Goal: Task Accomplishment & Management: Use online tool/utility

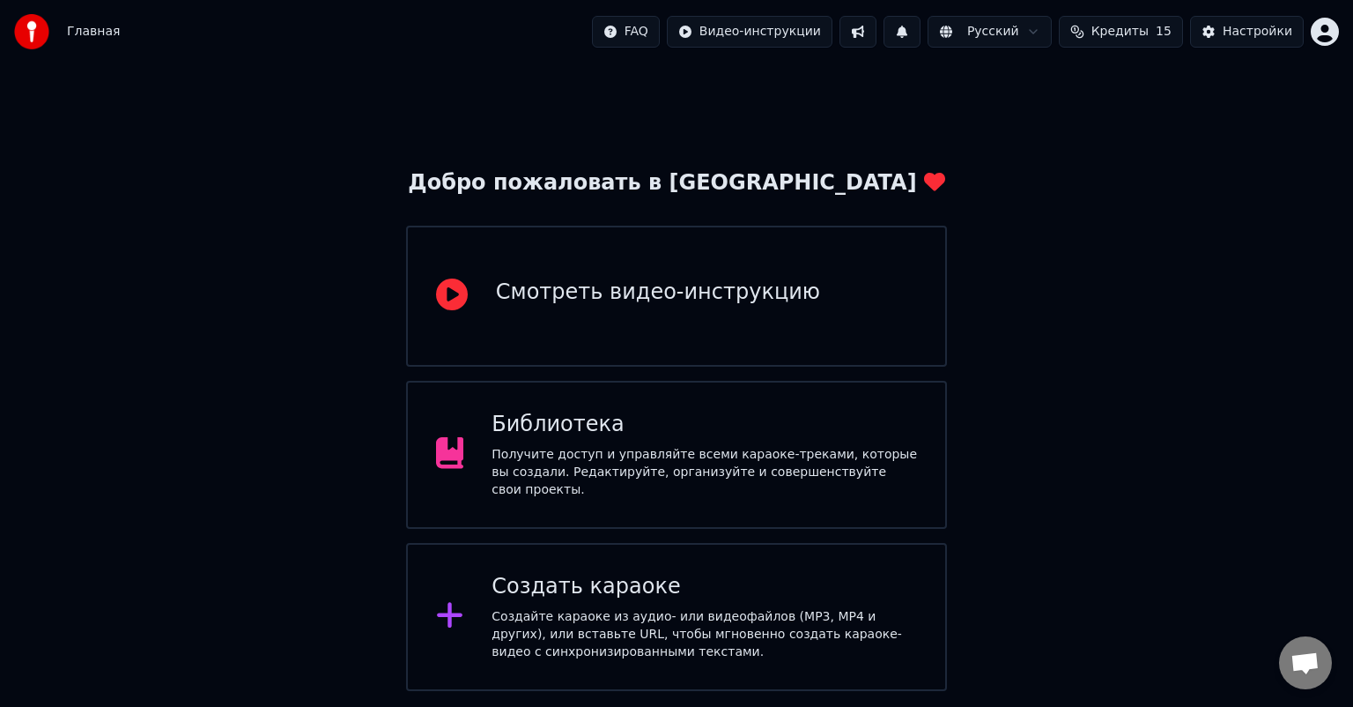
click at [622, 585] on div "Создать караоке" at bounding box center [705, 587] width 426 height 28
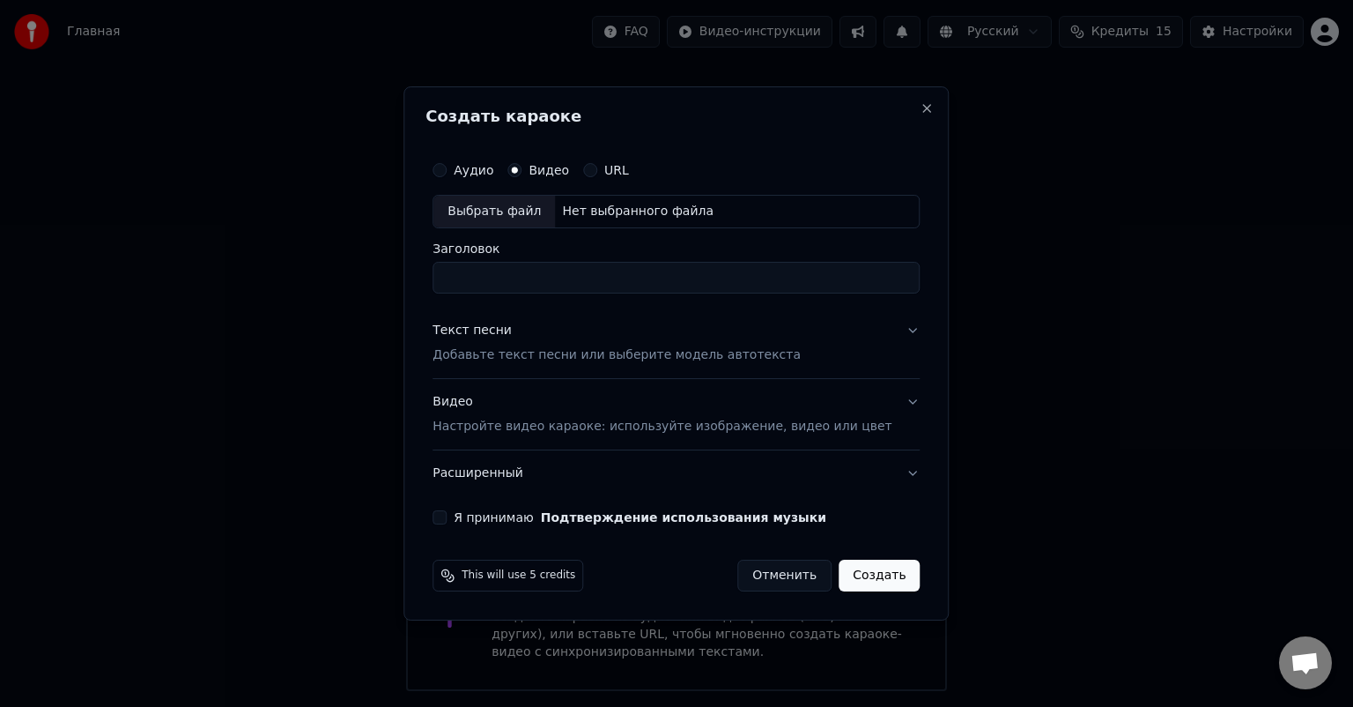
click at [524, 201] on div "Выбрать файл" at bounding box center [494, 212] width 122 height 32
drag, startPoint x: 703, startPoint y: 282, endPoint x: 607, endPoint y: 285, distance: 96.1
click at [607, 285] on input "**********" at bounding box center [676, 278] width 487 height 32
type input "**********"
click at [447, 518] on button "Я принимаю Подтверждение использования музыки" at bounding box center [440, 517] width 14 height 14
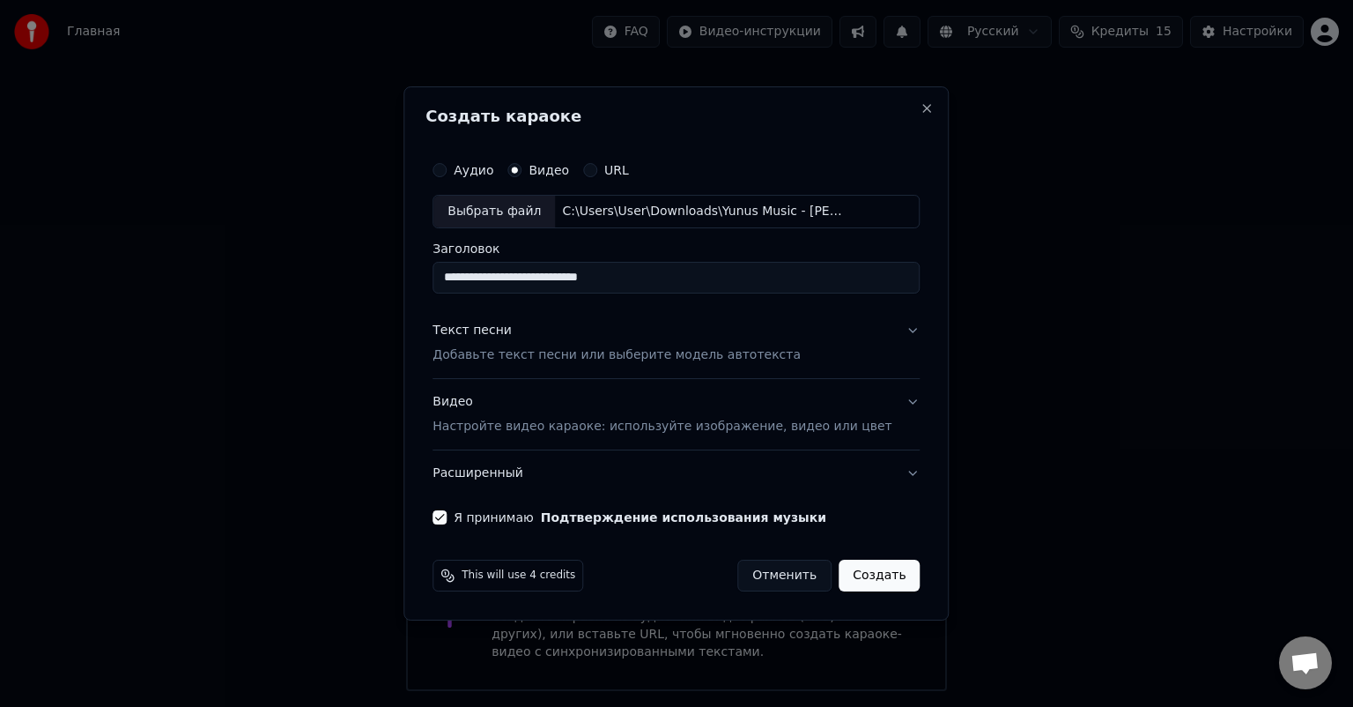
click at [513, 429] on p "Настройте видео караоке: используйте изображение, видео или цвет" at bounding box center [662, 427] width 459 height 18
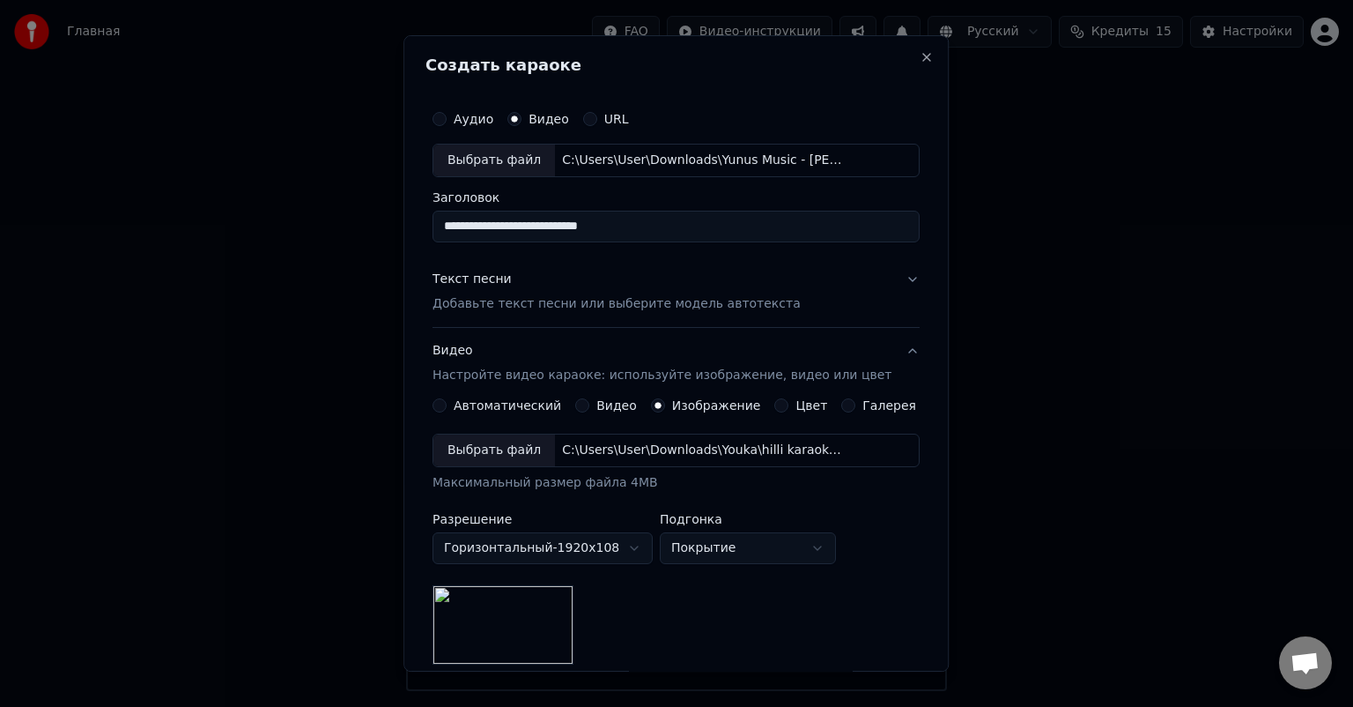
click at [537, 297] on p "Добавьте текст песни или выберите модель автотекста" at bounding box center [617, 304] width 368 height 18
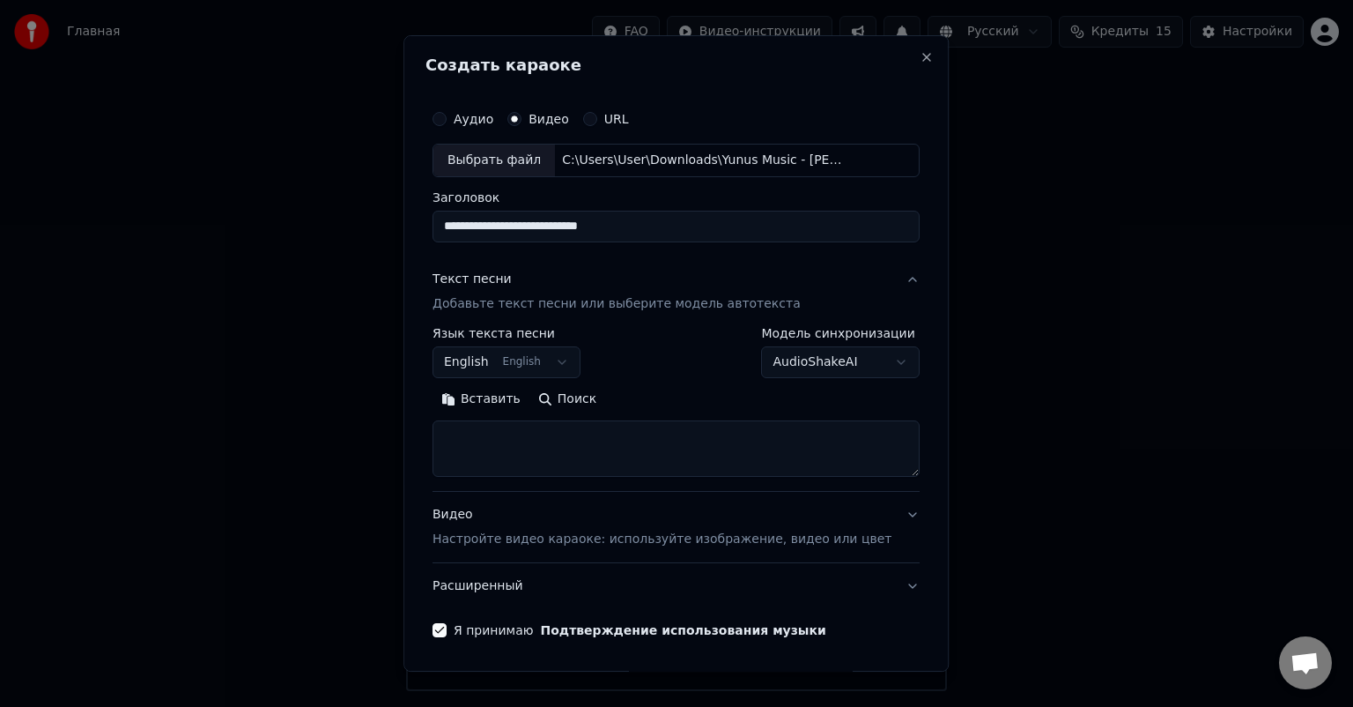
click at [486, 433] on textarea at bounding box center [676, 448] width 487 height 56
paste textarea "**********"
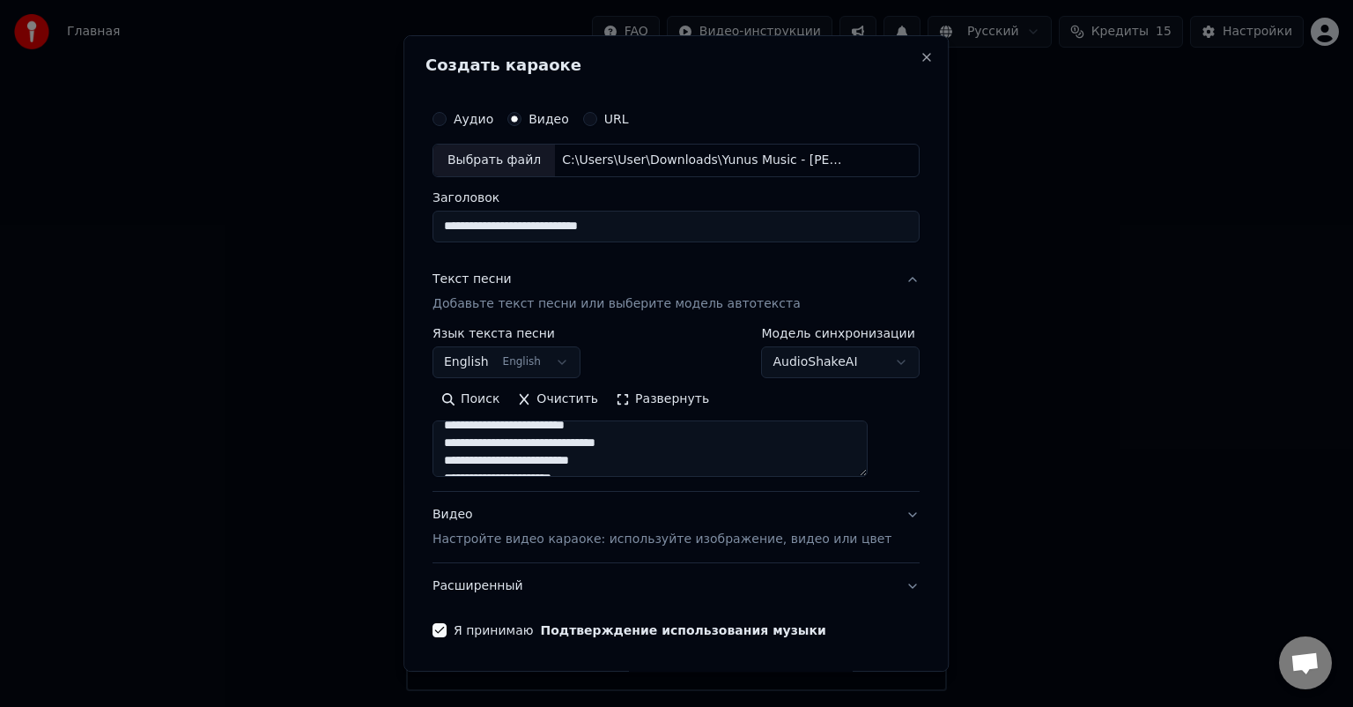
scroll to position [874, 0]
type textarea "**********"
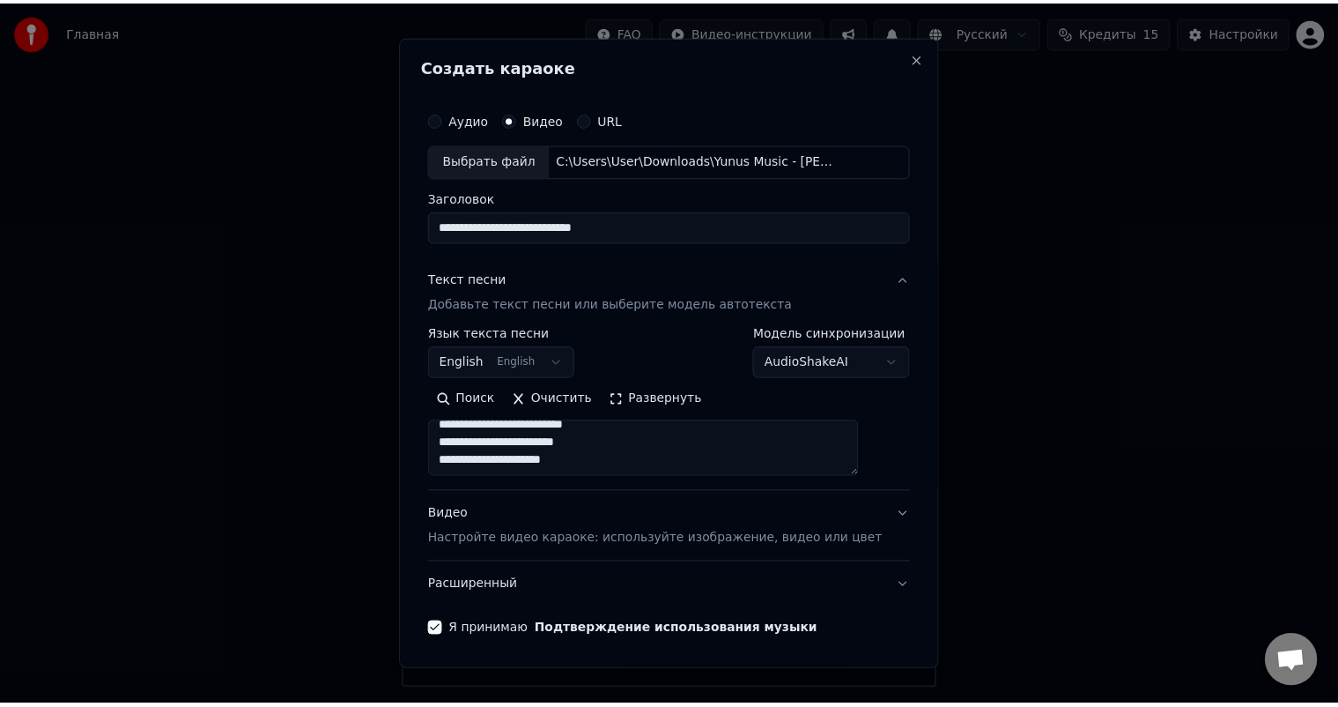
scroll to position [60, 0]
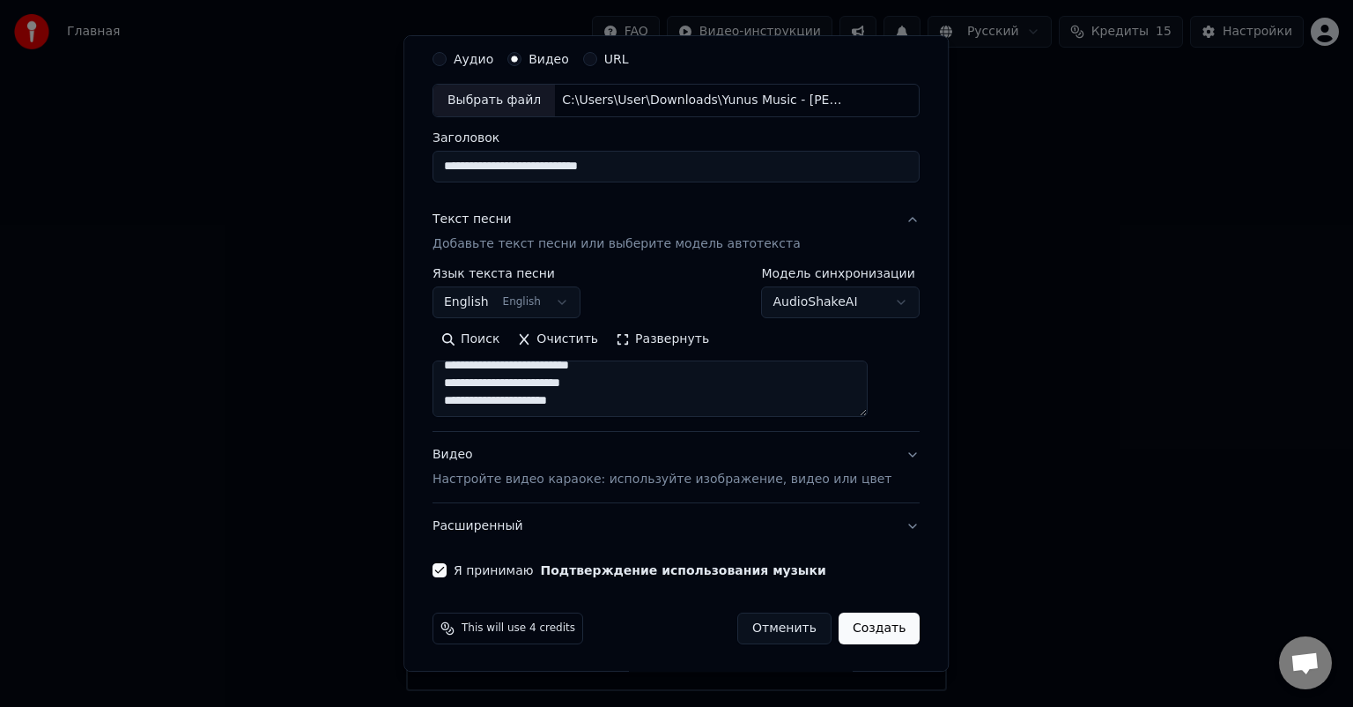
click at [853, 624] on button "Создать" at bounding box center [879, 628] width 81 height 32
select select
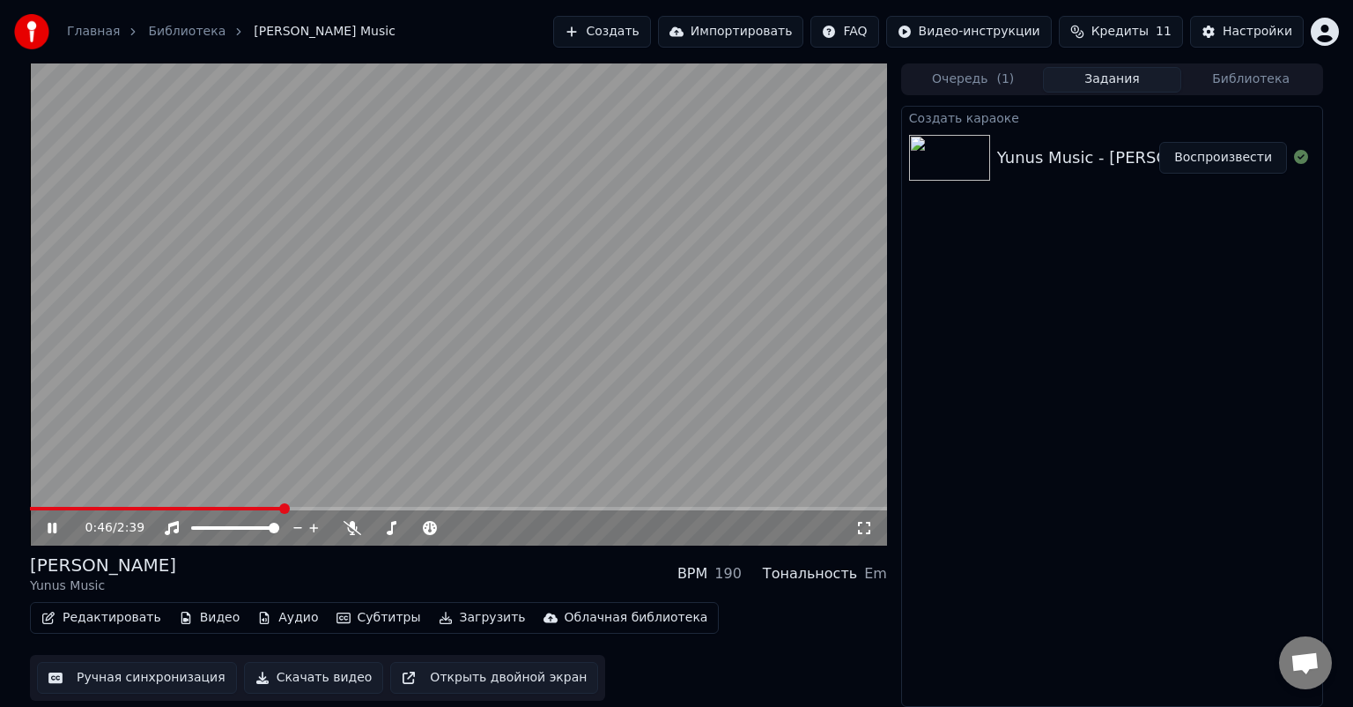
click at [53, 507] on span at bounding box center [156, 509] width 253 height 4
click at [40, 508] on span at bounding box center [44, 509] width 29 height 4
click at [30, 508] on span at bounding box center [30, 509] width 0 height 4
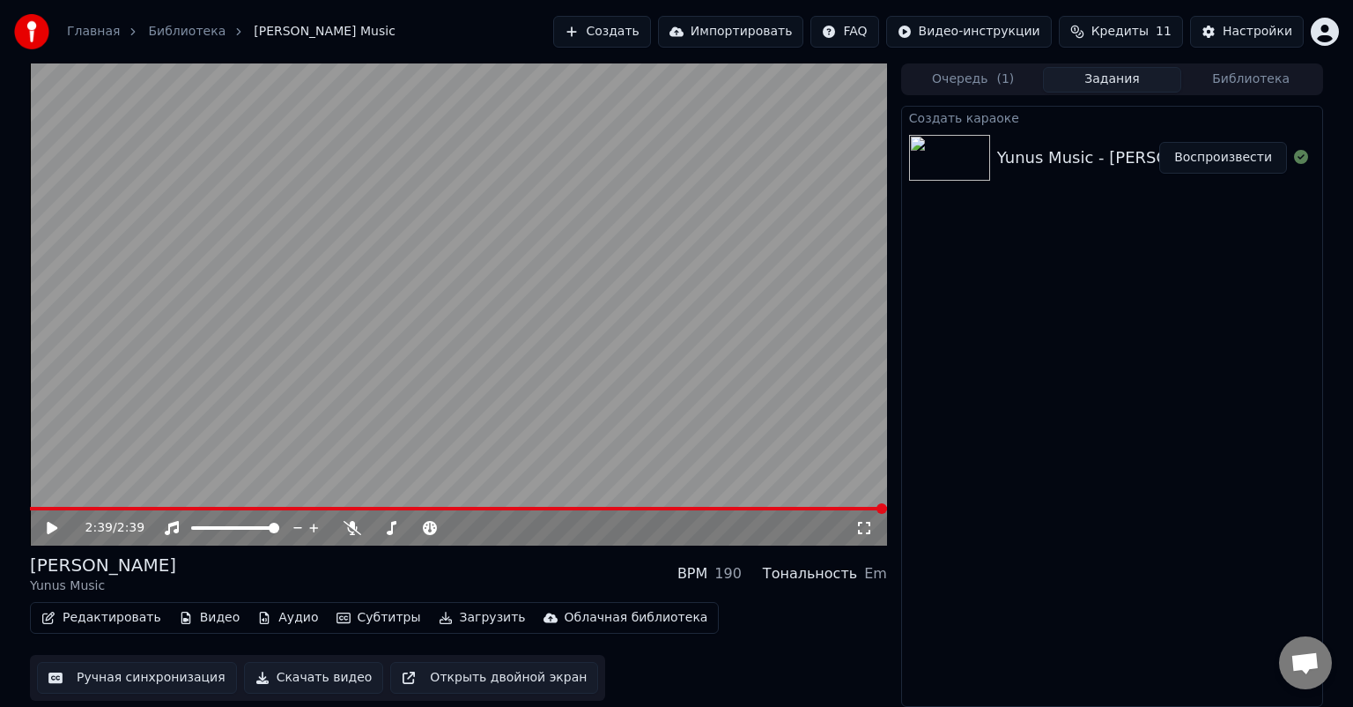
click at [41, 523] on div "2:39 / 2:39" at bounding box center [458, 528] width 843 height 18
click at [51, 525] on icon at bounding box center [52, 528] width 11 height 12
click at [35, 504] on video at bounding box center [458, 304] width 857 height 482
click at [35, 507] on span at bounding box center [218, 509] width 376 height 4
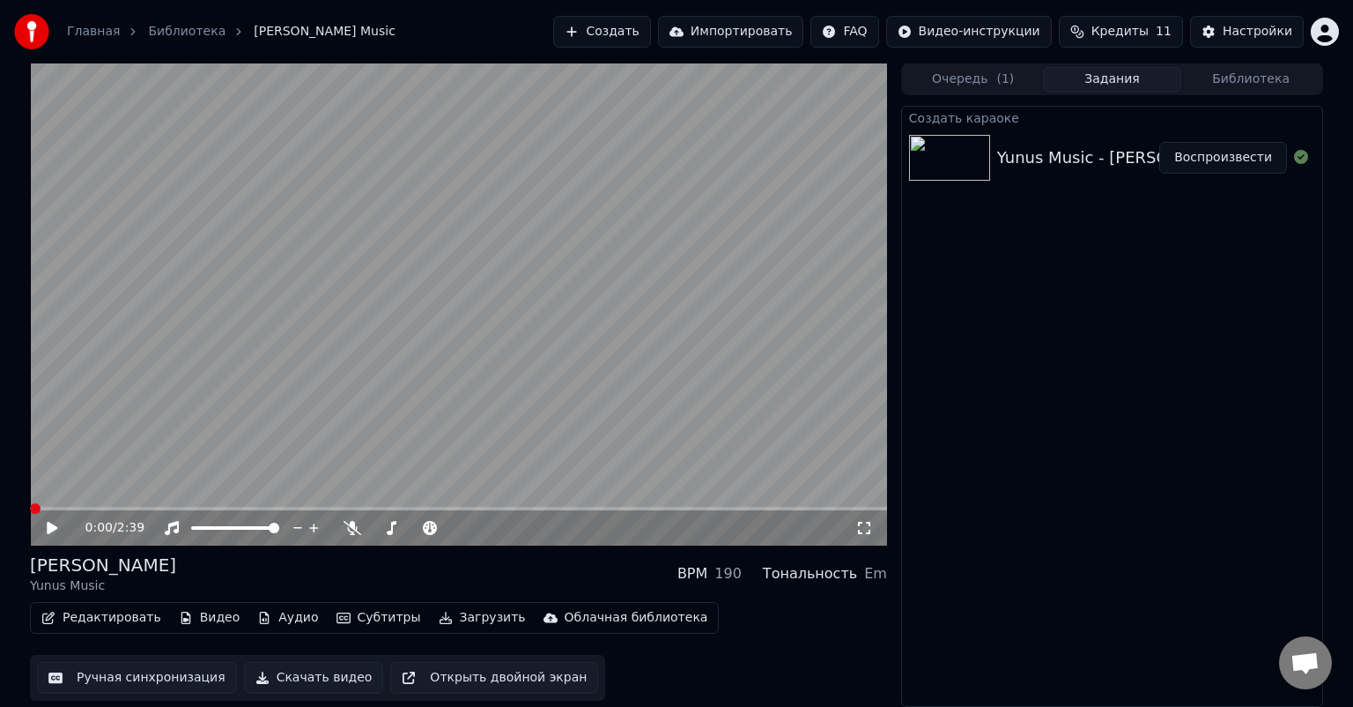
click at [30, 508] on span at bounding box center [35, 508] width 11 height 11
click at [53, 529] on icon at bounding box center [52, 528] width 11 height 12
click at [53, 529] on icon at bounding box center [52, 527] width 9 height 11
click at [50, 528] on icon at bounding box center [52, 528] width 11 height 12
click at [50, 528] on icon at bounding box center [52, 527] width 9 height 11
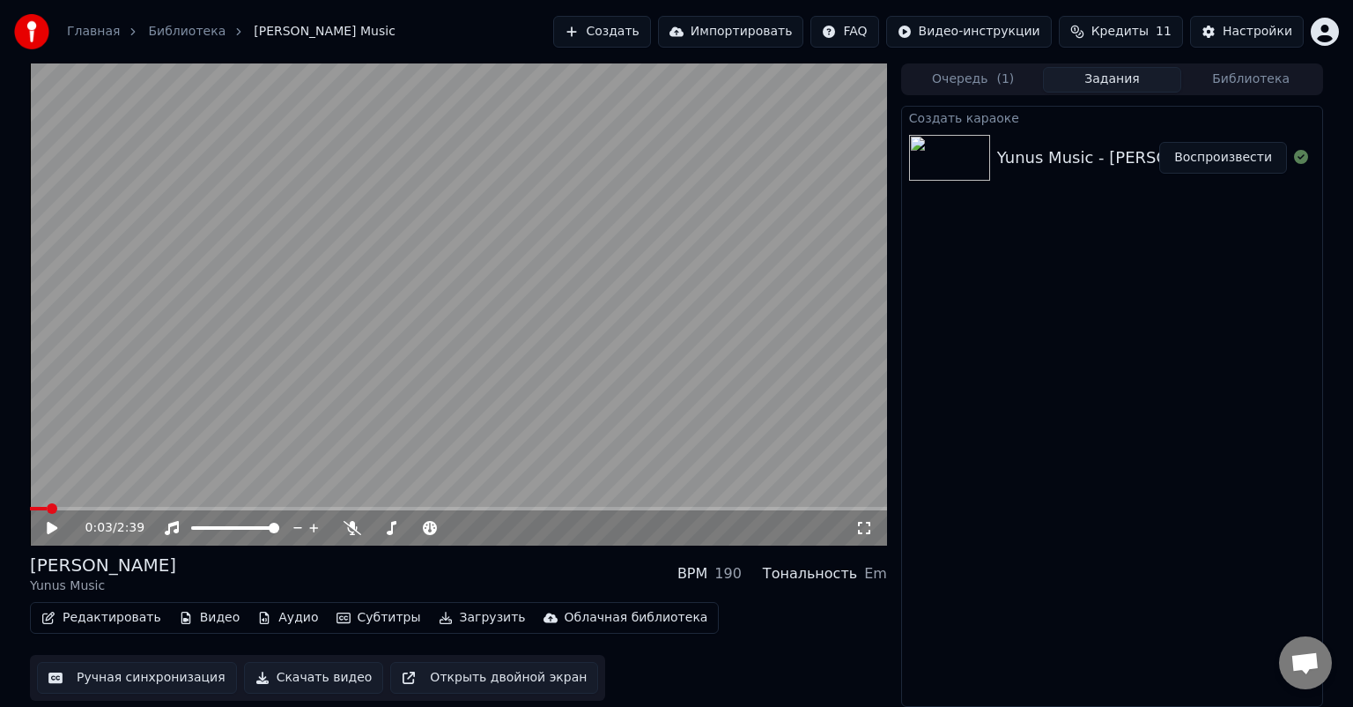
click at [100, 602] on div "Редактировать Видео Аудио Субтитры Загрузить Облачная библиотека" at bounding box center [374, 618] width 689 height 32
click at [95, 611] on button "Редактировать" at bounding box center [101, 617] width 134 height 25
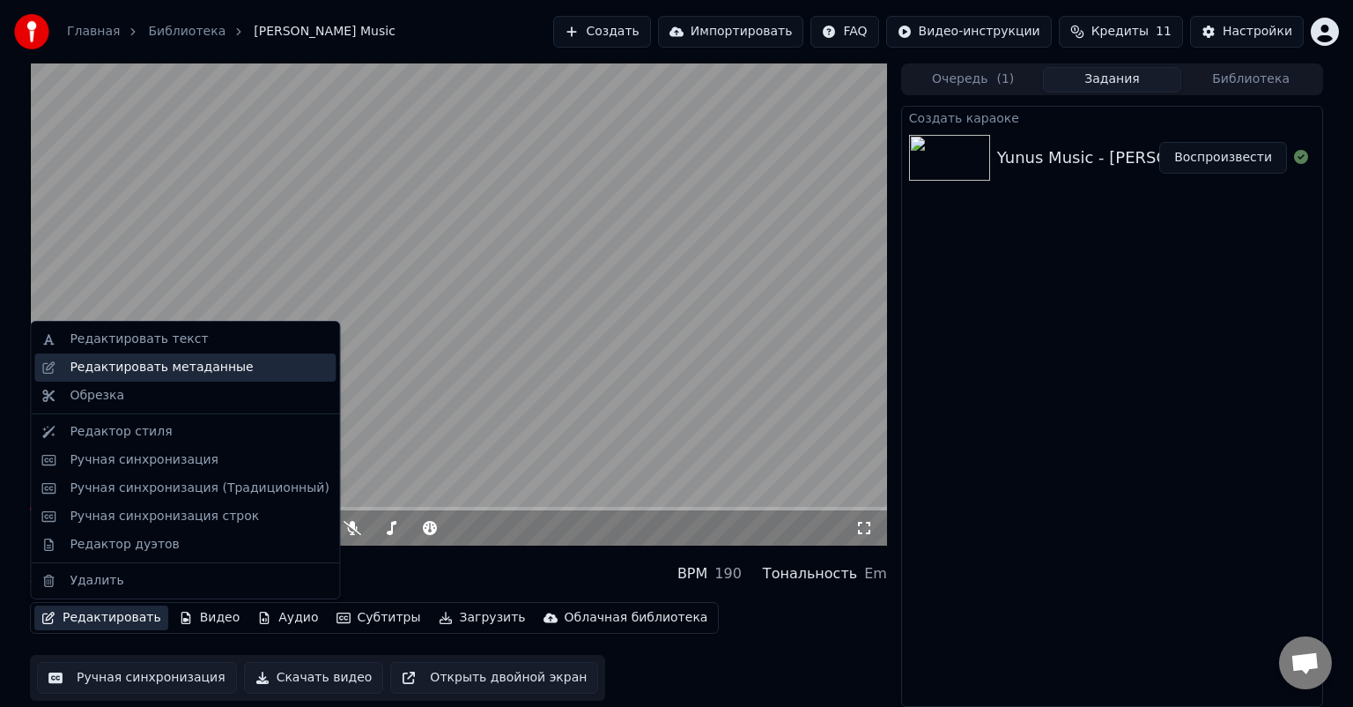
click at [204, 367] on div "Редактировать метаданные" at bounding box center [161, 368] width 183 height 18
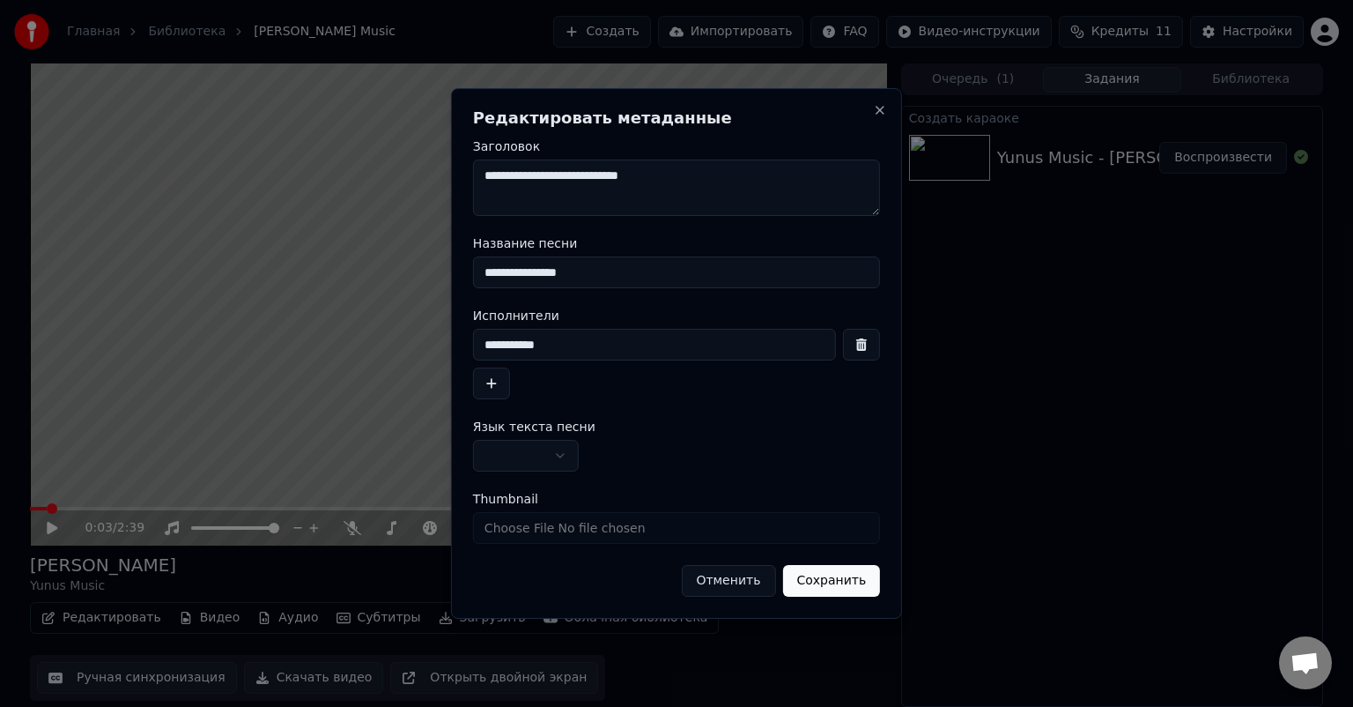
click at [481, 270] on input "**********" at bounding box center [676, 272] width 407 height 32
click at [626, 269] on input "**********" at bounding box center [676, 272] width 407 height 32
type input "**********"
click at [571, 338] on input "**********" at bounding box center [654, 345] width 363 height 32
drag, startPoint x: 560, startPoint y: 345, endPoint x: 520, endPoint y: 345, distance: 40.5
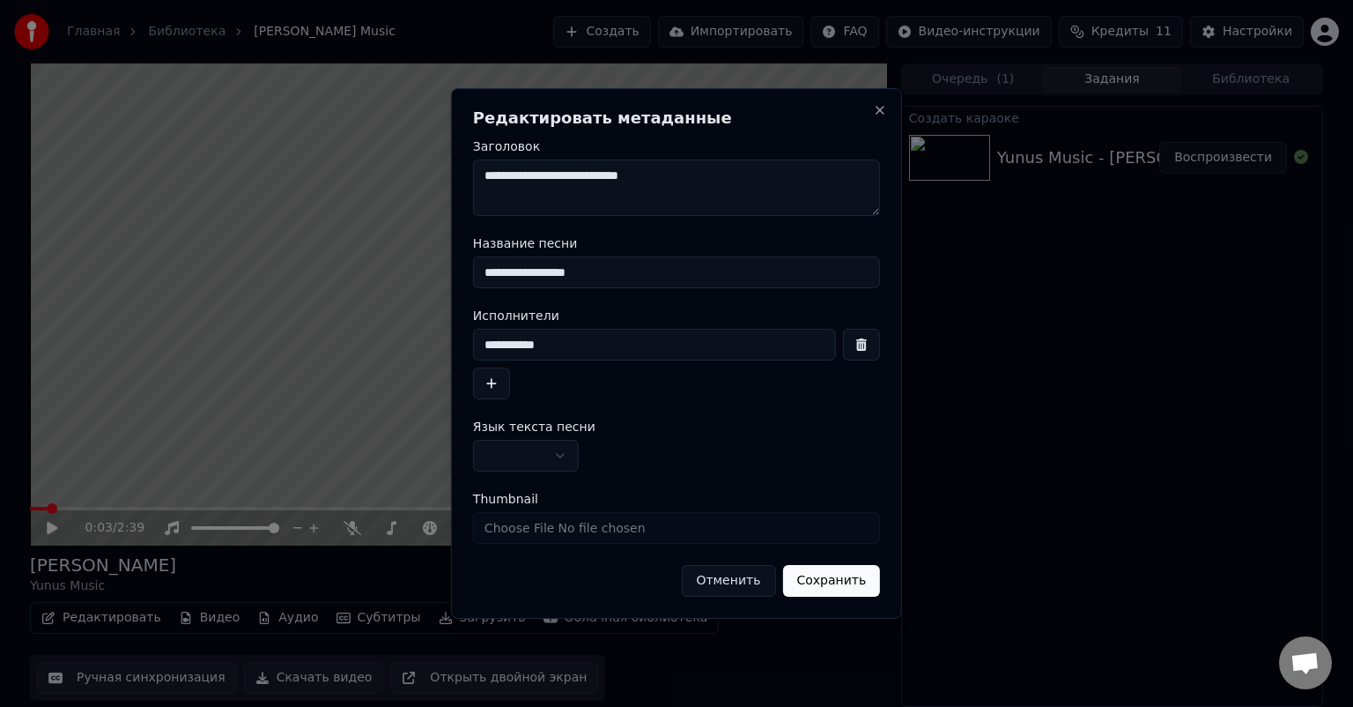
click at [520, 345] on input "**********" at bounding box center [654, 345] width 363 height 32
click at [532, 345] on input "**********" at bounding box center [654, 345] width 363 height 32
drag, startPoint x: 529, startPoint y: 345, endPoint x: 518, endPoint y: 345, distance: 10.6
click at [518, 345] on input "**********" at bounding box center [654, 345] width 363 height 32
click at [611, 335] on input "**********" at bounding box center [654, 345] width 363 height 32
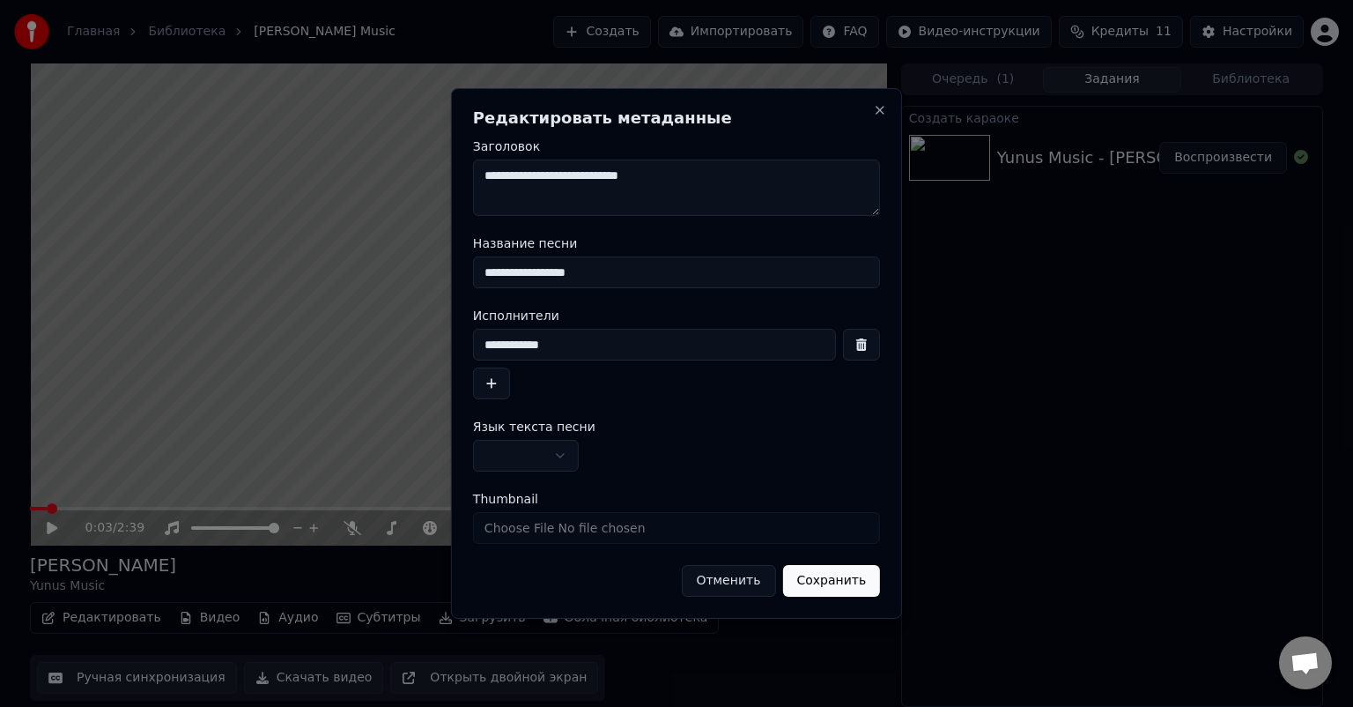
type input "**********"
click at [500, 383] on button "button" at bounding box center [491, 383] width 37 height 32
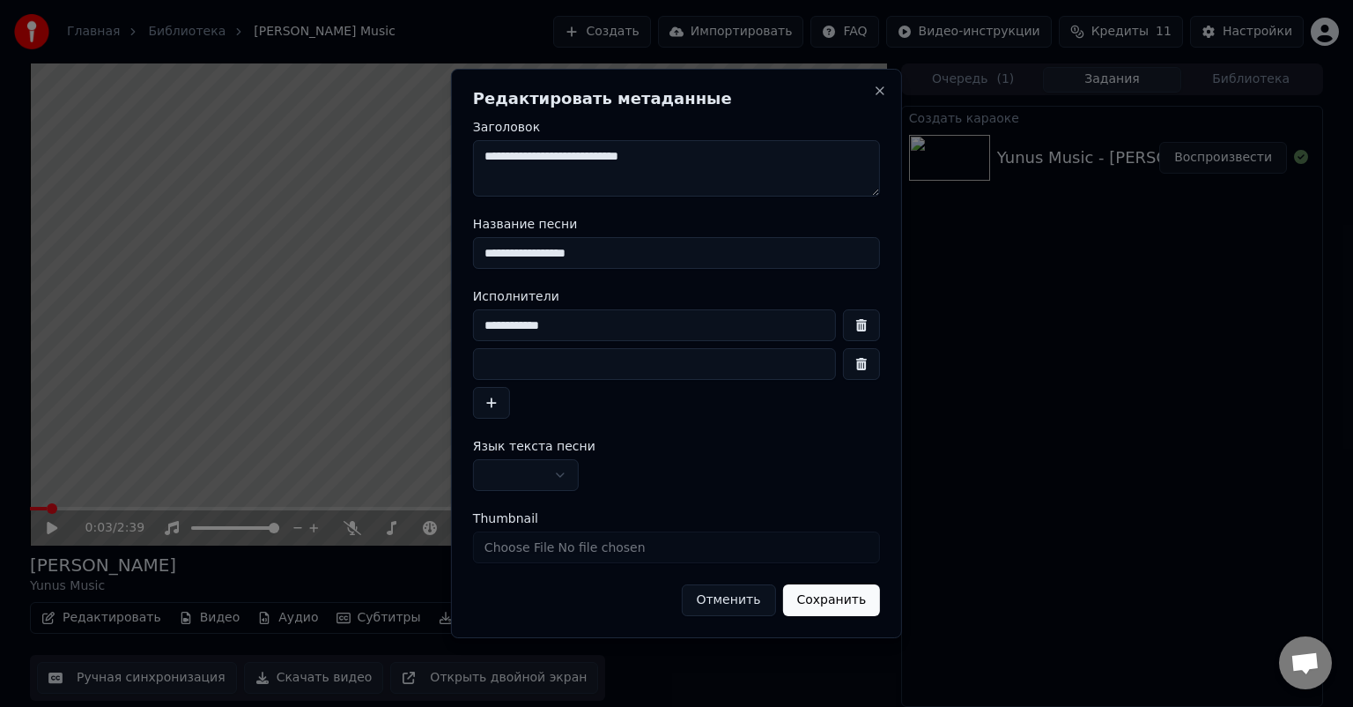
click at [571, 367] on input at bounding box center [654, 364] width 363 height 32
type input "**********"
click at [841, 599] on button "Сохранить" at bounding box center [831, 600] width 98 height 32
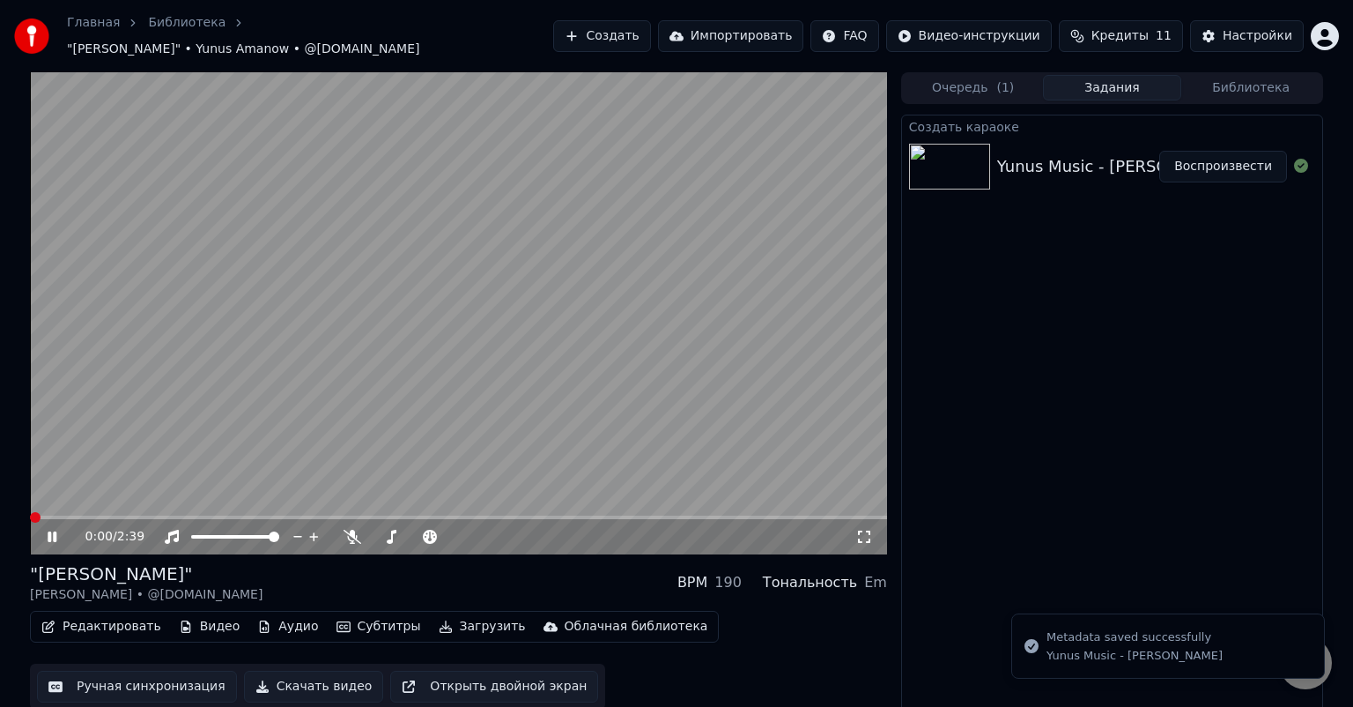
click at [48, 531] on icon at bounding box center [52, 536] width 9 height 11
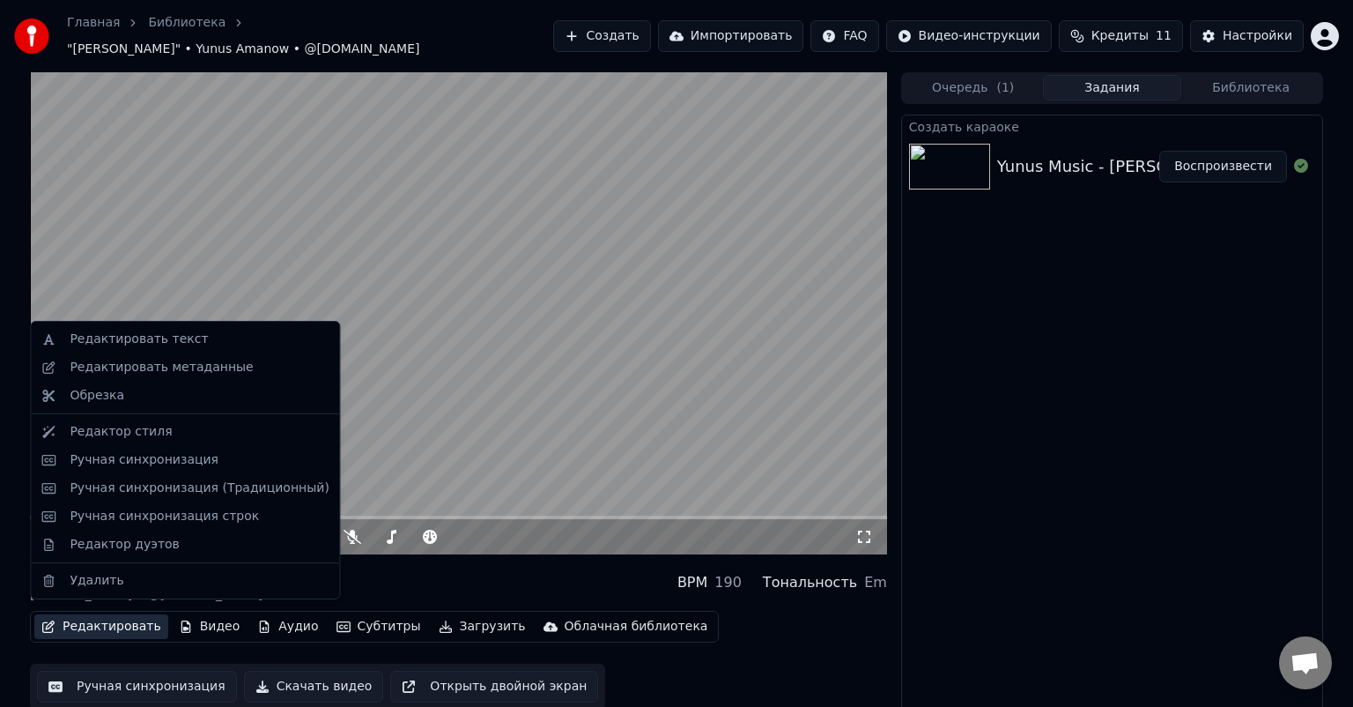
click at [85, 615] on button "Редактировать" at bounding box center [101, 626] width 134 height 25
click at [205, 359] on div "Редактировать метаданные" at bounding box center [161, 368] width 183 height 18
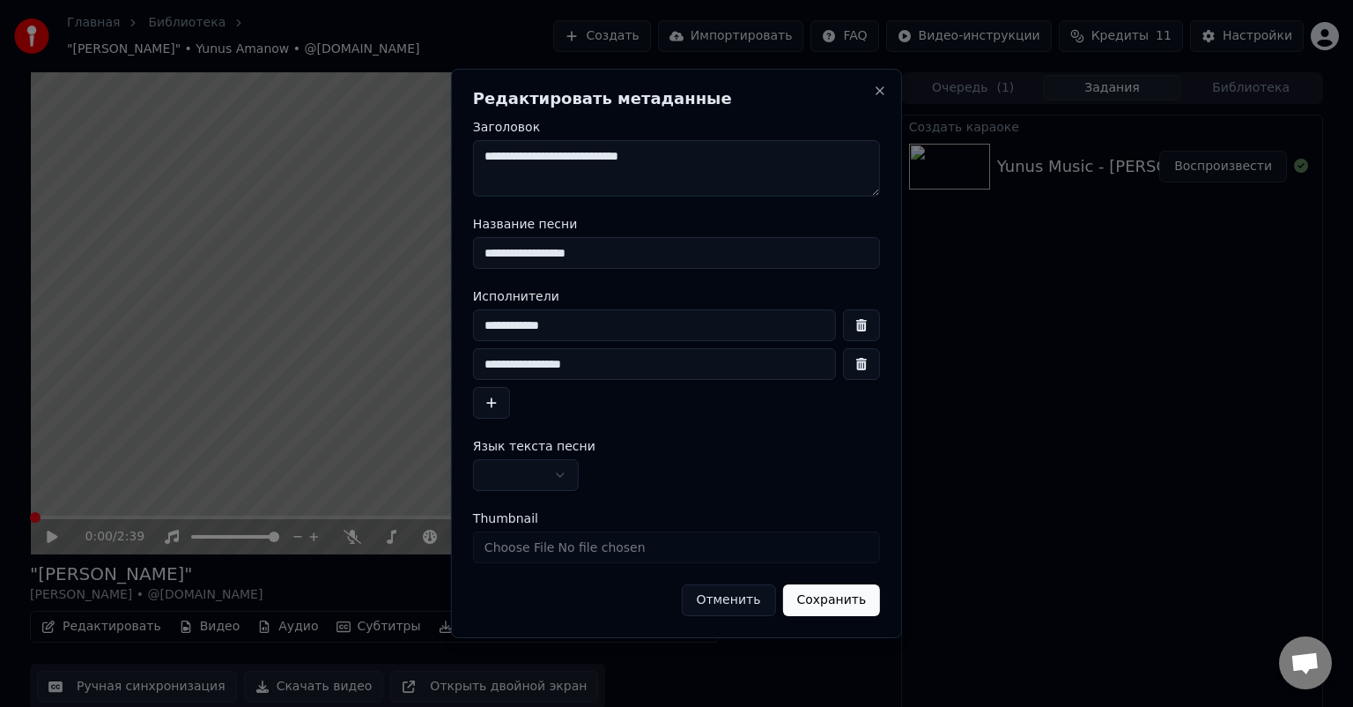
click at [597, 325] on input "**********" at bounding box center [654, 325] width 363 height 32
click at [479, 365] on input "**********" at bounding box center [654, 364] width 363 height 32
type input "**********"
click at [831, 596] on button "Сохранить" at bounding box center [831, 600] width 98 height 32
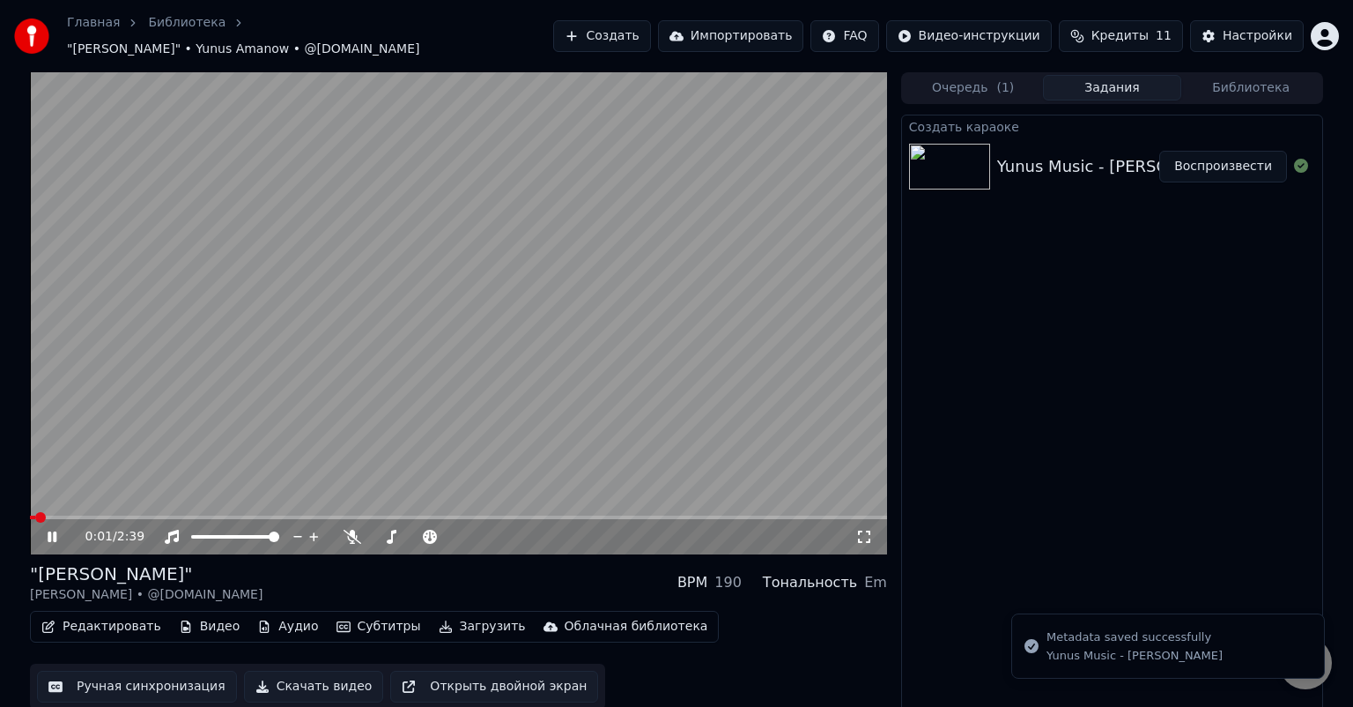
click at [35, 512] on span at bounding box center [40, 517] width 11 height 11
click at [52, 530] on icon at bounding box center [64, 537] width 41 height 14
click at [52, 530] on icon at bounding box center [52, 536] width 11 height 12
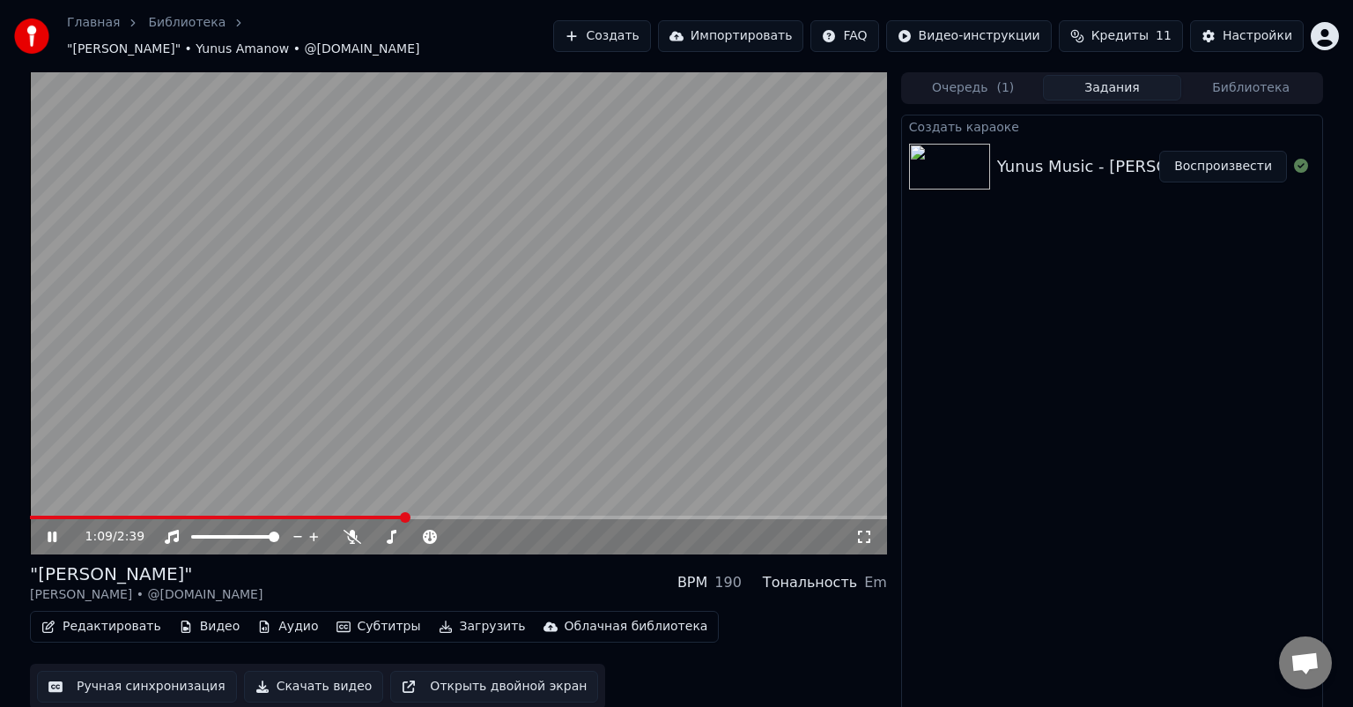
click at [54, 530] on icon at bounding box center [64, 537] width 41 height 14
click at [137, 676] on button "Ручная синхронизация" at bounding box center [137, 687] width 200 height 32
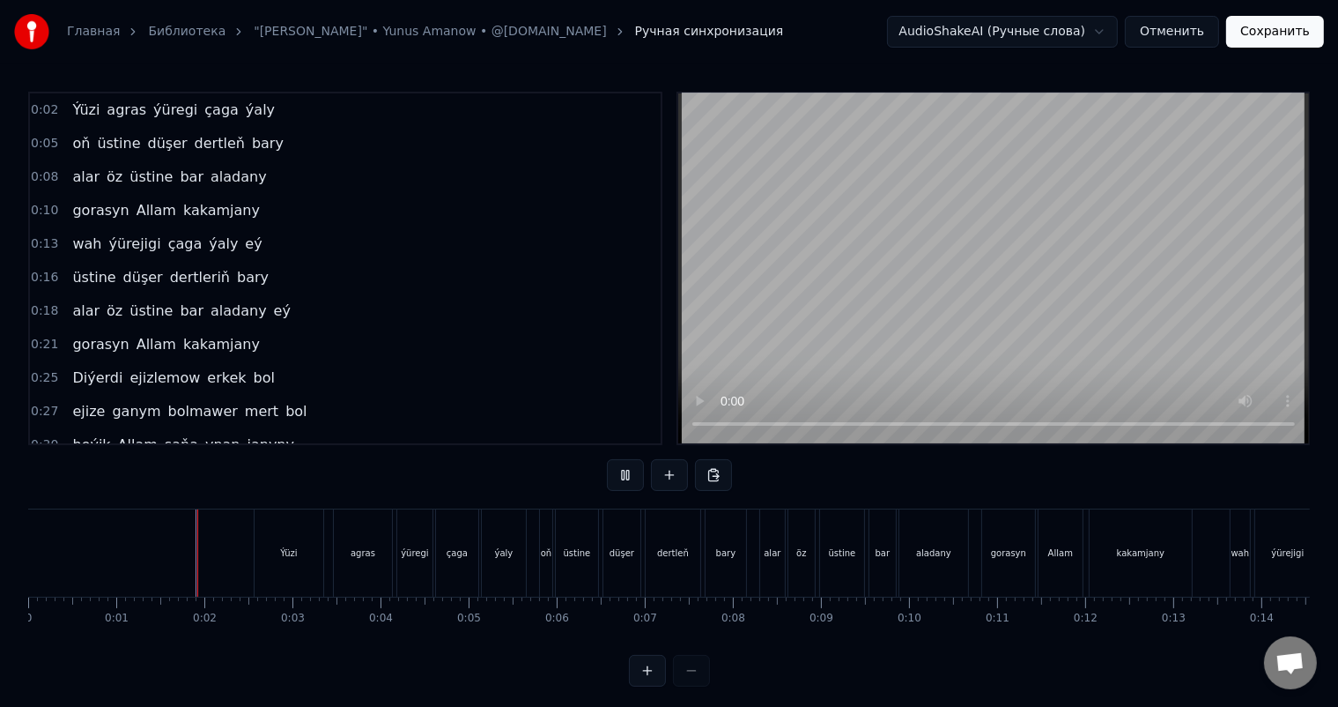
scroll to position [23, 0]
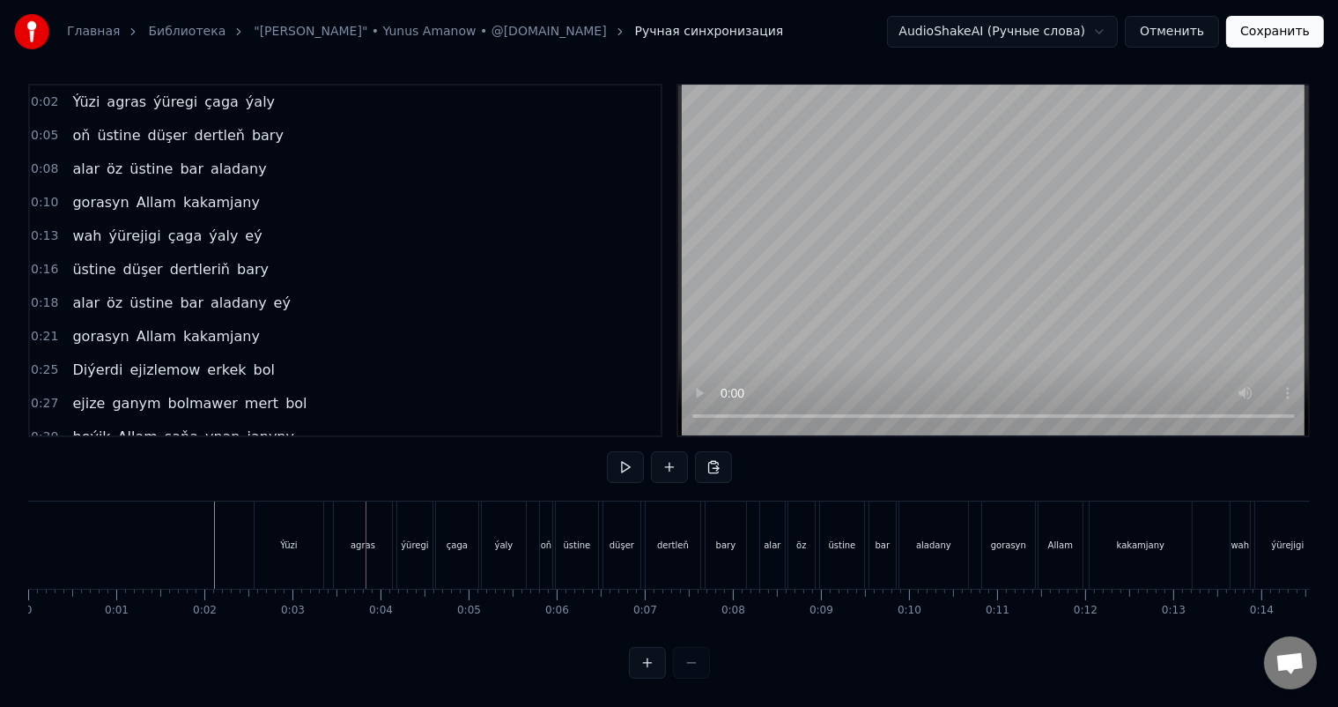
click at [1209, 26] on button "Отменить" at bounding box center [1172, 32] width 94 height 32
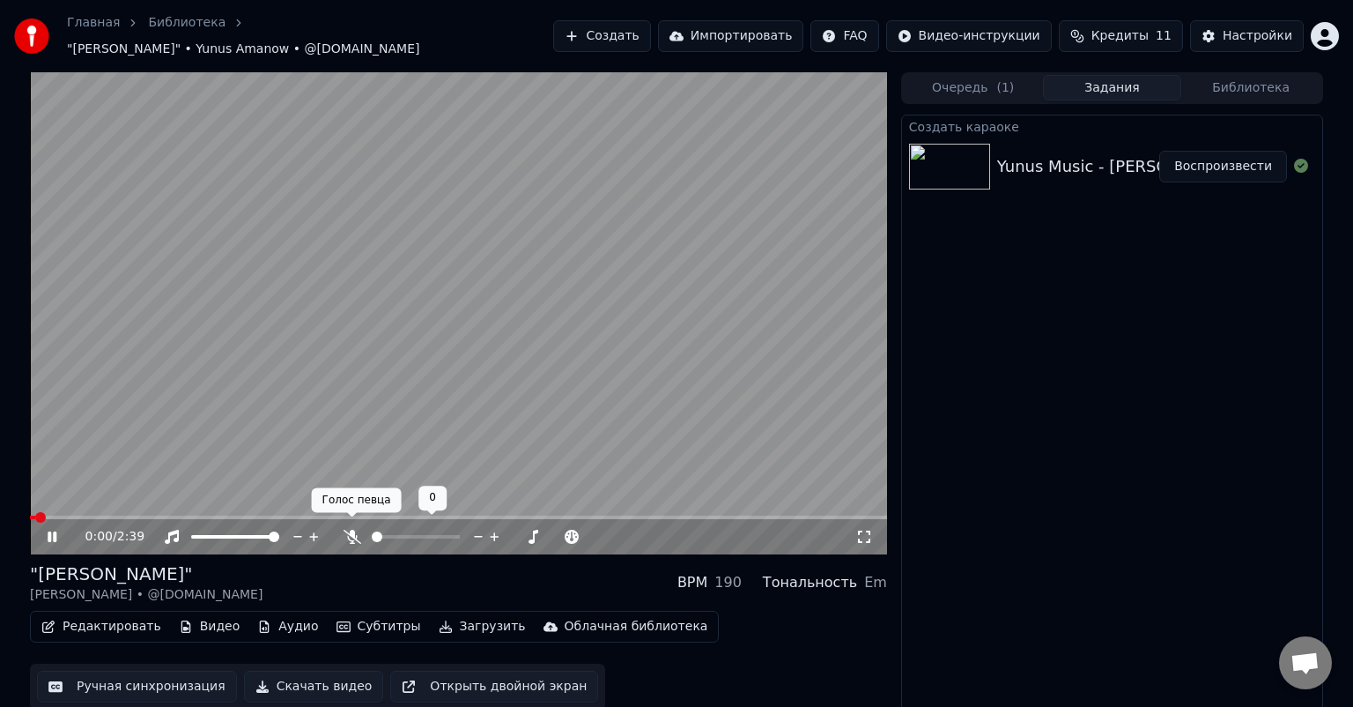
click at [351, 530] on icon at bounding box center [353, 537] width 18 height 14
click at [48, 530] on icon at bounding box center [64, 537] width 41 height 14
click at [356, 530] on icon at bounding box center [352, 537] width 10 height 14
click at [109, 625] on button "Редактировать" at bounding box center [101, 626] width 134 height 25
click at [113, 676] on button "Ручная синхронизация" at bounding box center [137, 687] width 200 height 32
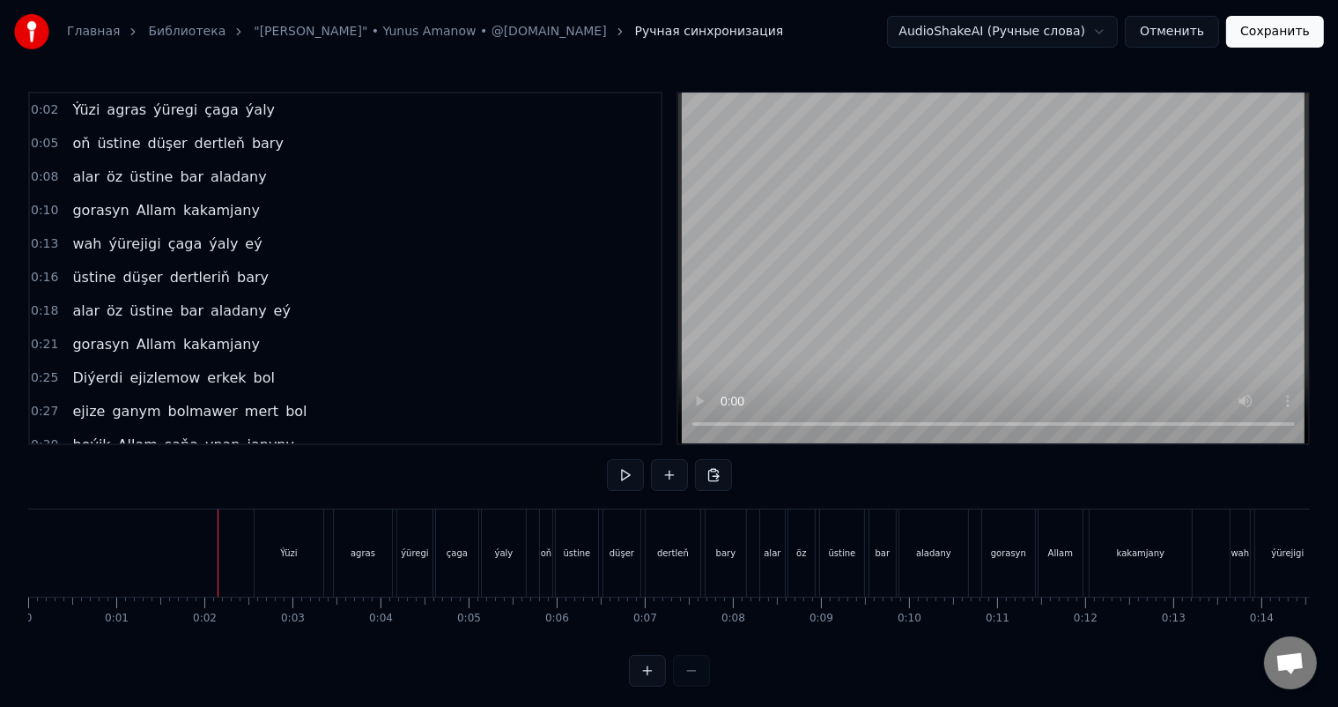
click at [289, 542] on div "Ýüzi" at bounding box center [289, 552] width 69 height 87
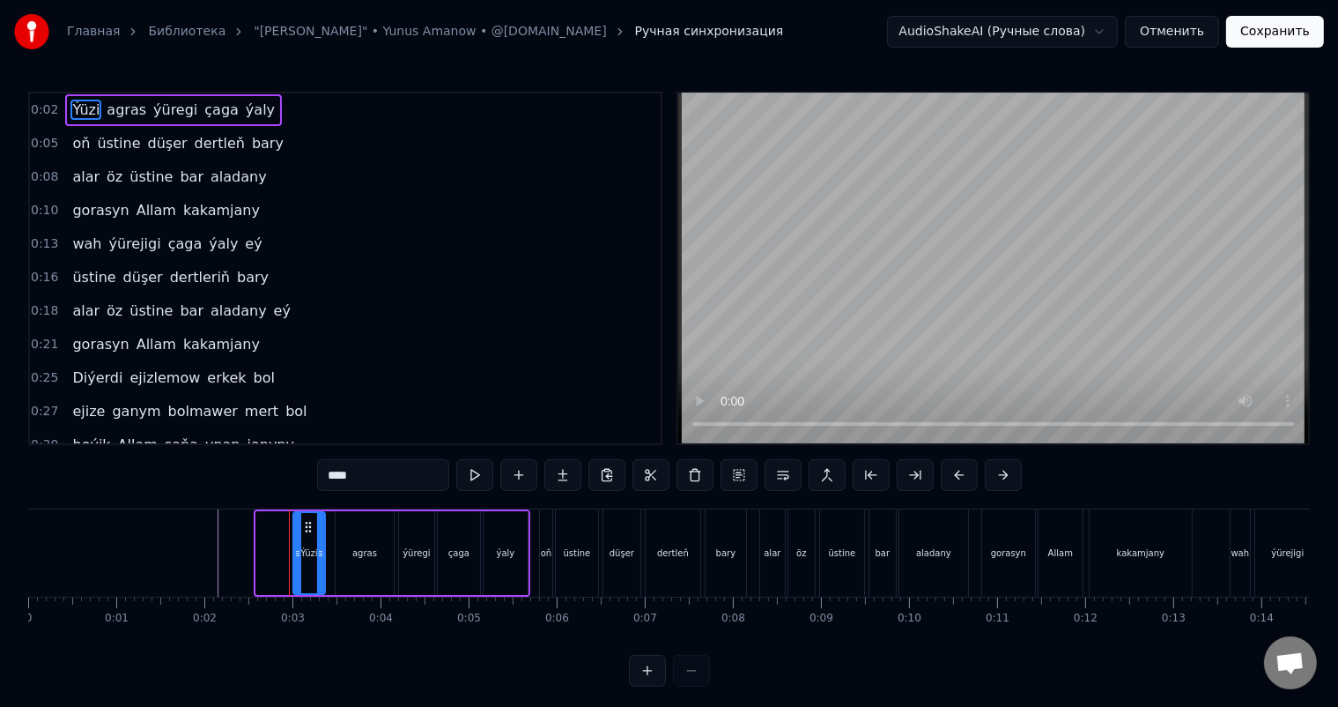
drag, startPoint x: 260, startPoint y: 550, endPoint x: 297, endPoint y: 560, distance: 38.5
click at [297, 560] on div at bounding box center [297, 553] width 7 height 80
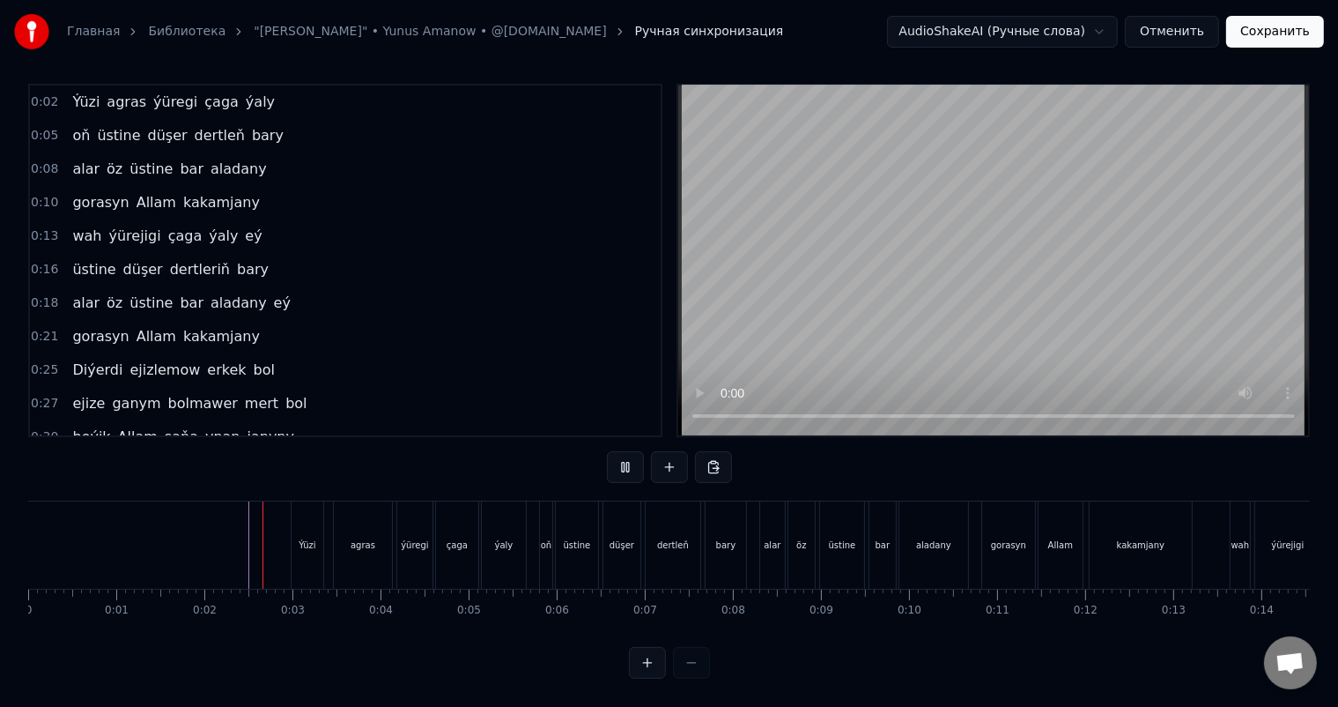
scroll to position [23, 0]
click at [296, 527] on div "Ýüzi" at bounding box center [308, 544] width 32 height 87
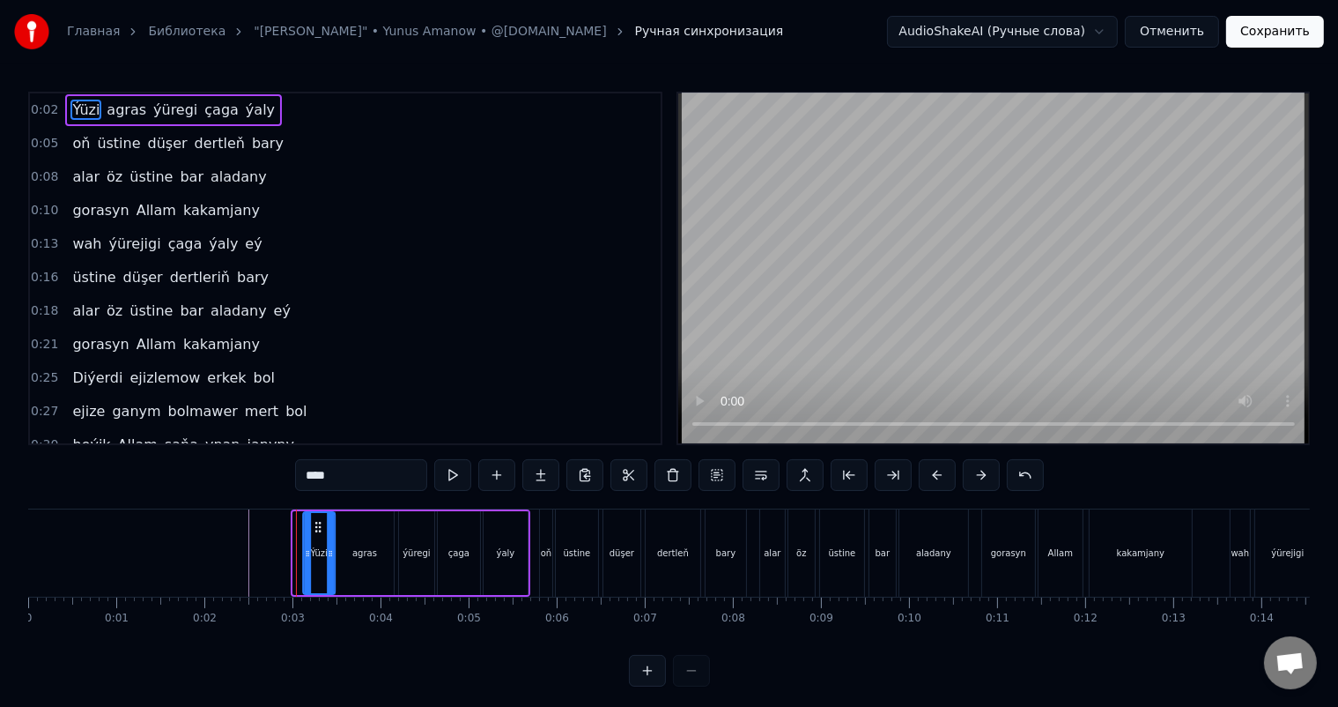
drag, startPoint x: 306, startPoint y: 524, endPoint x: 315, endPoint y: 524, distance: 9.7
click at [315, 524] on icon at bounding box center [318, 527] width 14 height 14
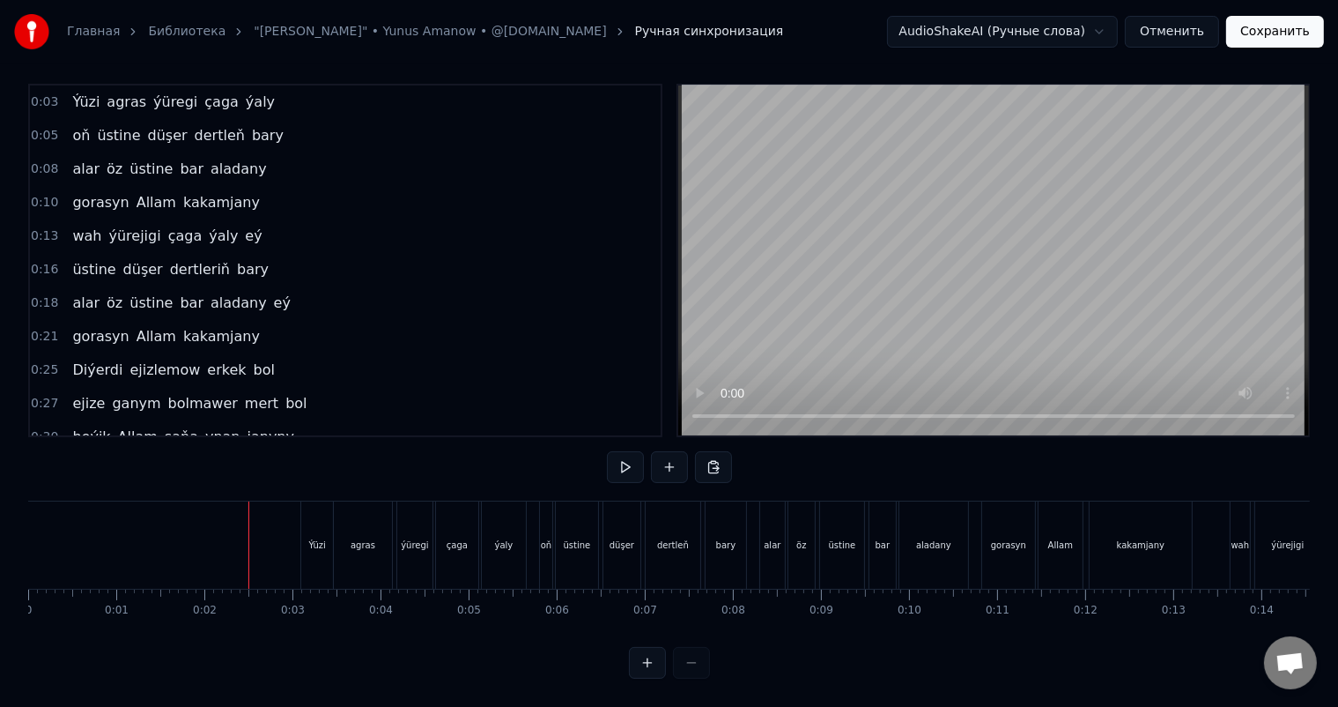
scroll to position [23, 0]
click at [311, 508] on div "Ýüzi" at bounding box center [317, 544] width 32 height 87
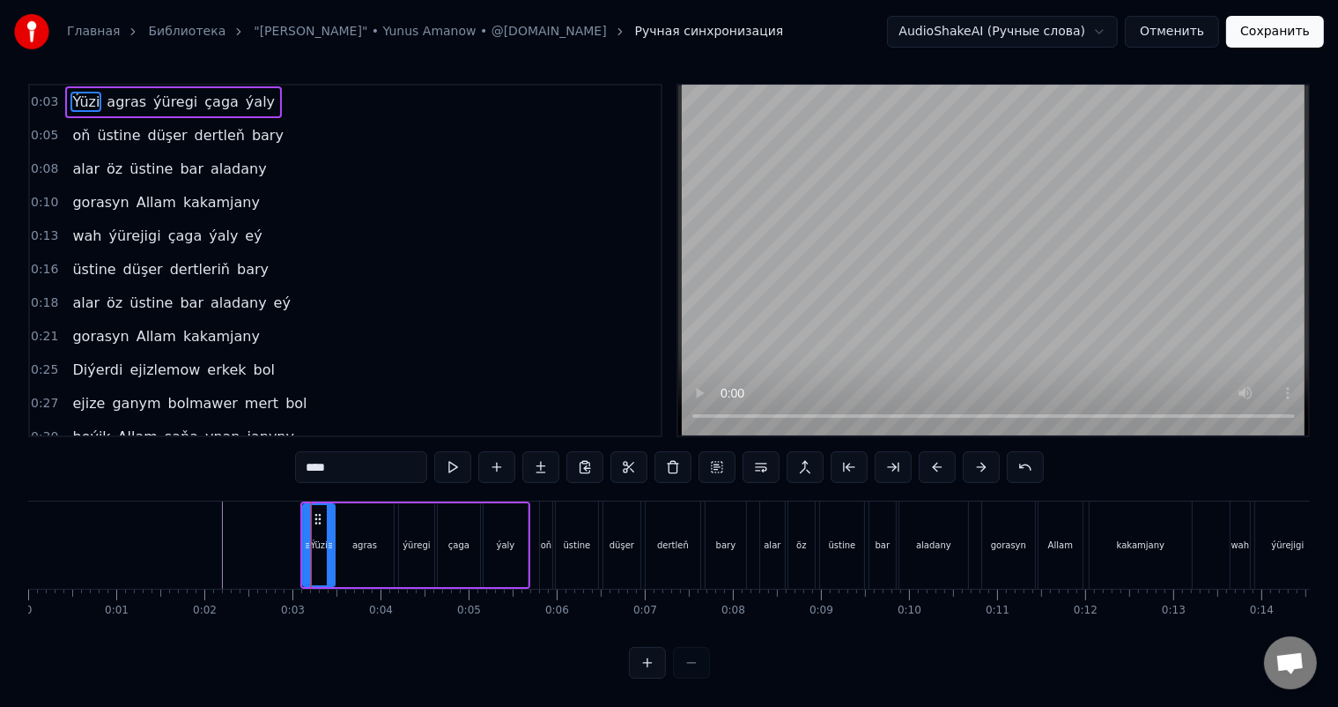
scroll to position [0, 0]
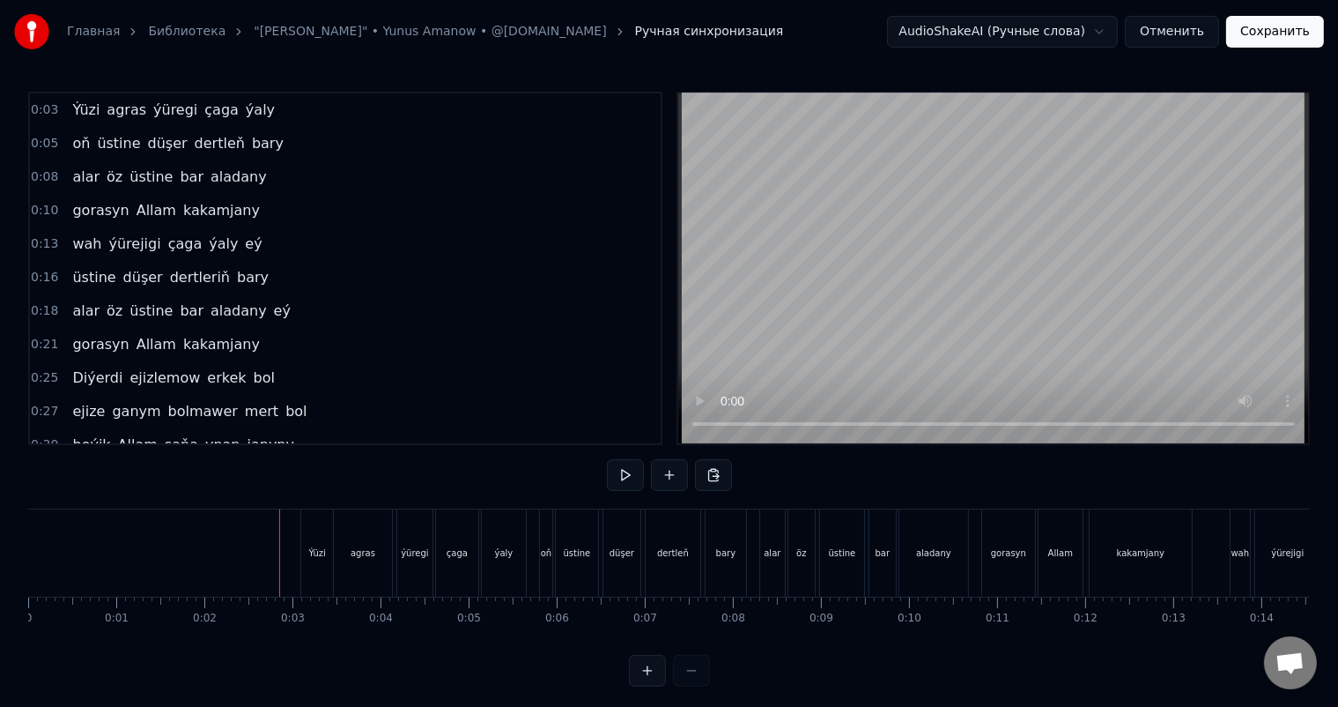
click at [321, 533] on div "Ýüzi" at bounding box center [317, 552] width 32 height 87
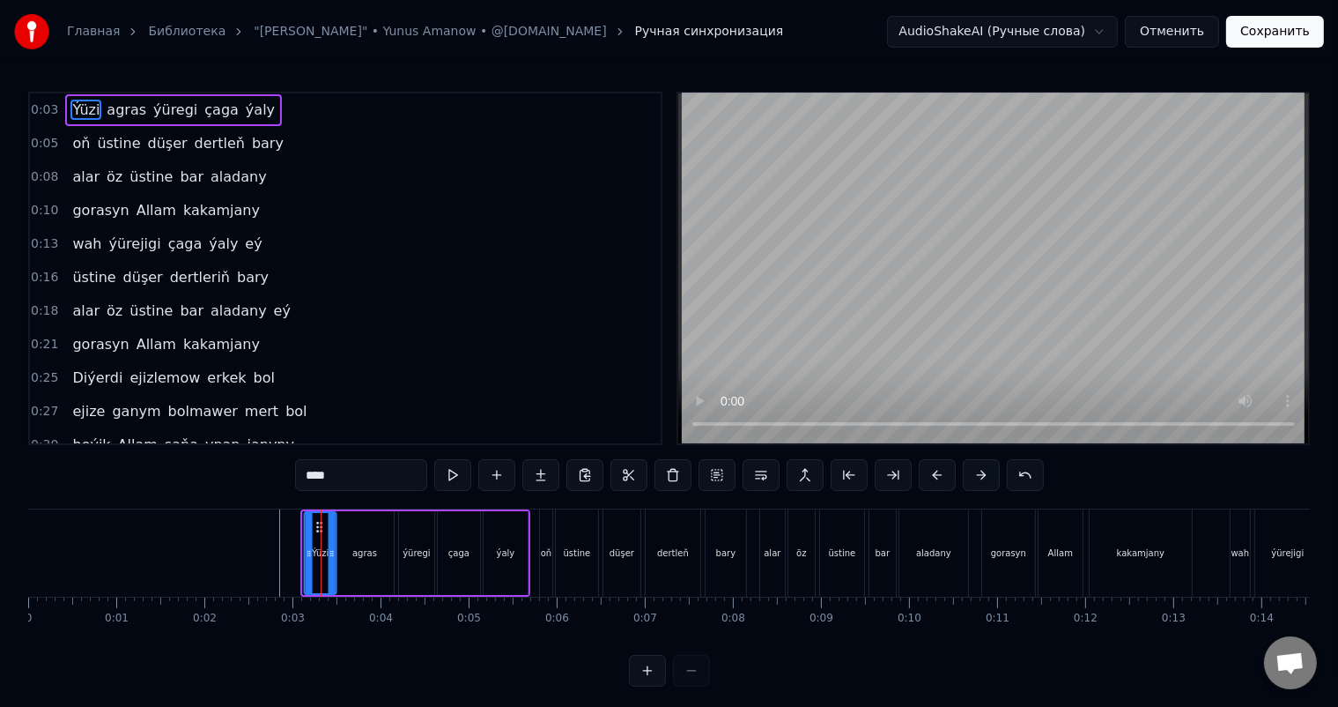
click at [317, 522] on icon at bounding box center [320, 527] width 14 height 14
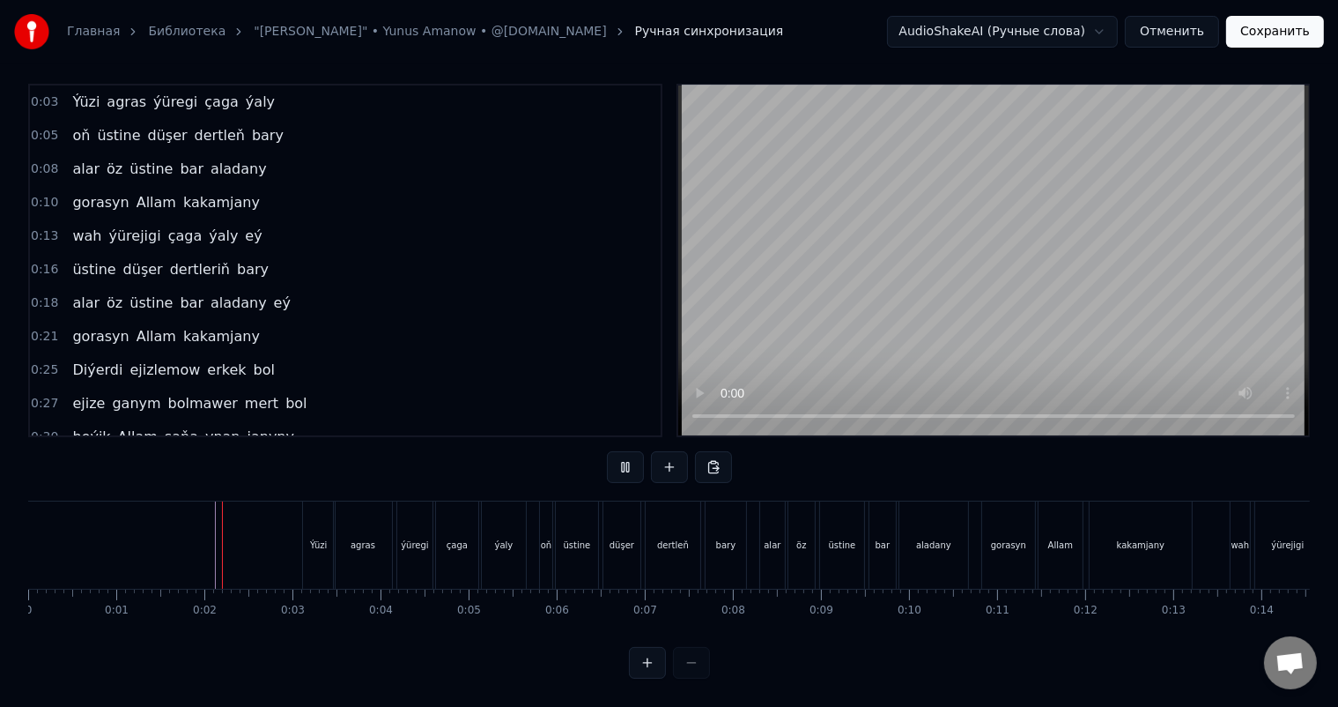
scroll to position [23, 0]
click at [311, 538] on div "Ýüzi" at bounding box center [318, 544] width 17 height 13
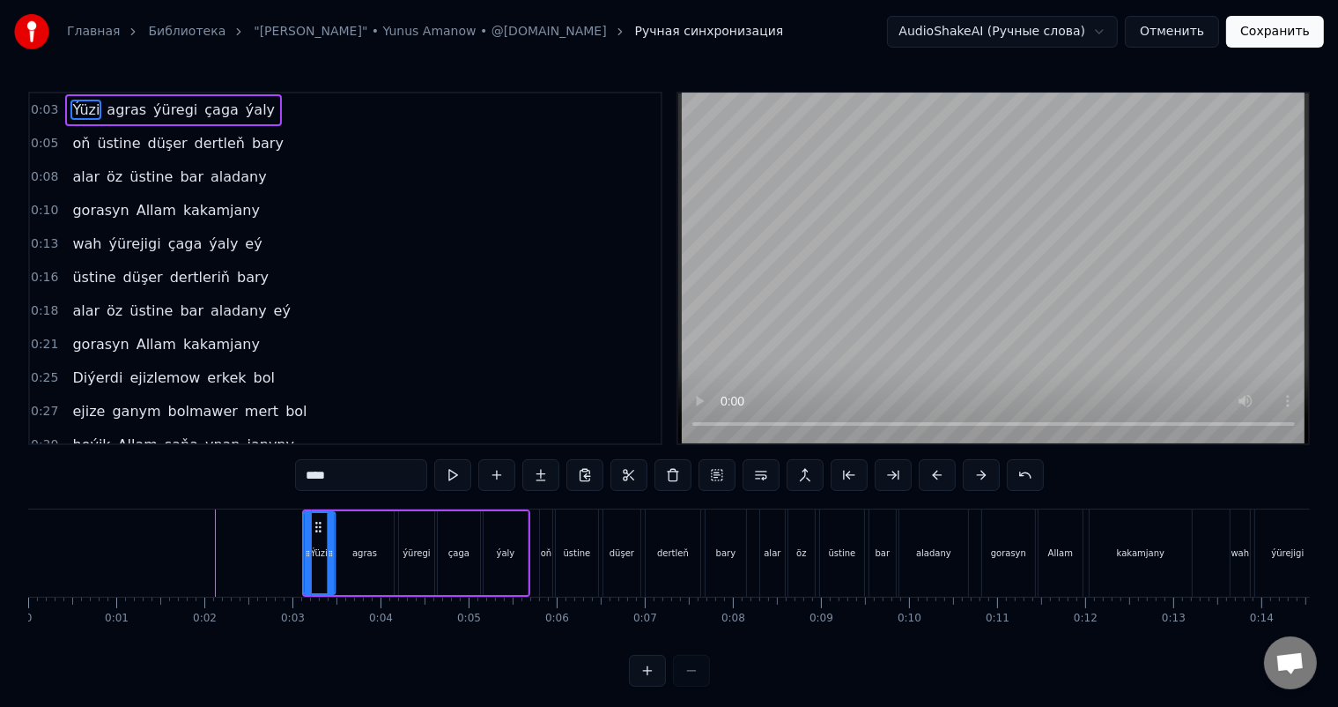
click at [315, 522] on icon at bounding box center [318, 527] width 14 height 14
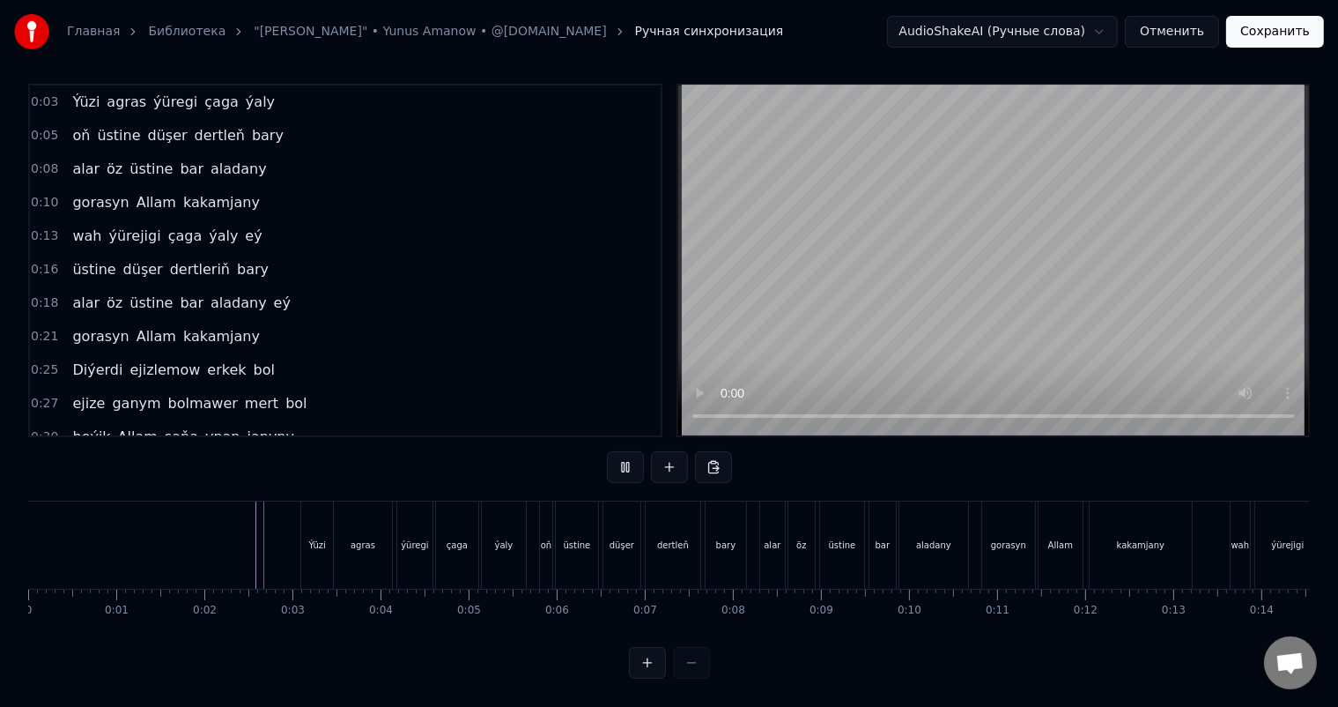
scroll to position [23, 0]
click at [307, 537] on div "Ýüzi" at bounding box center [317, 544] width 32 height 87
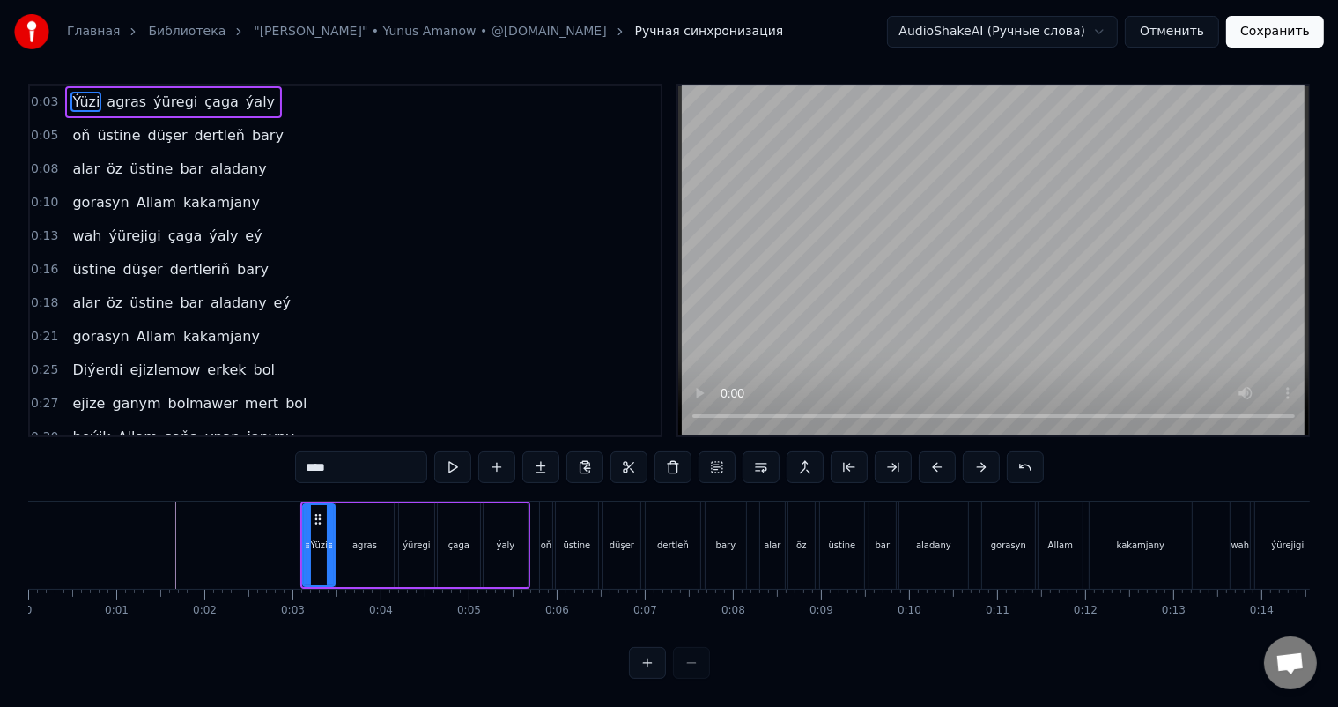
scroll to position [0, 0]
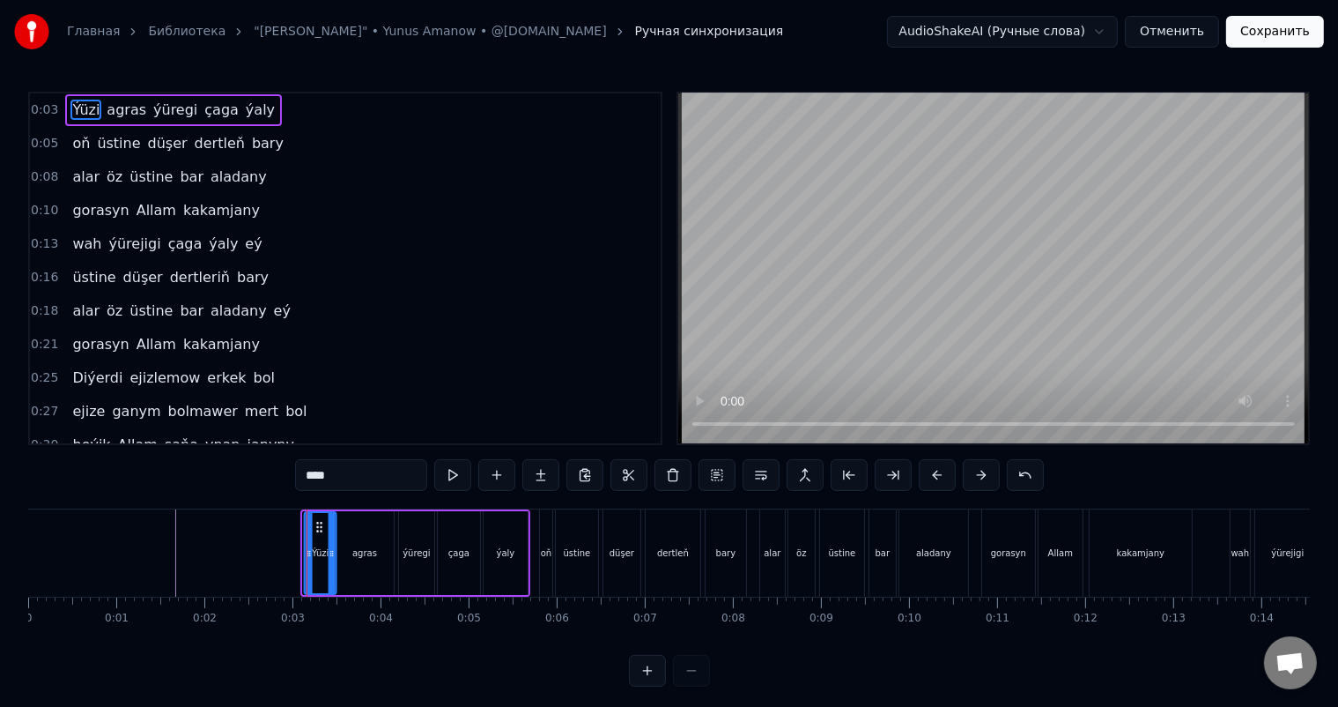
click at [317, 522] on circle at bounding box center [317, 522] width 1 height 1
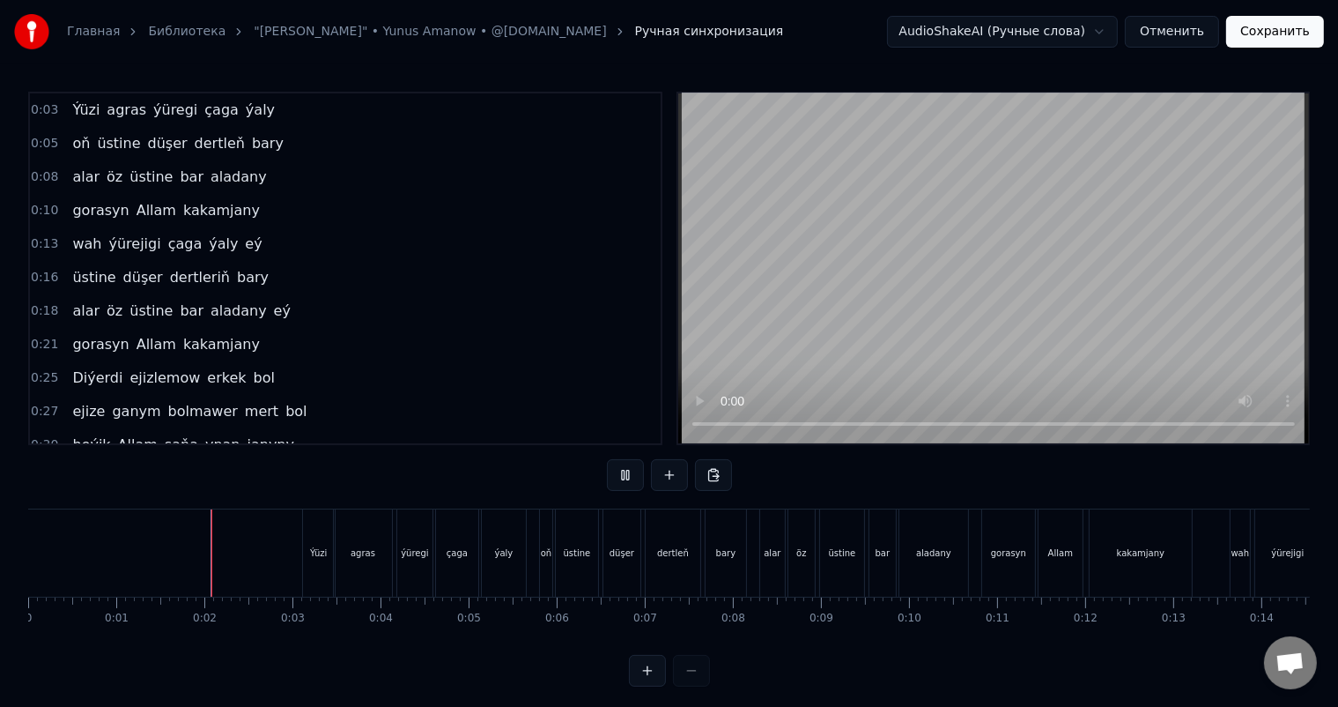
scroll to position [23, 0]
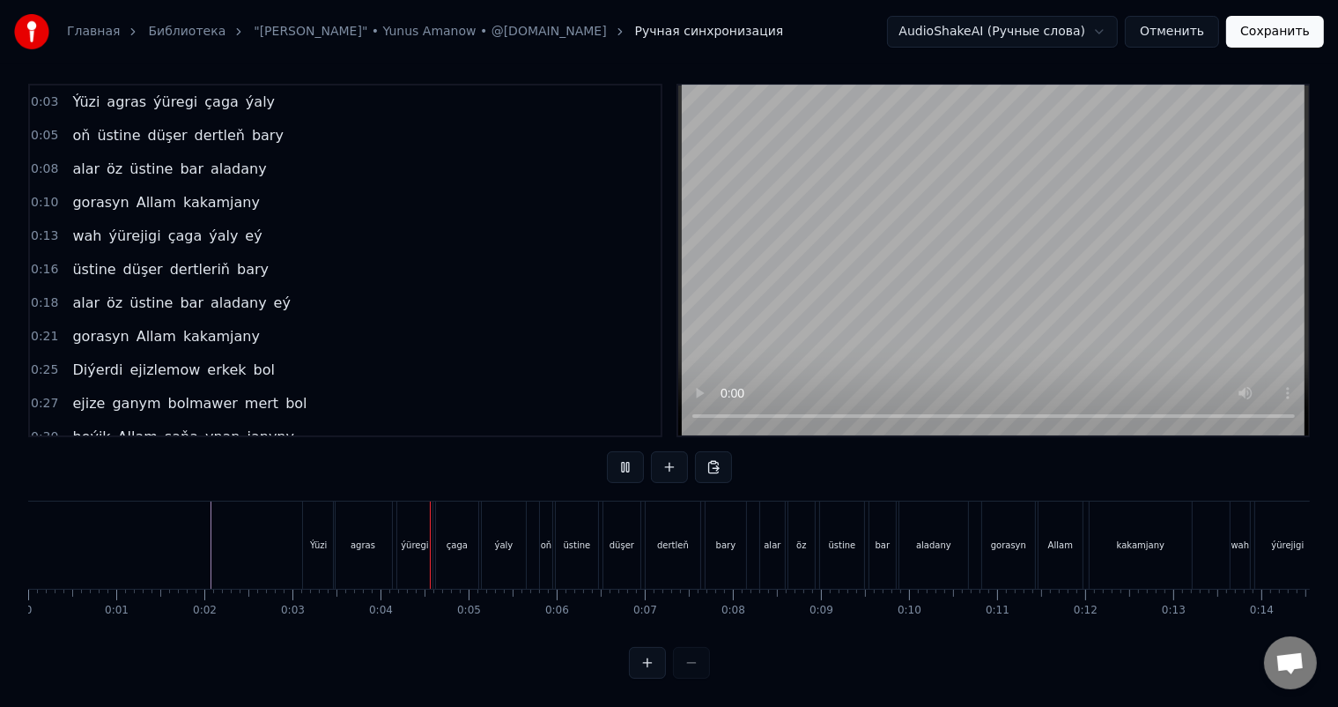
click at [318, 538] on div "Ýüzi" at bounding box center [318, 544] width 17 height 13
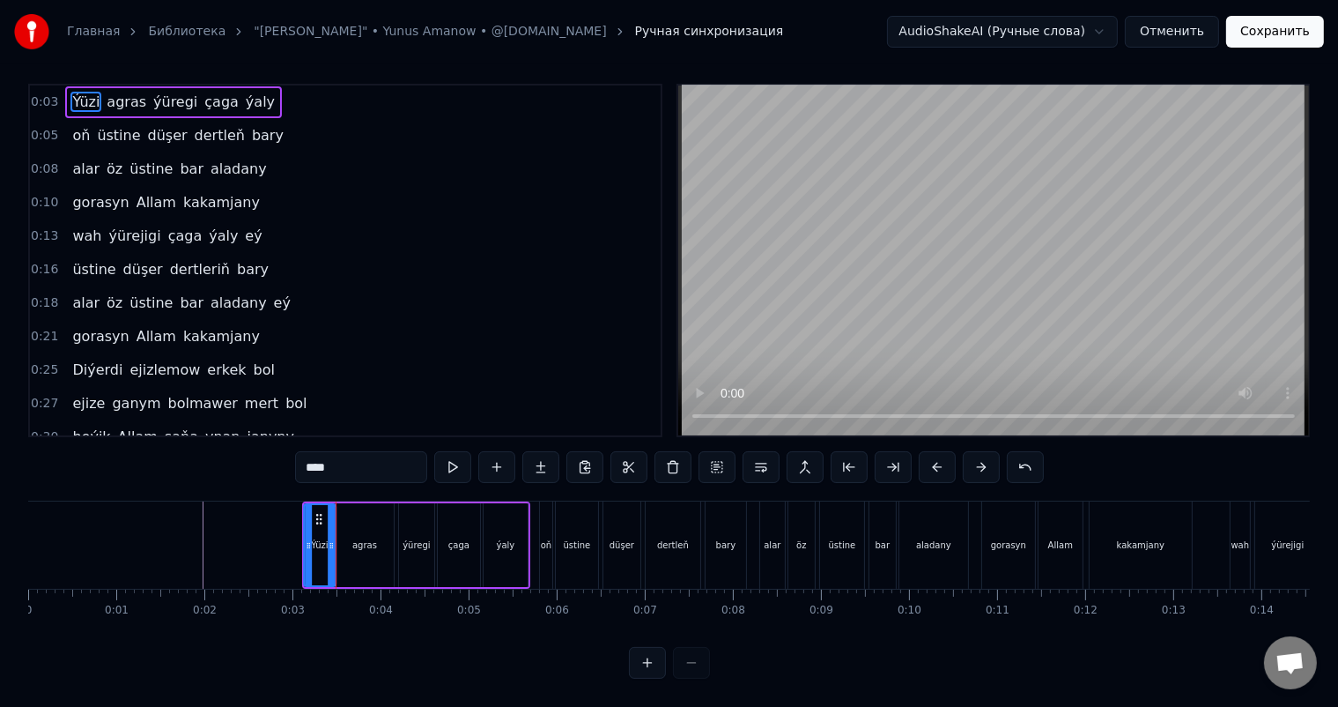
click at [315, 512] on icon at bounding box center [319, 519] width 14 height 14
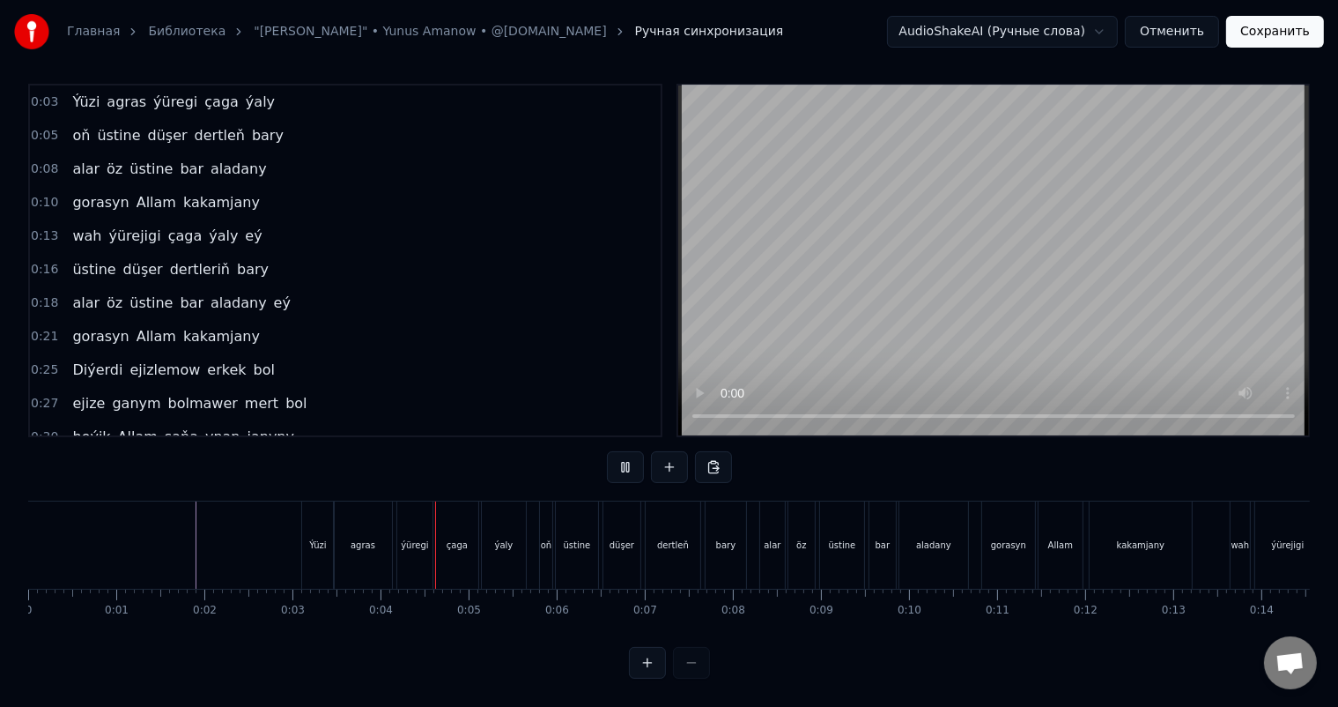
click at [730, 538] on div "bary" at bounding box center [726, 544] width 20 height 13
click at [1133, 543] on div "kakamjany" at bounding box center [1141, 544] width 102 height 87
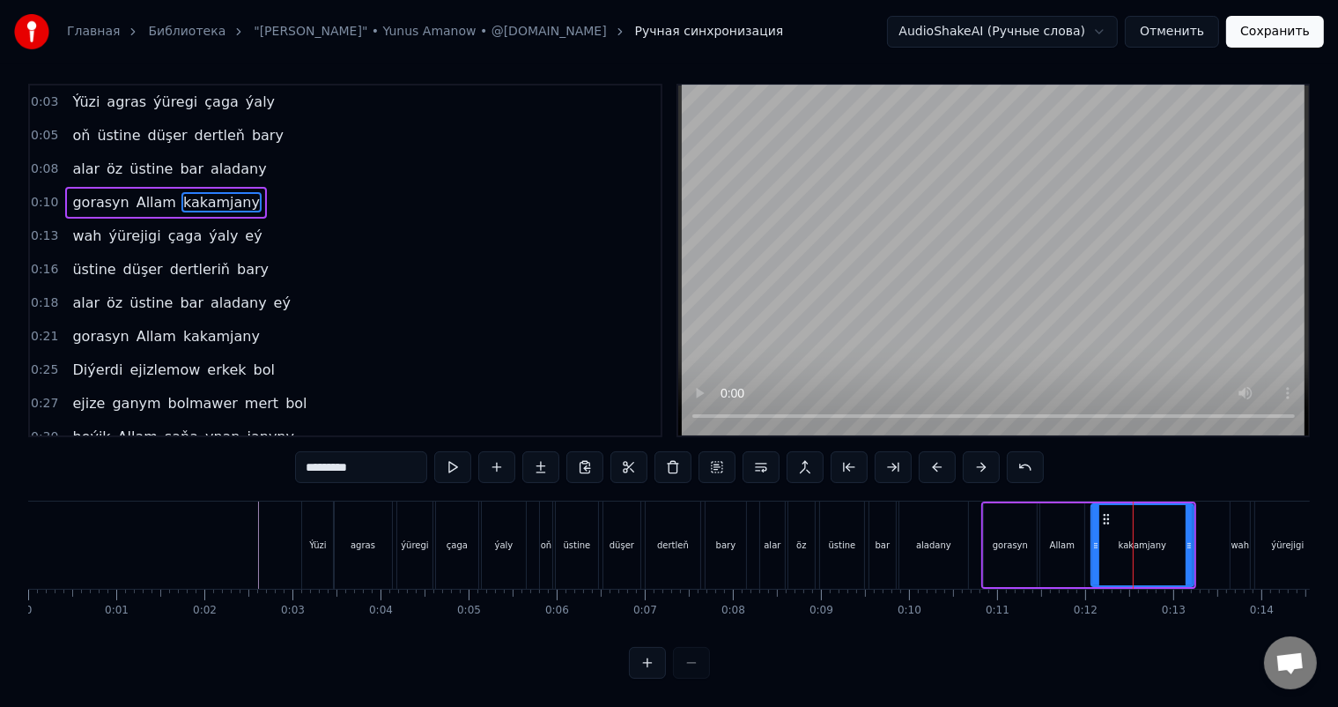
scroll to position [0, 0]
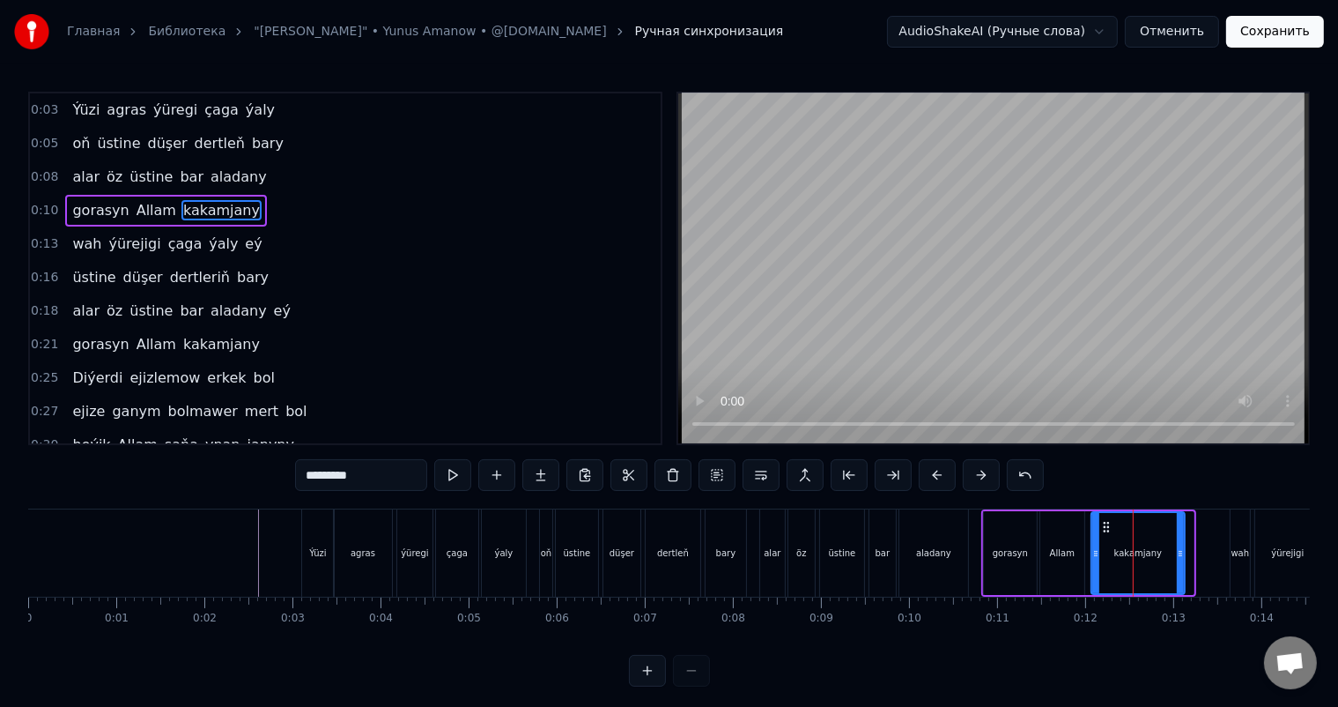
drag, startPoint x: 1189, startPoint y: 548, endPoint x: 1179, endPoint y: 549, distance: 9.7
click at [1179, 549] on icon at bounding box center [1180, 553] width 7 height 14
click at [1085, 522] on div "gorasyn Allam kakamjany" at bounding box center [1084, 552] width 205 height 87
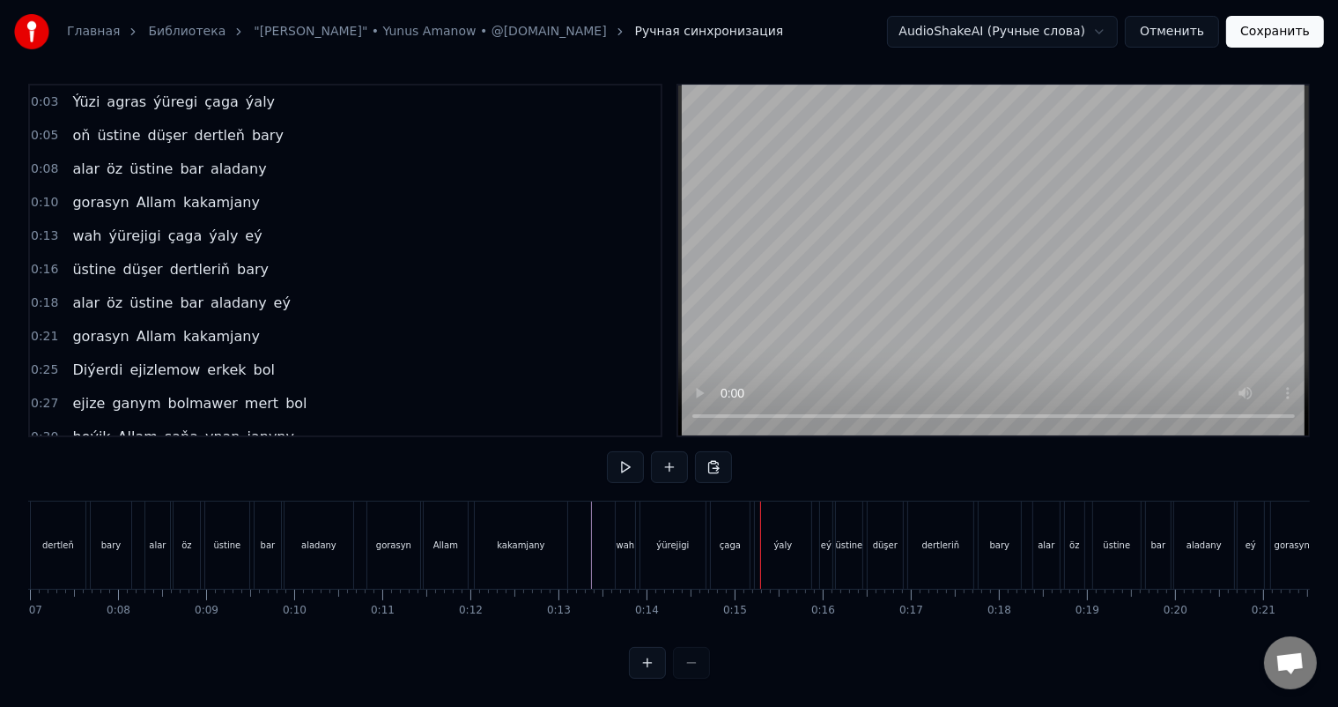
scroll to position [0, 441]
click at [796, 538] on div "wah" at bounding box center [799, 544] width 19 height 13
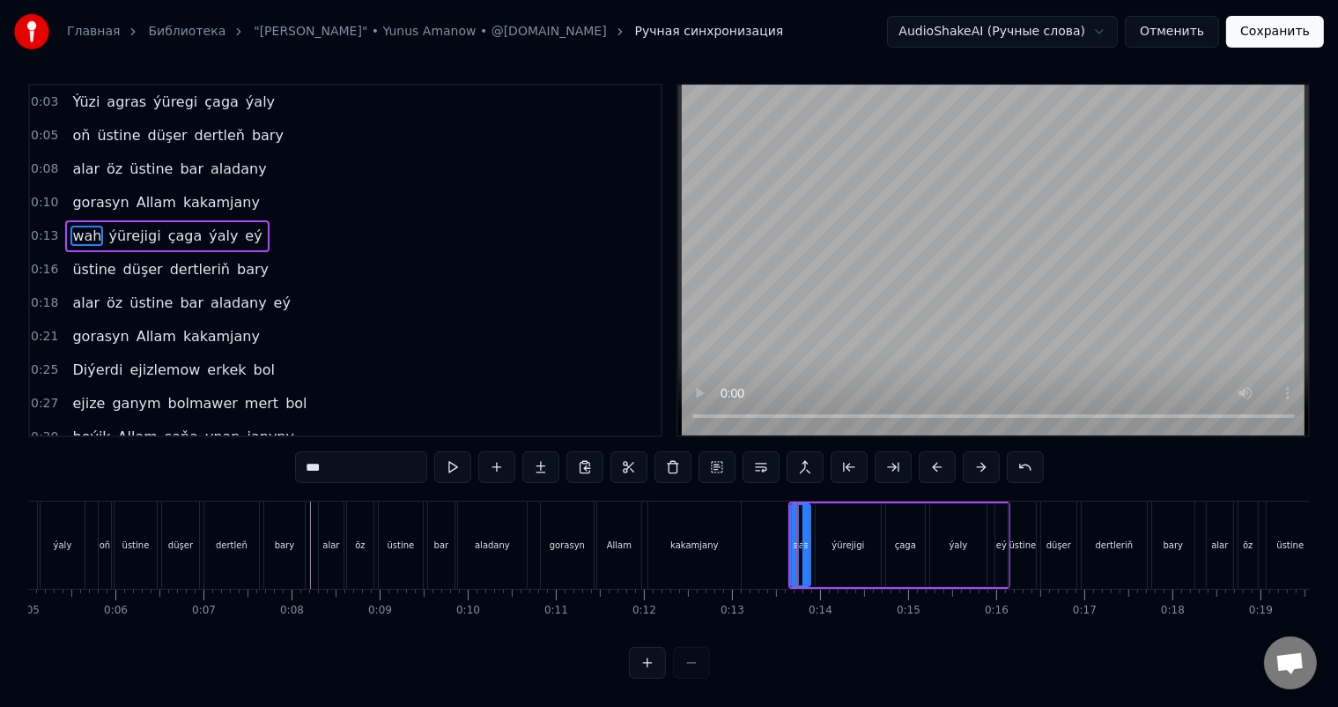
scroll to position [0, 0]
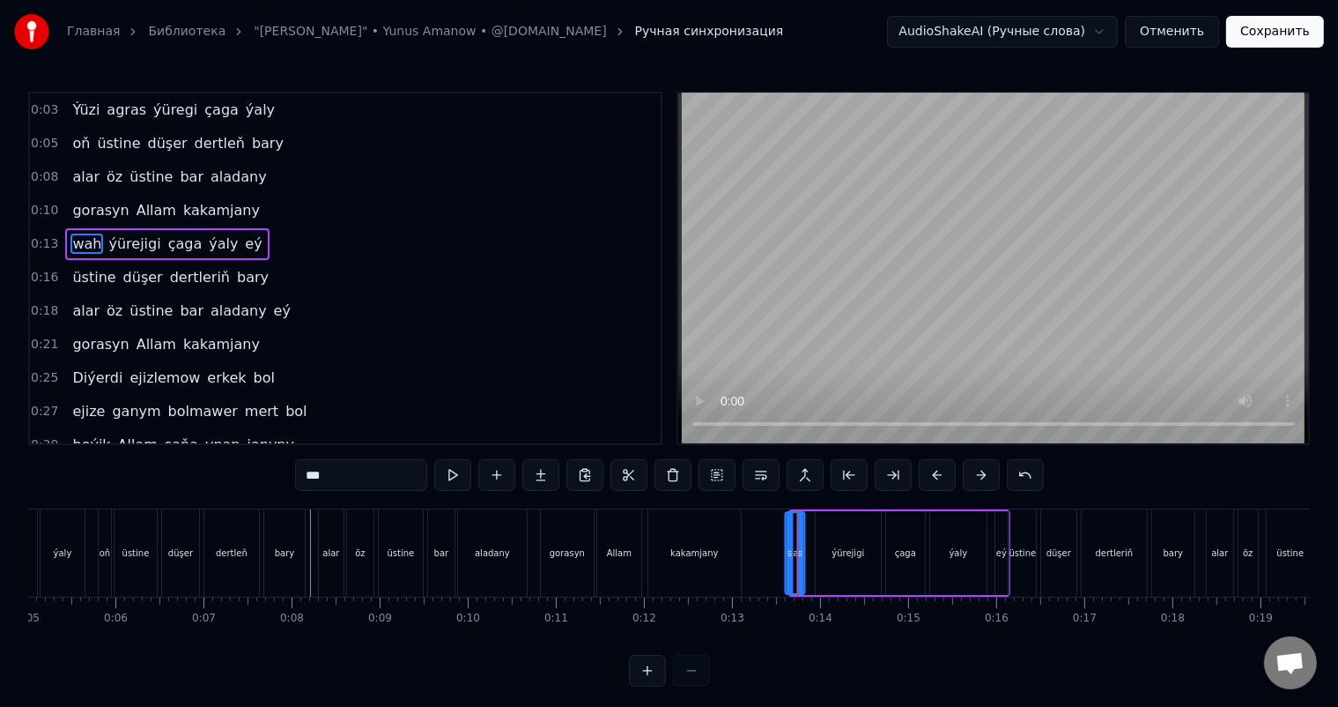
click at [794, 525] on icon at bounding box center [801, 527] width 14 height 14
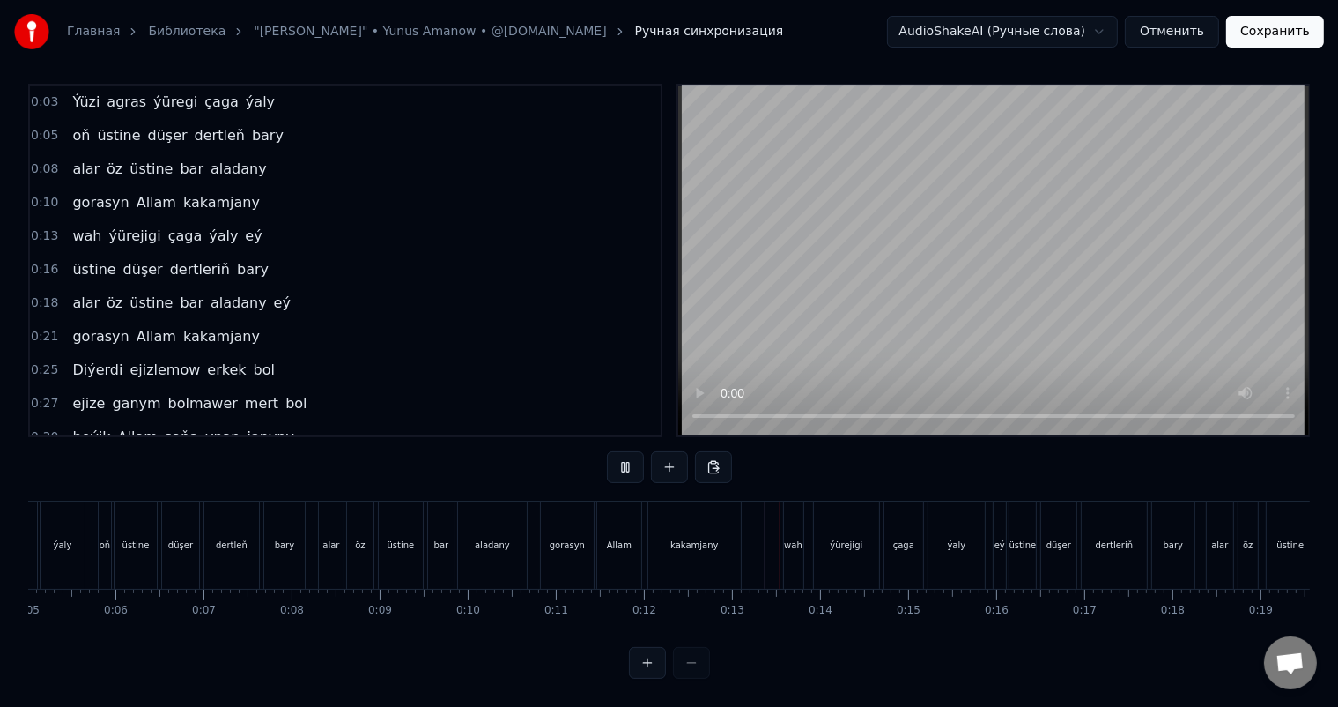
scroll to position [23, 0]
click at [792, 521] on div "wah" at bounding box center [793, 544] width 19 height 87
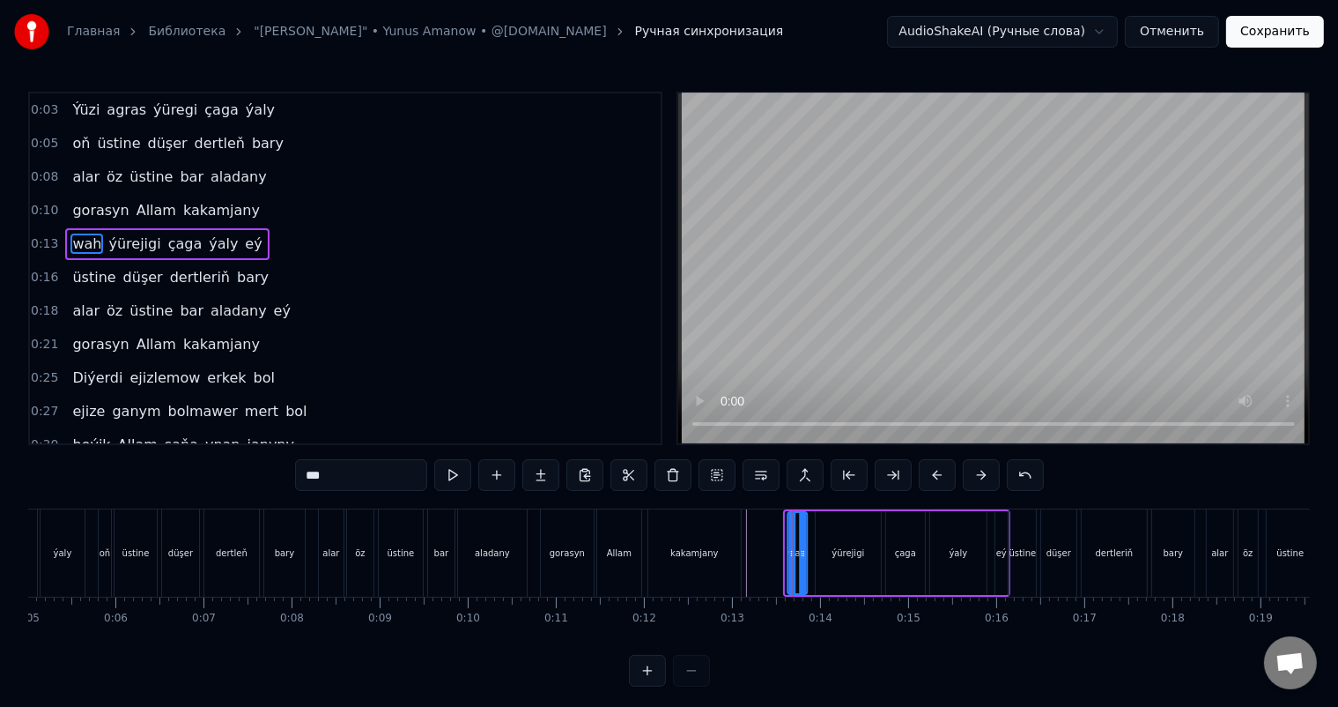
click at [796, 529] on icon at bounding box center [803, 527] width 14 height 14
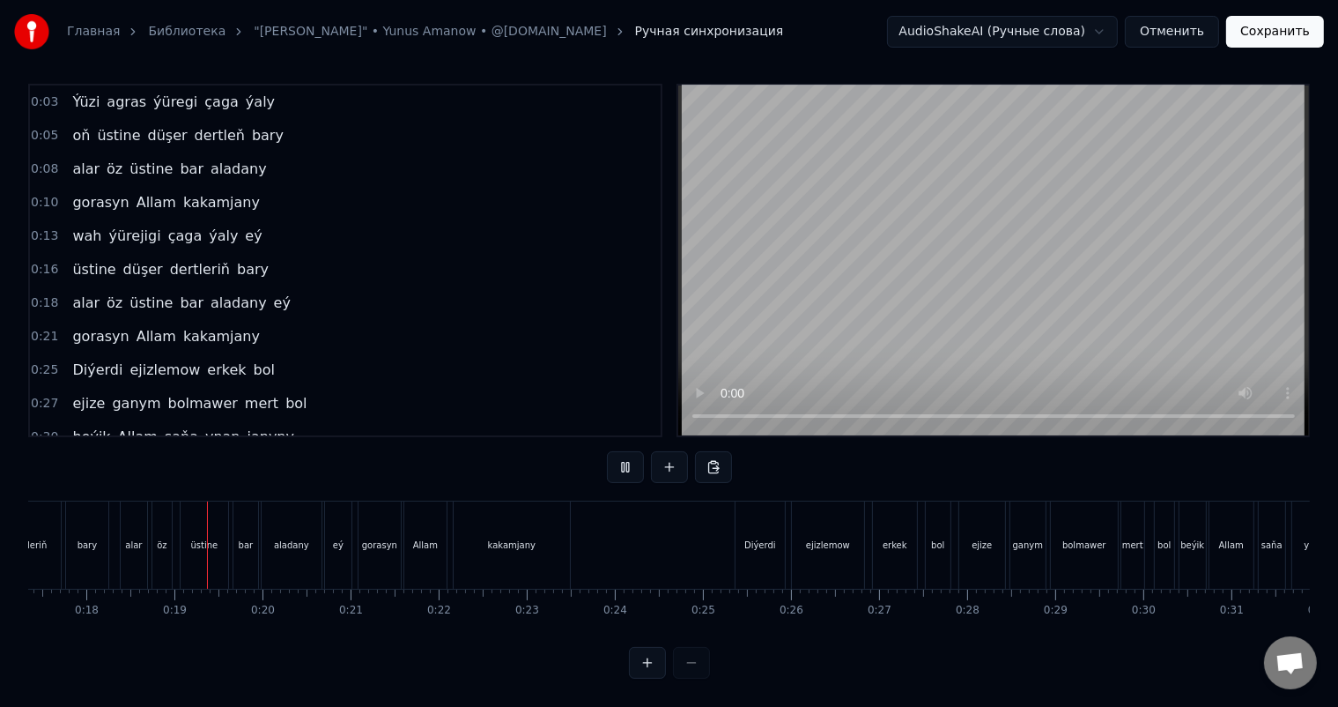
scroll to position [0, 1561]
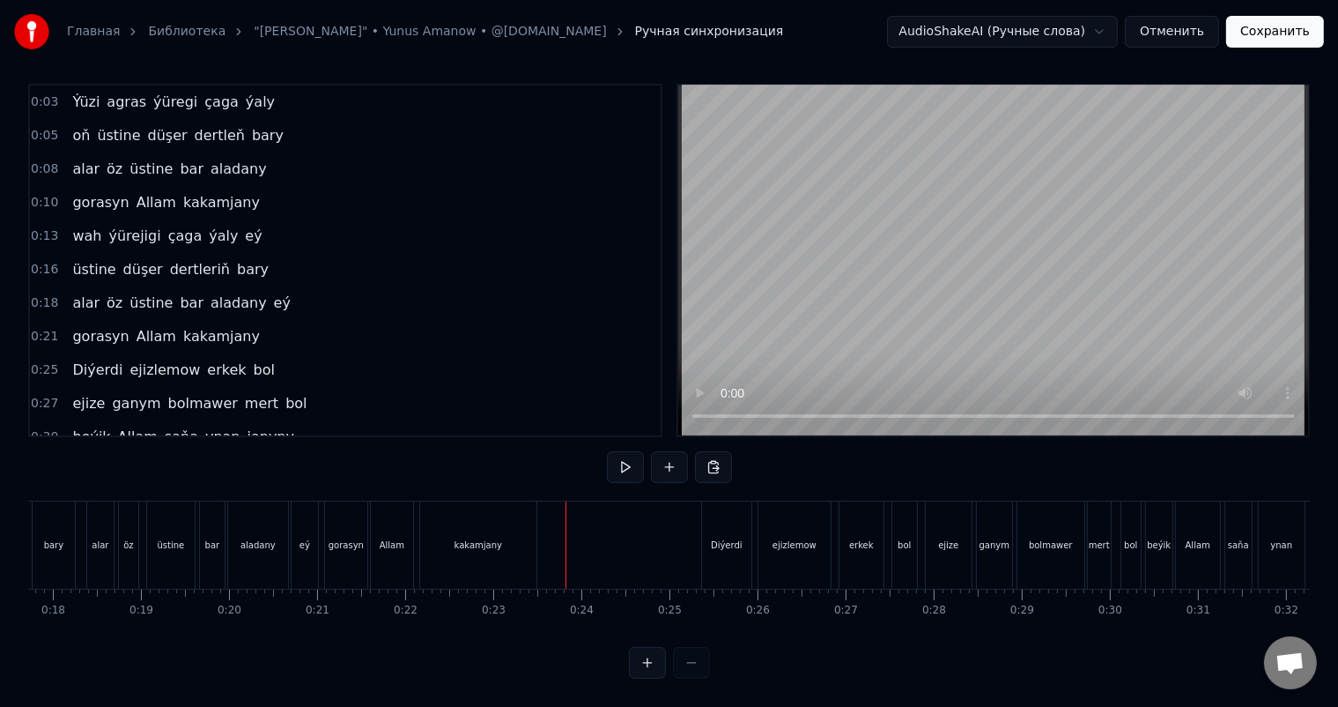
click at [511, 533] on div "kakamjany" at bounding box center [478, 544] width 116 height 87
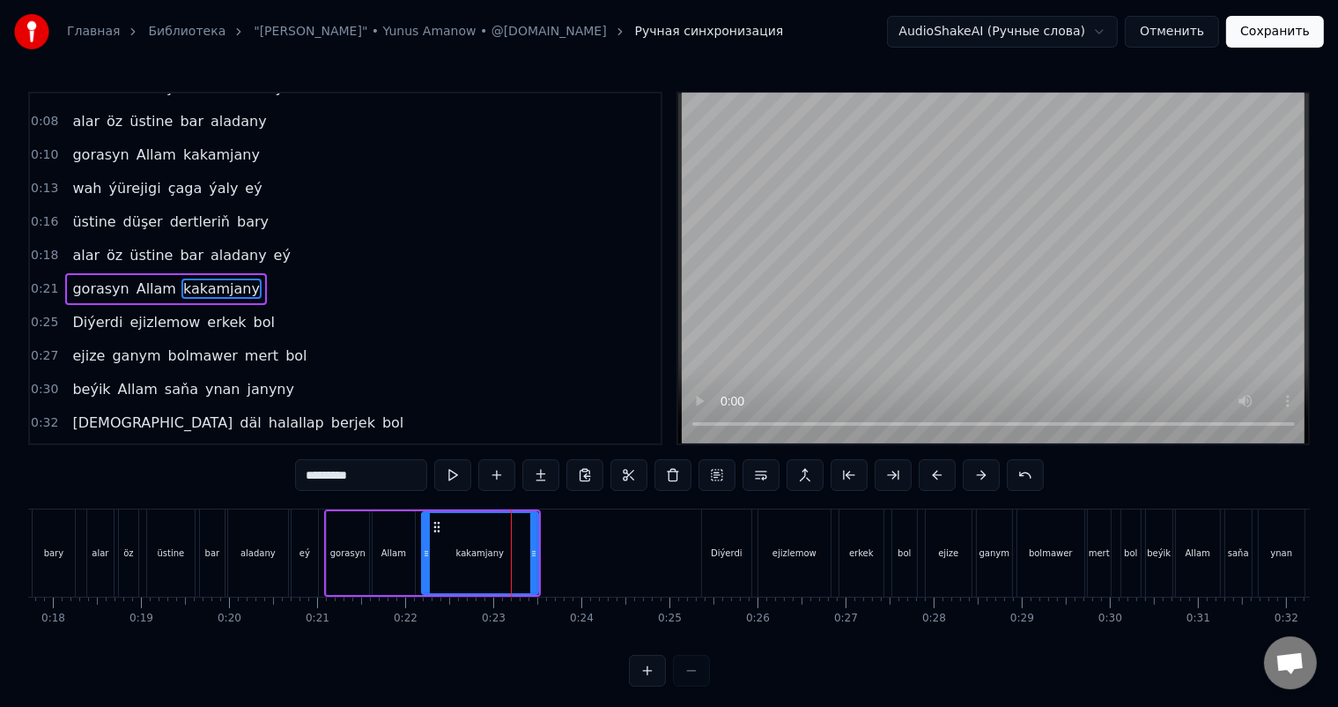
scroll to position [67, 0]
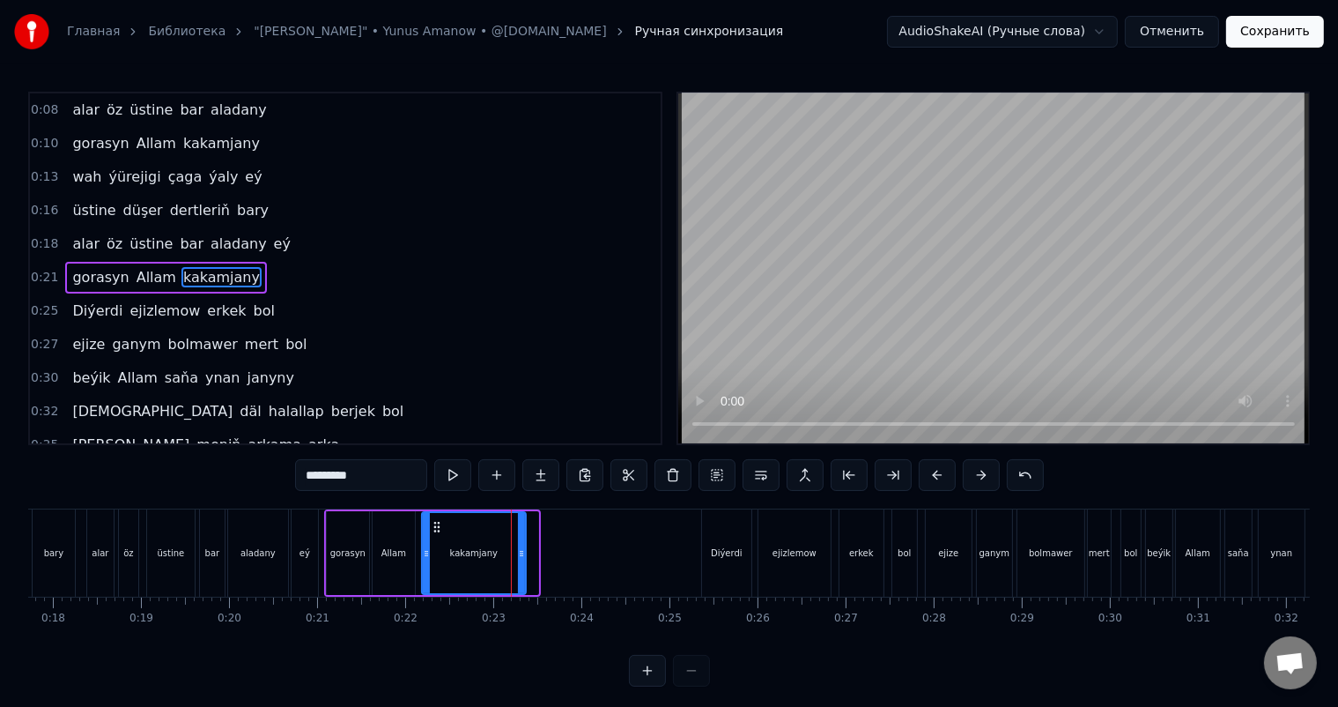
drag, startPoint x: 536, startPoint y: 551, endPoint x: 523, endPoint y: 551, distance: 12.3
click at [523, 551] on icon at bounding box center [521, 553] width 7 height 14
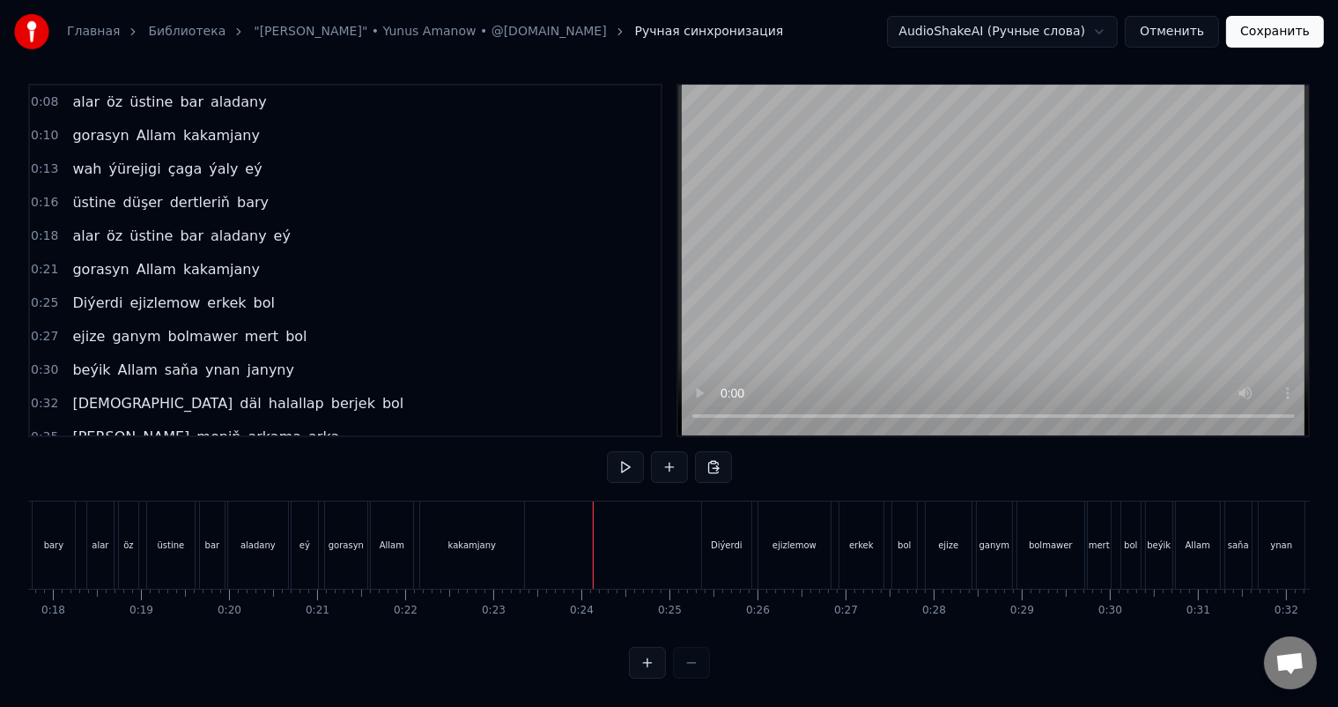
click at [141, 510] on div "alar öz üstine bar aladany eý" at bounding box center [204, 544] width 236 height 87
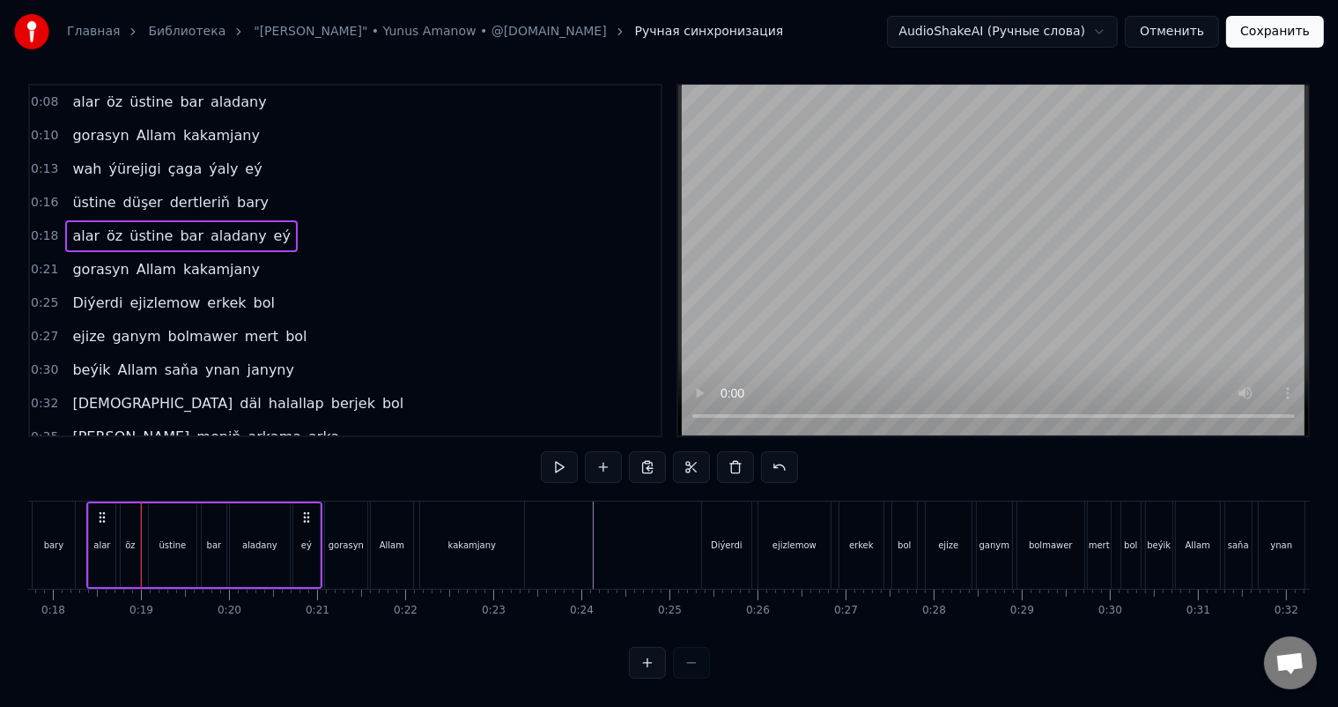
scroll to position [0, 1530]
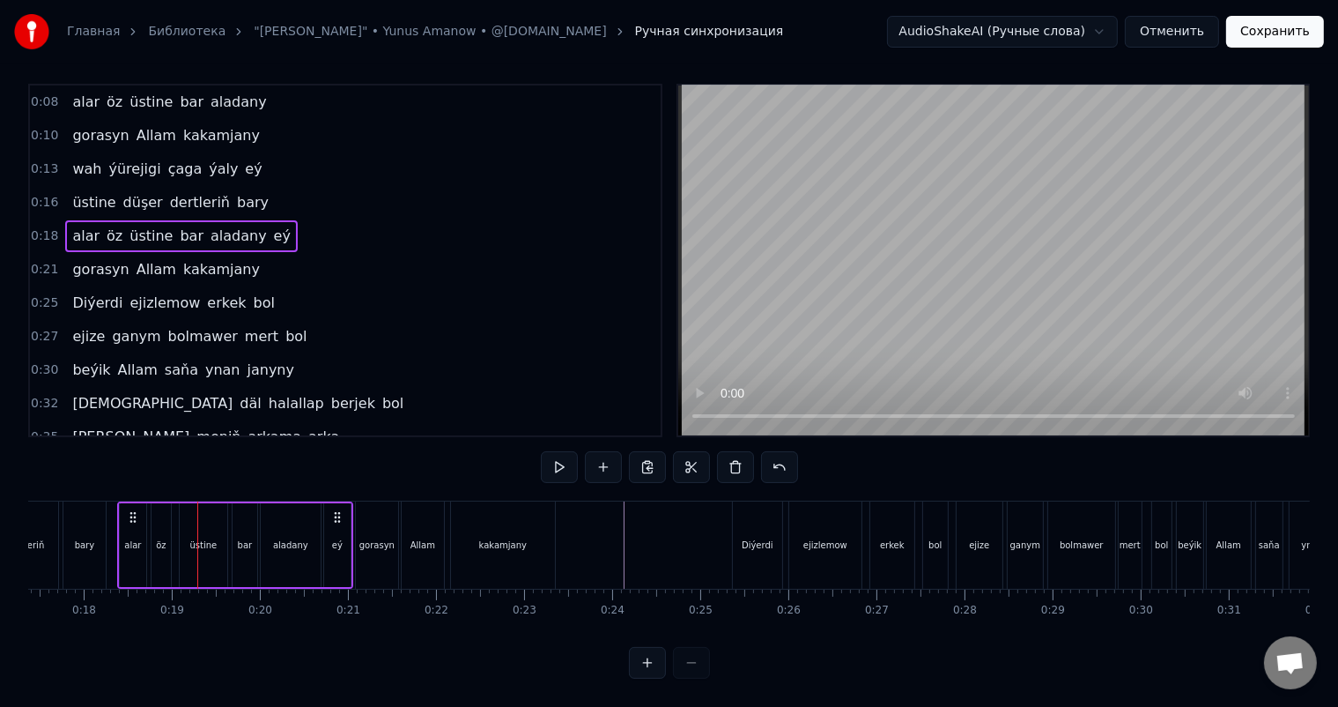
click at [109, 532] on div "[PERSON_NAME] dertleriň bary" at bounding box center [15, 544] width 190 height 87
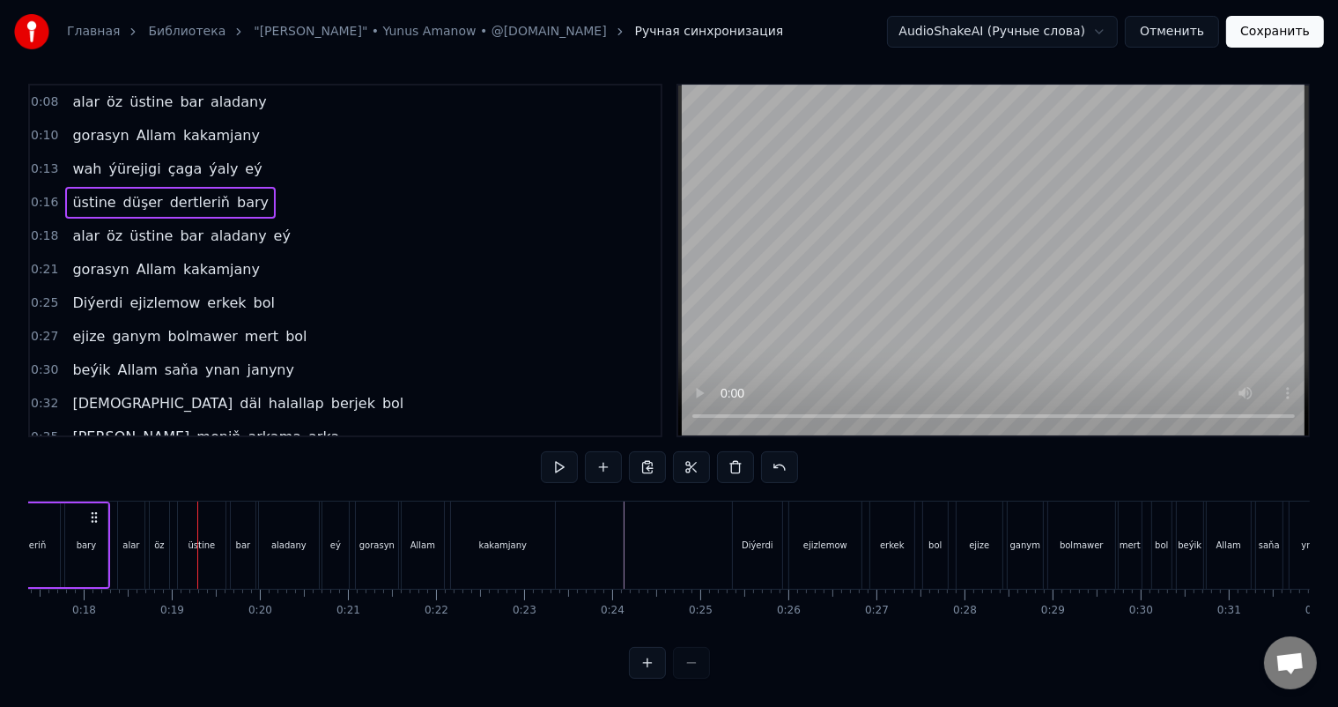
scroll to position [0, 1523]
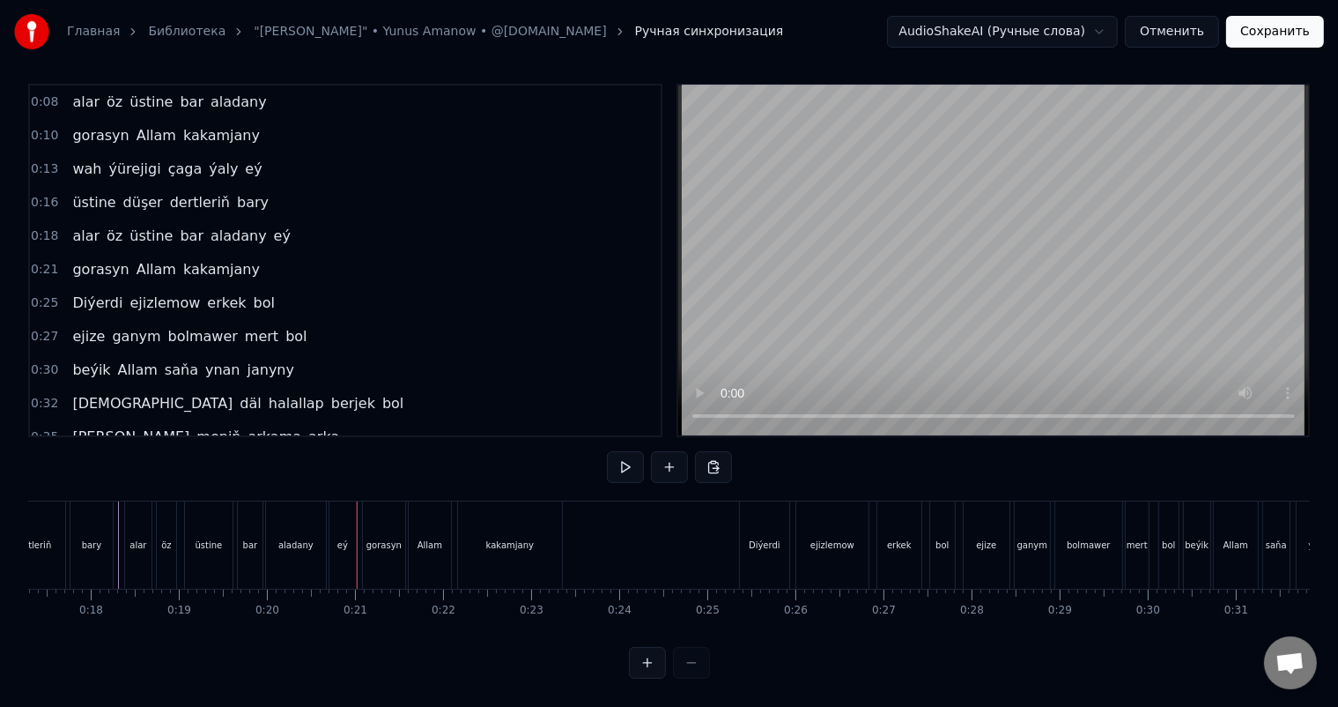
click at [357, 511] on div "alar öz üstine bar aladany eý" at bounding box center [242, 544] width 236 height 87
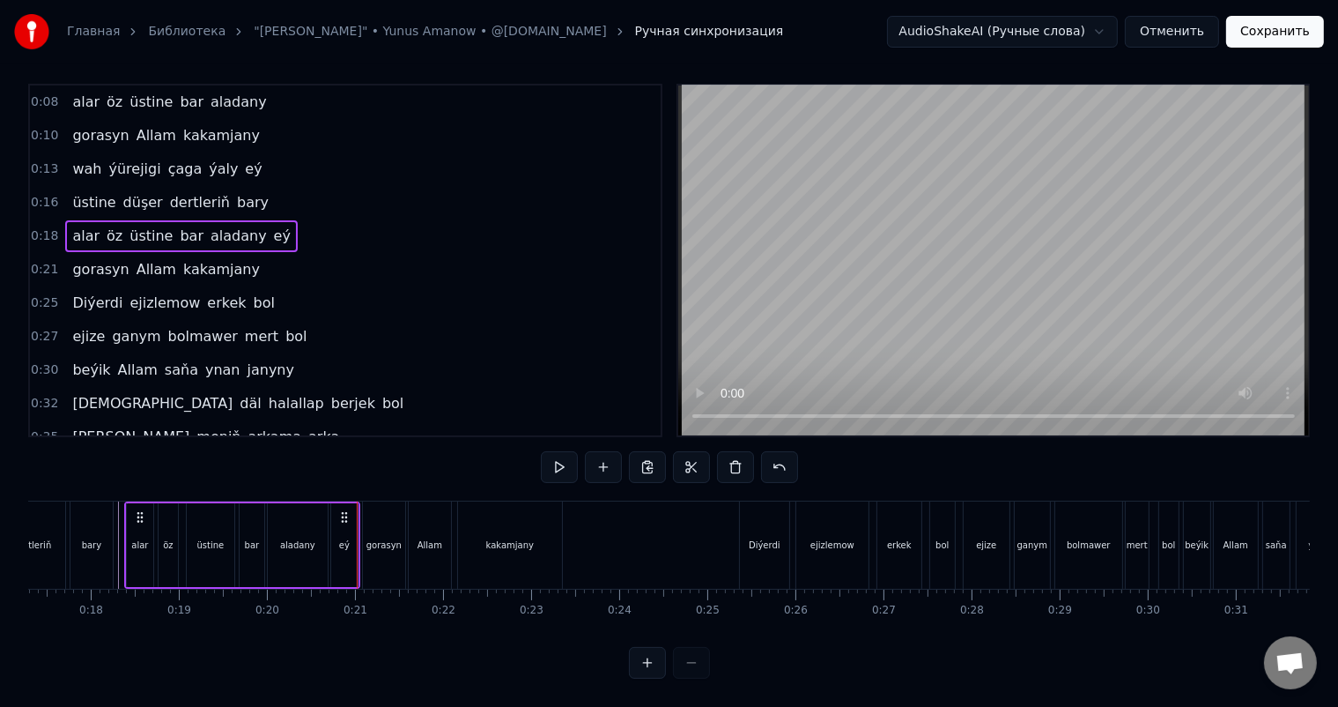
click at [363, 507] on div "gorasyn" at bounding box center [384, 544] width 42 height 87
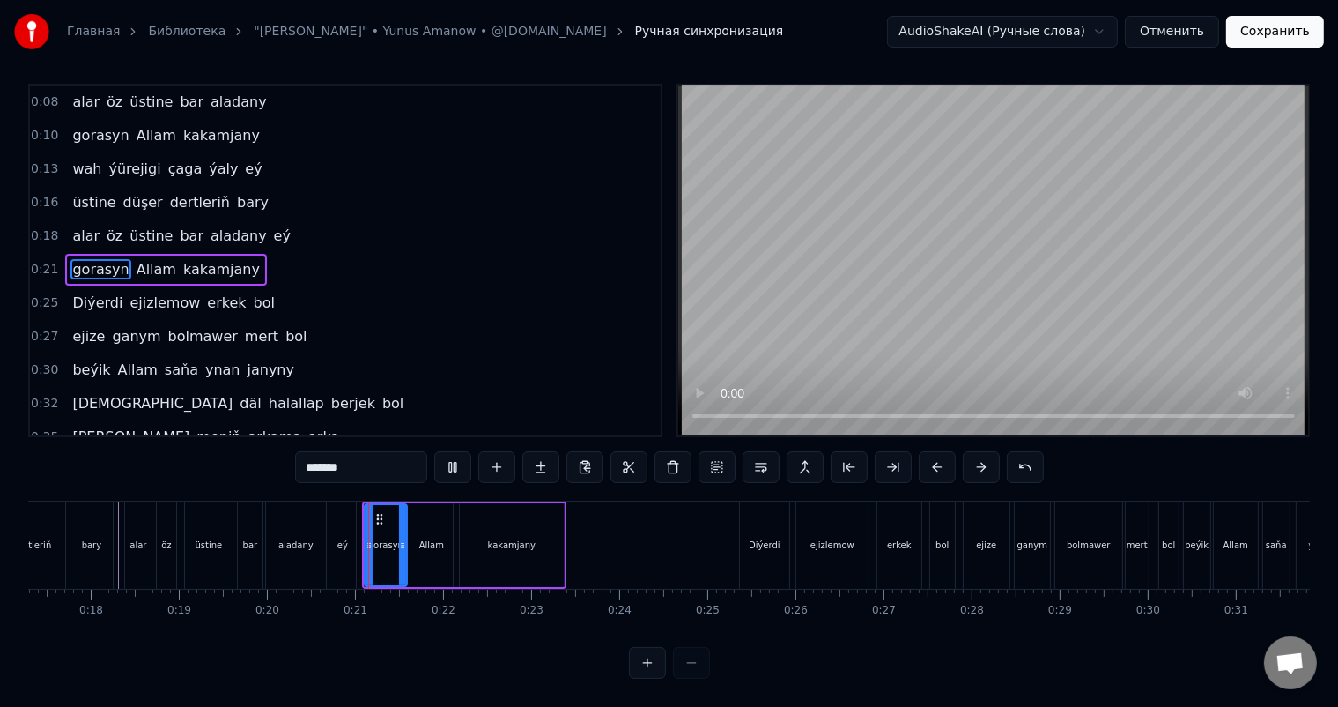
scroll to position [23, 0]
click at [359, 501] on div "alar öz üstine bar aladany eý" at bounding box center [242, 544] width 236 height 87
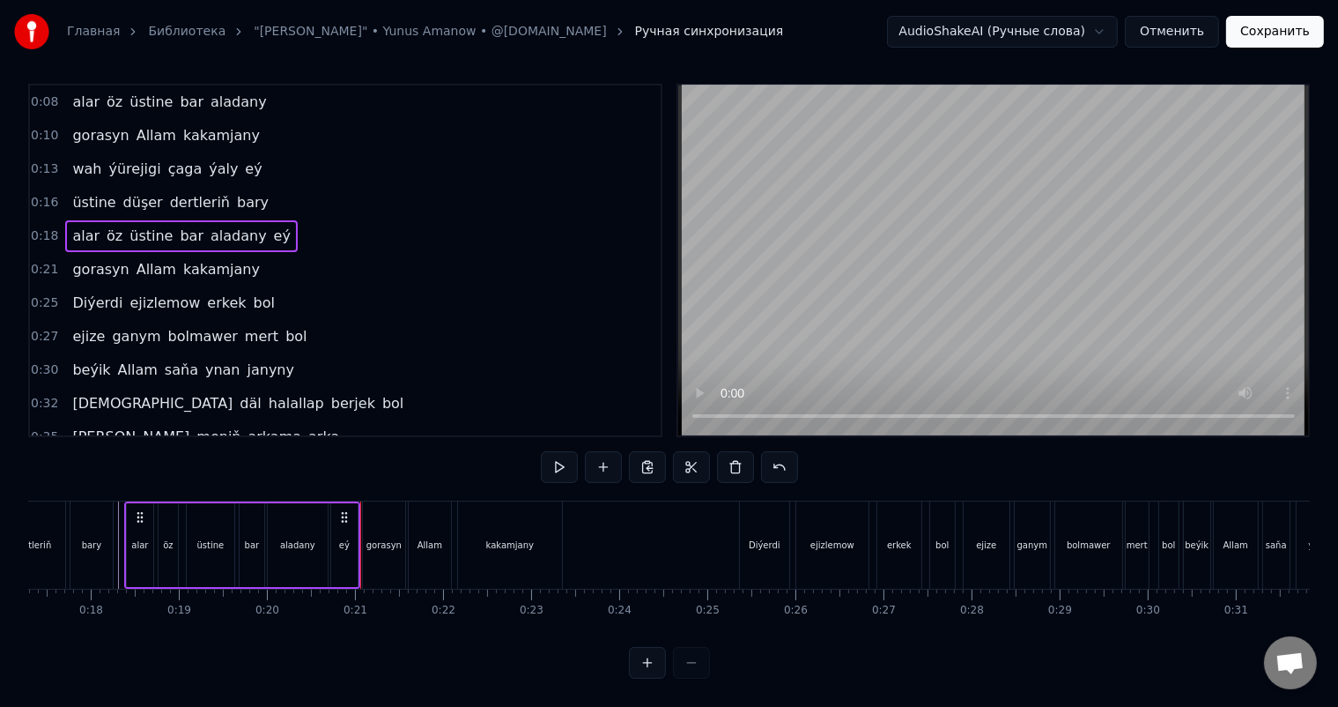
click at [358, 458] on div "0:03 [PERSON_NAME] ýüregi çaga ýaly 0:05 oň [PERSON_NAME] dertleň bary 0:08 ala…" at bounding box center [669, 381] width 1282 height 595
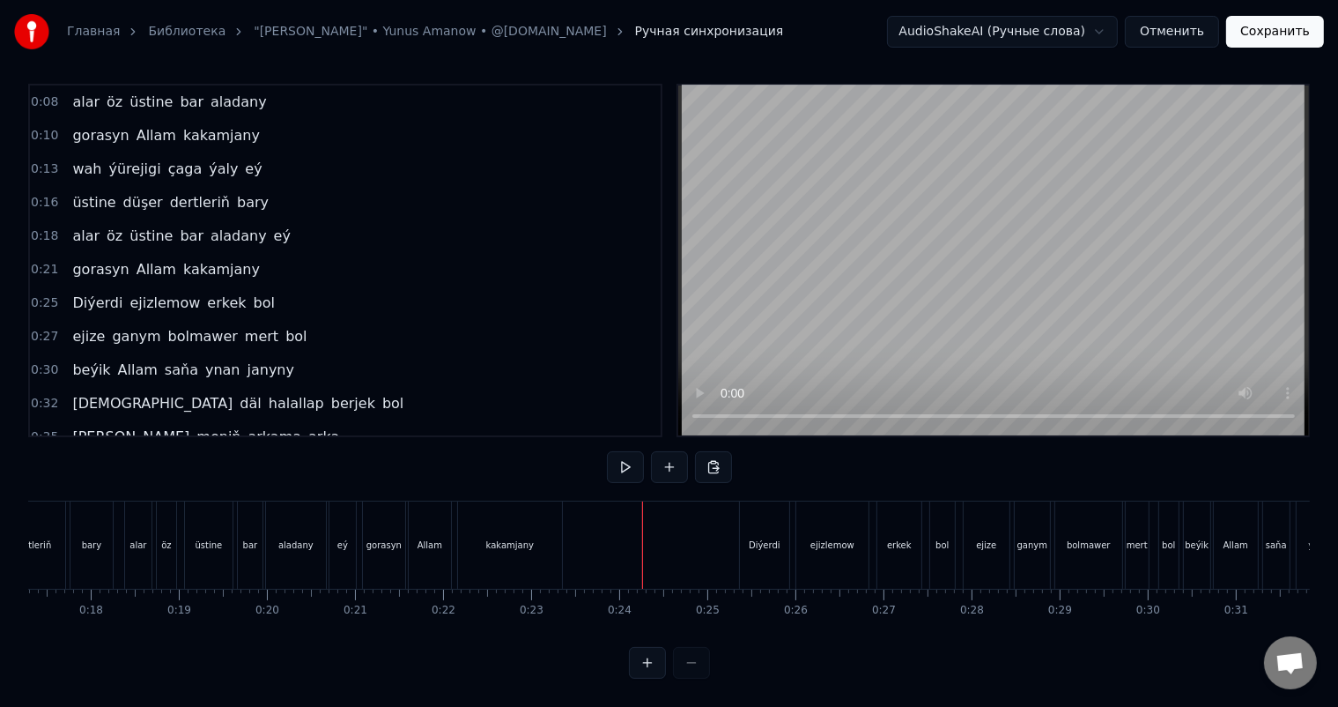
click at [359, 551] on div "alar öz üstine bar aladany eý" at bounding box center [242, 544] width 236 height 87
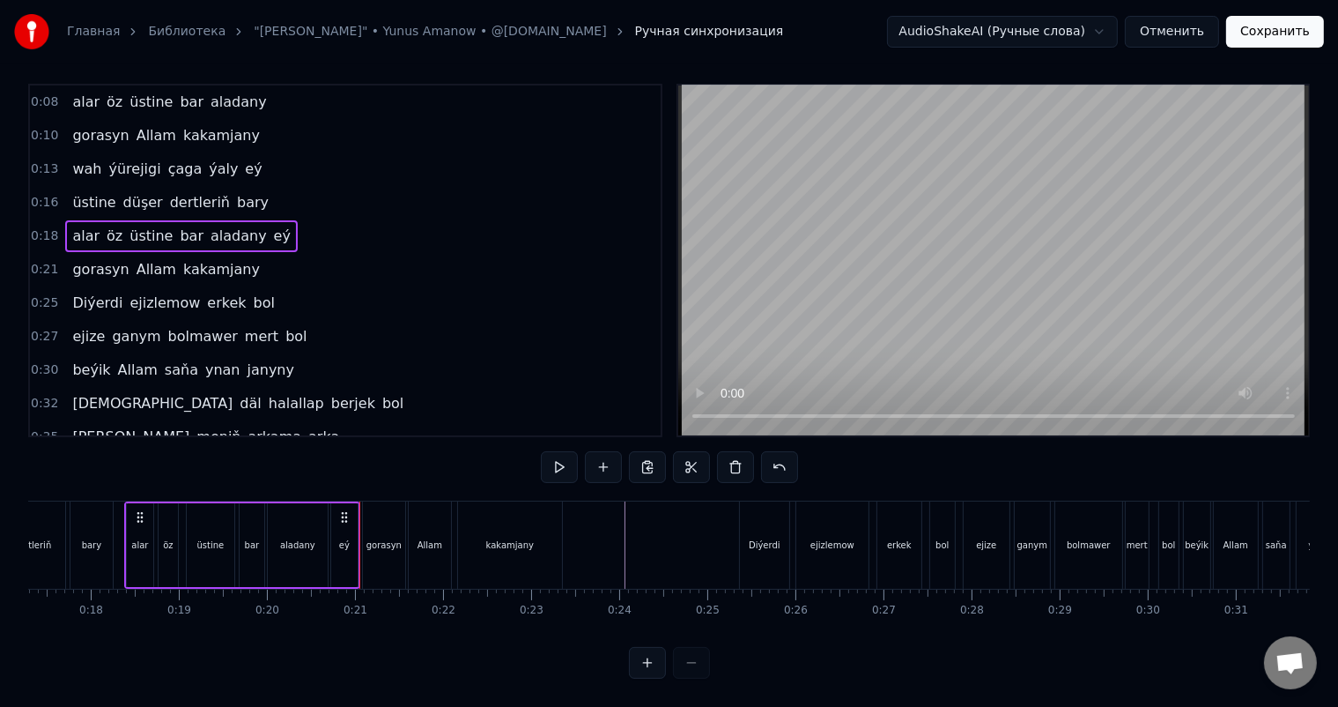
click at [359, 565] on div "alar öz üstine bar aladany eý" at bounding box center [242, 544] width 236 height 87
click at [359, 564] on div "alar öz üstine bar aladany eý" at bounding box center [242, 544] width 236 height 87
click at [362, 564] on div "gorasyn" at bounding box center [384, 544] width 44 height 87
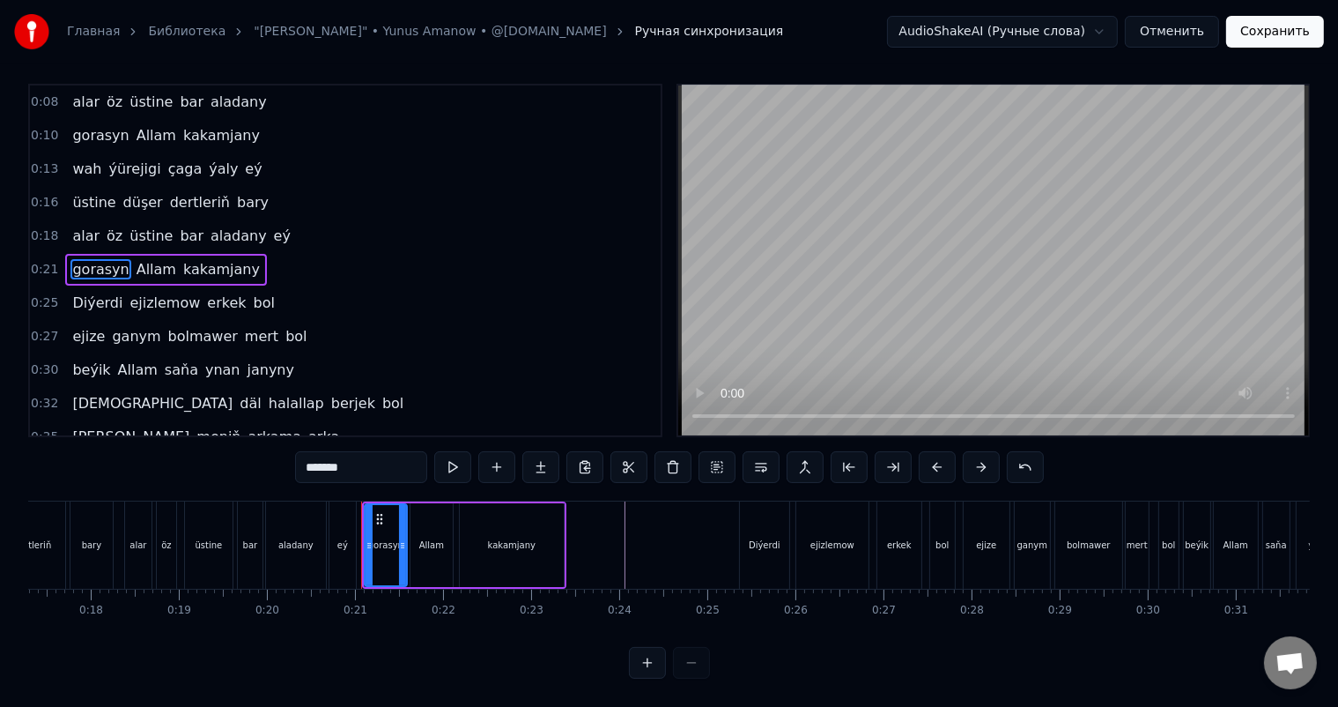
scroll to position [0, 0]
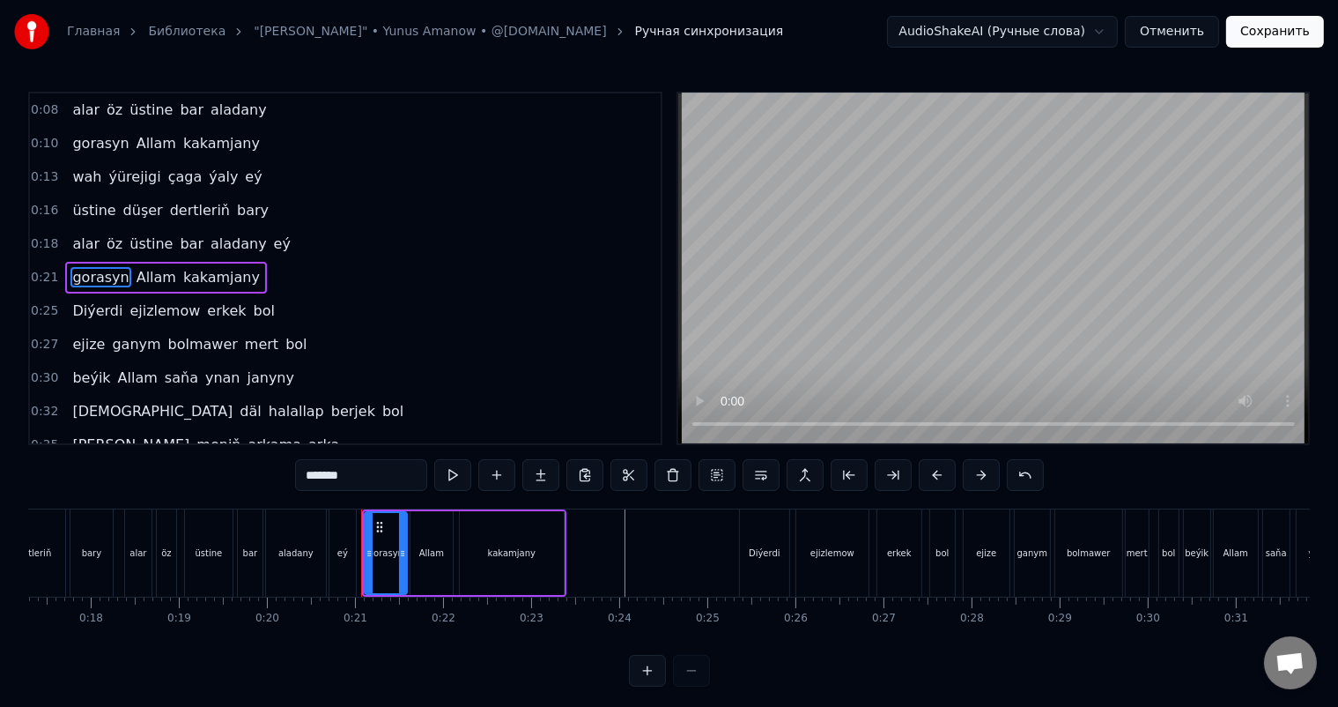
drag, startPoint x: 214, startPoint y: 639, endPoint x: 194, endPoint y: 637, distance: 20.3
click at [194, 637] on div "[PERSON_NAME] ýüregi çaga ýaly oň [PERSON_NAME] dertleň [PERSON_NAME] öz üstine…" at bounding box center [669, 574] width 1282 height 132
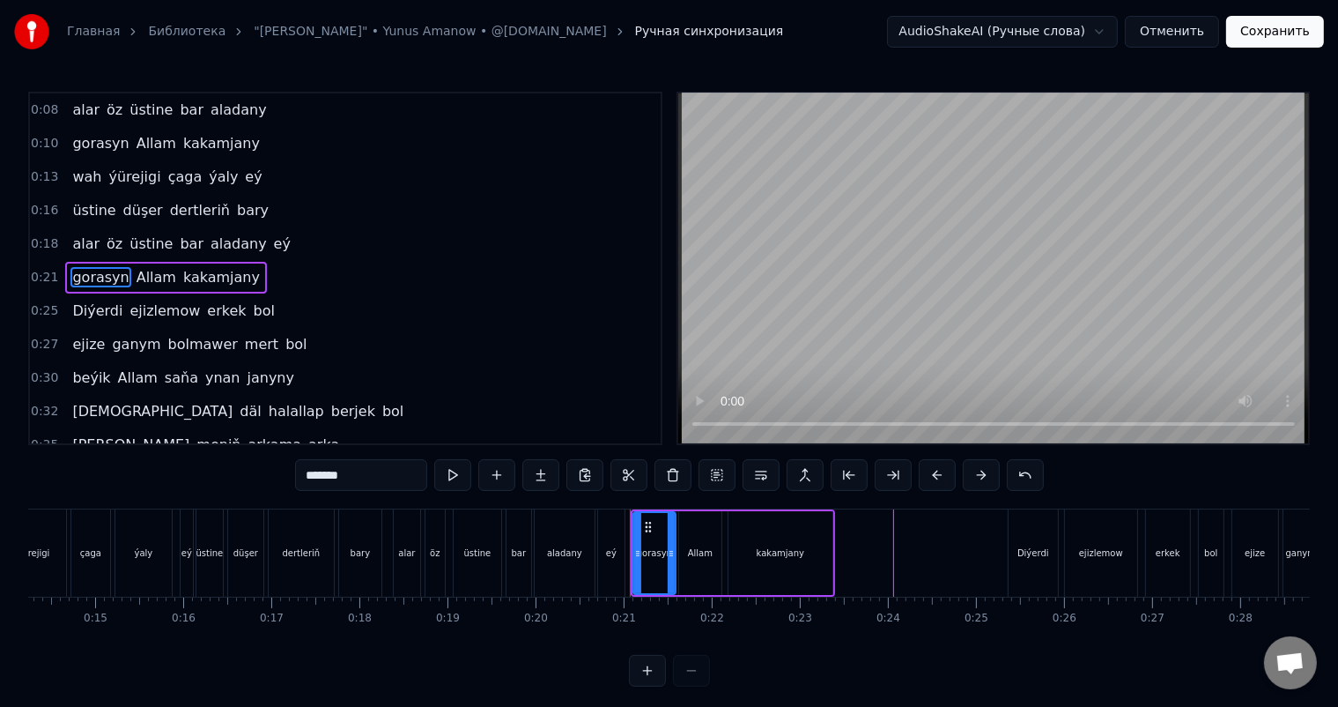
scroll to position [0, 1239]
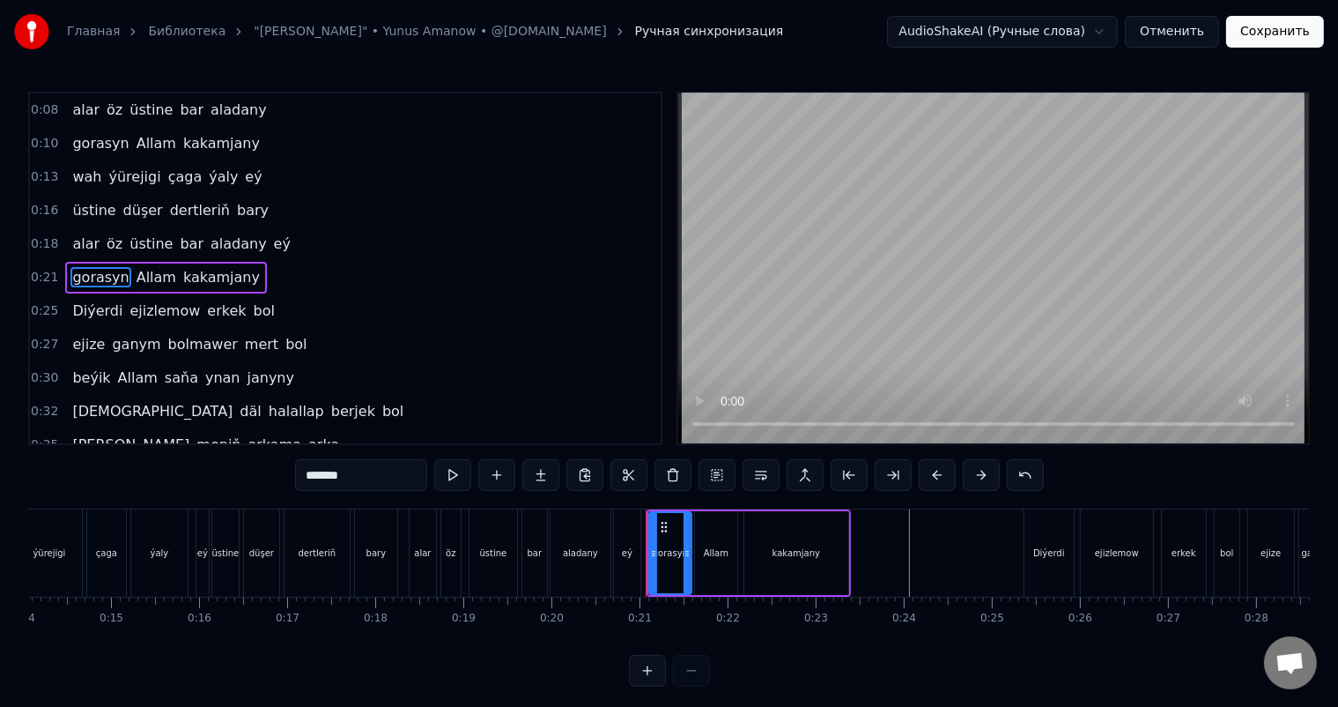
click at [464, 525] on div "alar öz üstine bar aladany eý" at bounding box center [527, 552] width 236 height 87
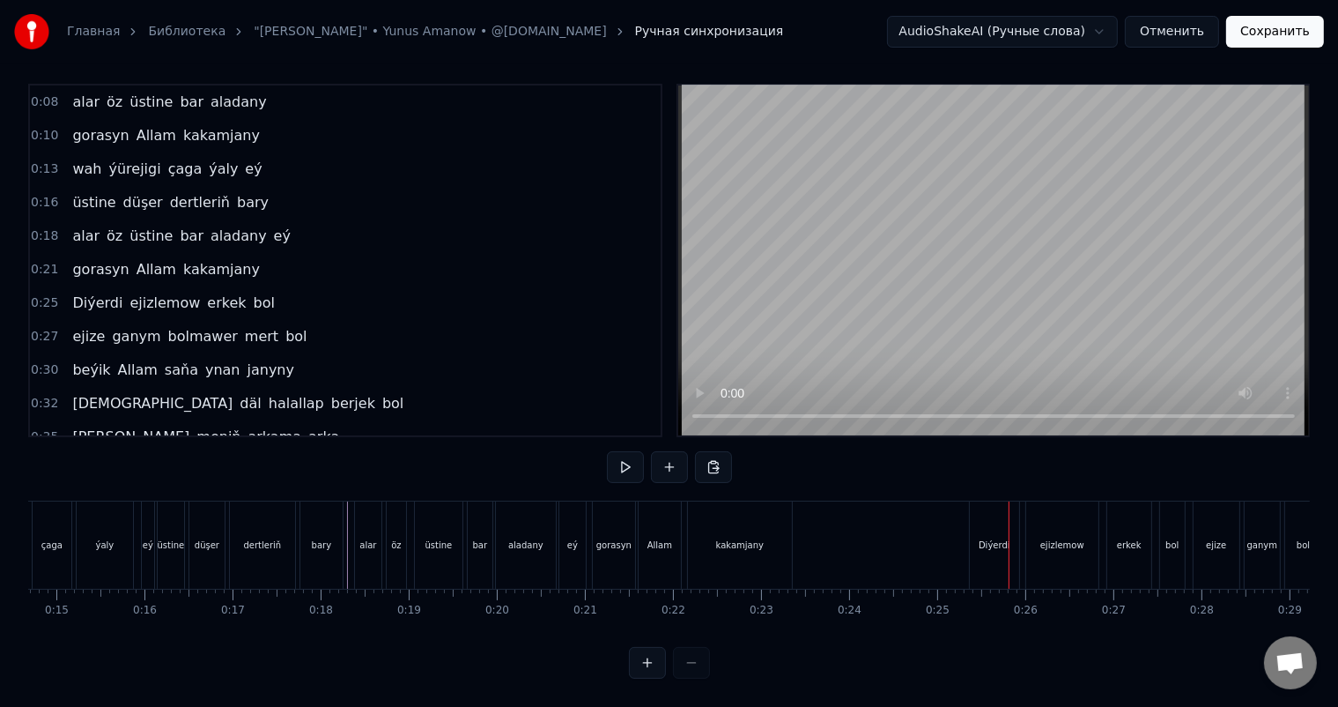
scroll to position [0, 1586]
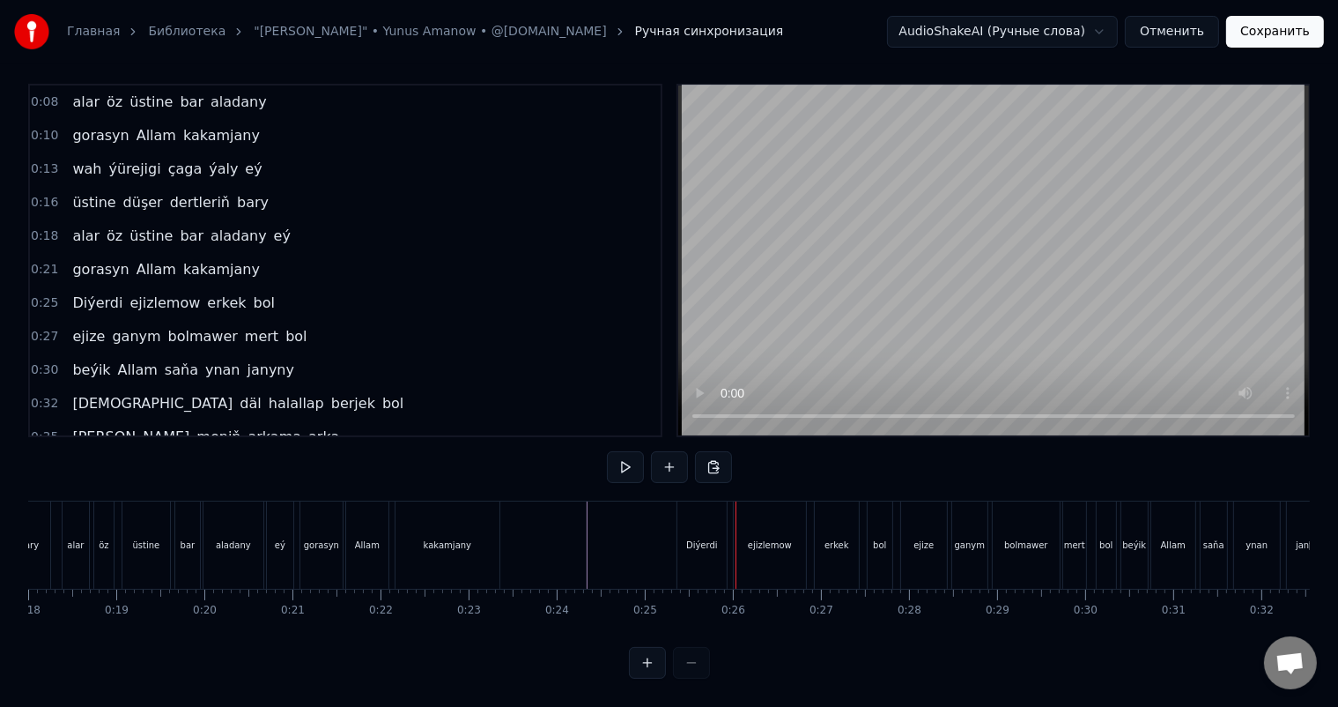
click at [694, 538] on div "Diýerdi" at bounding box center [702, 544] width 32 height 13
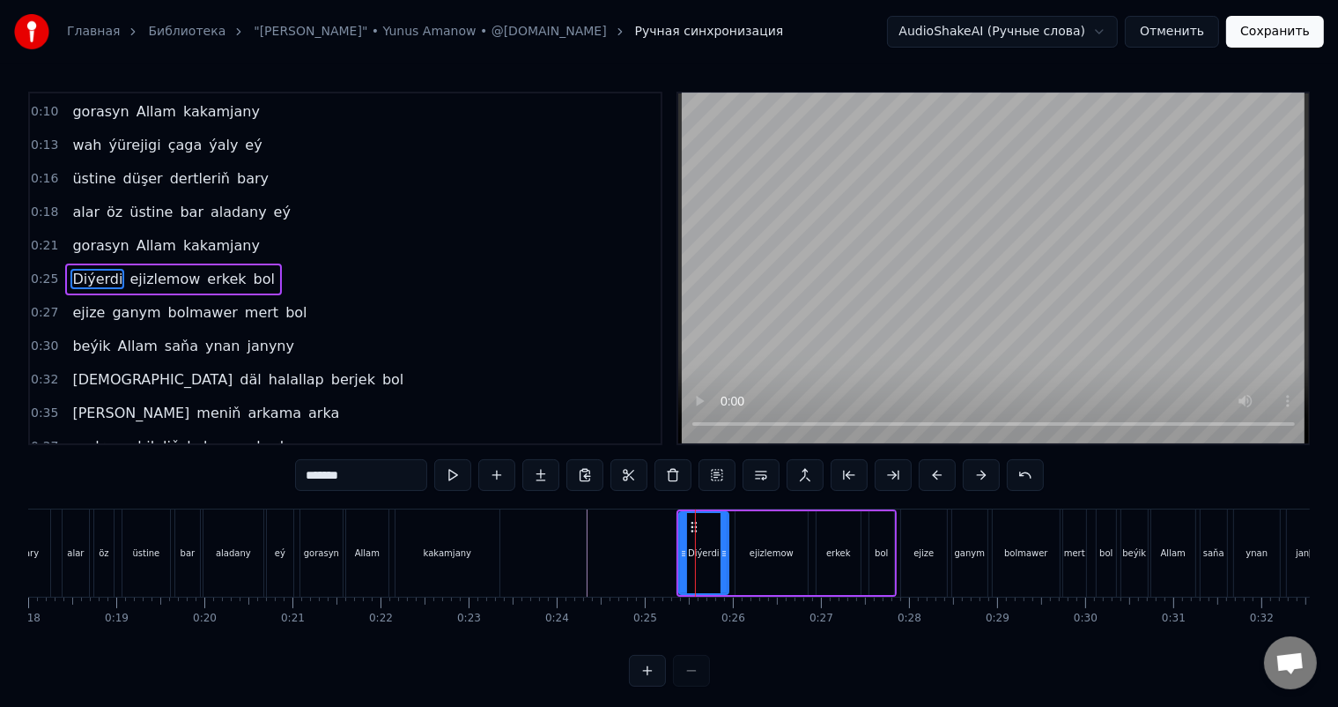
scroll to position [100, 0]
click at [684, 524] on icon at bounding box center [688, 527] width 14 height 14
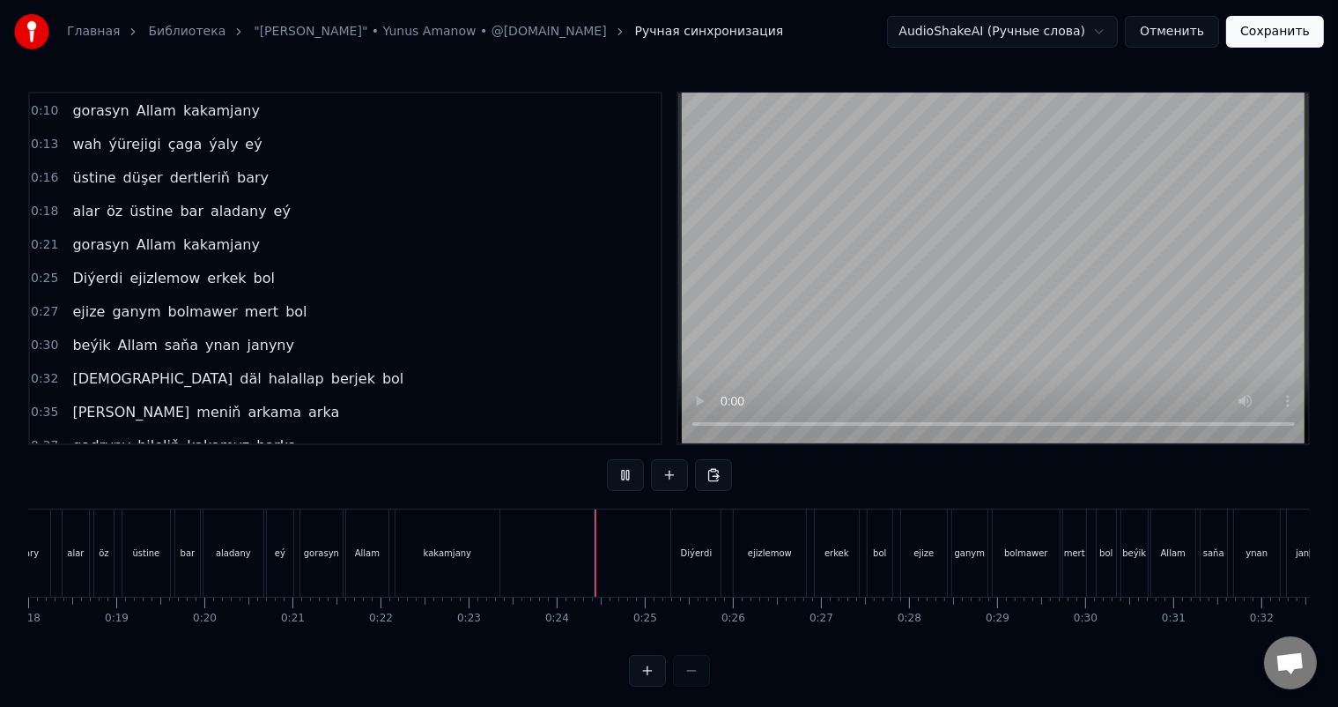
scroll to position [23, 0]
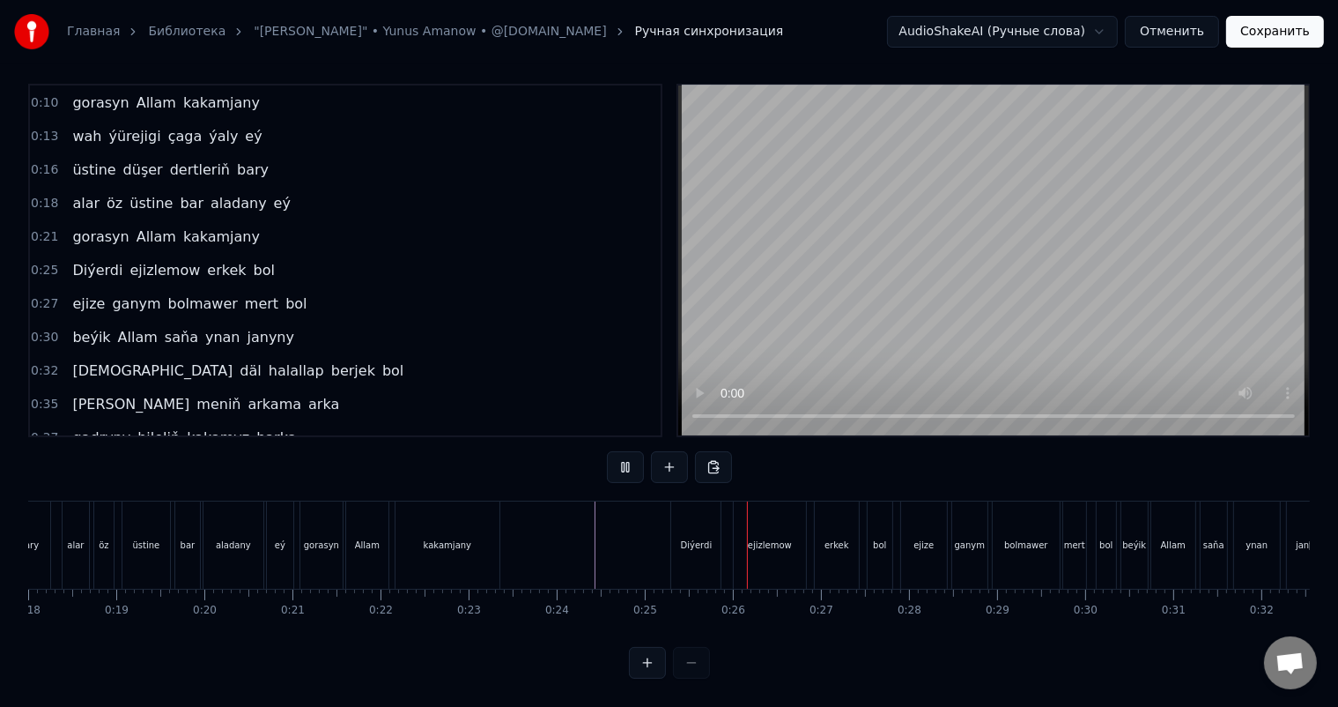
click at [1076, 538] on div "mert" at bounding box center [1074, 544] width 21 height 13
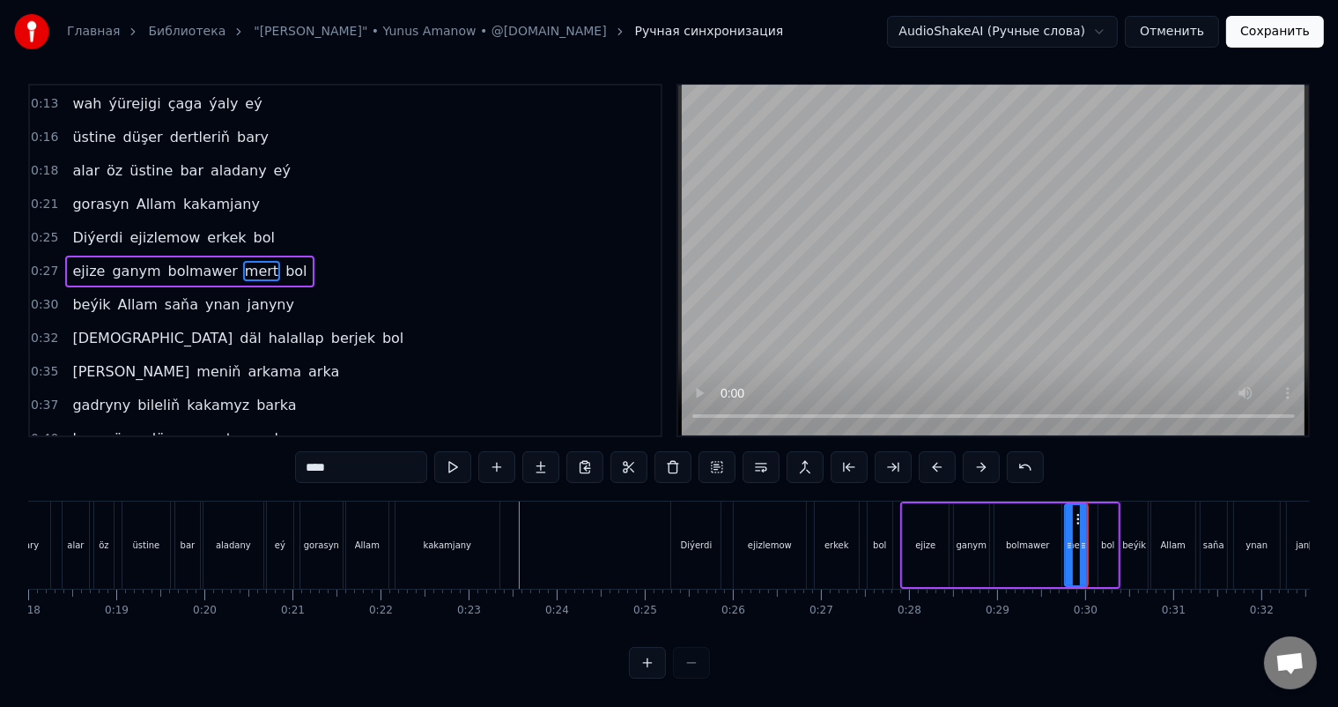
click at [1100, 513] on div "bol" at bounding box center [1108, 545] width 19 height 84
type input "***"
click at [1101, 512] on icon at bounding box center [1108, 519] width 14 height 14
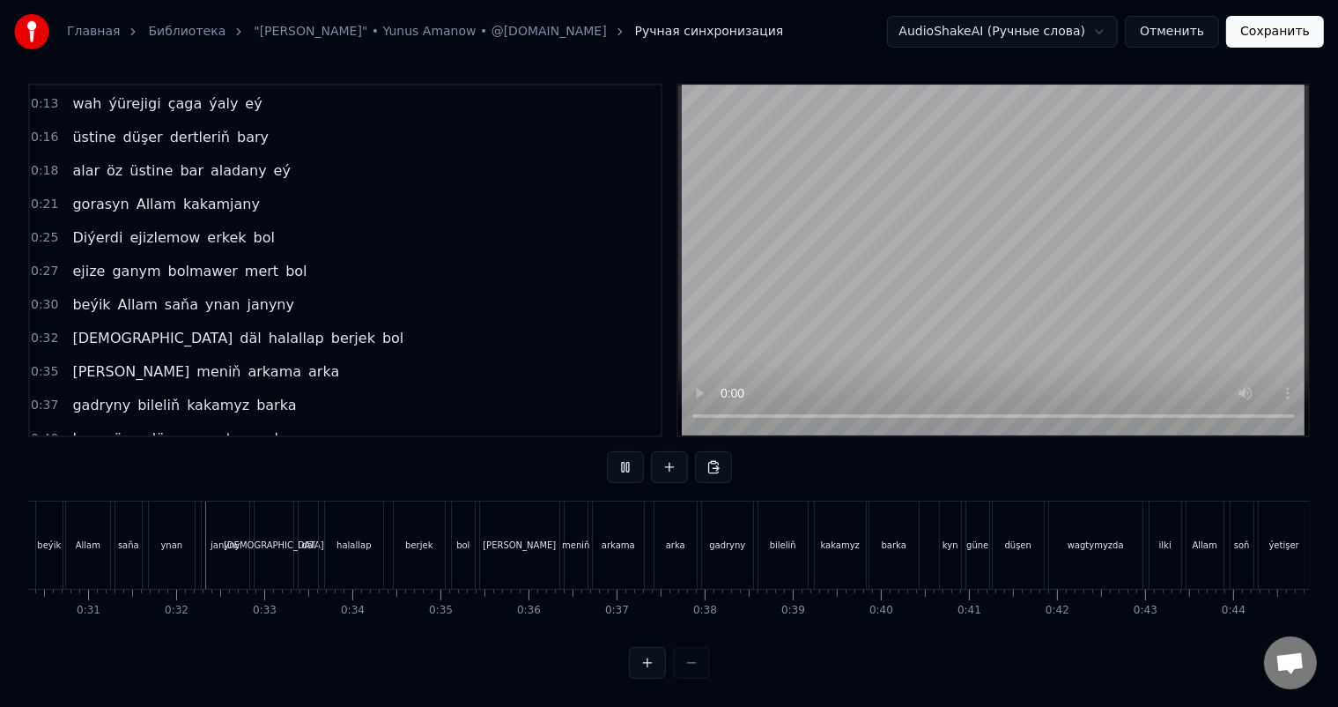
scroll to position [0, 2704]
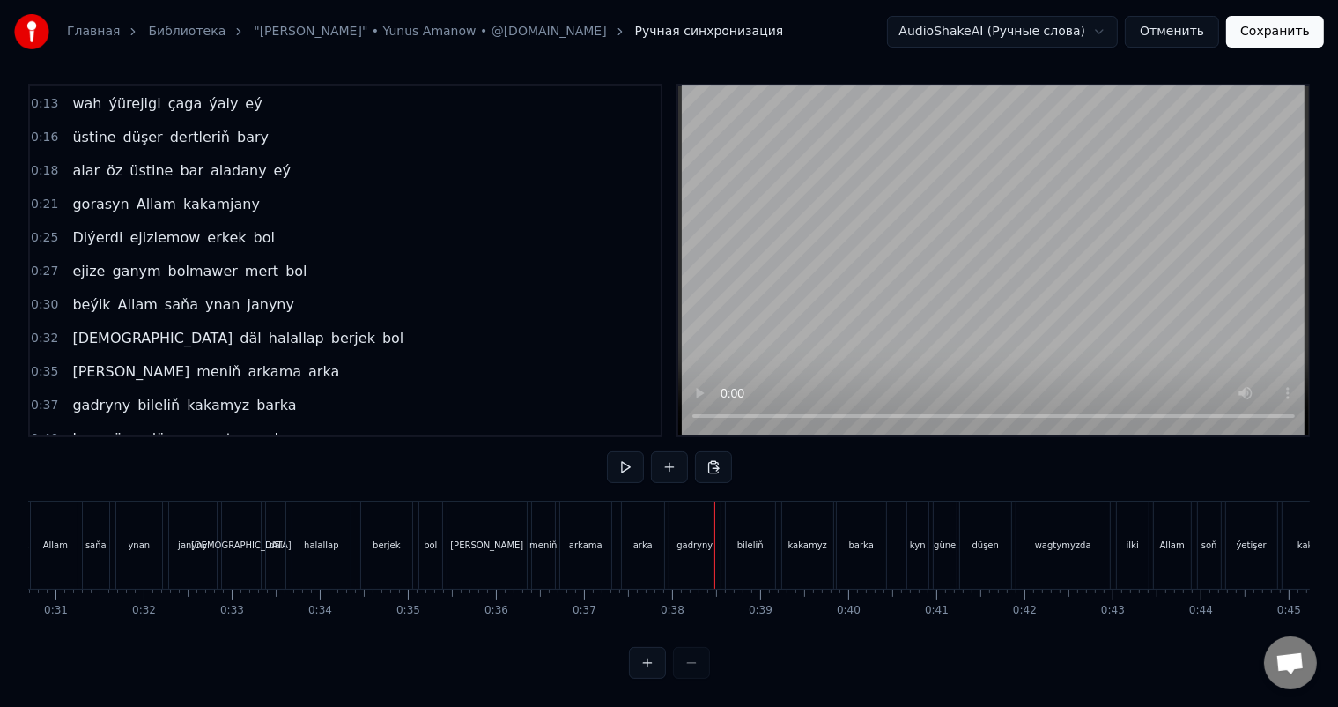
click at [637, 522] on div "arka" at bounding box center [643, 544] width 42 height 87
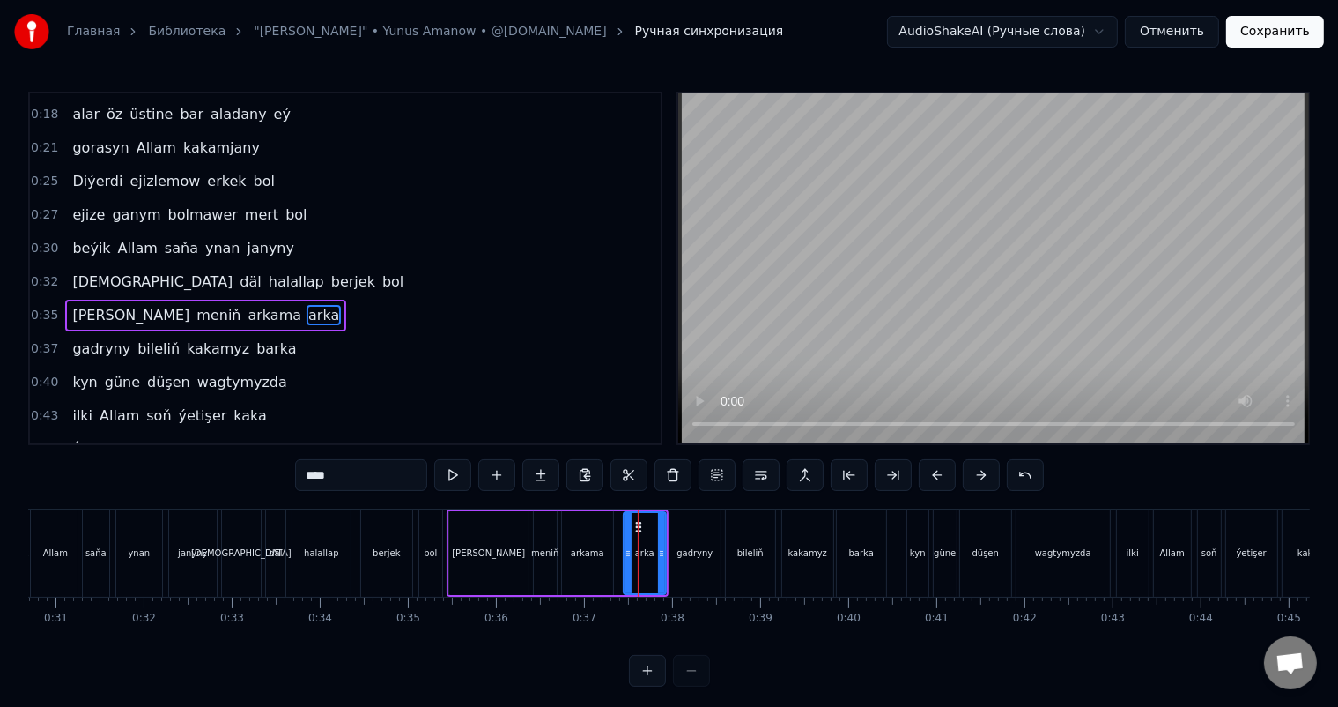
scroll to position [229, 0]
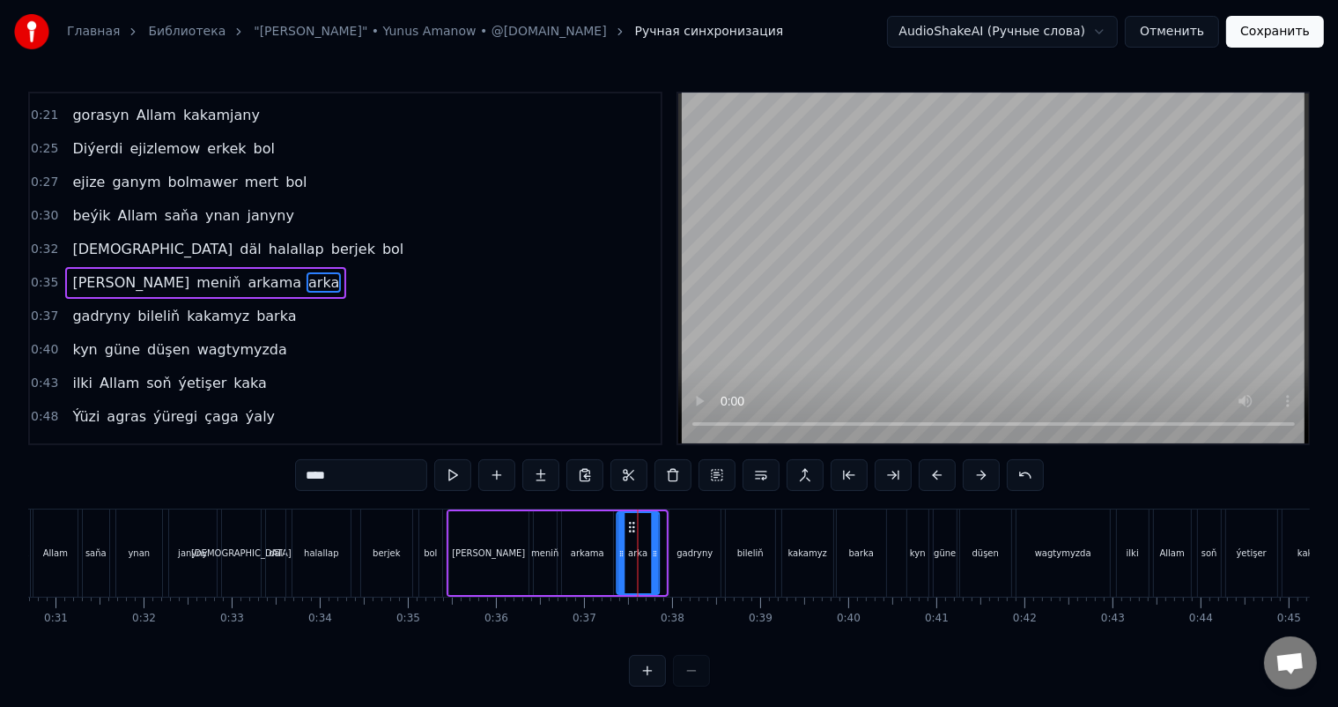
click at [627, 523] on icon at bounding box center [633, 527] width 14 height 14
click at [414, 537] on div "[DEMOGRAPHIC_DATA] däl halallap berjek bol" at bounding box center [334, 552] width 226 height 87
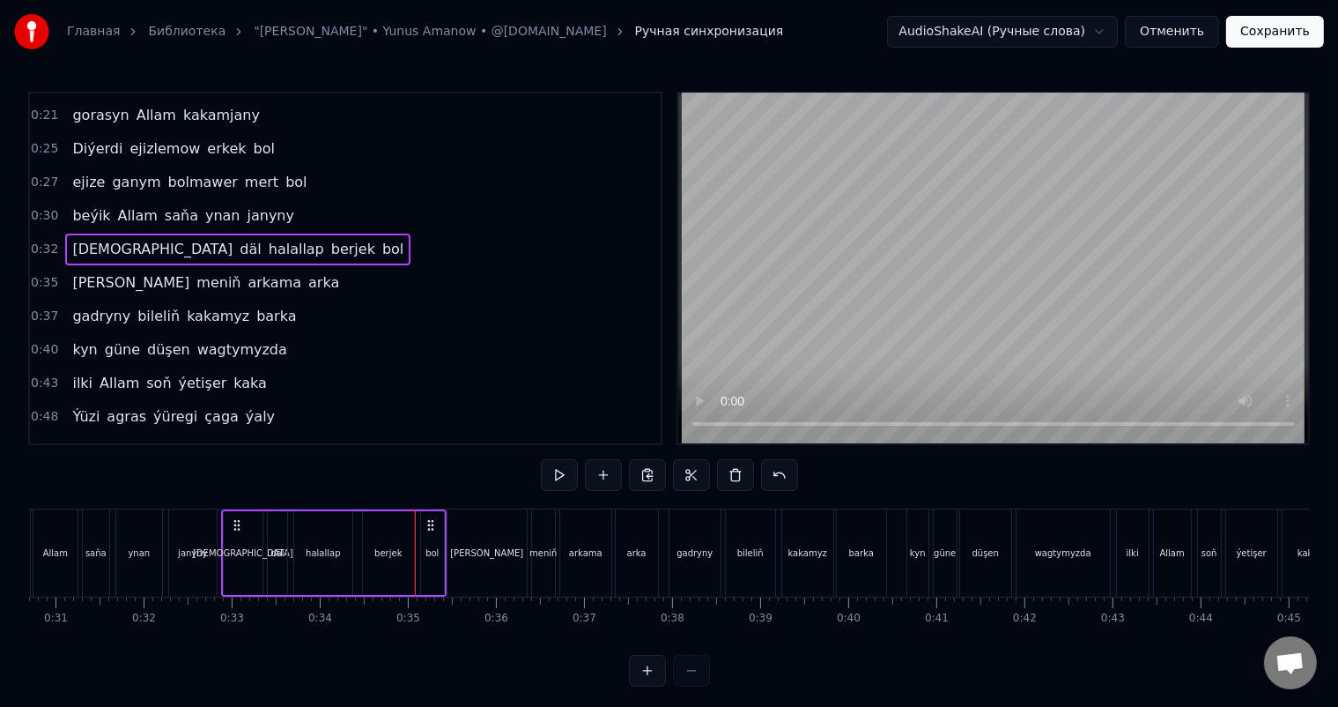
click at [529, 517] on div "[PERSON_NAME] meniň arkama arka" at bounding box center [555, 552] width 216 height 87
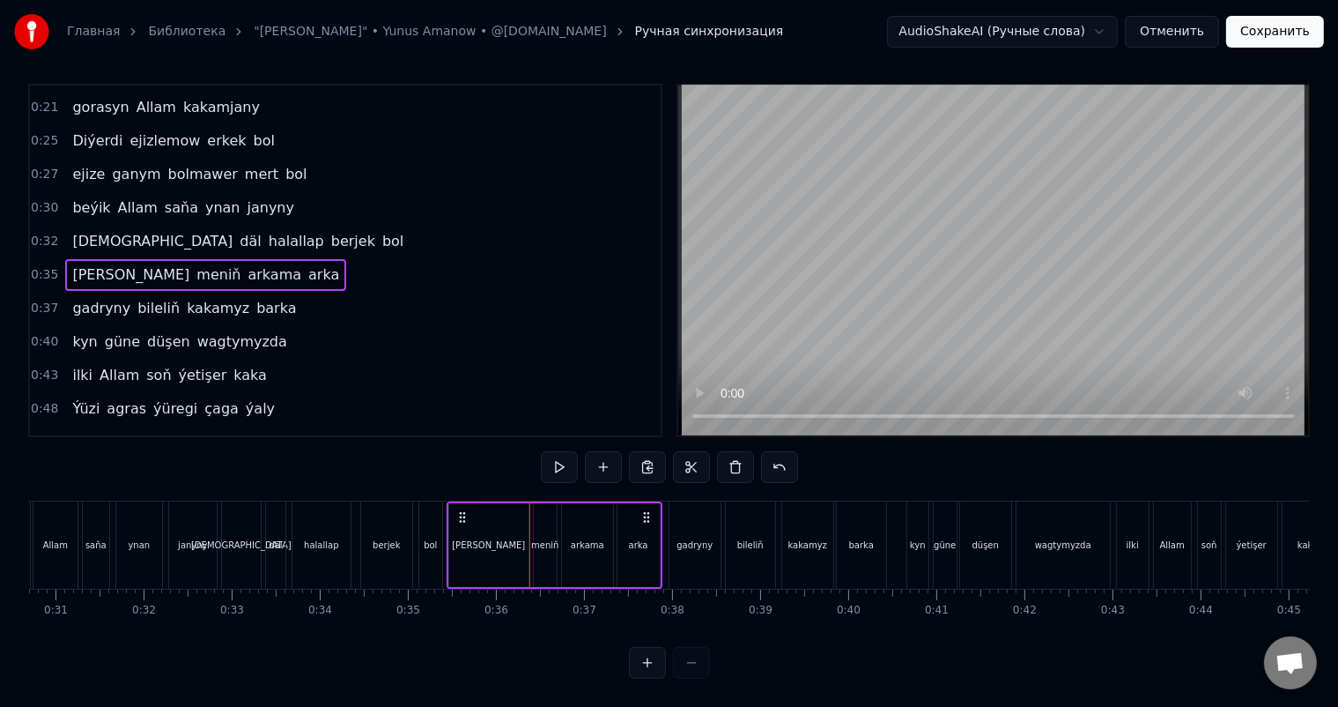
scroll to position [23, 0]
click at [678, 520] on div "gadryny" at bounding box center [695, 544] width 51 height 87
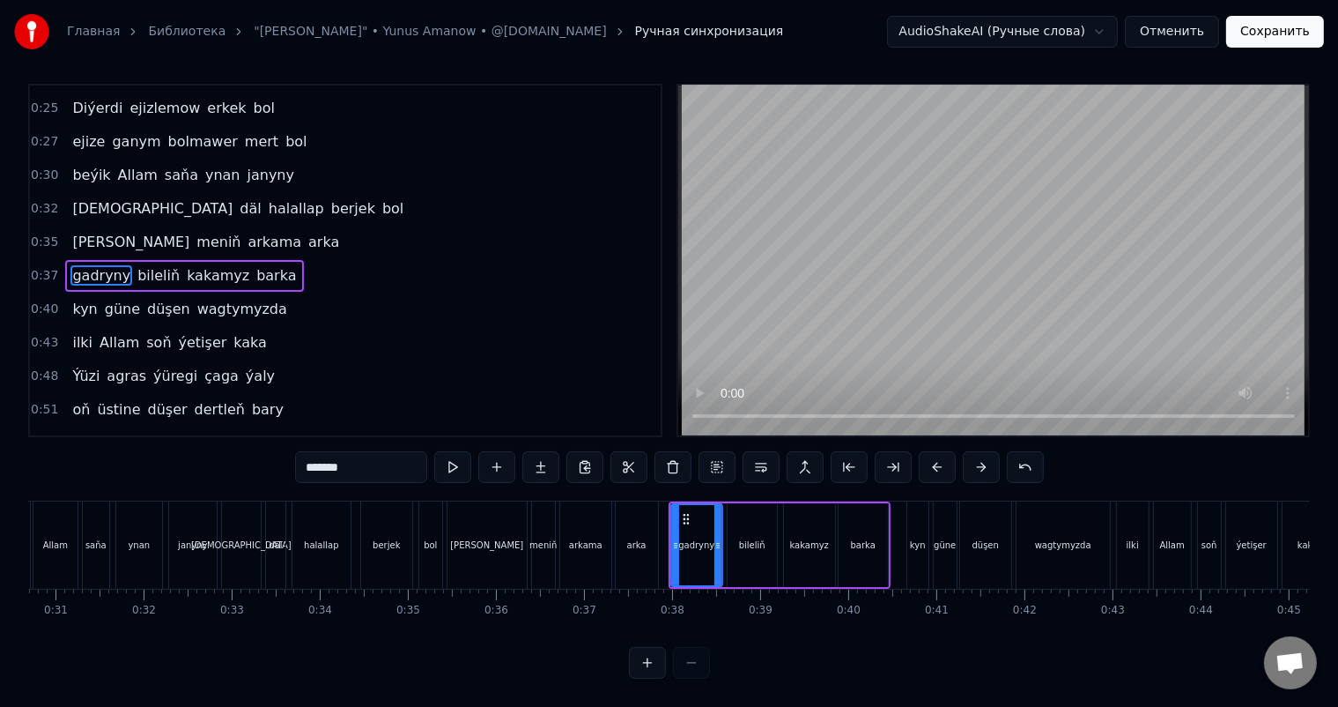
click at [730, 524] on div "bileliň" at bounding box center [752, 545] width 49 height 84
click at [739, 512] on icon at bounding box center [740, 519] width 14 height 14
click at [789, 513] on div "kakamyz" at bounding box center [809, 545] width 51 height 84
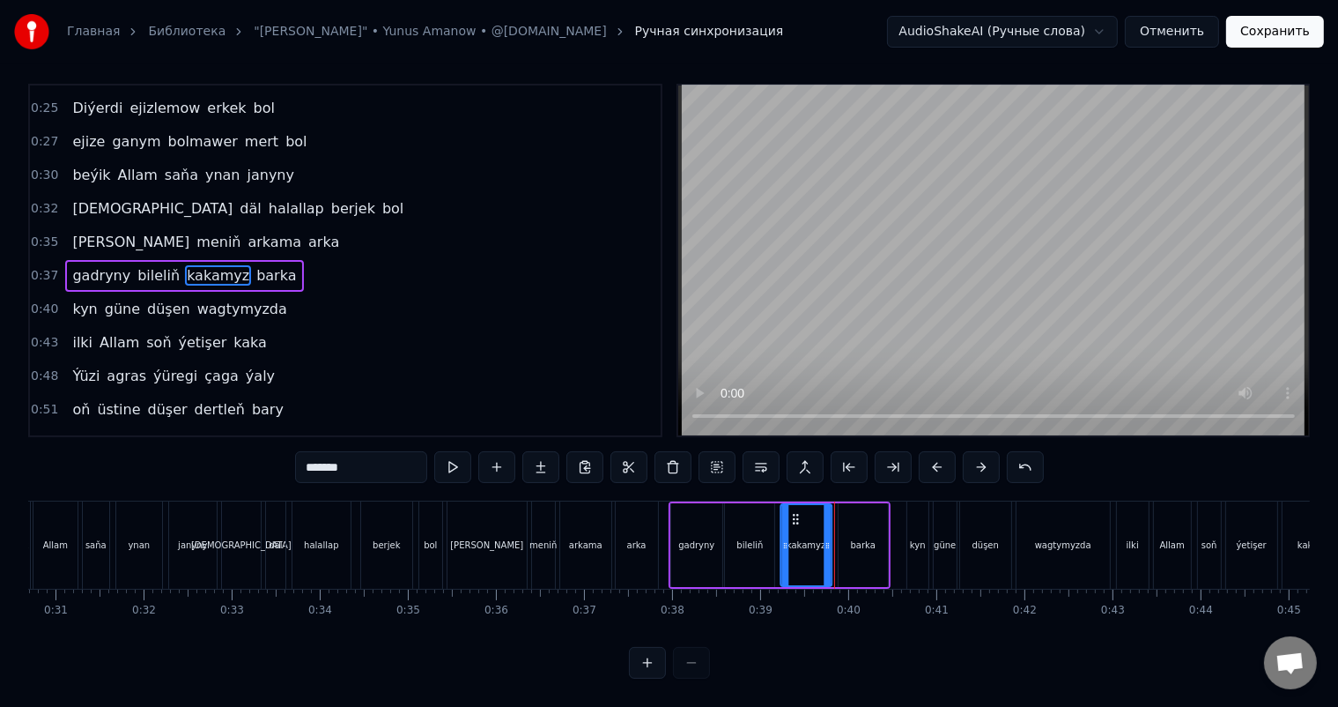
click at [794, 512] on icon at bounding box center [796, 519] width 14 height 14
click at [851, 515] on div "barka" at bounding box center [863, 545] width 49 height 84
type input "*****"
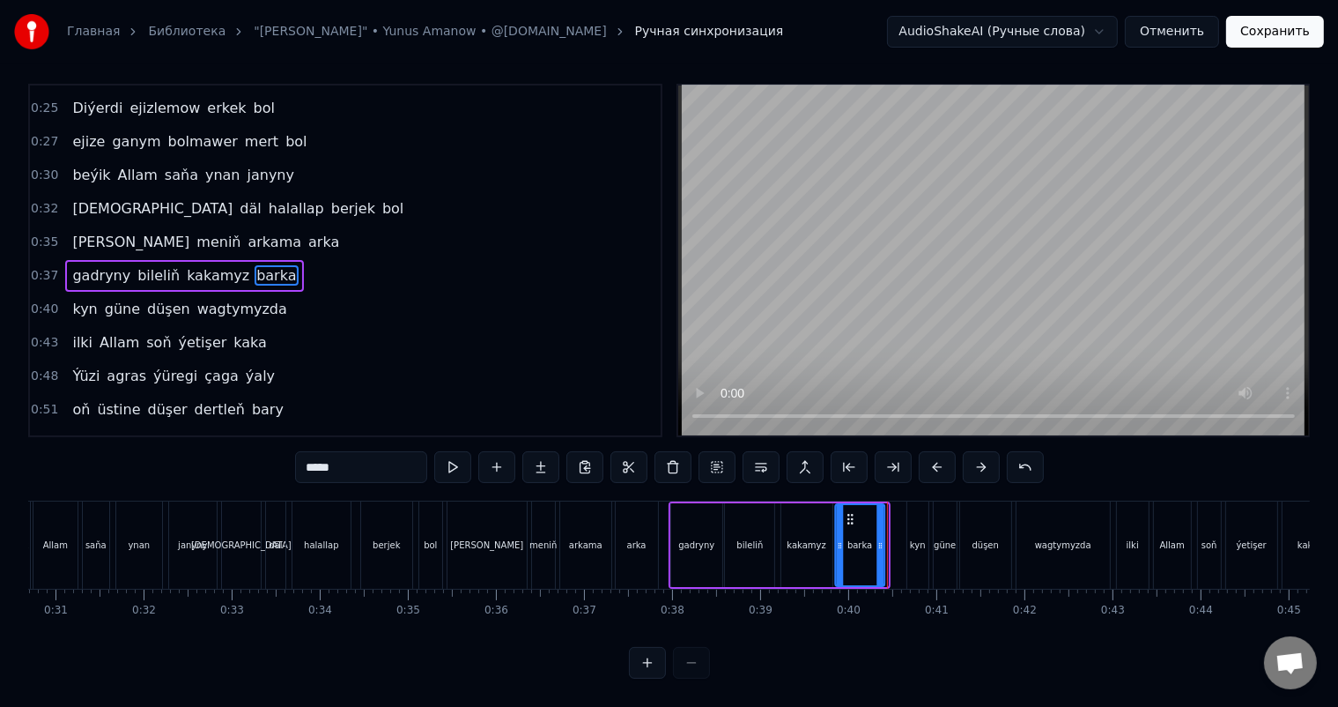
click at [848, 512] on icon at bounding box center [851, 519] width 14 height 14
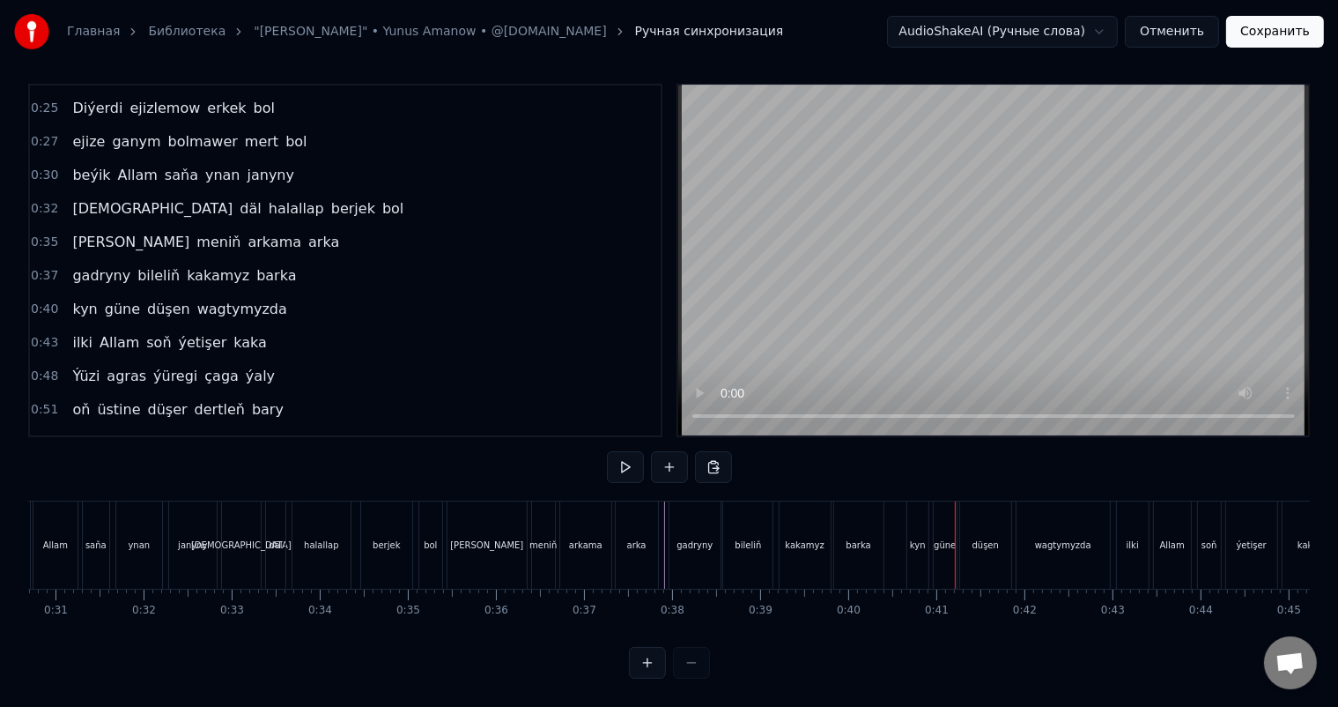
click at [908, 515] on div "kyn" at bounding box center [918, 544] width 21 height 87
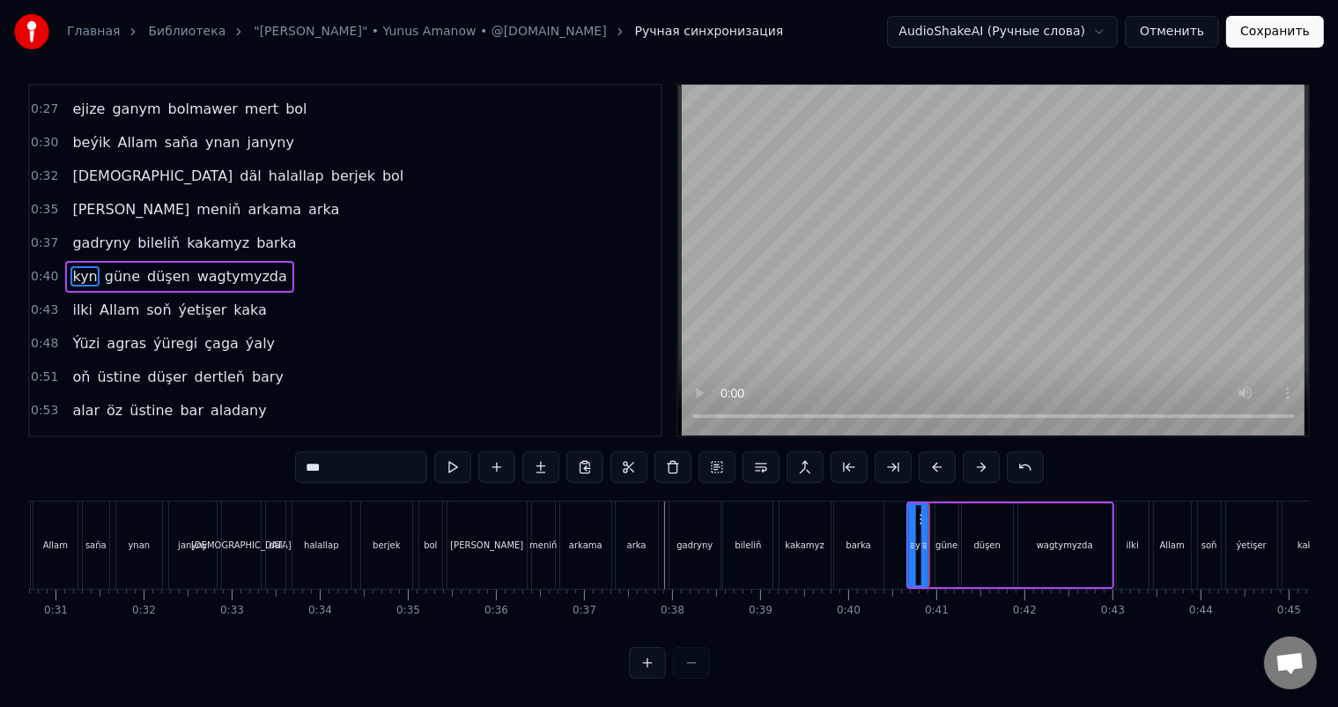
click at [918, 512] on icon at bounding box center [923, 519] width 14 height 14
click at [881, 522] on div "barka" at bounding box center [858, 544] width 49 height 87
type input "*****"
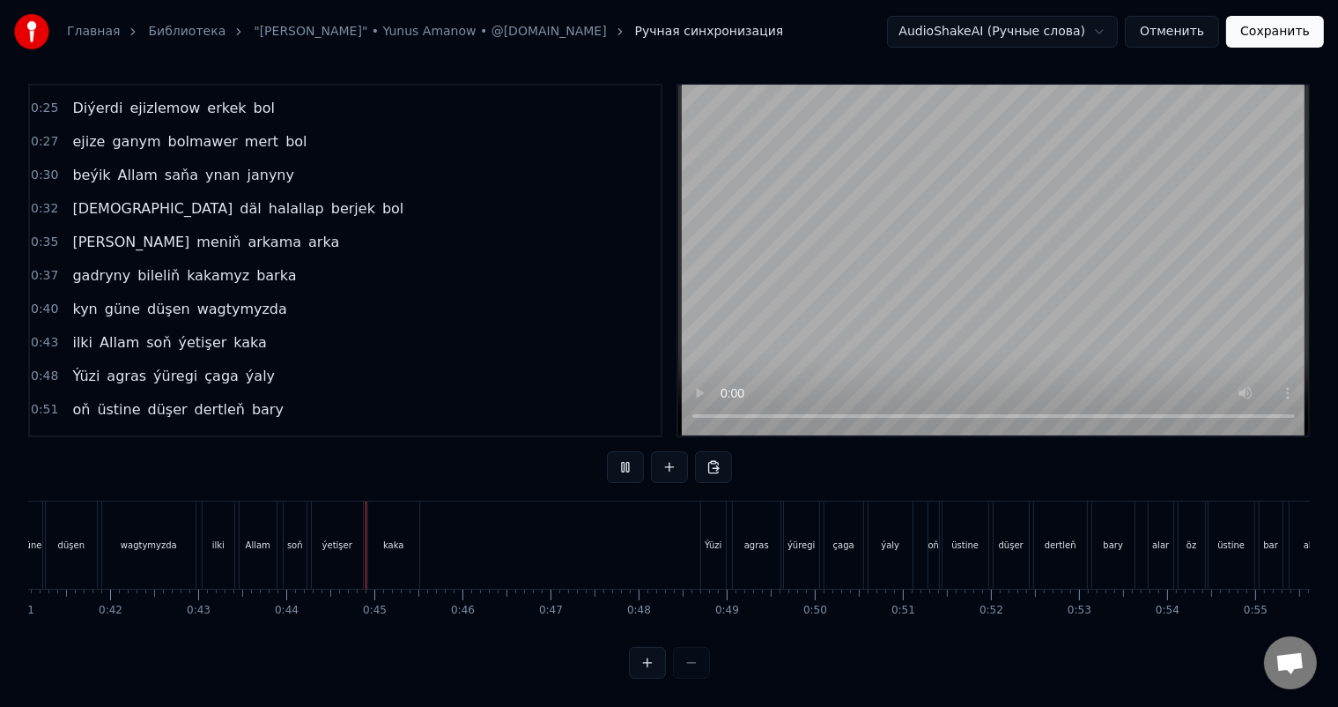
scroll to position [0, 3826]
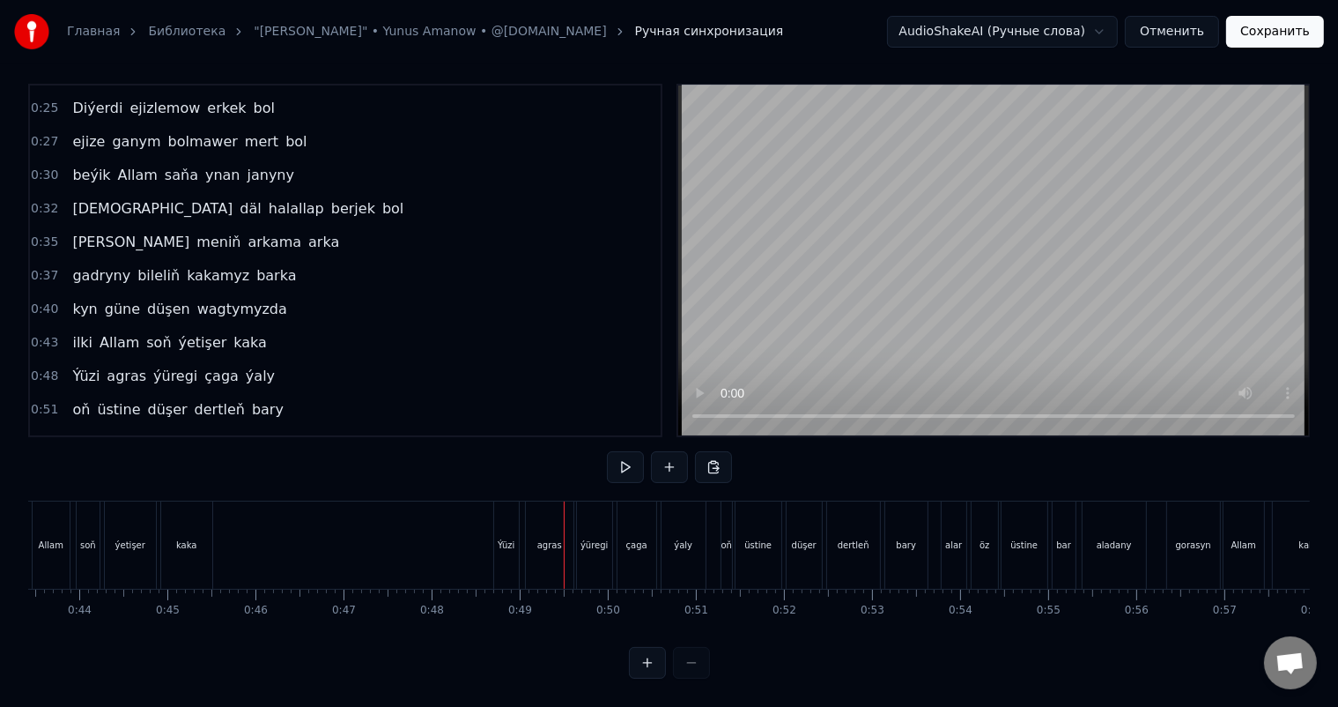
click at [496, 528] on div "Ýüzi" at bounding box center [506, 544] width 25 height 87
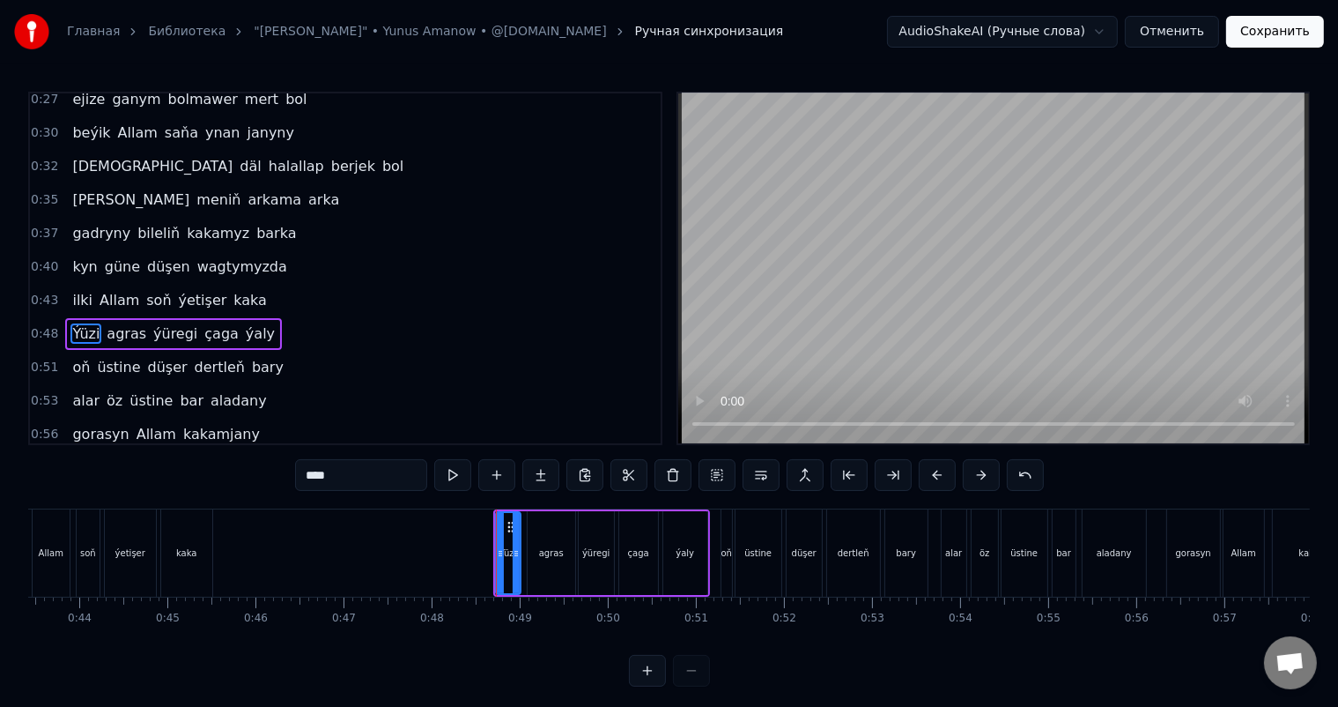
scroll to position [359, 0]
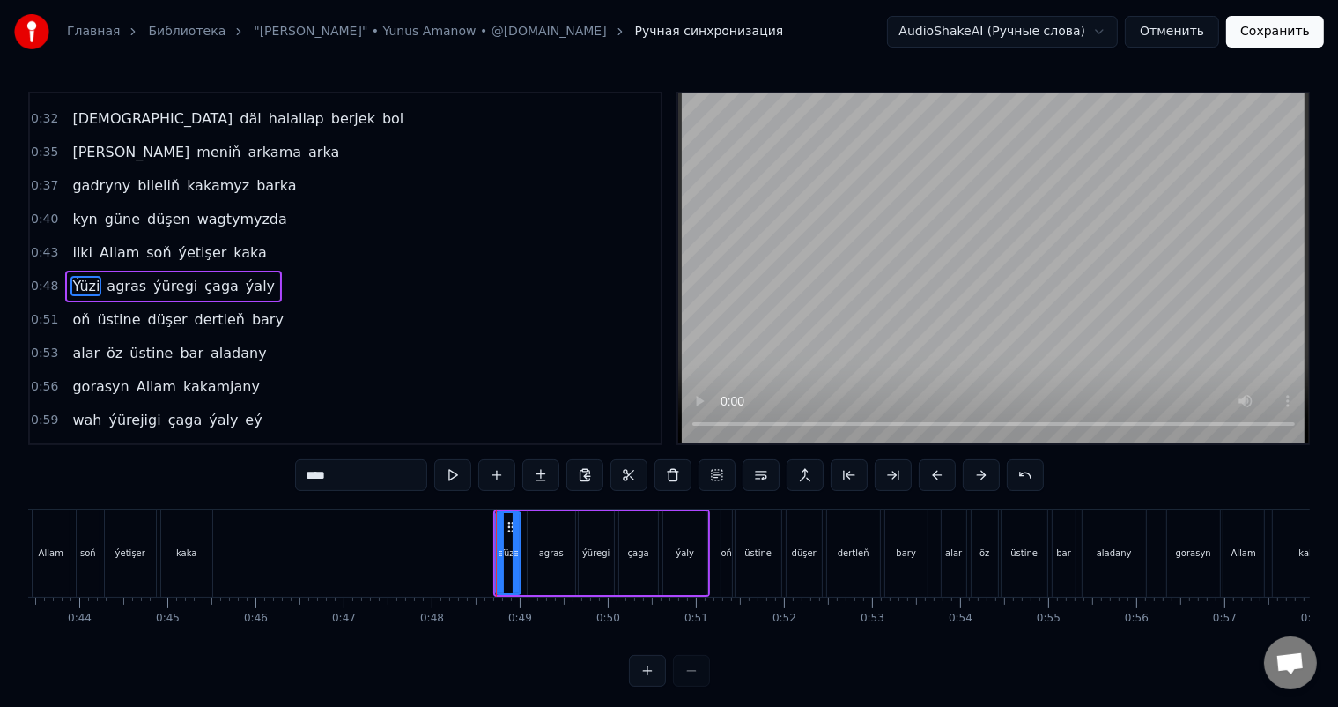
click at [504, 543] on div "Ýüzi" at bounding box center [508, 553] width 23 height 80
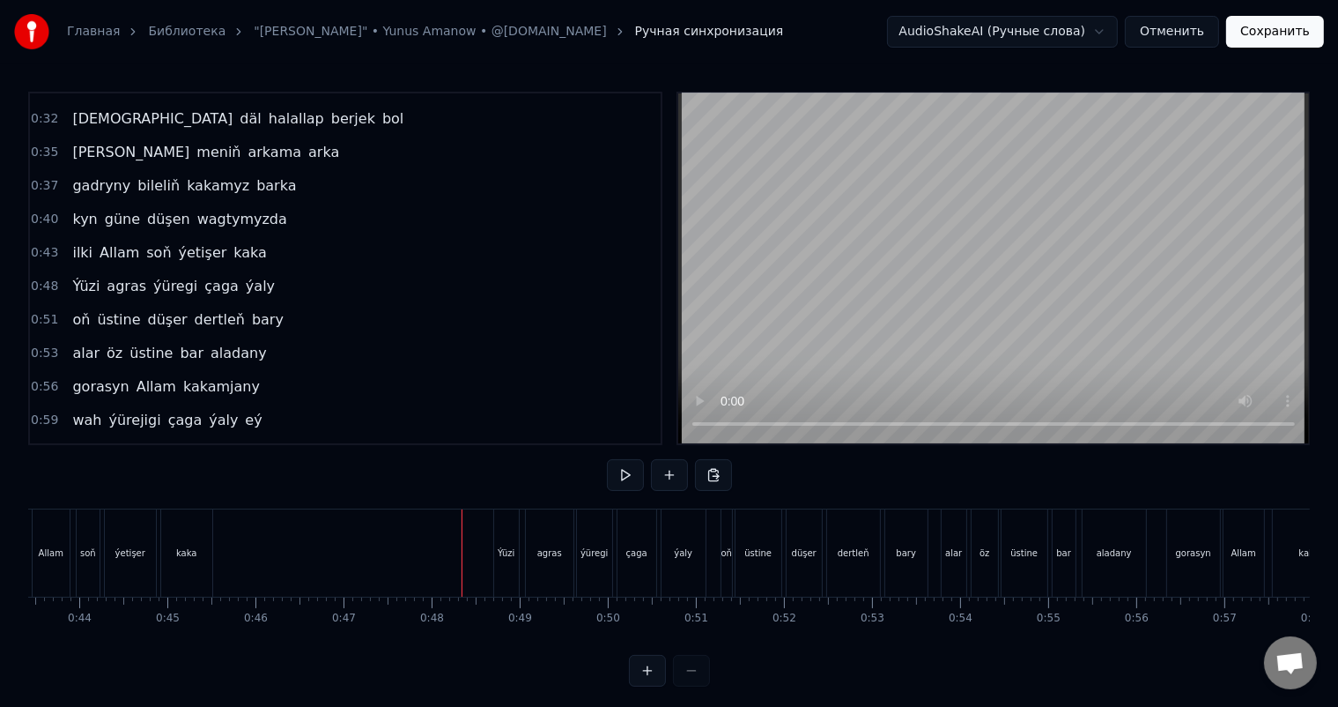
click at [511, 521] on div "Ýüzi" at bounding box center [506, 552] width 25 height 87
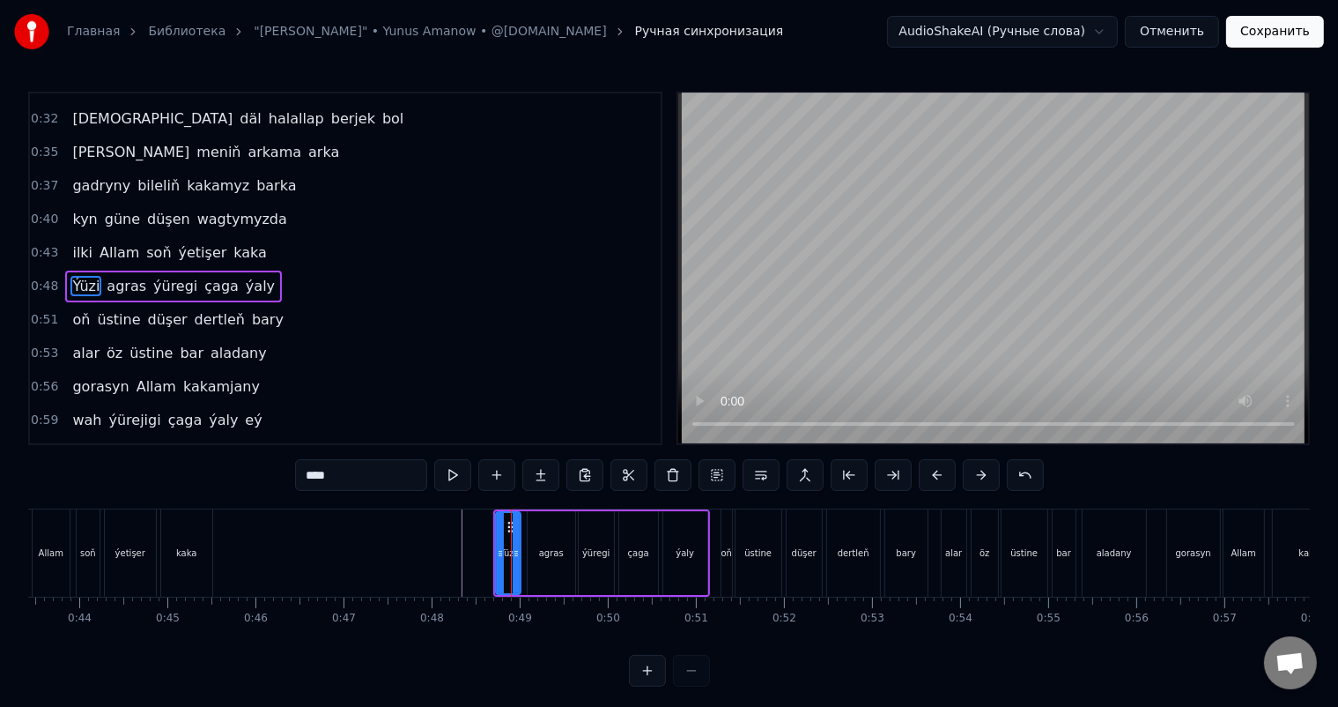
click at [508, 522] on circle at bounding box center [508, 522] width 1 height 1
click at [504, 541] on div "Ýüzi" at bounding box center [508, 553] width 23 height 80
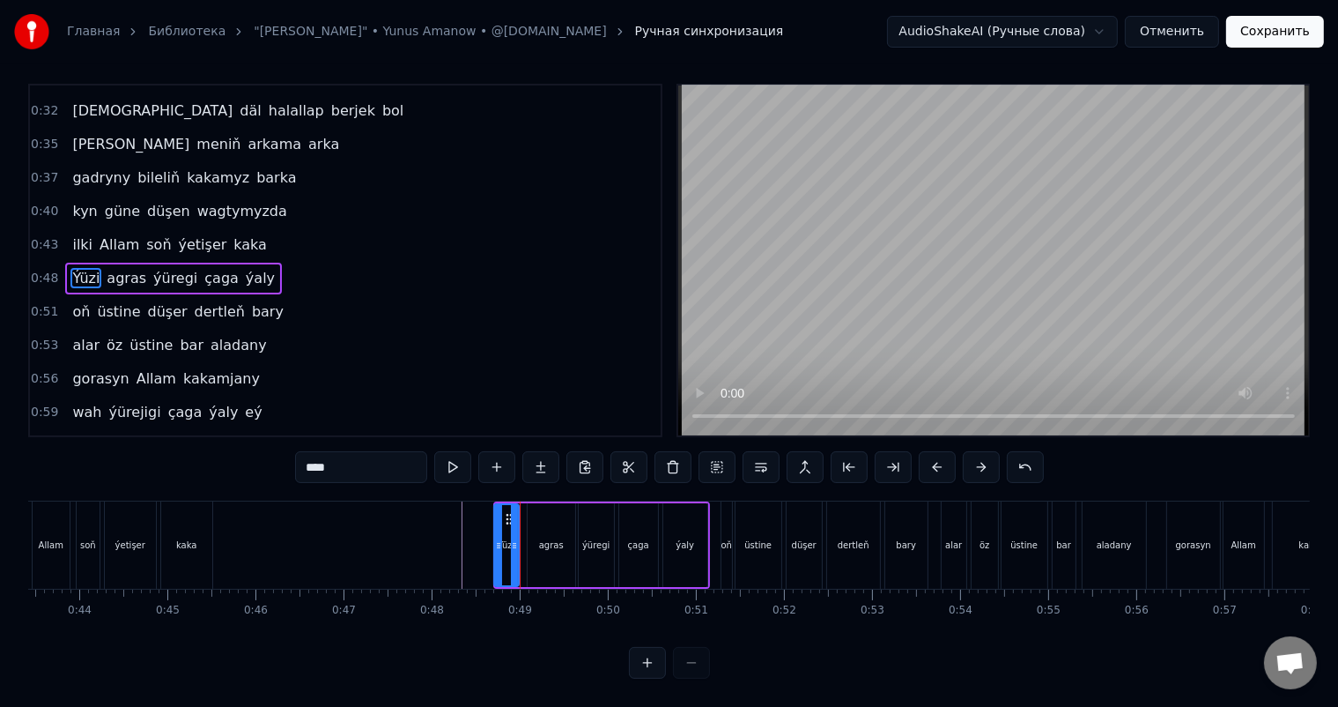
click at [508, 512] on icon at bounding box center [508, 519] width 14 height 14
click at [541, 505] on div "agras" at bounding box center [552, 545] width 48 height 84
type input "*****"
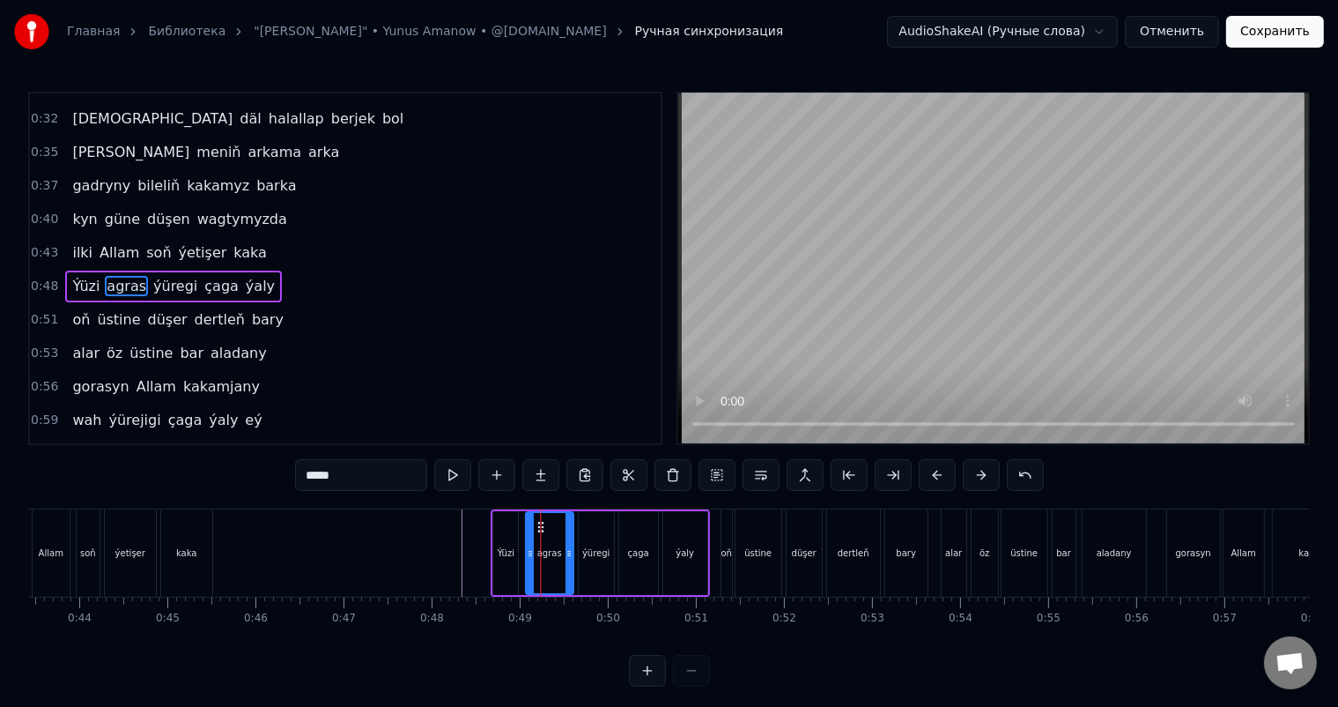
click at [536, 524] on icon at bounding box center [540, 527] width 14 height 14
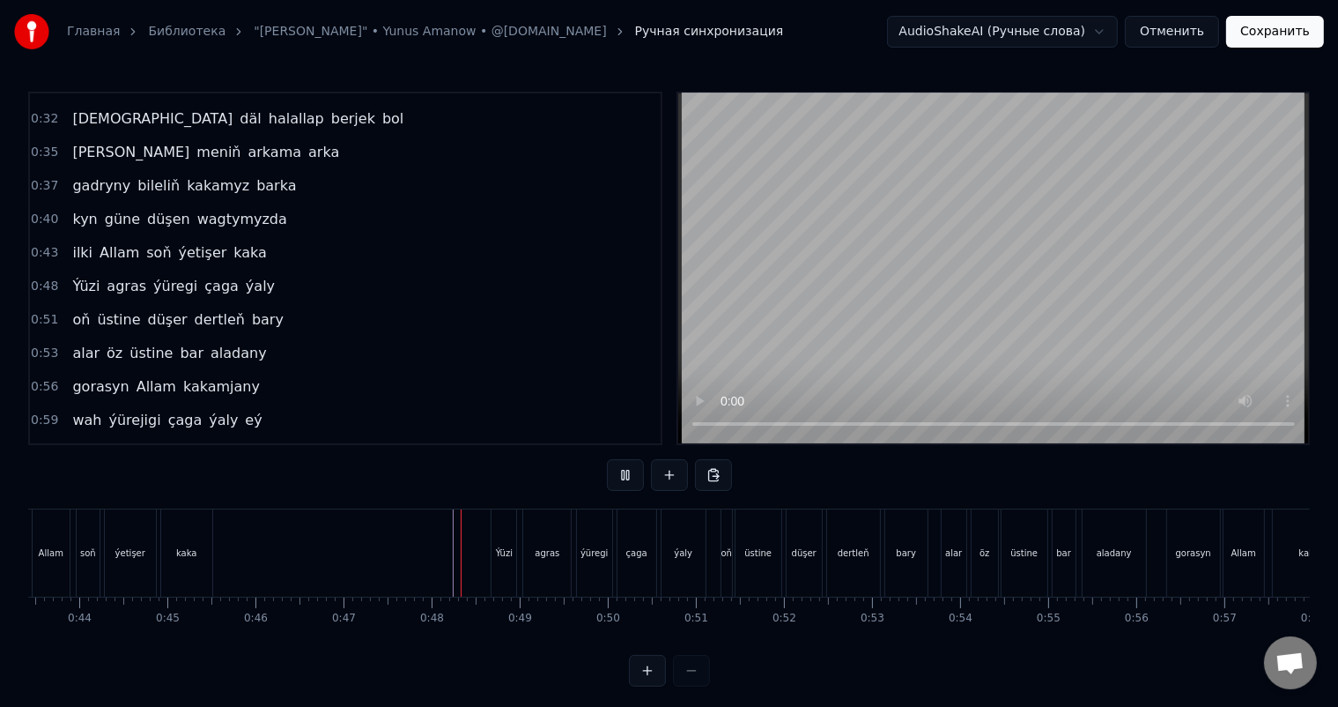
scroll to position [23, 0]
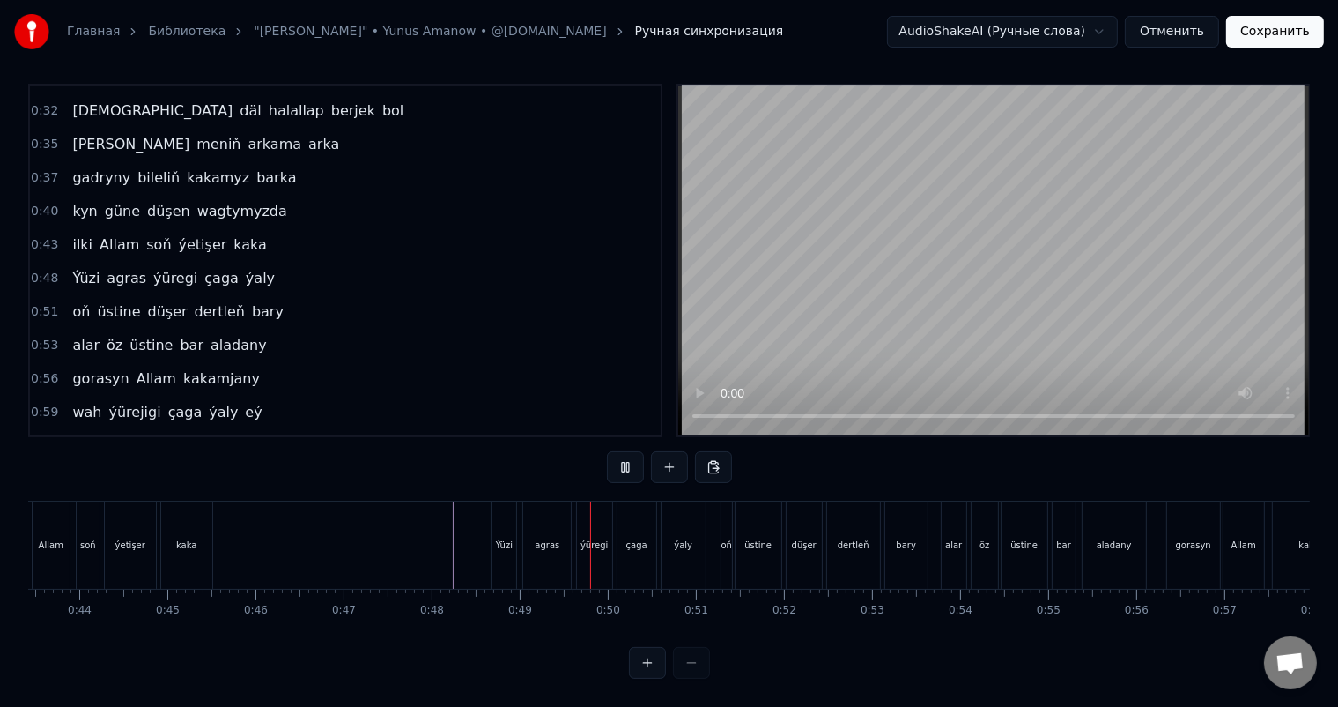
click at [507, 510] on div "Ýüzi" at bounding box center [504, 544] width 25 height 87
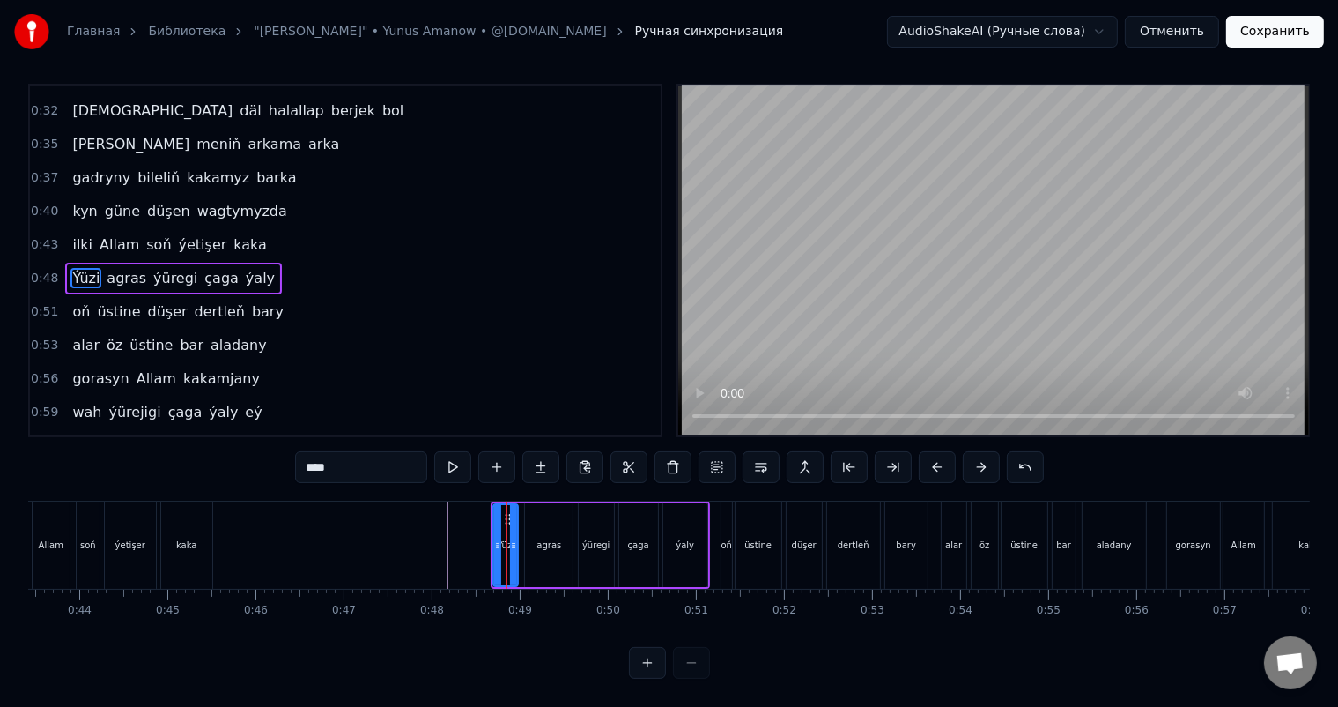
scroll to position [0, 0]
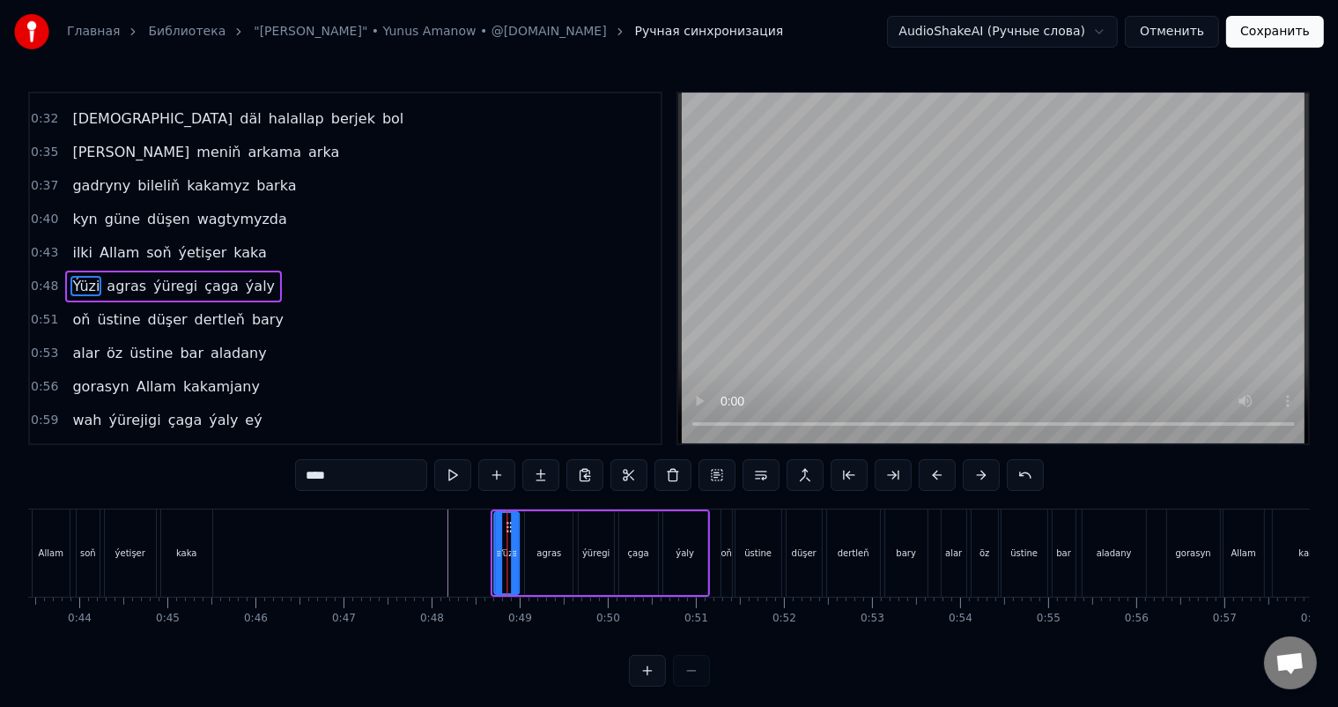
click at [508, 523] on icon at bounding box center [509, 527] width 14 height 14
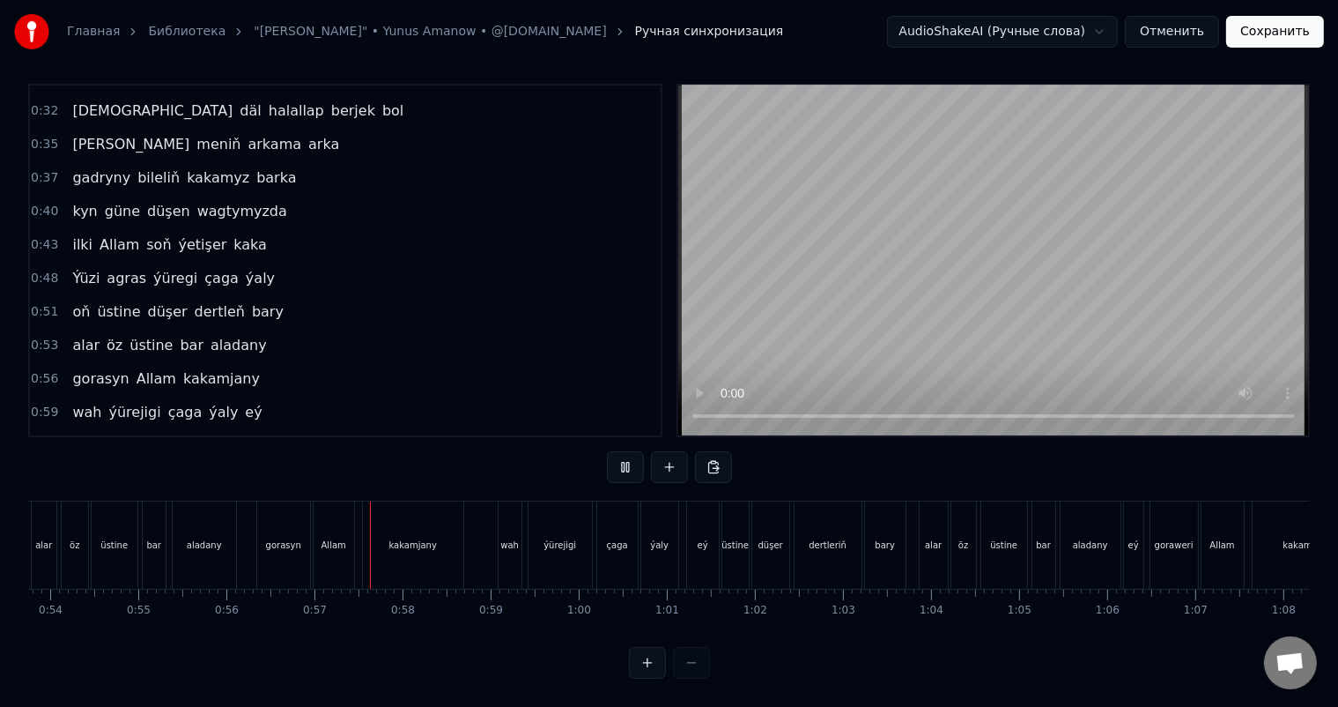
scroll to position [0, 4938]
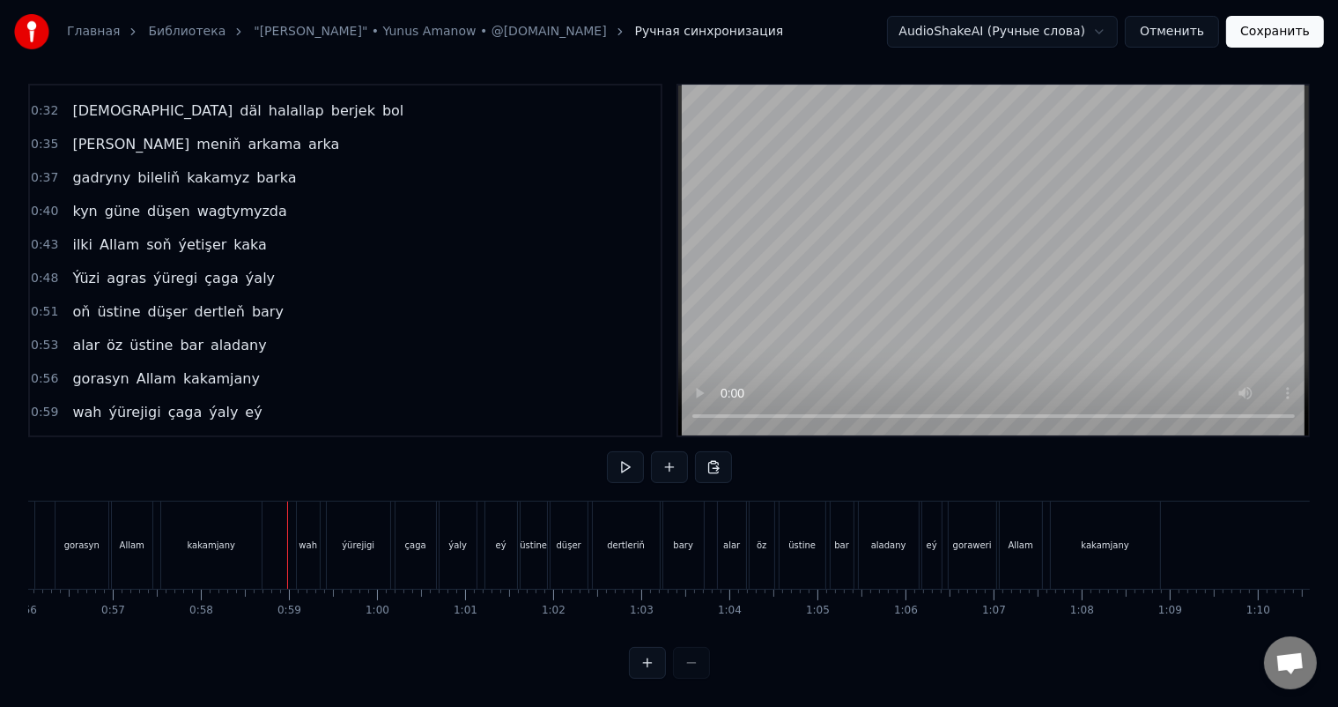
click at [228, 538] on div "kakamjany" at bounding box center [212, 544] width 48 height 13
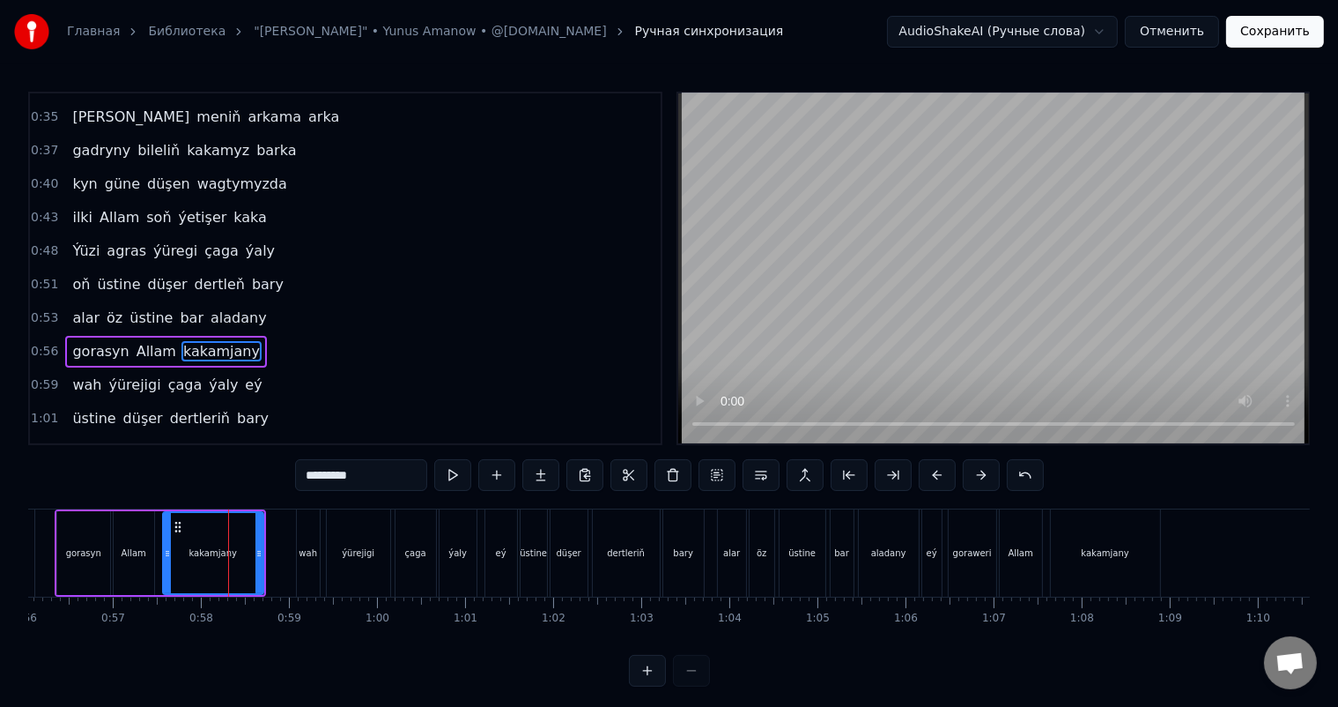
scroll to position [456, 0]
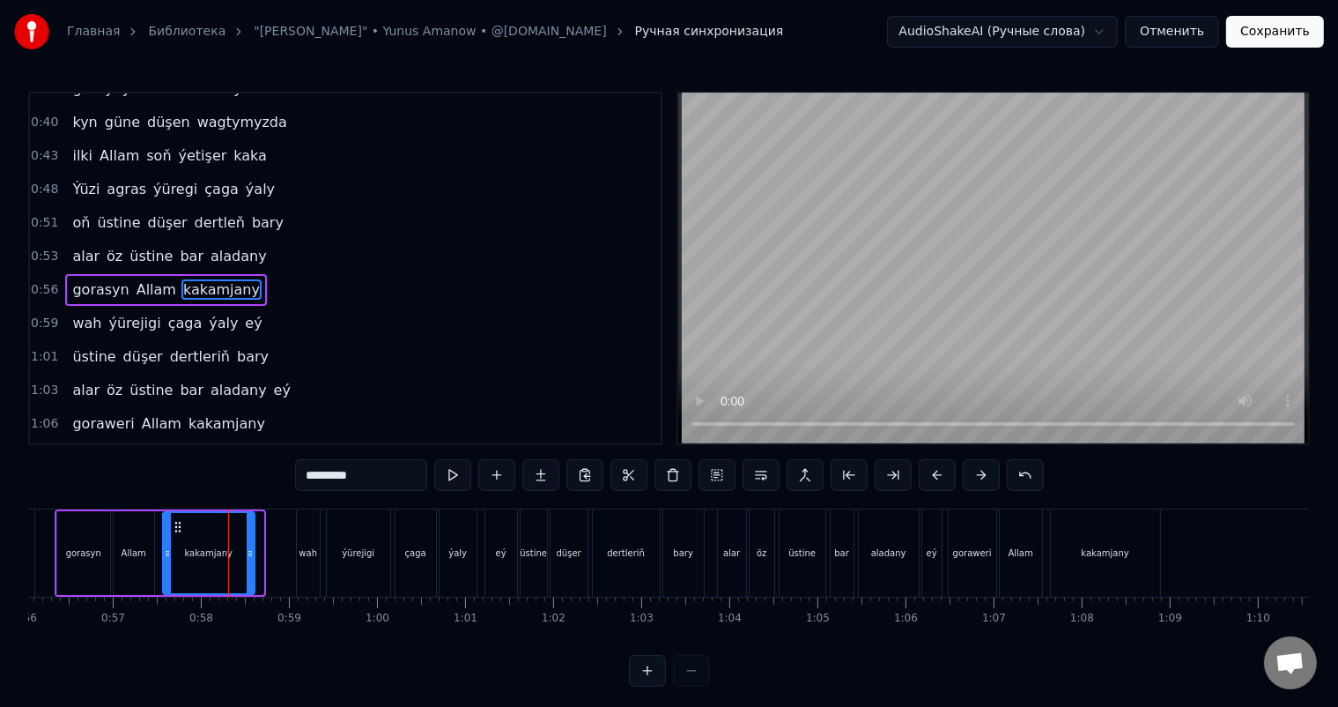
click at [250, 547] on icon at bounding box center [250, 553] width 7 height 14
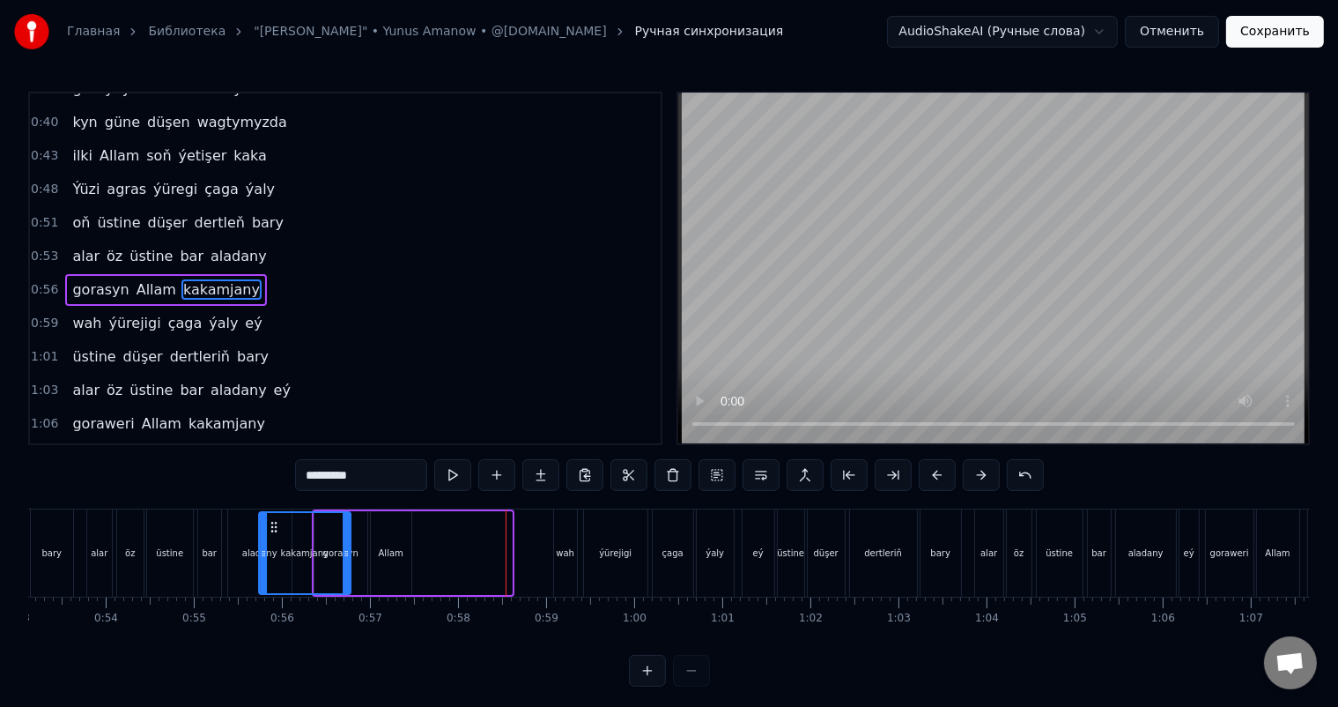
scroll to position [0, 4678]
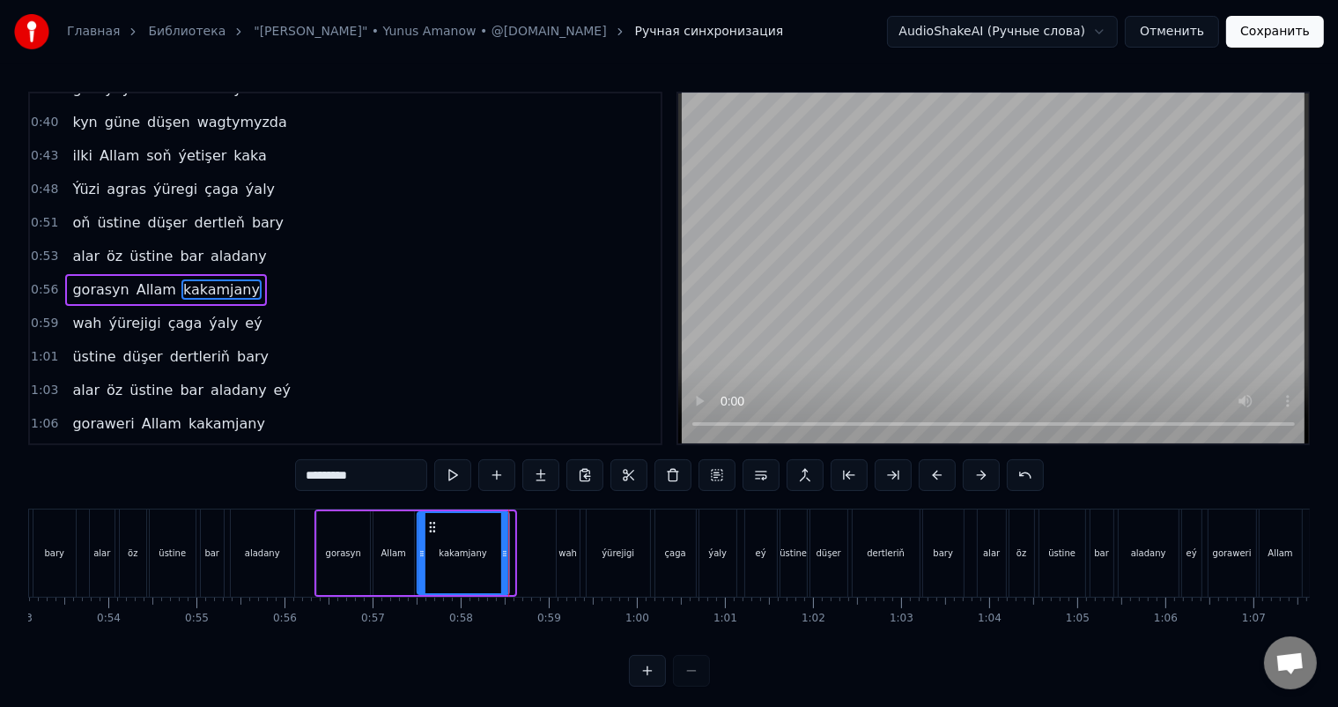
drag, startPoint x: 177, startPoint y: 527, endPoint x: 431, endPoint y: 539, distance: 254.1
click at [431, 539] on div "kakamjany" at bounding box center [463, 553] width 90 height 80
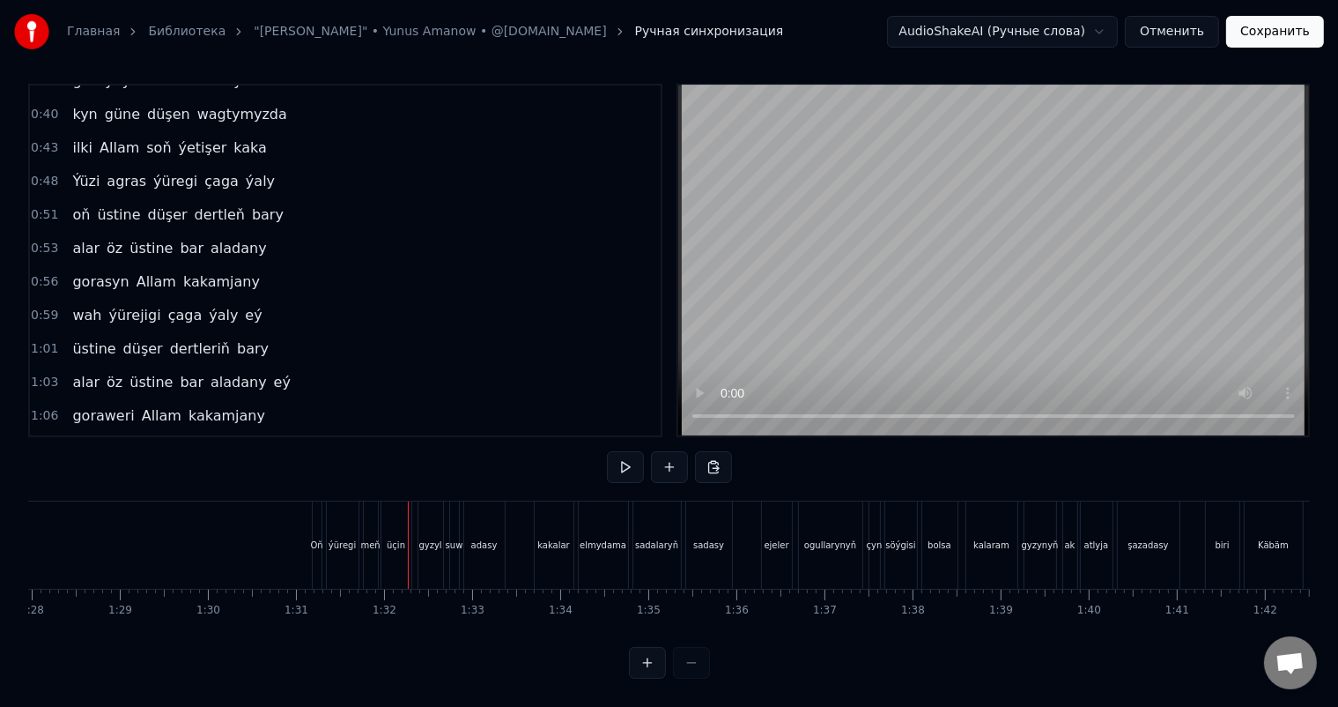
scroll to position [0, 7576]
click at [490, 538] on div "Oň" at bounding box center [490, 544] width 12 height 13
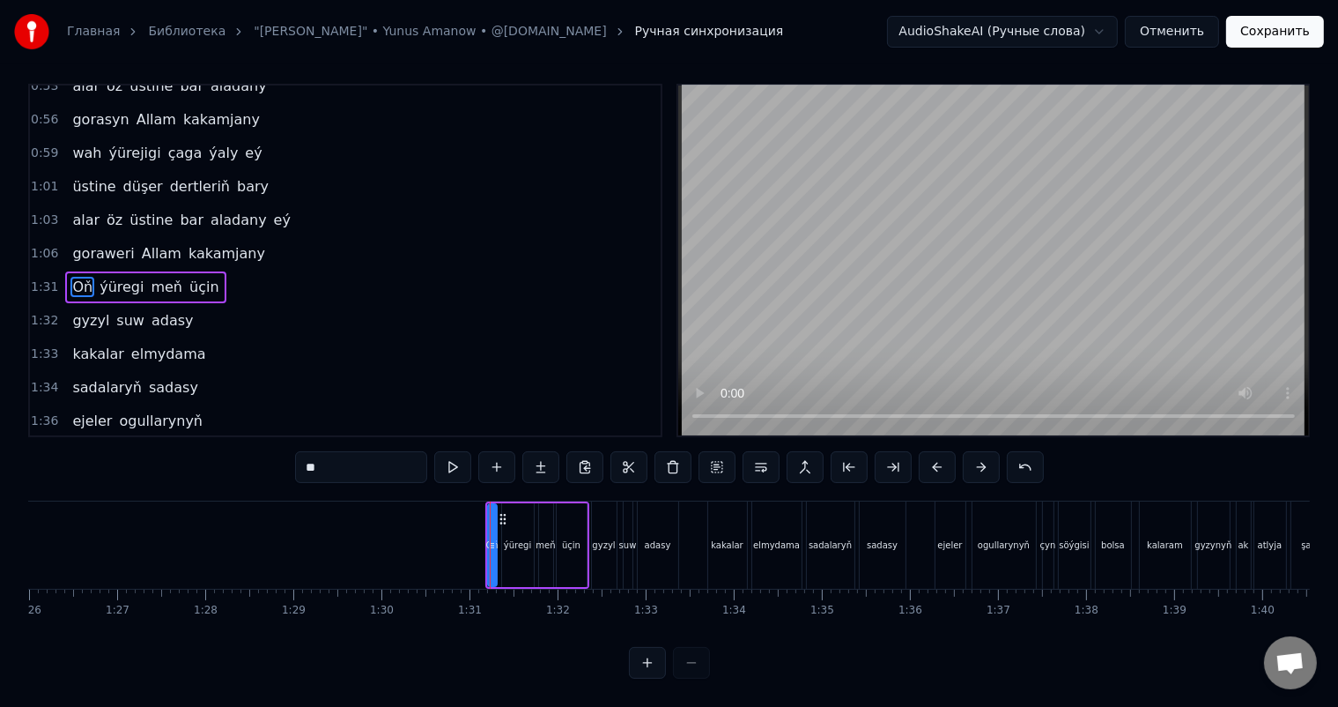
scroll to position [23, 0]
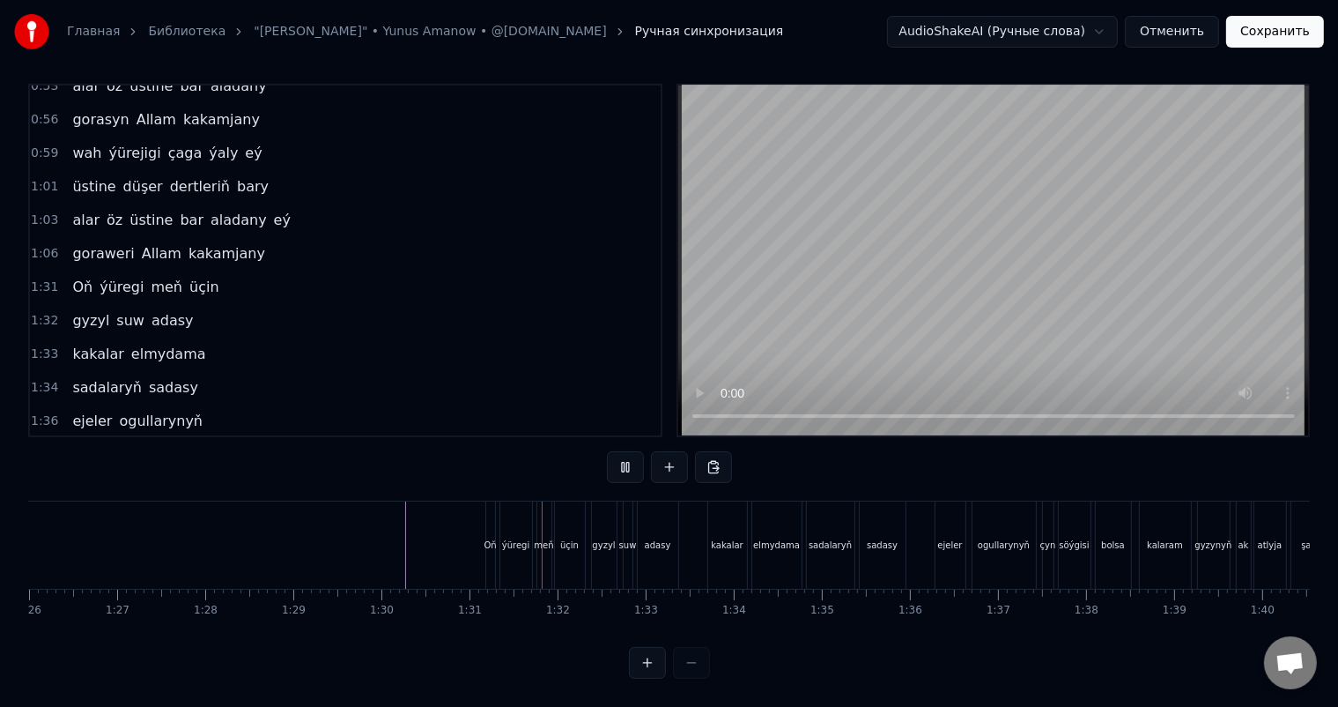
click at [490, 515] on div "Oň" at bounding box center [490, 544] width 9 height 87
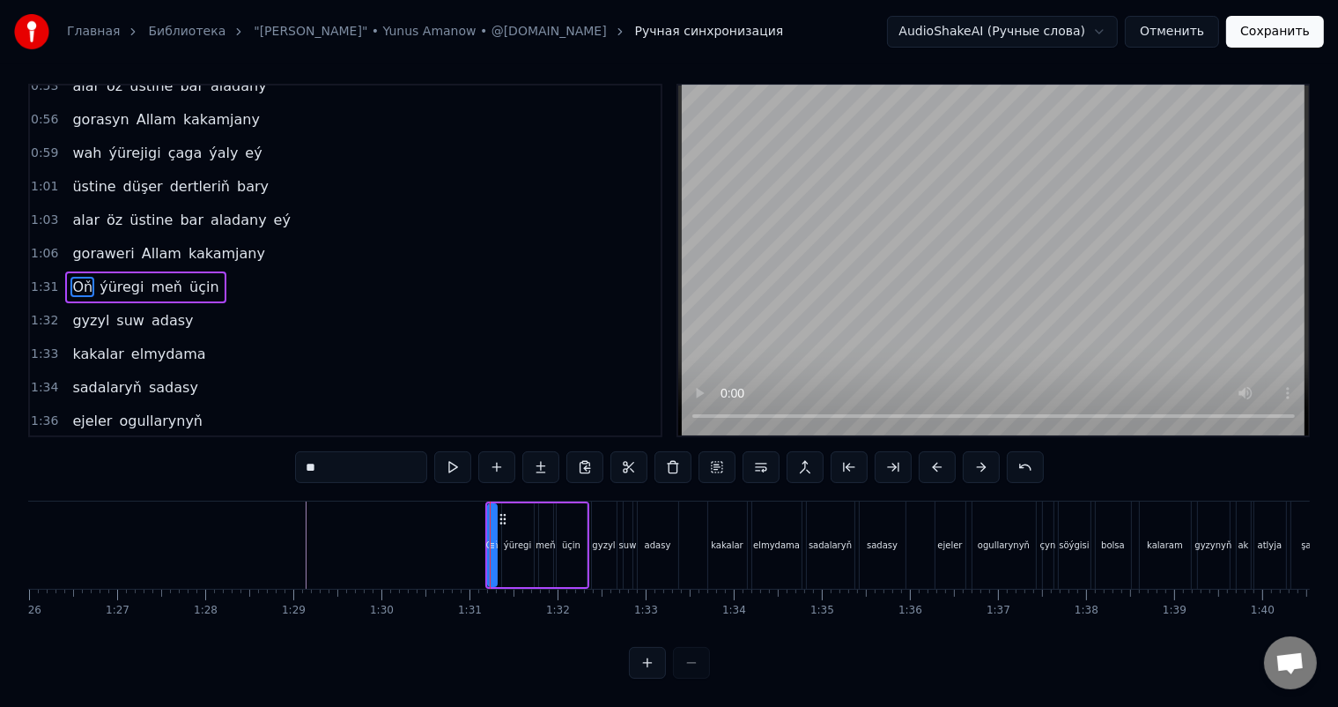
scroll to position [0, 0]
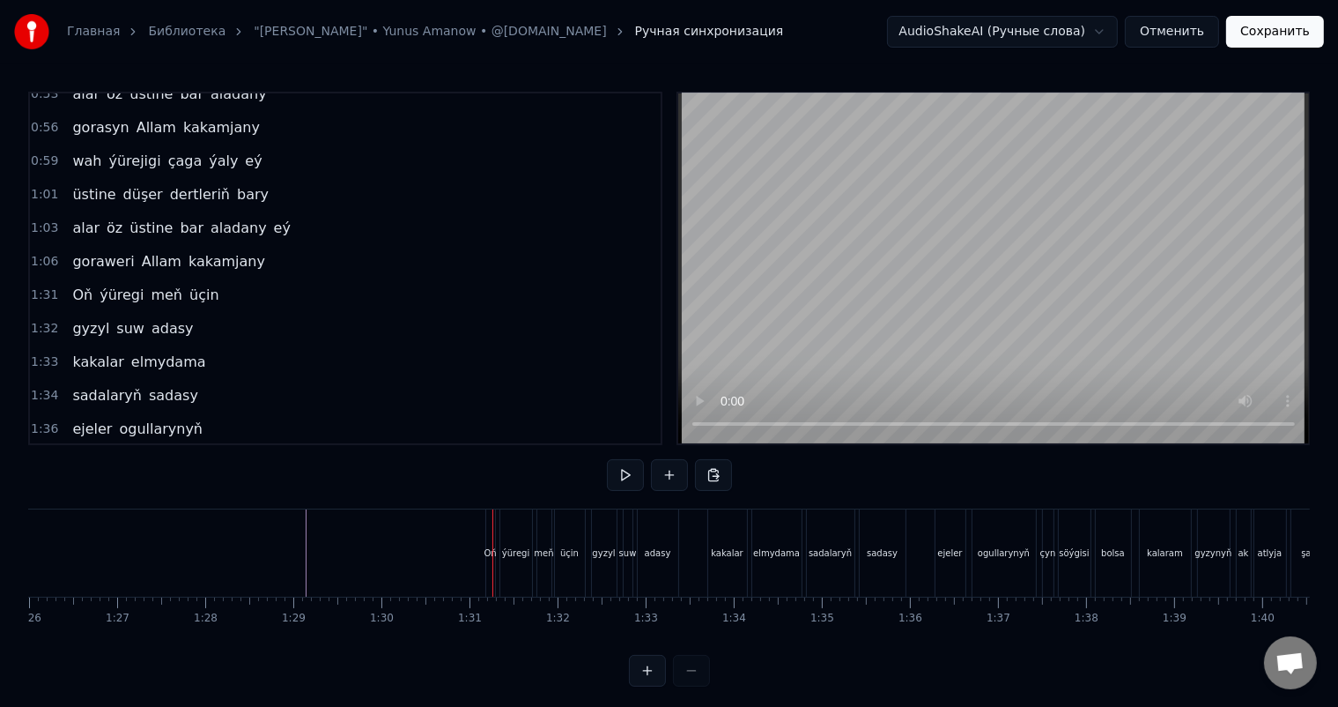
click at [493, 547] on div at bounding box center [493, 552] width 1 height 87
click at [487, 546] on div "Oň" at bounding box center [490, 552] width 12 height 13
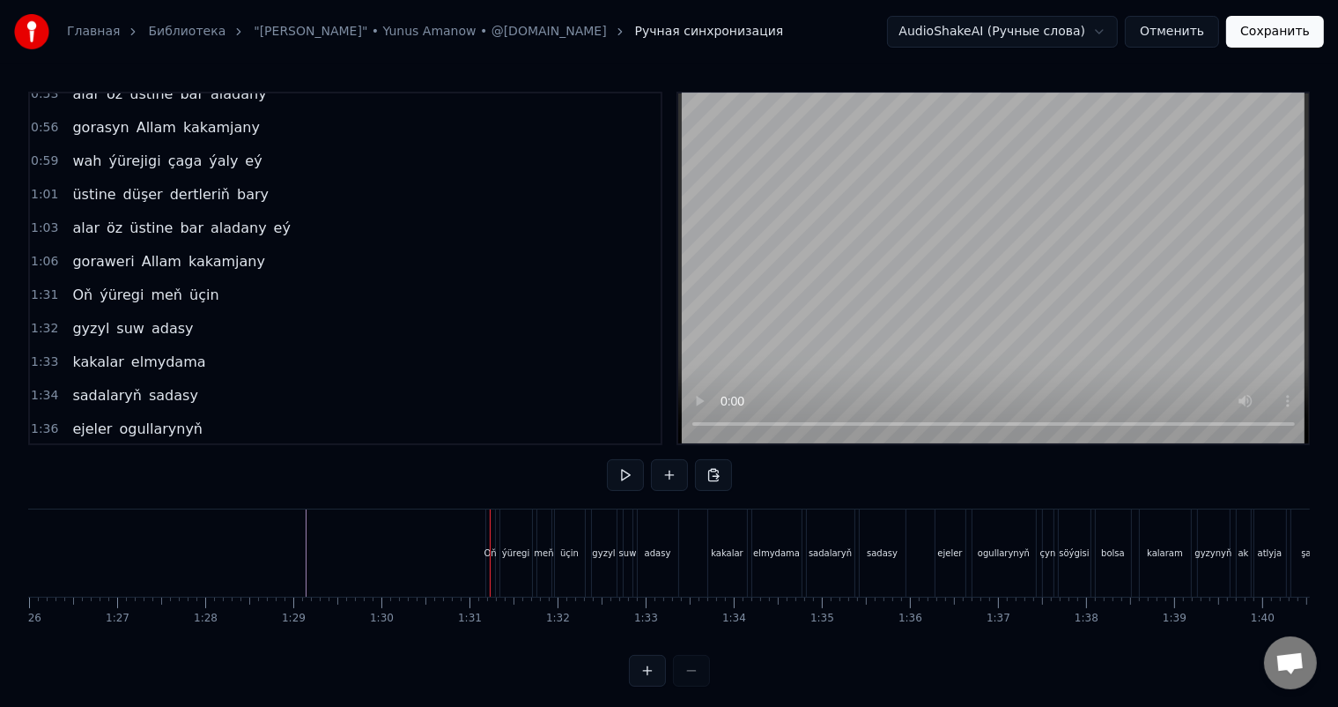
click at [490, 526] on div at bounding box center [490, 552] width 1 height 87
click at [498, 526] on div "Oň ýüregi meň üçin" at bounding box center [537, 552] width 104 height 87
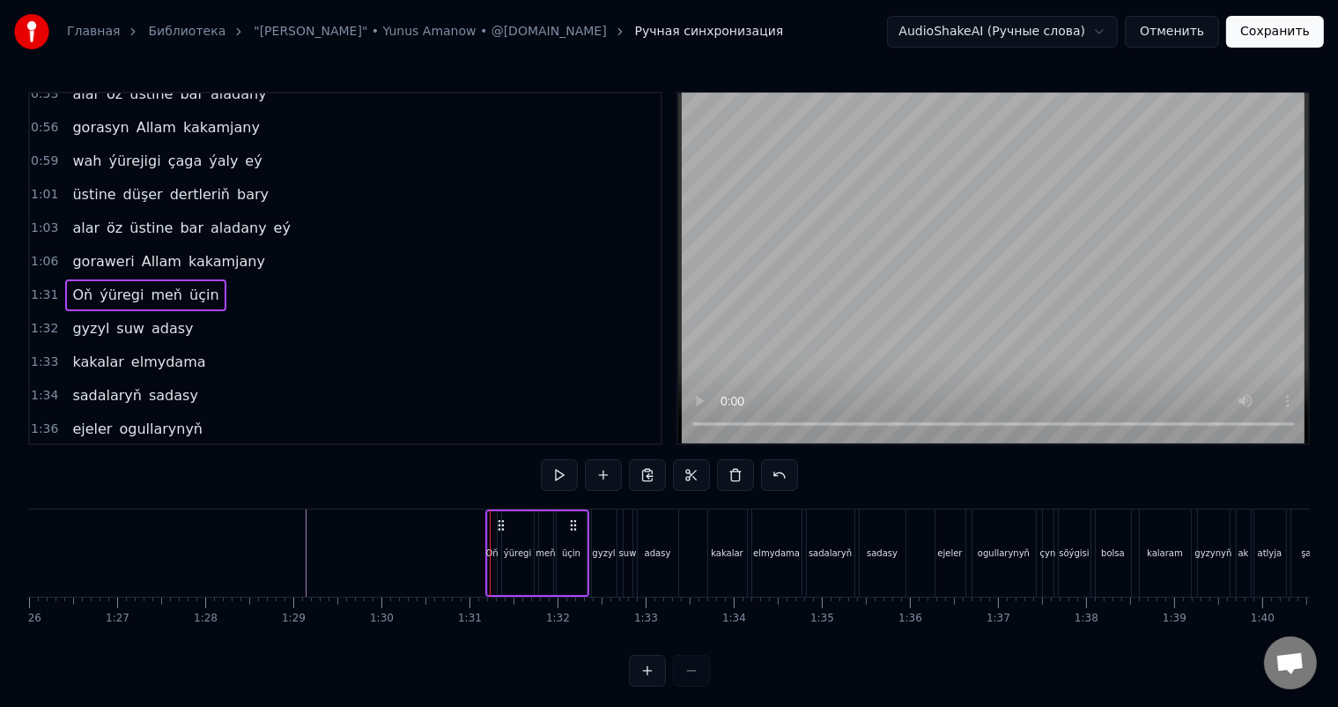
click at [492, 546] on div "Oň" at bounding box center [491, 552] width 12 height 13
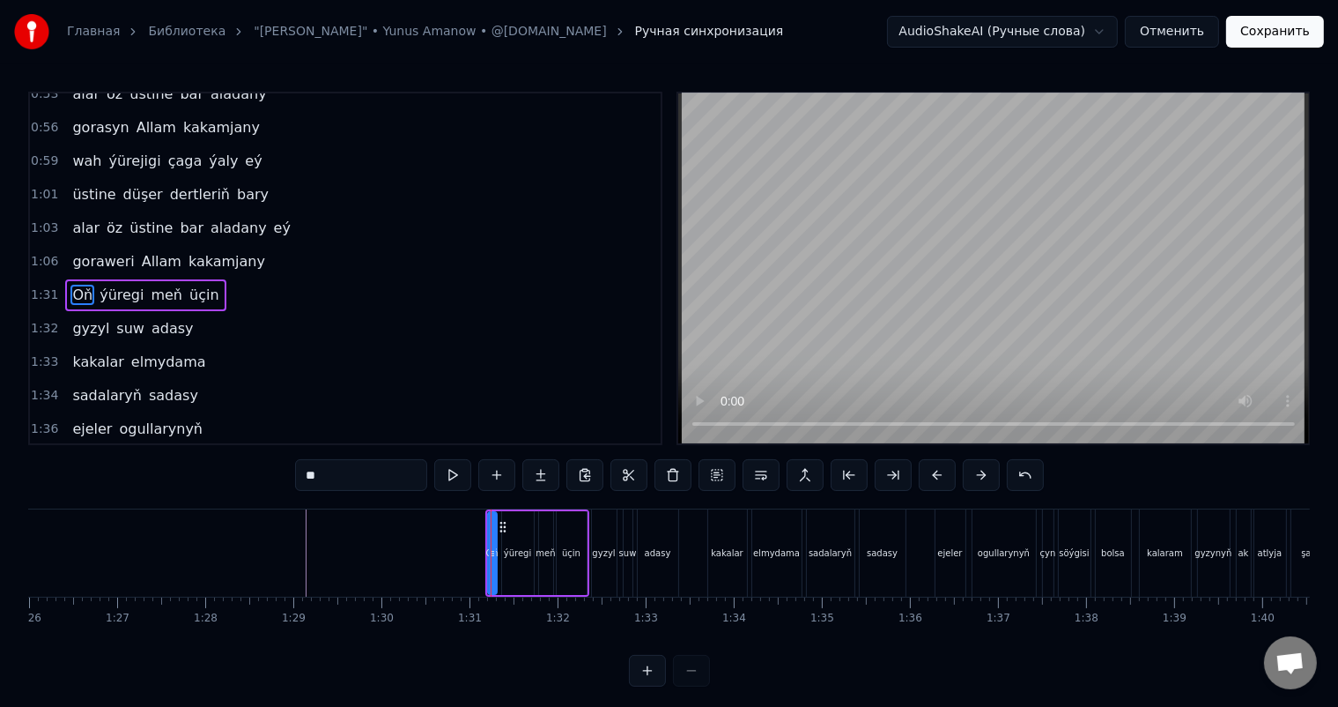
click at [78, 285] on span "Oň" at bounding box center [82, 295] width 24 height 20
click at [500, 525] on icon at bounding box center [505, 527] width 14 height 14
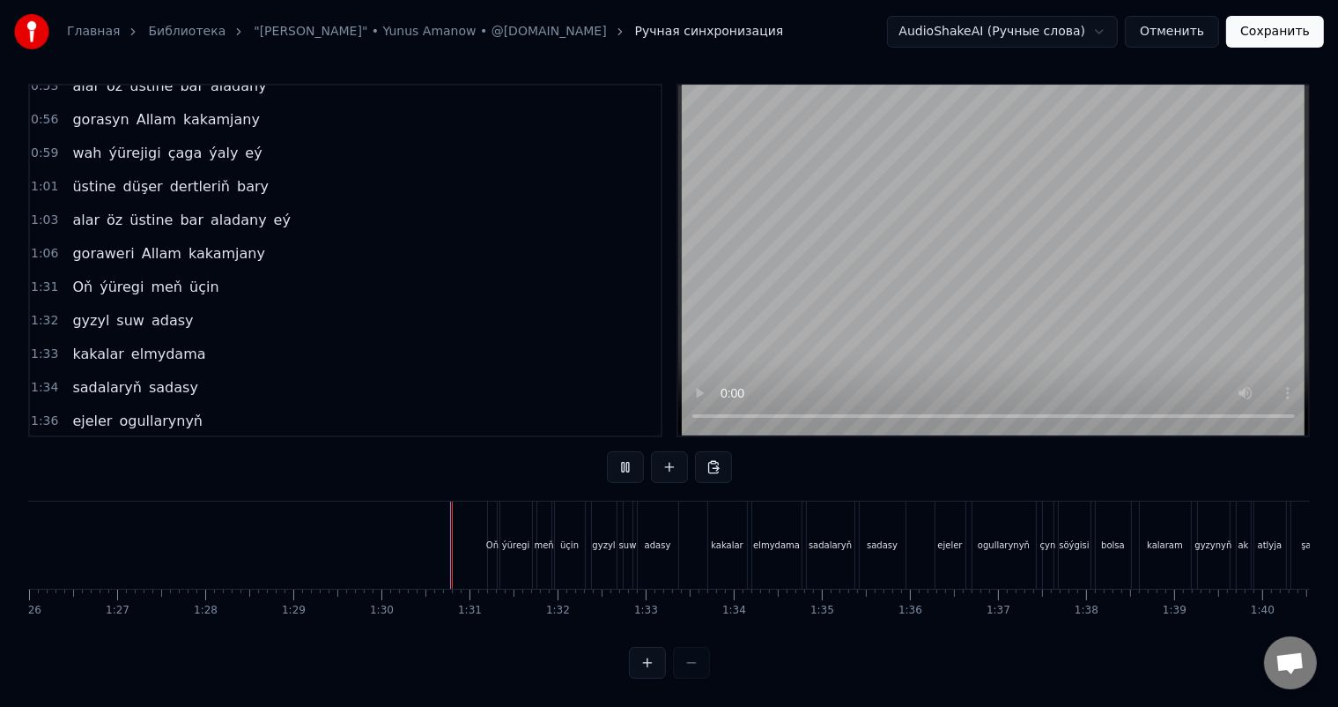
scroll to position [23, 0]
click at [490, 519] on div "Oň" at bounding box center [492, 544] width 9 height 87
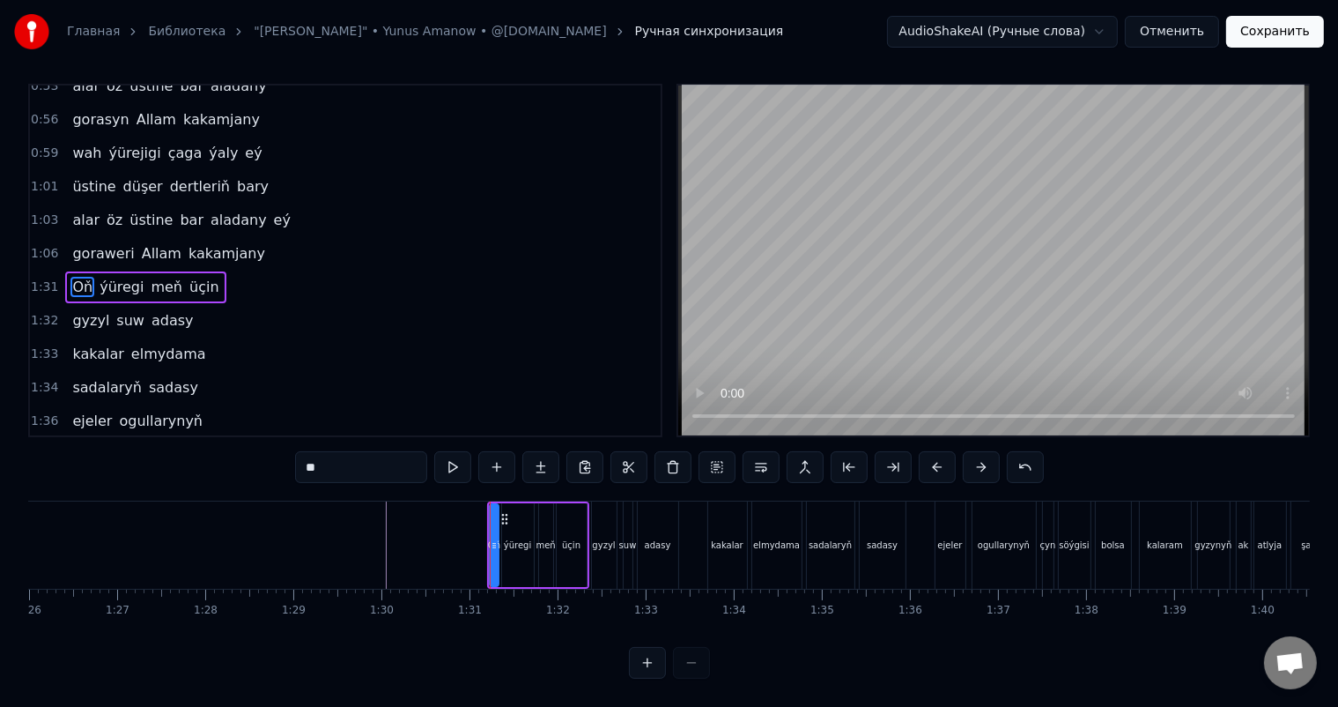
scroll to position [0, 0]
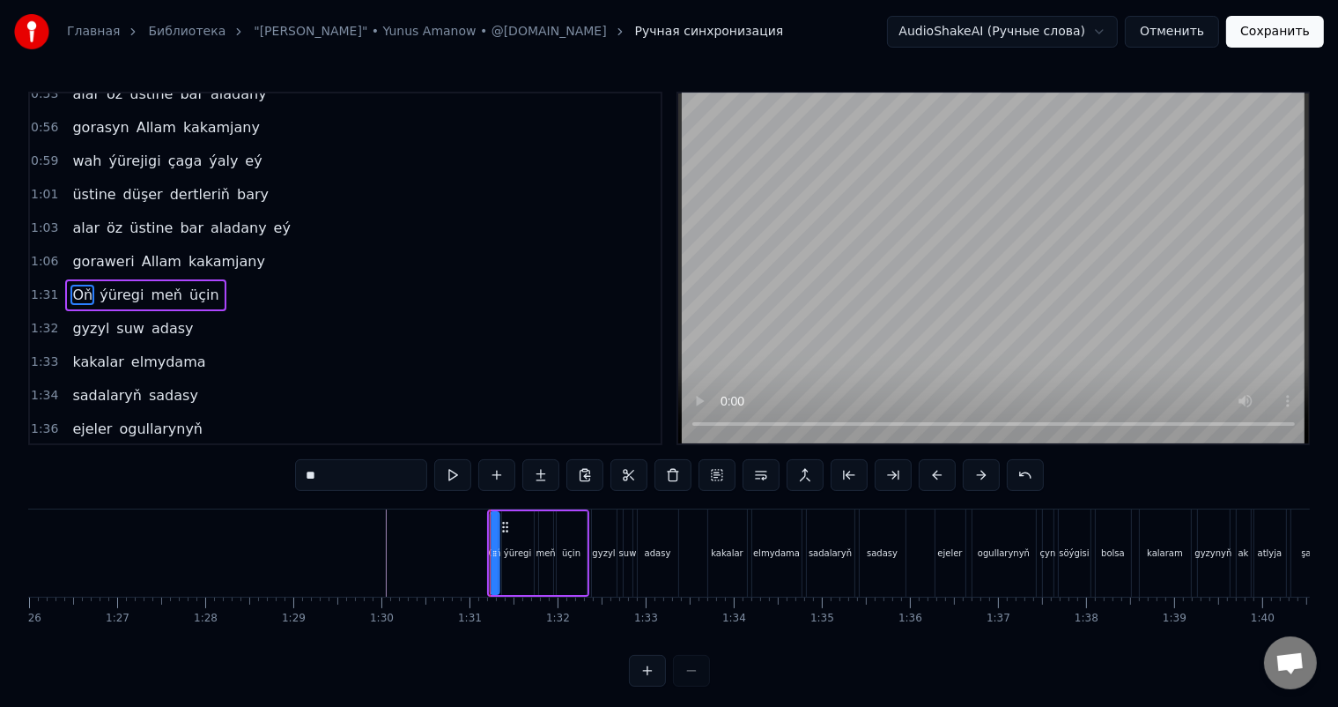
click at [504, 524] on icon at bounding box center [506, 527] width 14 height 14
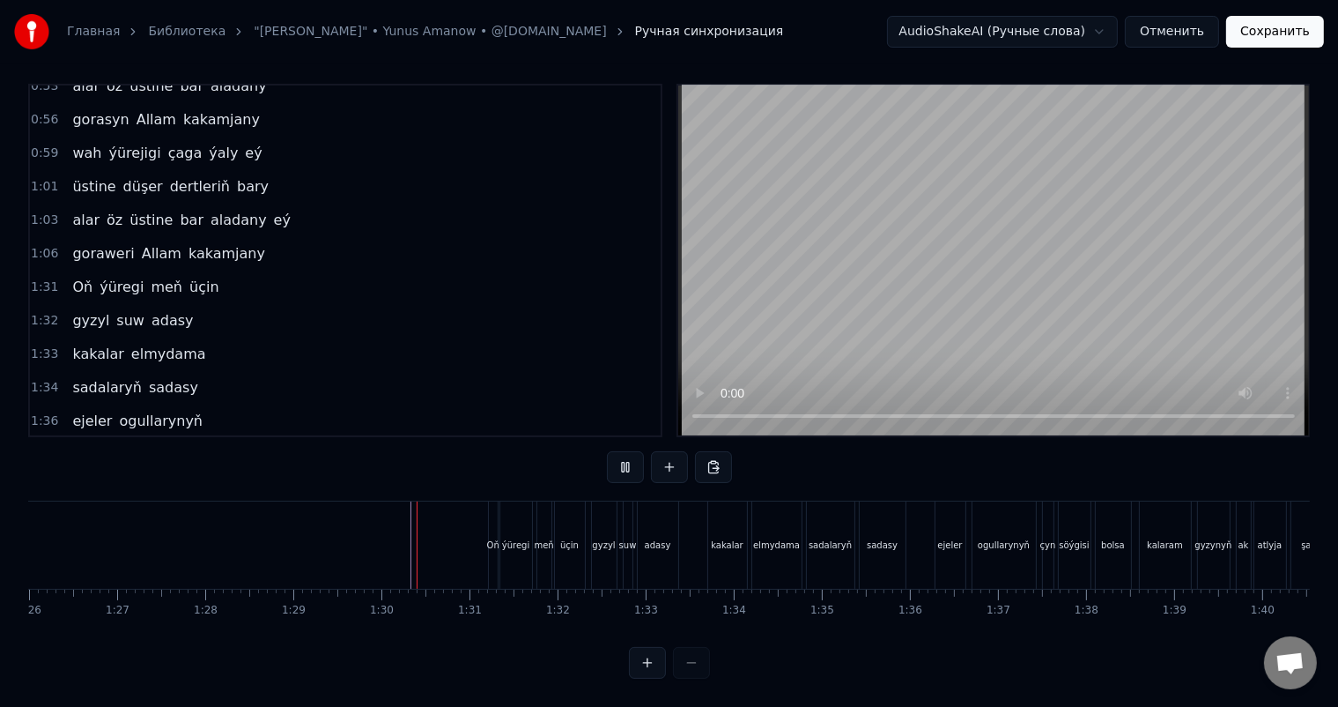
scroll to position [23, 0]
click at [490, 507] on div "Oň" at bounding box center [493, 544] width 9 height 87
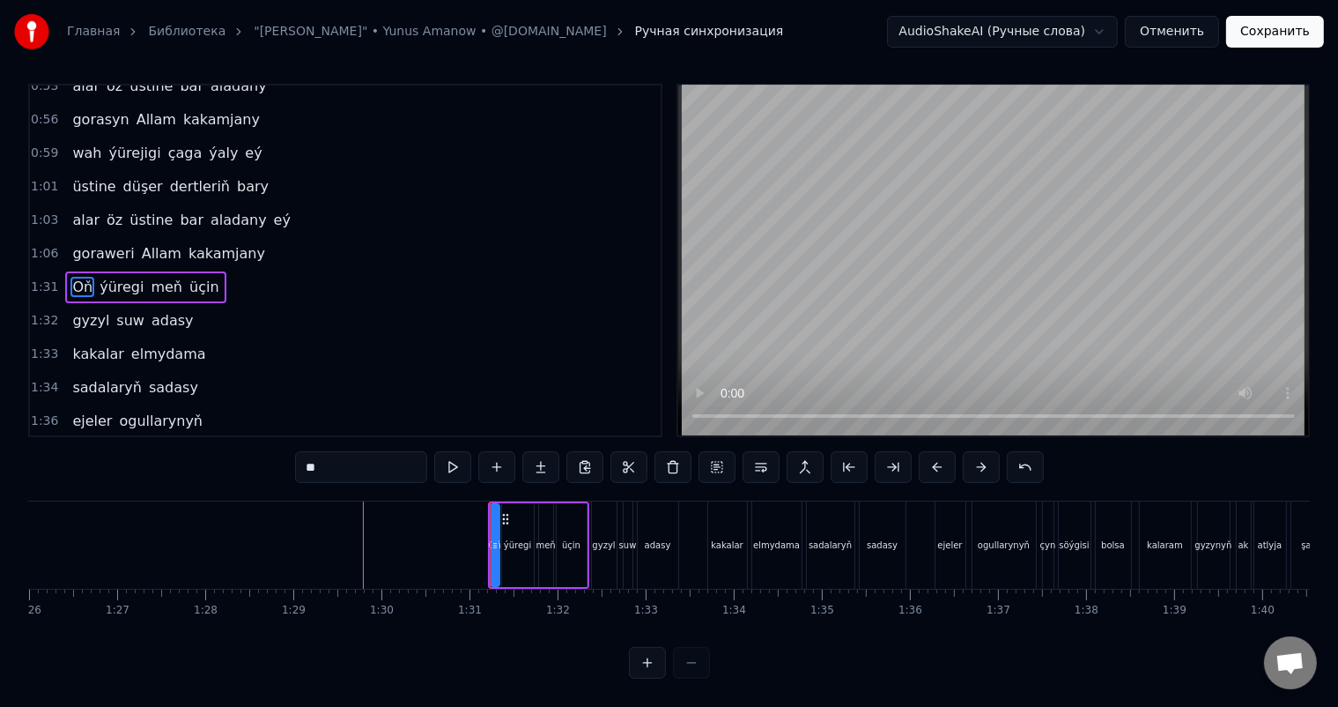
scroll to position [0, 0]
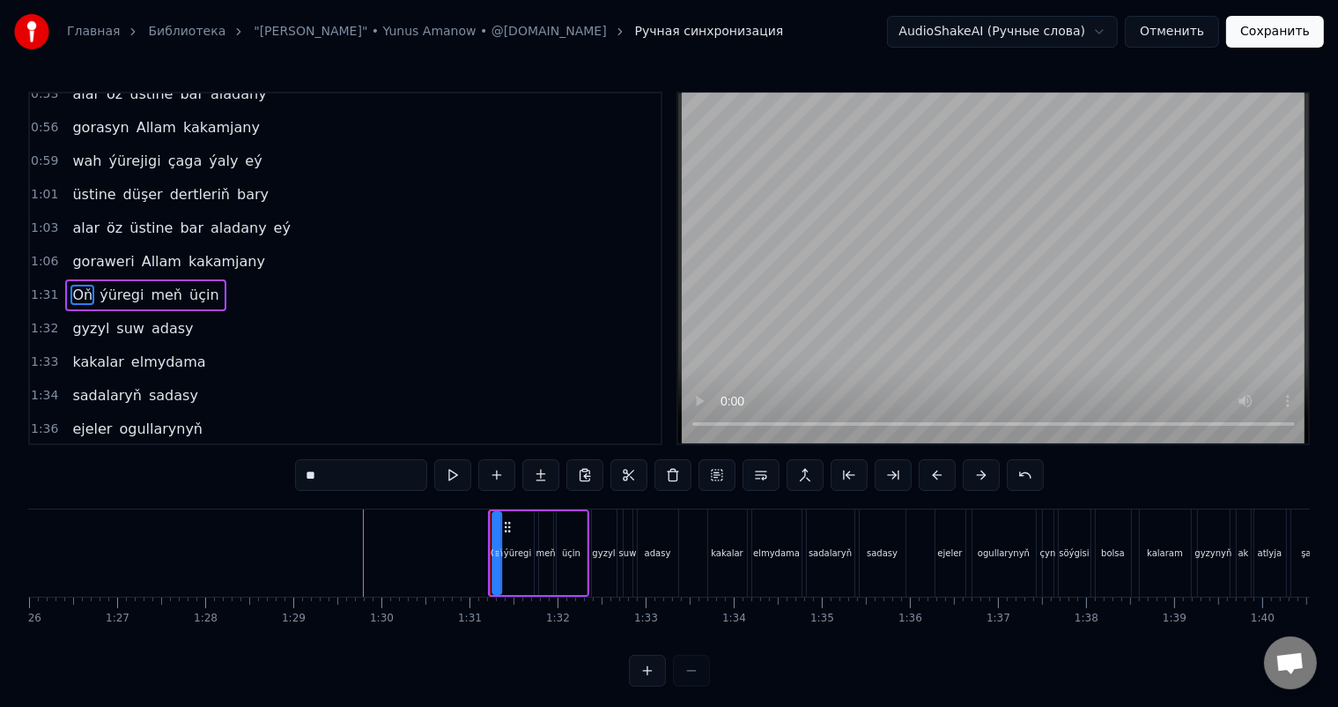
click at [507, 524] on icon at bounding box center [507, 527] width 14 height 14
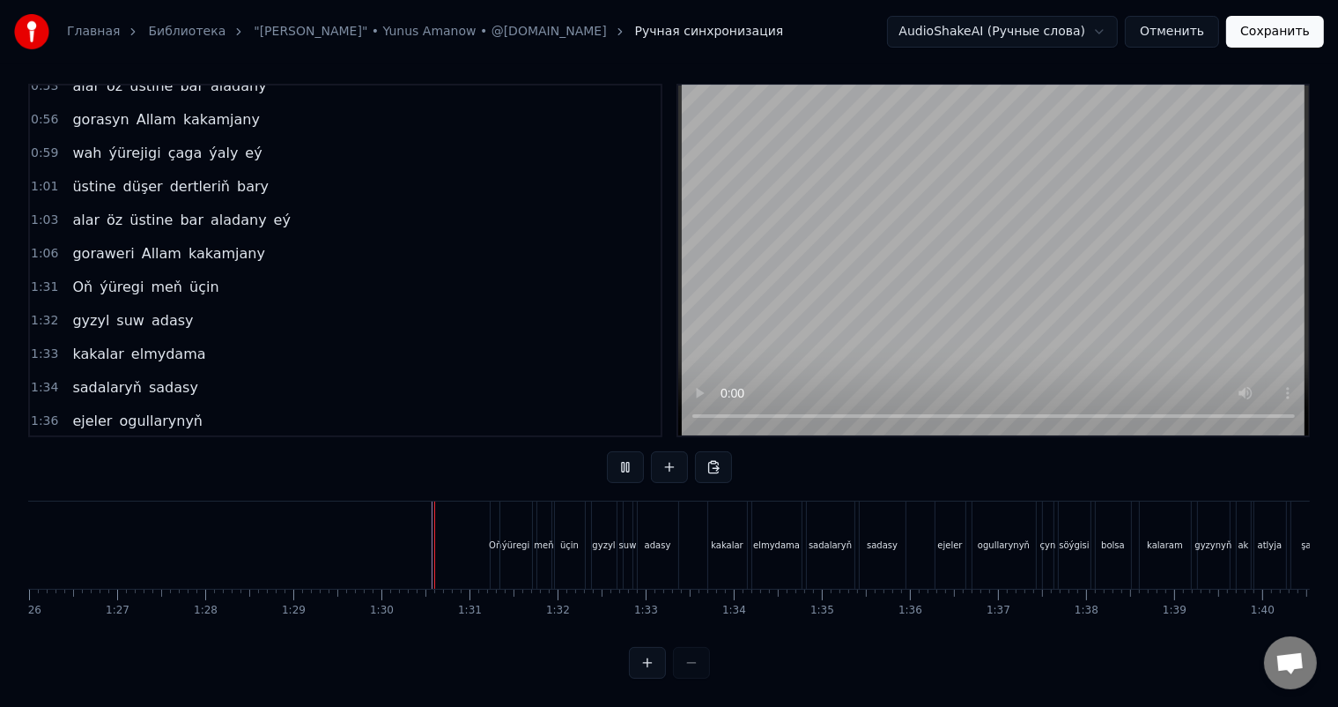
scroll to position [23, 0]
click at [495, 510] on div "Oň" at bounding box center [495, 544] width 9 height 87
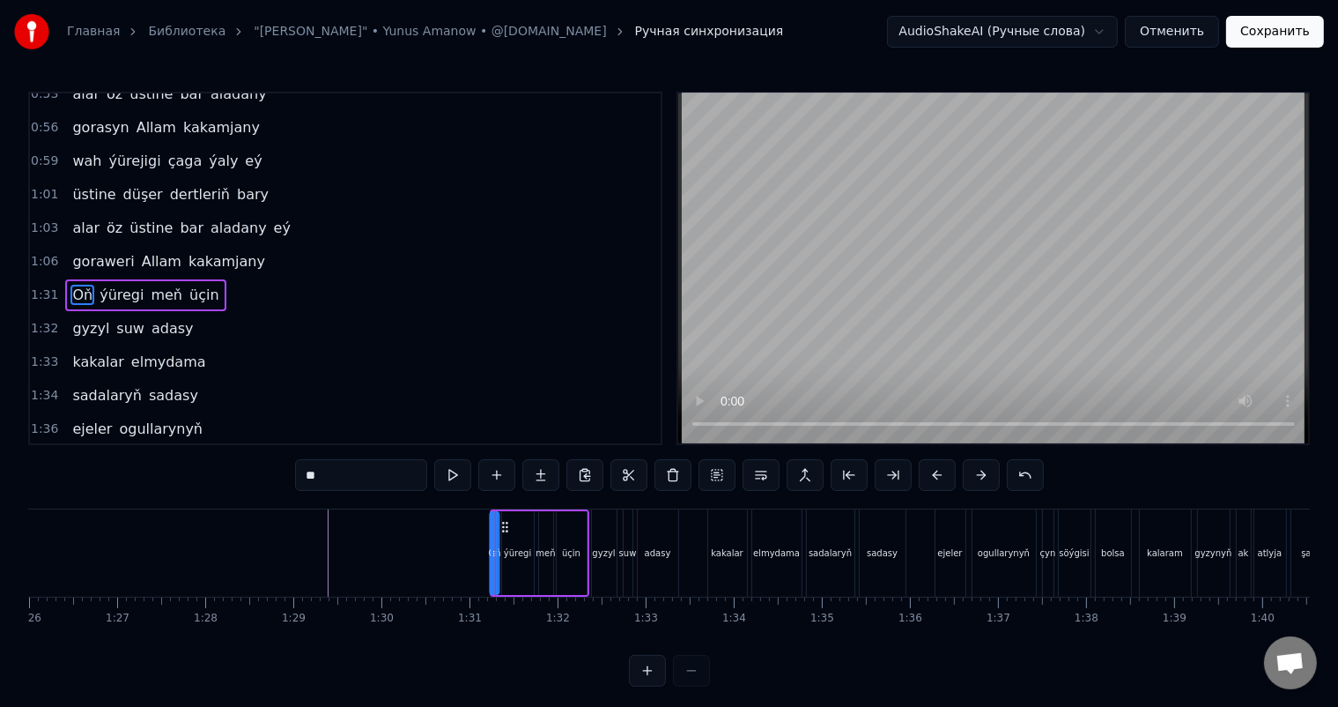
click at [504, 522] on icon at bounding box center [506, 527] width 14 height 14
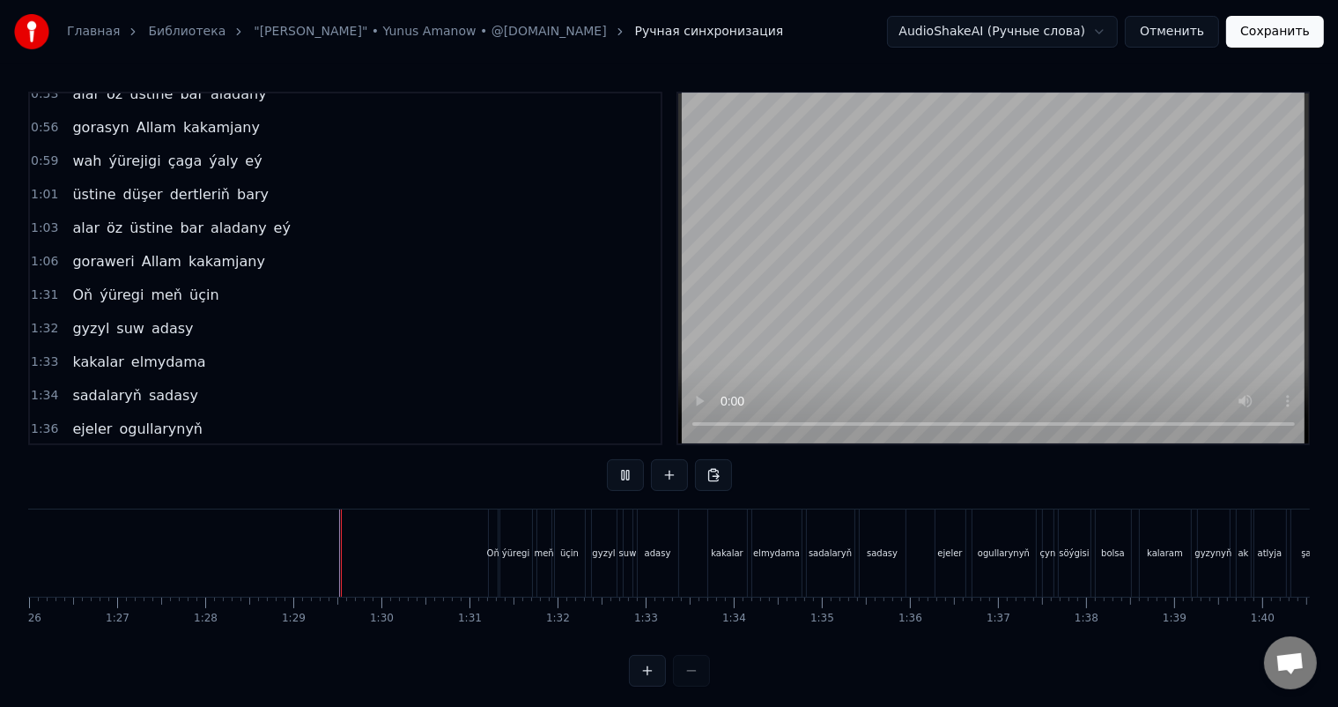
scroll to position [23, 0]
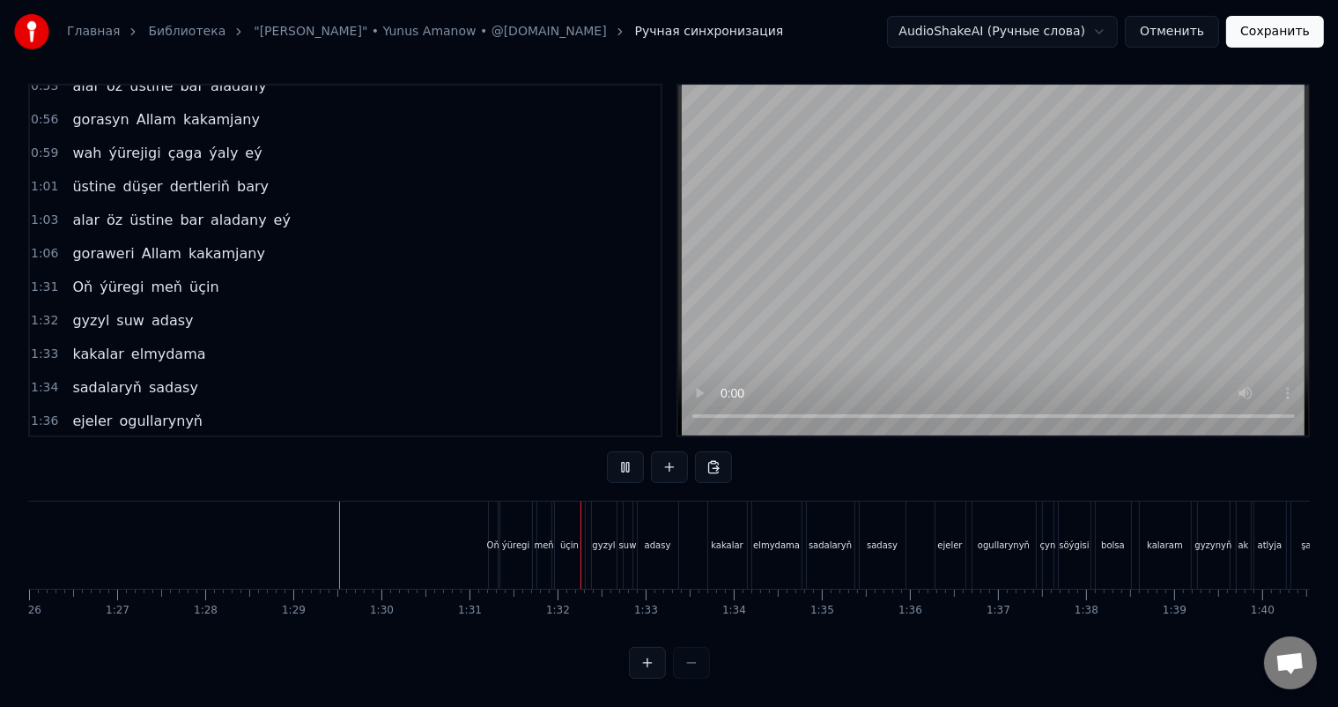
click at [493, 513] on div "Oň" at bounding box center [493, 544] width 9 height 87
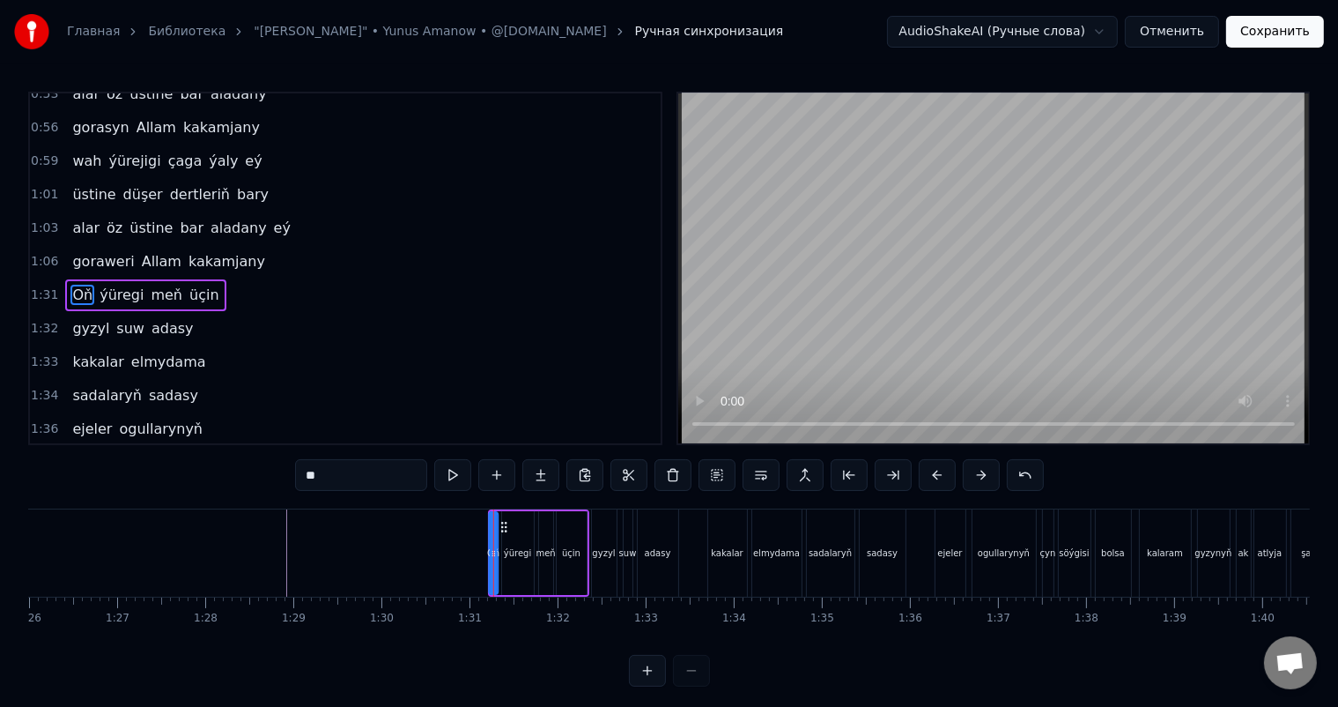
click at [502, 526] on circle at bounding box center [502, 526] width 1 height 1
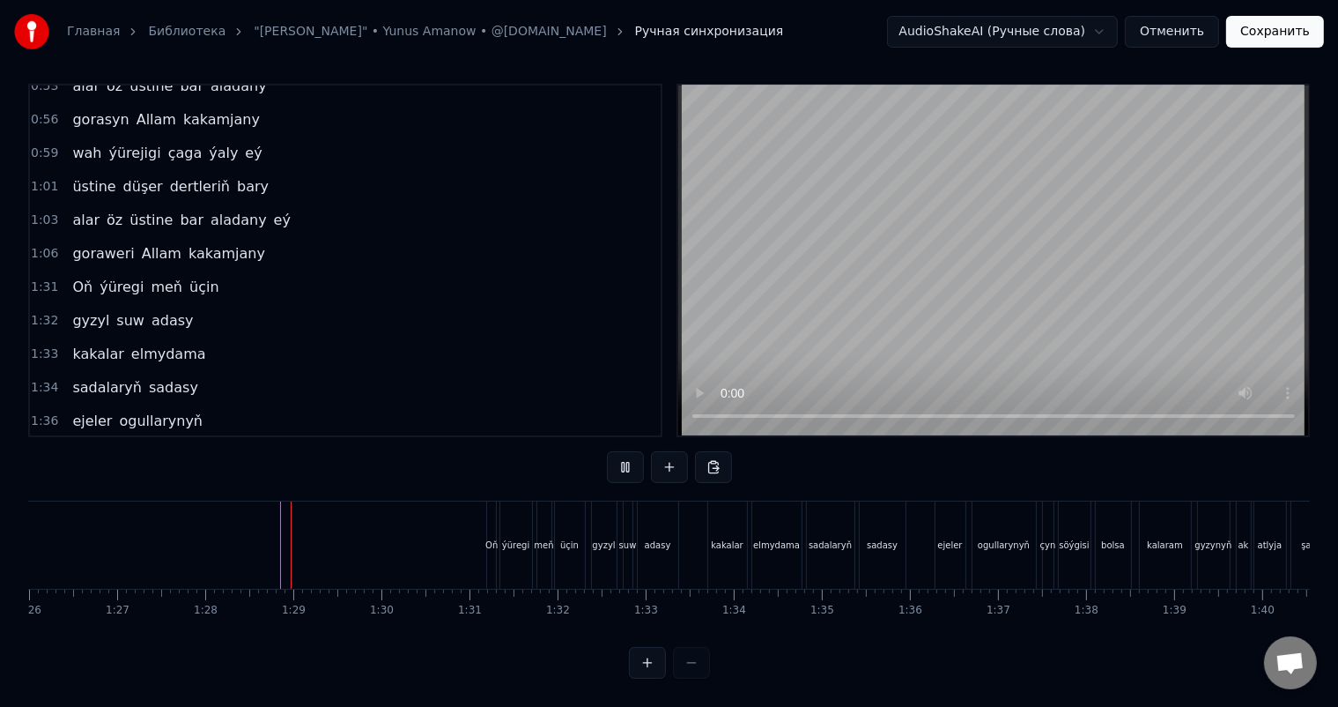
scroll to position [23, 0]
click at [489, 504] on div "Oň" at bounding box center [491, 544] width 9 height 87
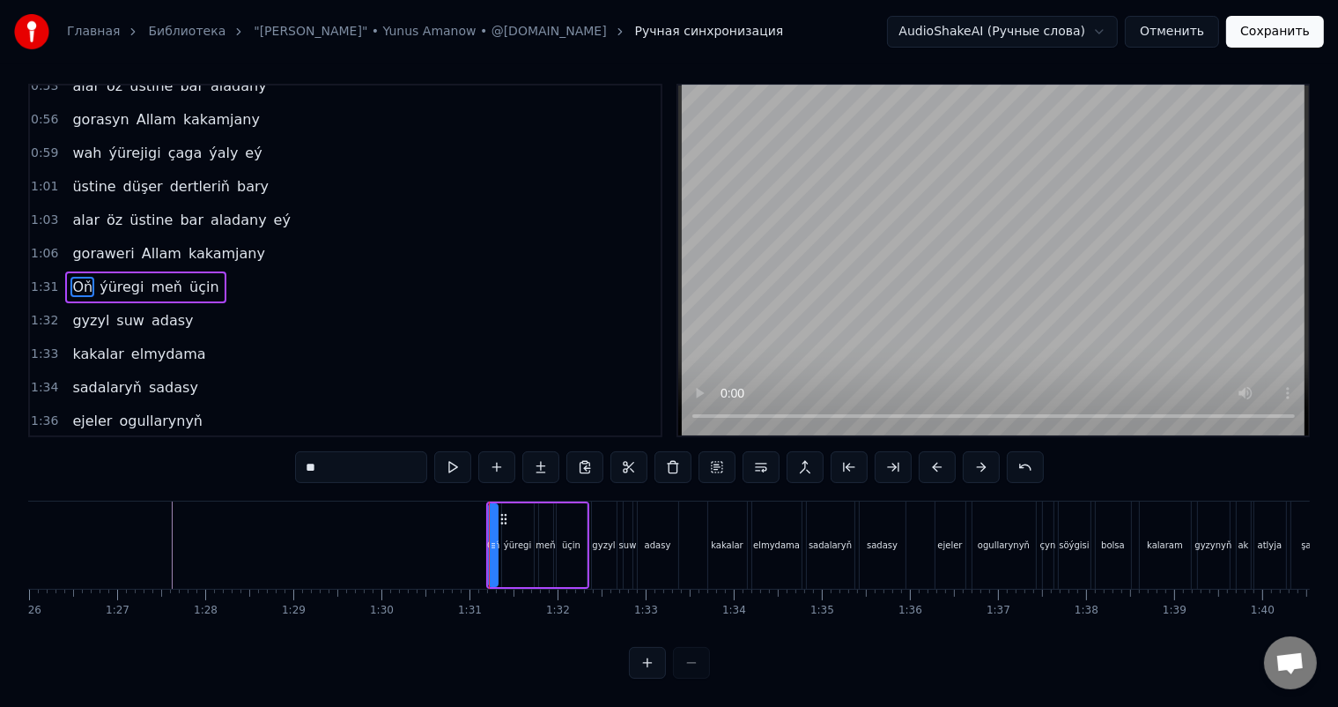
scroll to position [0, 0]
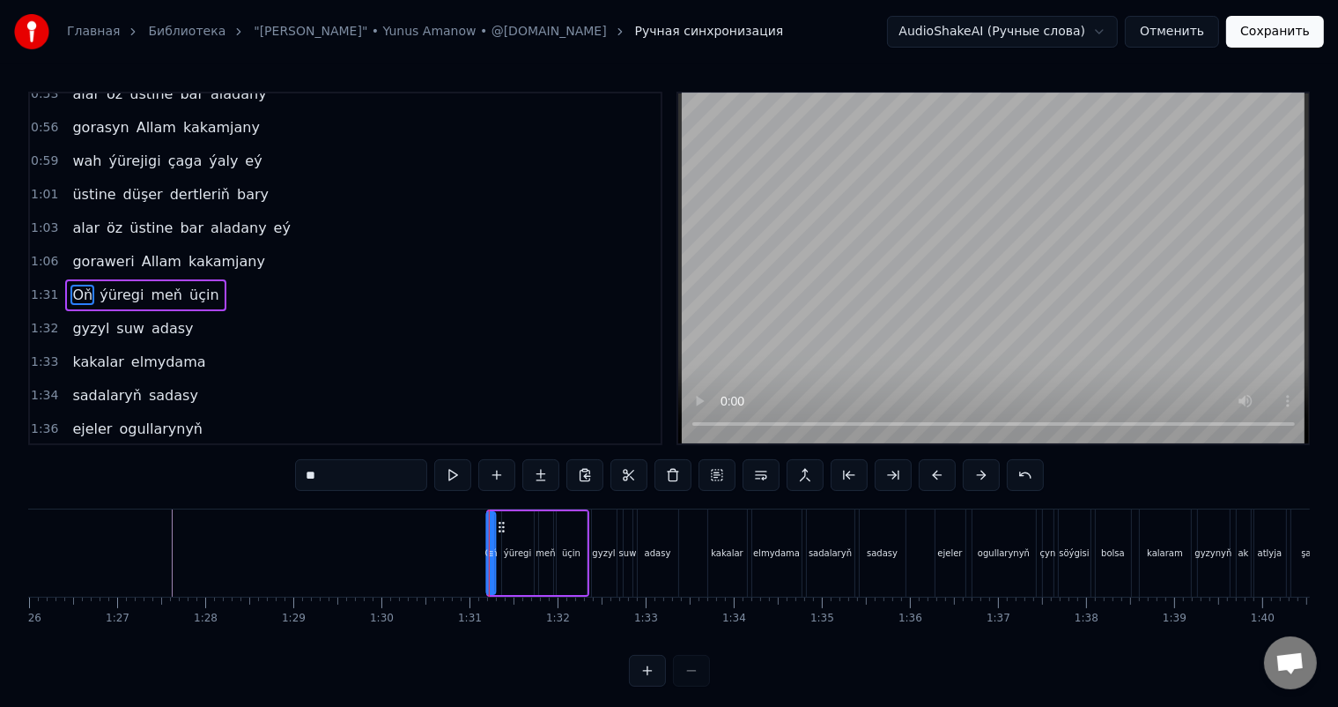
click at [500, 523] on icon at bounding box center [502, 527] width 14 height 14
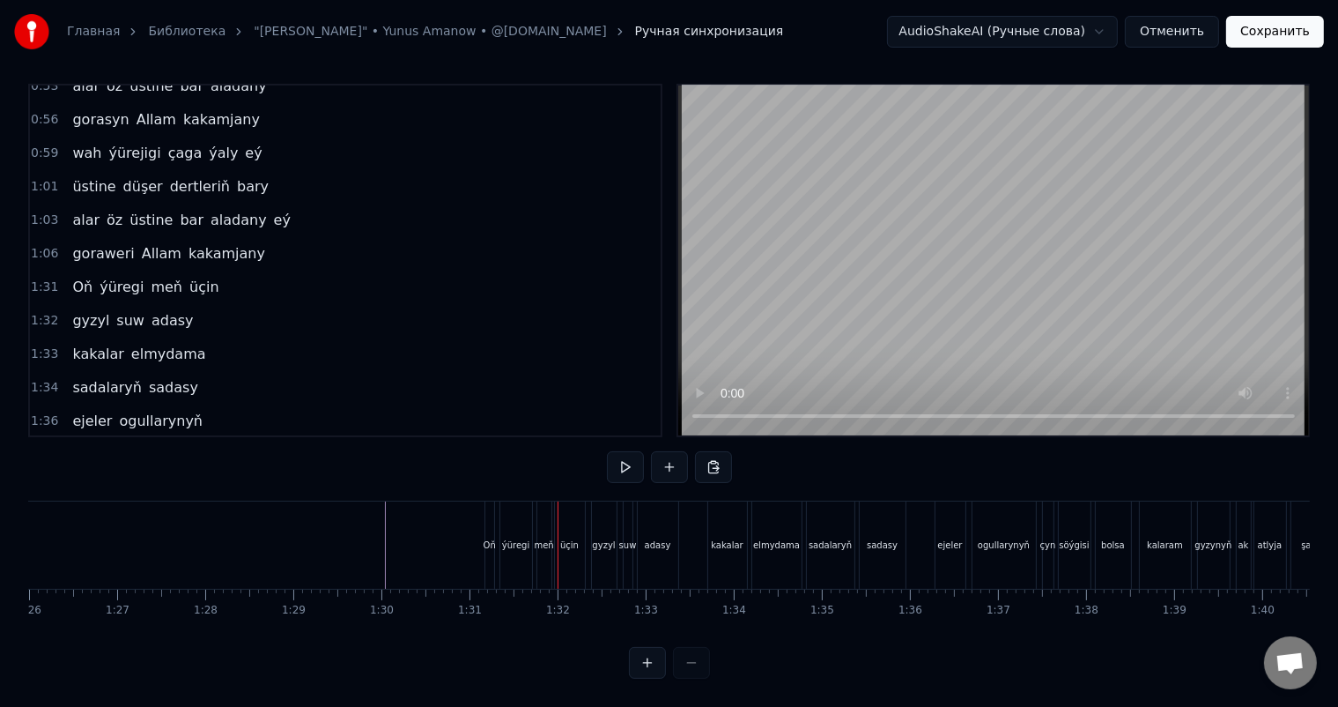
click at [490, 515] on div "Oň" at bounding box center [489, 544] width 9 height 87
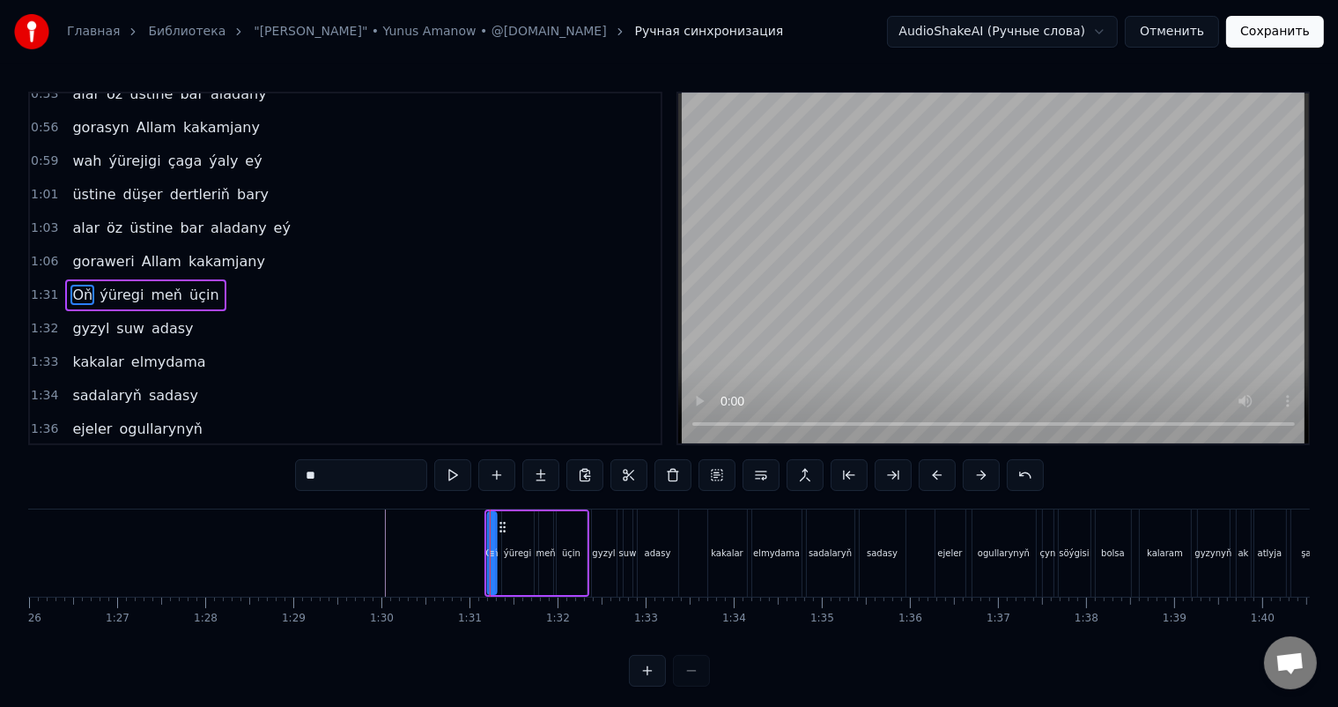
click at [501, 523] on icon at bounding box center [503, 527] width 14 height 14
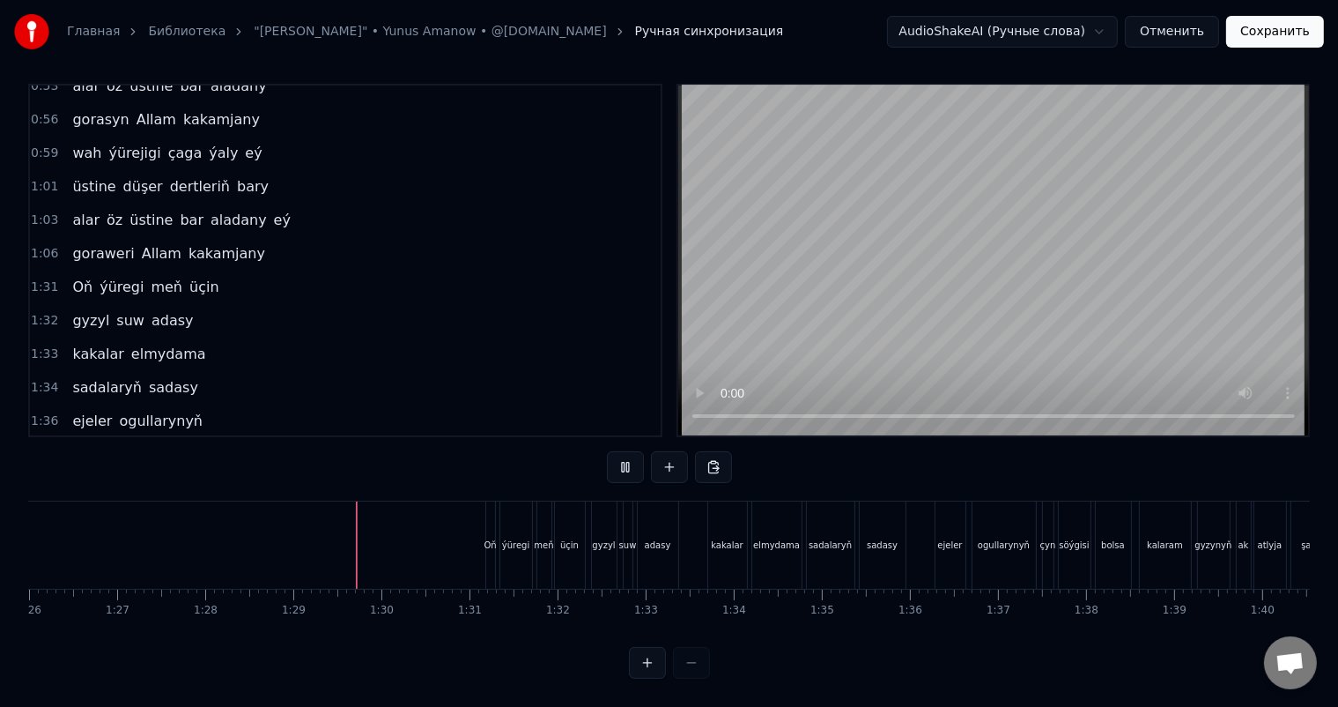
scroll to position [23, 0]
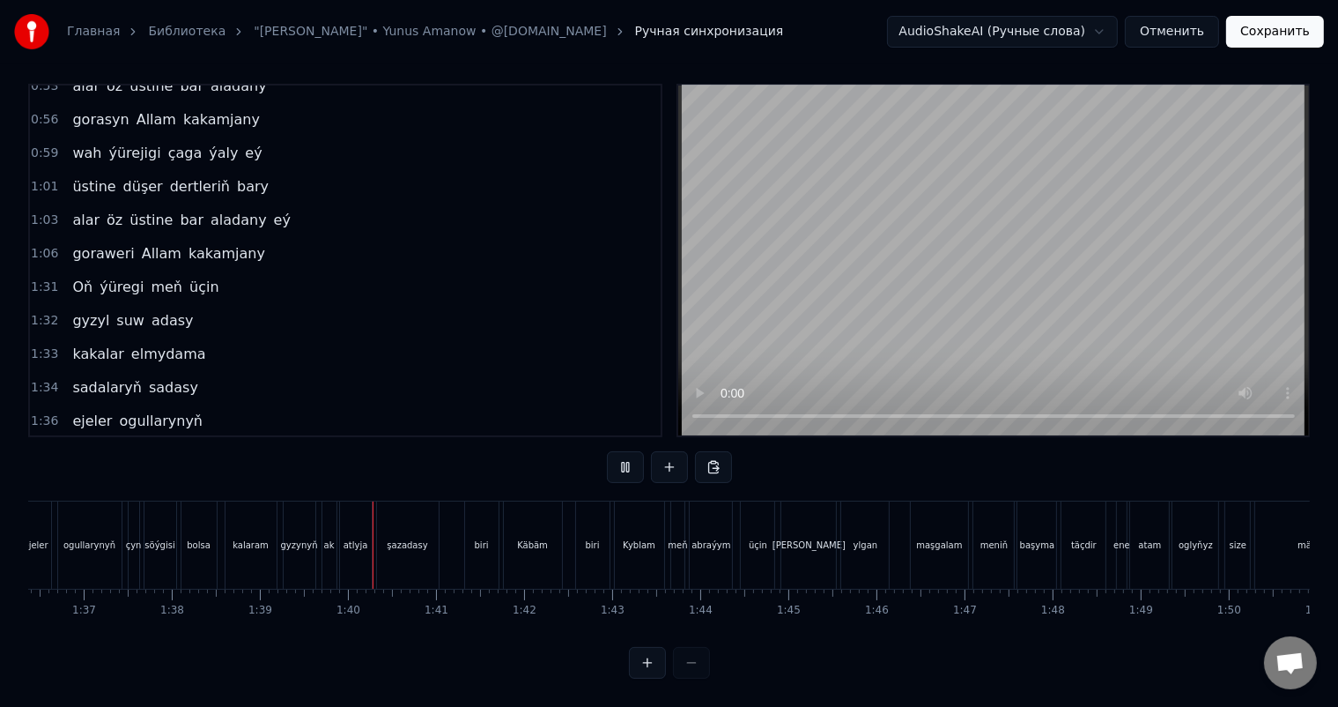
scroll to position [0, 8702]
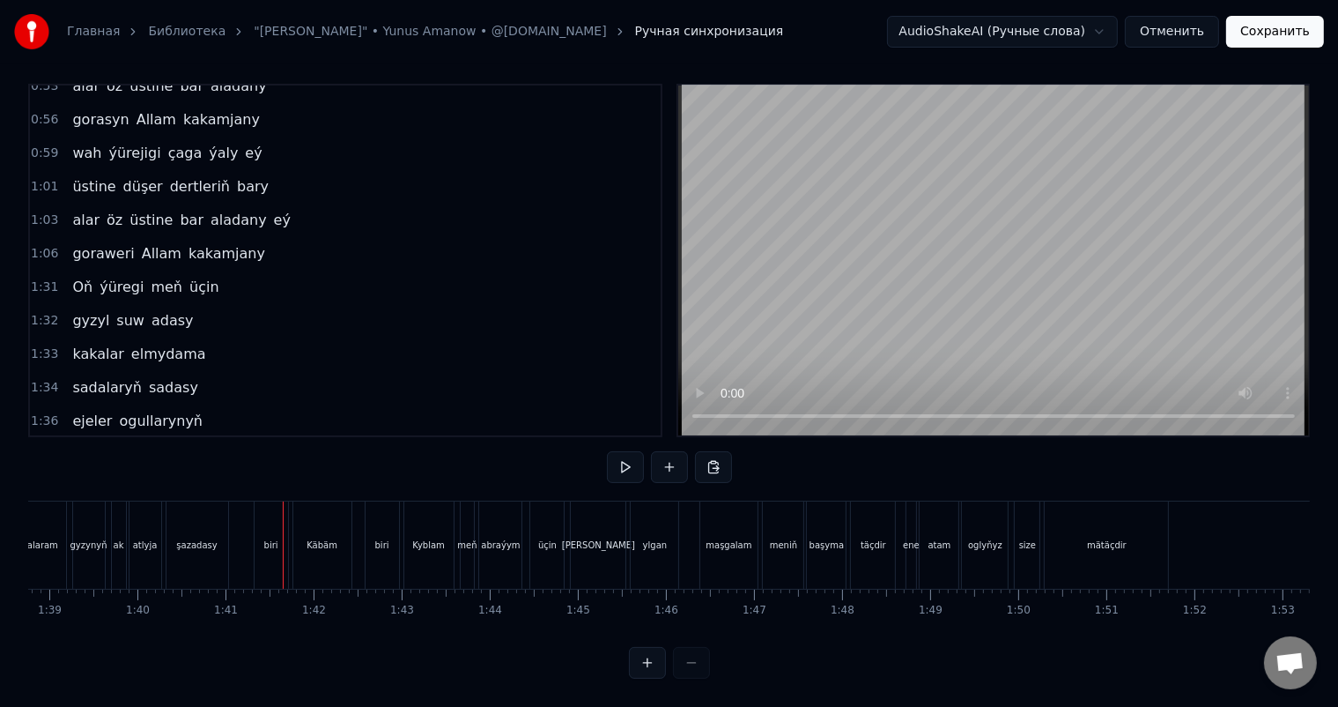
click at [222, 533] on div "şazadasy" at bounding box center [198, 544] width 62 height 87
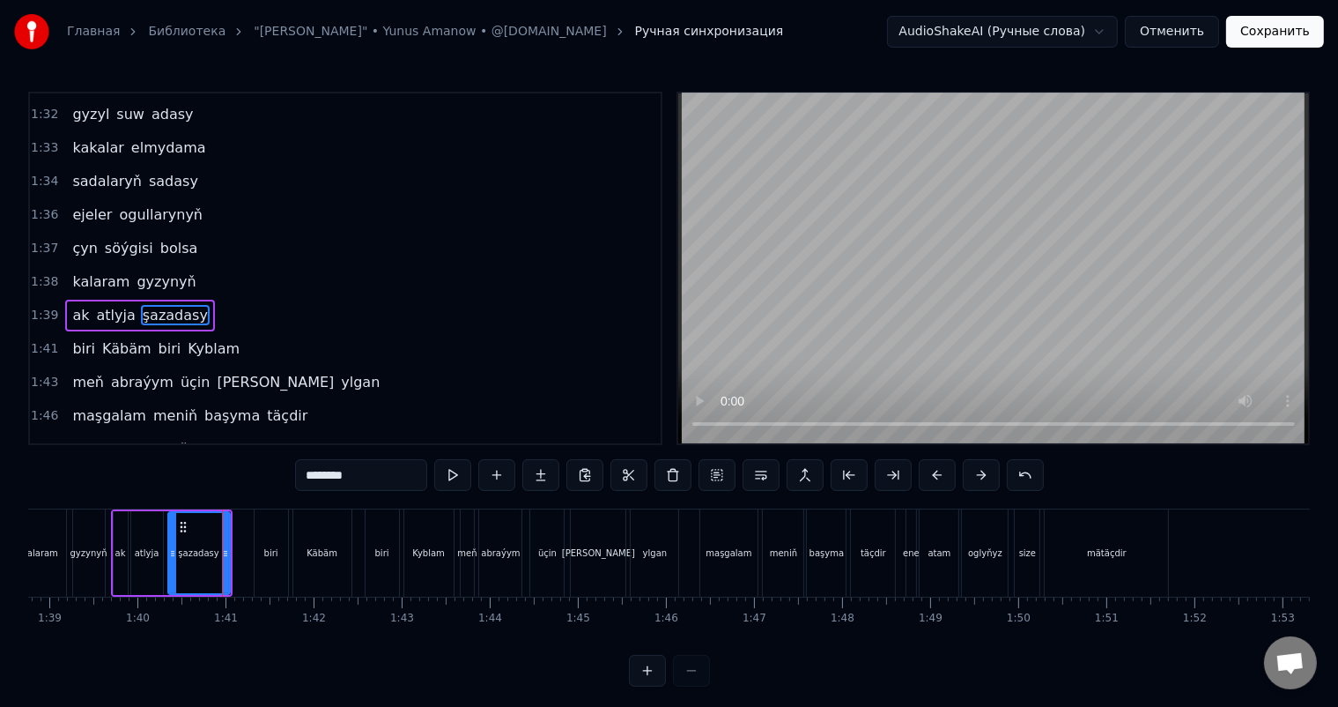
scroll to position [846, 0]
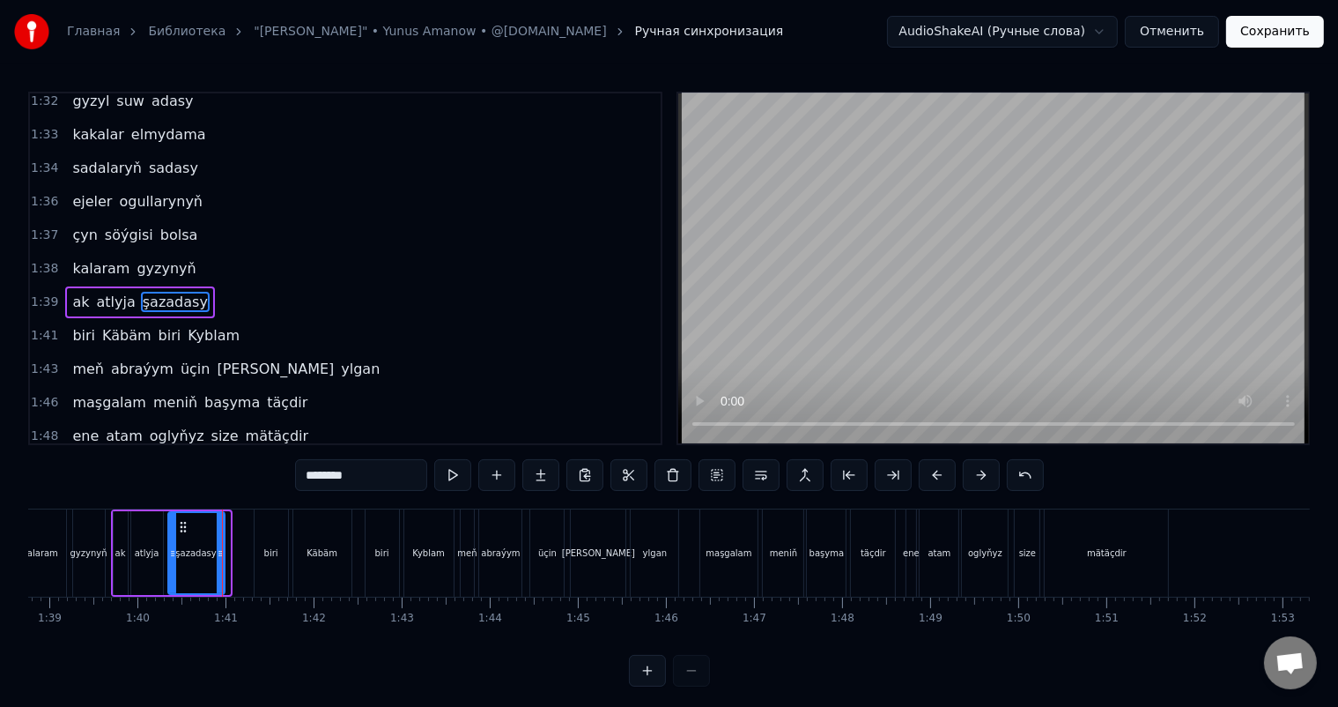
click at [223, 550] on div "şazadasy" at bounding box center [196, 553] width 58 height 84
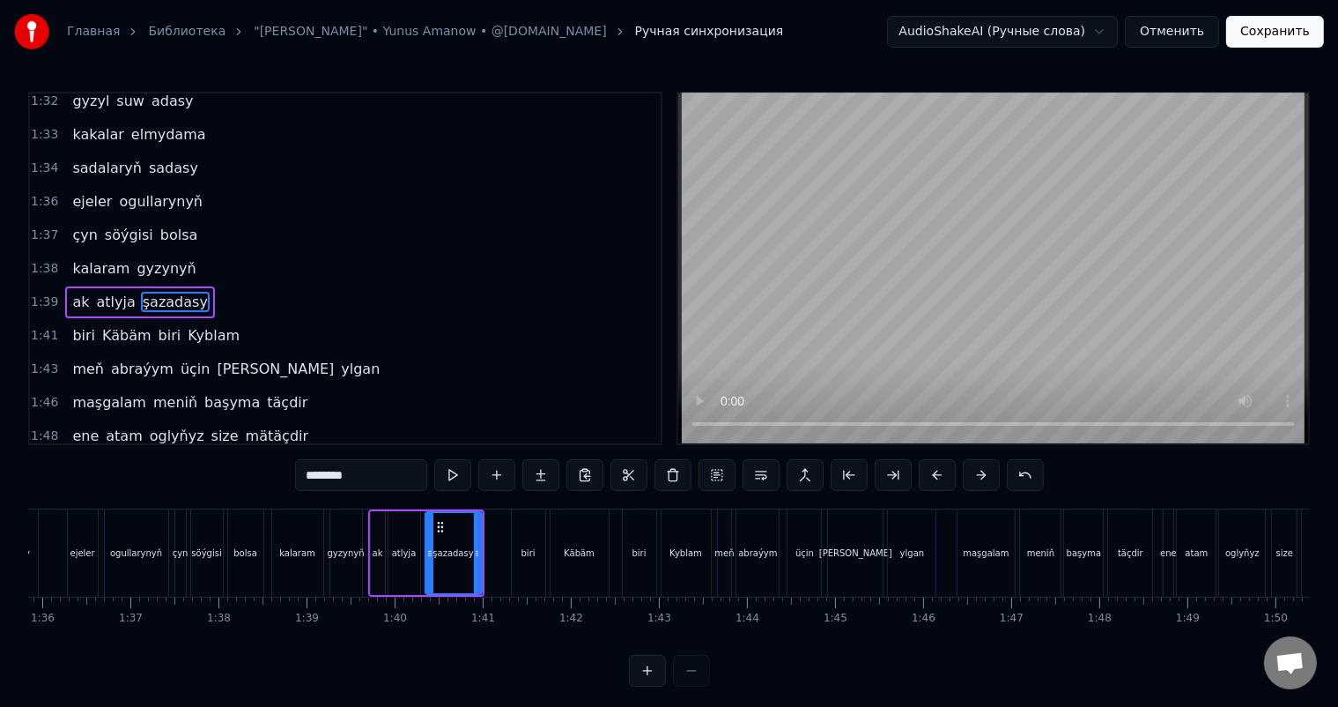
scroll to position [0, 8420]
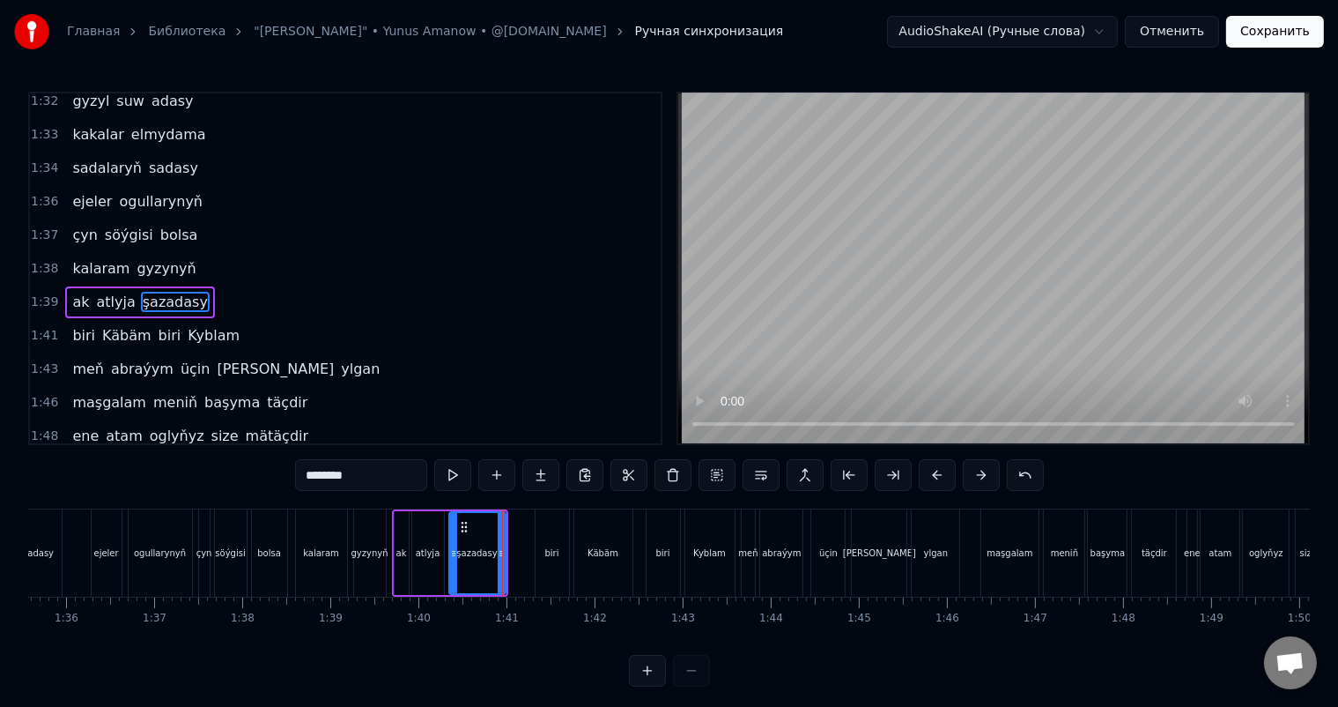
click at [289, 536] on div "çyn söýgisi bolsa" at bounding box center [244, 552] width 93 height 87
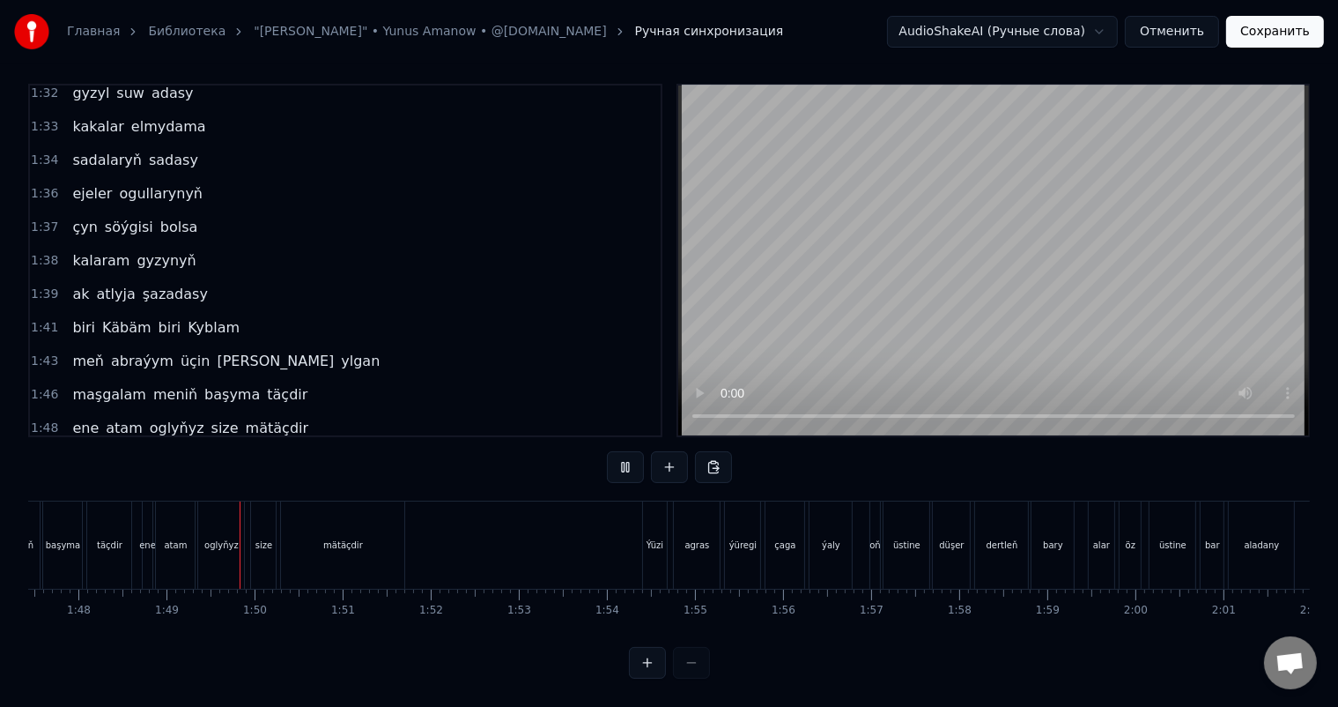
scroll to position [0, 9528]
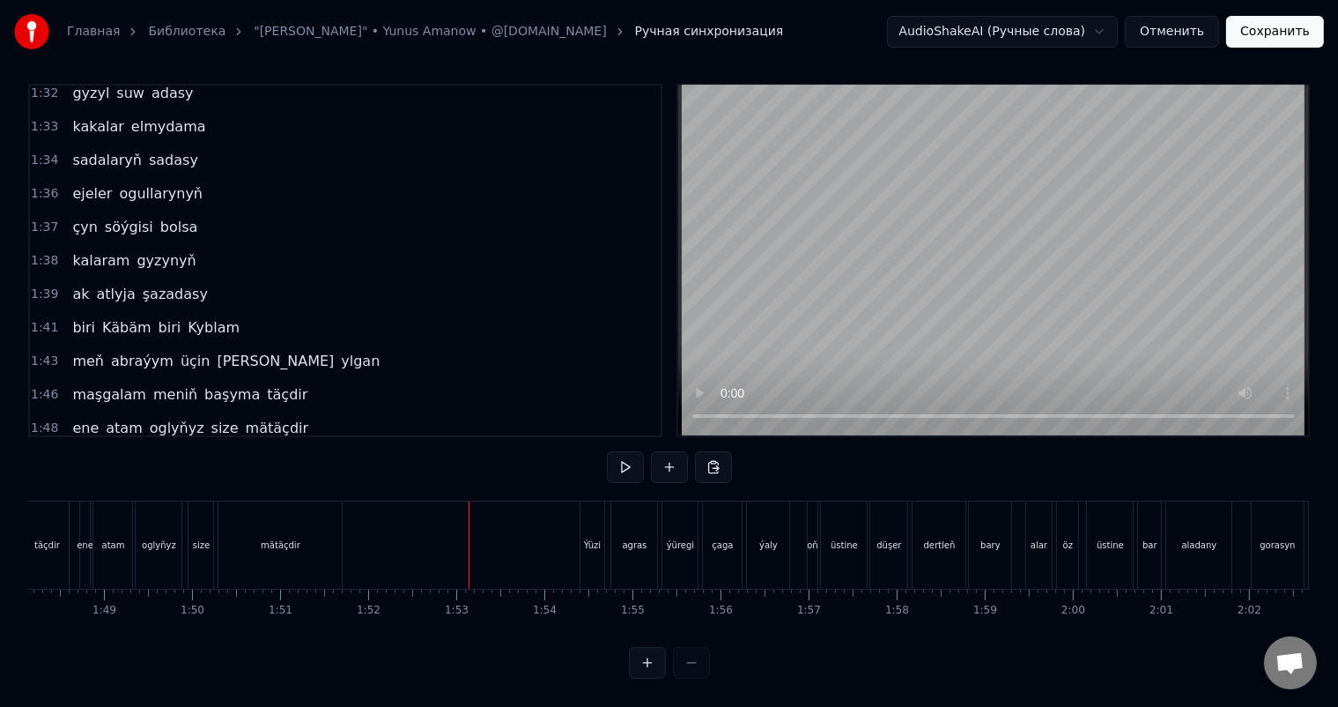
click at [299, 531] on div "mätäçdir" at bounding box center [280, 544] width 123 height 87
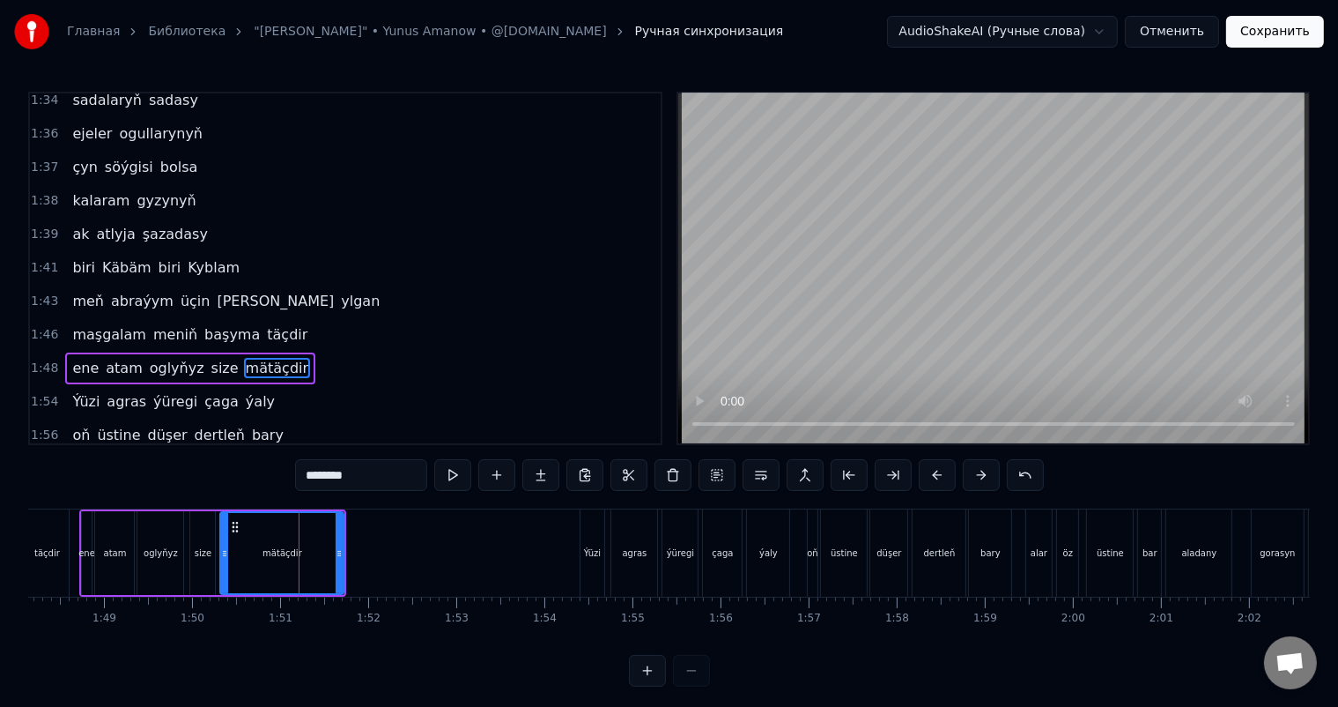
scroll to position [975, 0]
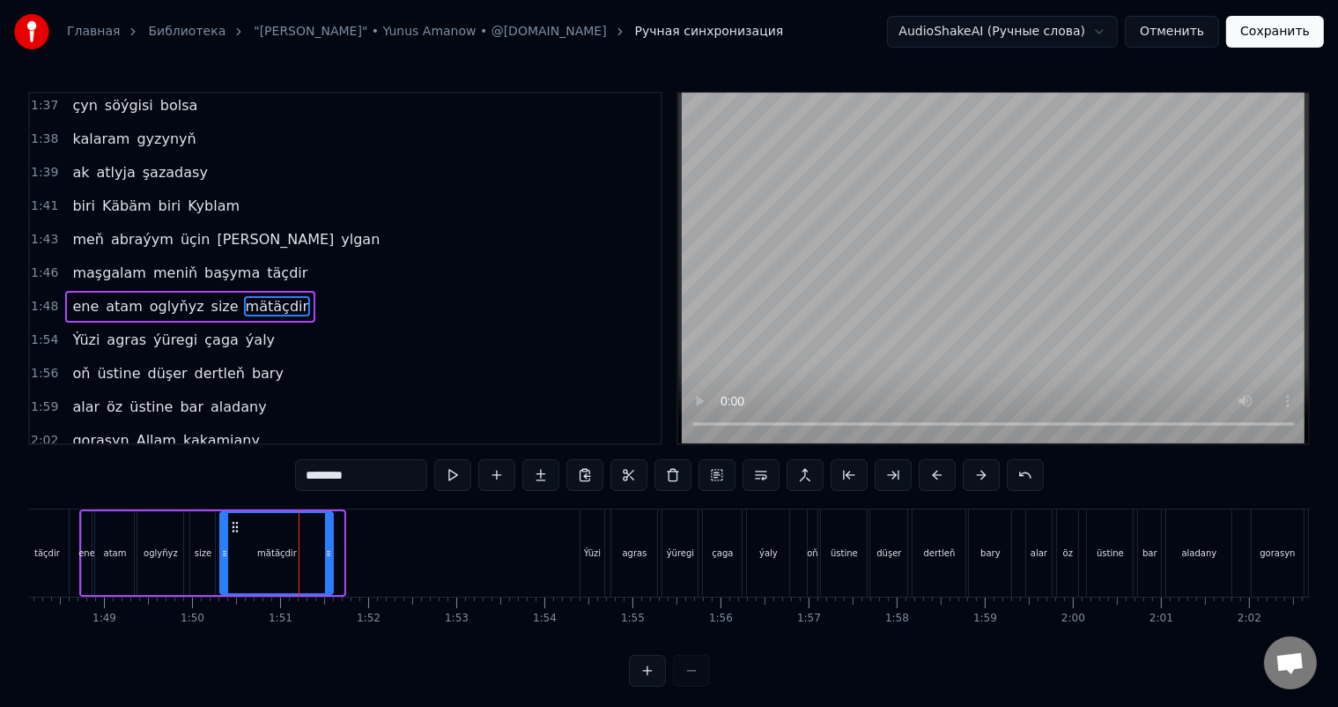
drag, startPoint x: 342, startPoint y: 551, endPoint x: 330, endPoint y: 548, distance: 11.8
click at [330, 548] on icon at bounding box center [328, 553] width 7 height 14
click at [217, 536] on div "ene atam oglyňyz size mätäçdir" at bounding box center [207, 552] width 256 height 87
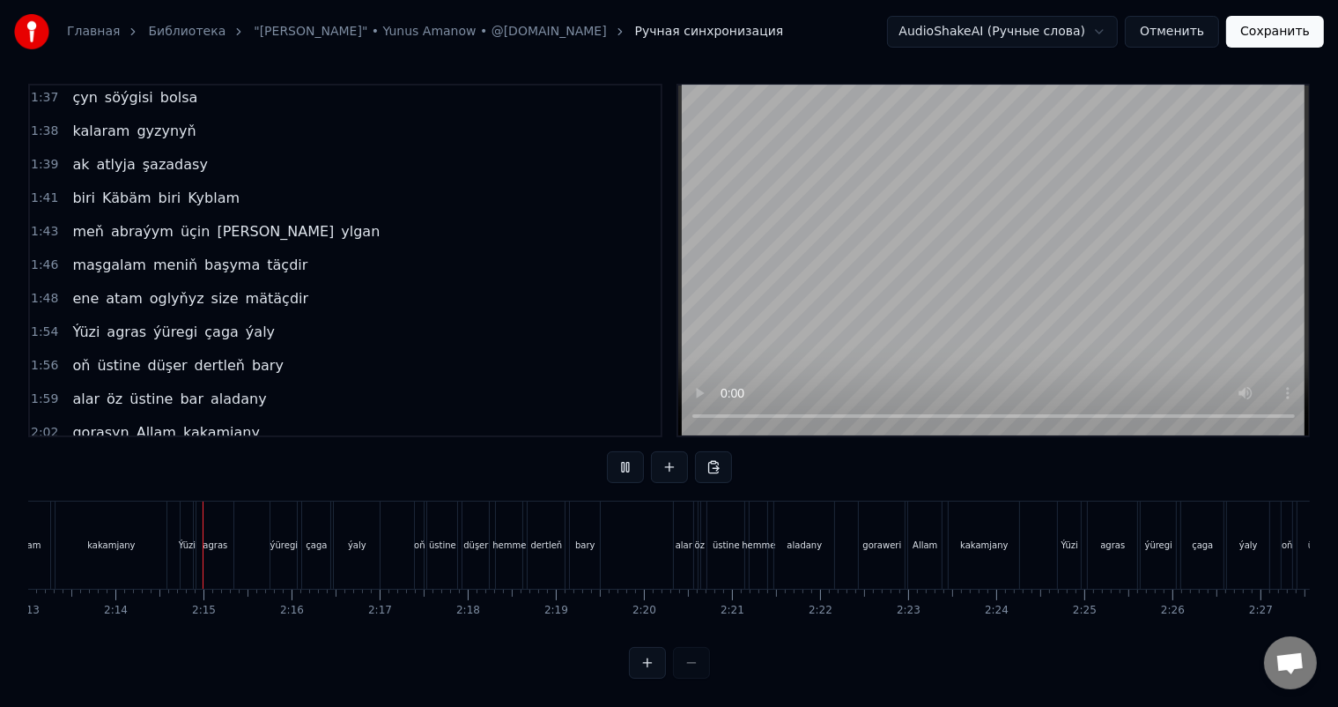
scroll to position [0, 11740]
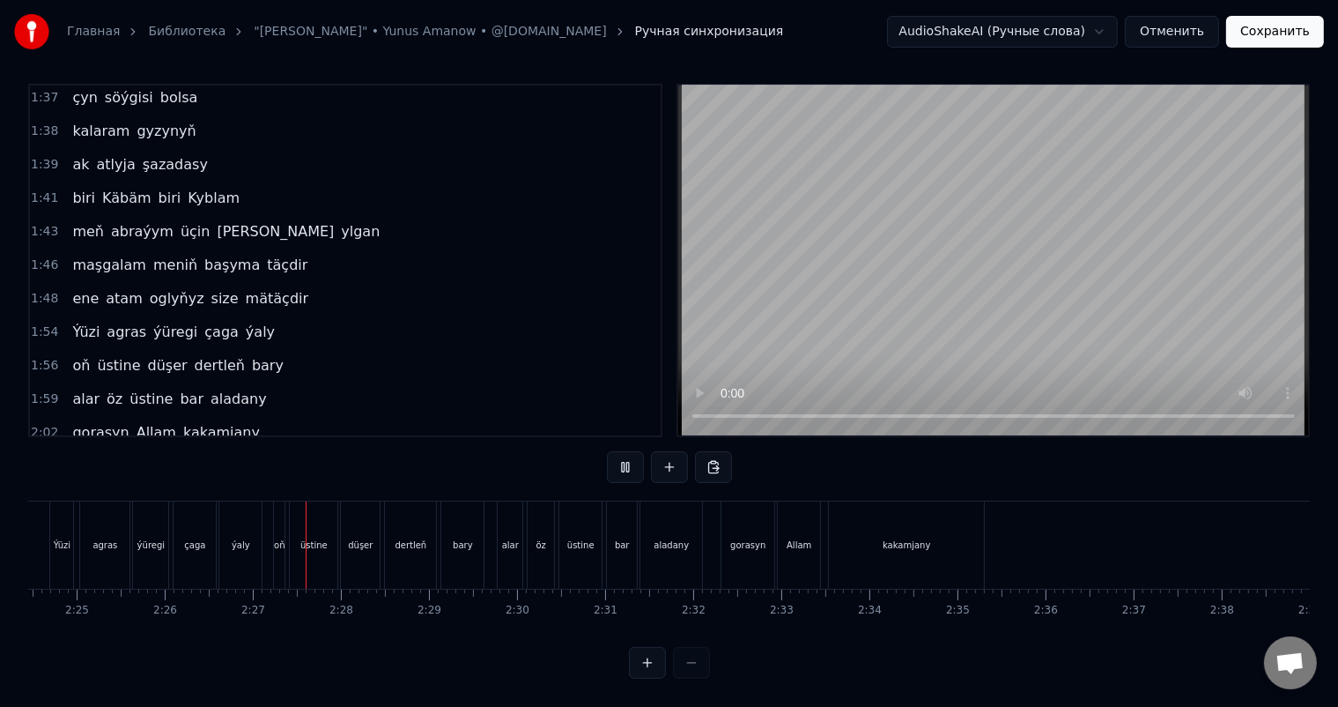
scroll to position [0, 12737]
click at [944, 528] on div "kakamjany" at bounding box center [896, 544] width 155 height 87
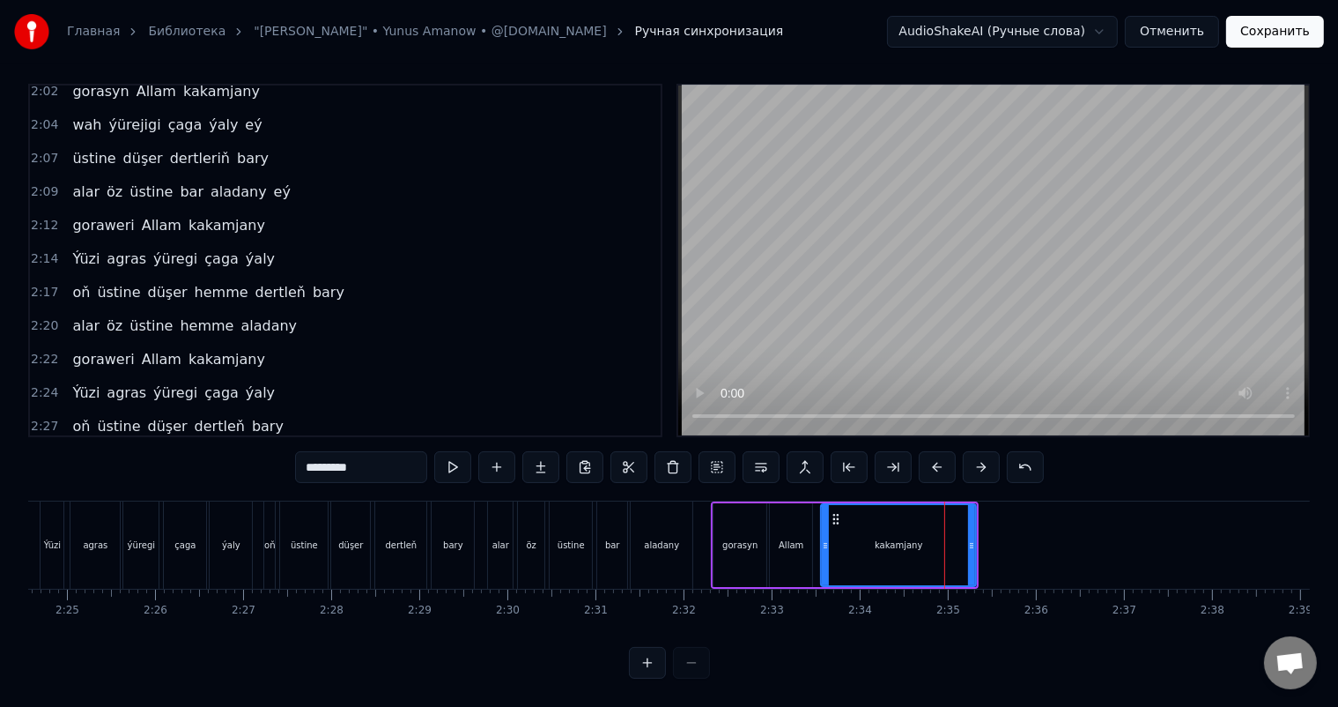
scroll to position [1336, 0]
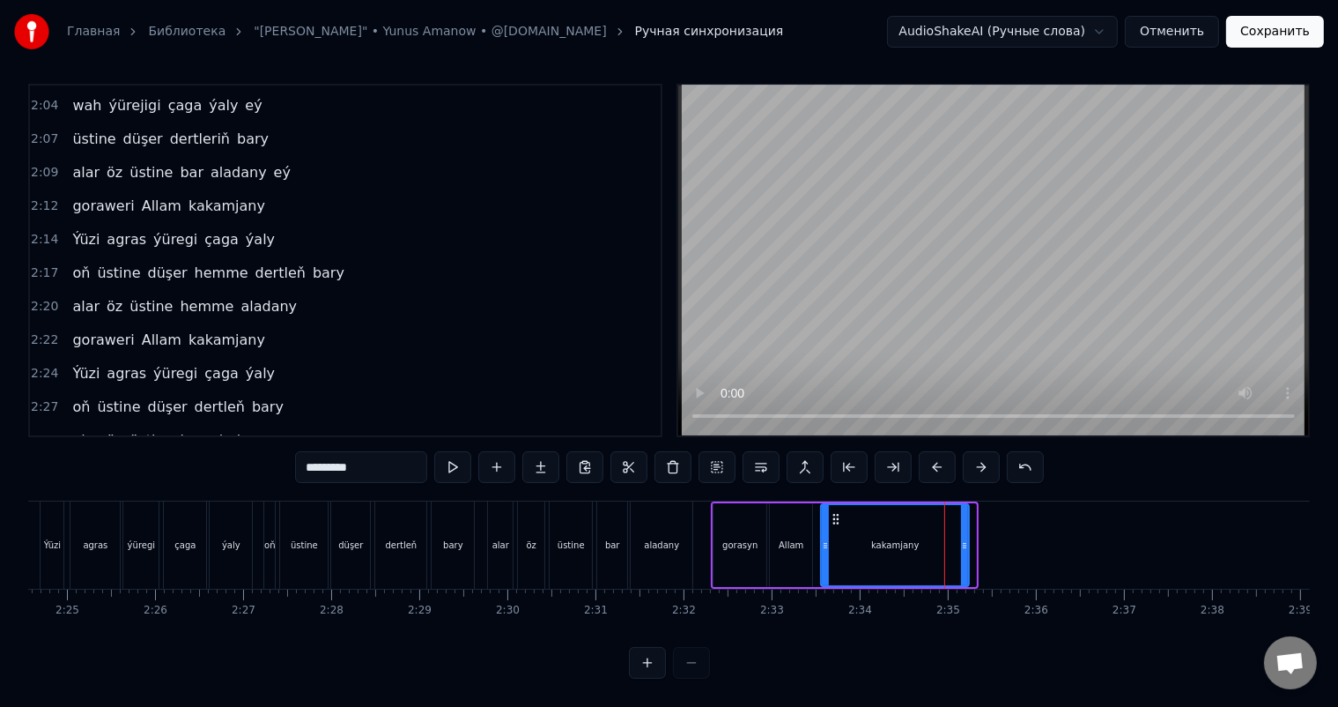
click at [965, 538] on icon at bounding box center [964, 545] width 7 height 14
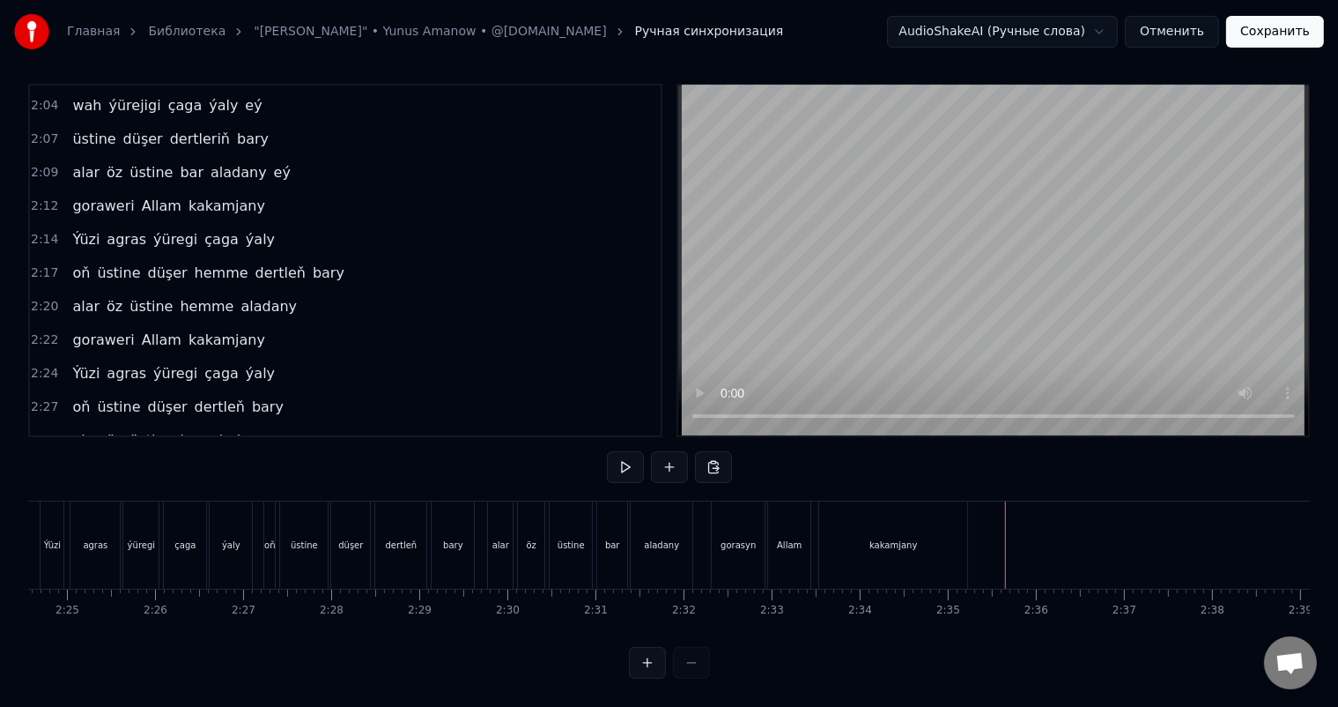
click at [899, 538] on div "kakamjany" at bounding box center [894, 544] width 48 height 13
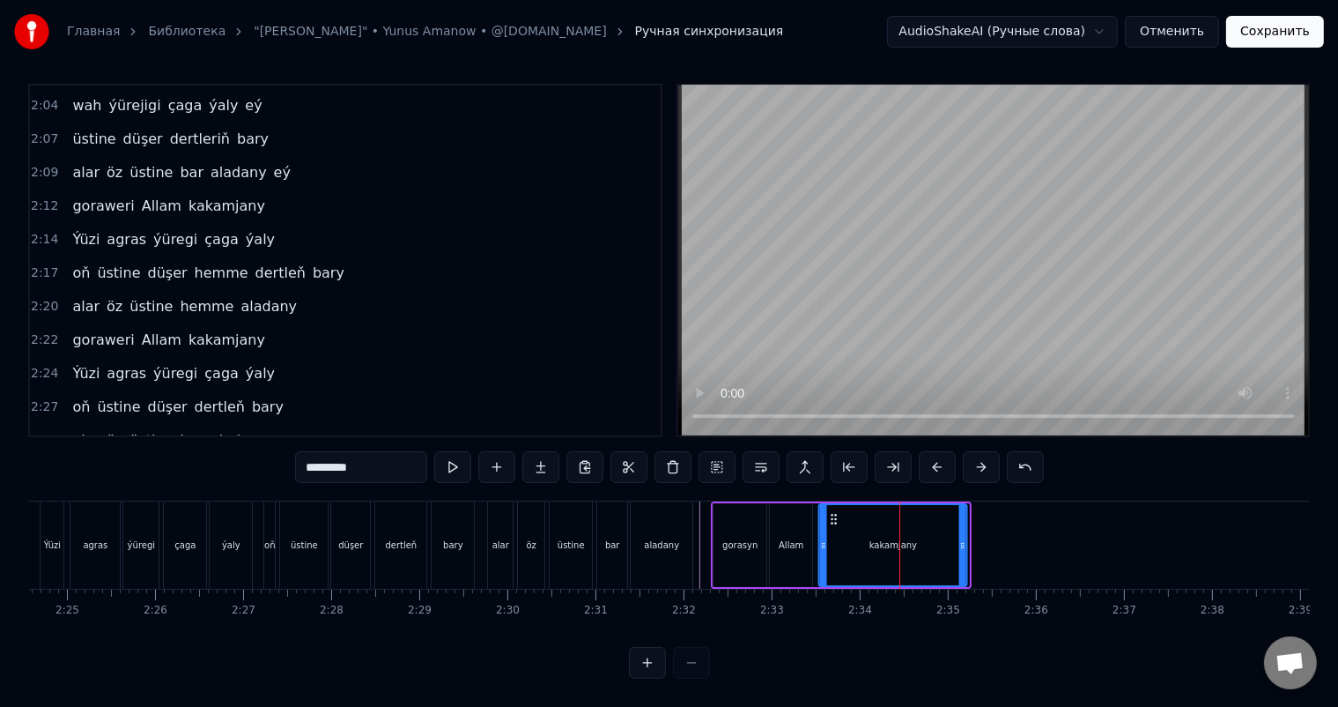
click at [833, 512] on icon at bounding box center [834, 519] width 14 height 14
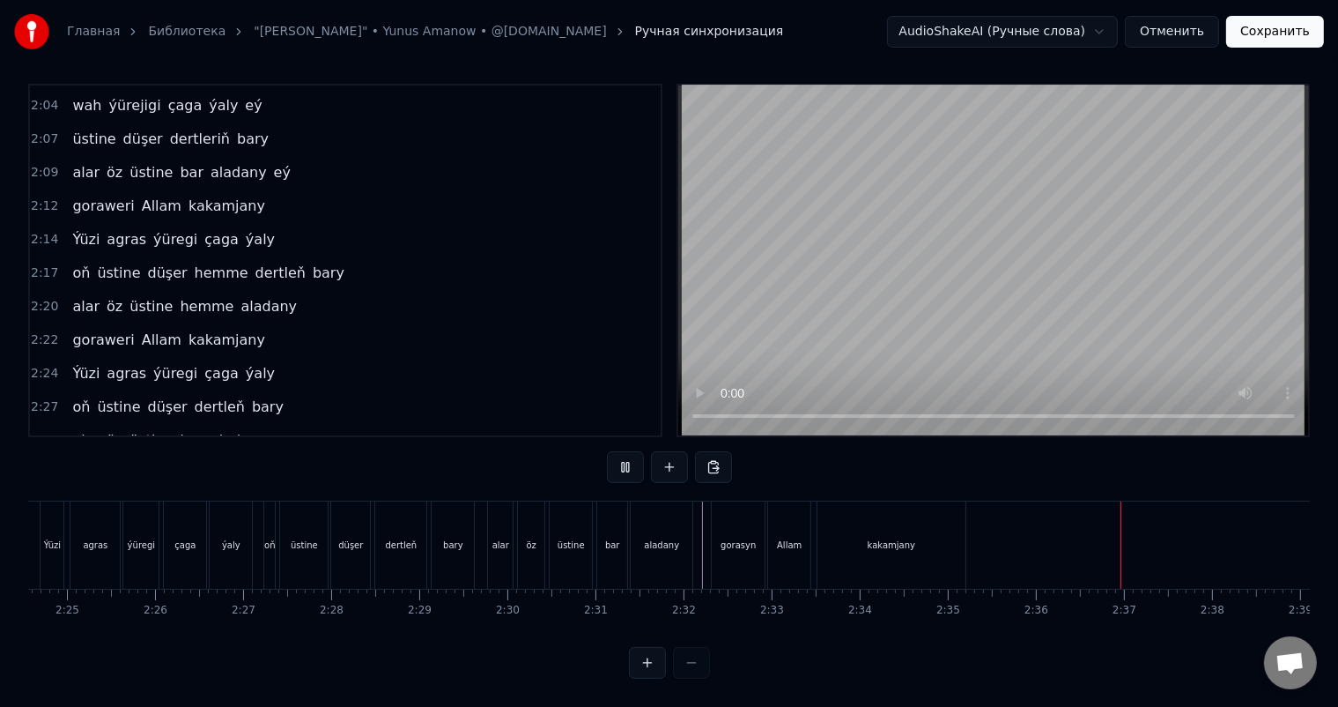
click at [1278, 33] on button "Сохранить" at bounding box center [1275, 32] width 98 height 32
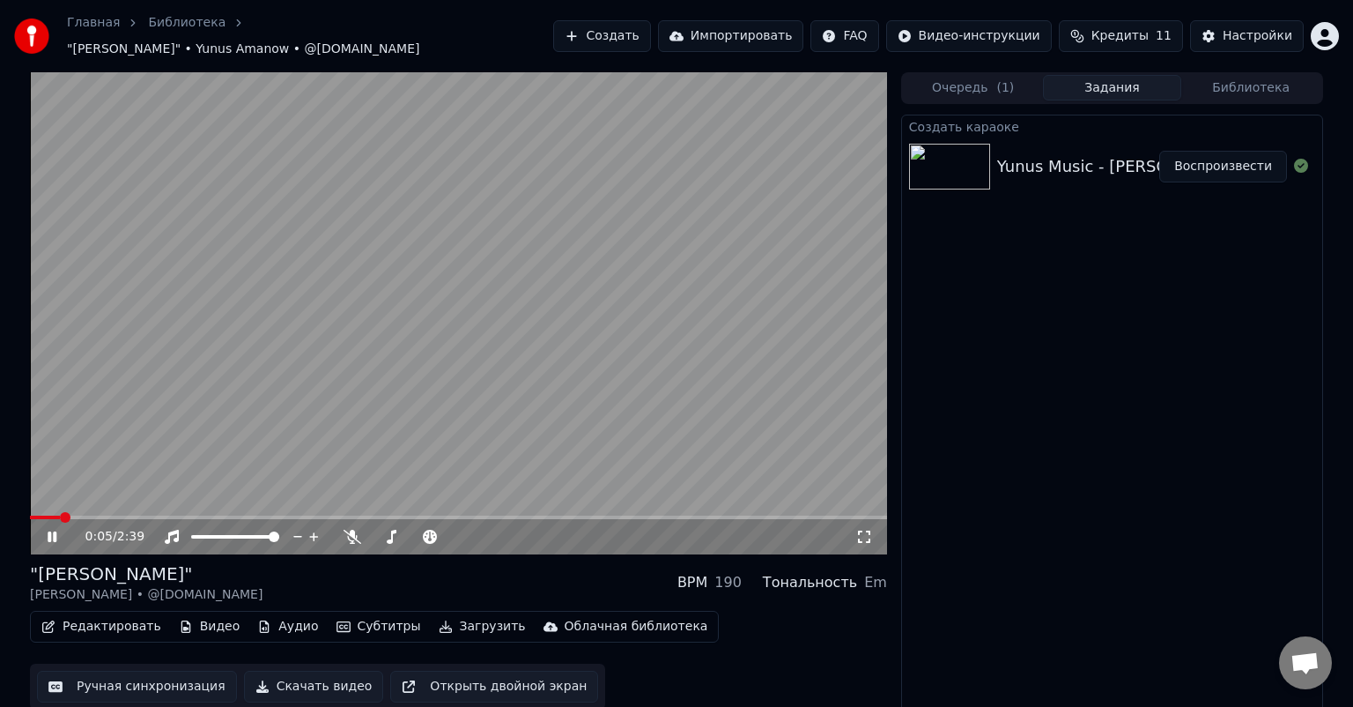
click at [33, 505] on video at bounding box center [458, 313] width 857 height 482
click at [30, 515] on span at bounding box center [30, 517] width 0 height 4
click at [52, 530] on icon at bounding box center [52, 536] width 11 height 12
click at [355, 530] on icon at bounding box center [353, 537] width 18 height 14
click at [48, 515] on span at bounding box center [102, 517] width 144 height 4
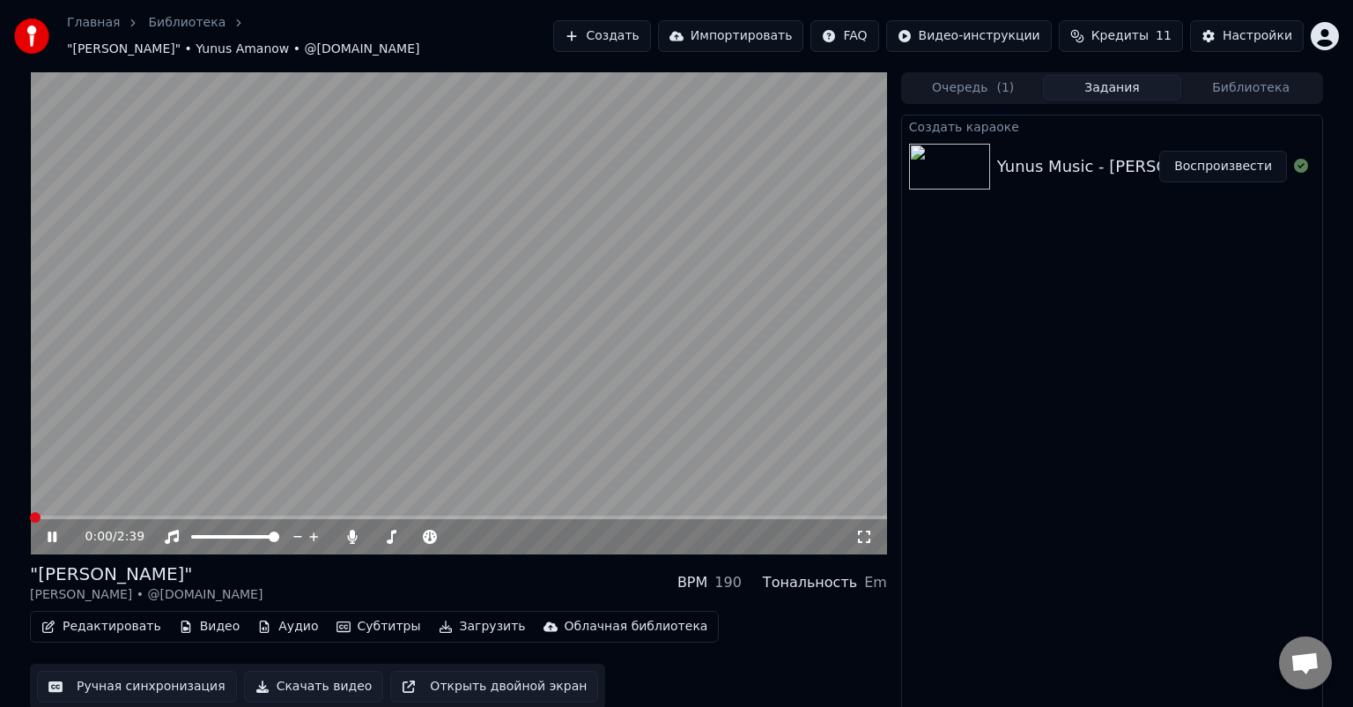
click at [30, 515] on span at bounding box center [30, 517] width 0 height 4
click at [174, 515] on span at bounding box center [102, 517] width 145 height 4
click at [115, 621] on button "Редактировать" at bounding box center [101, 626] width 134 height 25
click at [152, 678] on button "Ручная синхронизация" at bounding box center [137, 687] width 200 height 32
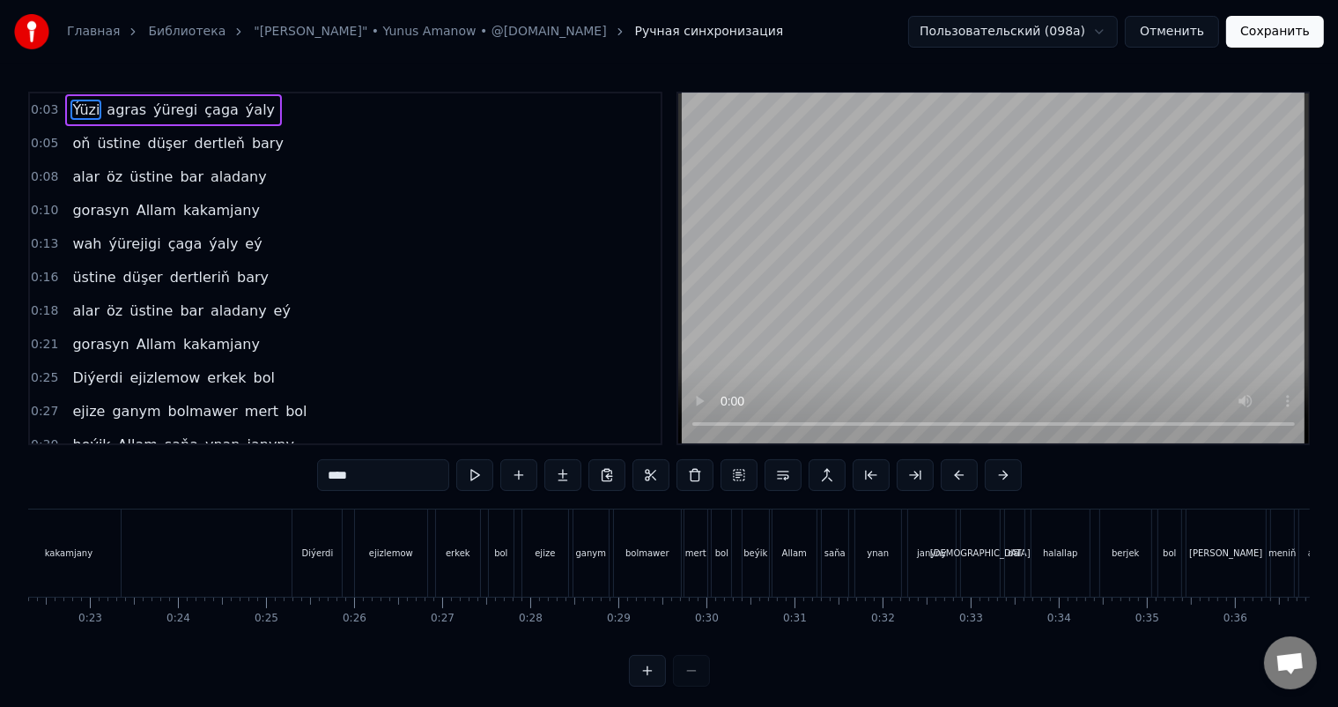
scroll to position [0, 1973]
click at [653, 550] on div "bolmawer" at bounding box center [640, 552] width 44 height 13
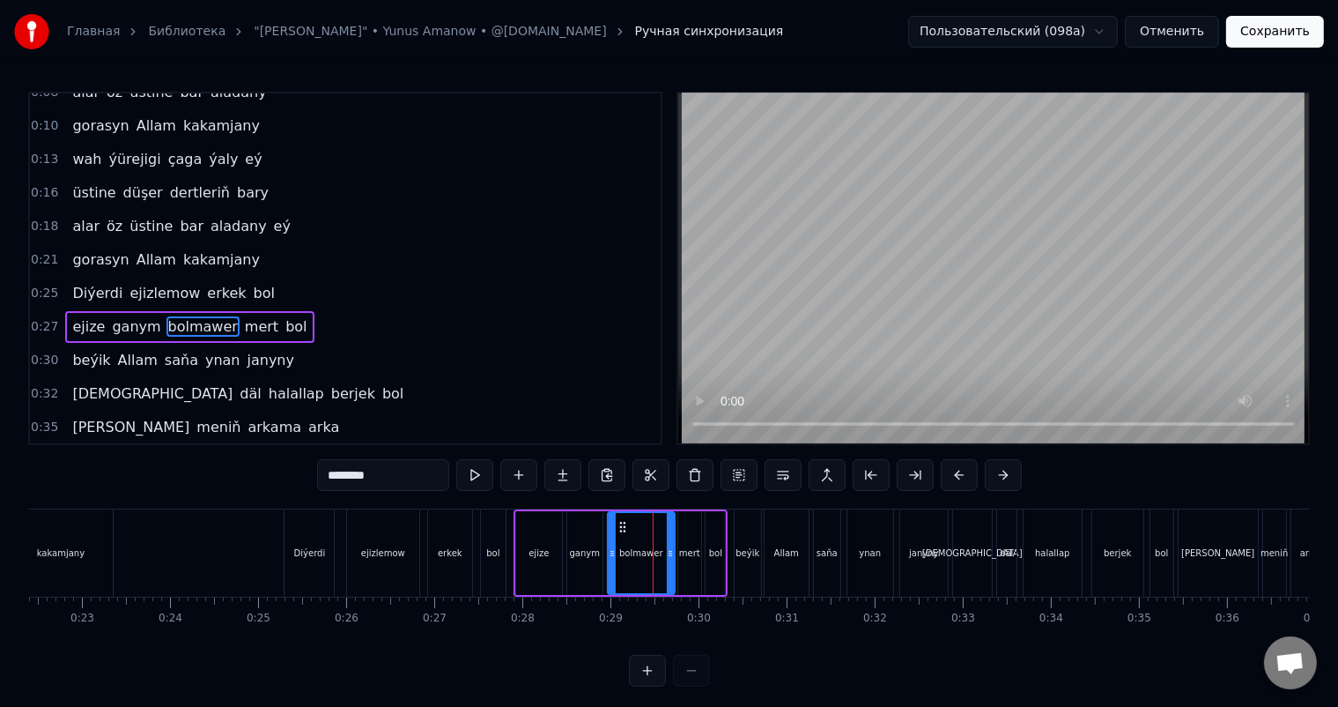
scroll to position [132, 0]
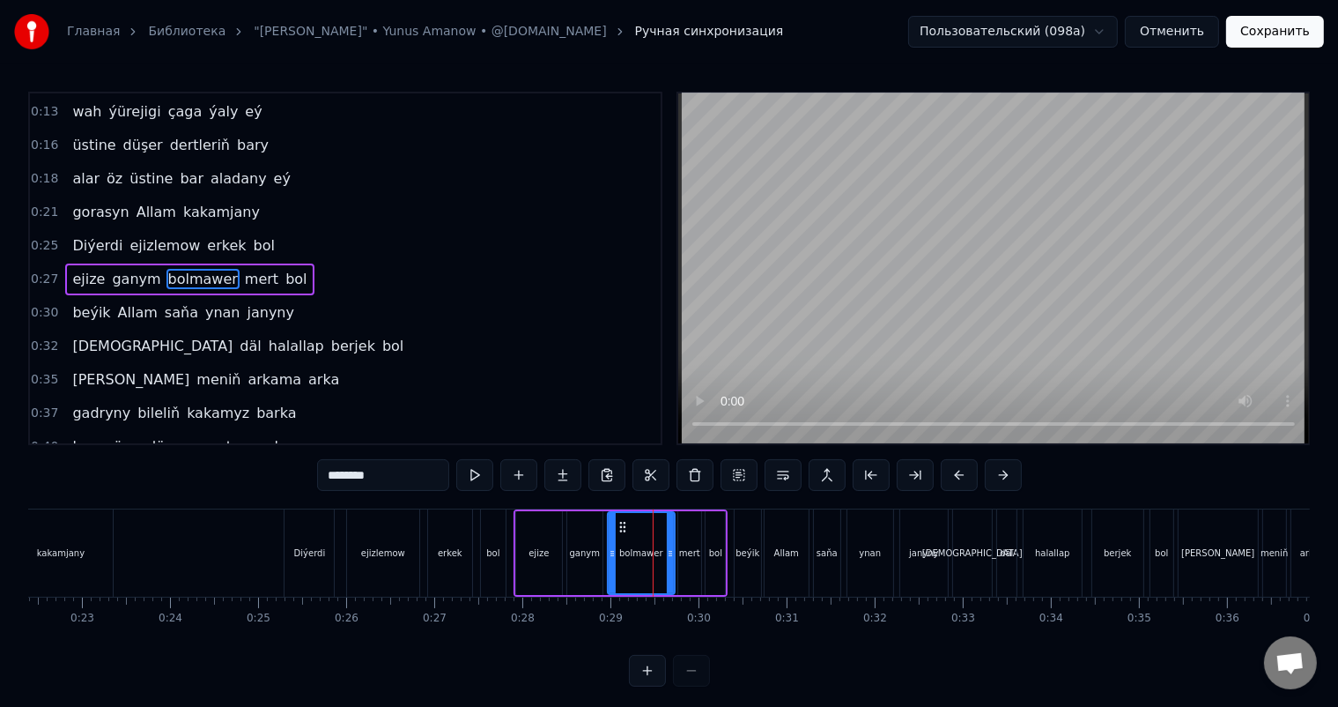
click at [402, 477] on input "********" at bounding box center [383, 475] width 132 height 32
type input "*********"
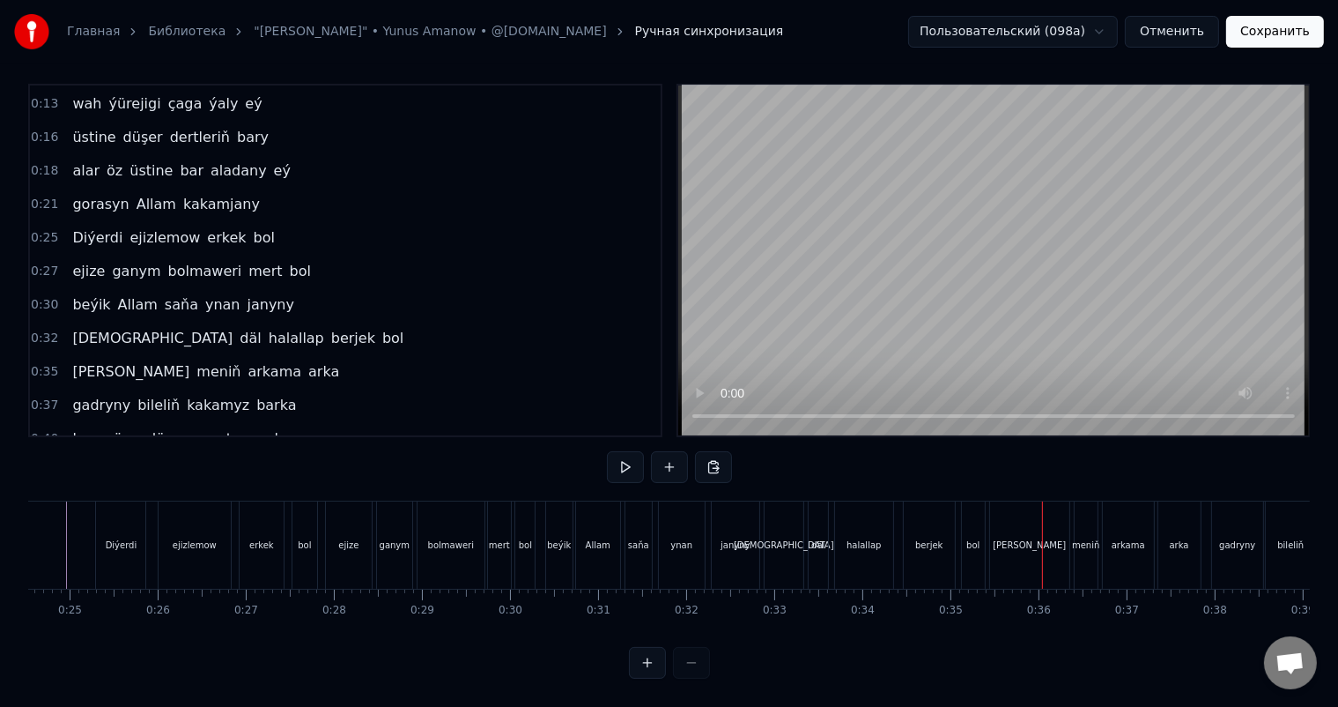
scroll to position [0, 2138]
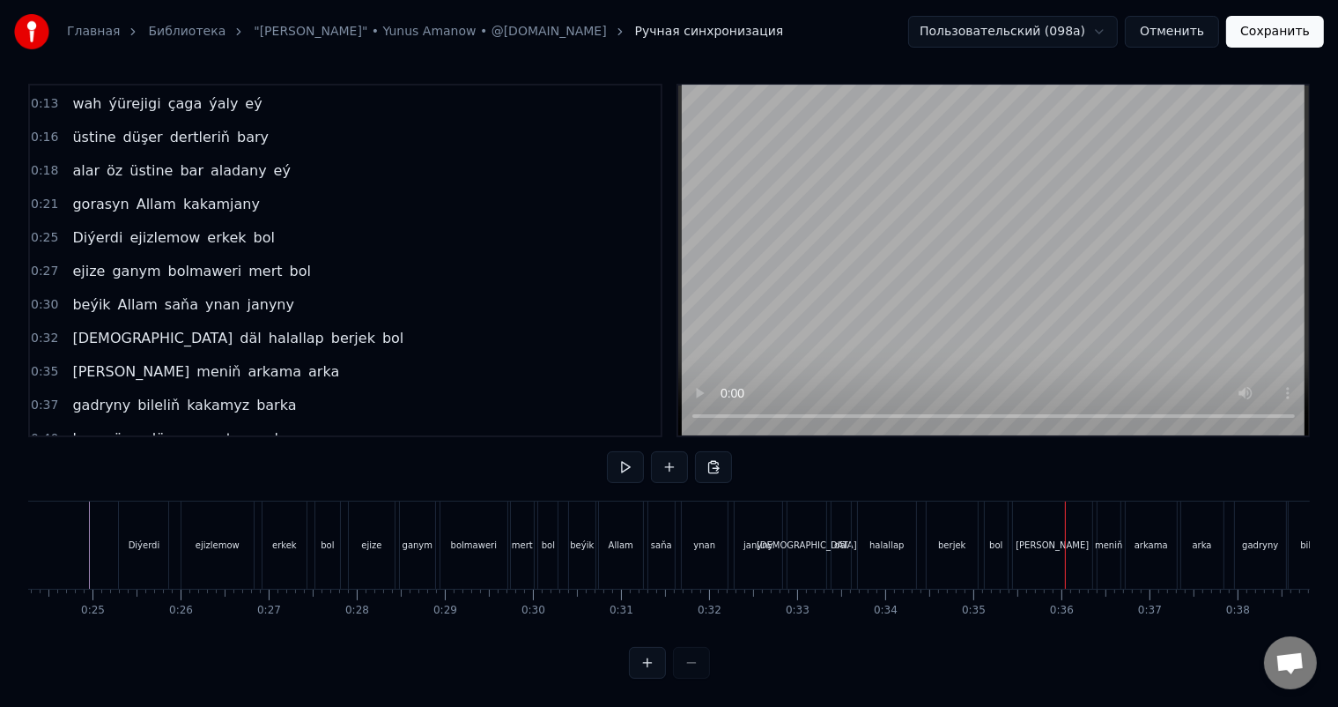
click at [293, 538] on div "erkek" at bounding box center [284, 544] width 25 height 13
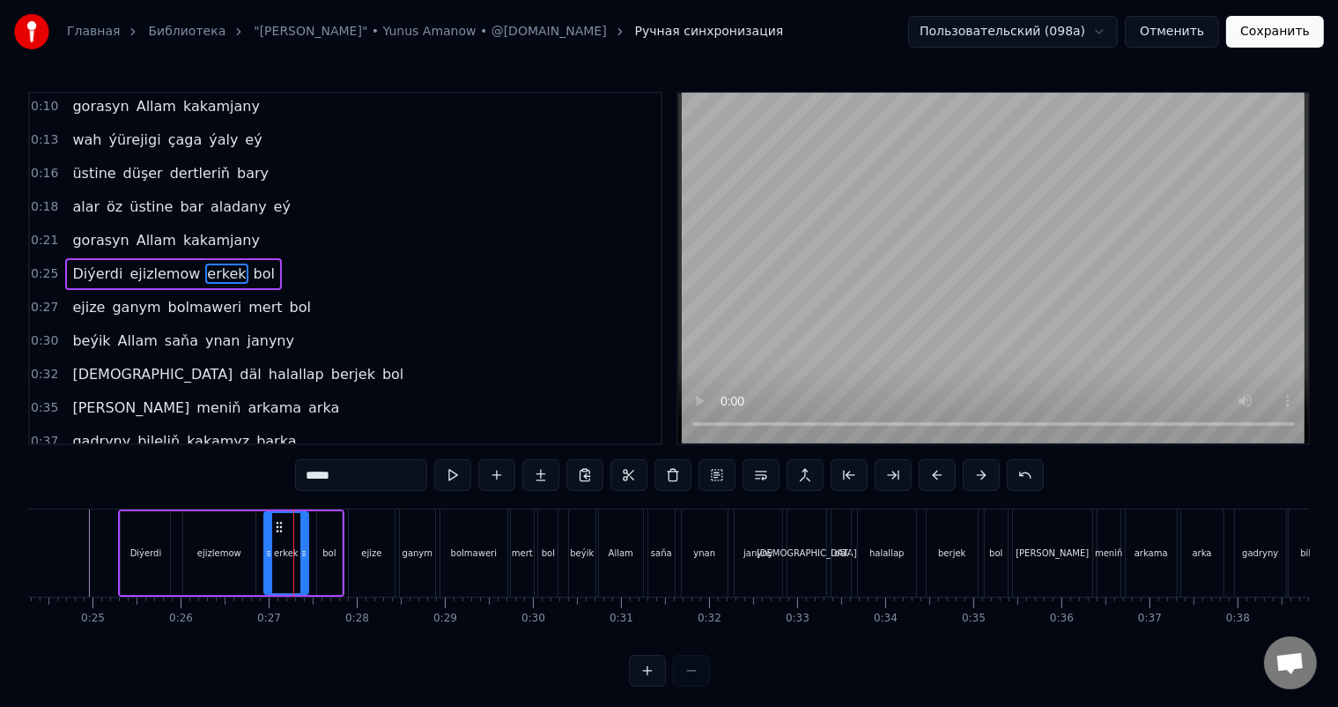
scroll to position [100, 0]
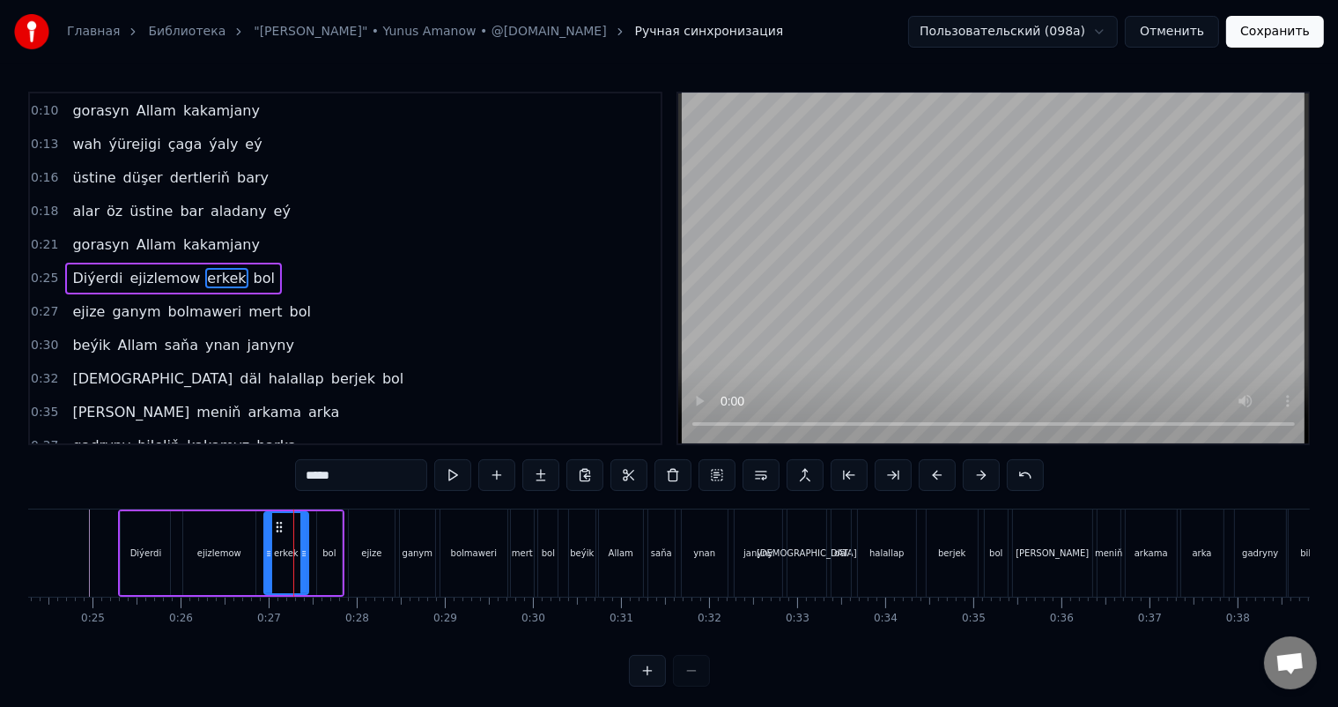
click at [381, 535] on div "ejize" at bounding box center [372, 552] width 46 height 87
type input "*****"
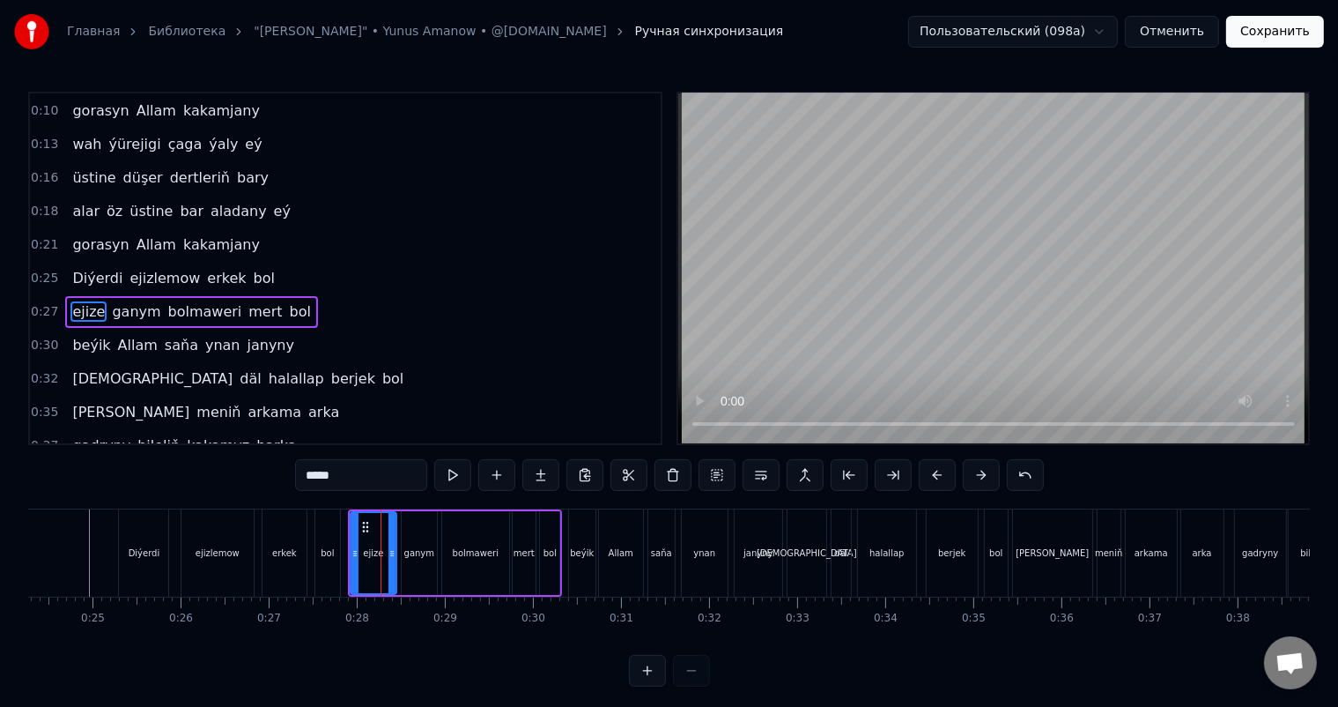
scroll to position [132, 0]
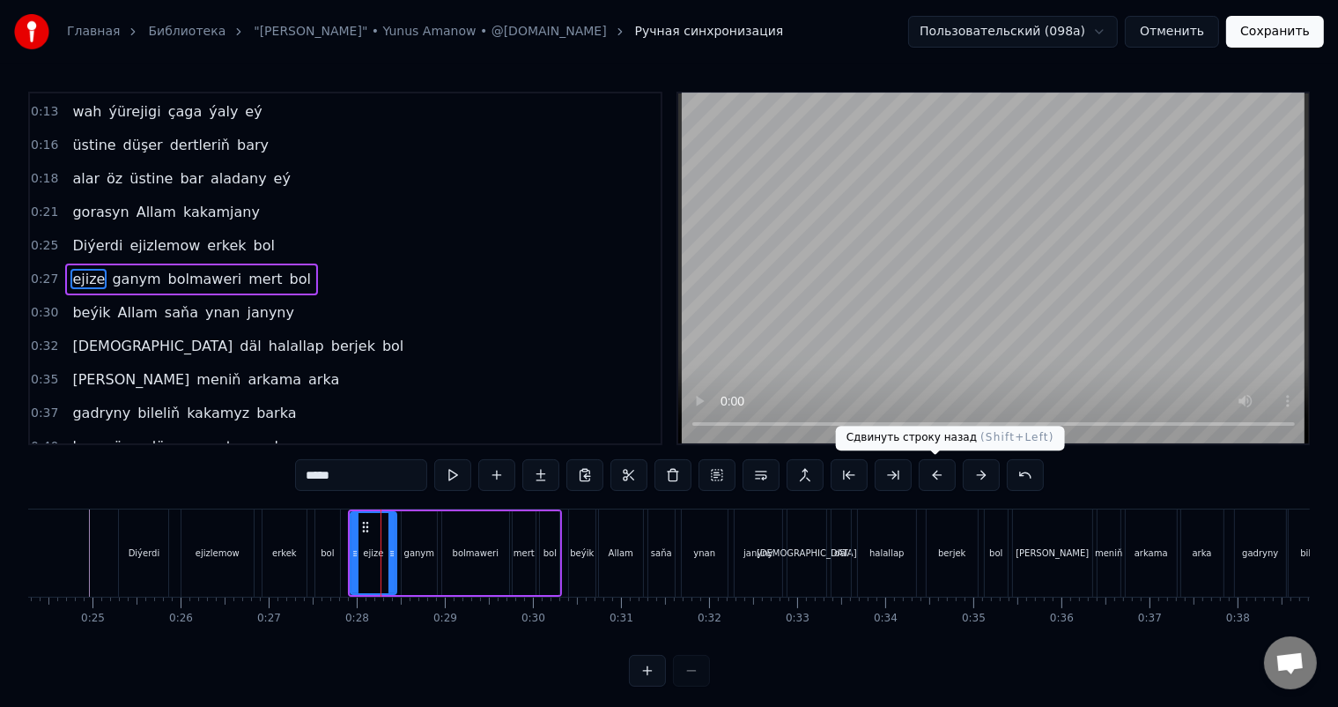
click at [932, 478] on button at bounding box center [937, 475] width 37 height 32
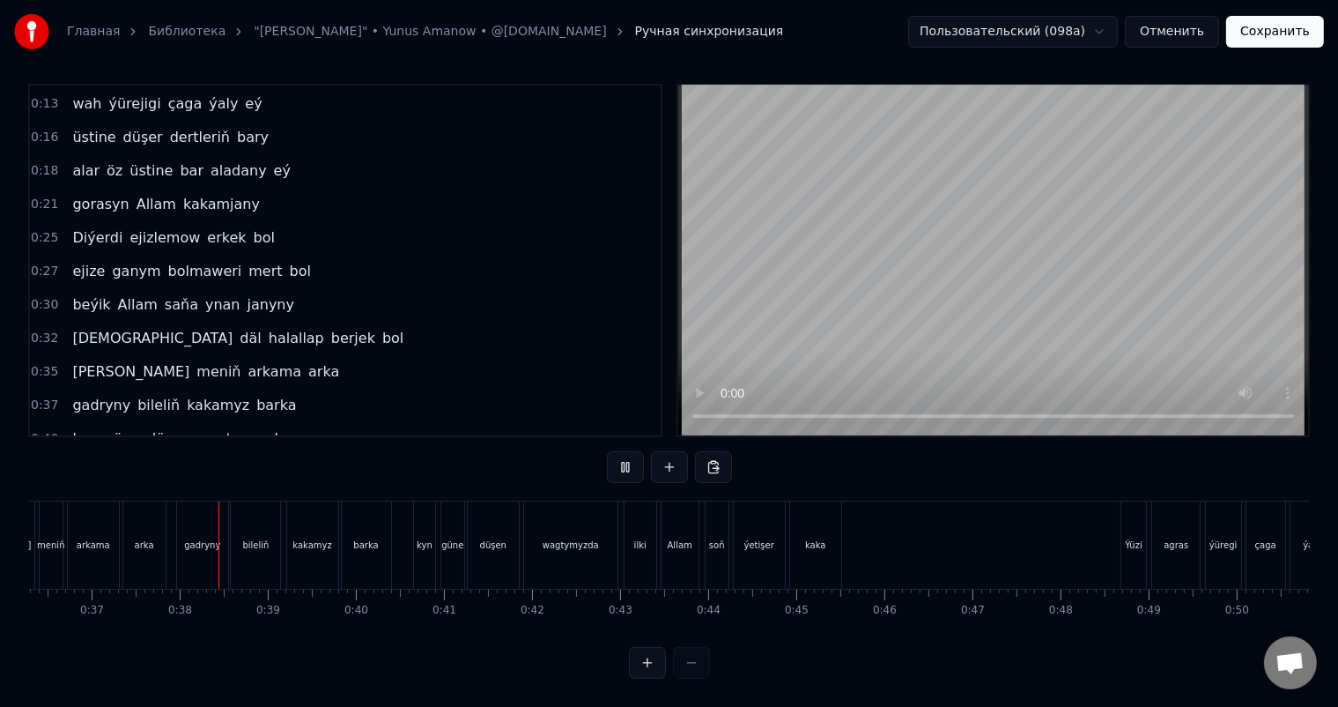
scroll to position [0, 3246]
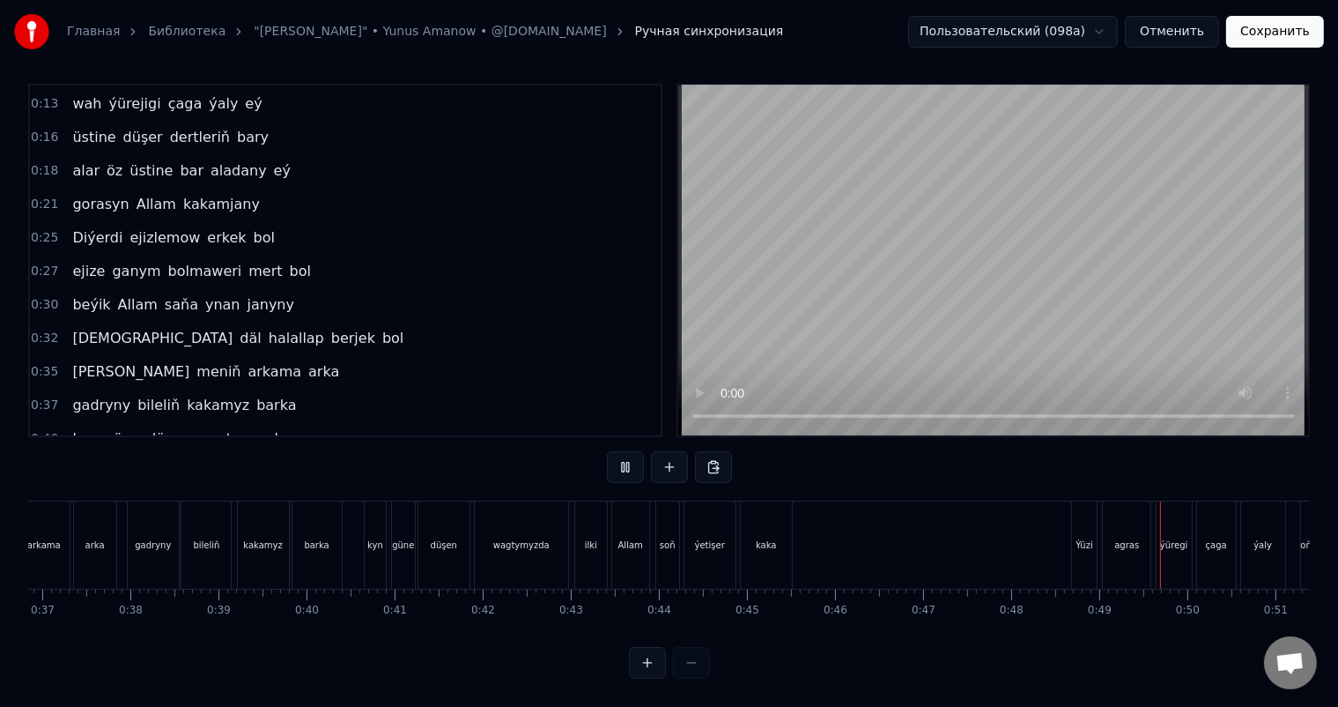
click at [1284, 30] on button "Сохранить" at bounding box center [1275, 32] width 98 height 32
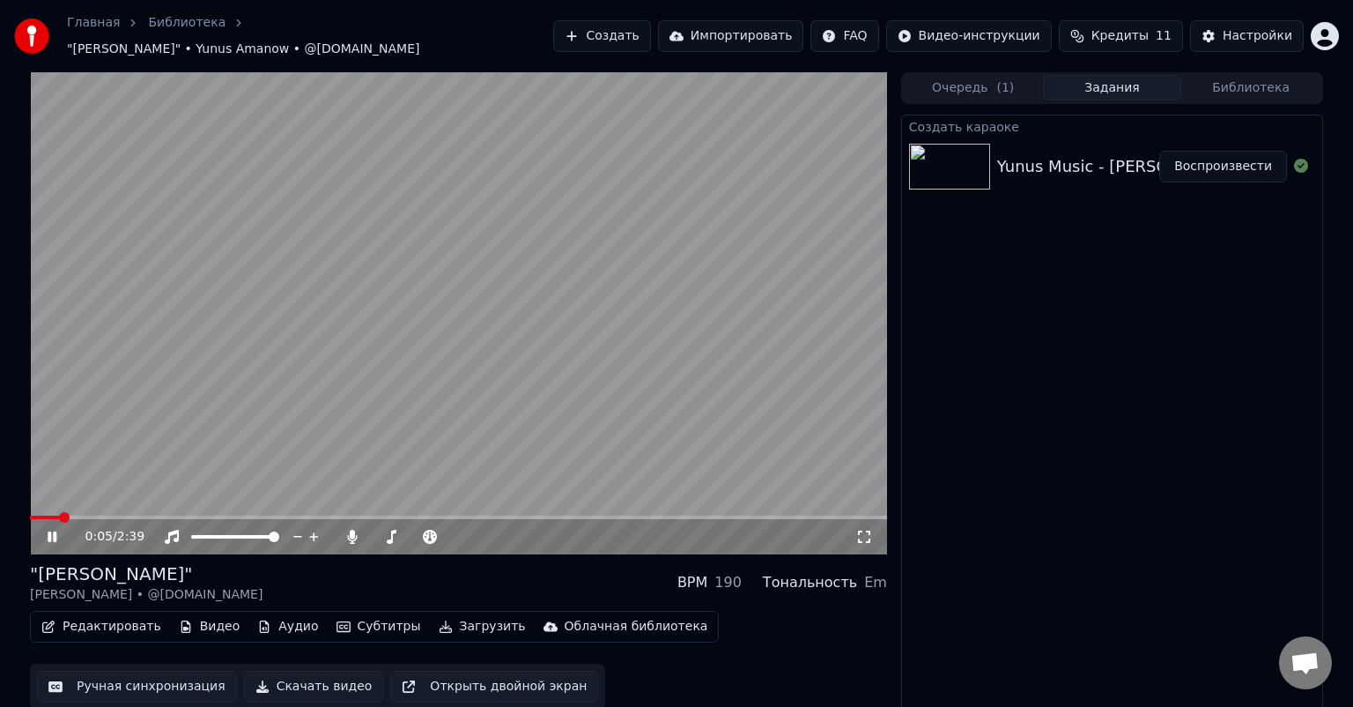
click at [39, 515] on span at bounding box center [45, 517] width 30 height 4
click at [30, 515] on span at bounding box center [30, 517] width 0 height 4
click at [56, 531] on icon at bounding box center [52, 536] width 9 height 11
click at [30, 512] on span at bounding box center [35, 517] width 11 height 11
click at [50, 530] on icon at bounding box center [52, 536] width 11 height 12
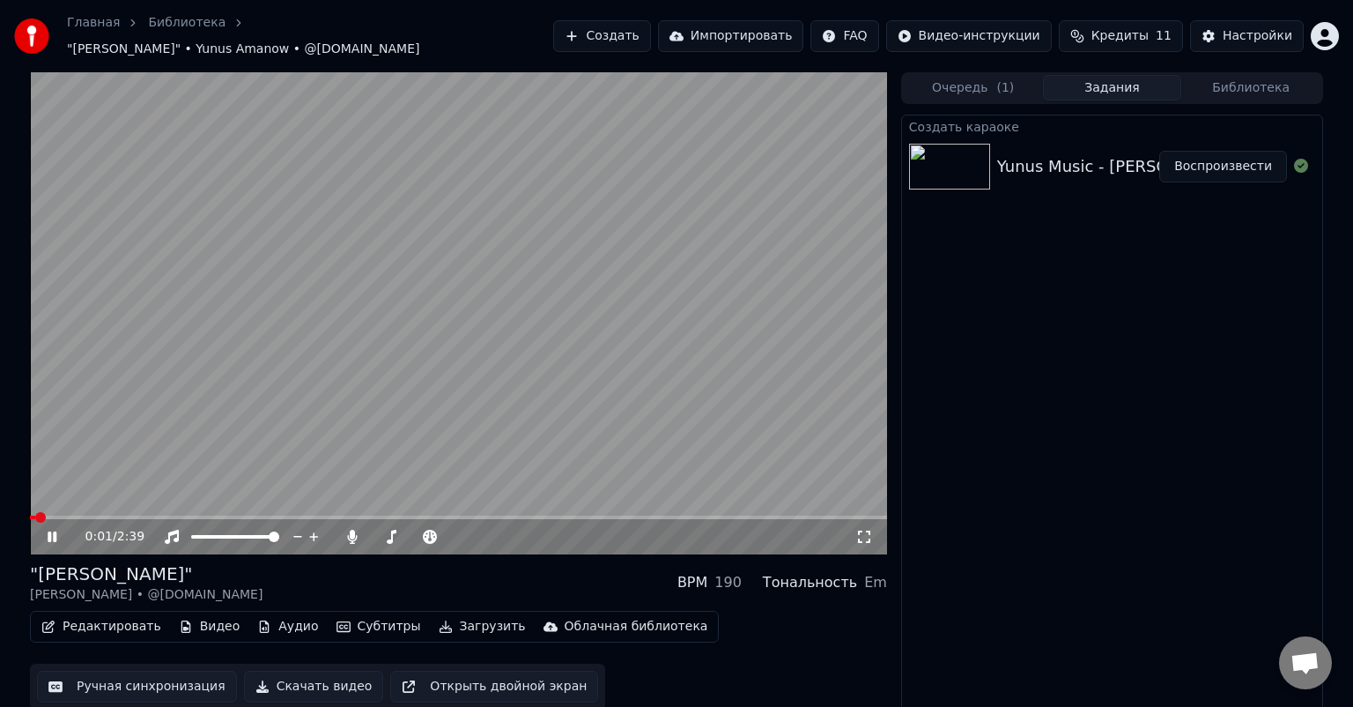
click at [50, 531] on icon at bounding box center [52, 536] width 9 height 11
click at [1251, 29] on div "Настройки" at bounding box center [1258, 36] width 70 height 18
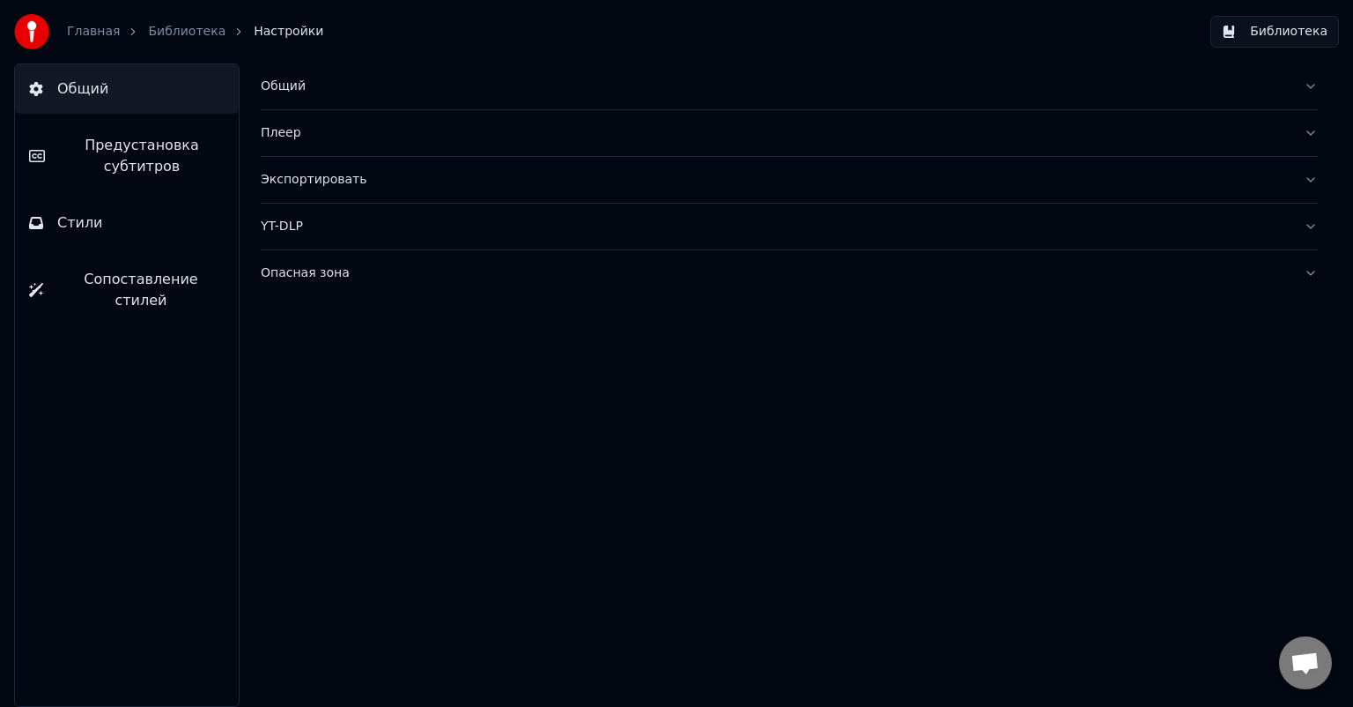
click at [141, 150] on span "Предустановка субтитров" at bounding box center [142, 156] width 166 height 42
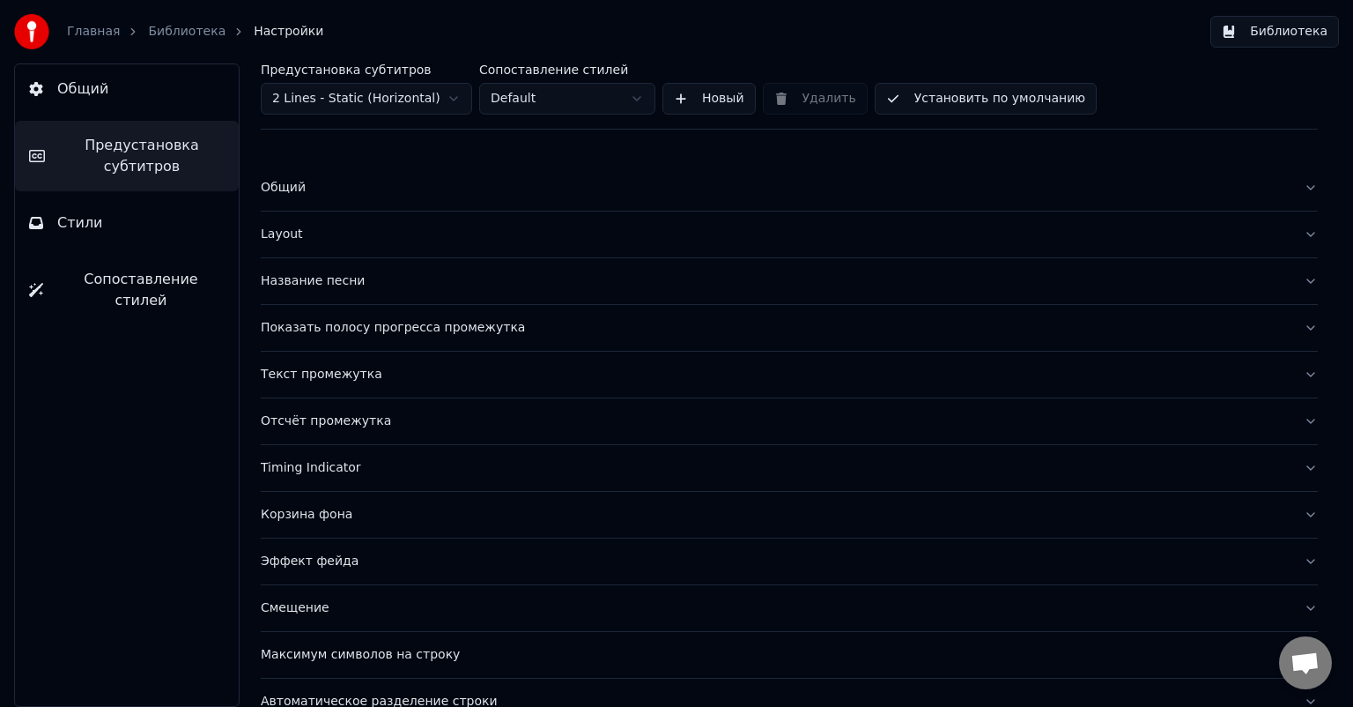
click at [322, 372] on div "Текст промежутка" at bounding box center [775, 375] width 1029 height 18
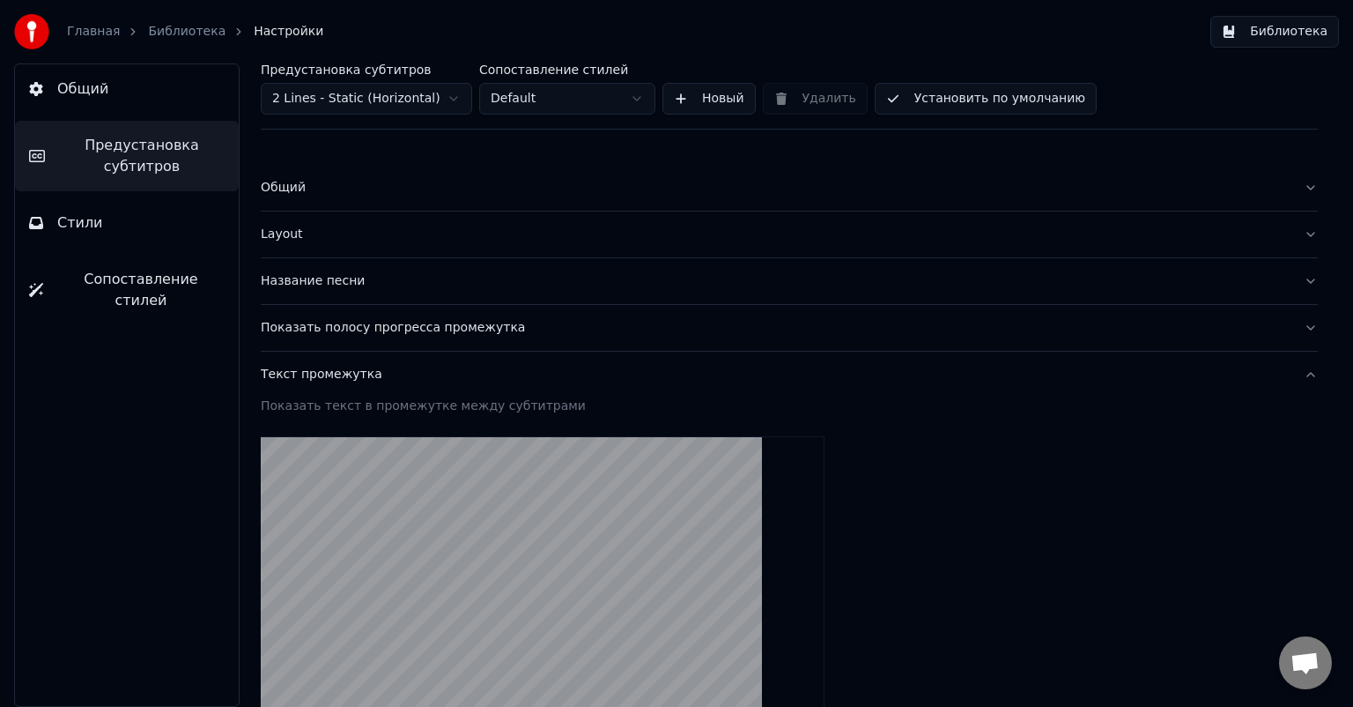
click at [367, 330] on div "Показать полосу прогресса промежутка" at bounding box center [775, 328] width 1029 height 18
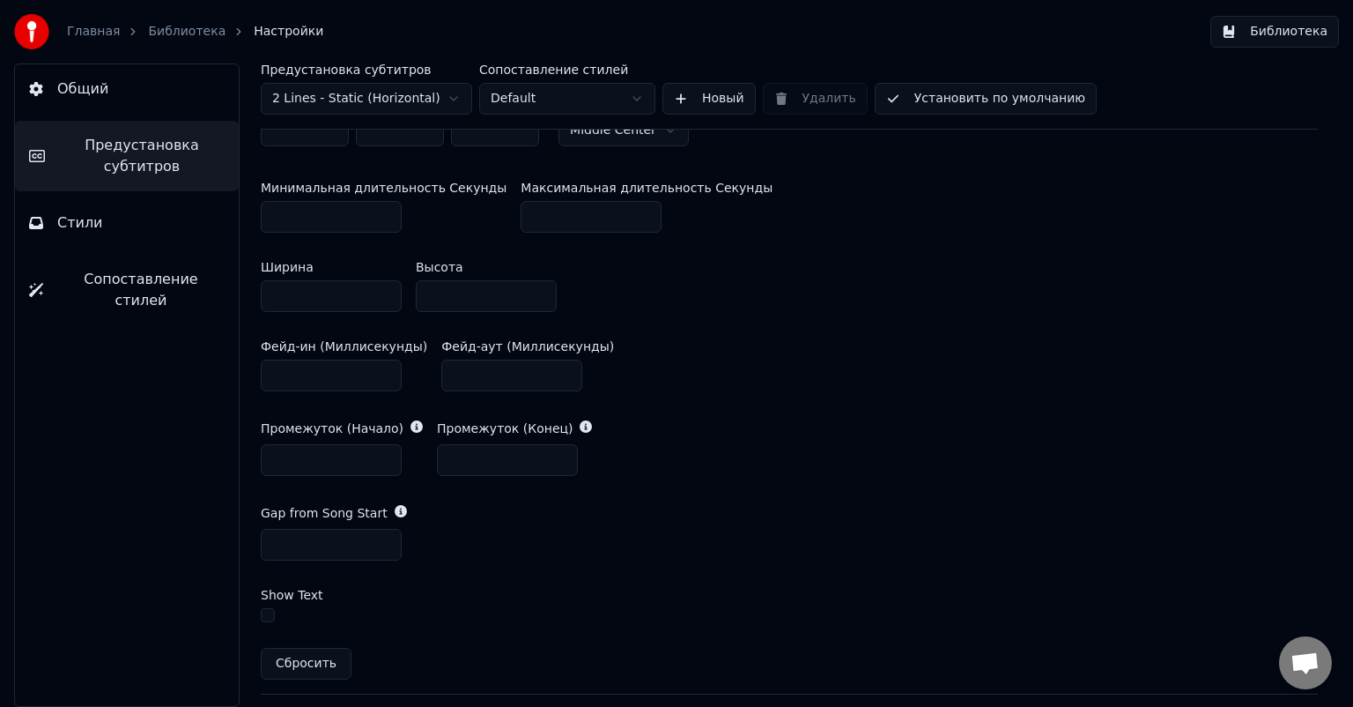
scroll to position [881, 0]
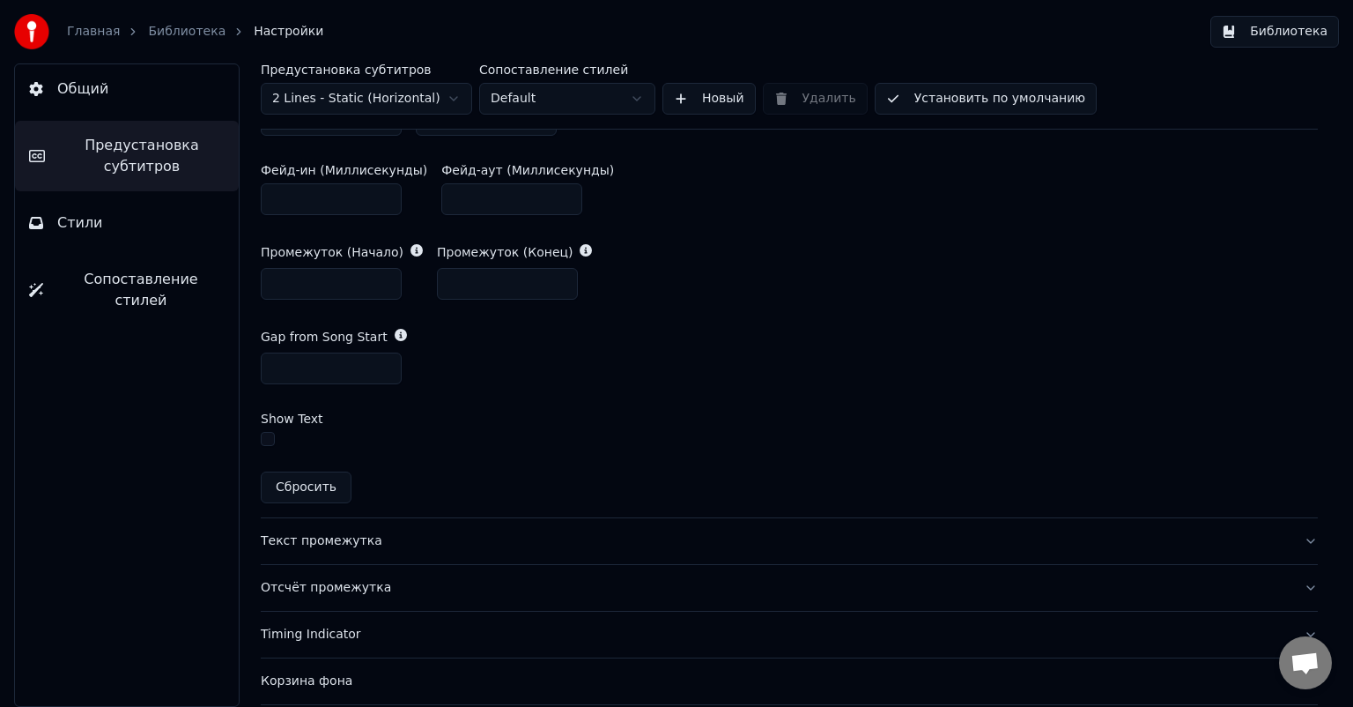
click at [300, 582] on div "Отсчёт промежутка" at bounding box center [775, 588] width 1029 height 18
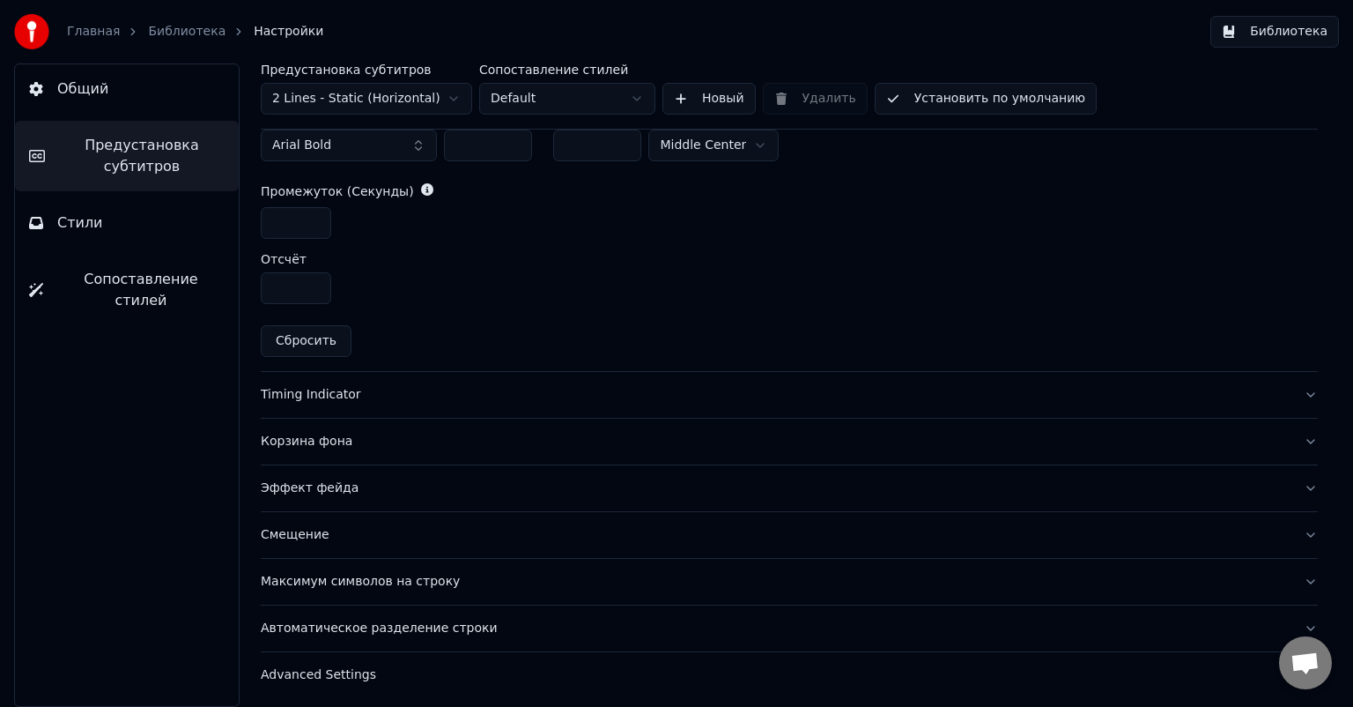
scroll to position [814, 0]
click at [327, 396] on div "Timing Indicator" at bounding box center [775, 394] width 1029 height 18
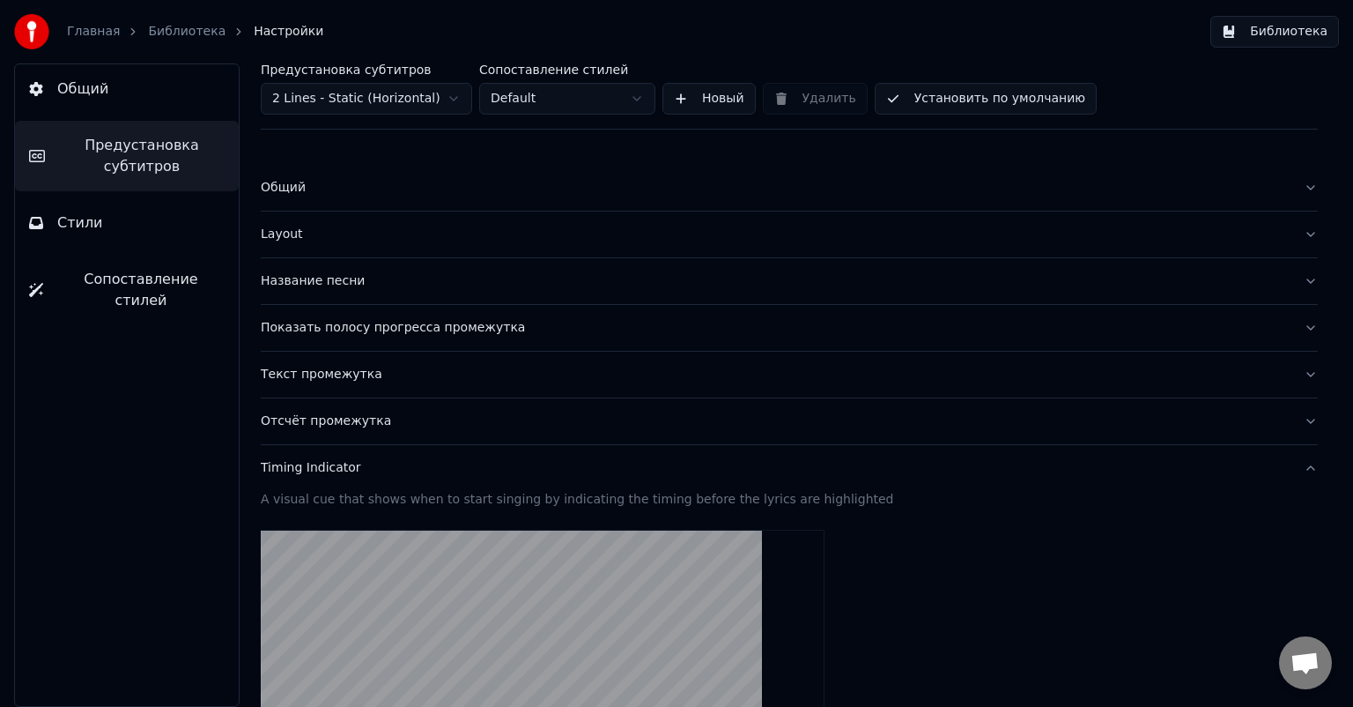
scroll to position [0, 0]
click at [282, 236] on div "Layout" at bounding box center [775, 235] width 1029 height 18
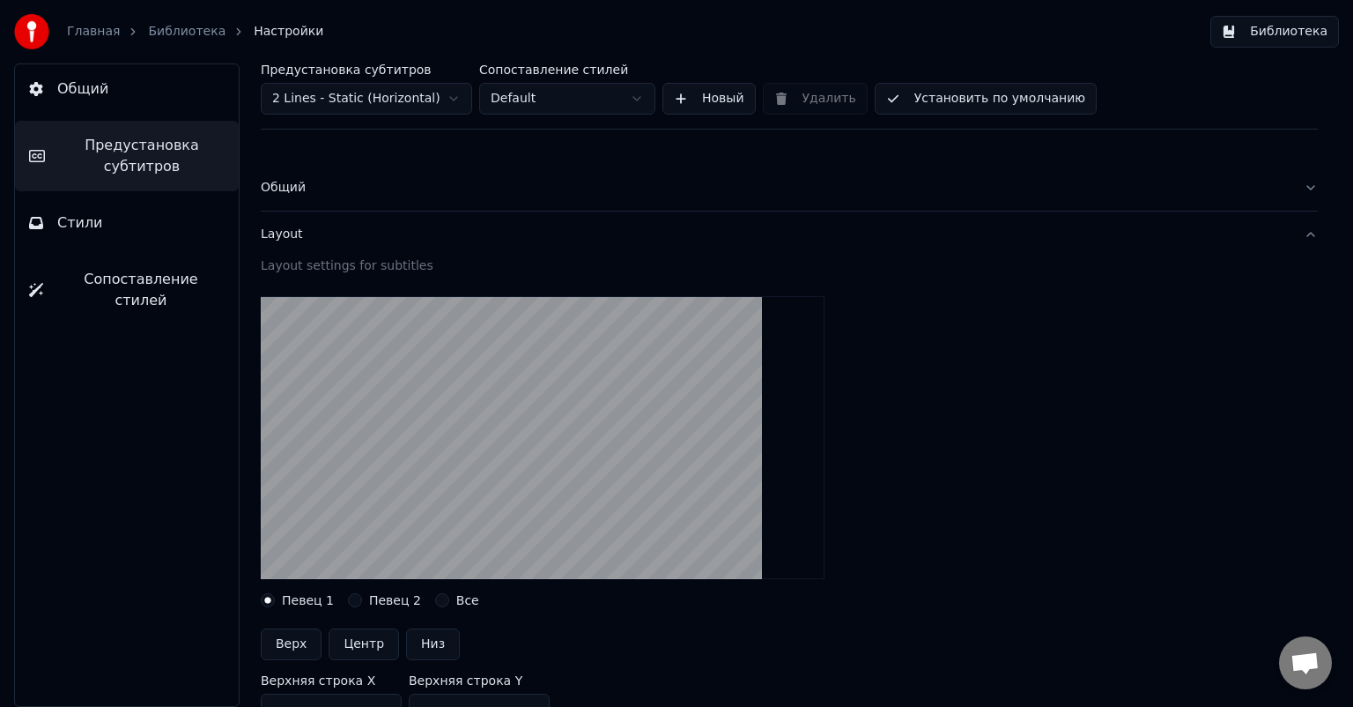
click at [286, 193] on div "Общий" at bounding box center [775, 188] width 1029 height 18
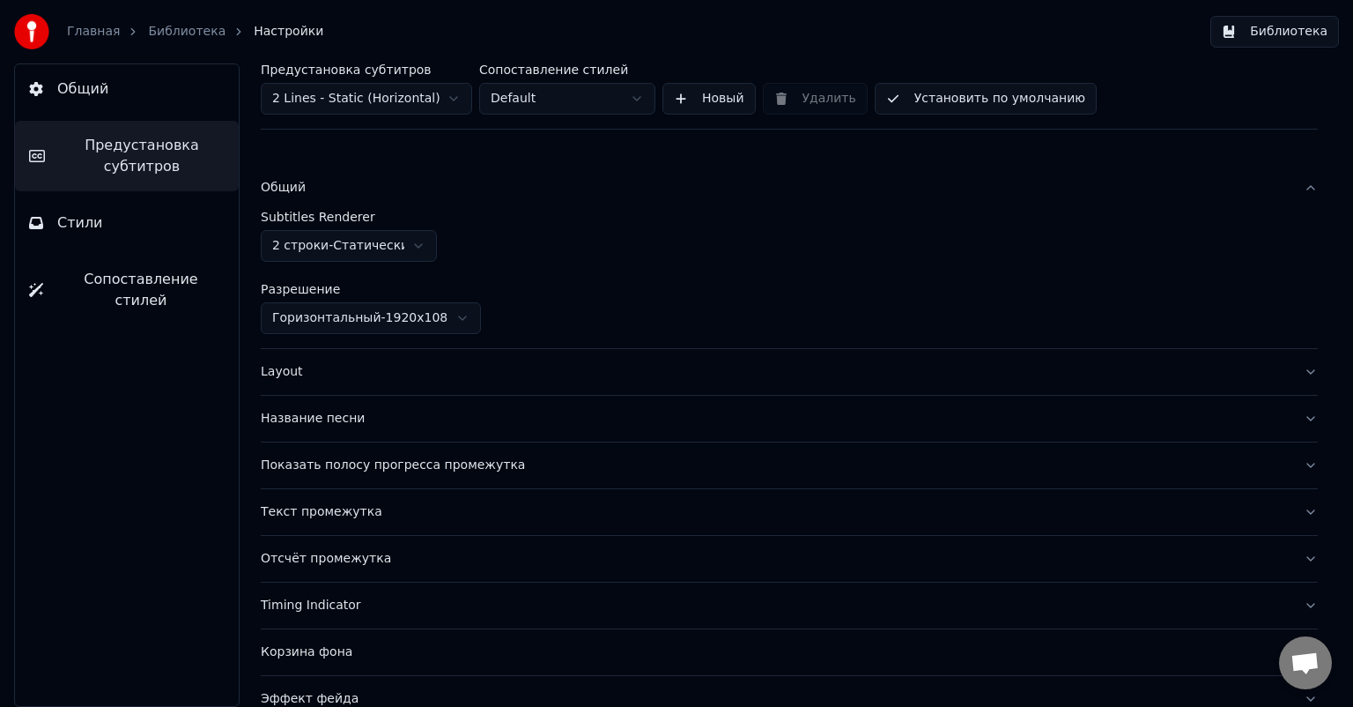
click at [317, 418] on div "Название песни" at bounding box center [775, 419] width 1029 height 18
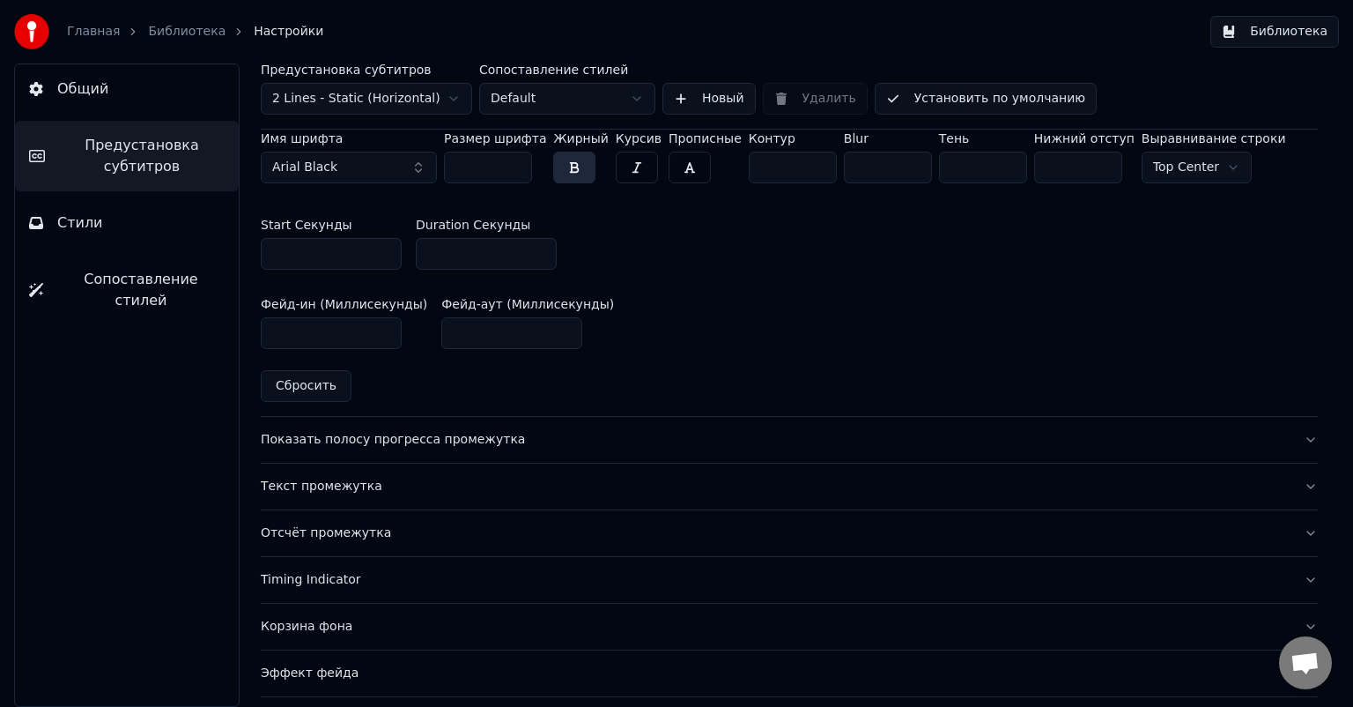
scroll to position [793, 0]
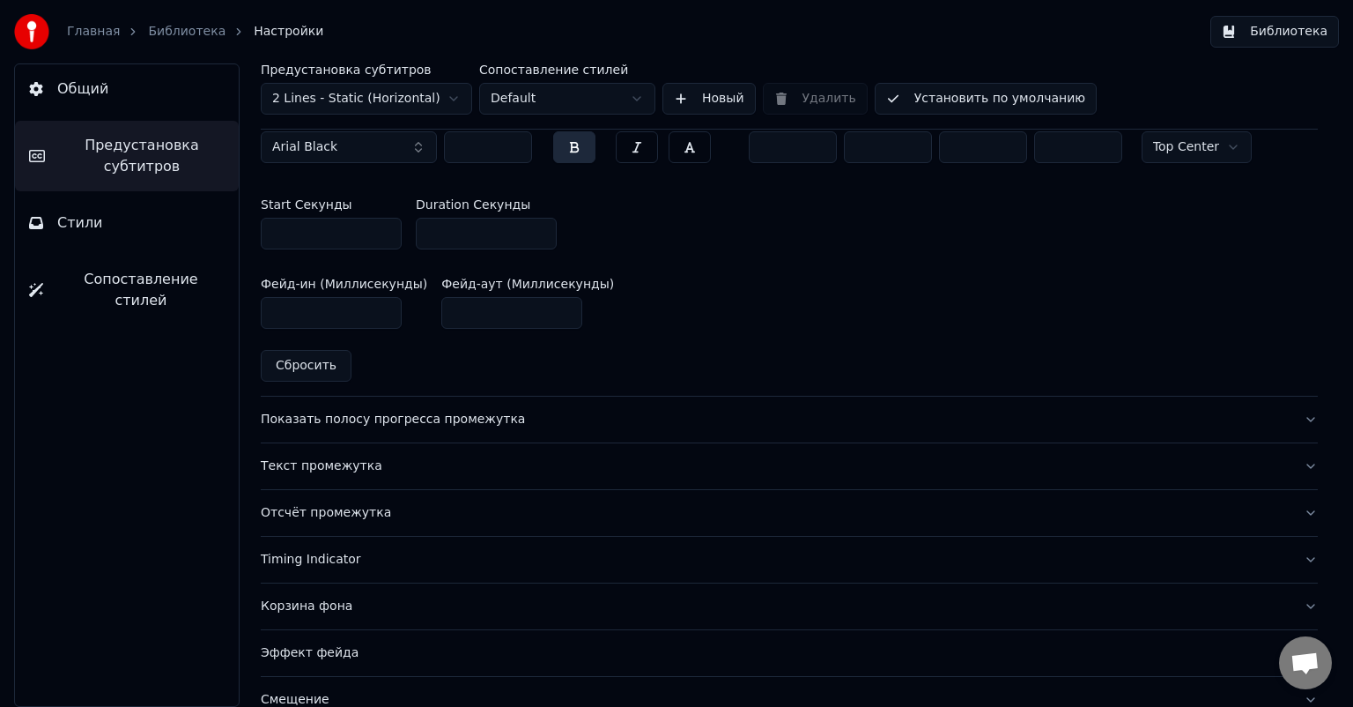
click at [322, 467] on div "Текст промежутка" at bounding box center [775, 466] width 1029 height 18
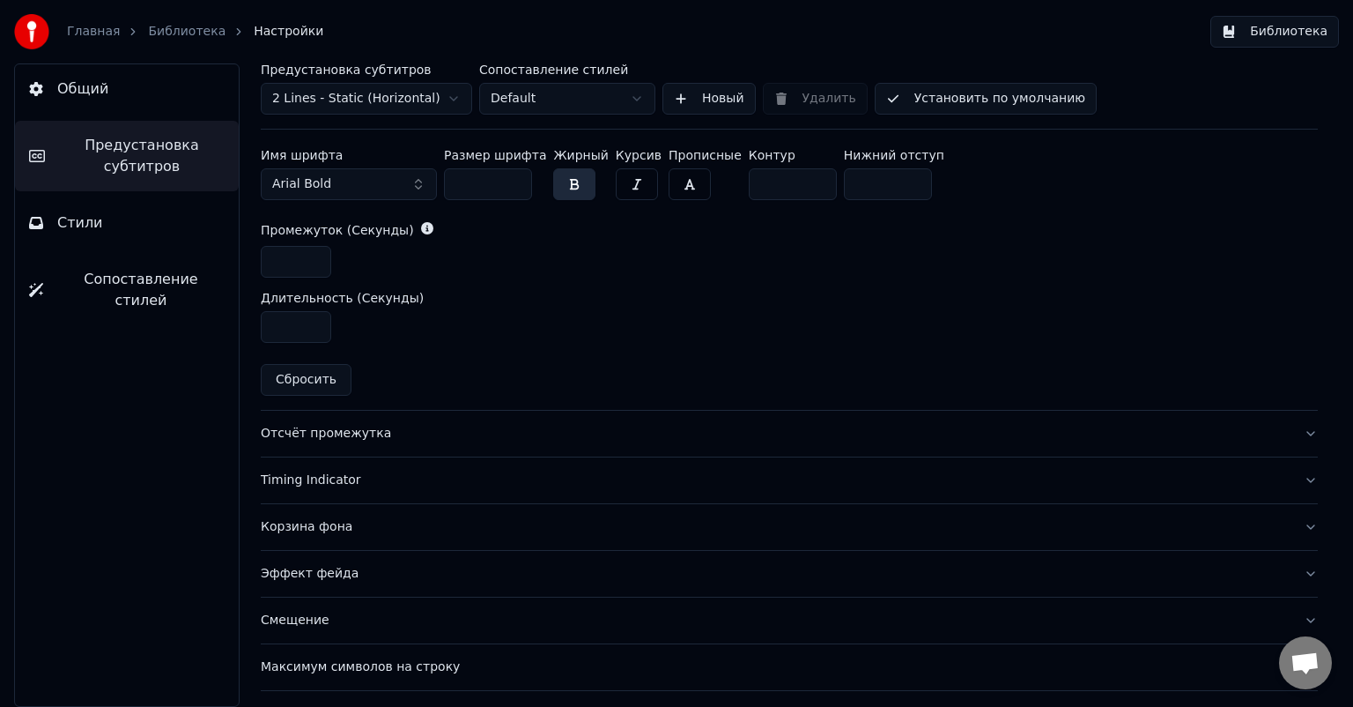
click at [307, 476] on div "Timing Indicator" at bounding box center [775, 480] width 1029 height 18
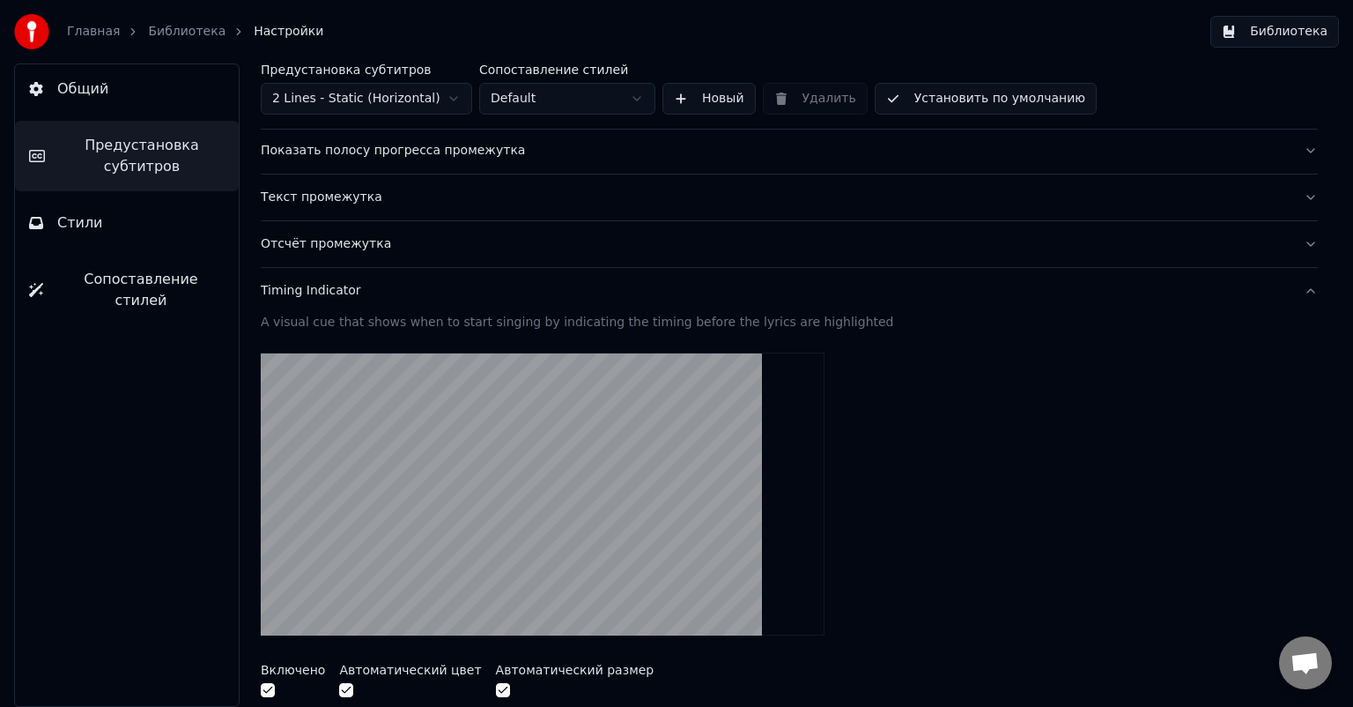
scroll to position [0, 0]
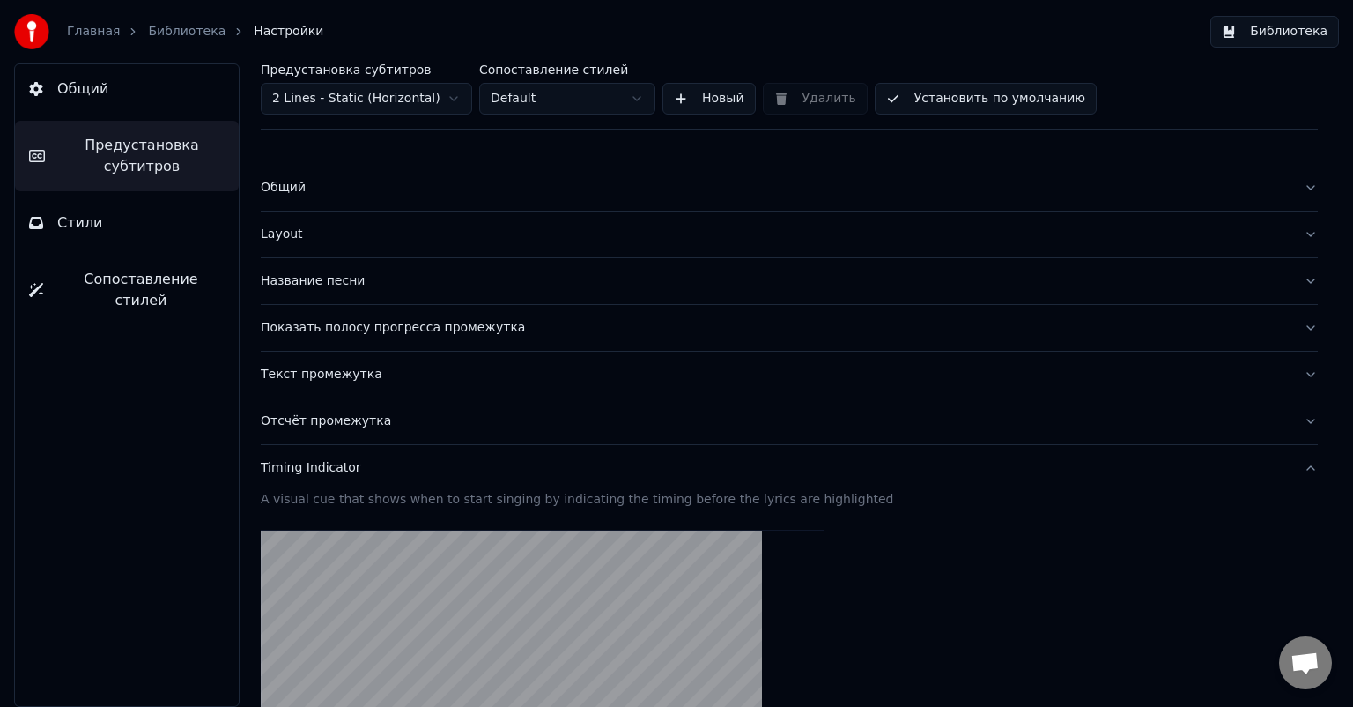
click at [310, 425] on div "Отсчёт промежутка" at bounding box center [775, 421] width 1029 height 18
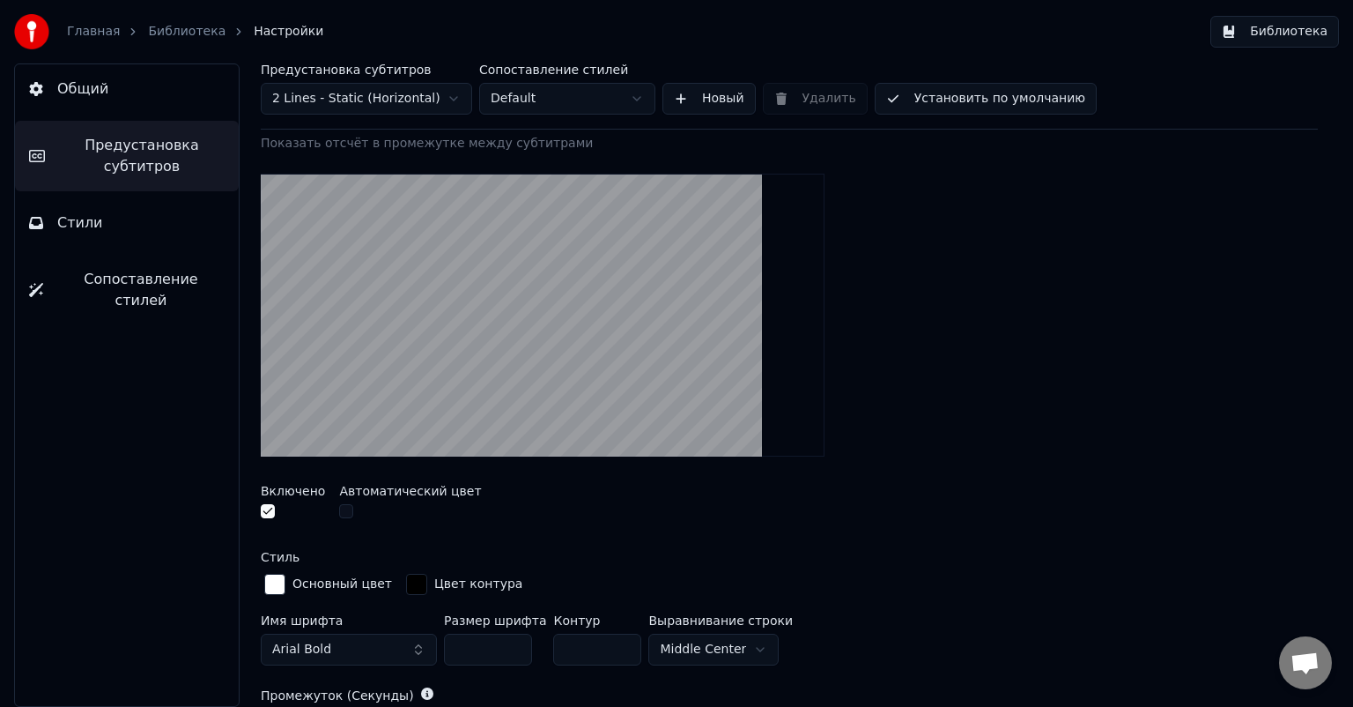
scroll to position [352, 0]
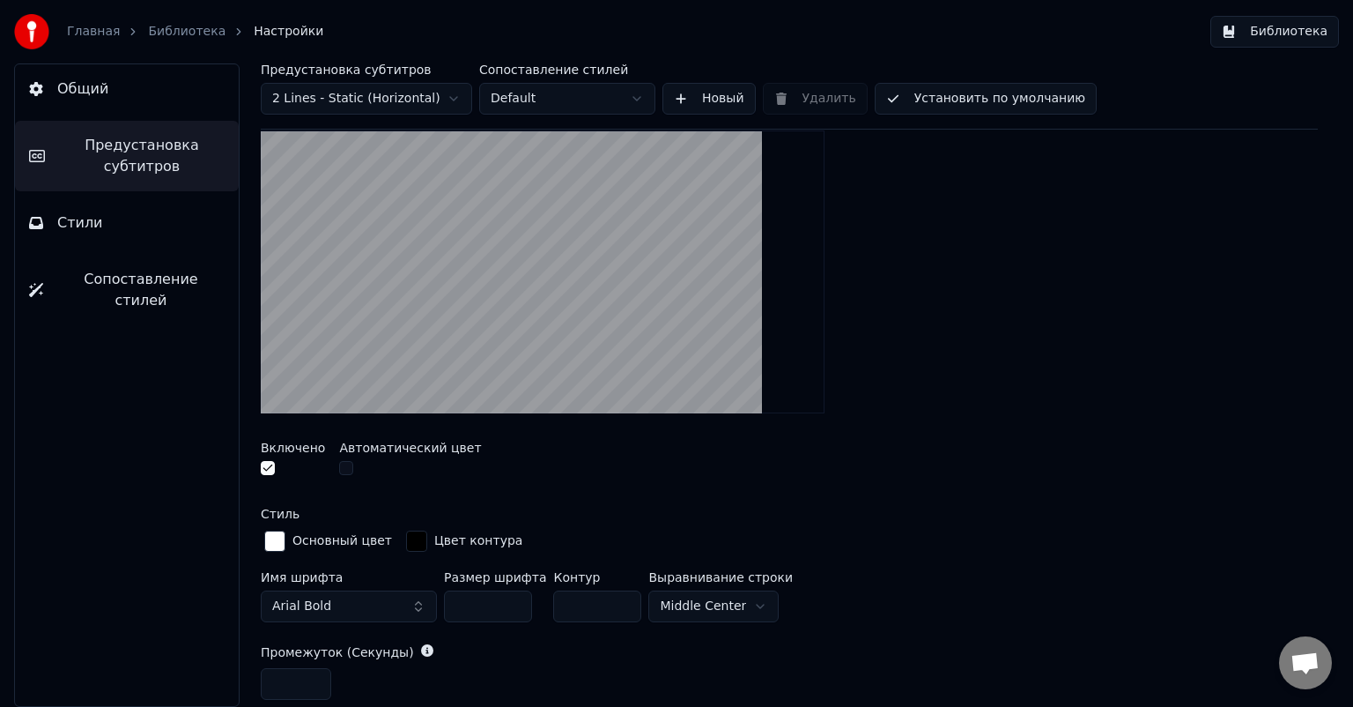
click at [614, 596] on input "**" at bounding box center [597, 606] width 88 height 32
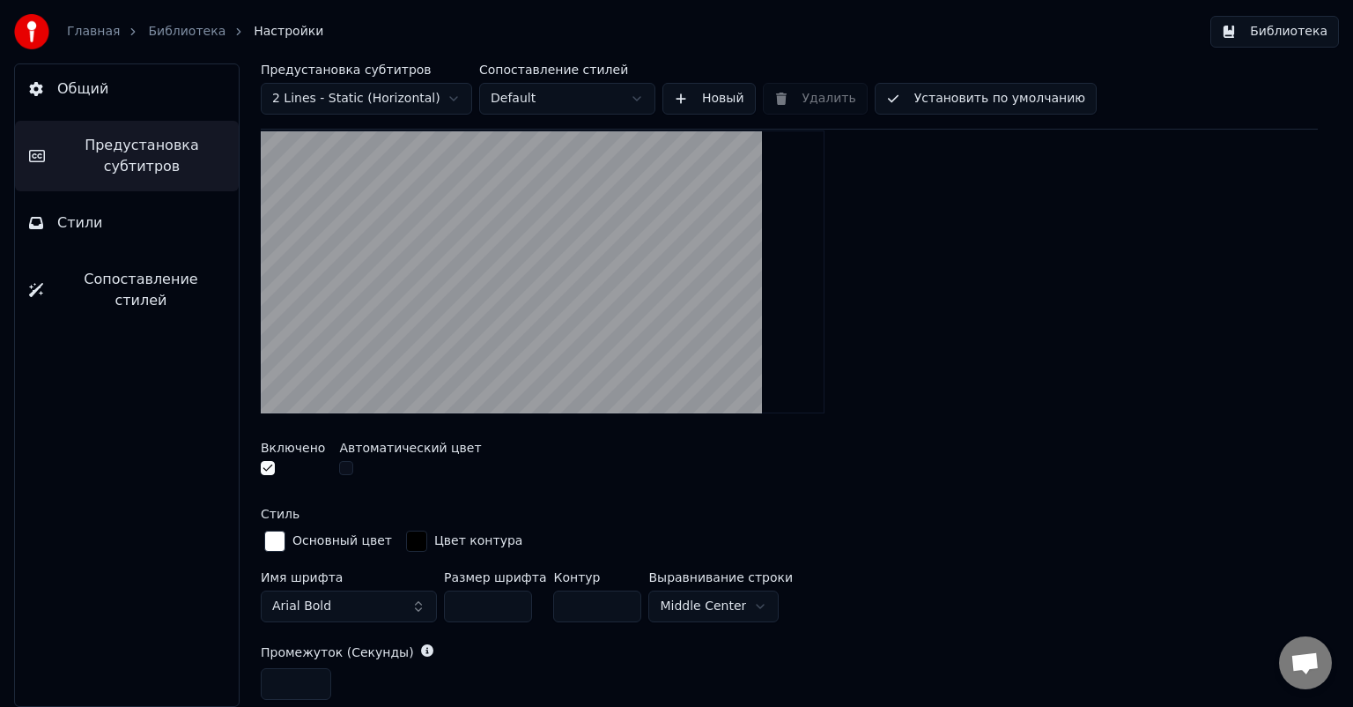
click at [614, 596] on input "**" at bounding box center [597, 606] width 88 height 32
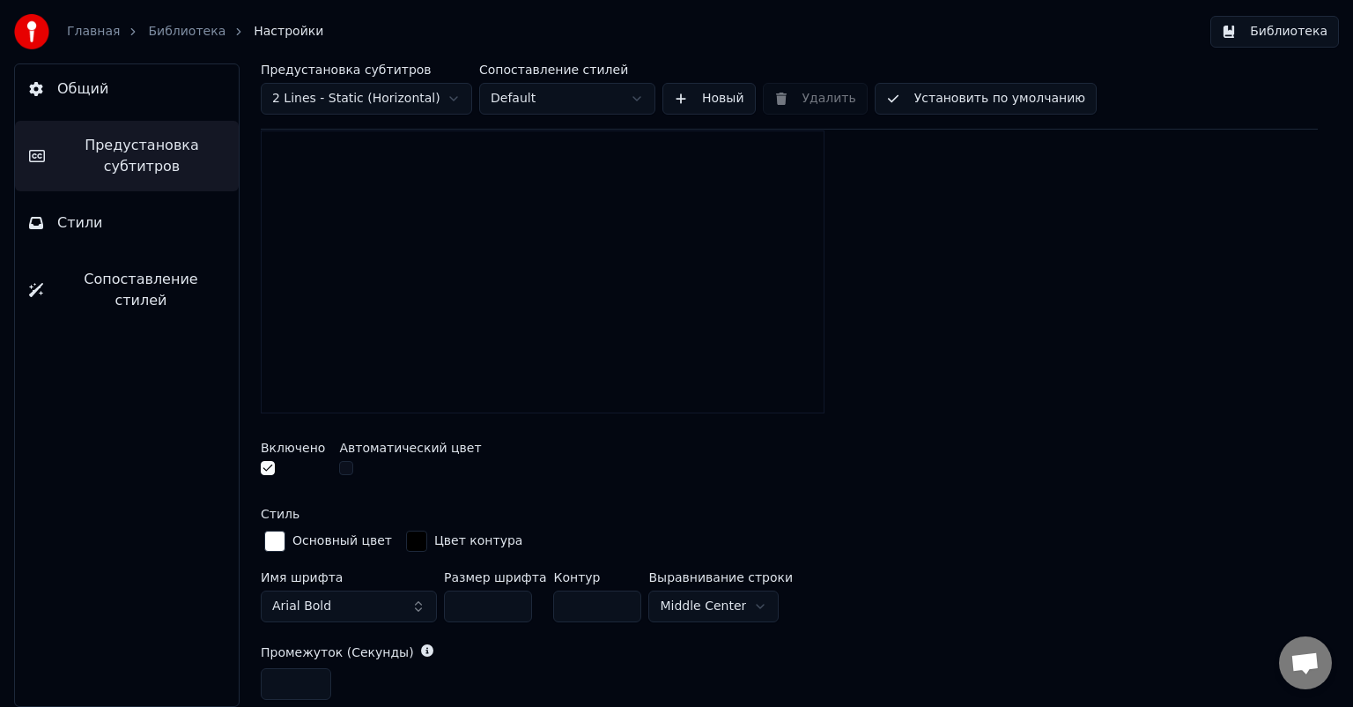
click at [614, 596] on input "**" at bounding box center [597, 606] width 88 height 32
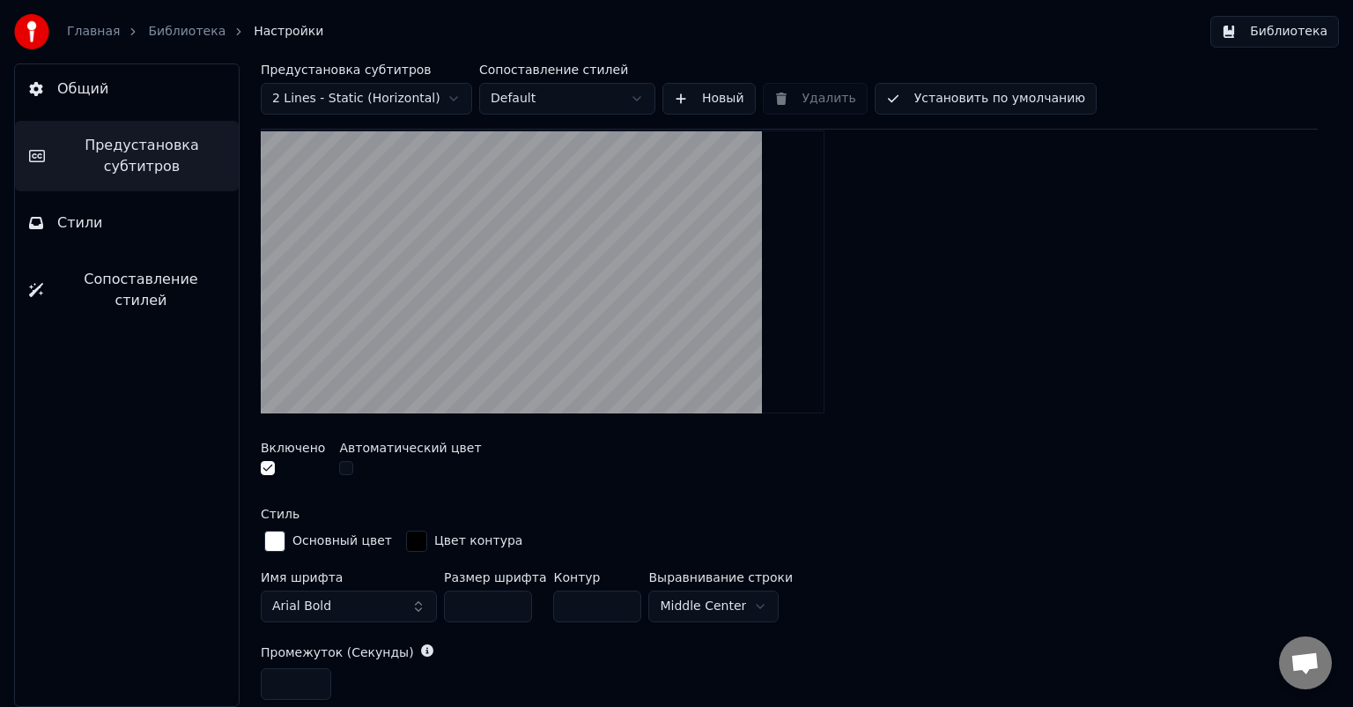
click at [614, 596] on input "**" at bounding box center [597, 606] width 88 height 32
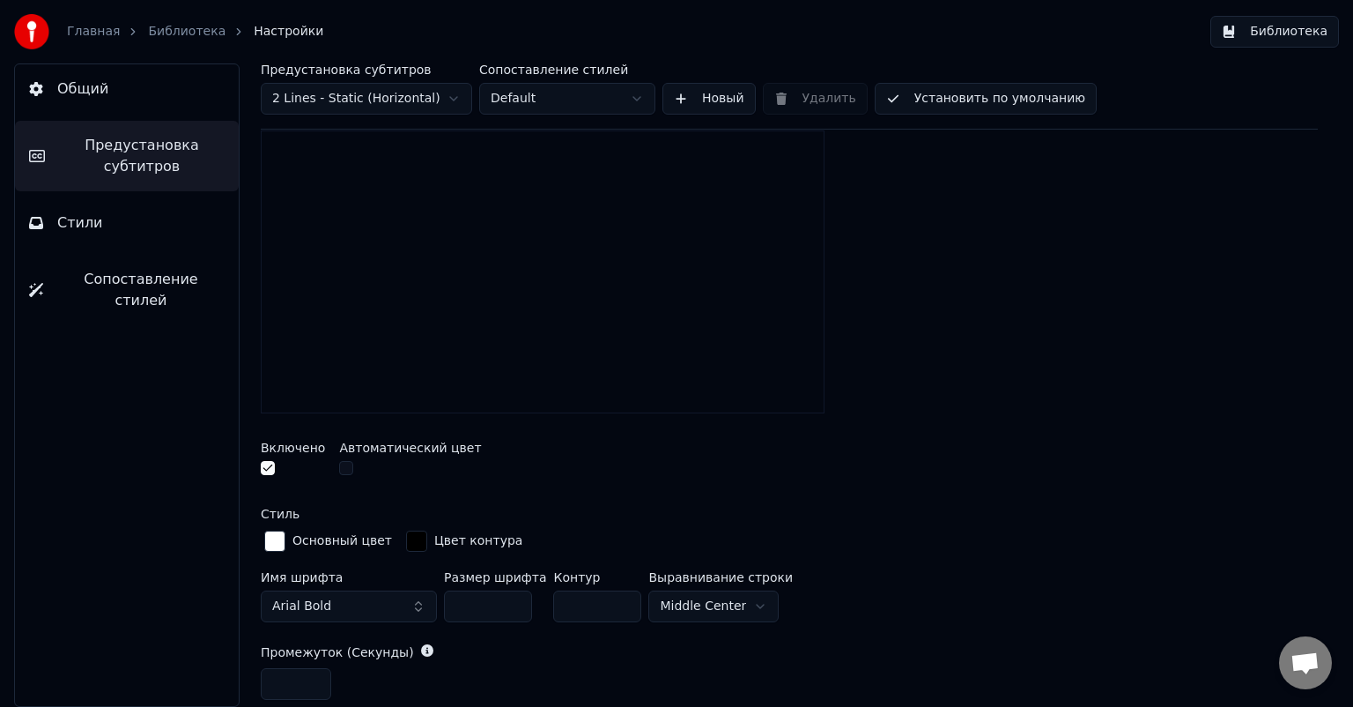
click at [610, 606] on input "*" at bounding box center [597, 606] width 88 height 32
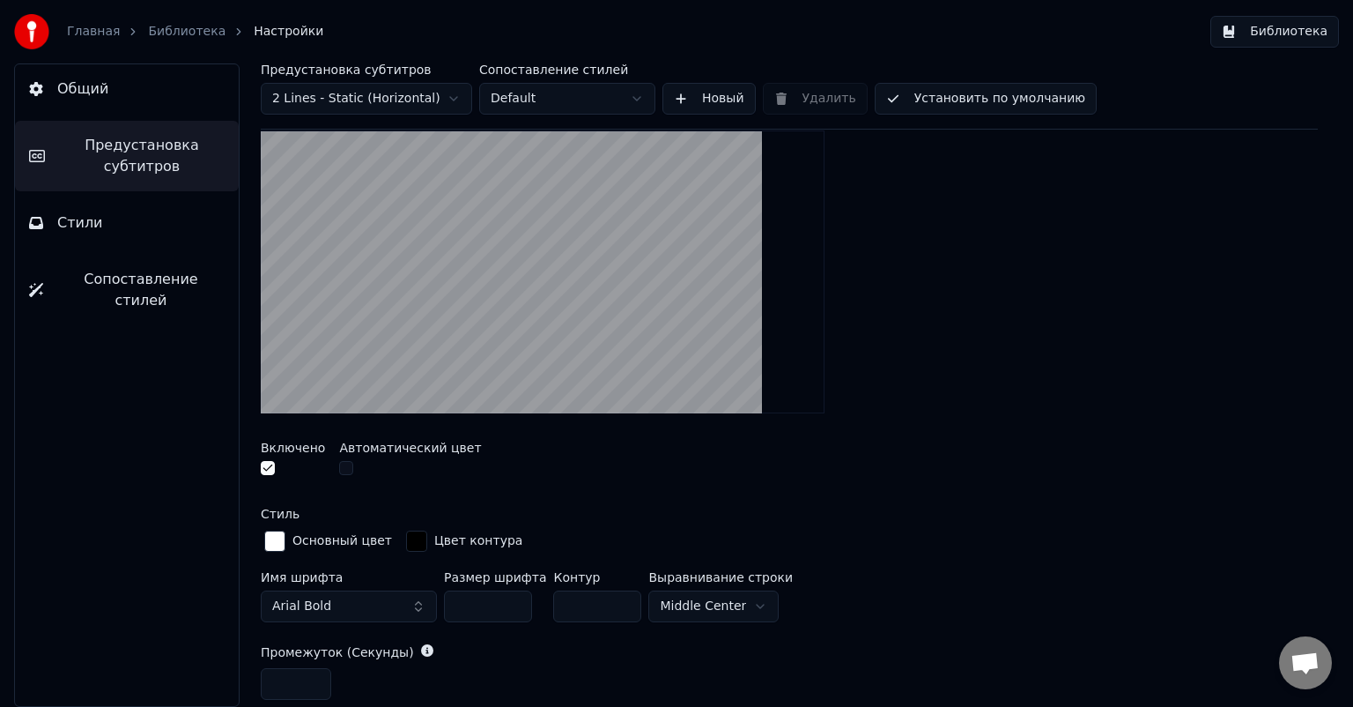
click at [611, 596] on input "*" at bounding box center [597, 606] width 88 height 32
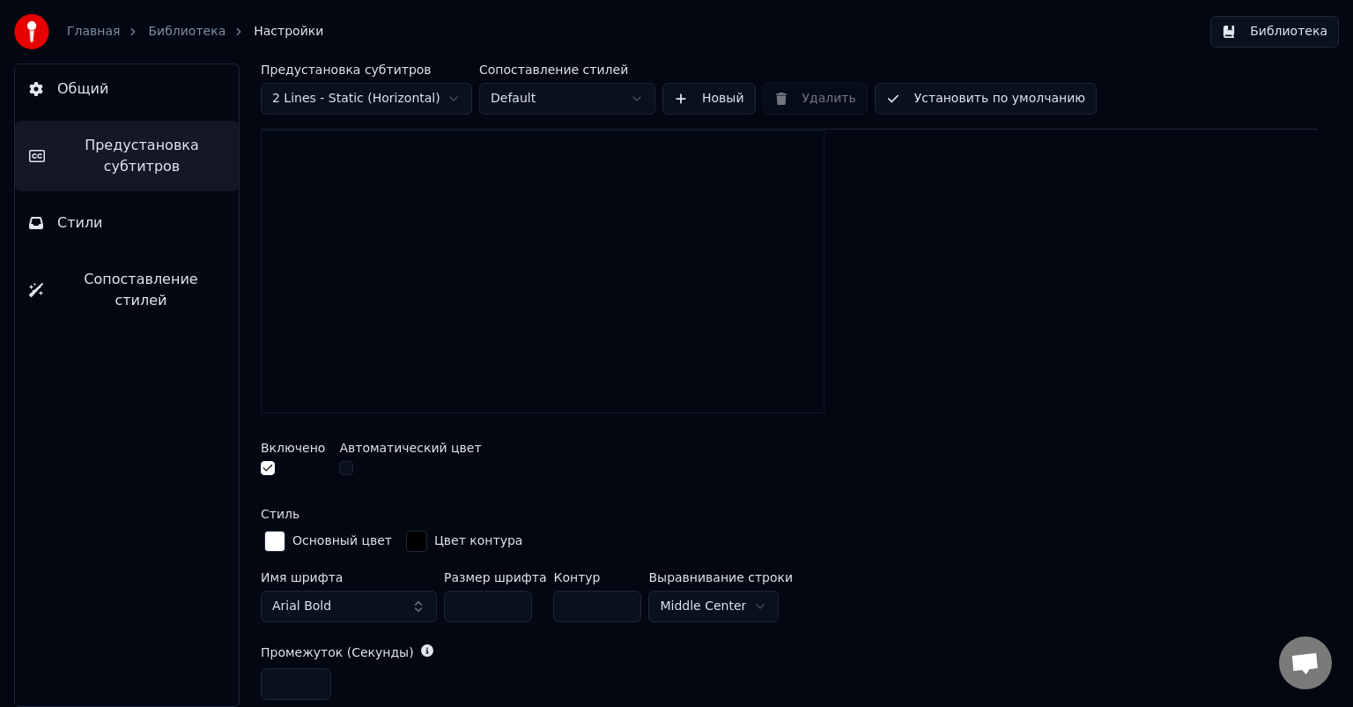
click at [611, 596] on input "*" at bounding box center [597, 606] width 88 height 32
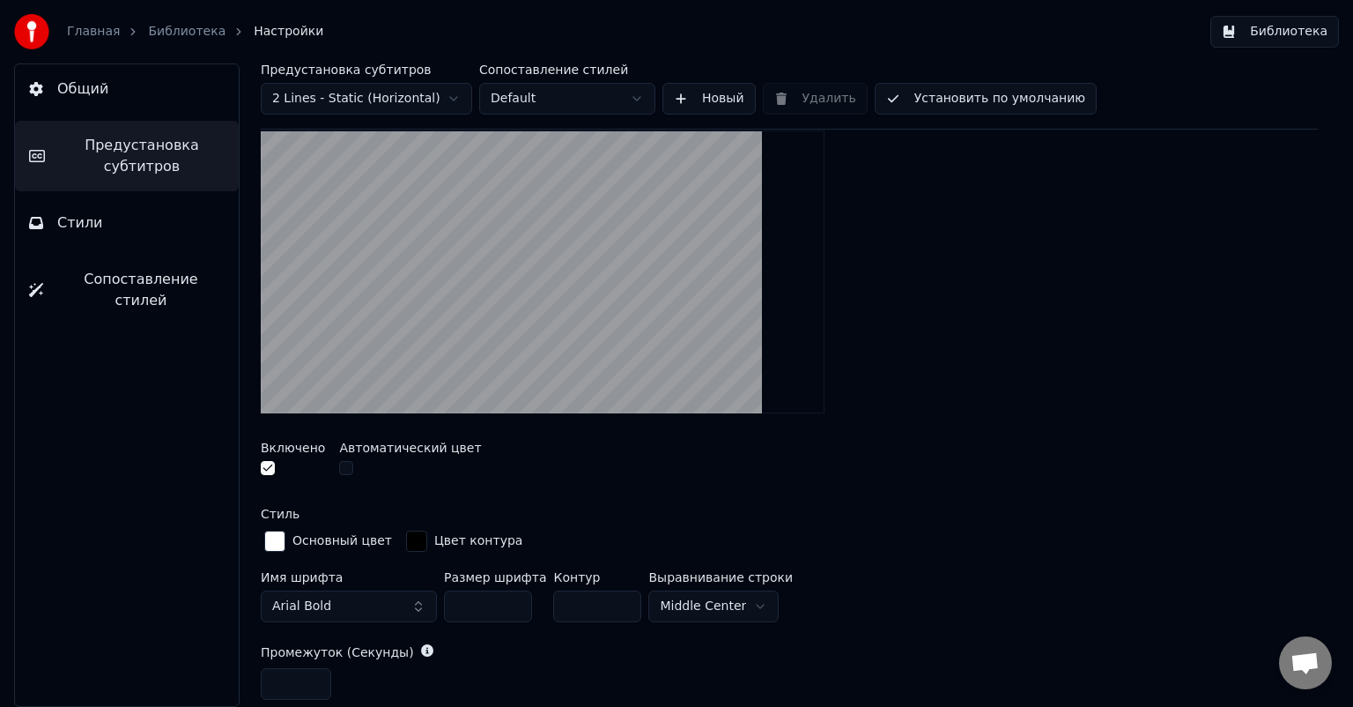
click at [611, 596] on input "*" at bounding box center [597, 606] width 88 height 32
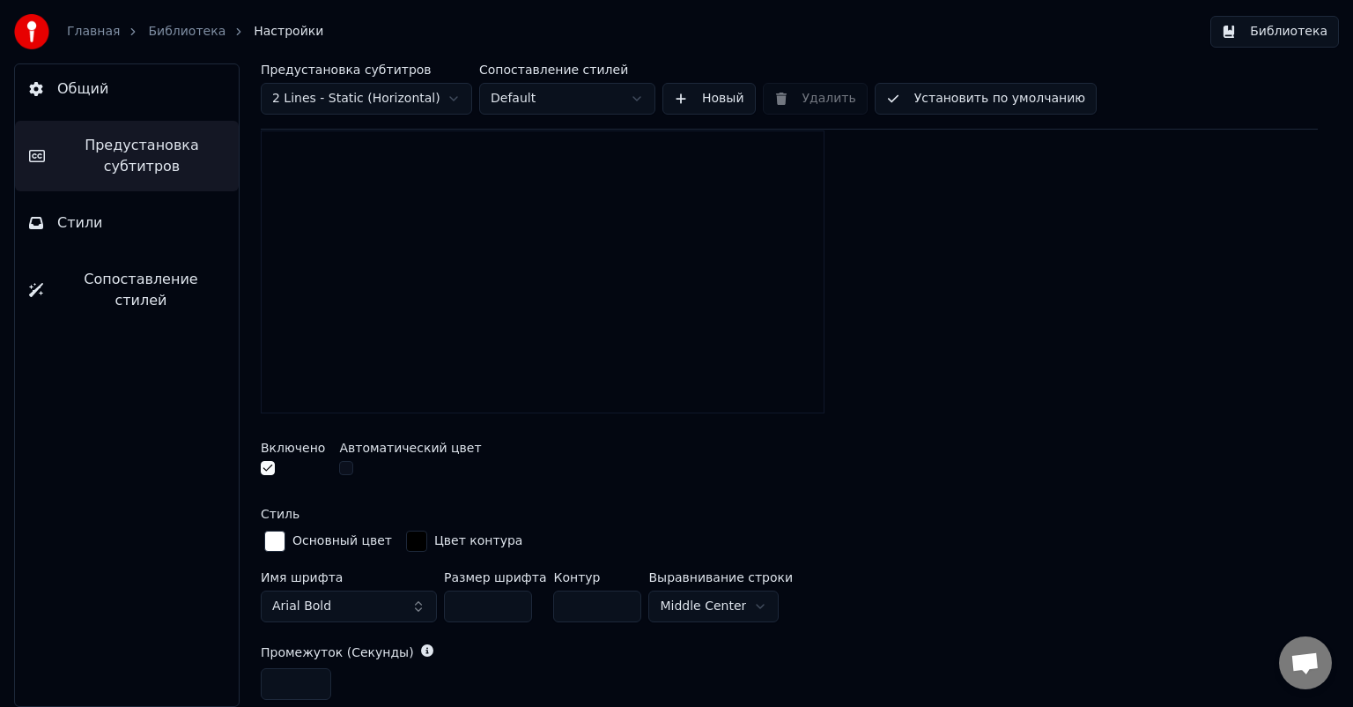
type input "*"
click at [611, 596] on input "*" at bounding box center [597, 606] width 88 height 32
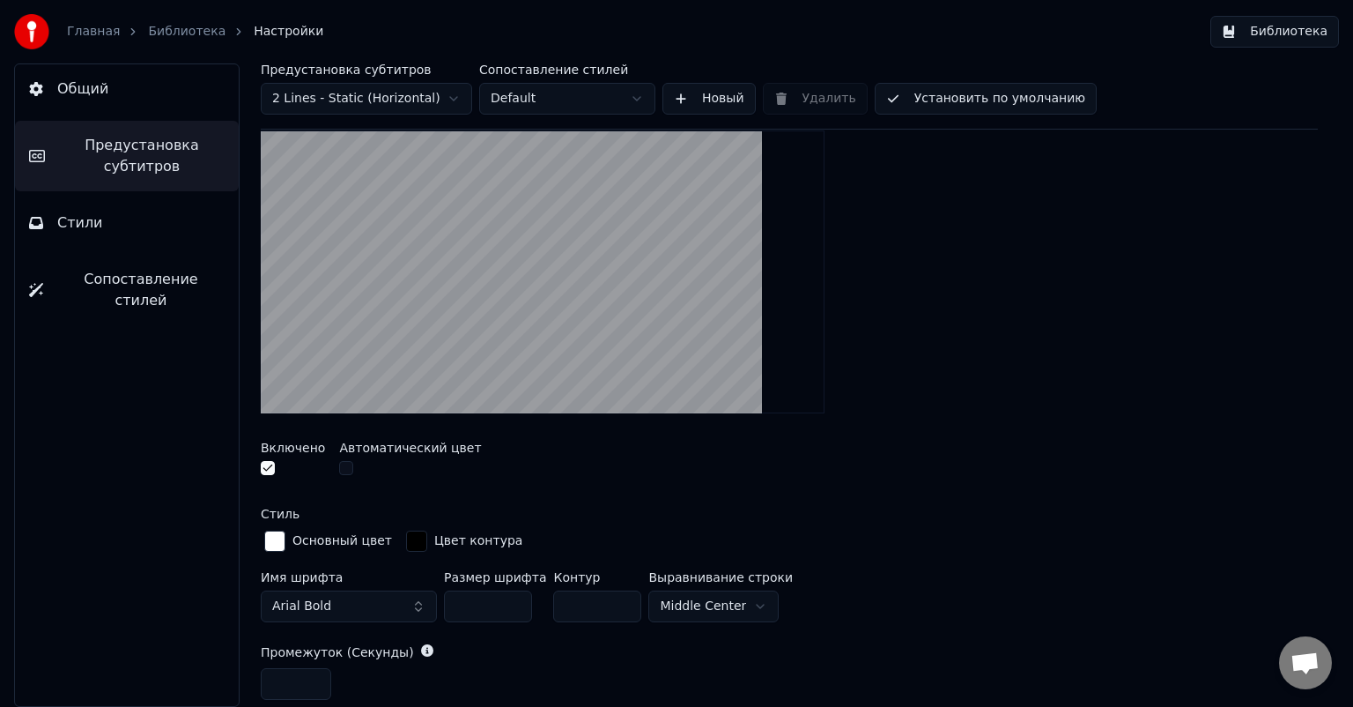
click at [719, 602] on html "Главная Библиотека Настройки Библиотека Общий Предустановка субтитров Стили Соп…" at bounding box center [676, 353] width 1353 height 707
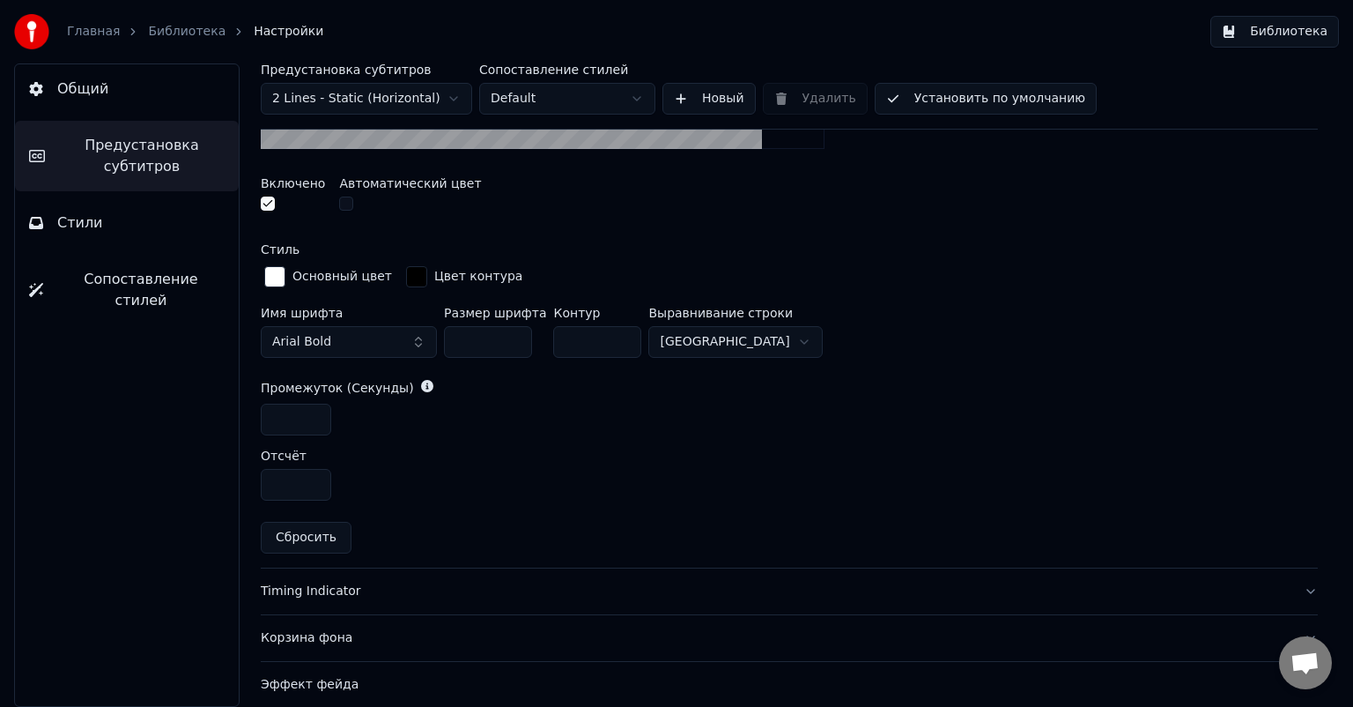
click at [300, 530] on button "Сбросить" at bounding box center [306, 538] width 91 height 32
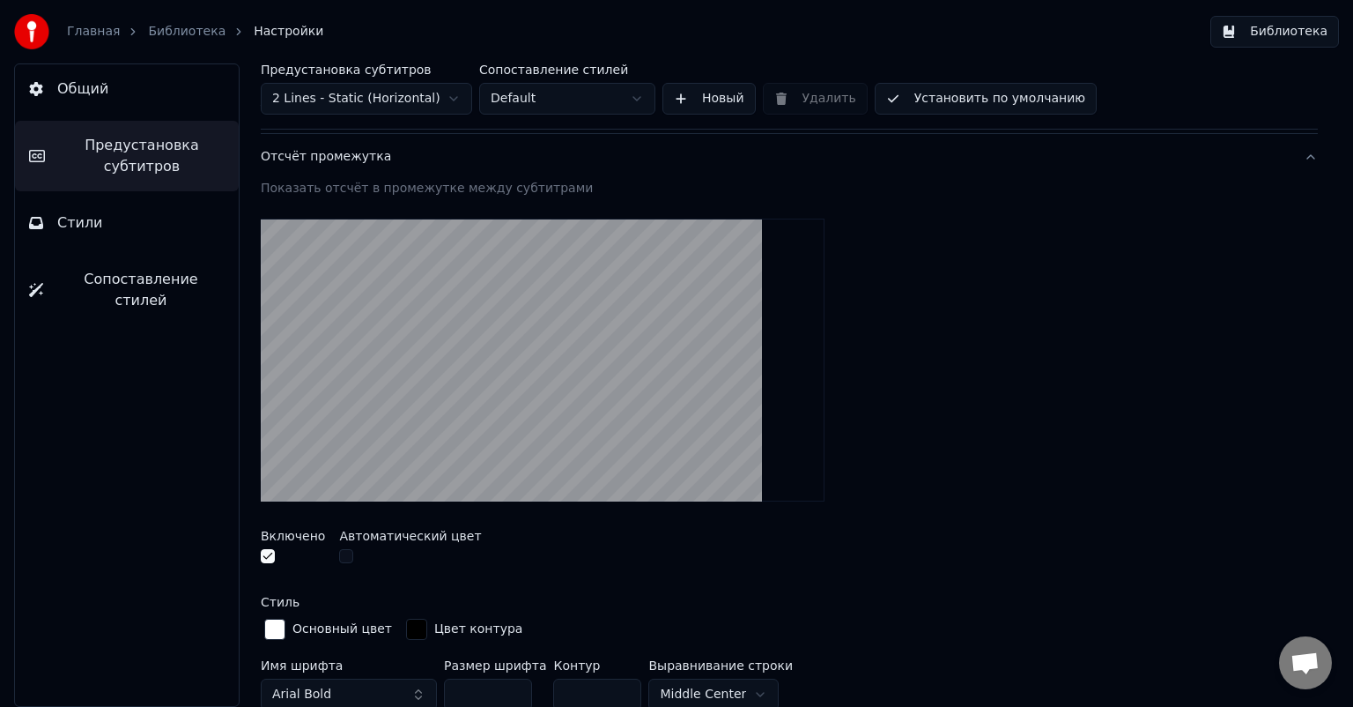
scroll to position [264, 0]
click at [98, 95] on span "Общий" at bounding box center [82, 88] width 51 height 21
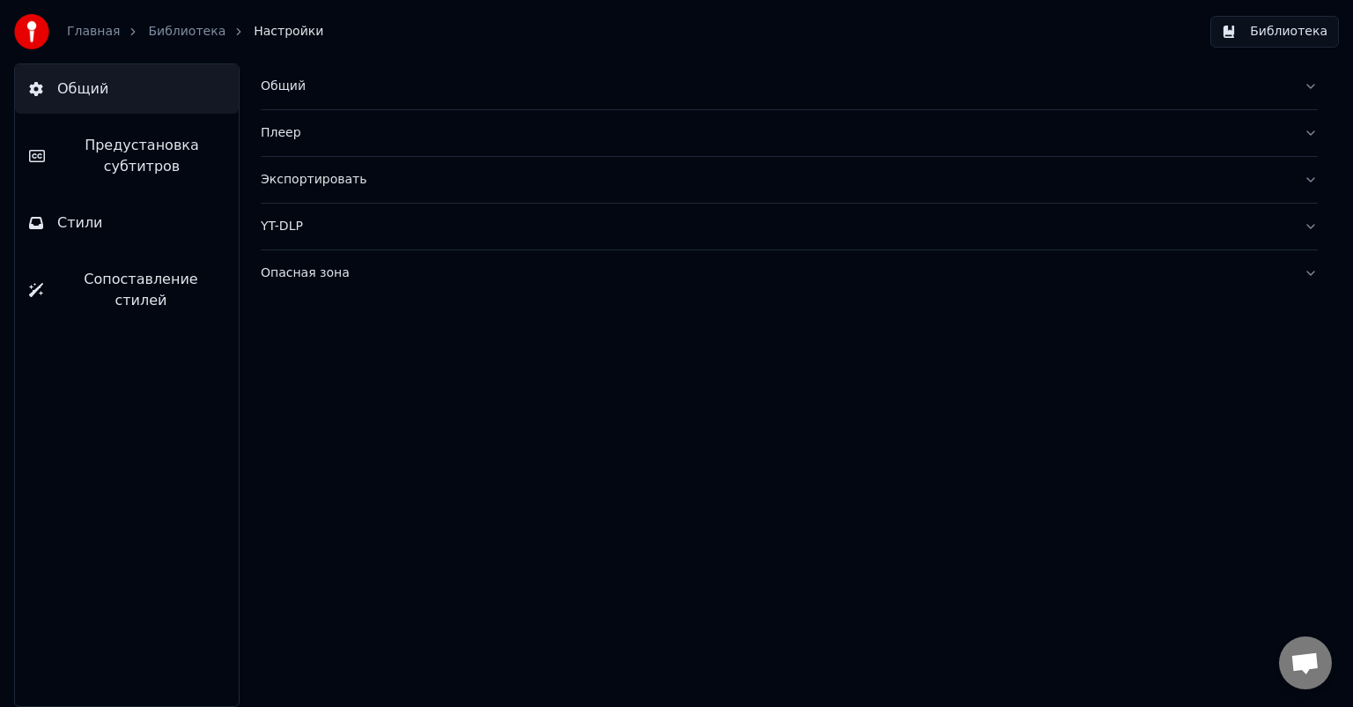
click at [184, 33] on link "Библиотека" at bounding box center [187, 32] width 78 height 18
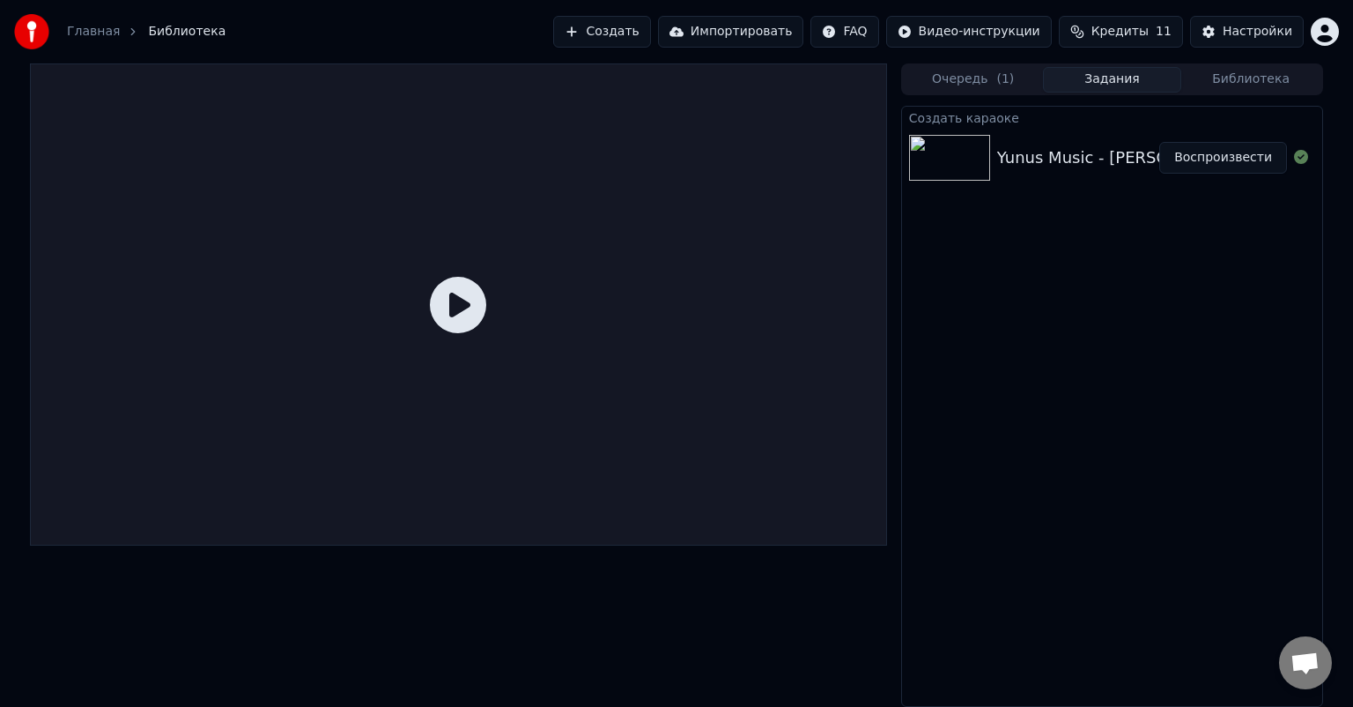
click at [947, 152] on img at bounding box center [949, 158] width 81 height 46
click at [1254, 155] on button "Воспроизвести" at bounding box center [1224, 158] width 128 height 32
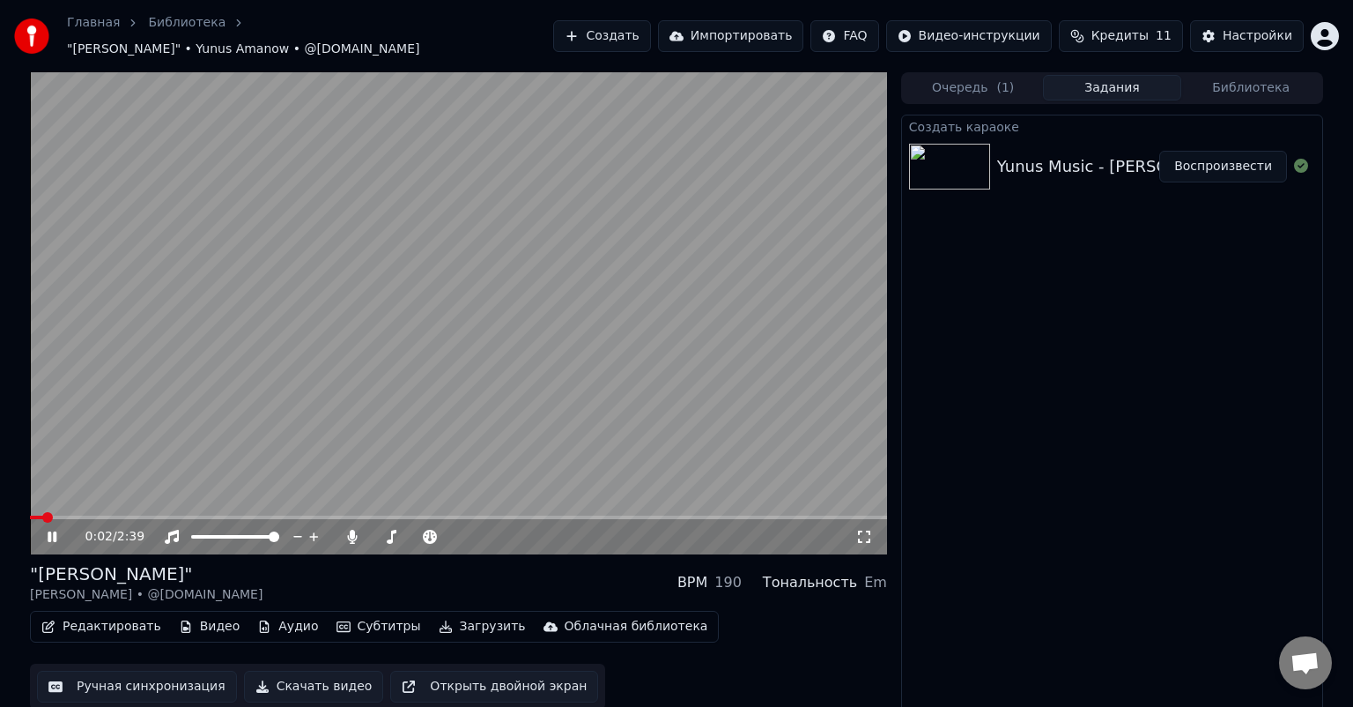
click at [55, 531] on icon at bounding box center [52, 536] width 9 height 11
click at [1262, 27] on div "Настройки" at bounding box center [1258, 36] width 70 height 18
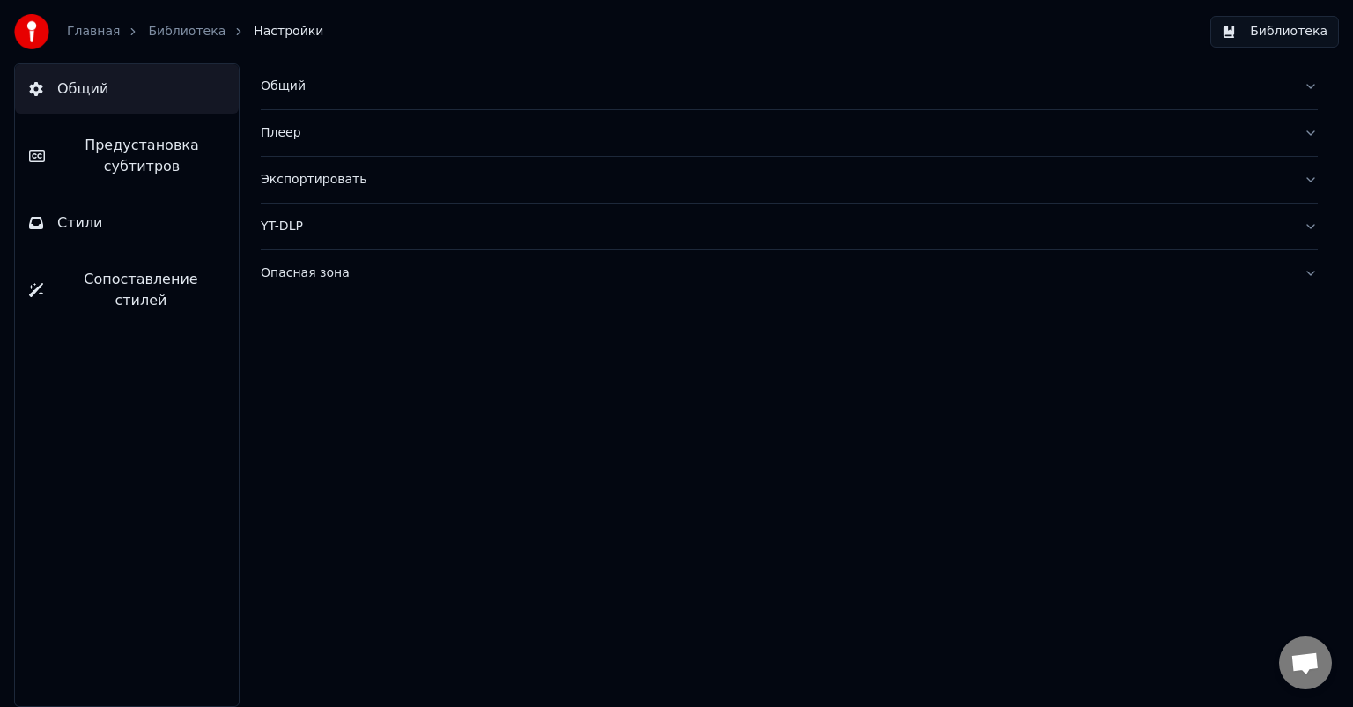
click at [156, 160] on span "Предустановка субтитров" at bounding box center [142, 156] width 166 height 42
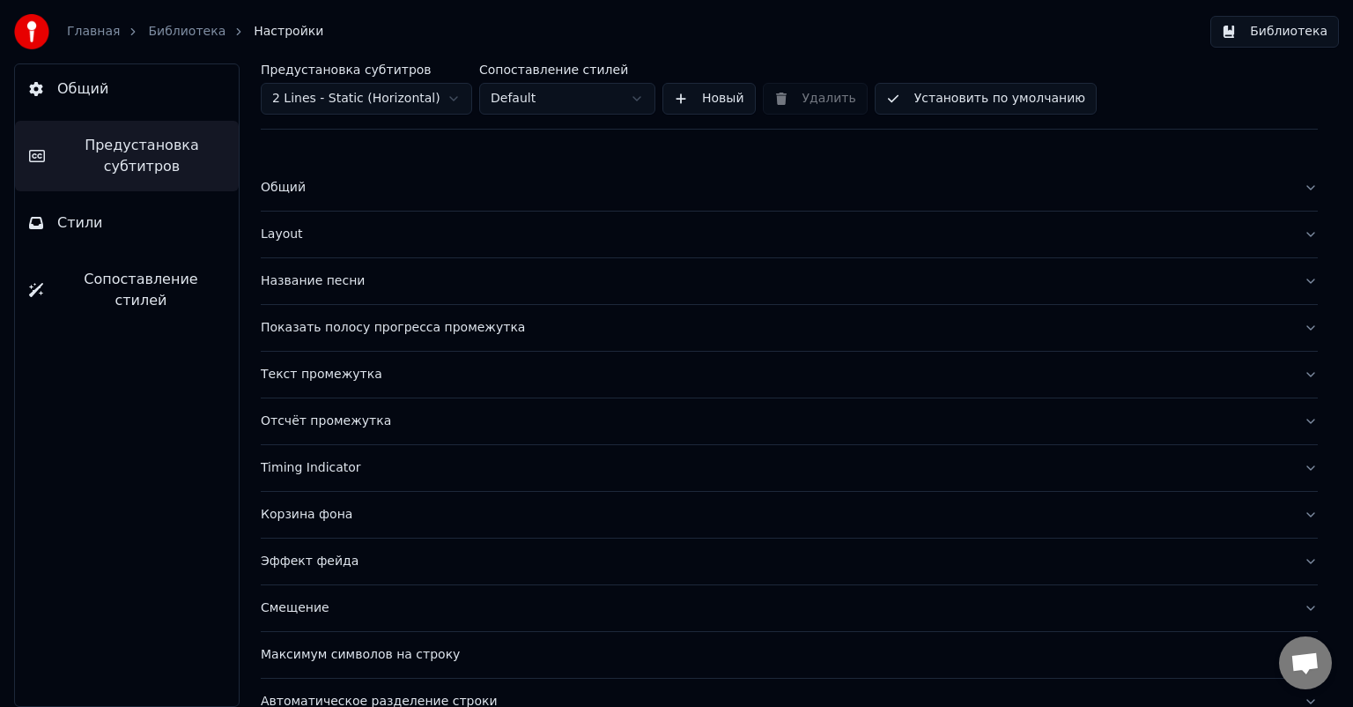
click at [307, 280] on div "Название песни" at bounding box center [775, 281] width 1029 height 18
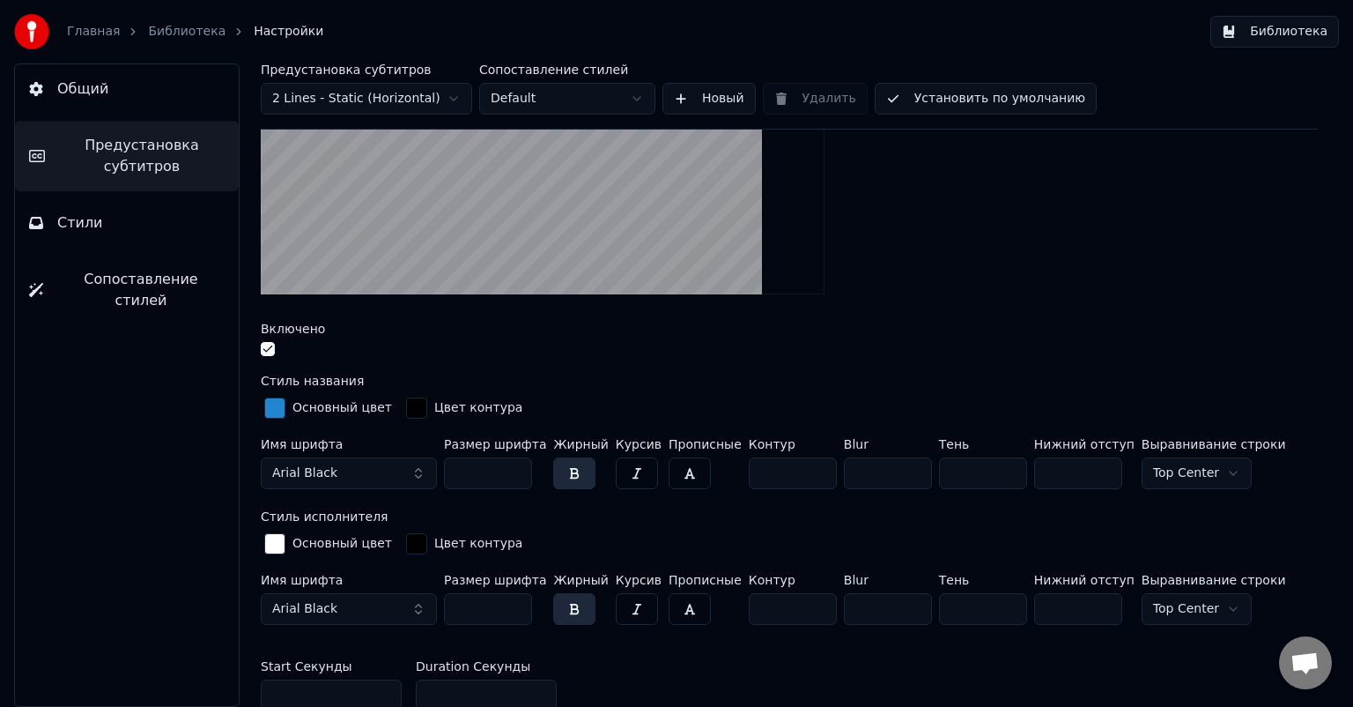
scroll to position [352, 0]
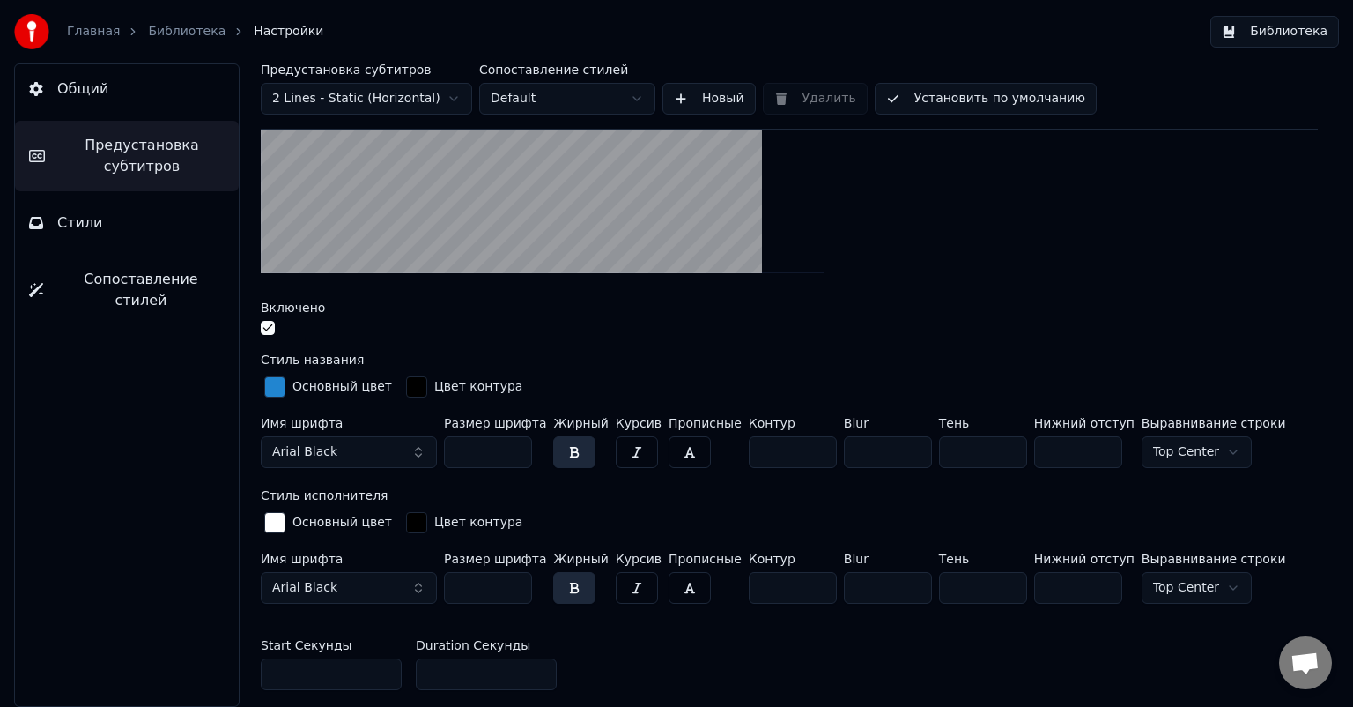
drag, startPoint x: 485, startPoint y: 448, endPoint x: 426, endPoint y: 449, distance: 59.9
click at [426, 449] on div "Имя шрифта Arial Black Размер шрифта *** Жирный Курсив Прописные Контур * Blur …" at bounding box center [789, 446] width 1057 height 58
drag, startPoint x: 483, startPoint y: 451, endPoint x: 444, endPoint y: 453, distance: 38.8
click at [444, 453] on input "***" at bounding box center [488, 452] width 88 height 32
type input "***"
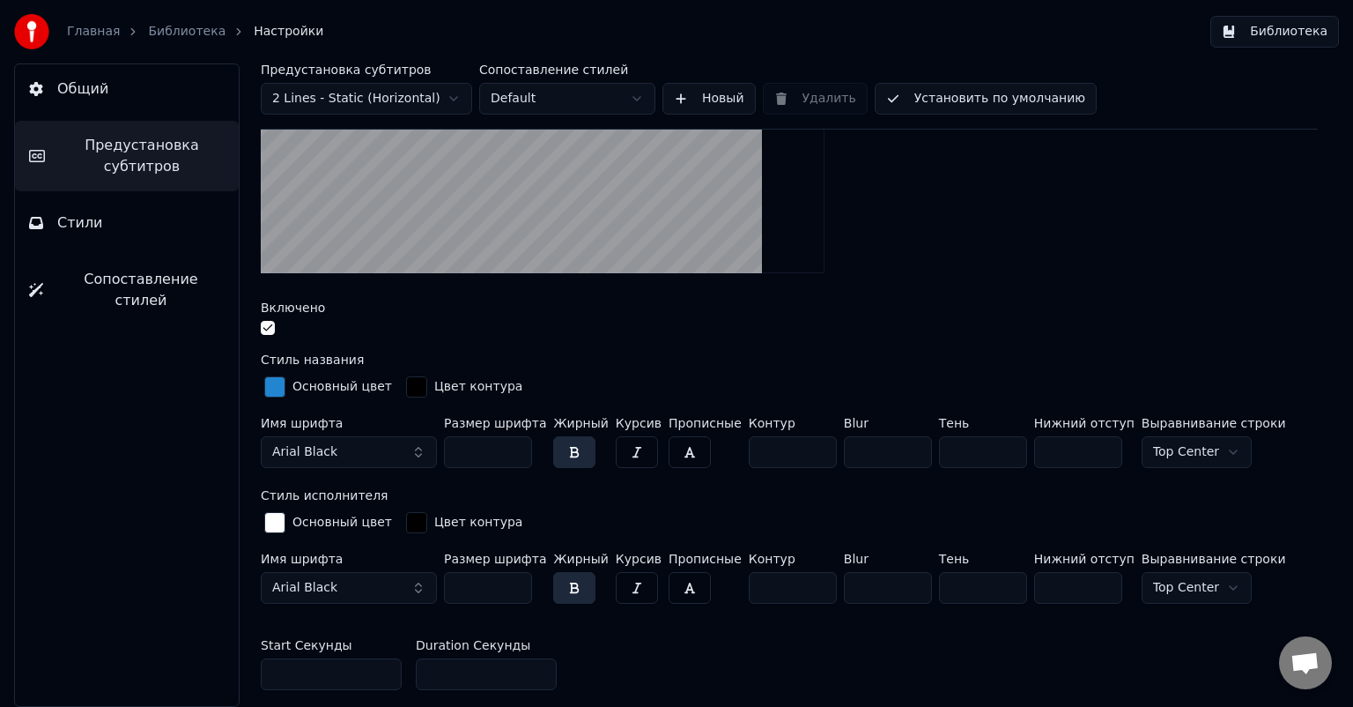
drag, startPoint x: 490, startPoint y: 582, endPoint x: 441, endPoint y: 584, distance: 49.4
click at [441, 584] on div "Имя шрифта Arial Black Размер шрифта *** Жирный Курсив Прописные Контур * Blur …" at bounding box center [789, 581] width 1057 height 58
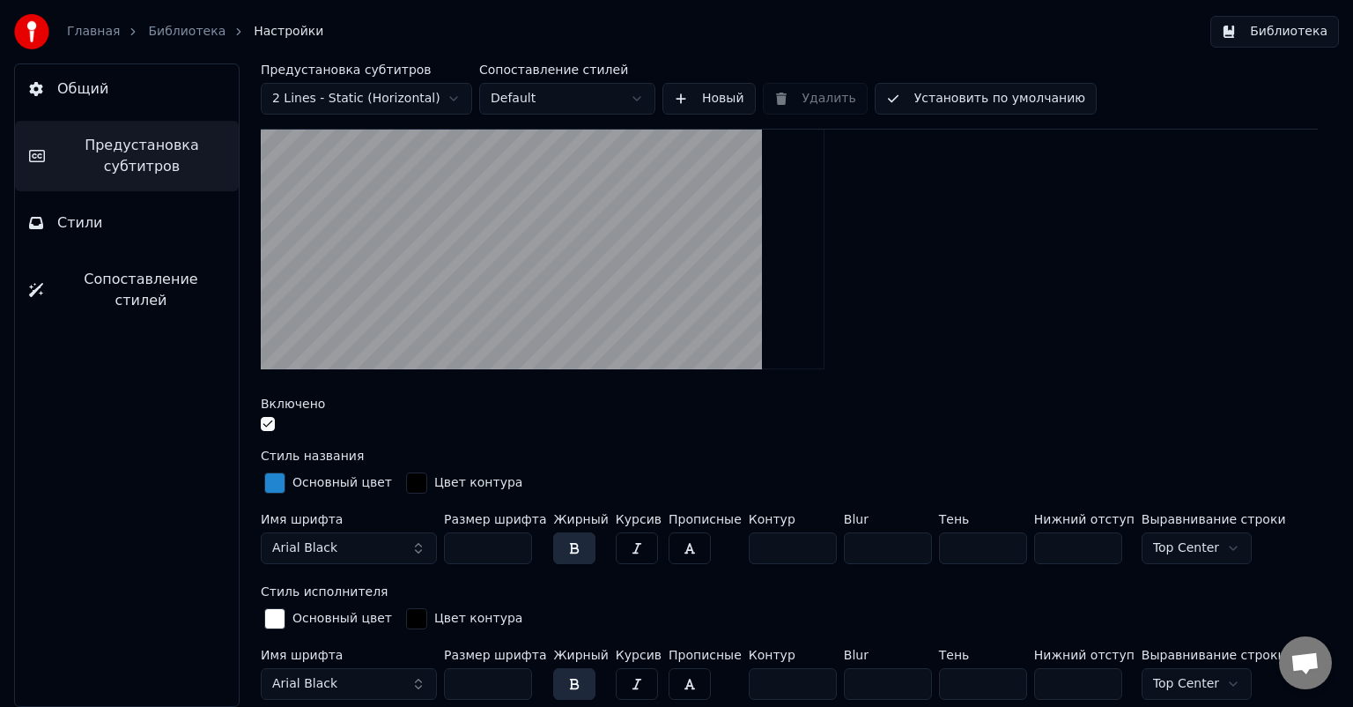
scroll to position [264, 0]
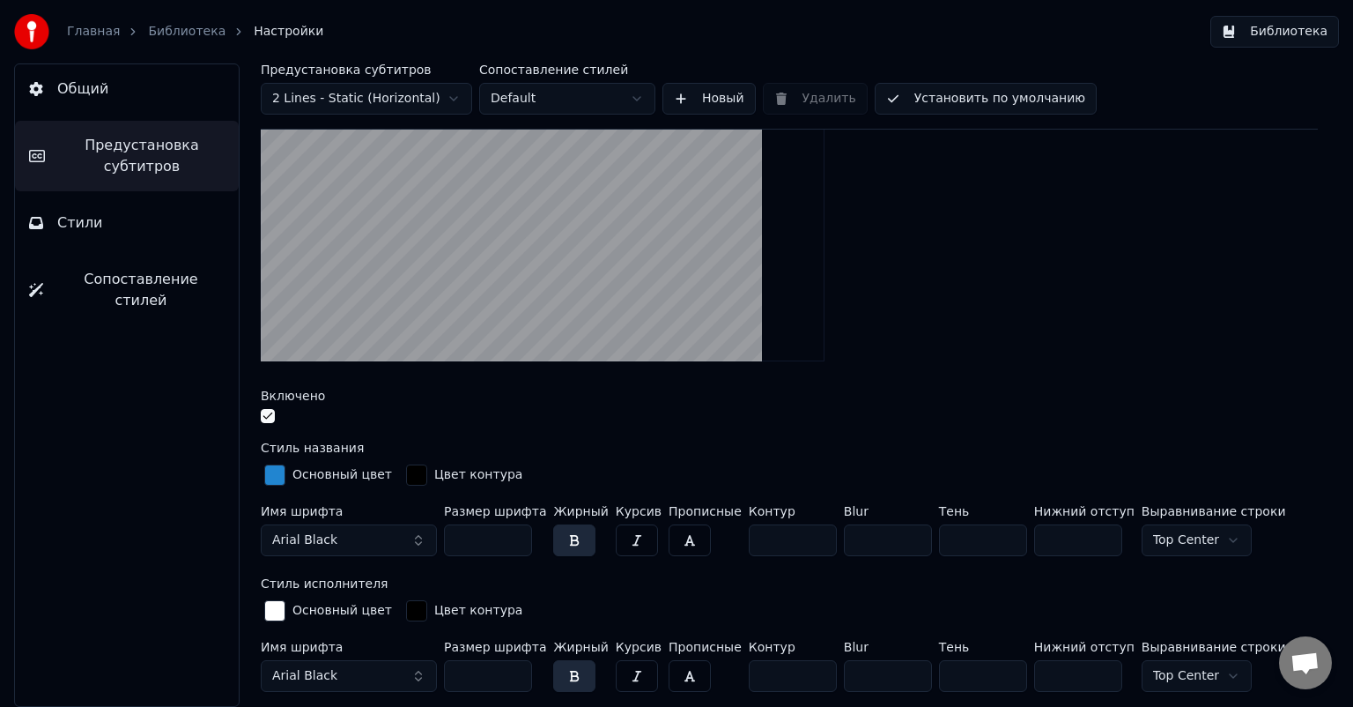
drag, startPoint x: 484, startPoint y: 673, endPoint x: 444, endPoint y: 677, distance: 39.8
click at [444, 677] on input "***" at bounding box center [488, 676] width 88 height 32
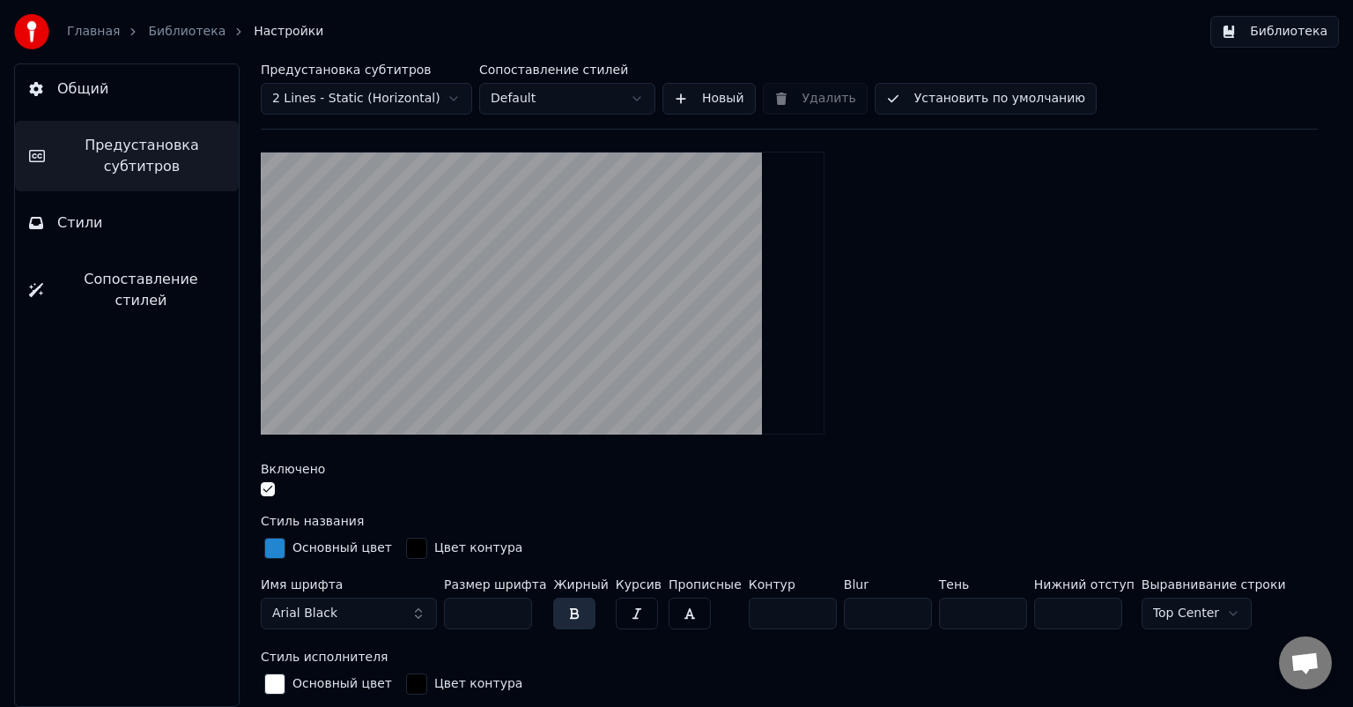
scroll to position [88, 0]
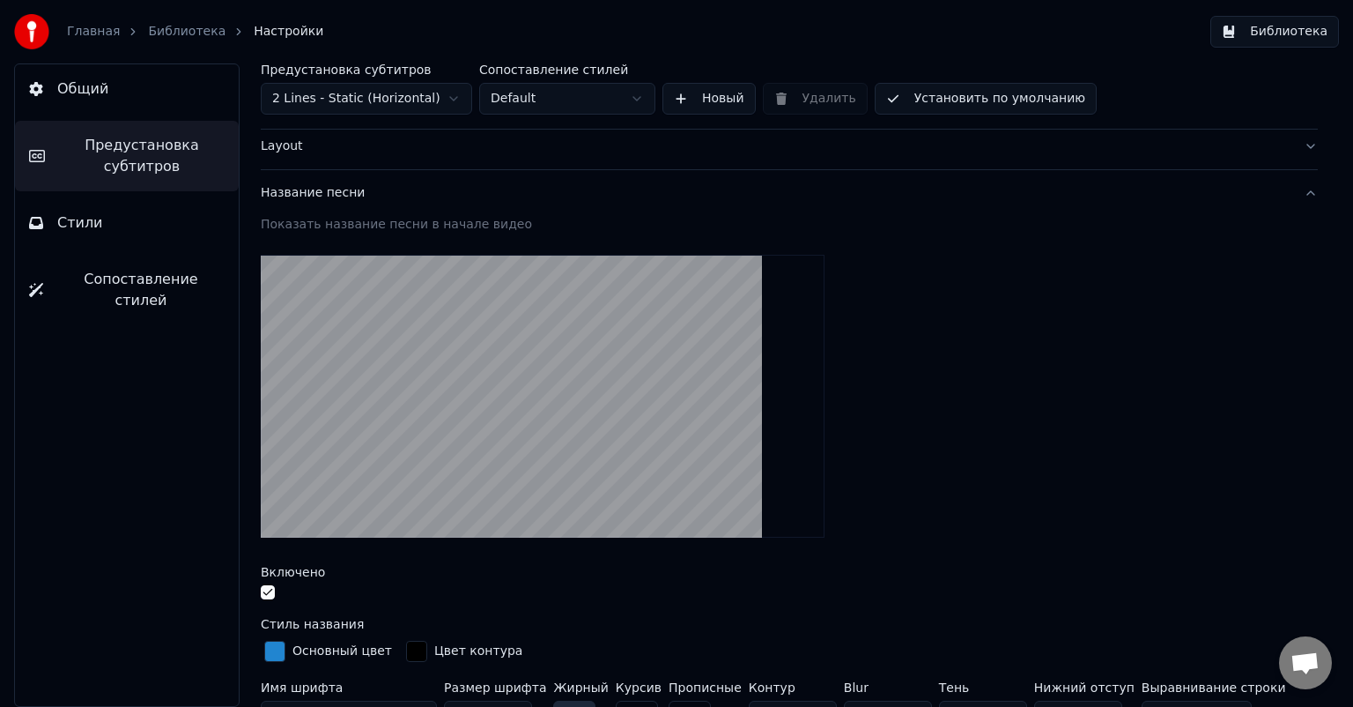
type input "***"
click at [1000, 95] on button "Установить по умолчанию" at bounding box center [986, 99] width 222 height 32
click at [98, 90] on span "Общий" at bounding box center [82, 88] width 51 height 21
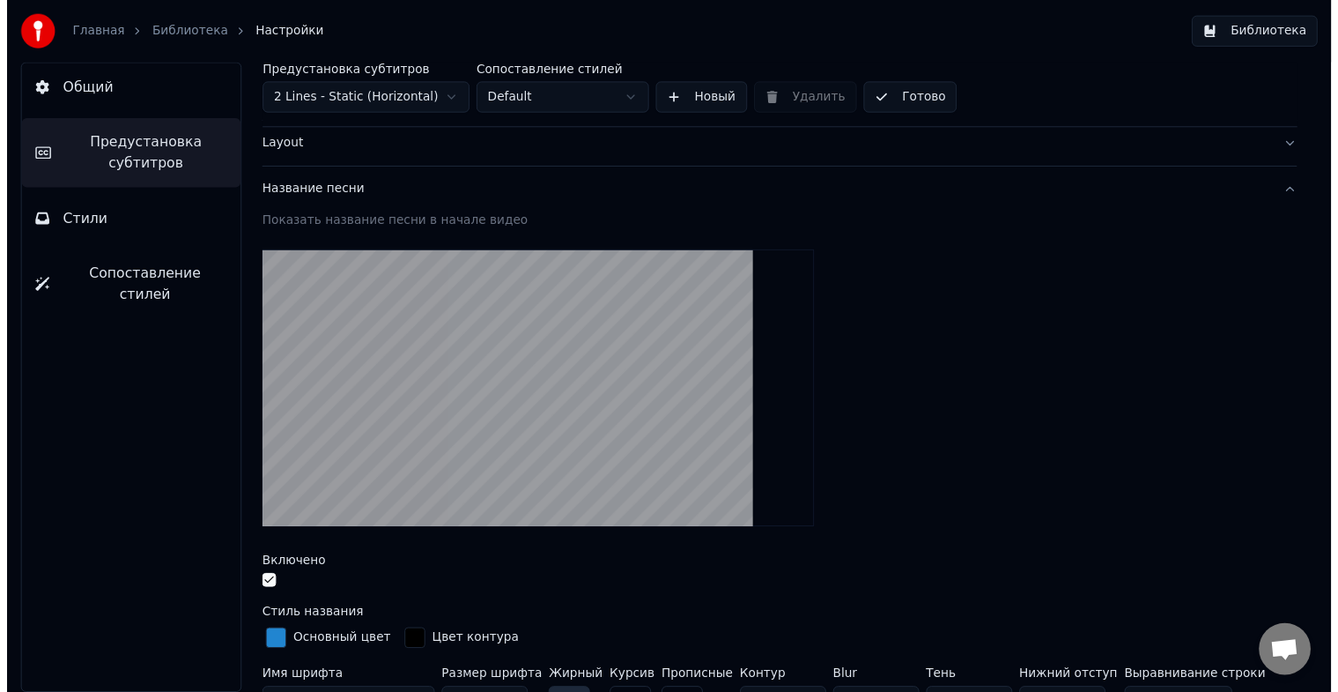
scroll to position [0, 0]
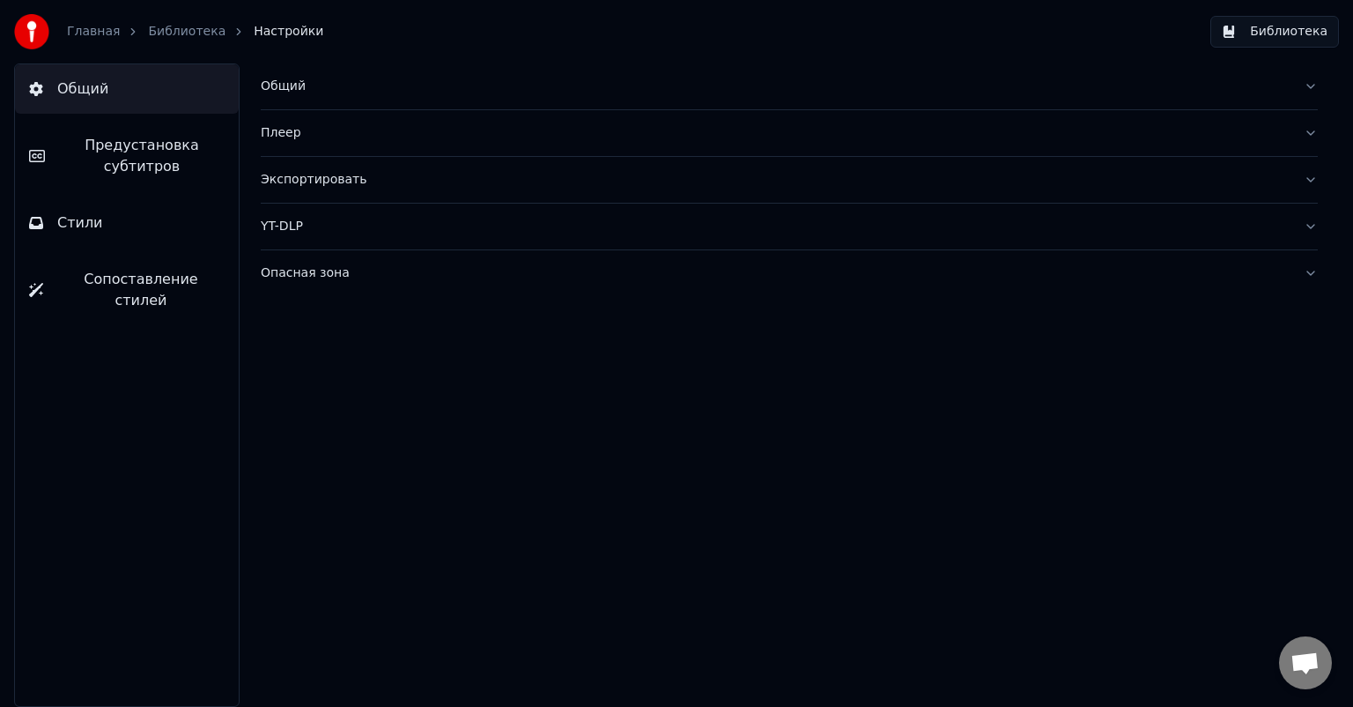
click at [1300, 33] on button "Библиотека" at bounding box center [1275, 32] width 129 height 32
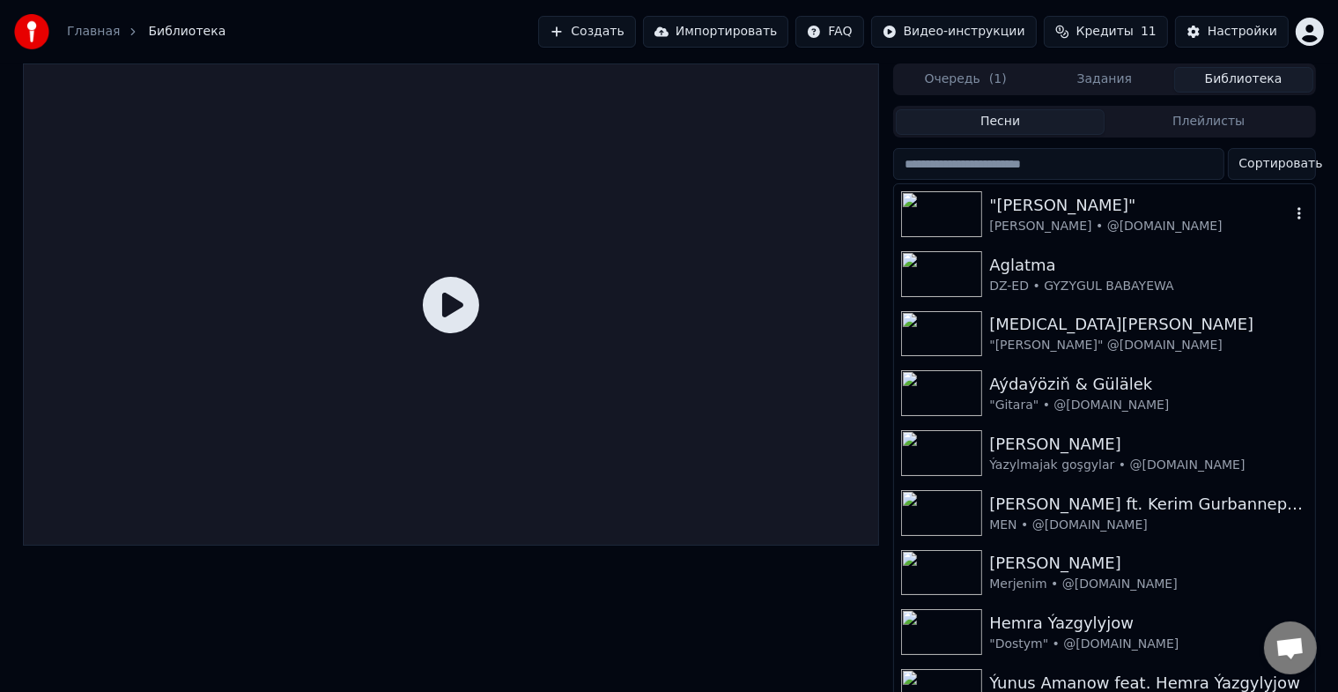
click at [934, 207] on img at bounding box center [941, 214] width 81 height 46
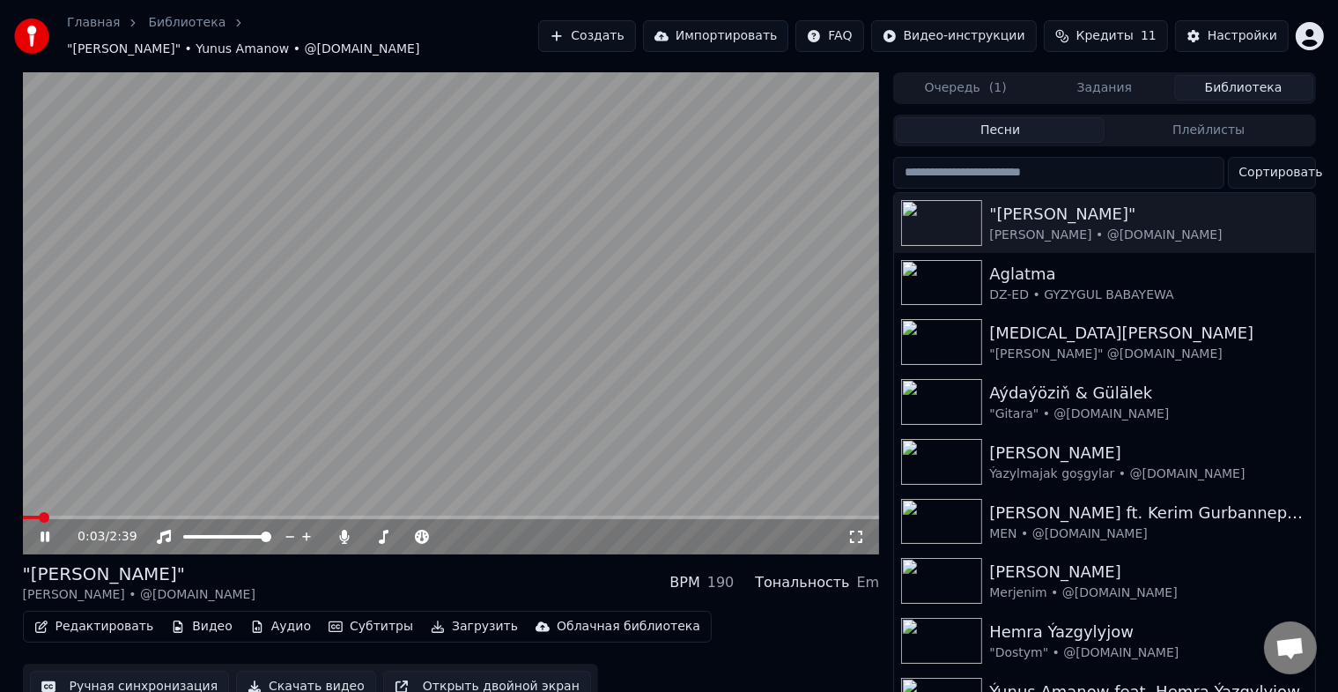
click at [48, 531] on icon at bounding box center [45, 536] width 9 height 11
click at [95, 614] on button "Редактировать" at bounding box center [94, 626] width 134 height 25
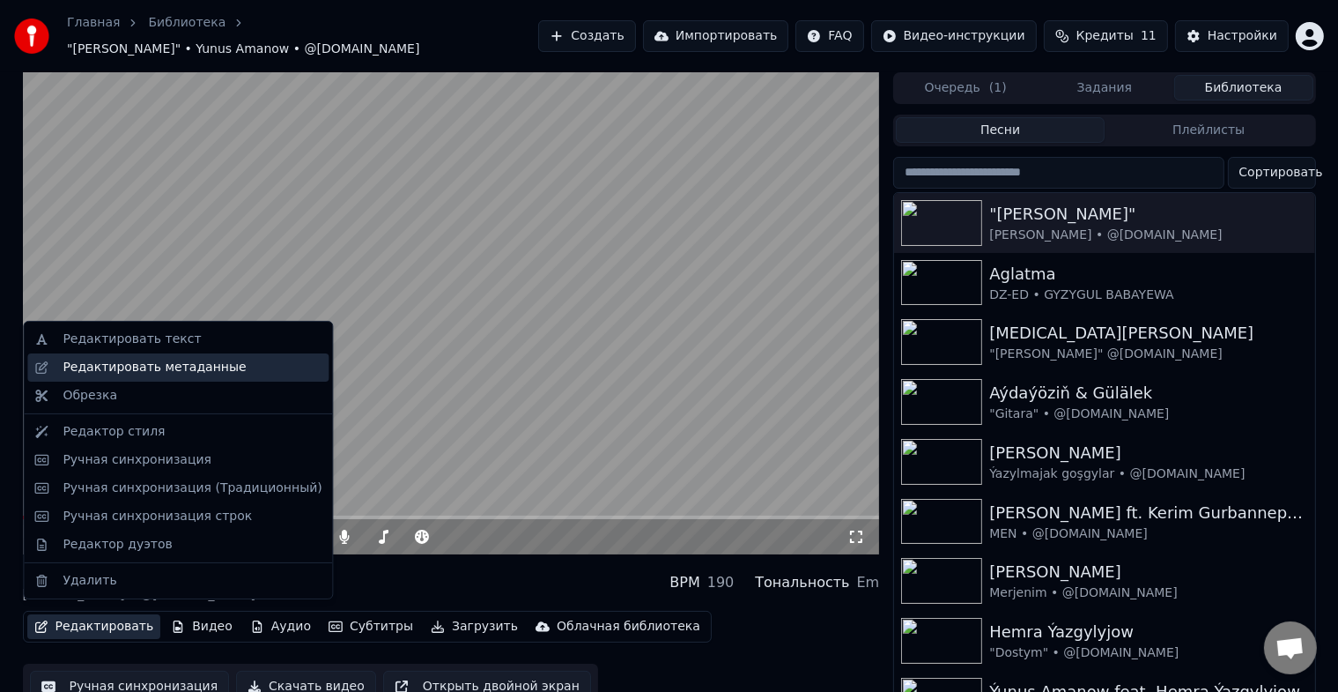
click at [190, 359] on div "Редактировать метаданные" at bounding box center [154, 368] width 183 height 18
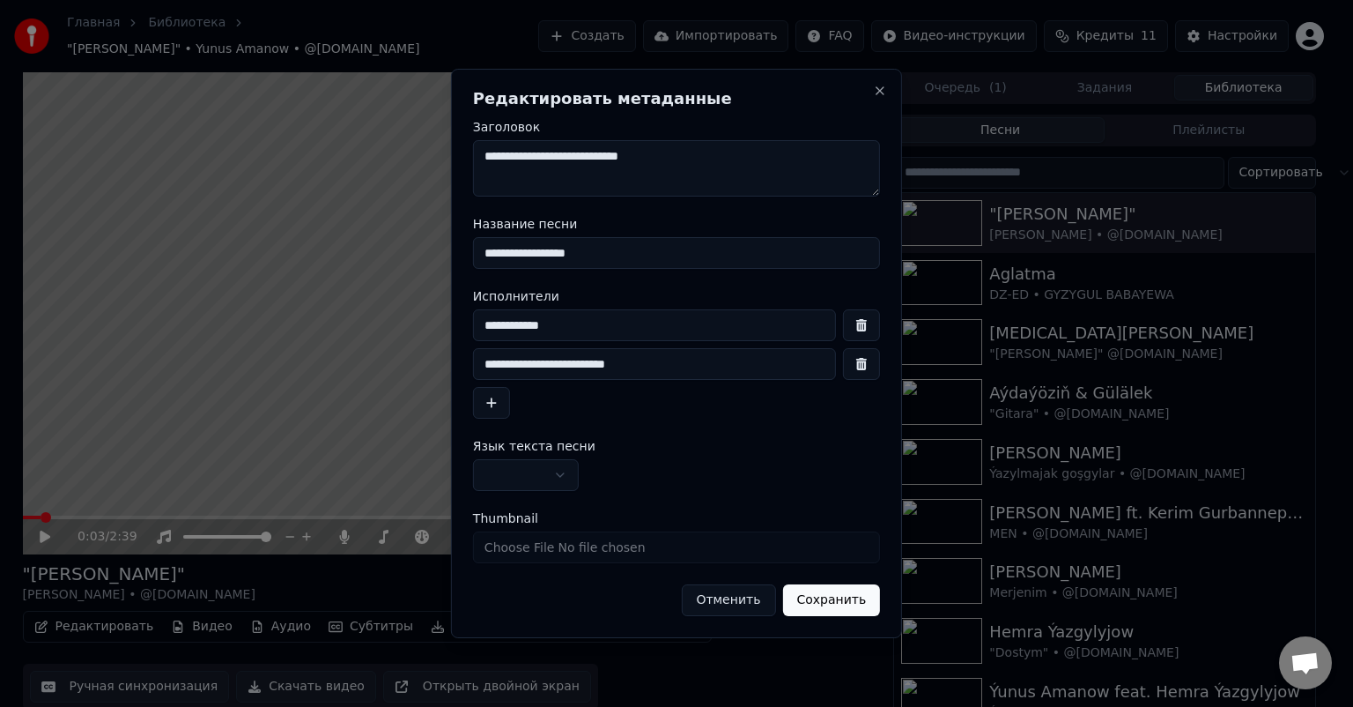
drag, startPoint x: 618, startPoint y: 365, endPoint x: 522, endPoint y: 360, distance: 96.1
click at [522, 360] on input "**********" at bounding box center [654, 364] width 363 height 32
click at [870, 367] on button "button" at bounding box center [861, 364] width 37 height 32
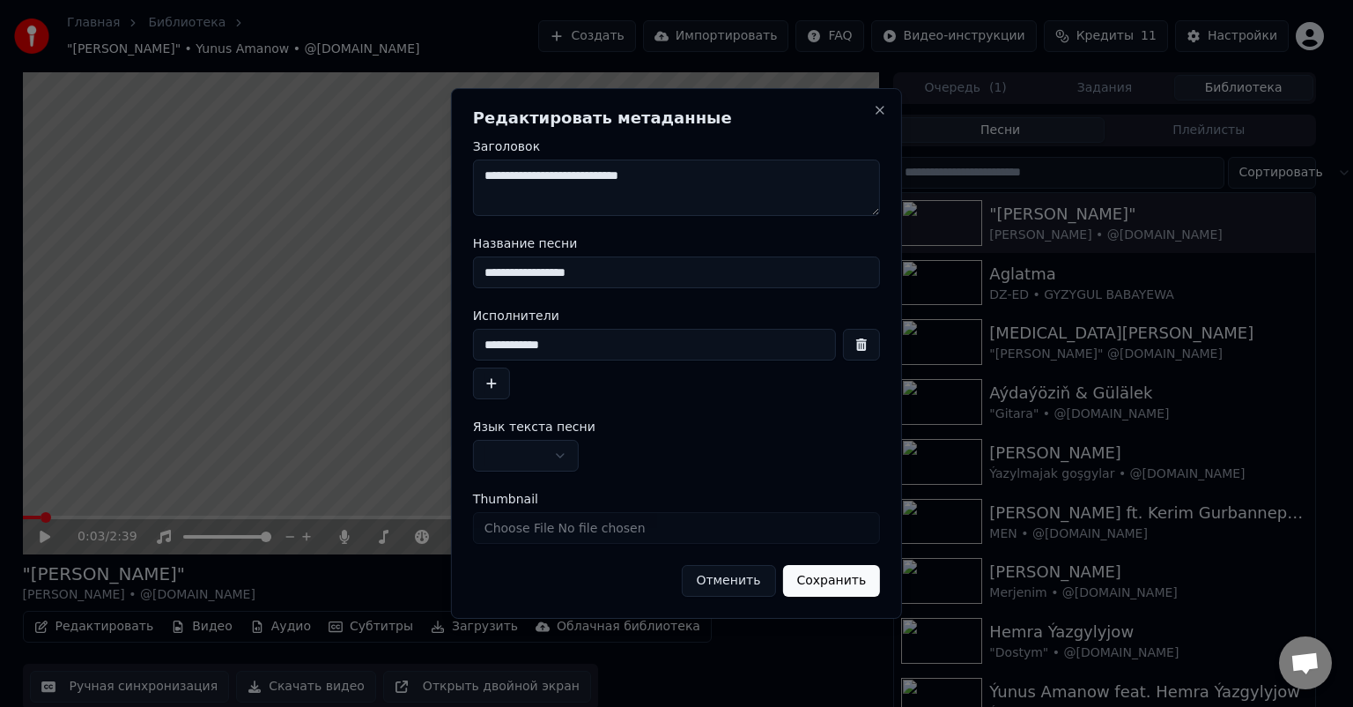
click at [597, 347] on input "**********" at bounding box center [654, 345] width 363 height 32
paste input "**********"
click at [571, 345] on input "**********" at bounding box center [654, 345] width 363 height 32
type input "**********"
click at [845, 589] on button "Сохранить" at bounding box center [831, 581] width 98 height 32
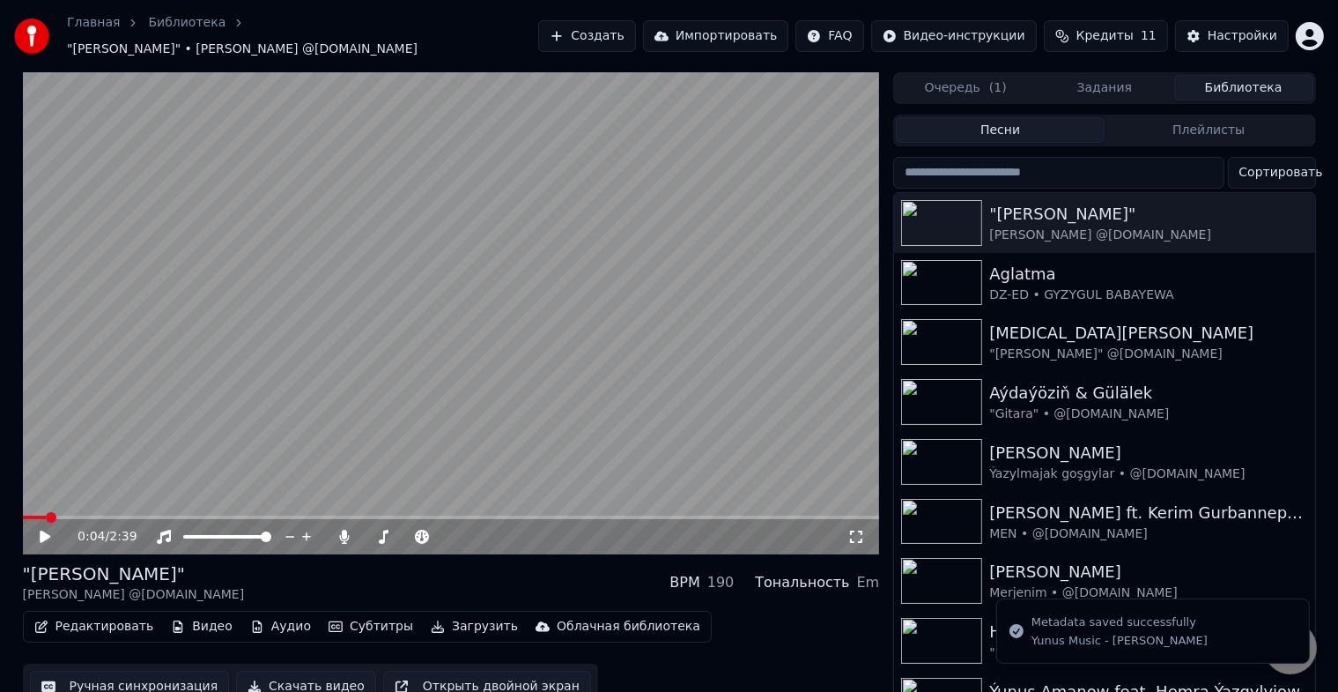
scroll to position [21, 0]
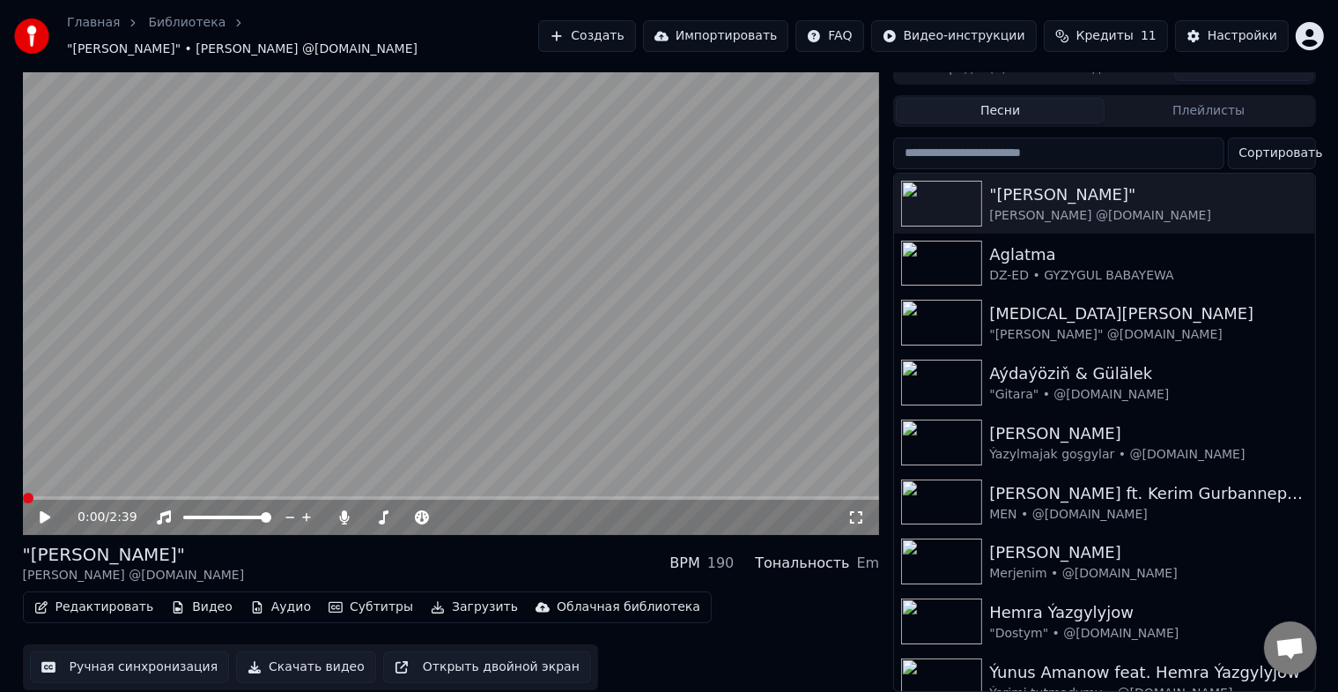
click at [23, 496] on span at bounding box center [23, 498] width 0 height 4
click at [1265, 27] on div "Настройки" at bounding box center [1243, 36] width 70 height 18
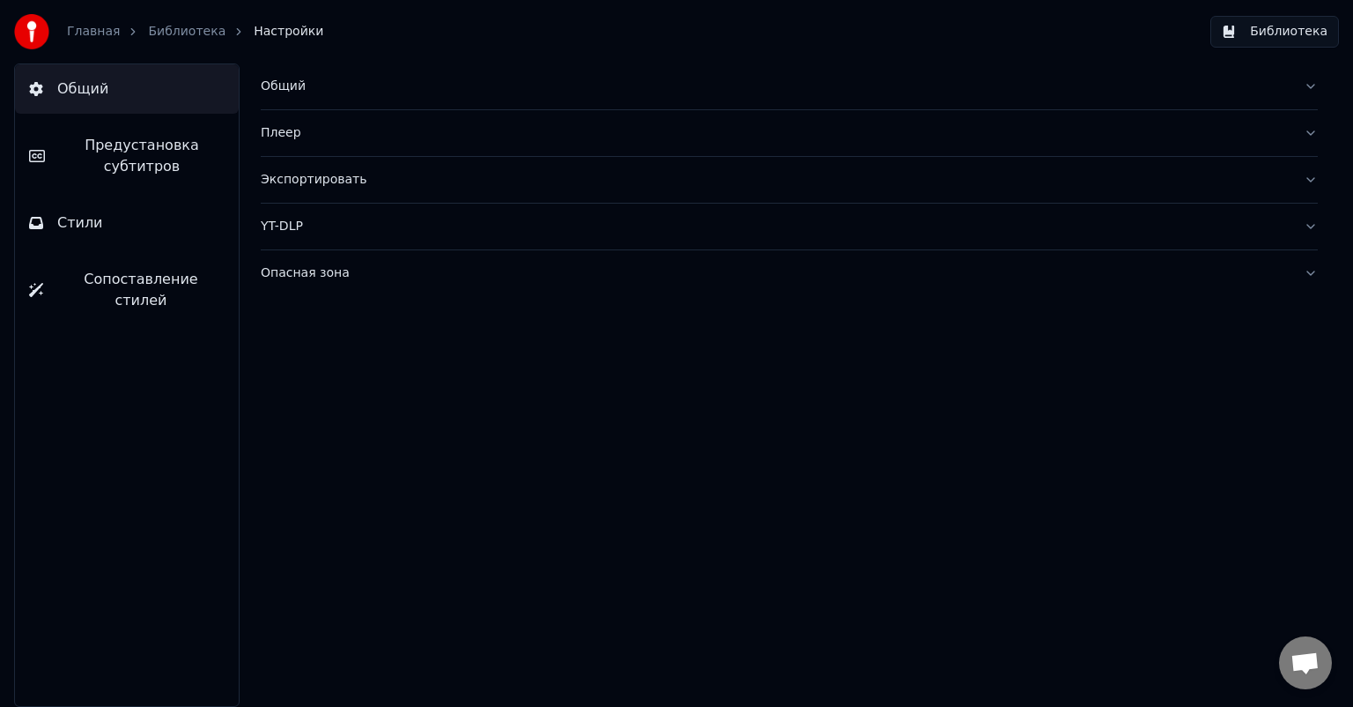
click at [134, 150] on span "Предустановка субтитров" at bounding box center [142, 156] width 166 height 42
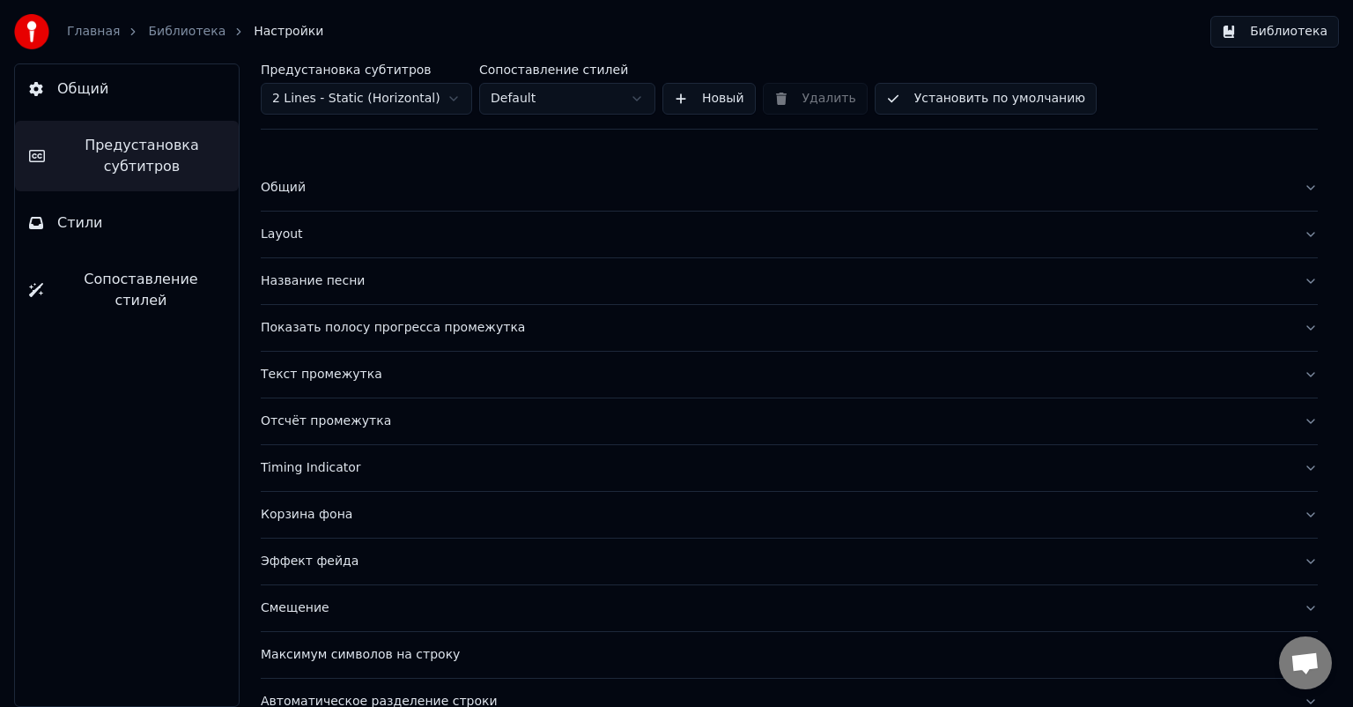
click at [314, 279] on div "Название песни" at bounding box center [775, 281] width 1029 height 18
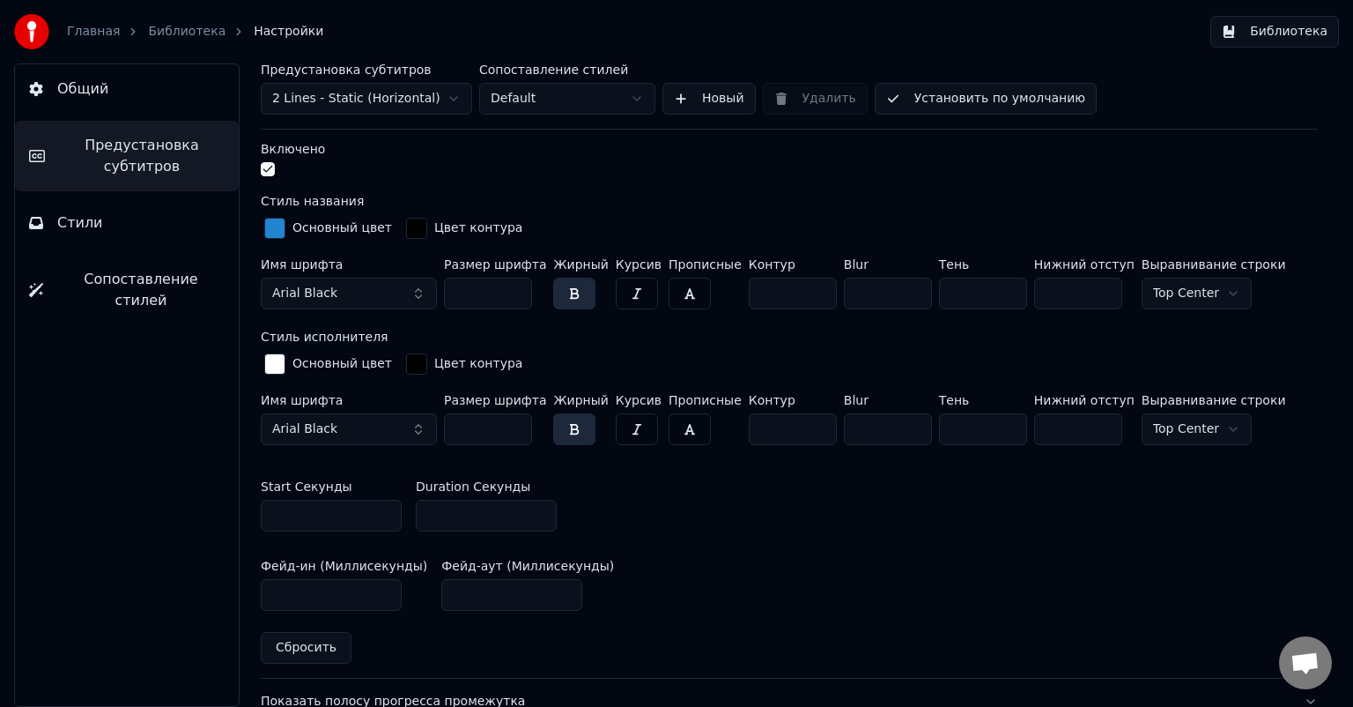
scroll to position [529, 0]
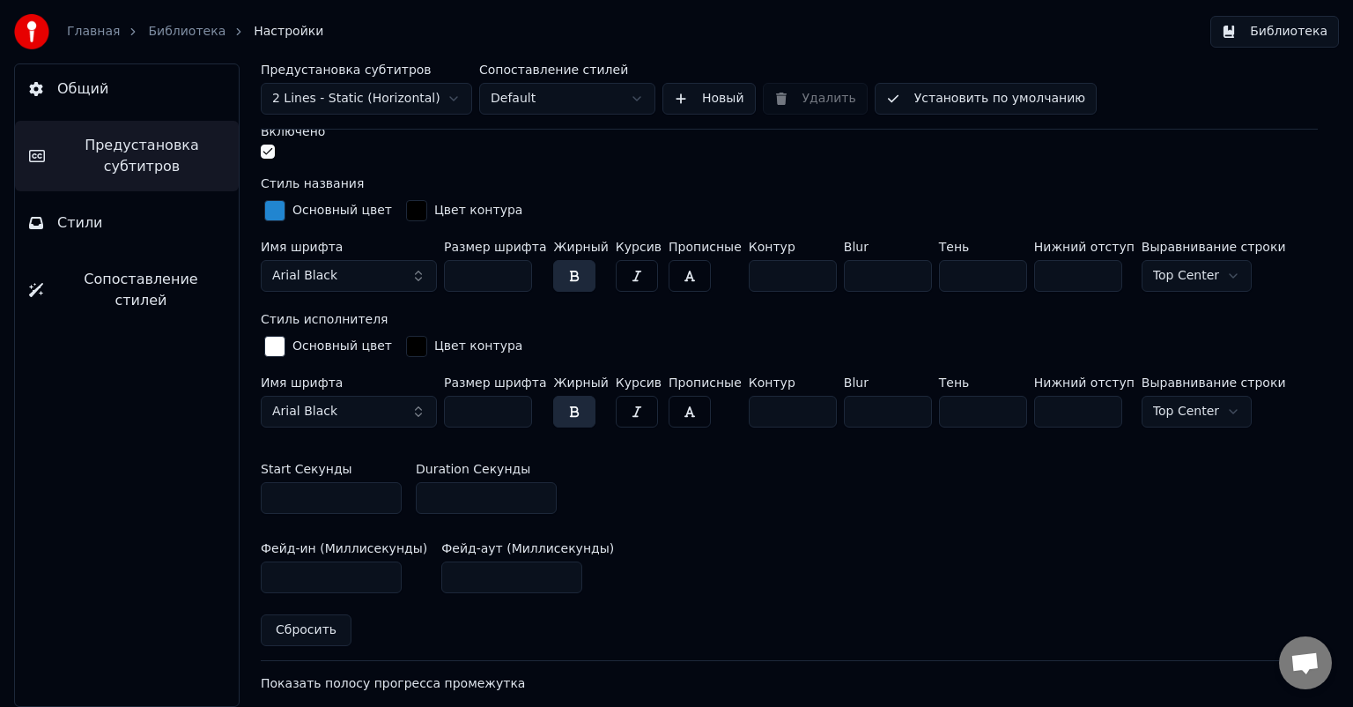
drag, startPoint x: 456, startPoint y: 493, endPoint x: 388, endPoint y: 493, distance: 67.8
click at [388, 493] on div "Start Секунды * Duration Секунды *" at bounding box center [789, 487] width 1057 height 79
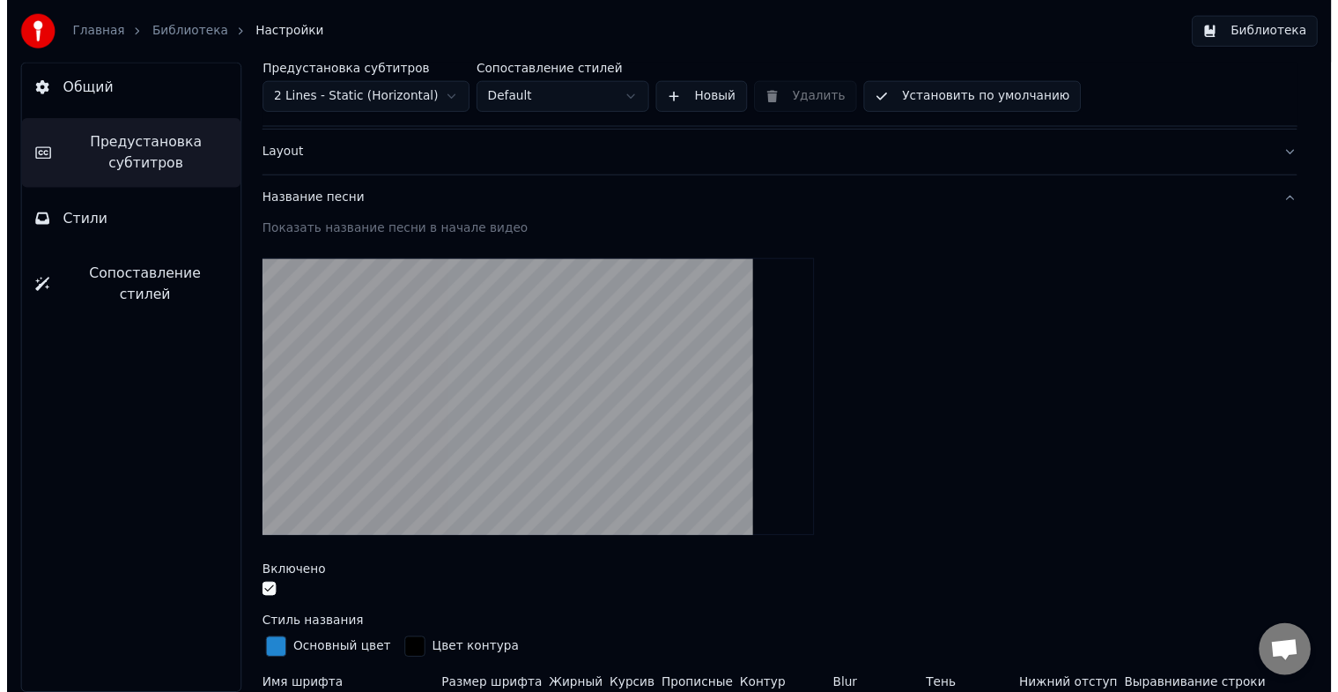
scroll to position [176, 0]
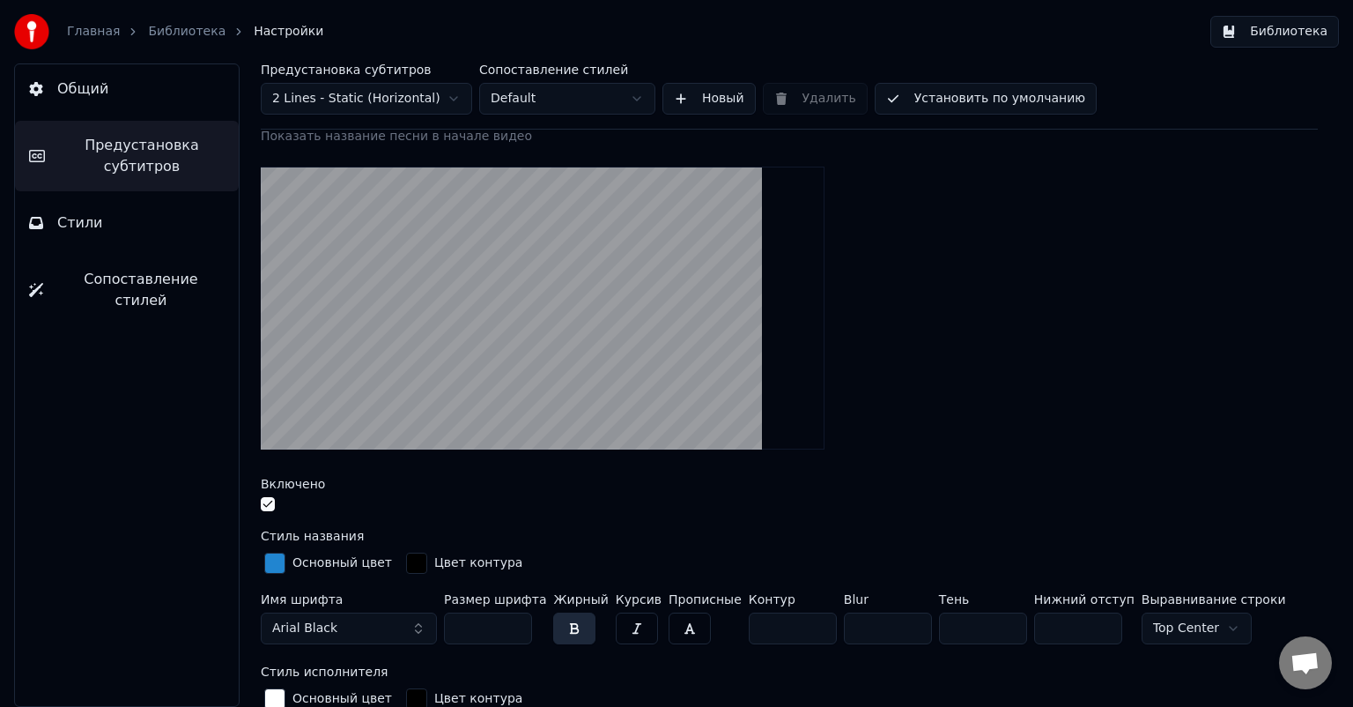
type input "**"
click at [169, 33] on link "Библиотека" at bounding box center [187, 32] width 78 height 18
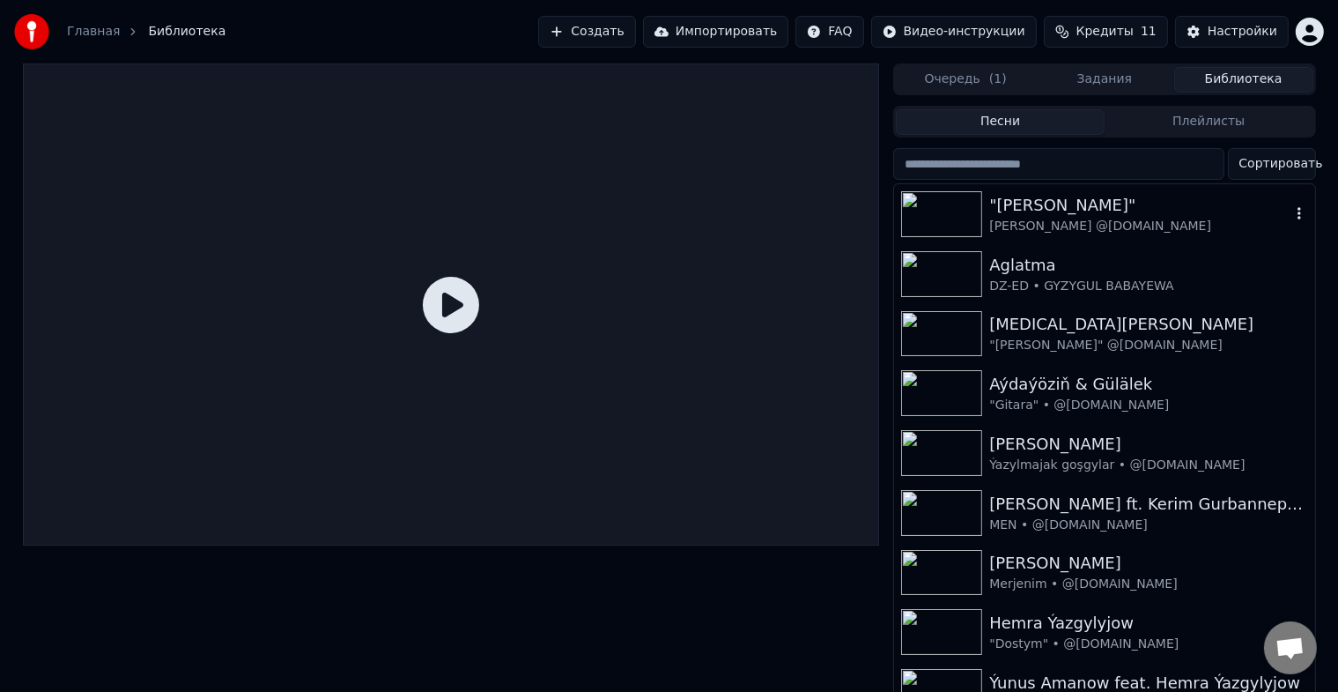
click at [960, 215] on img at bounding box center [941, 214] width 81 height 46
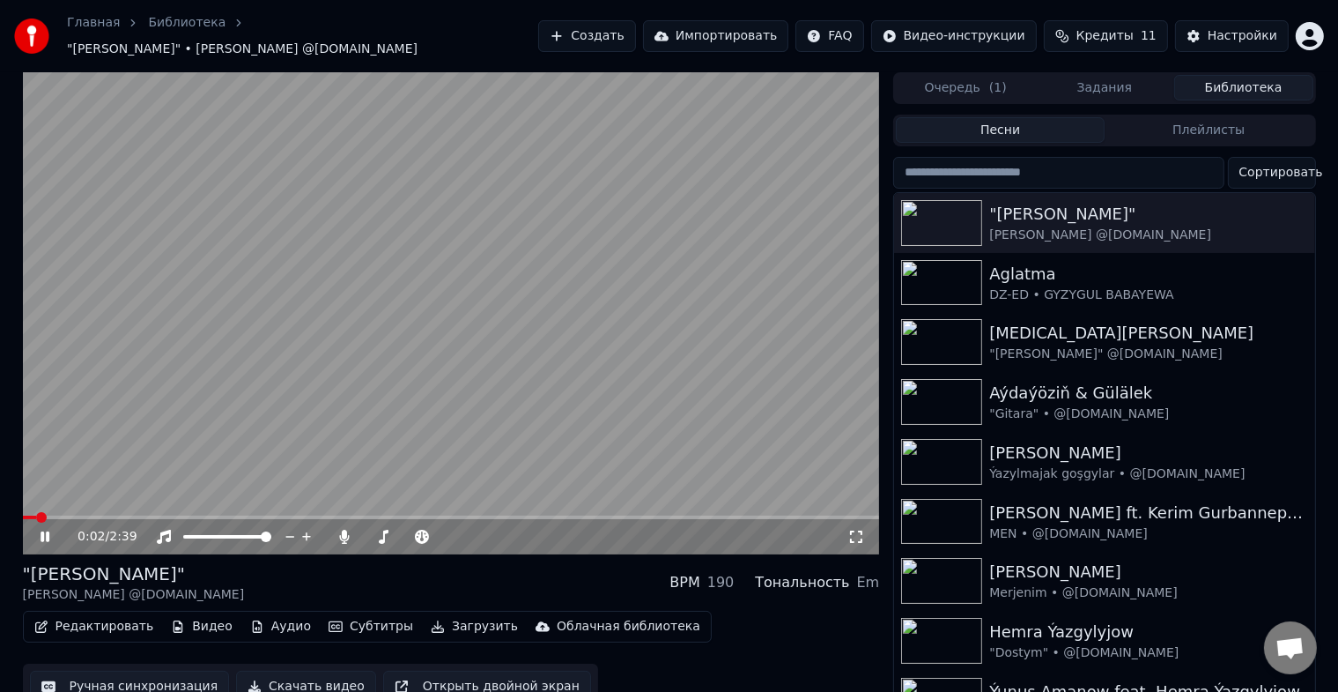
click at [47, 531] on icon at bounding box center [45, 536] width 9 height 11
click at [106, 614] on button "Редактировать" at bounding box center [94, 626] width 134 height 25
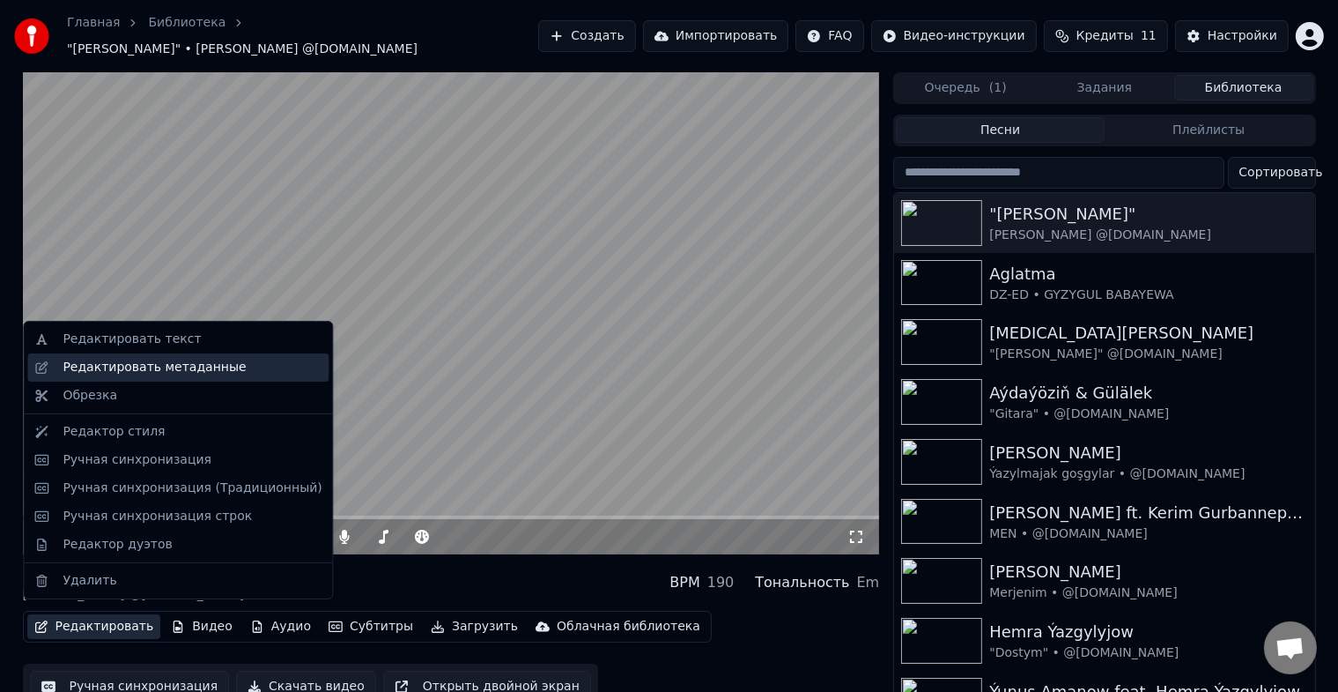
click at [185, 367] on div "Редактировать метаданные" at bounding box center [154, 368] width 183 height 18
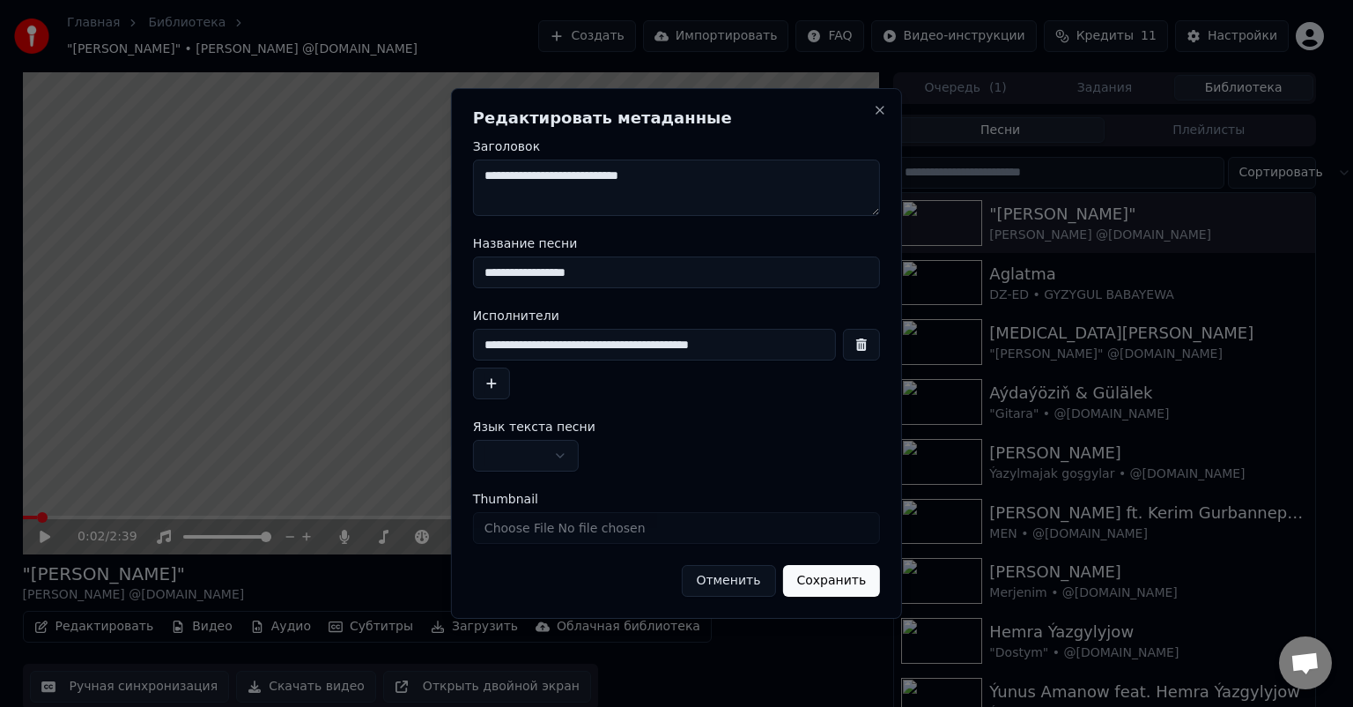
click at [737, 338] on input "**********" at bounding box center [654, 345] width 363 height 32
click at [624, 341] on input "**********" at bounding box center [654, 345] width 363 height 32
type input "**********"
click at [832, 578] on button "Сохранить" at bounding box center [831, 581] width 98 height 32
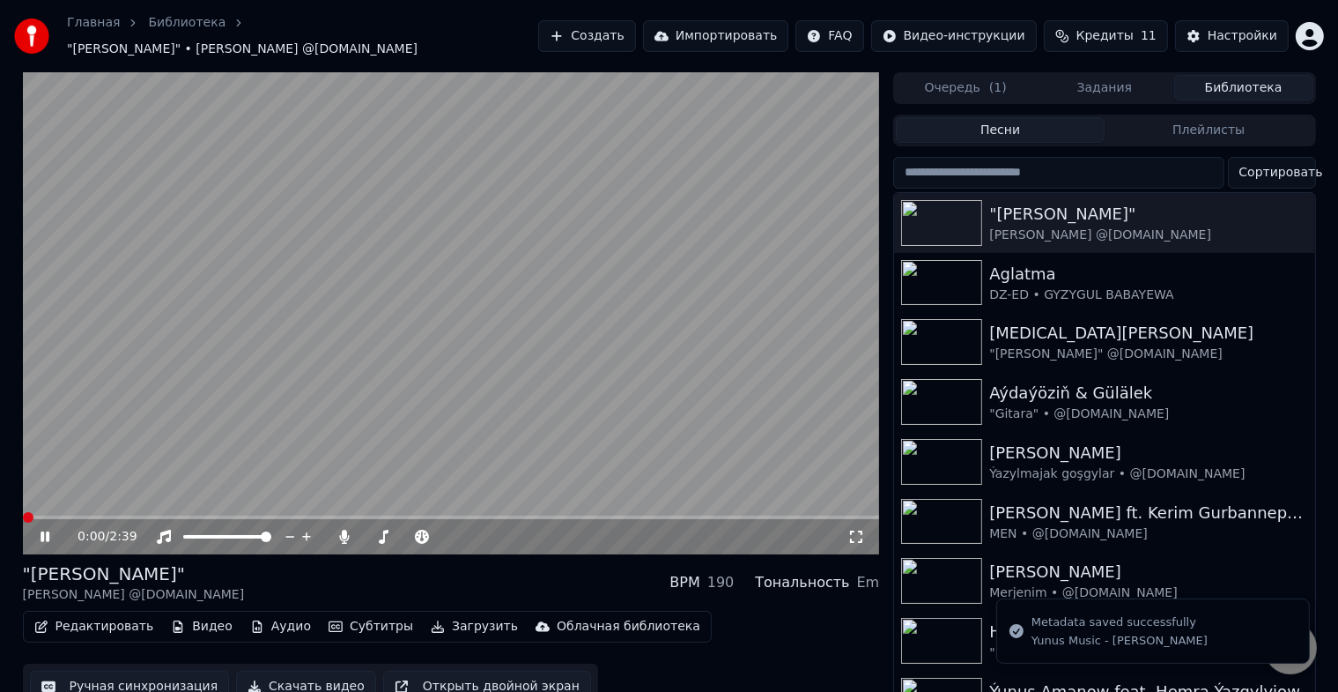
click at [48, 531] on icon at bounding box center [45, 536] width 9 height 11
click at [48, 530] on icon at bounding box center [45, 536] width 11 height 12
click at [42, 504] on video at bounding box center [451, 313] width 857 height 482
click at [23, 512] on span at bounding box center [28, 517] width 11 height 11
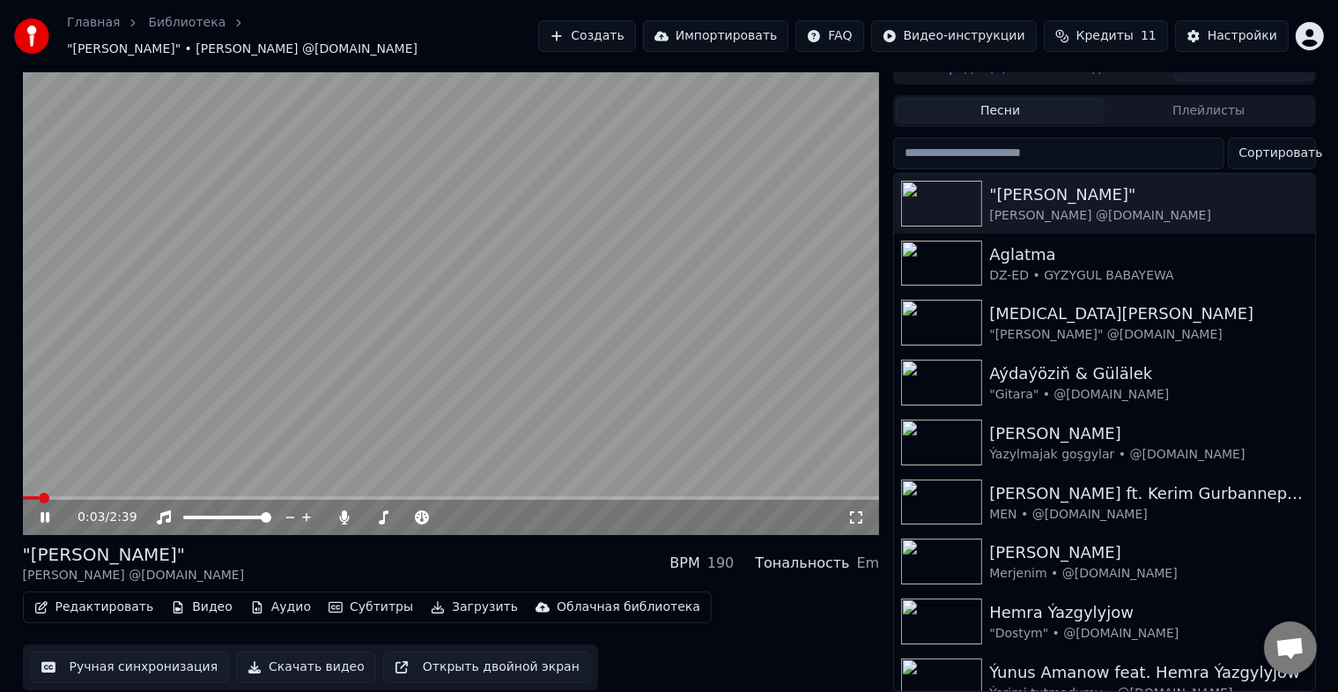
click at [39, 493] on span at bounding box center [44, 498] width 11 height 11
click at [125, 652] on button "Ручная синхронизация" at bounding box center [130, 667] width 200 height 32
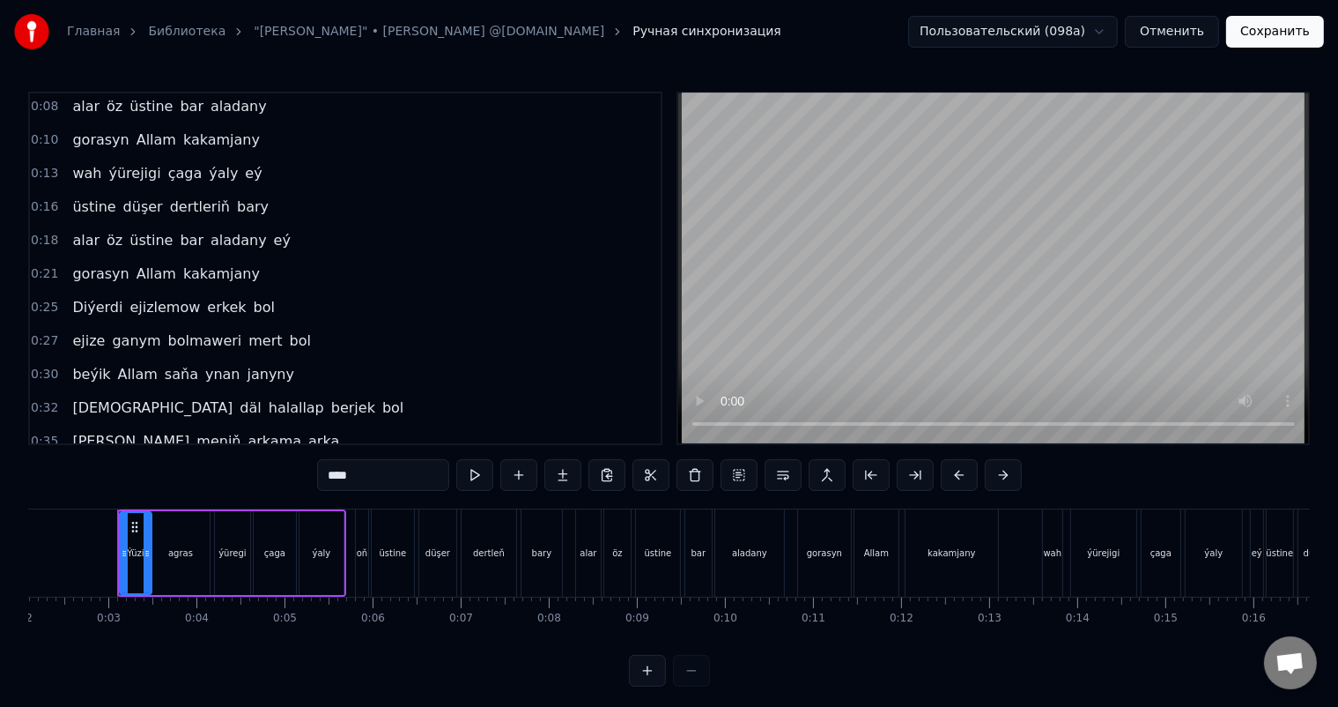
scroll to position [100, 0]
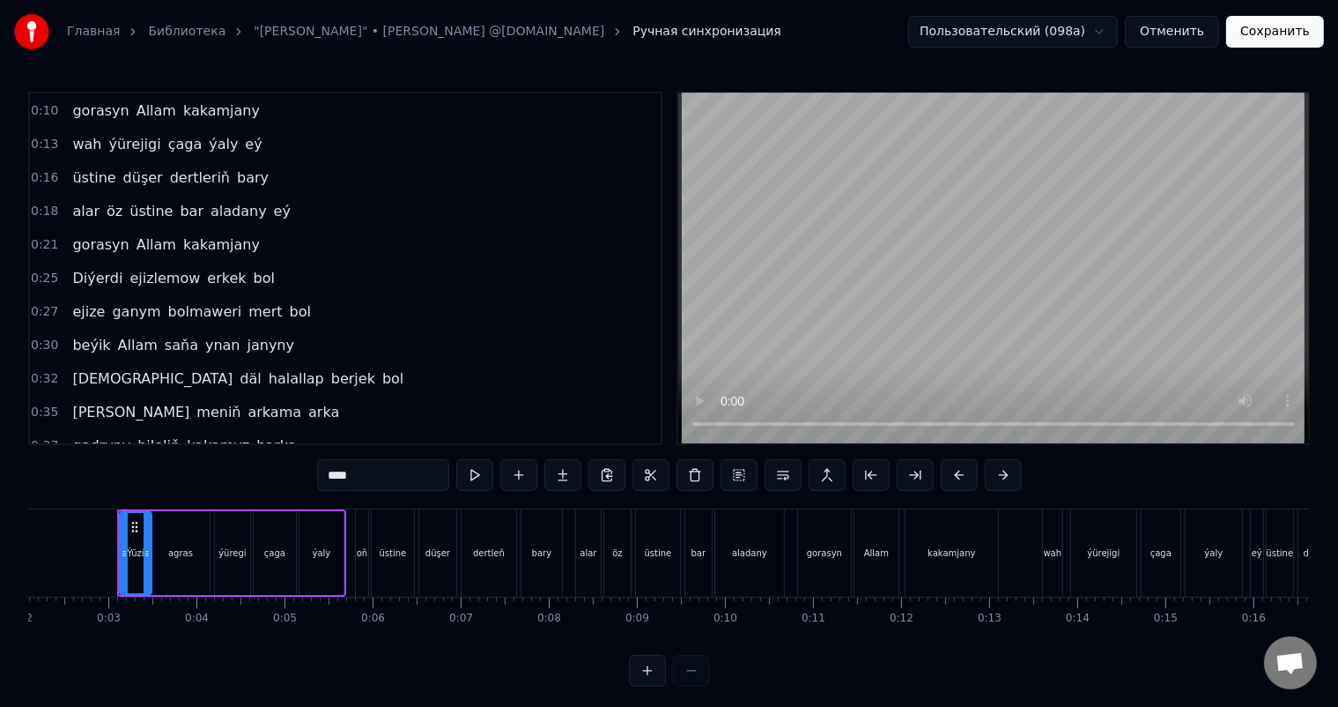
click at [88, 335] on span "beýik" at bounding box center [90, 345] width 41 height 20
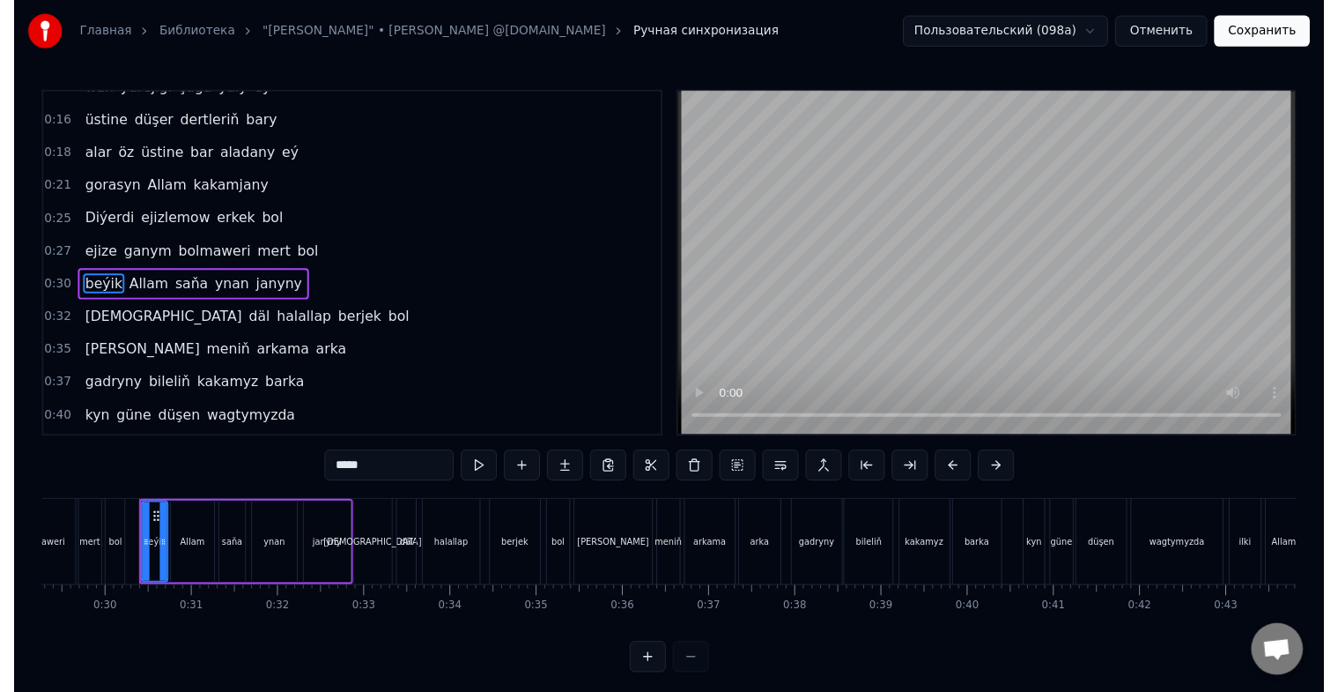
scroll to position [0, 2589]
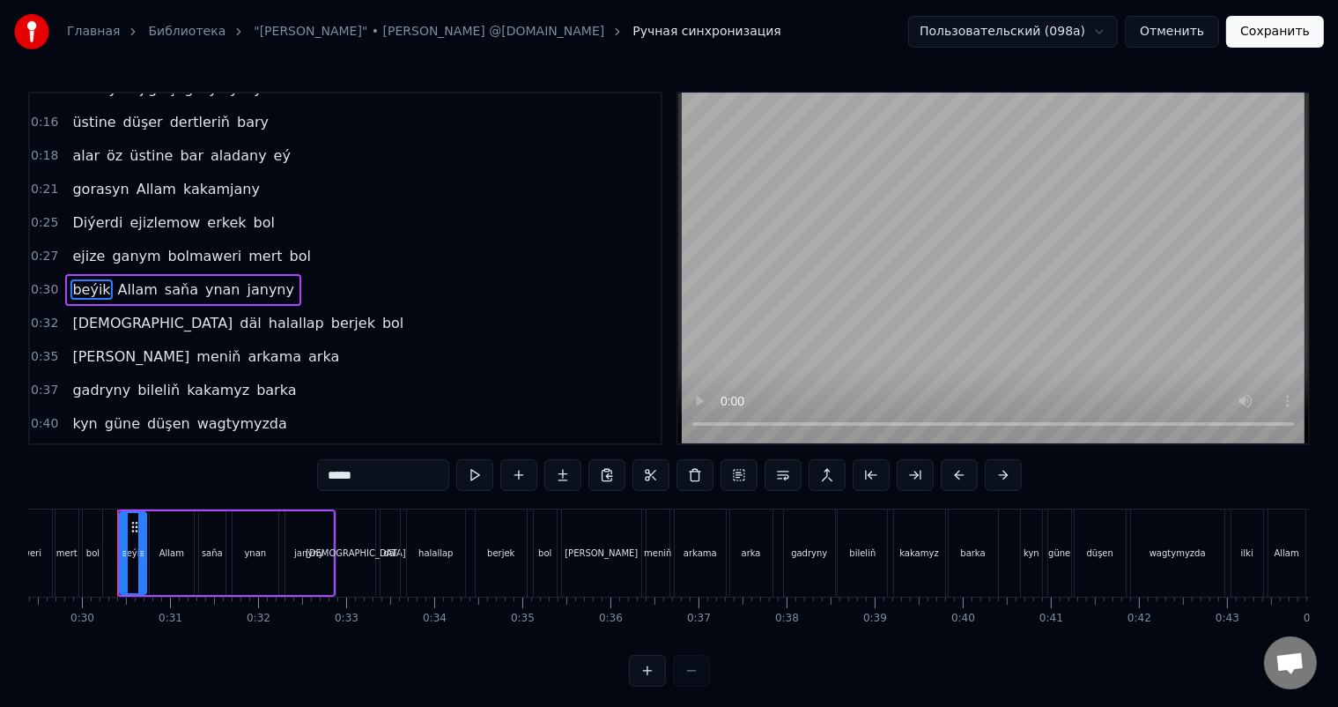
click at [331, 478] on input "*****" at bounding box center [383, 475] width 132 height 32
type input "*****"
click at [1269, 23] on button "Сохранить" at bounding box center [1275, 32] width 98 height 32
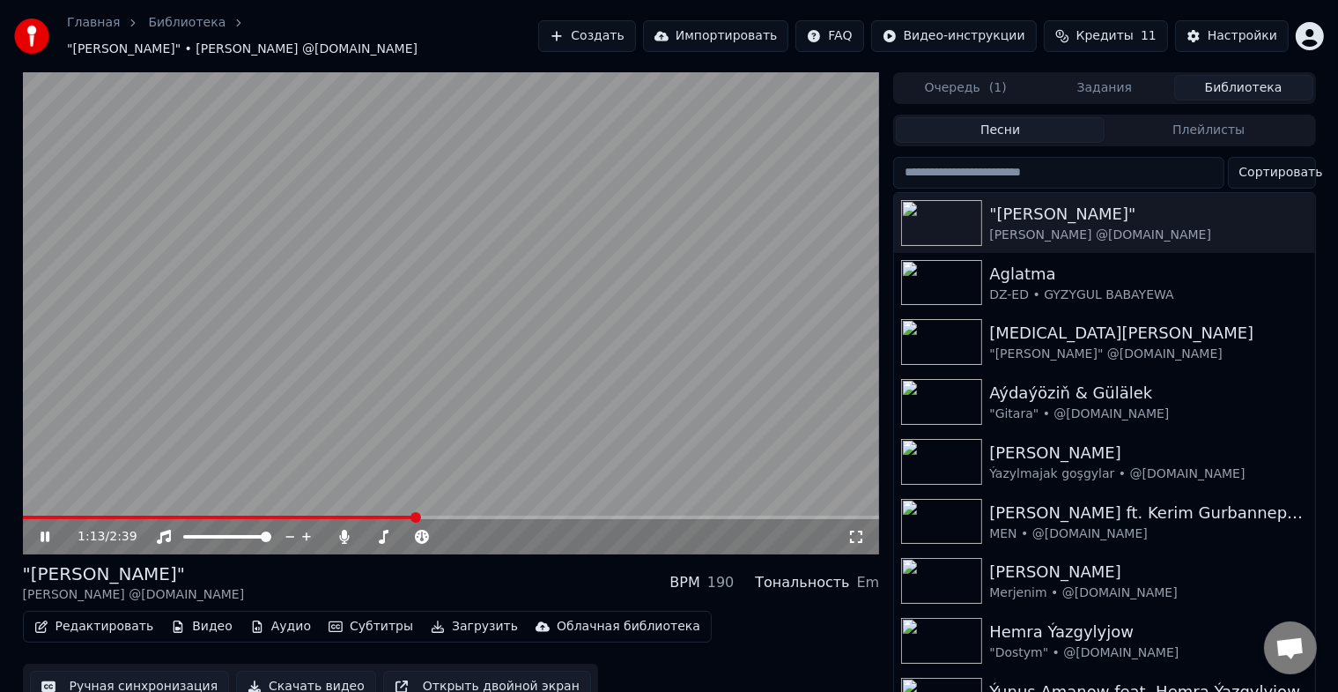
click at [414, 515] on span at bounding box center [219, 517] width 393 height 4
click at [336, 515] on span at bounding box center [179, 517] width 313 height 4
click at [37, 530] on icon at bounding box center [57, 537] width 41 height 14
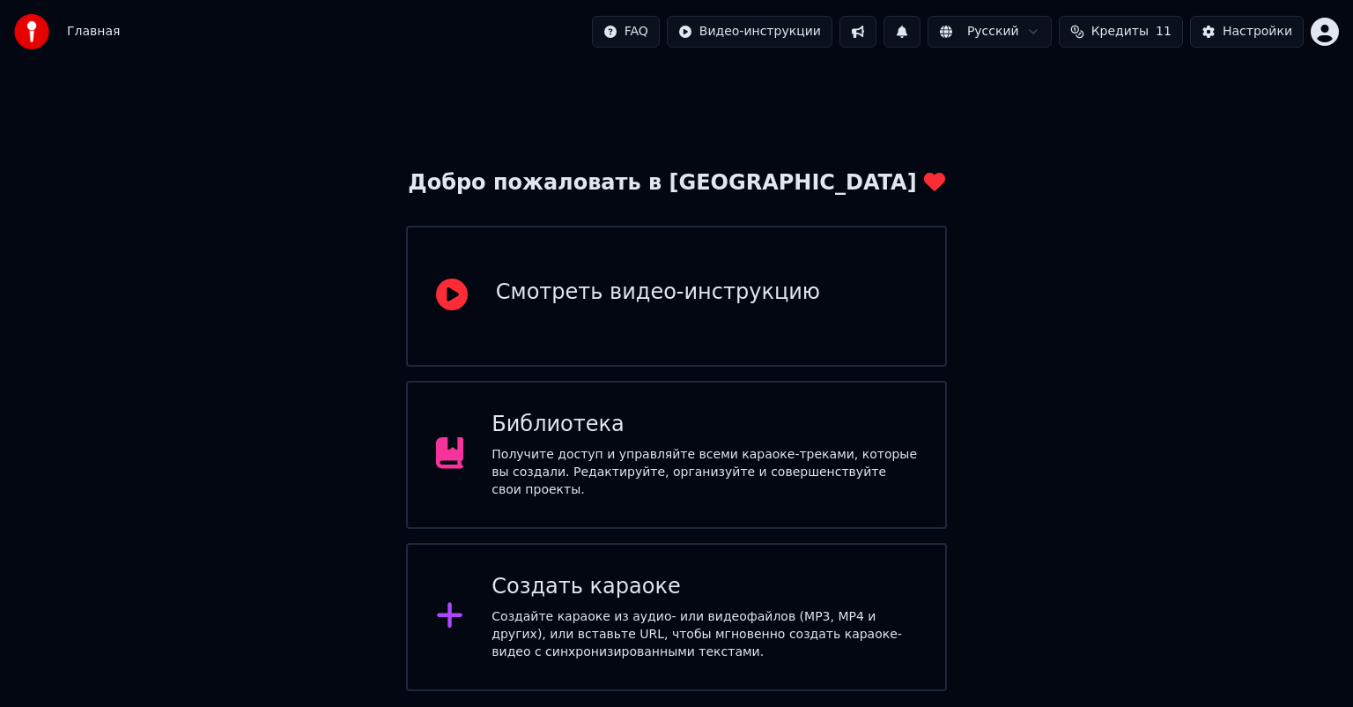
click at [698, 467] on div "Получите доступ и управляйте всеми караоке-треками, которые вы создали. Редакти…" at bounding box center [705, 472] width 426 height 53
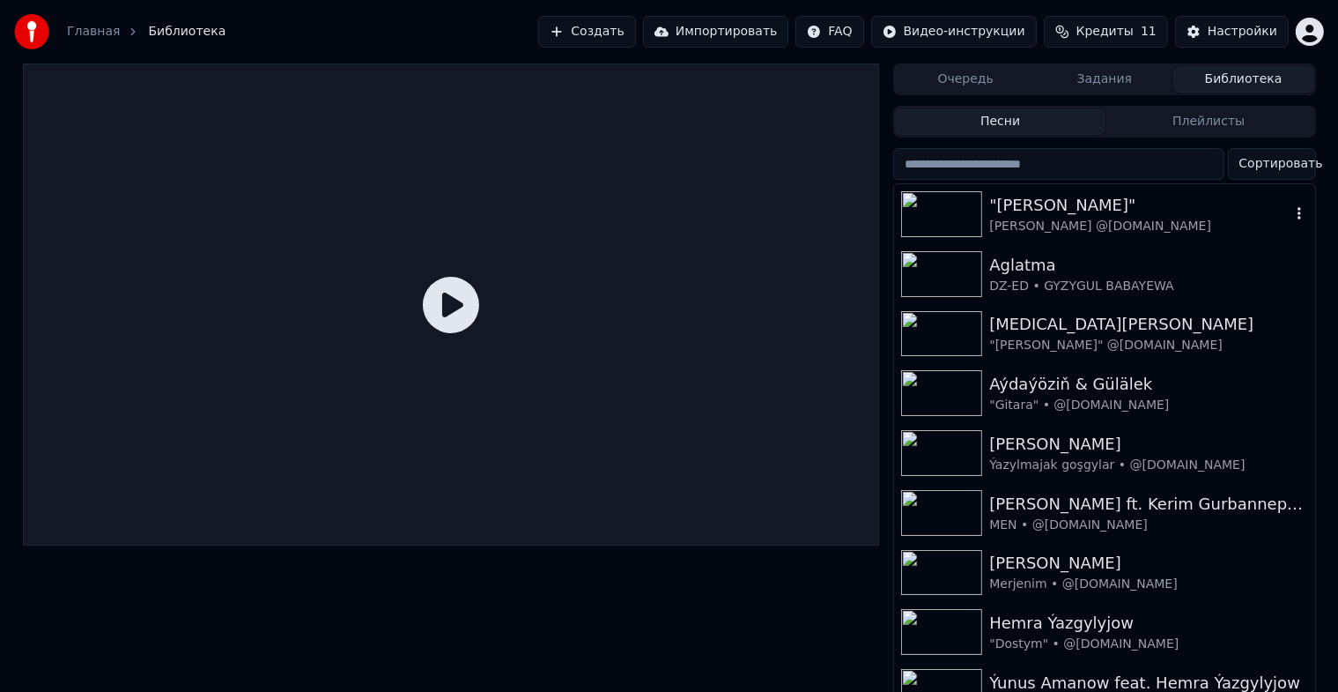
click at [961, 209] on img at bounding box center [941, 214] width 81 height 46
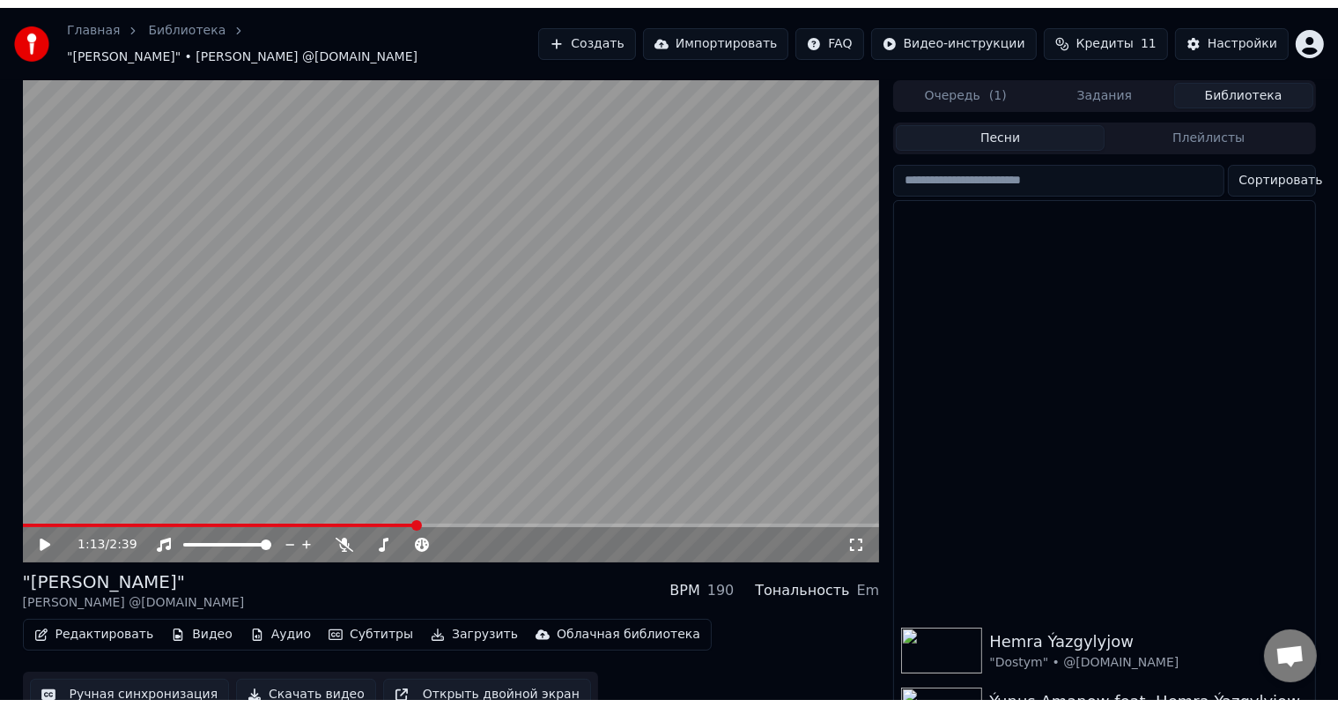
scroll to position [426, 0]
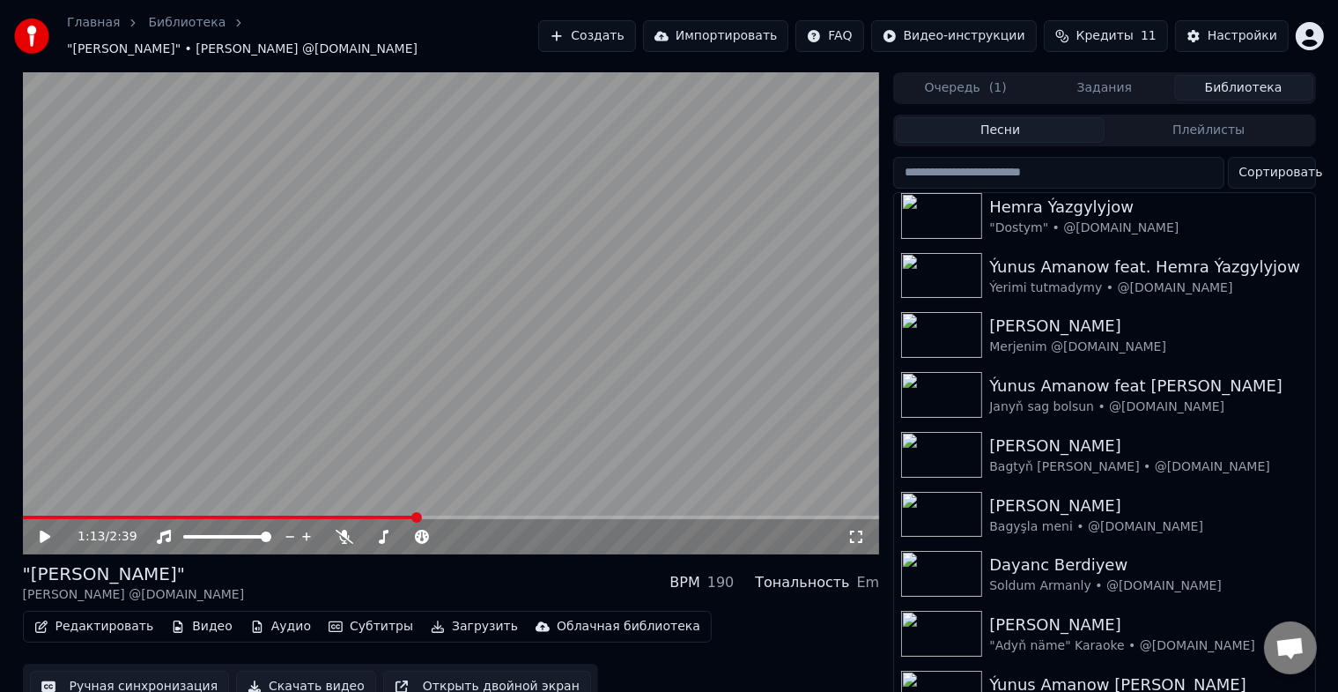
click at [174, 674] on button "Ручная синхронизация" at bounding box center [130, 687] width 200 height 32
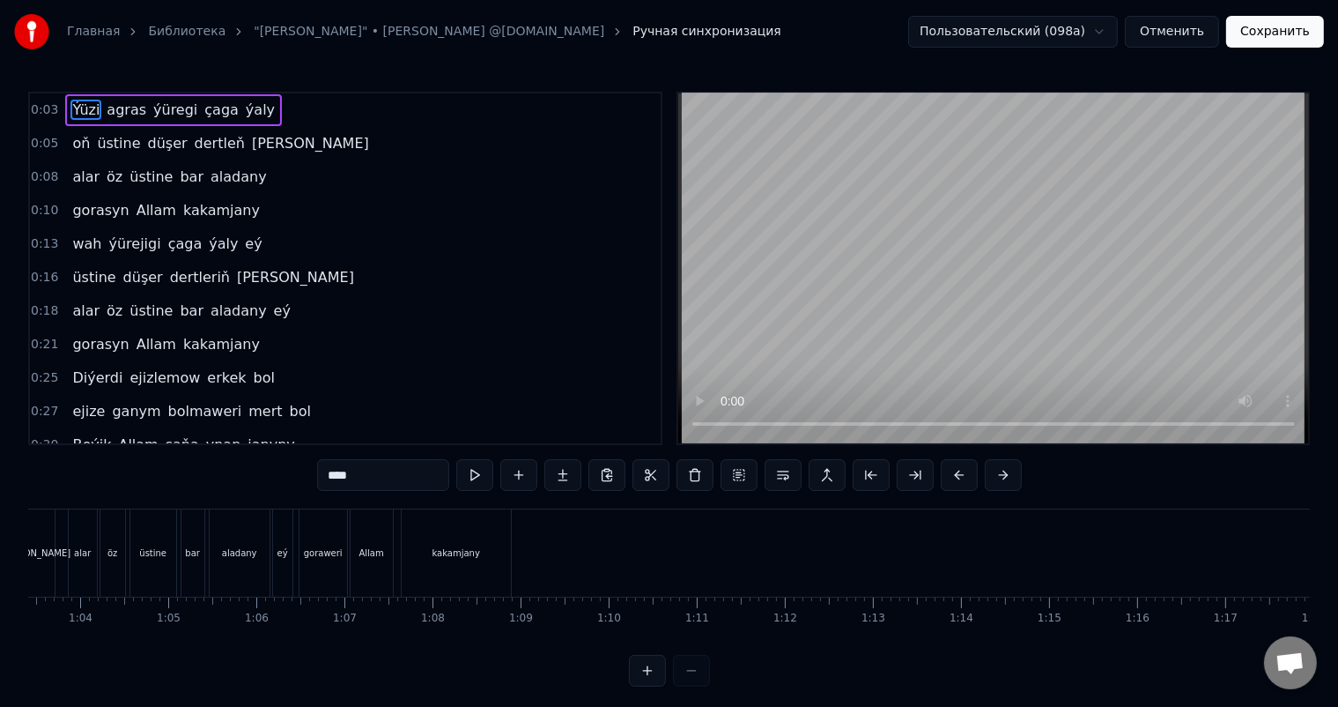
scroll to position [0, 5635]
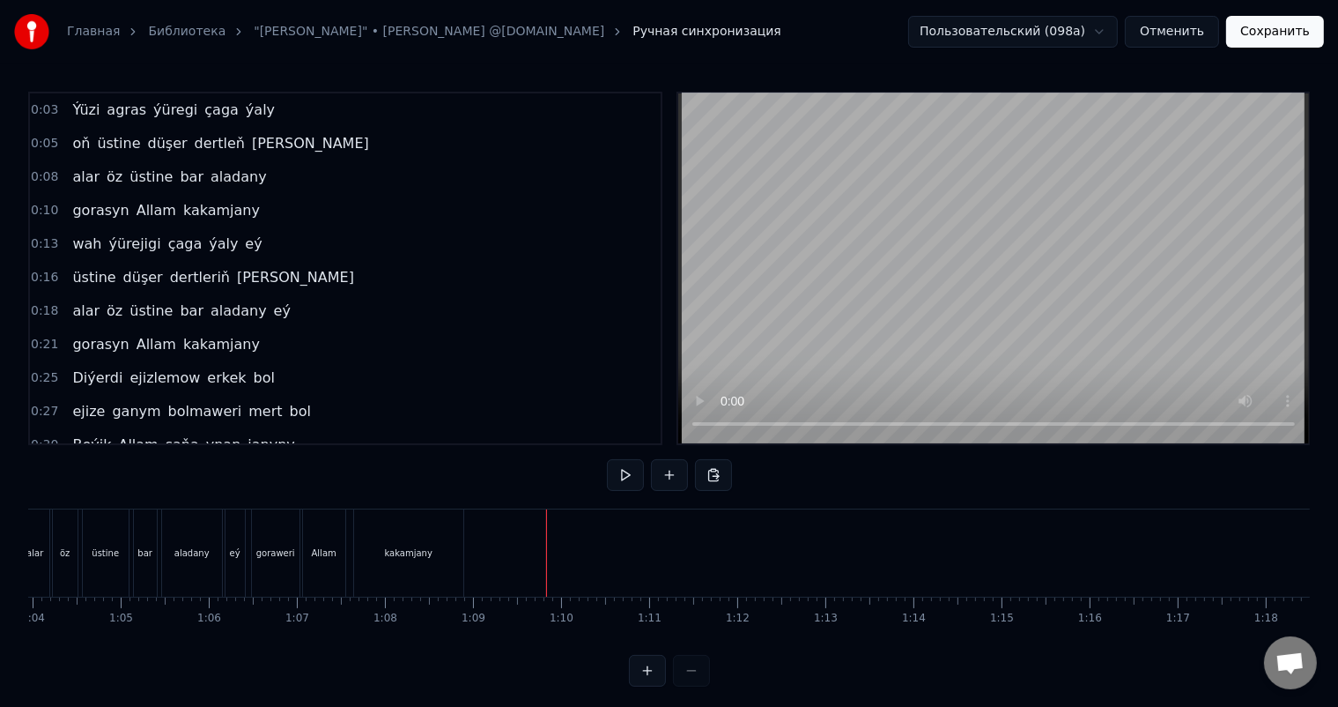
click at [442, 545] on div "kakamjany" at bounding box center [408, 552] width 109 height 87
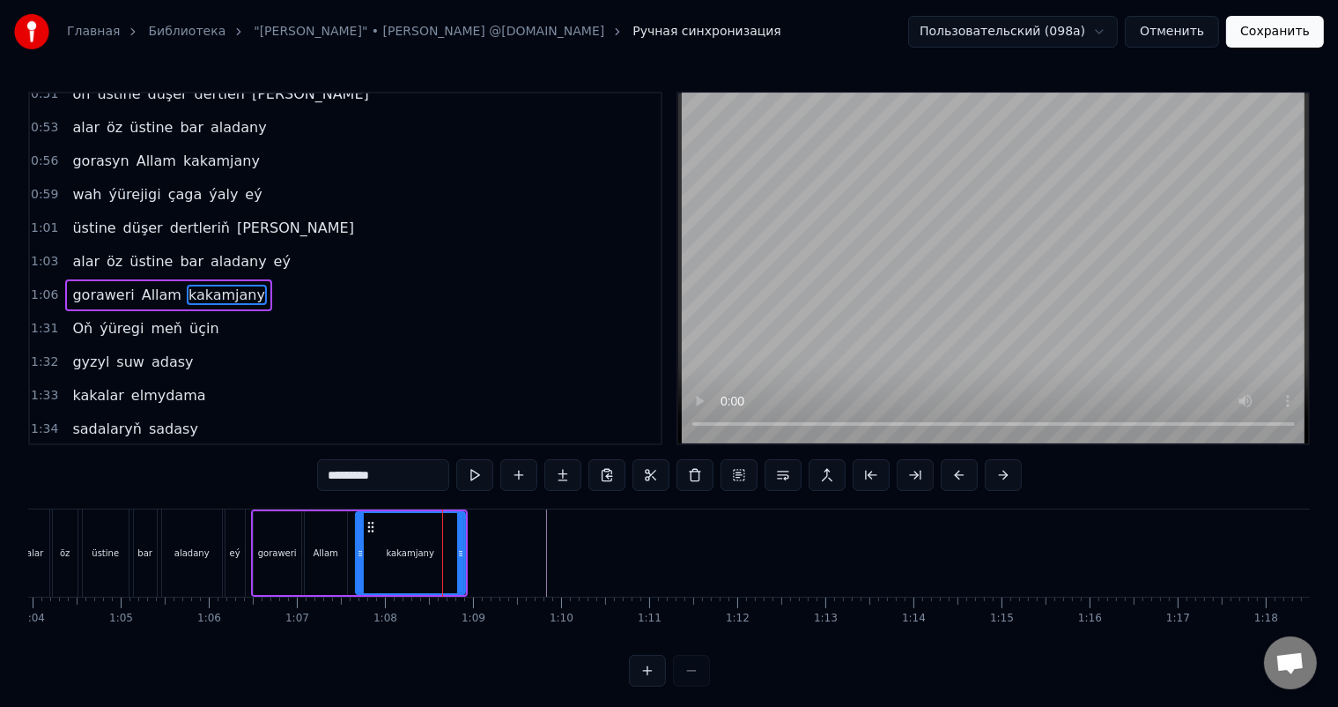
scroll to position [586, 0]
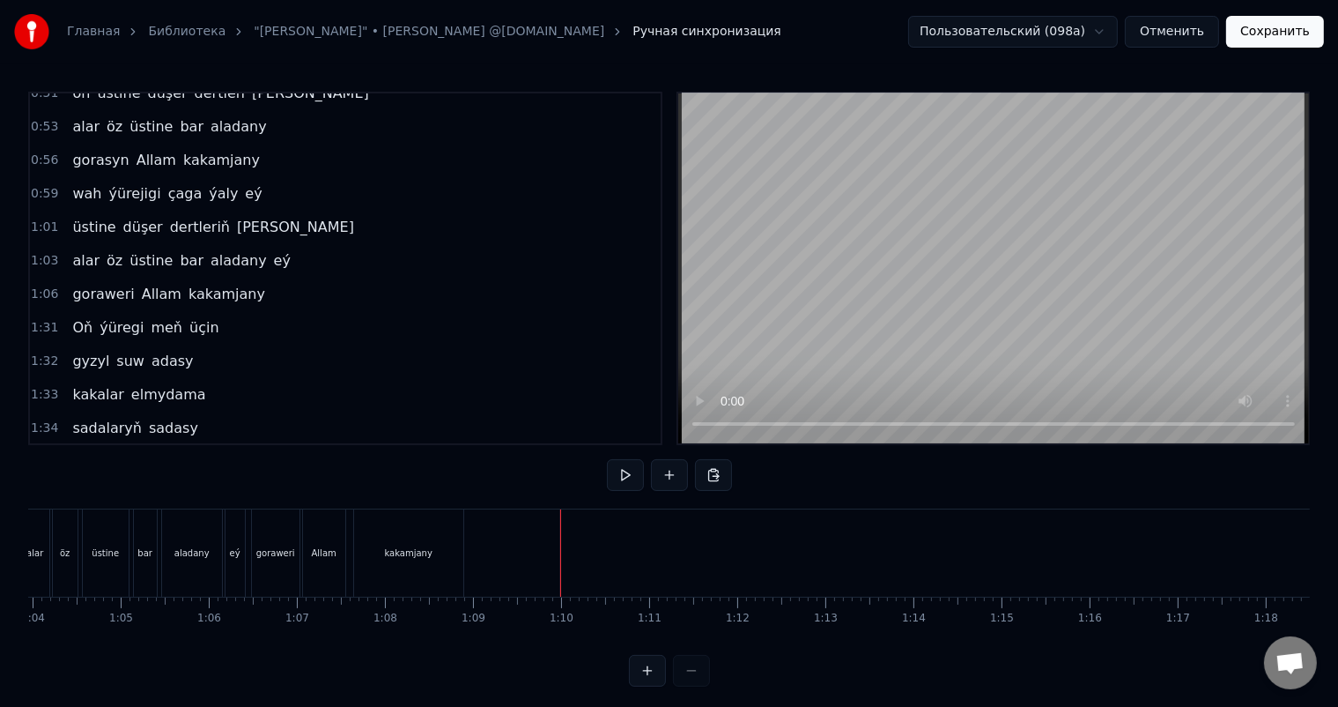
click at [426, 543] on div "kakamjany" at bounding box center [408, 552] width 109 height 87
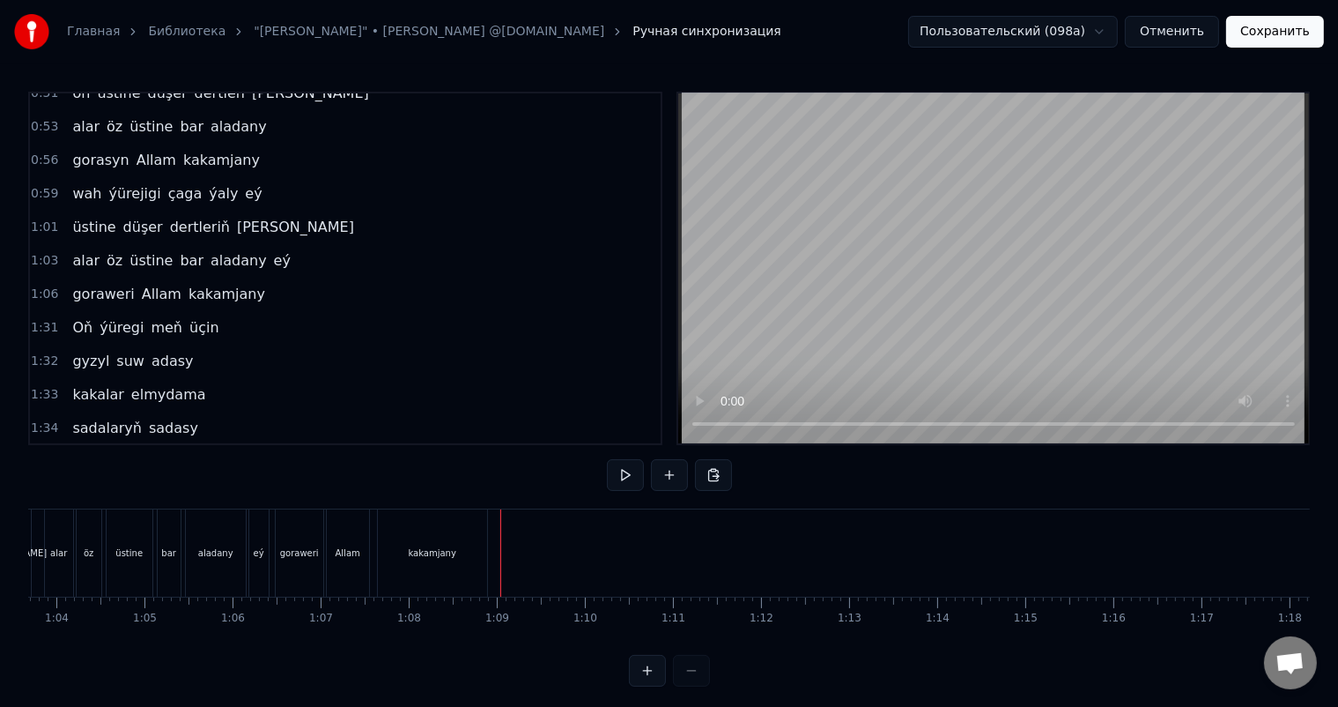
click at [452, 544] on div "kakamjany" at bounding box center [432, 552] width 109 height 87
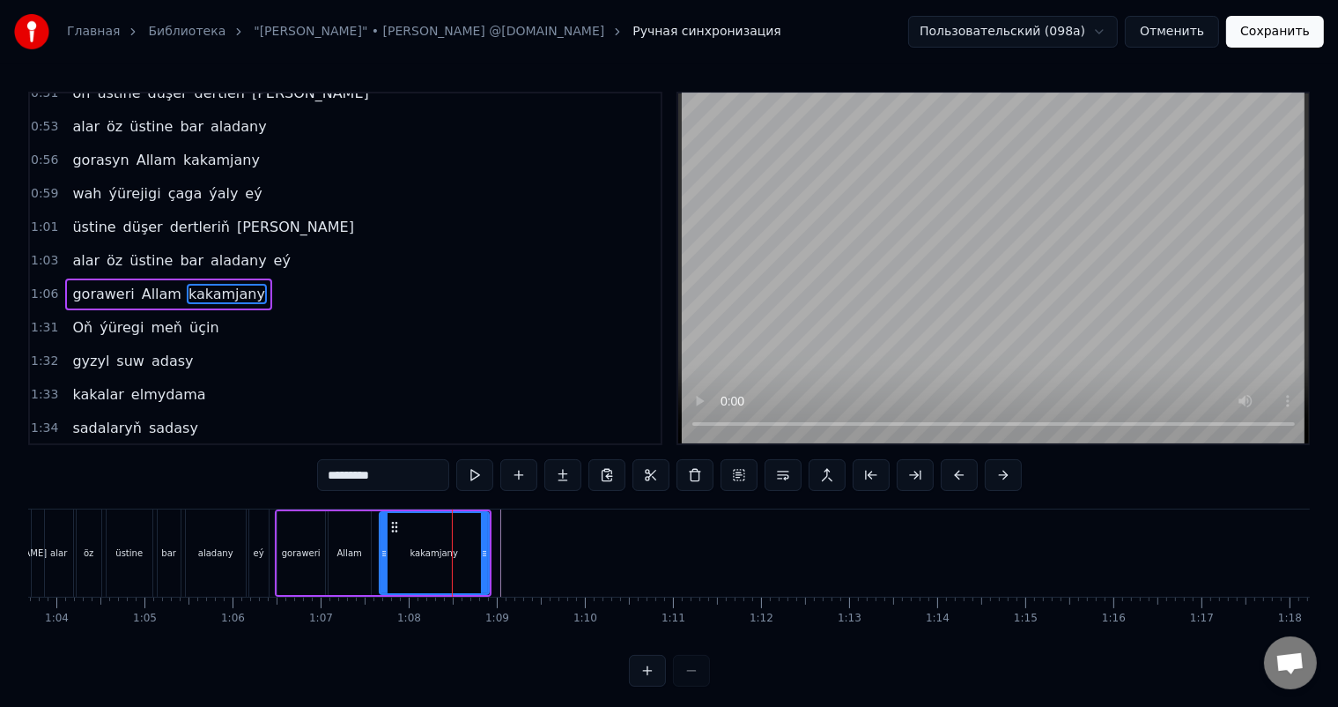
click at [354, 534] on div "Allam" at bounding box center [350, 553] width 42 height 84
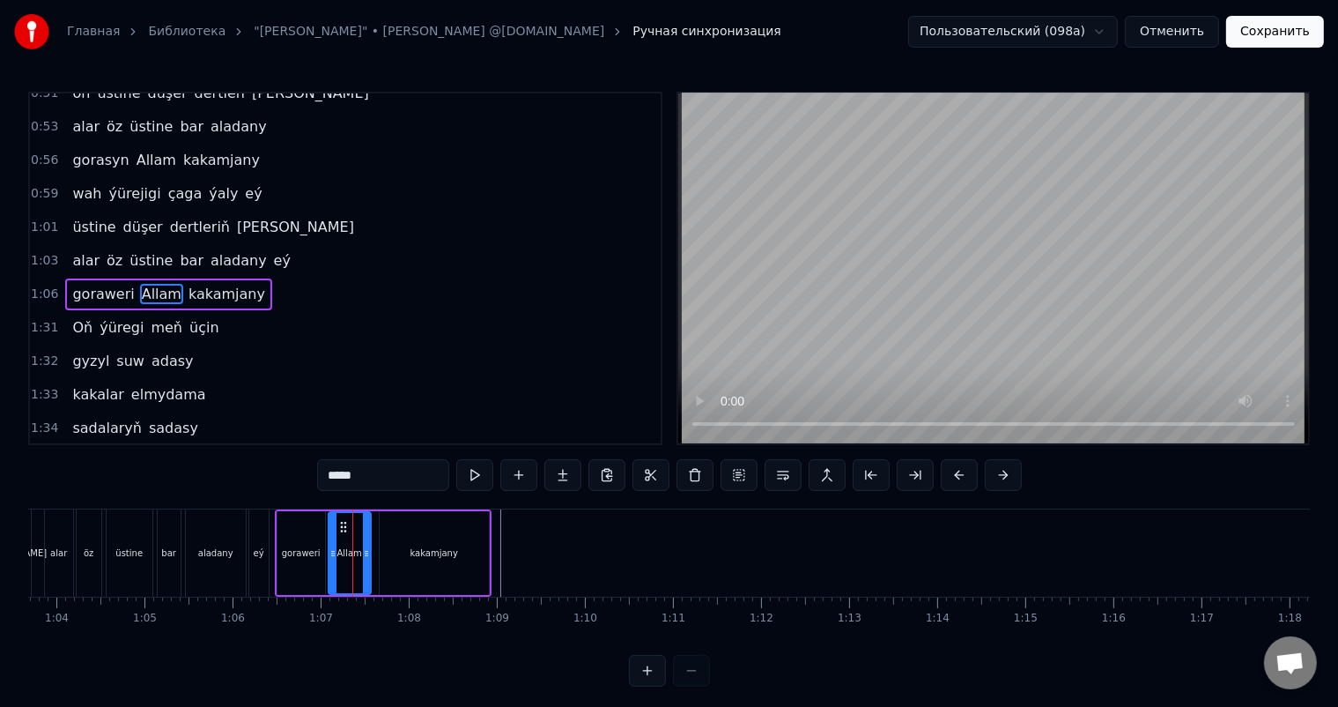
click at [300, 532] on div "goraweri" at bounding box center [302, 553] width 48 height 84
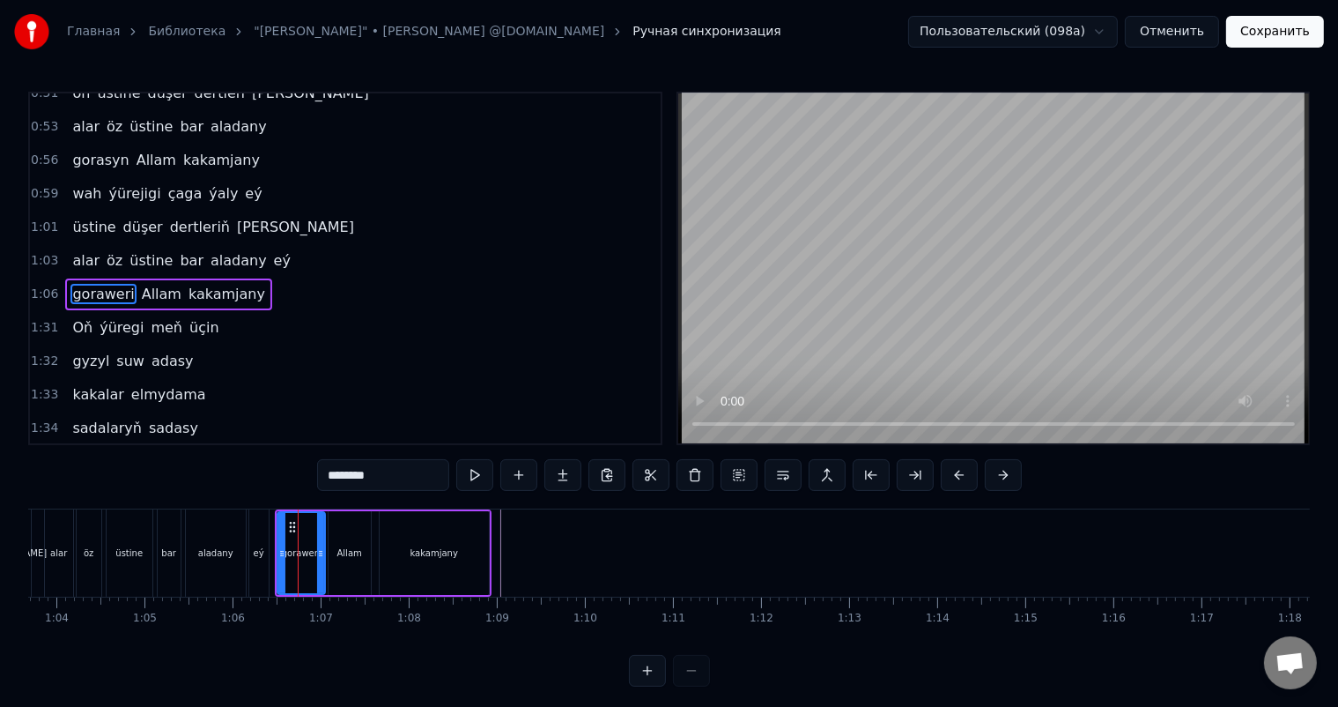
click at [82, 317] on span "Oň" at bounding box center [82, 327] width 24 height 20
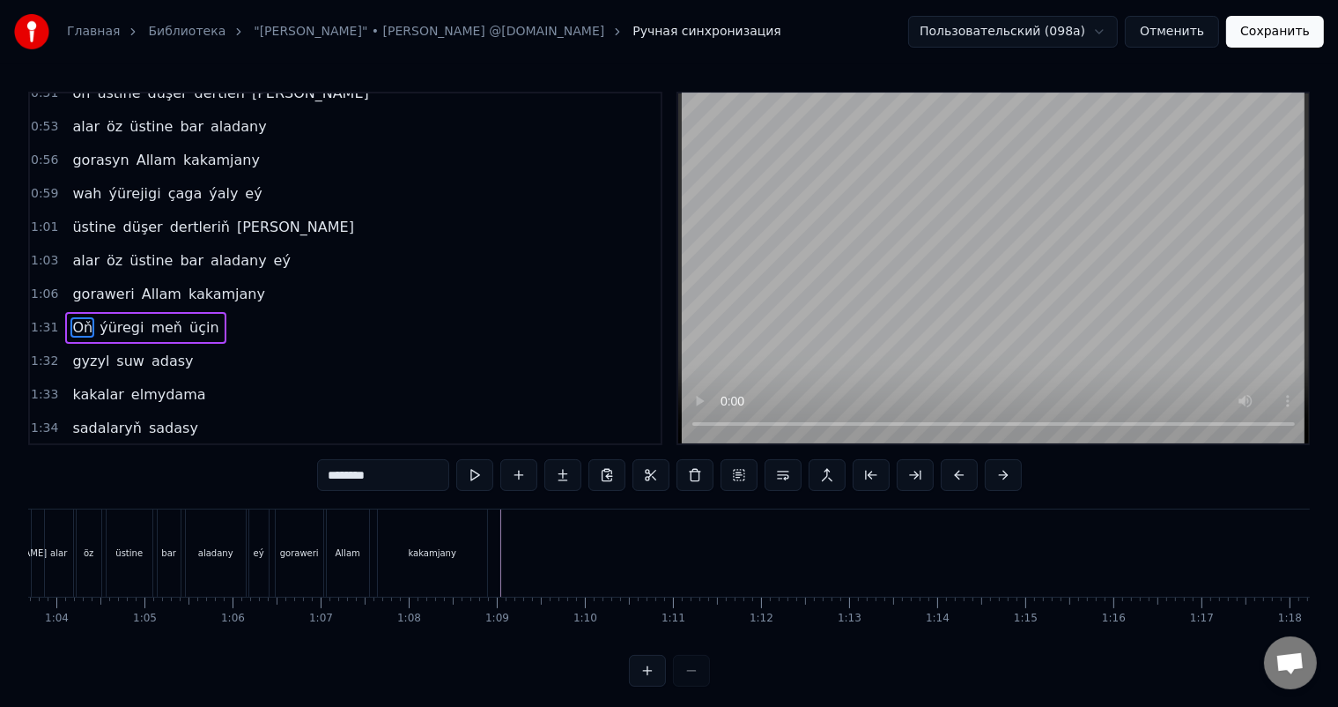
type input "**"
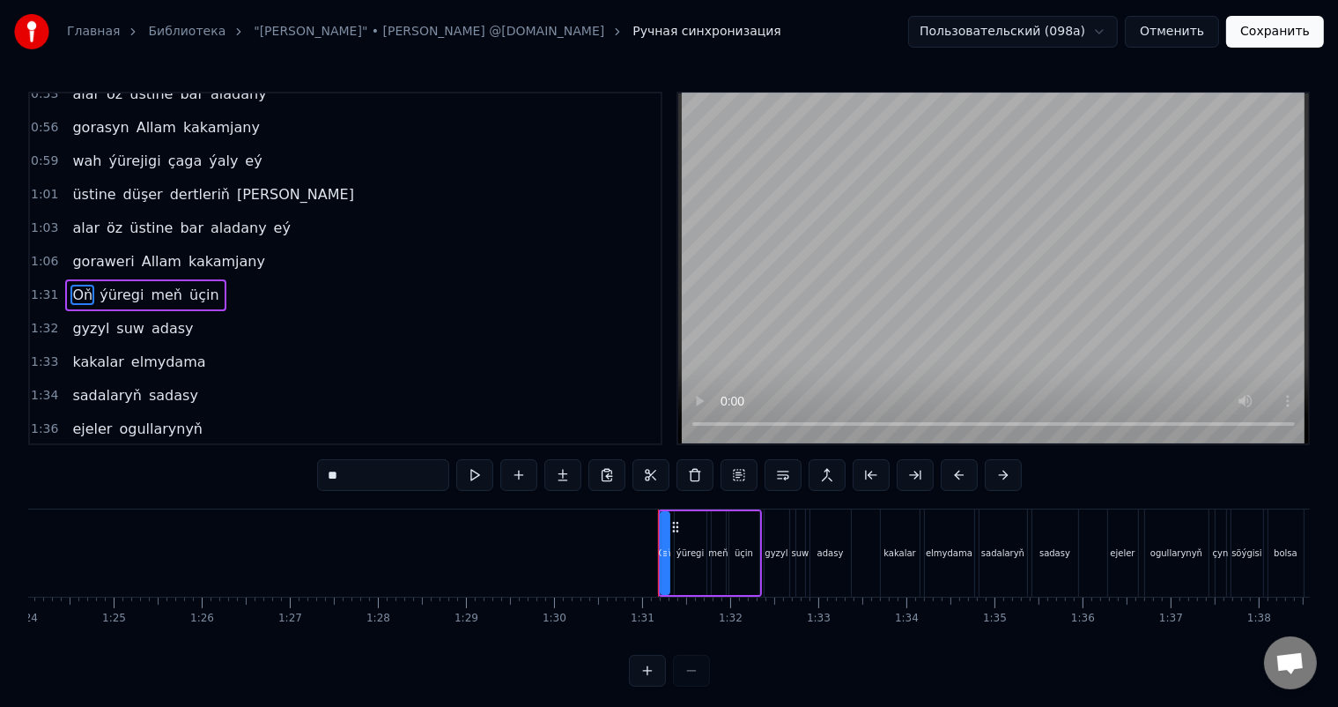
scroll to position [0, 7944]
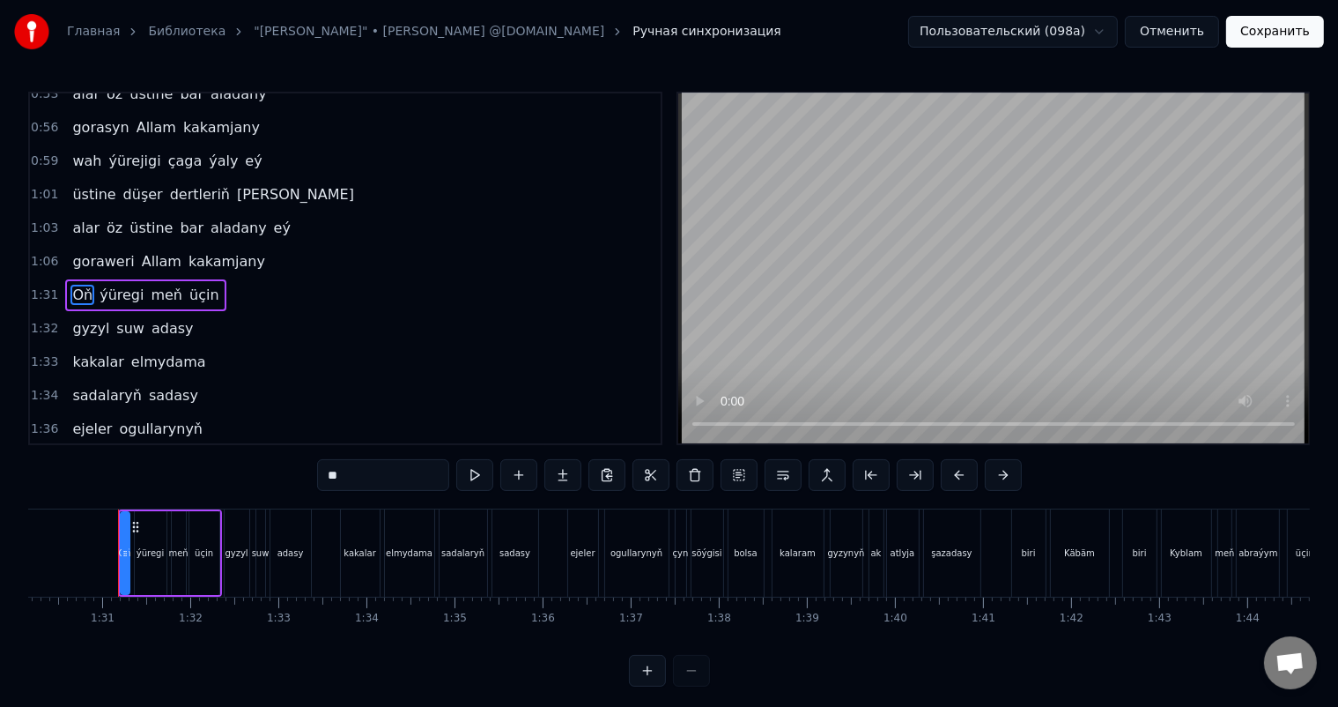
click at [42, 253] on span "1:06" at bounding box center [44, 262] width 27 height 18
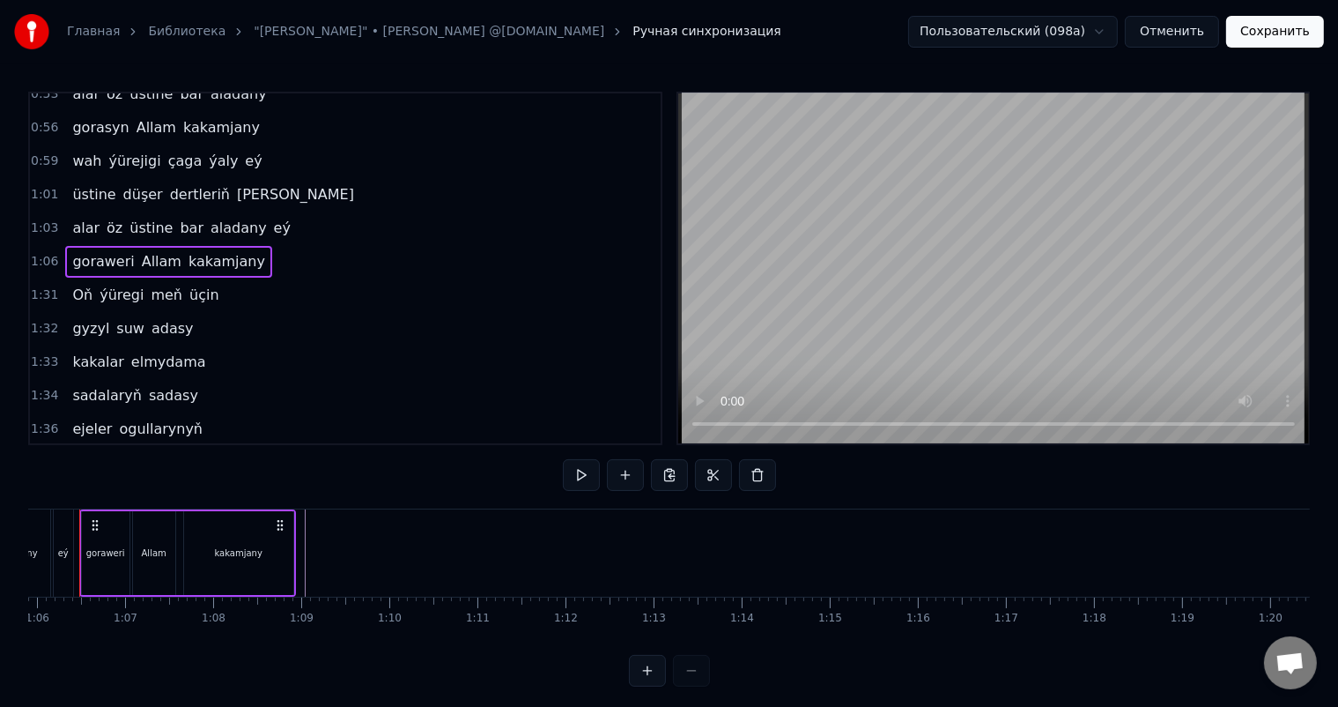
scroll to position [0, 5768]
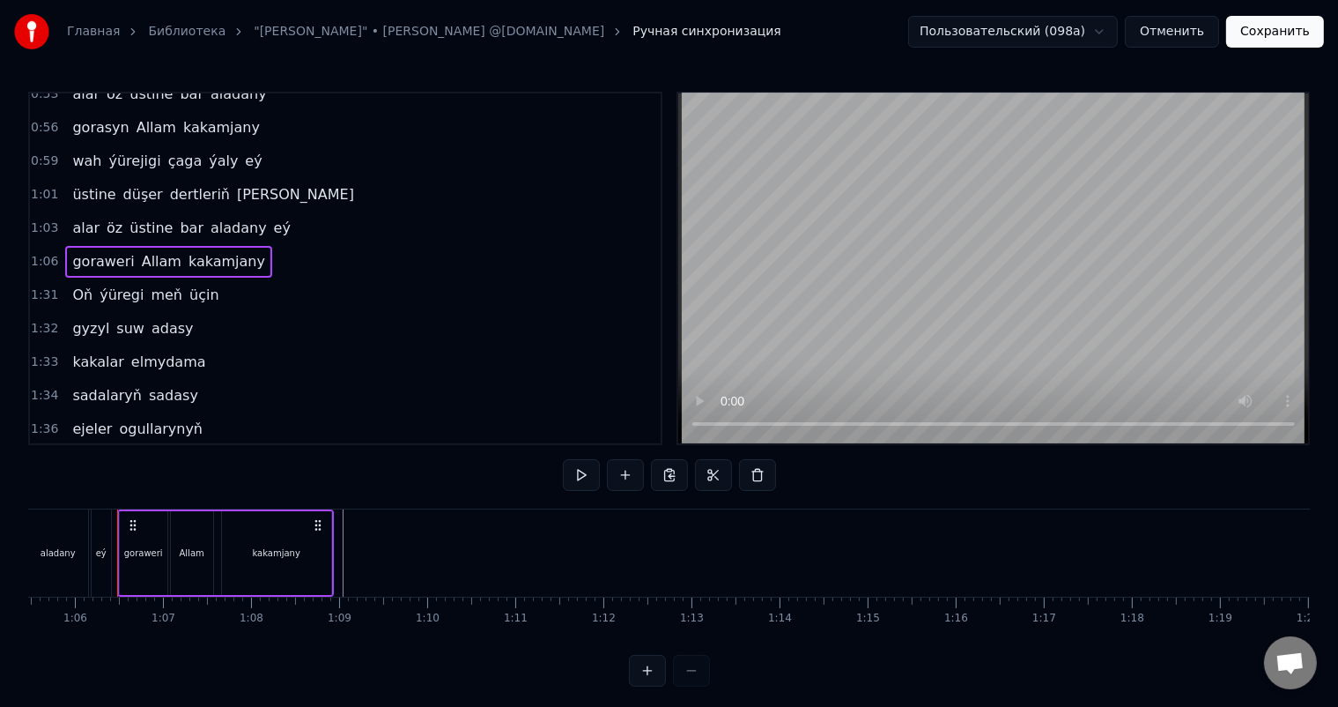
click at [41, 286] on span "1:31" at bounding box center [44, 295] width 27 height 18
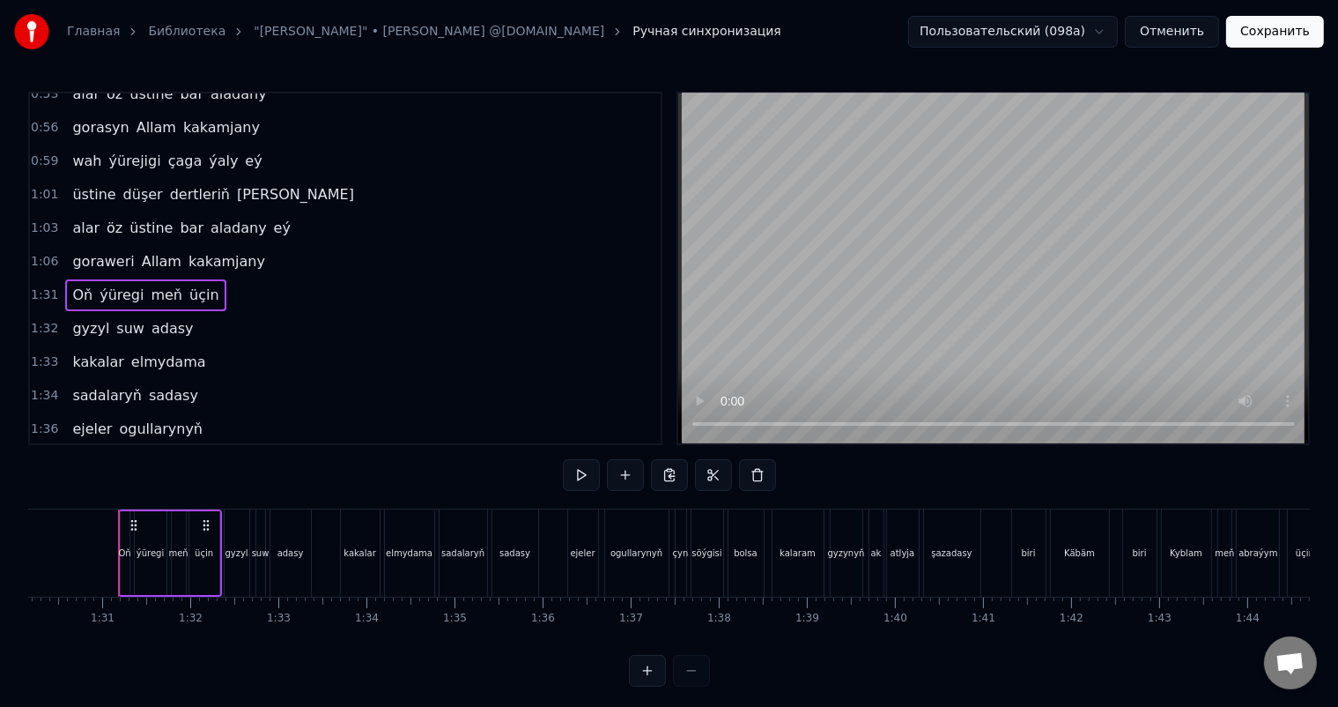
click at [39, 253] on span "1:06" at bounding box center [44, 262] width 27 height 18
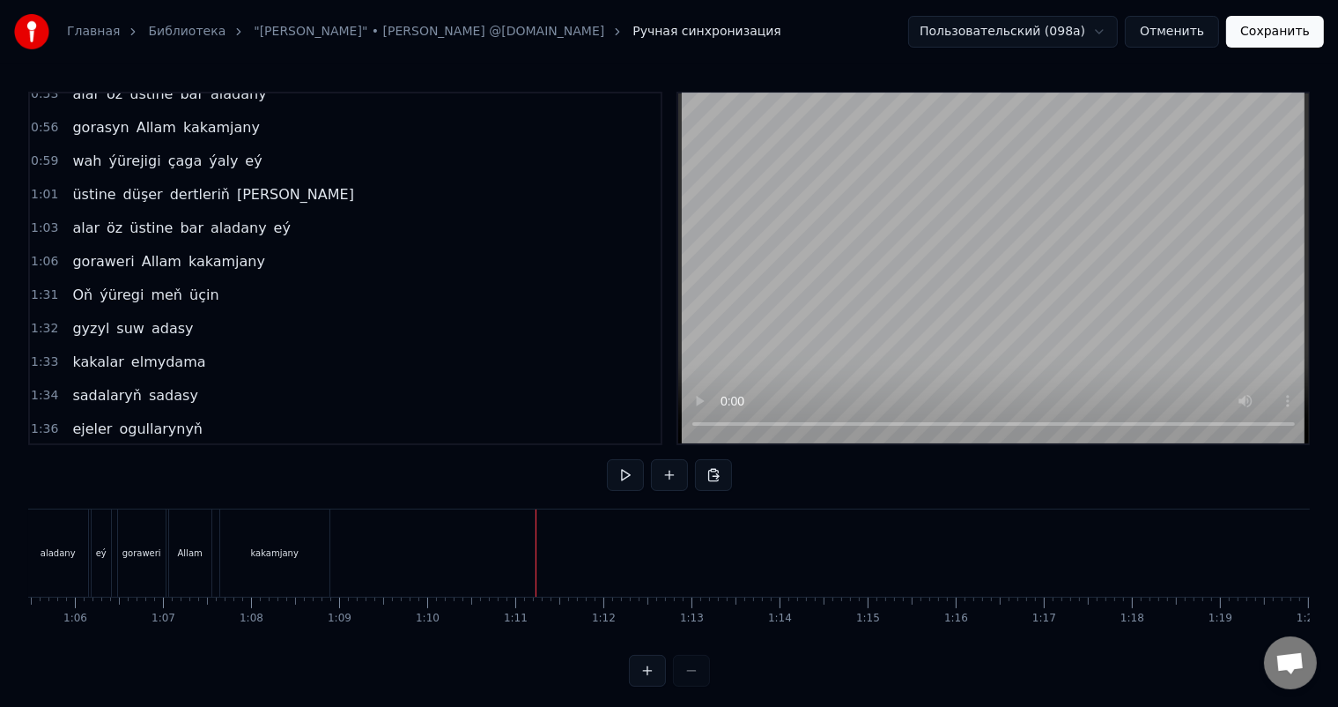
click at [32, 253] on span "1:06" at bounding box center [44, 262] width 27 height 18
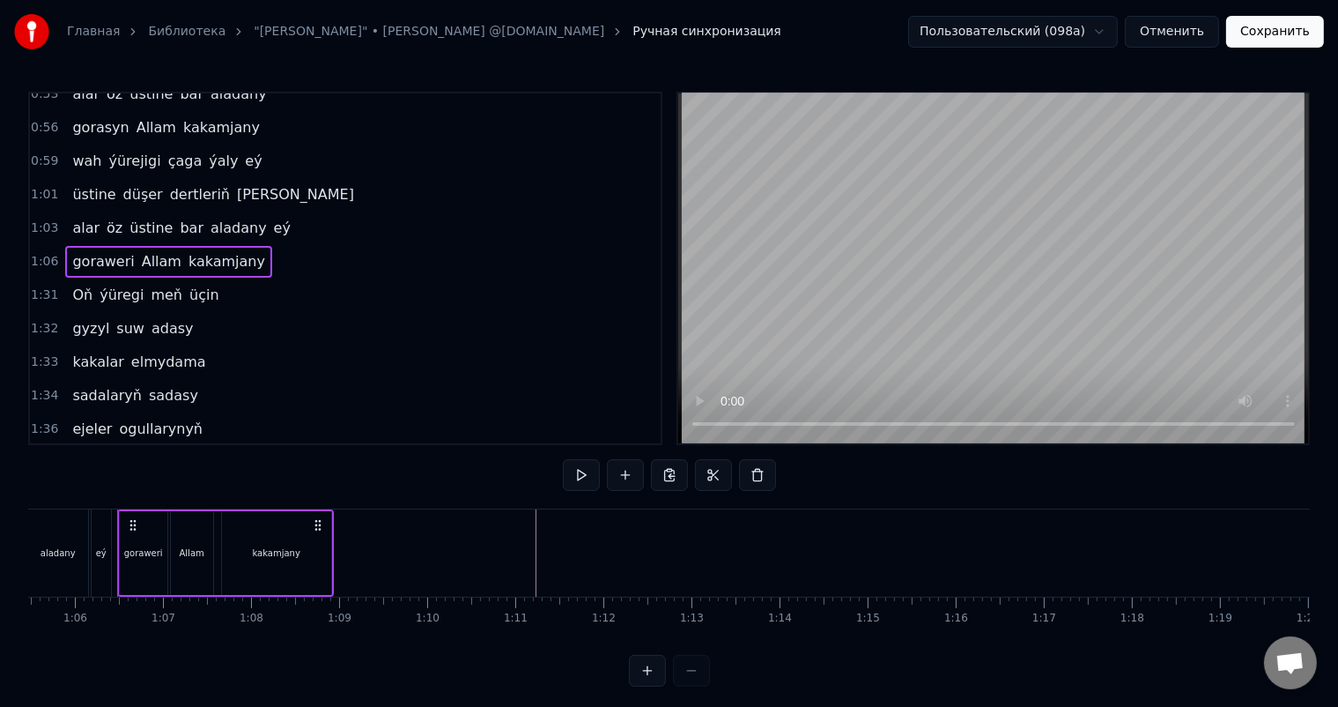
click at [263, 537] on div "kakamjany" at bounding box center [276, 553] width 109 height 84
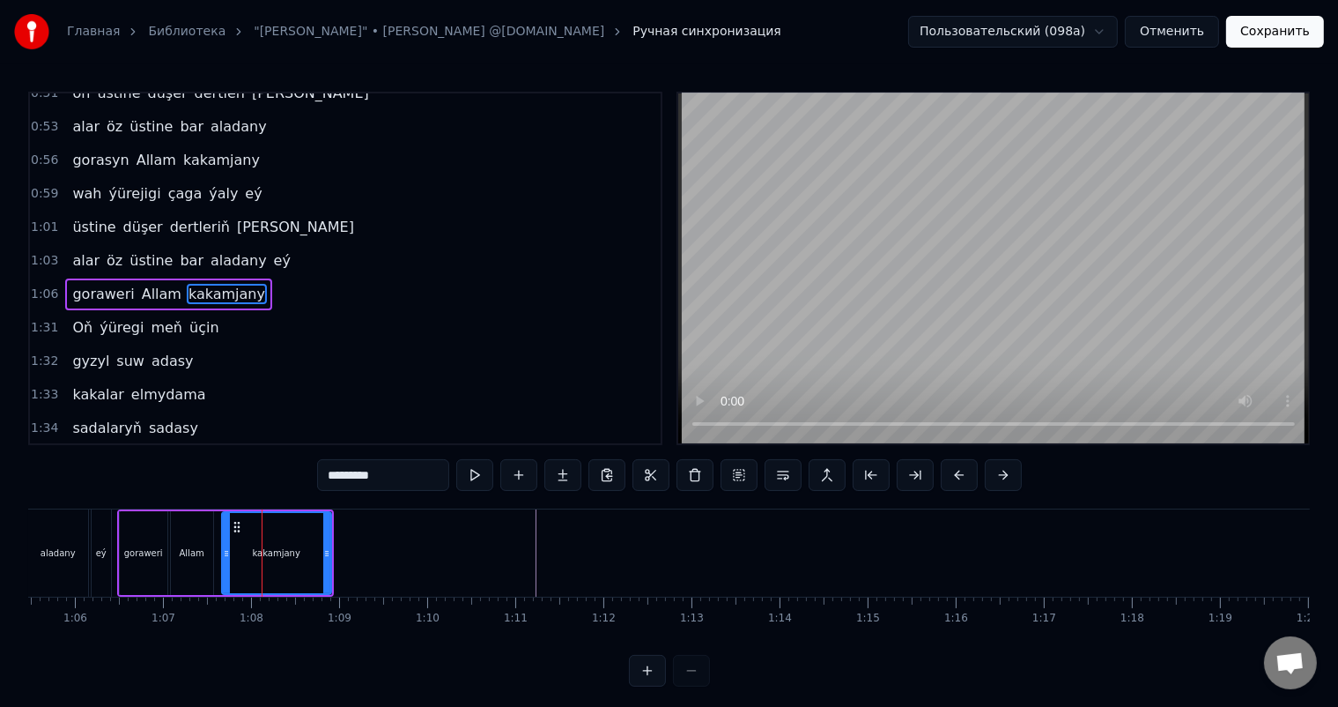
click at [188, 532] on div "Allam" at bounding box center [192, 553] width 42 height 84
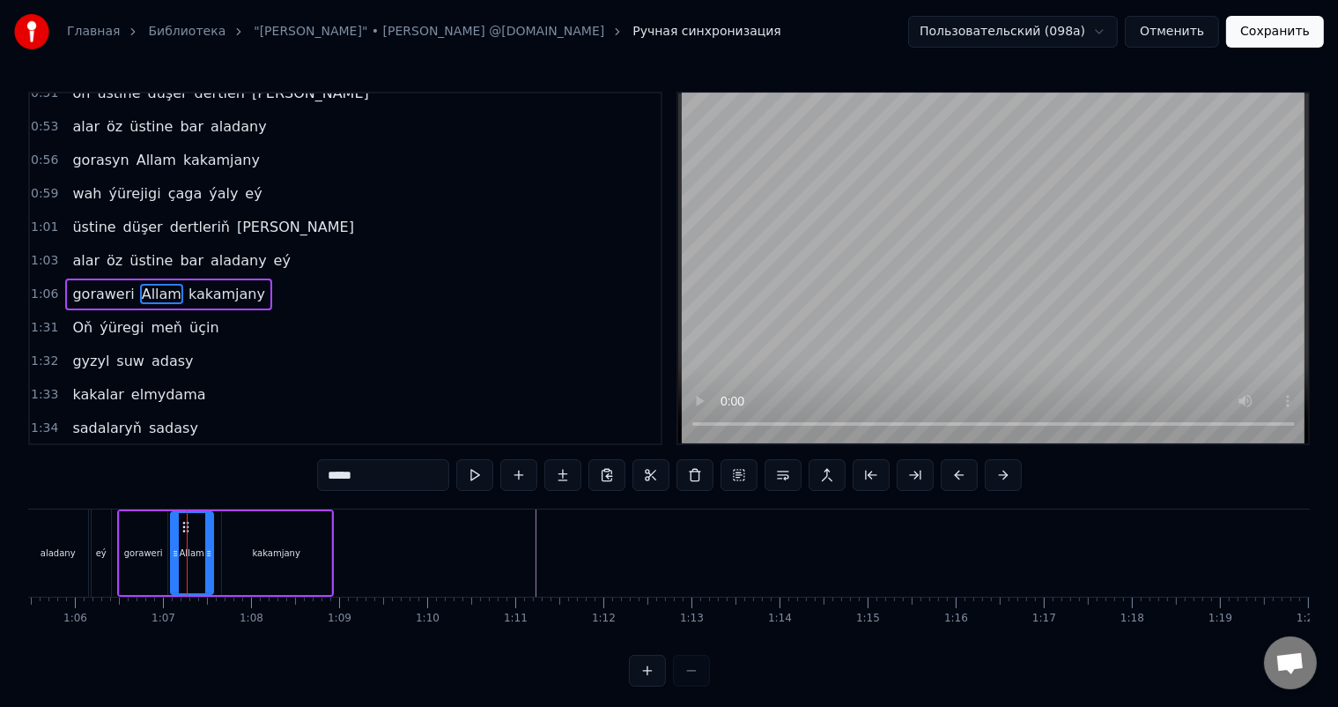
click at [139, 534] on div "goraweri" at bounding box center [144, 553] width 48 height 84
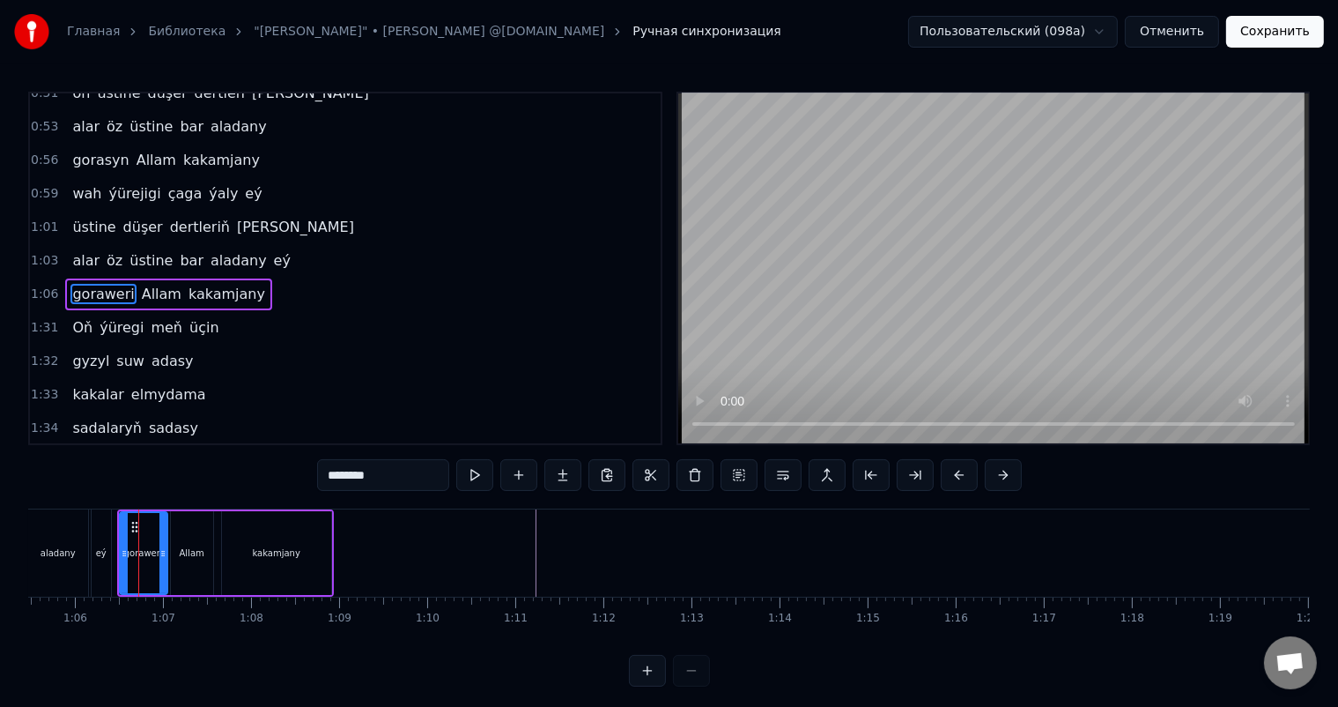
click at [234, 539] on div "kakamjany" at bounding box center [276, 553] width 109 height 84
type input "*********"
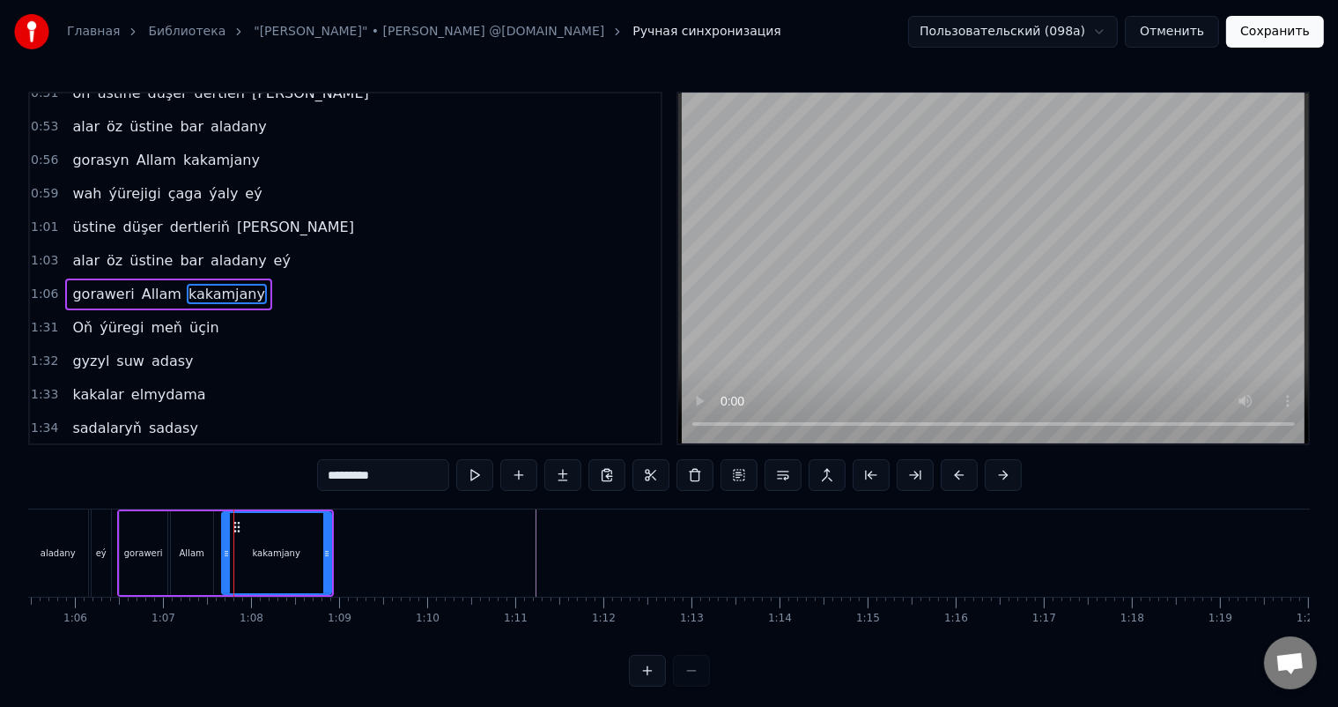
click at [384, 544] on div at bounding box center [1270, 552] width 14020 height 87
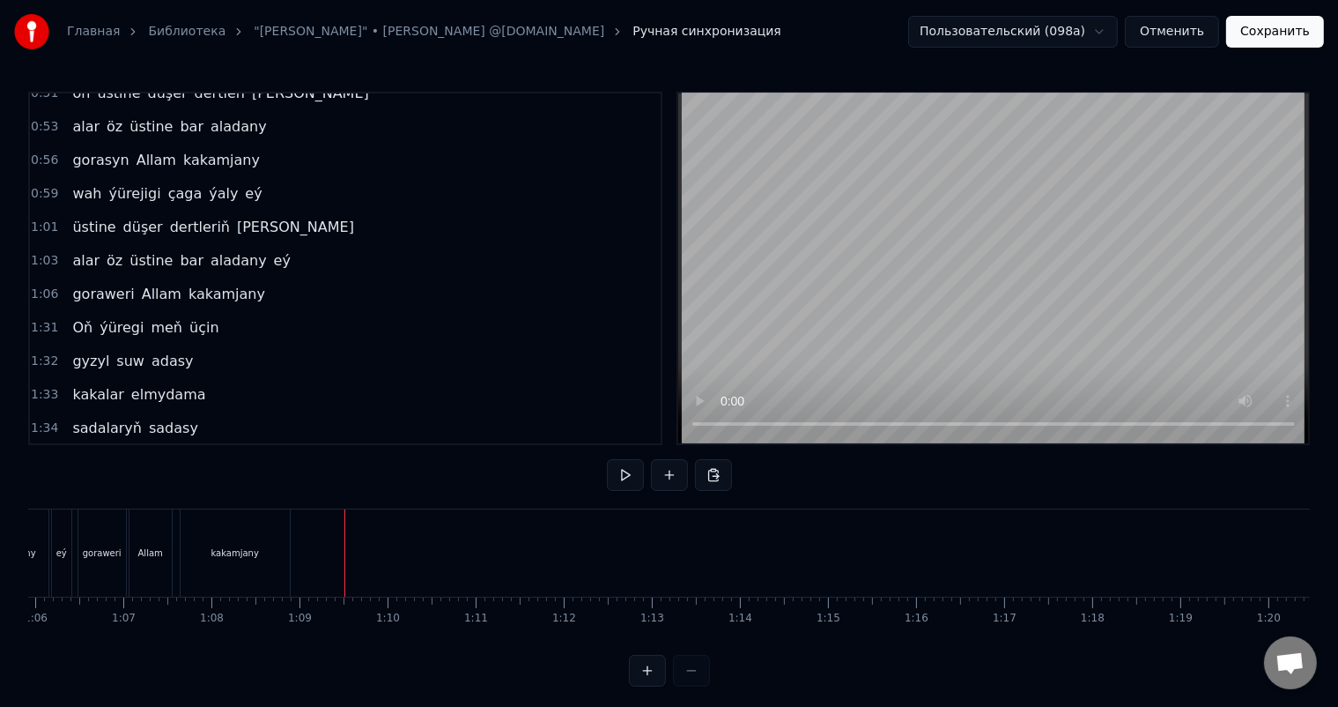
scroll to position [0, 5816]
click at [302, 548] on div at bounding box center [1222, 552] width 14020 height 87
click at [342, 557] on div "kakamjany" at bounding box center [337, 552] width 48 height 13
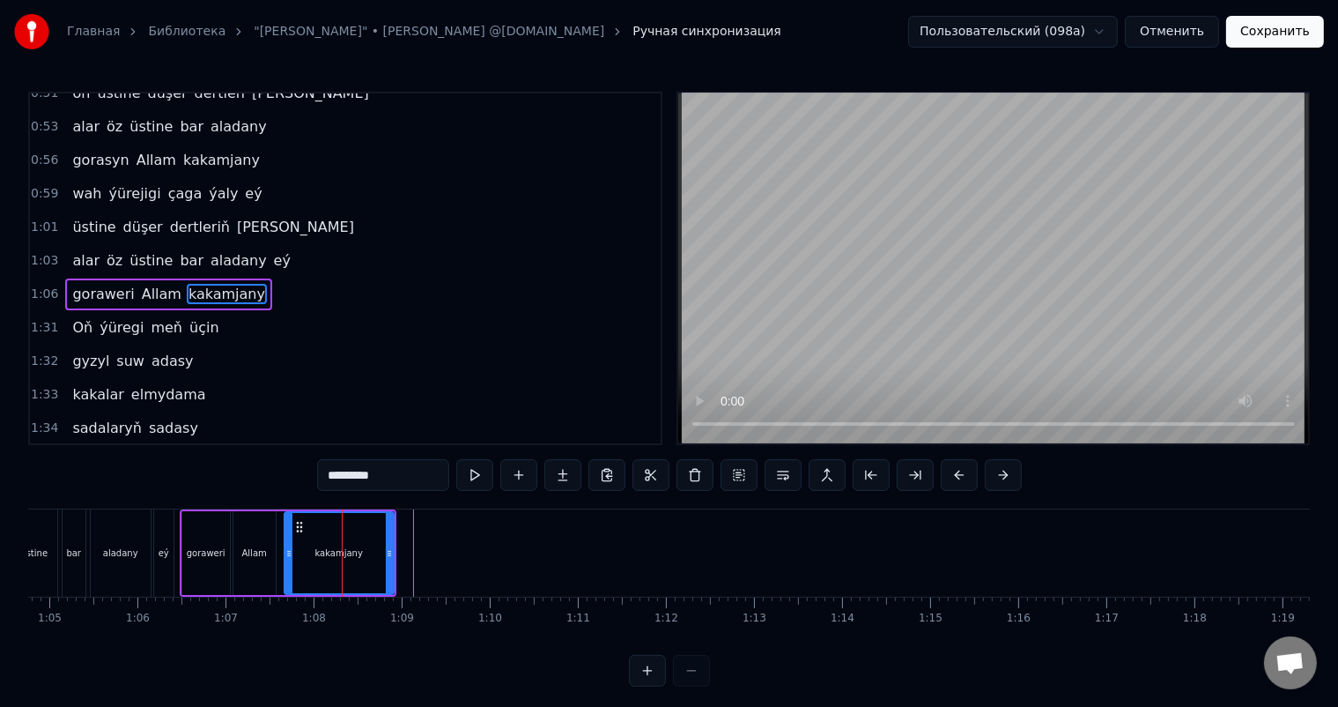
click at [352, 541] on div "kakamjany" at bounding box center [338, 553] width 107 height 80
click at [404, 525] on div at bounding box center [1332, 552] width 14020 height 87
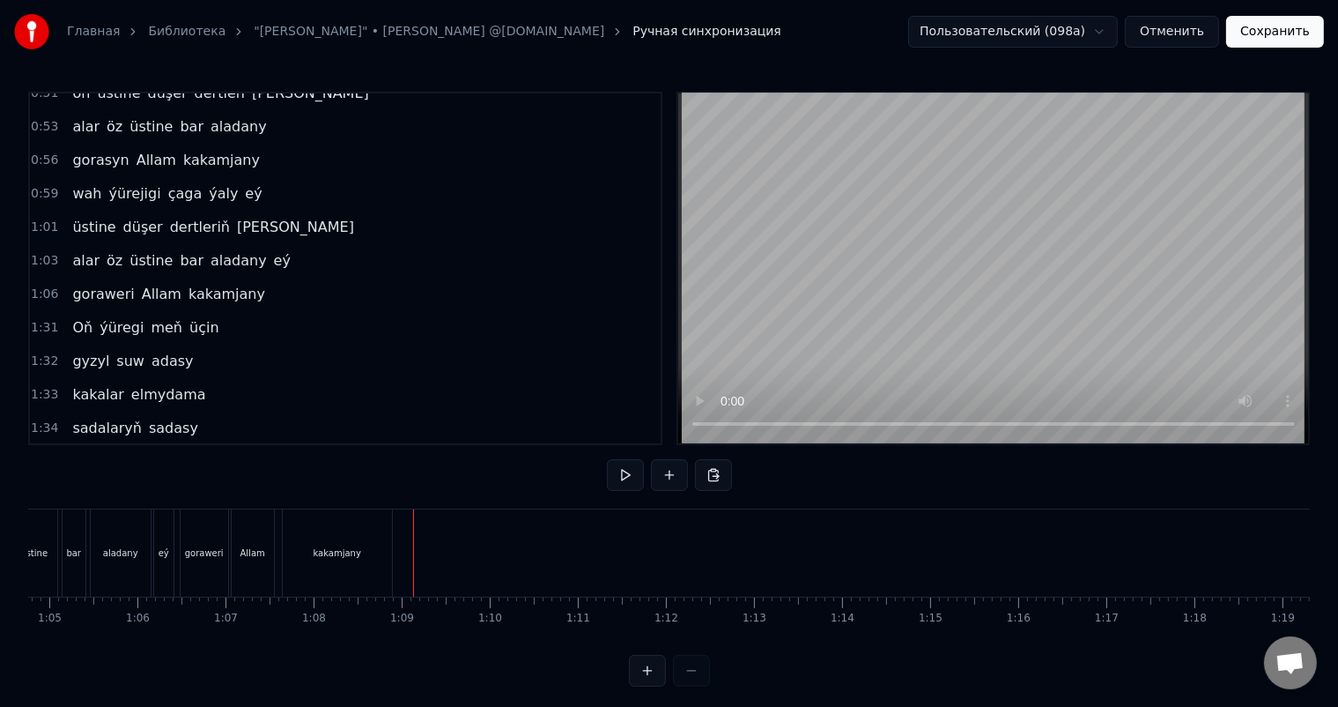
click at [392, 547] on div "kakamjany" at bounding box center [337, 552] width 111 height 87
click at [437, 564] on div at bounding box center [1332, 552] width 14020 height 87
click at [403, 557] on div at bounding box center [1332, 552] width 14020 height 87
click at [367, 549] on div "kakamjany" at bounding box center [337, 552] width 109 height 87
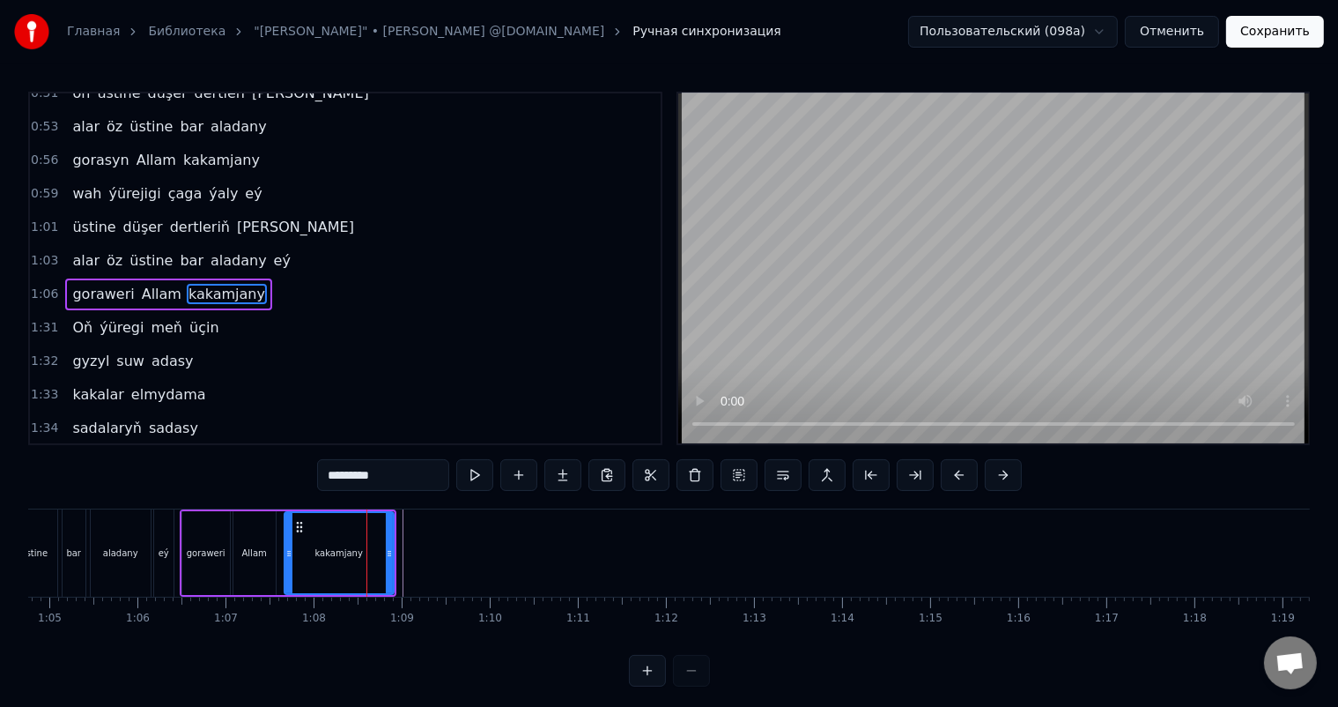
click at [255, 544] on div "Allam" at bounding box center [254, 553] width 42 height 84
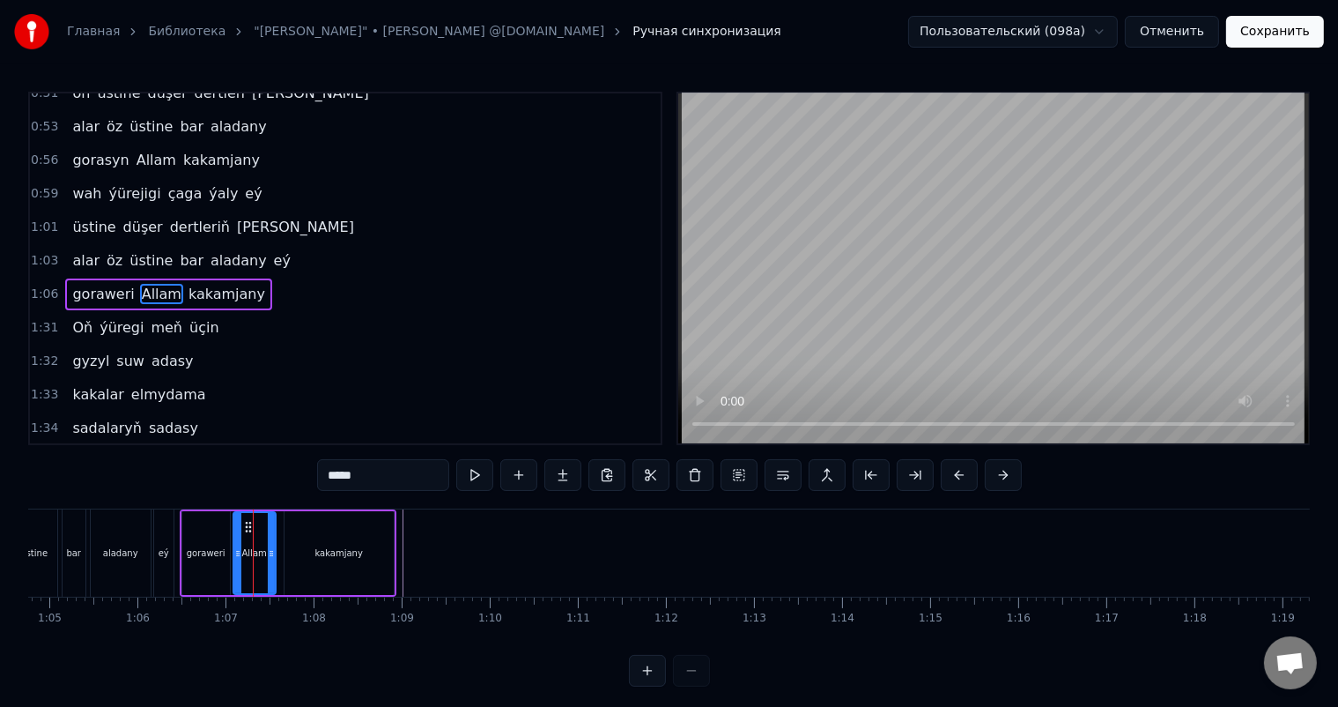
click at [338, 550] on div "kakamjany" at bounding box center [339, 552] width 48 height 13
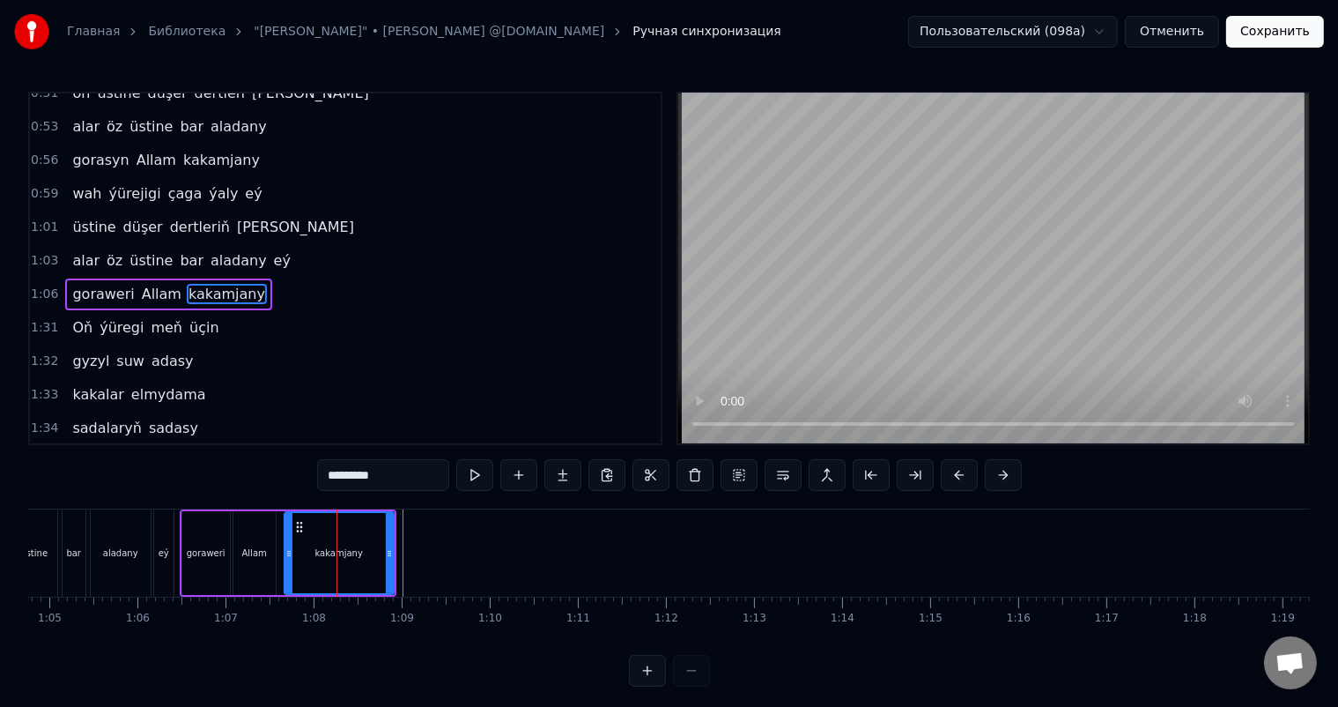
click at [314, 542] on div "kakamjany" at bounding box center [338, 553] width 107 height 80
click at [359, 544] on div "kakamjany" at bounding box center [338, 553] width 107 height 80
click at [339, 548] on div "kakamjany" at bounding box center [339, 552] width 48 height 13
click at [323, 552] on div "kakamjany" at bounding box center [339, 552] width 48 height 13
click at [359, 543] on div "kakamjany" at bounding box center [338, 553] width 107 height 80
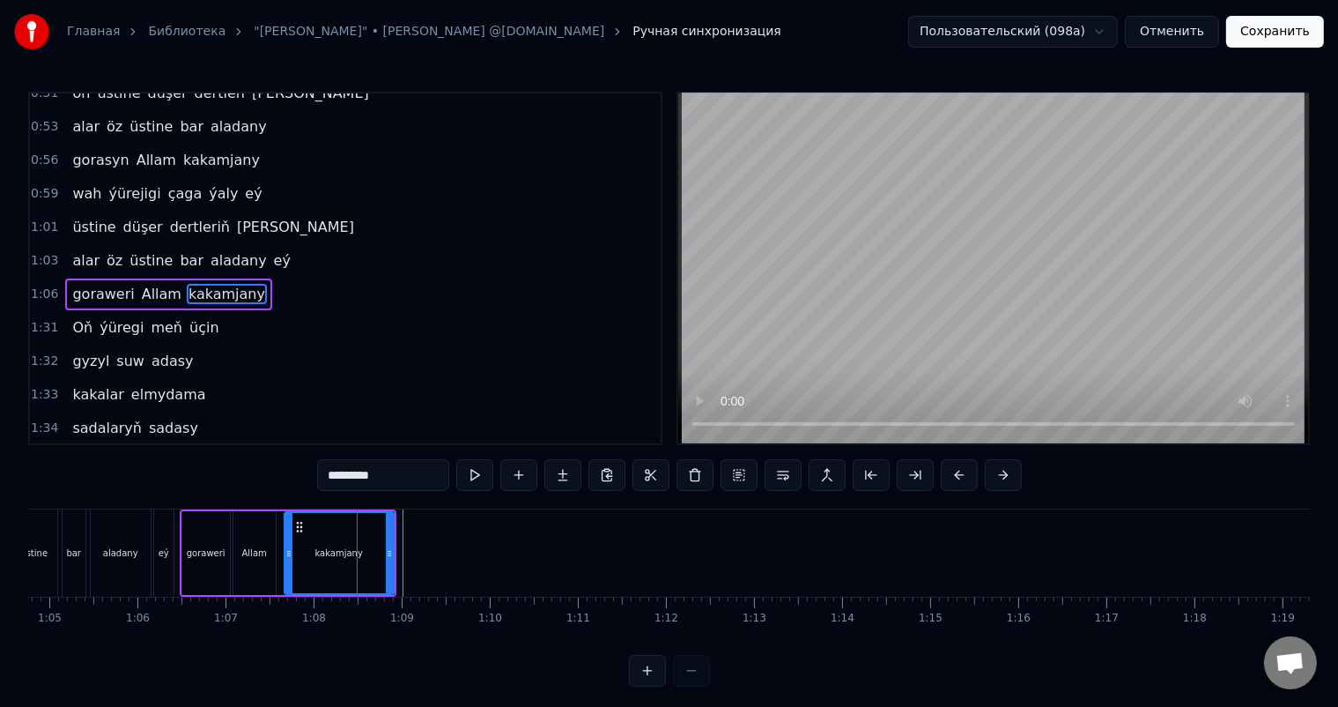
click at [300, 526] on circle at bounding box center [300, 526] width 1 height 1
type input "**"
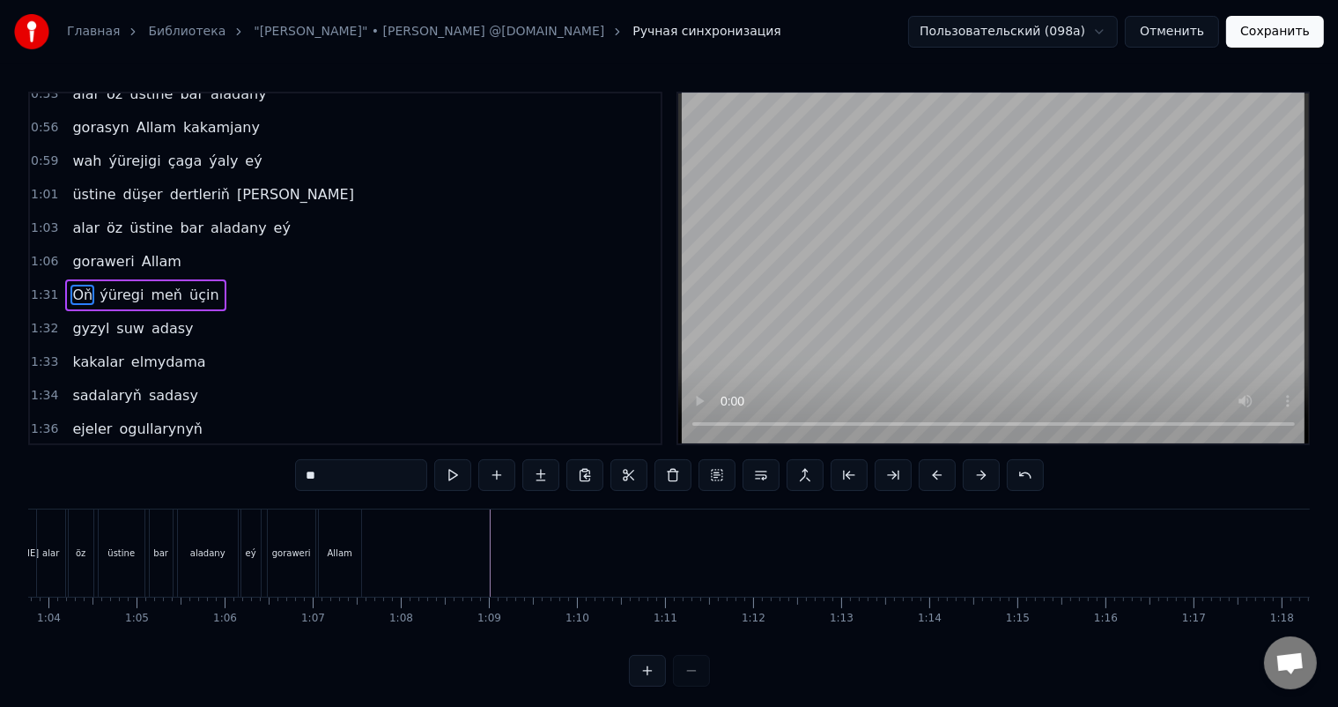
scroll to position [0, 5429]
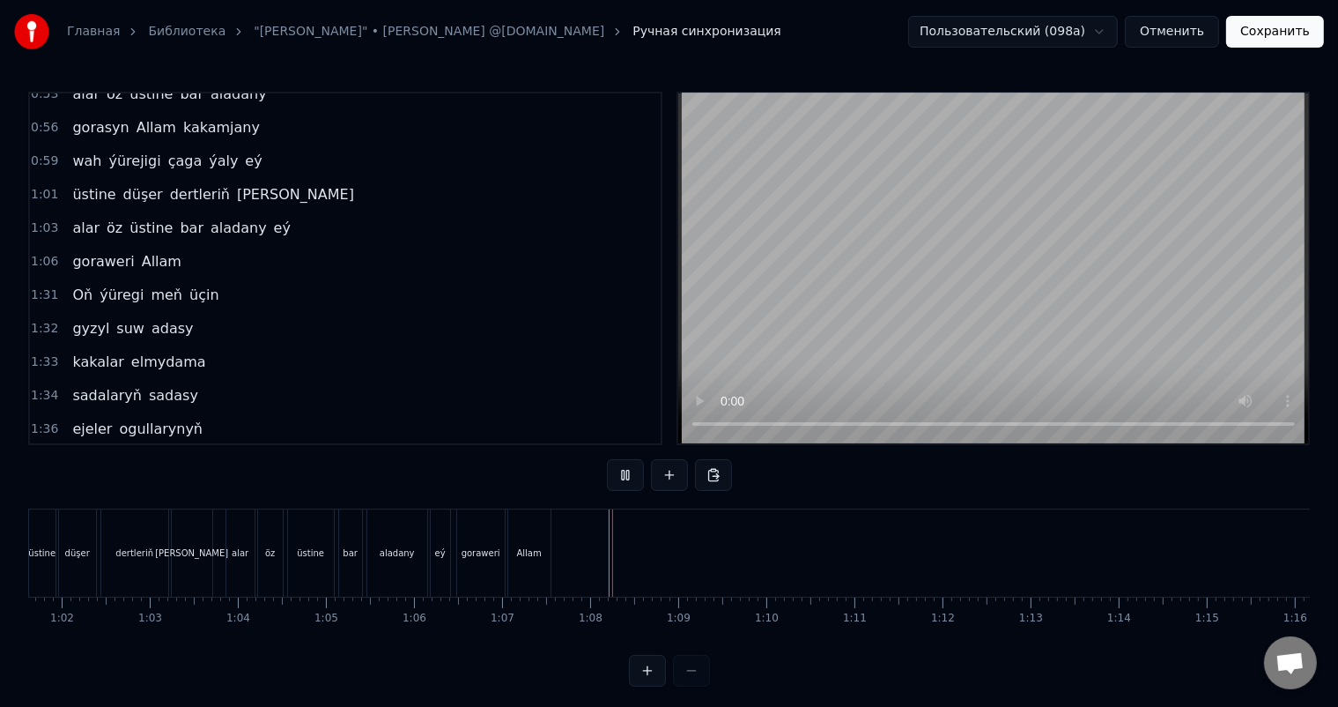
scroll to position [23, 0]
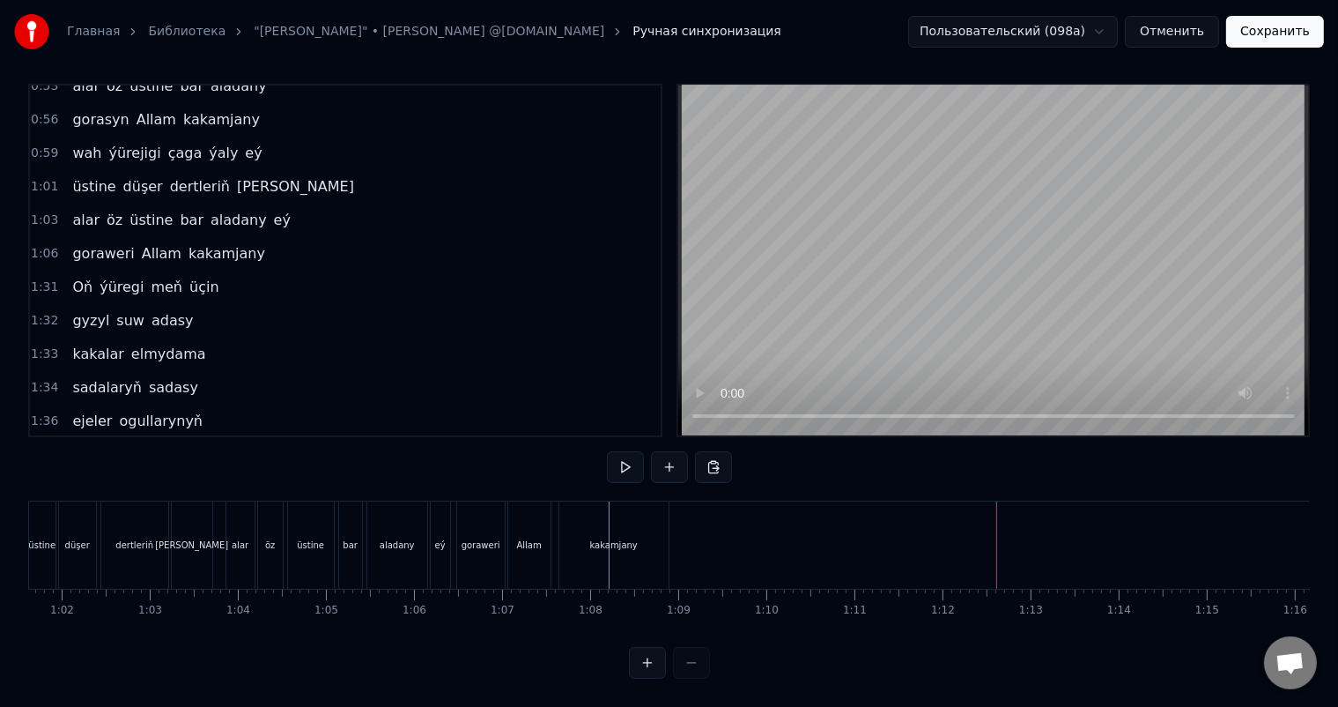
click at [618, 538] on div "kakamjany" at bounding box center [613, 544] width 48 height 13
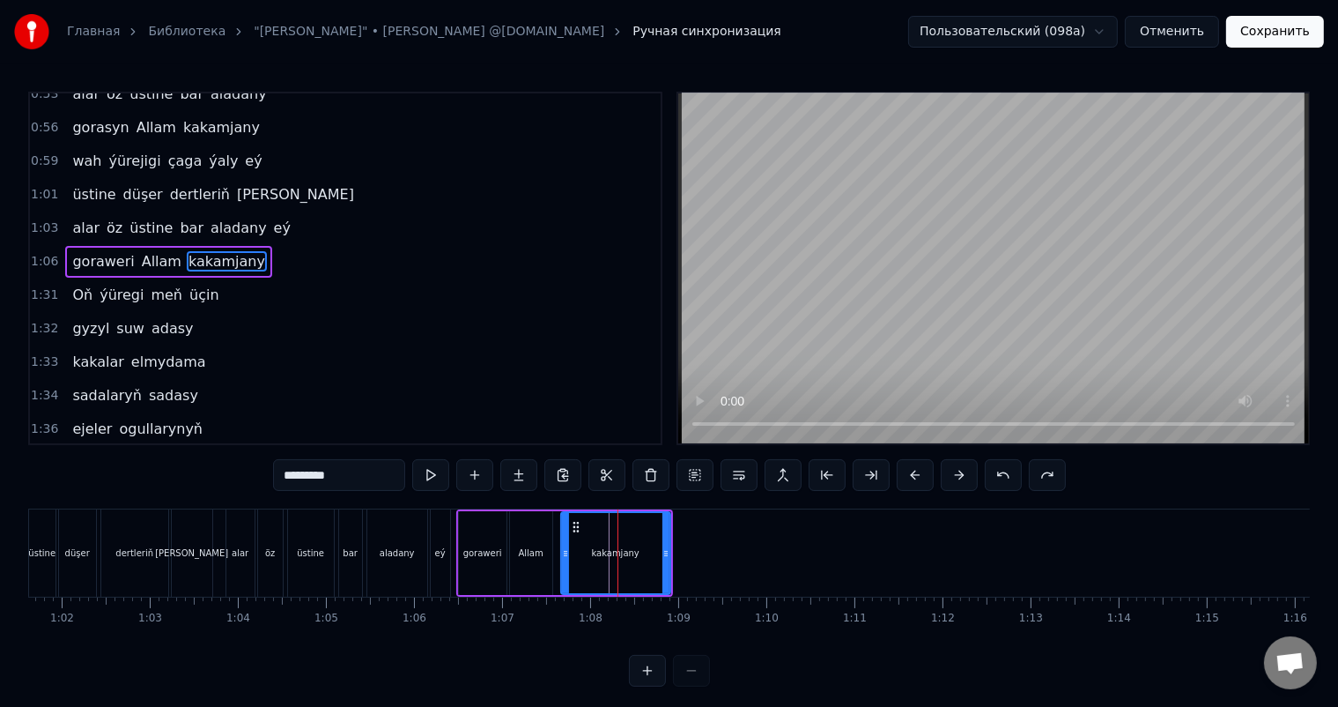
scroll to position [586, 0]
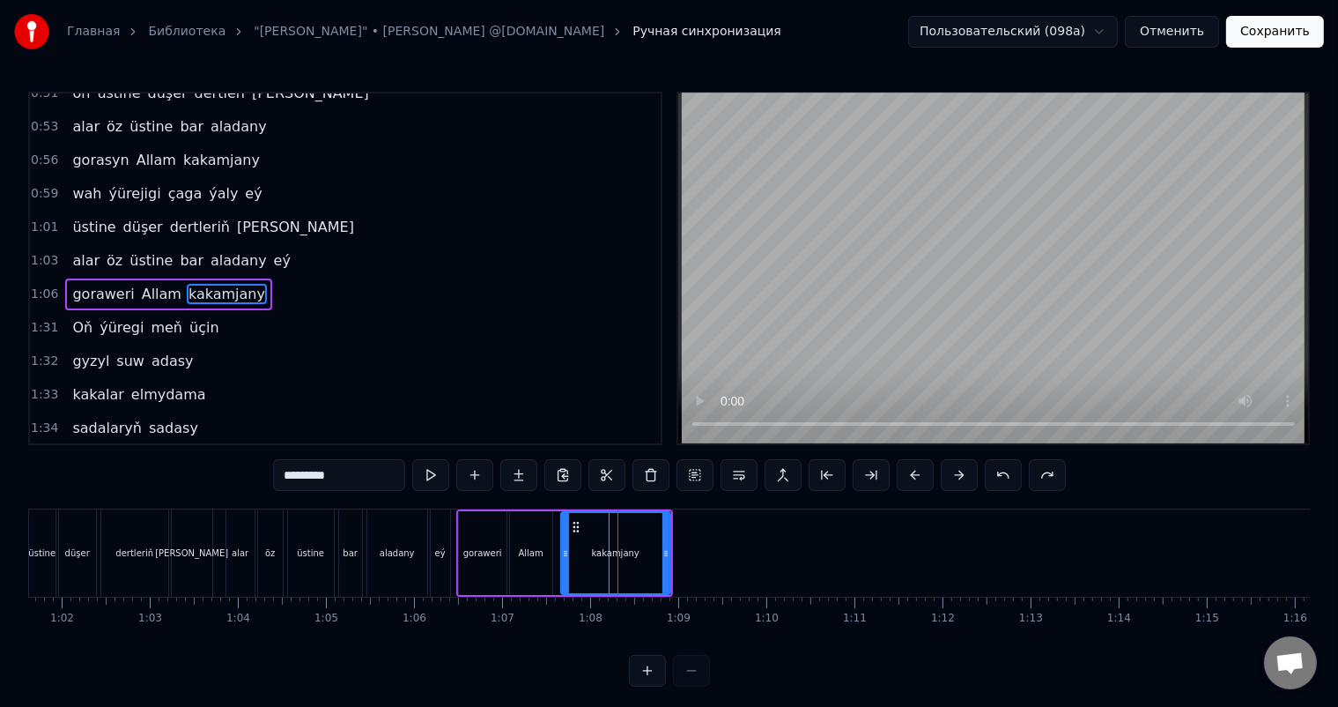
click at [282, 539] on div "öz" at bounding box center [270, 552] width 26 height 87
type input "**"
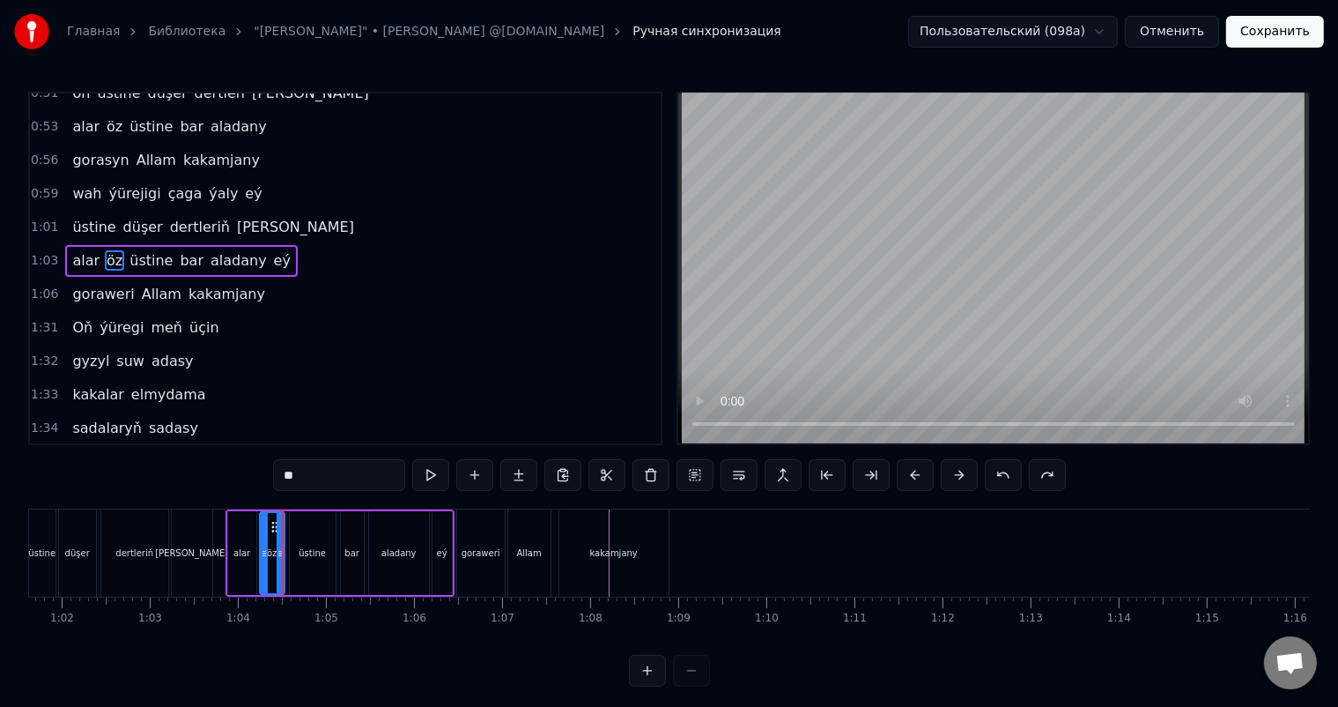
scroll to position [553, 0]
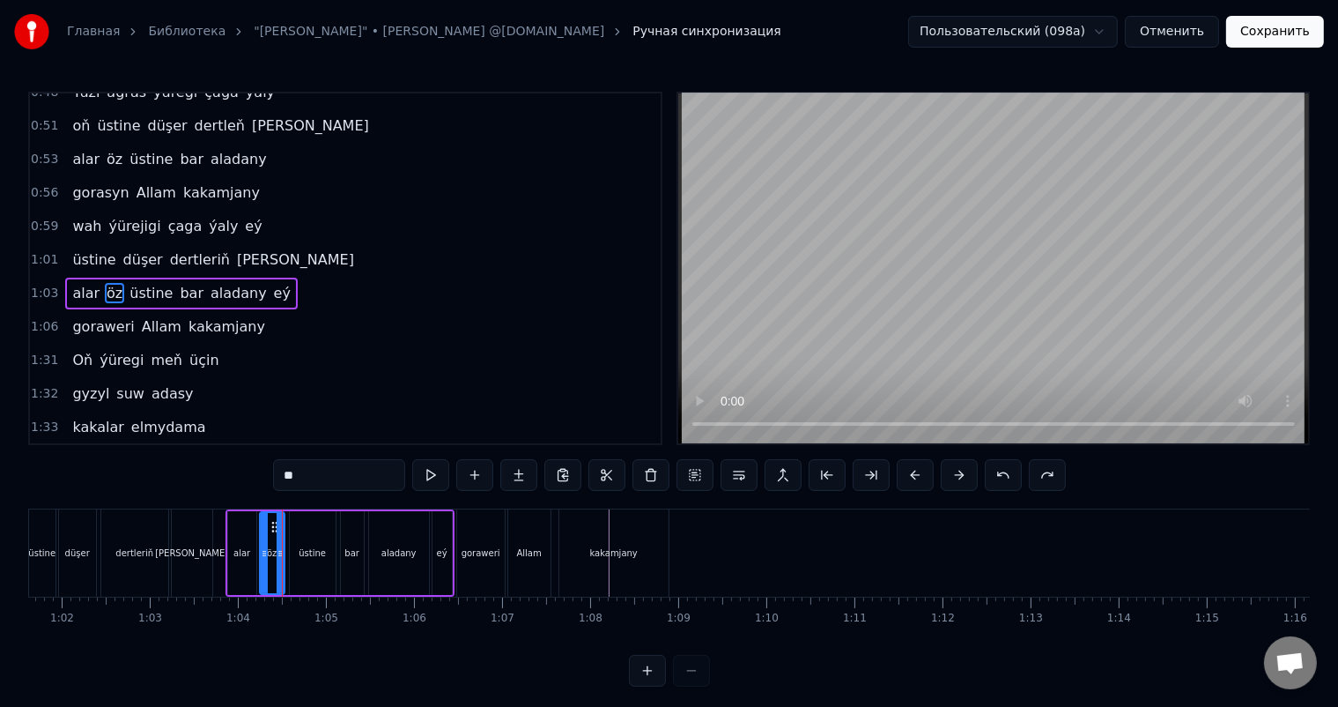
click at [553, 528] on div "goraweri Allam kakamjany" at bounding box center [564, 552] width 217 height 87
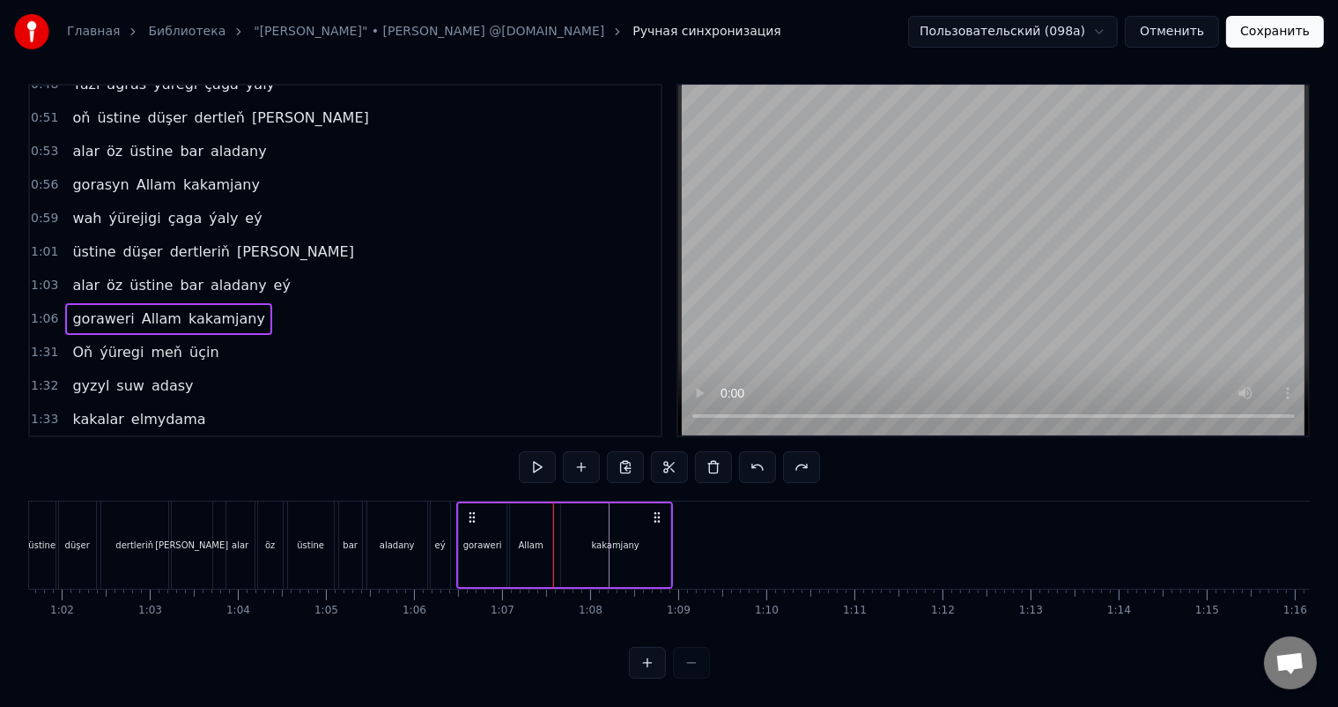
scroll to position [23, 0]
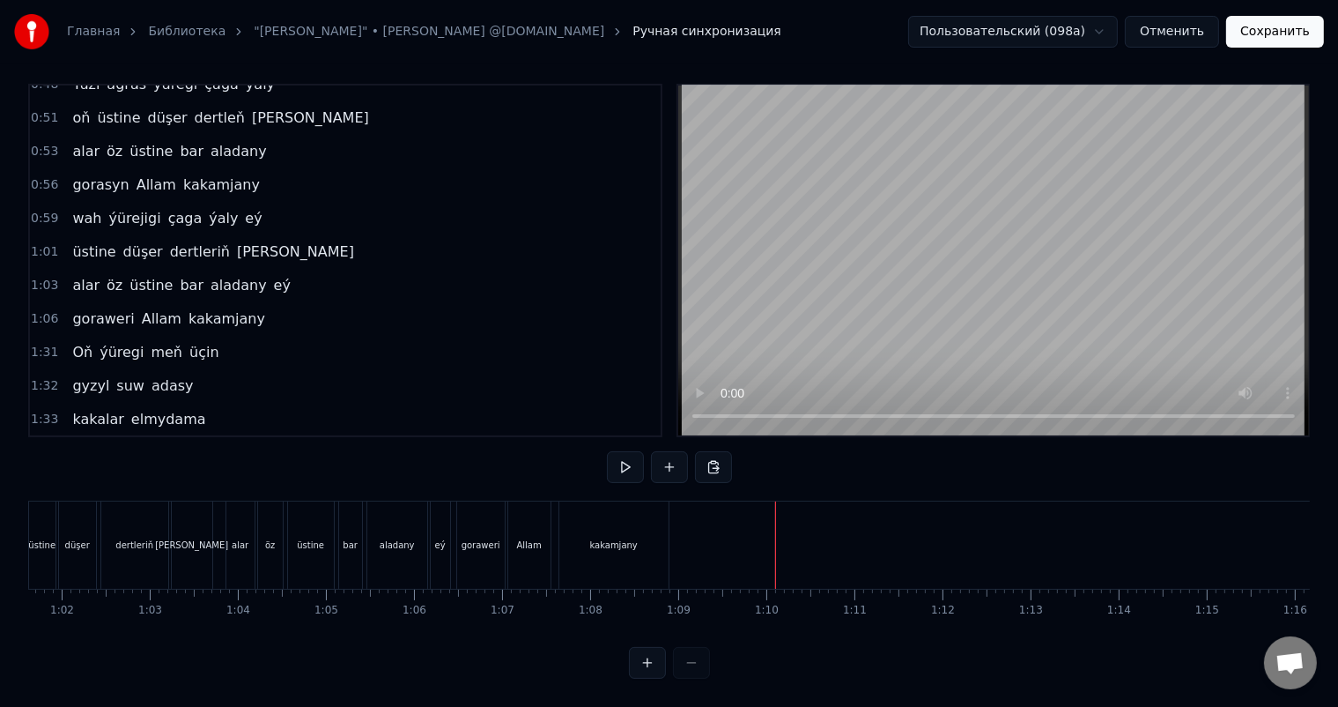
click at [382, 529] on div at bounding box center [1262, 544] width 14020 height 87
click at [331, 521] on div at bounding box center [1262, 544] width 14020 height 87
click at [305, 507] on div "kakamjany" at bounding box center [266, 544] width 109 height 87
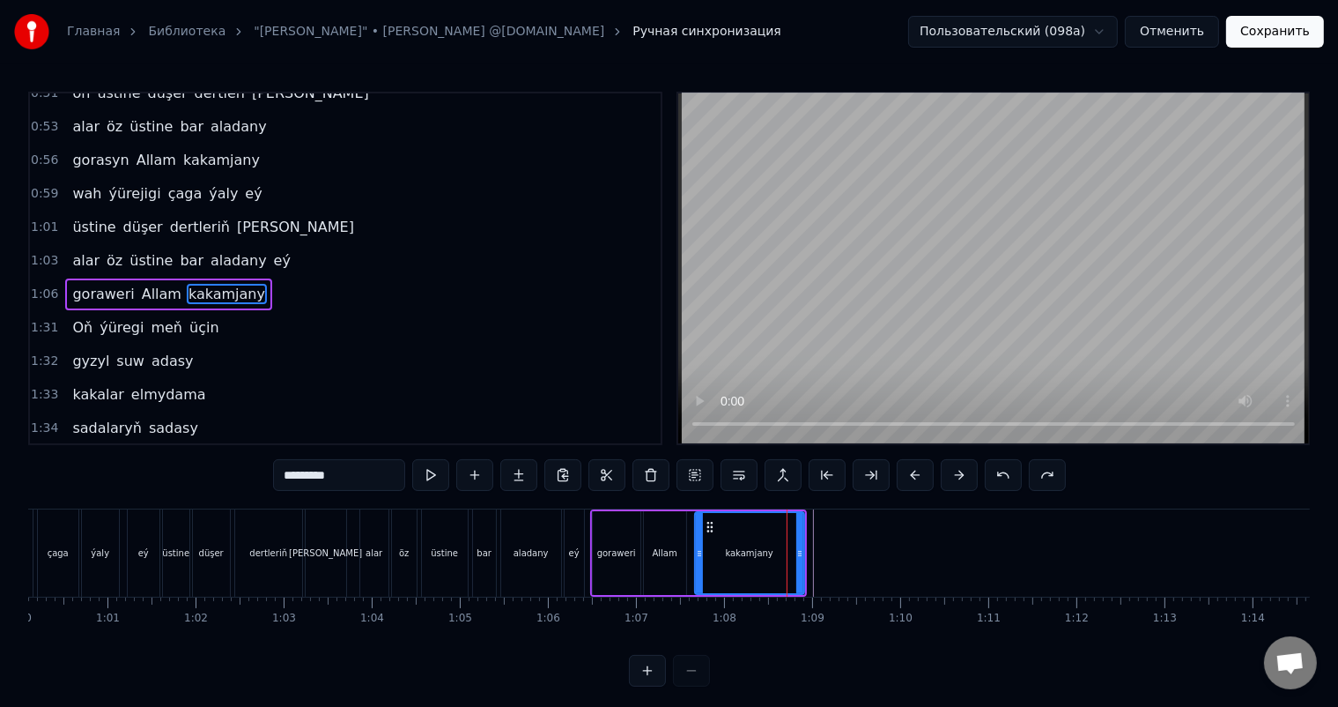
scroll to position [0, 5318]
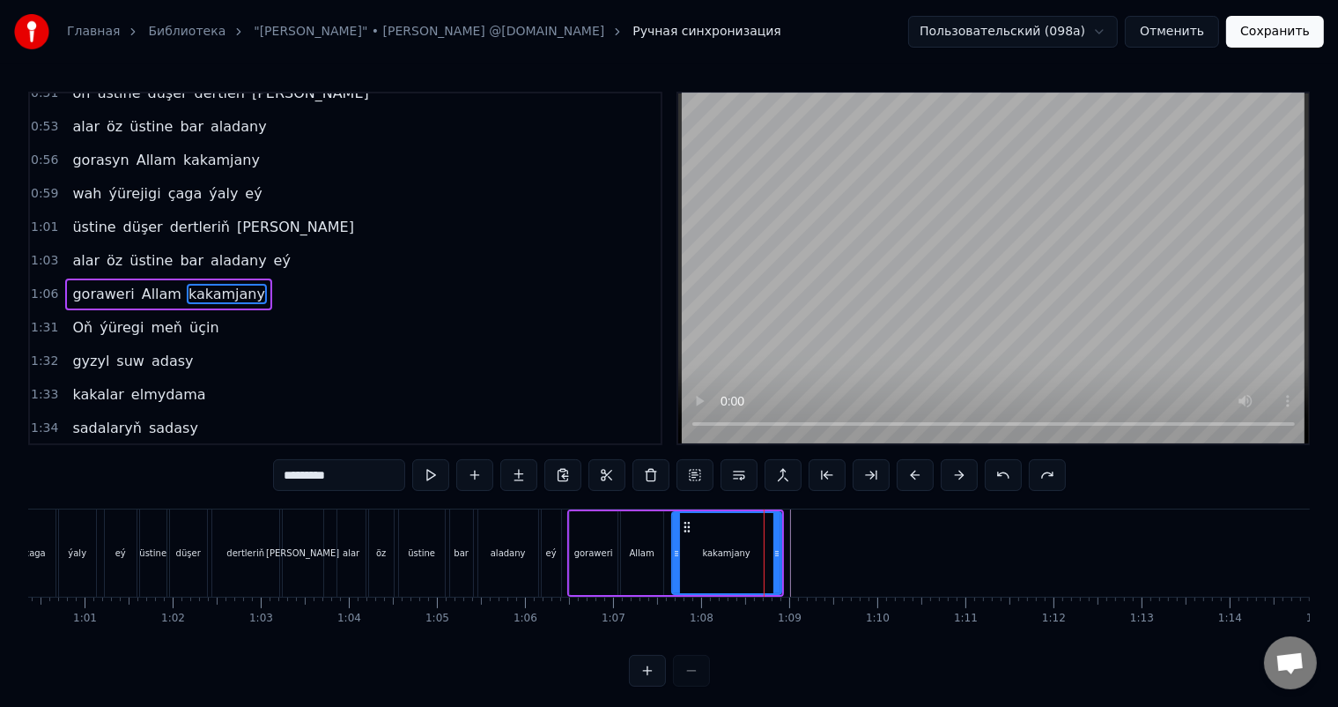
click at [574, 518] on div "goraweri" at bounding box center [594, 553] width 48 height 84
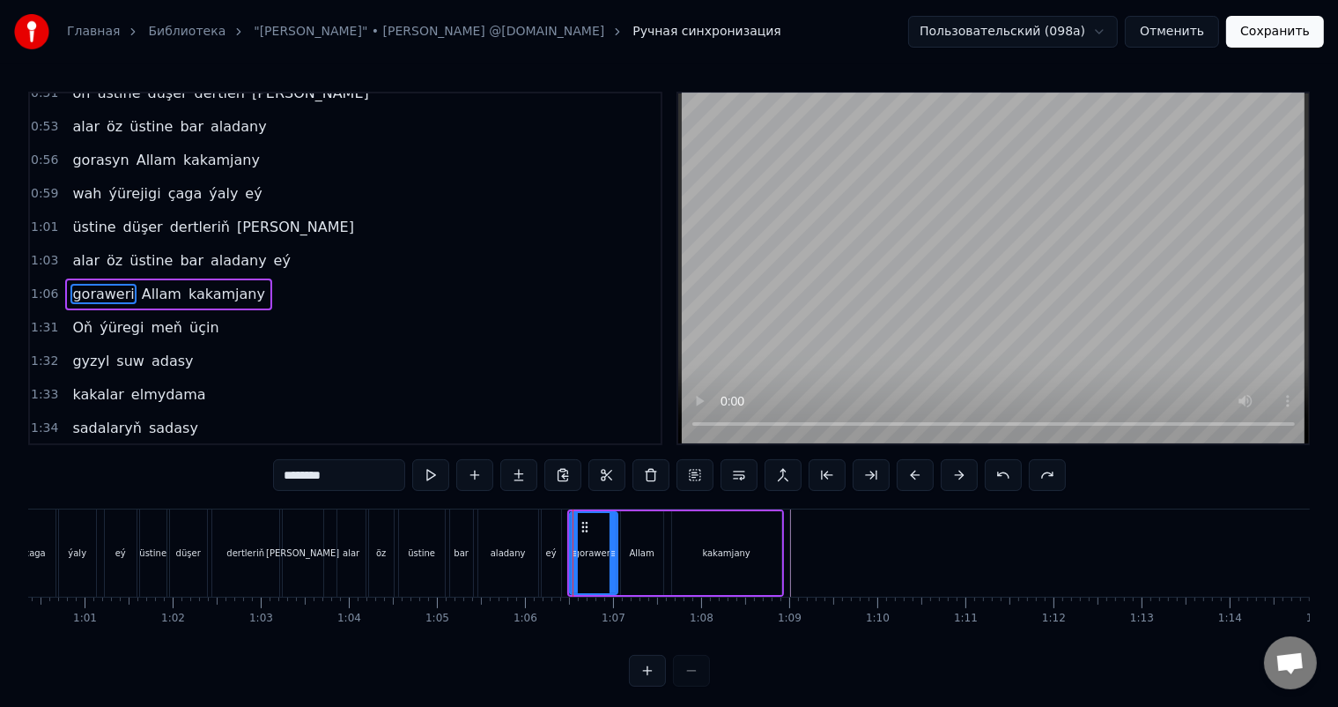
click at [635, 511] on div "Allam" at bounding box center [642, 553] width 44 height 84
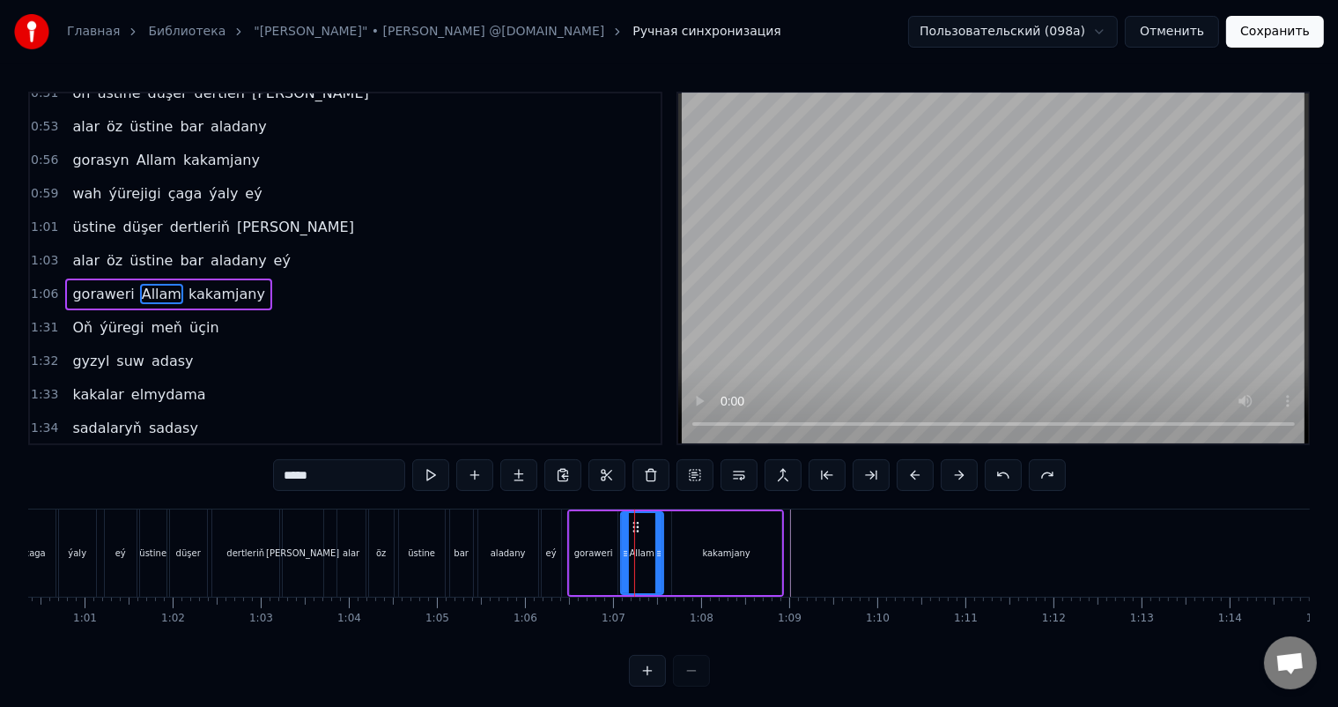
click at [722, 523] on div "kakamjany" at bounding box center [726, 553] width 109 height 84
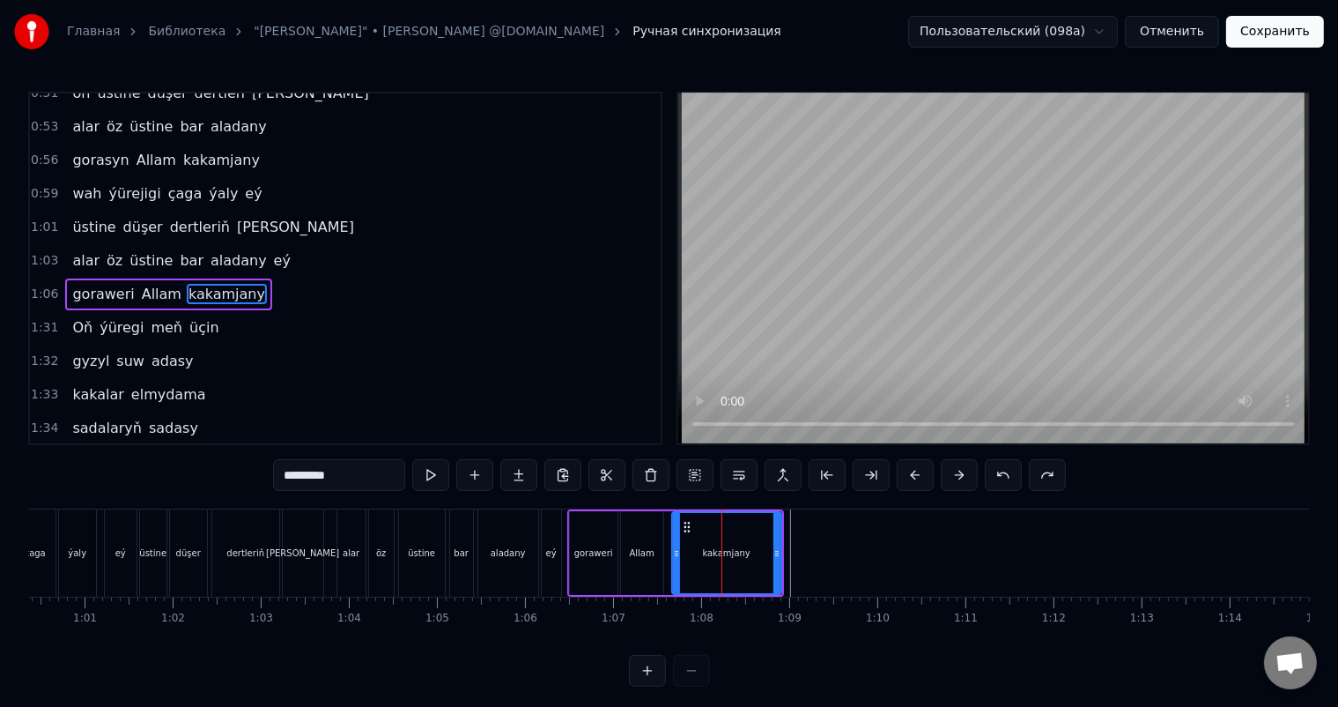
click at [582, 517] on div "goraweri" at bounding box center [594, 553] width 48 height 84
type input "********"
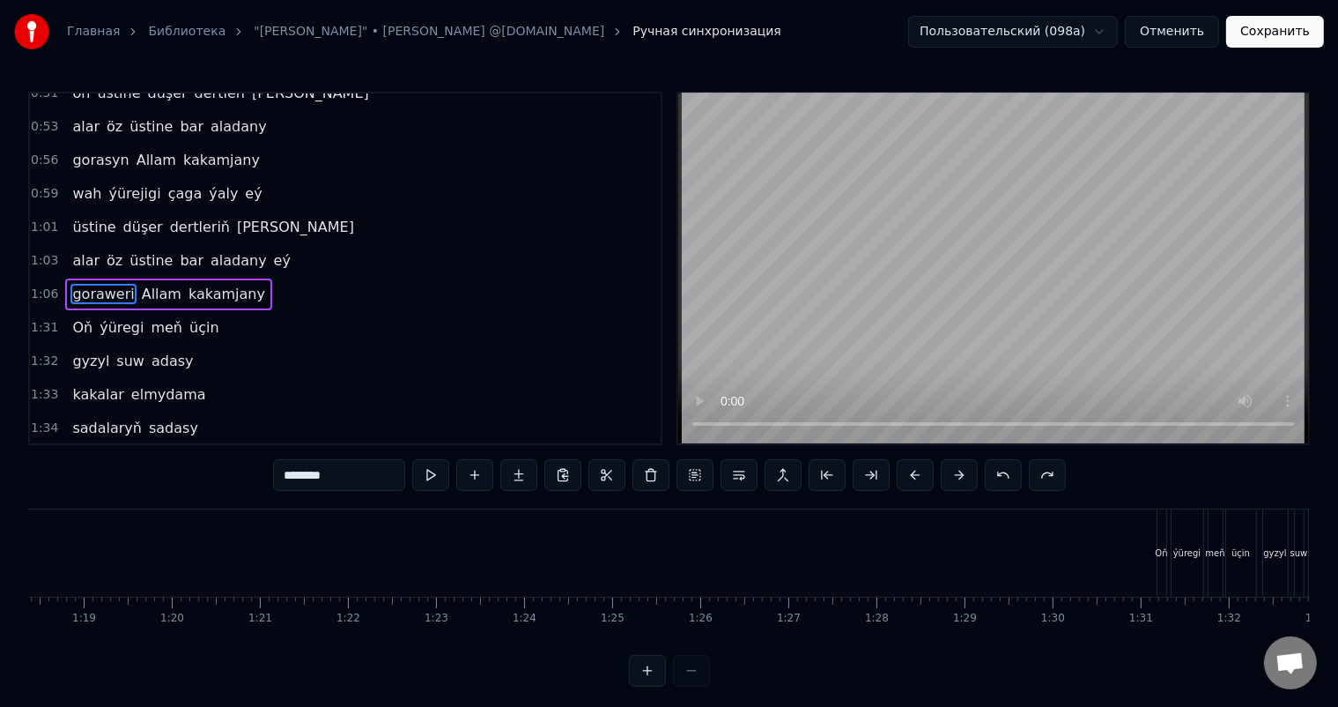
scroll to position [0, 7292]
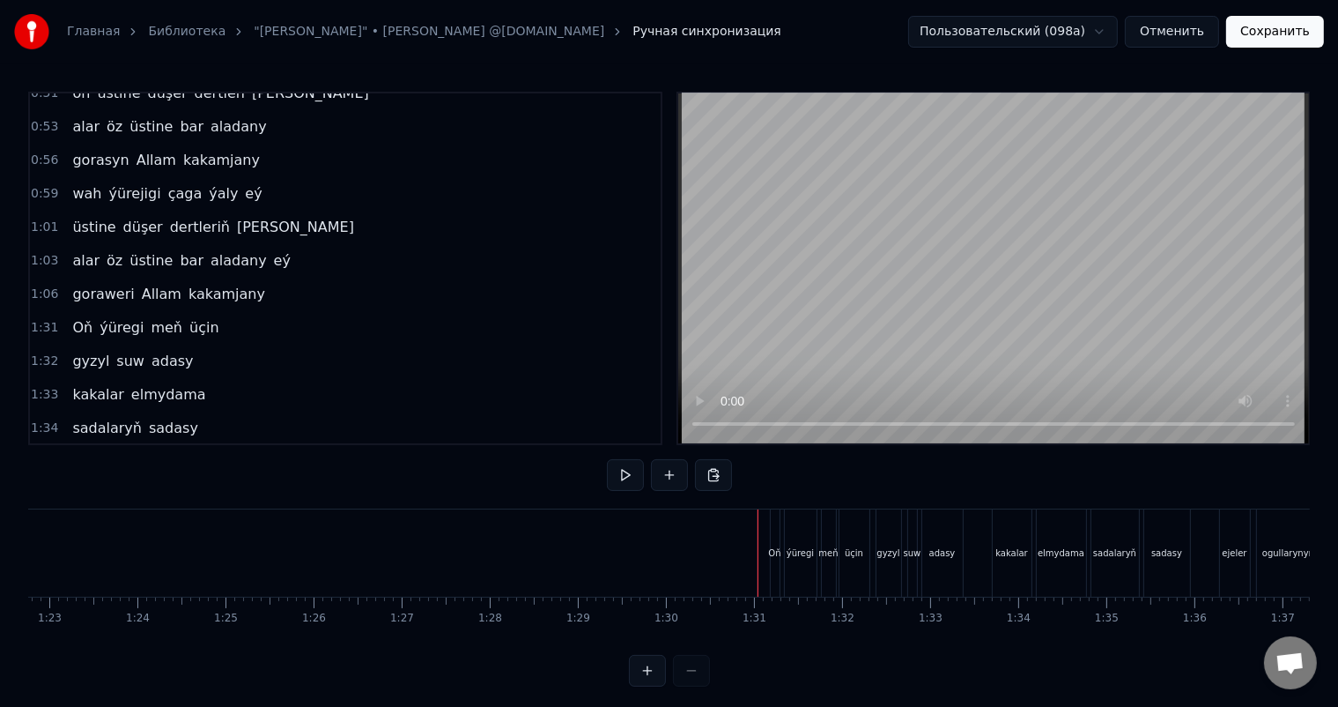
click at [529, 552] on div at bounding box center [529, 552] width 1 height 87
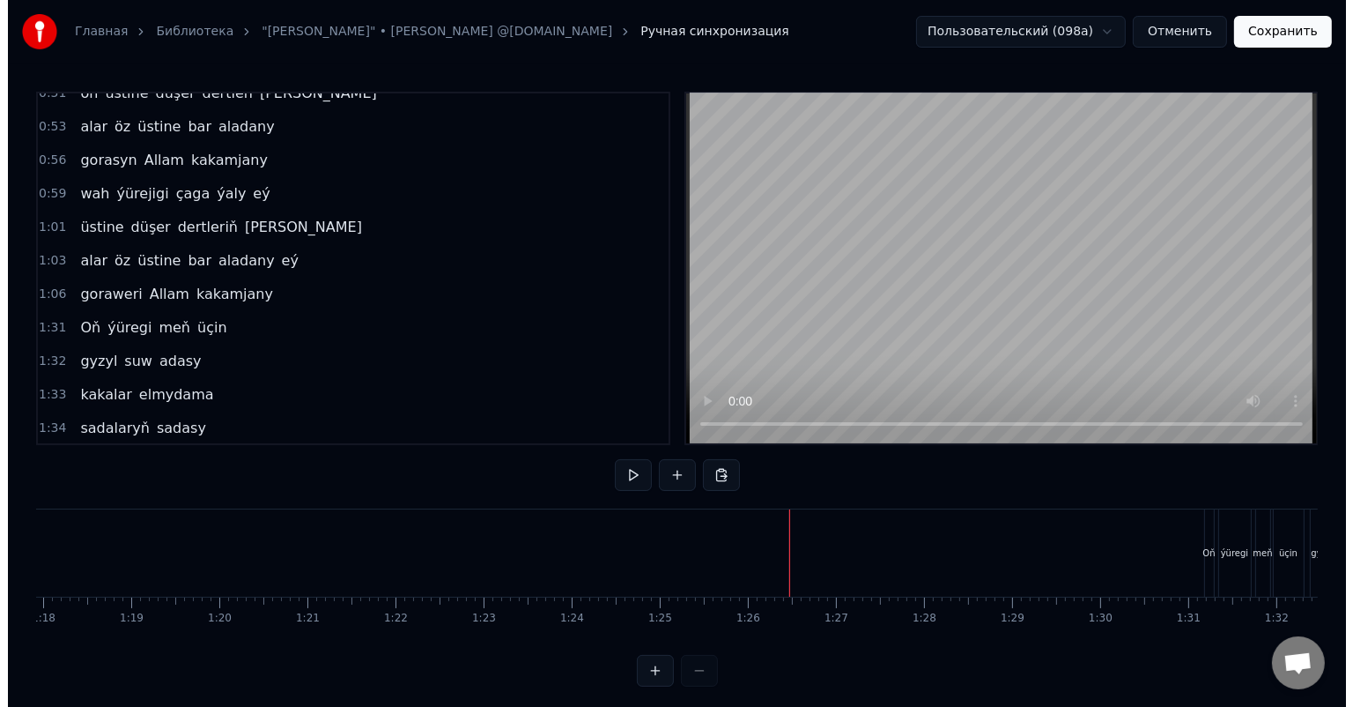
scroll to position [0, 6763]
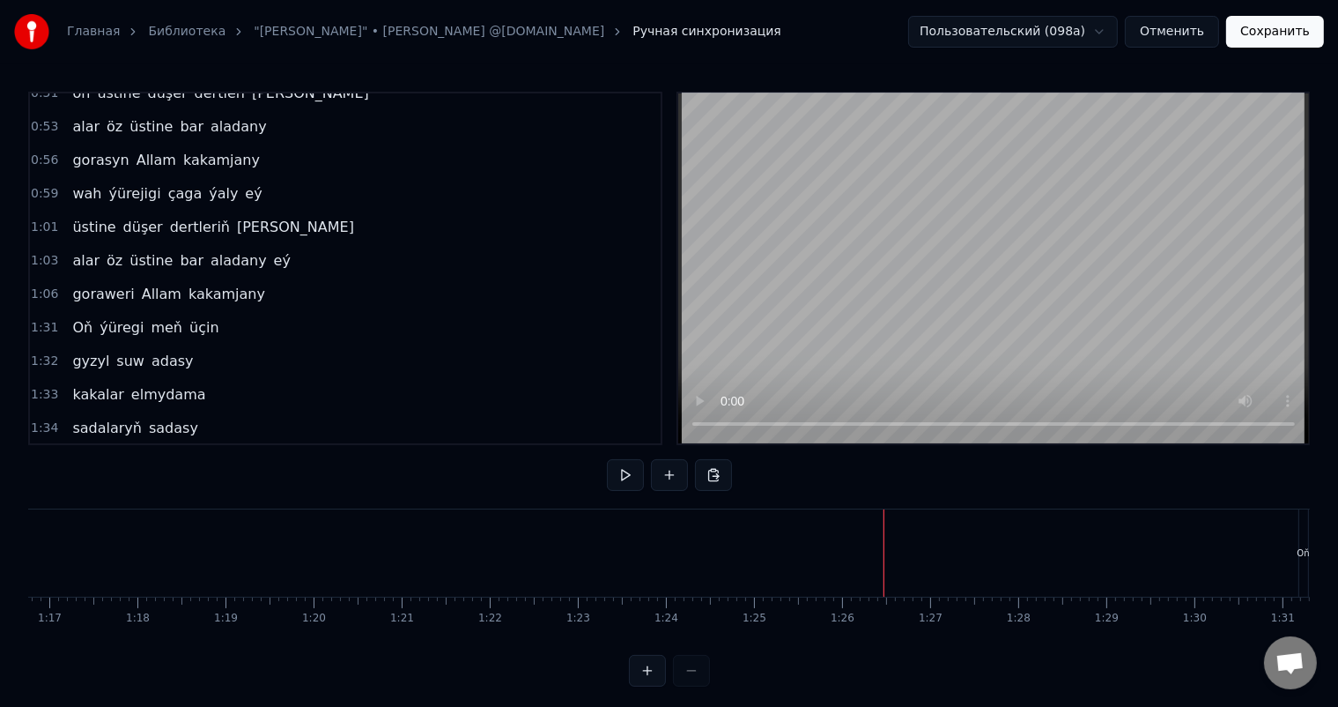
click at [1189, 33] on button "Отменить" at bounding box center [1172, 32] width 94 height 32
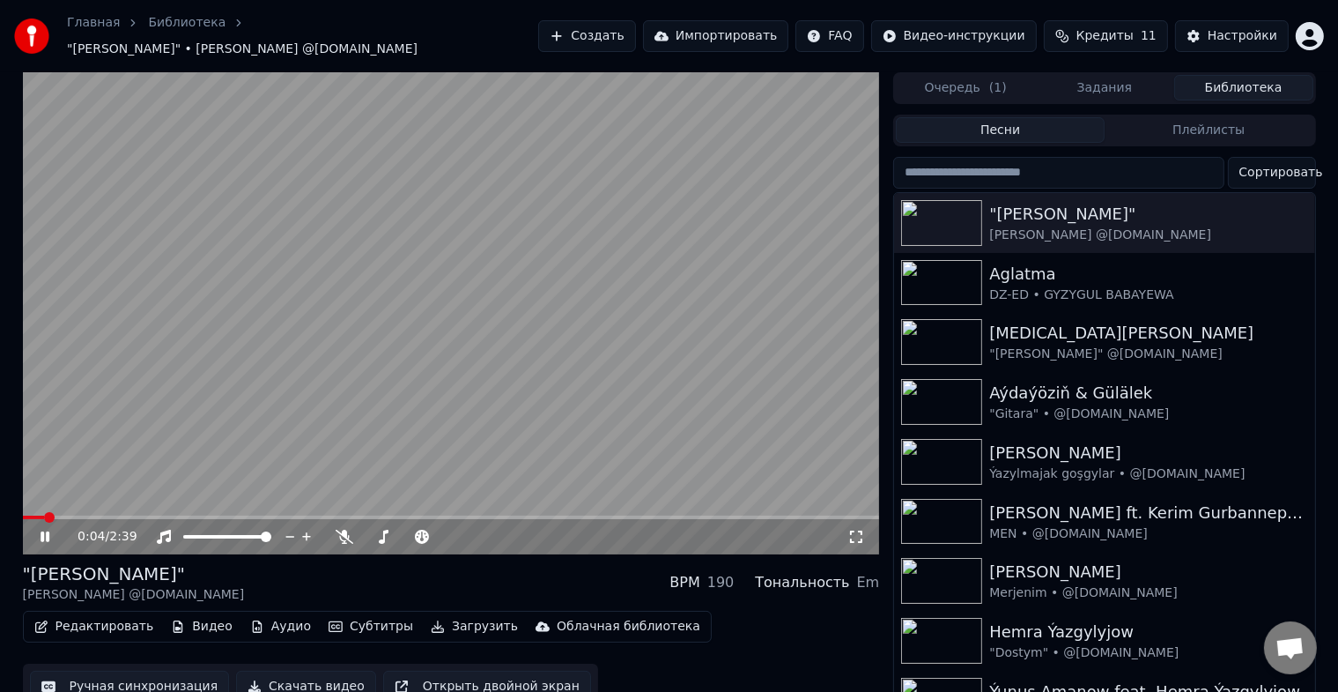
click at [46, 531] on icon at bounding box center [45, 536] width 9 height 11
click at [1240, 30] on div "Настройки" at bounding box center [1243, 36] width 70 height 18
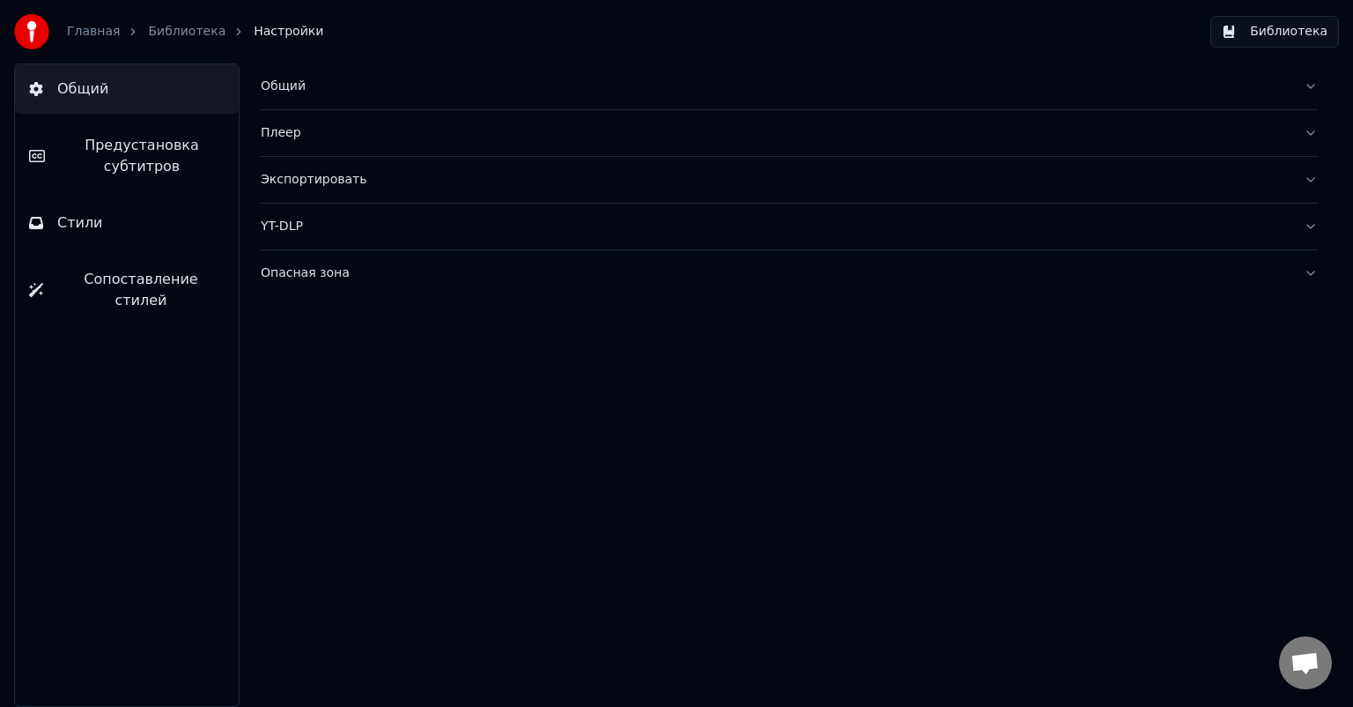
click at [285, 74] on button "Общий" at bounding box center [789, 86] width 1057 height 46
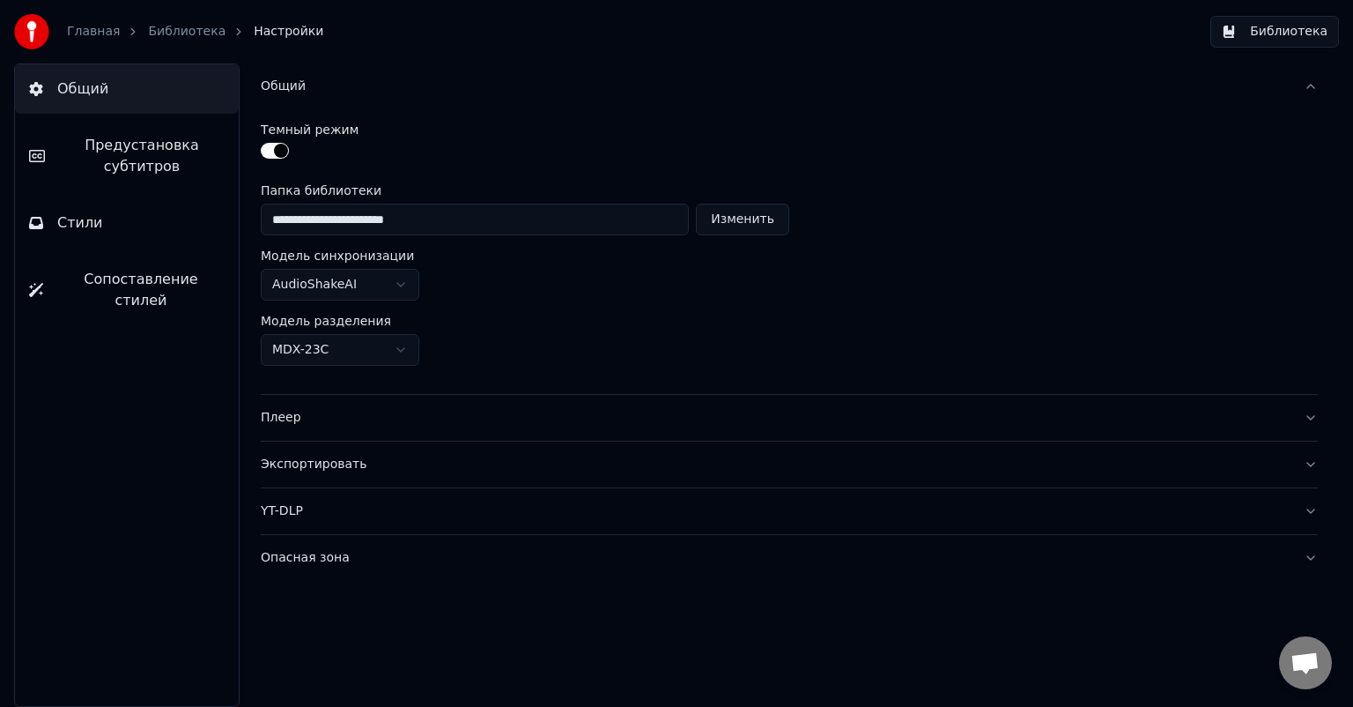
click at [122, 161] on span "Предустановка субтитров" at bounding box center [142, 156] width 166 height 42
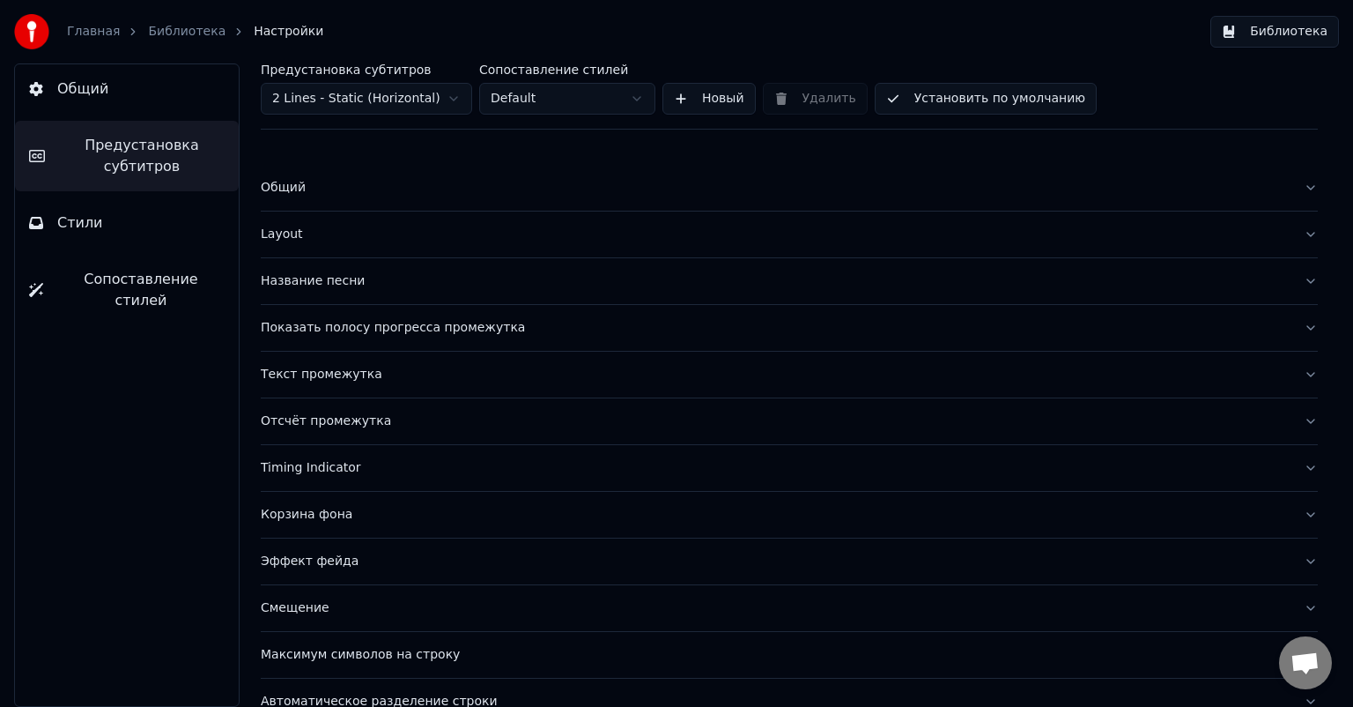
click at [402, 328] on div "Показать полосу прогресса промежутка" at bounding box center [775, 328] width 1029 height 18
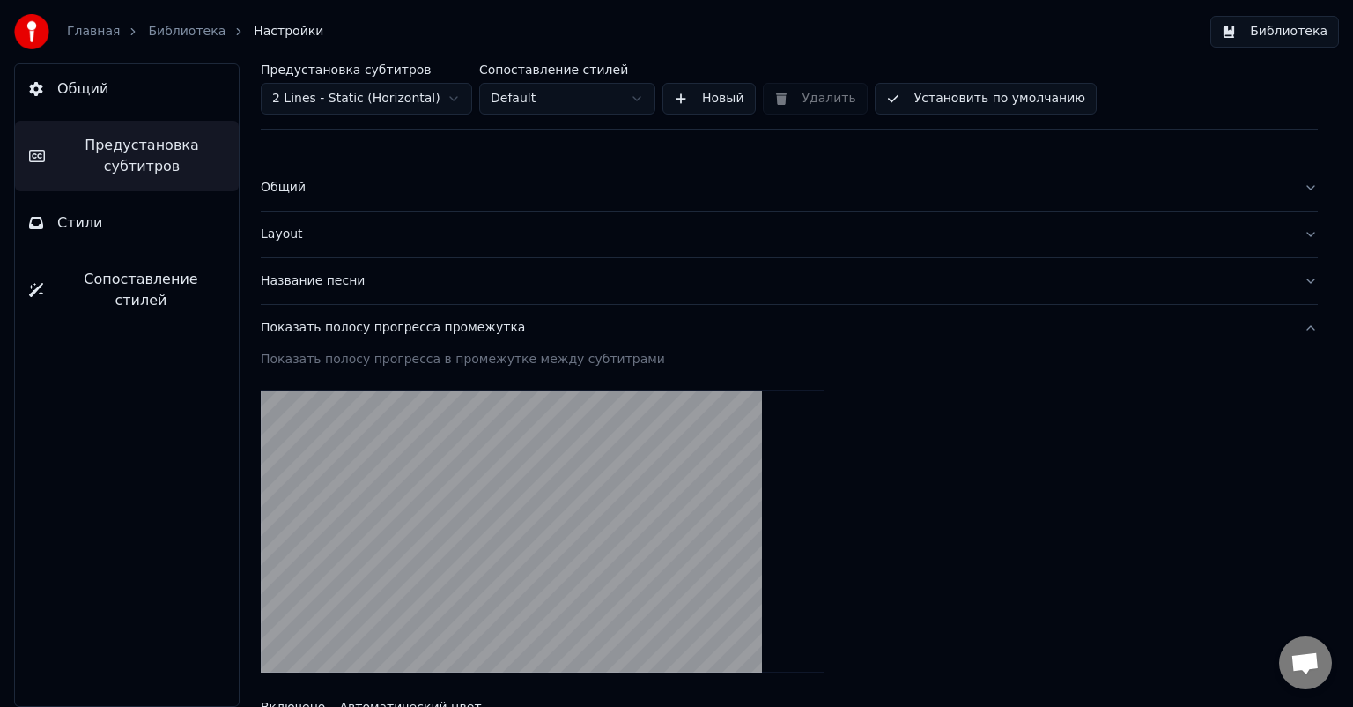
click at [97, 86] on span "Общий" at bounding box center [82, 88] width 51 height 21
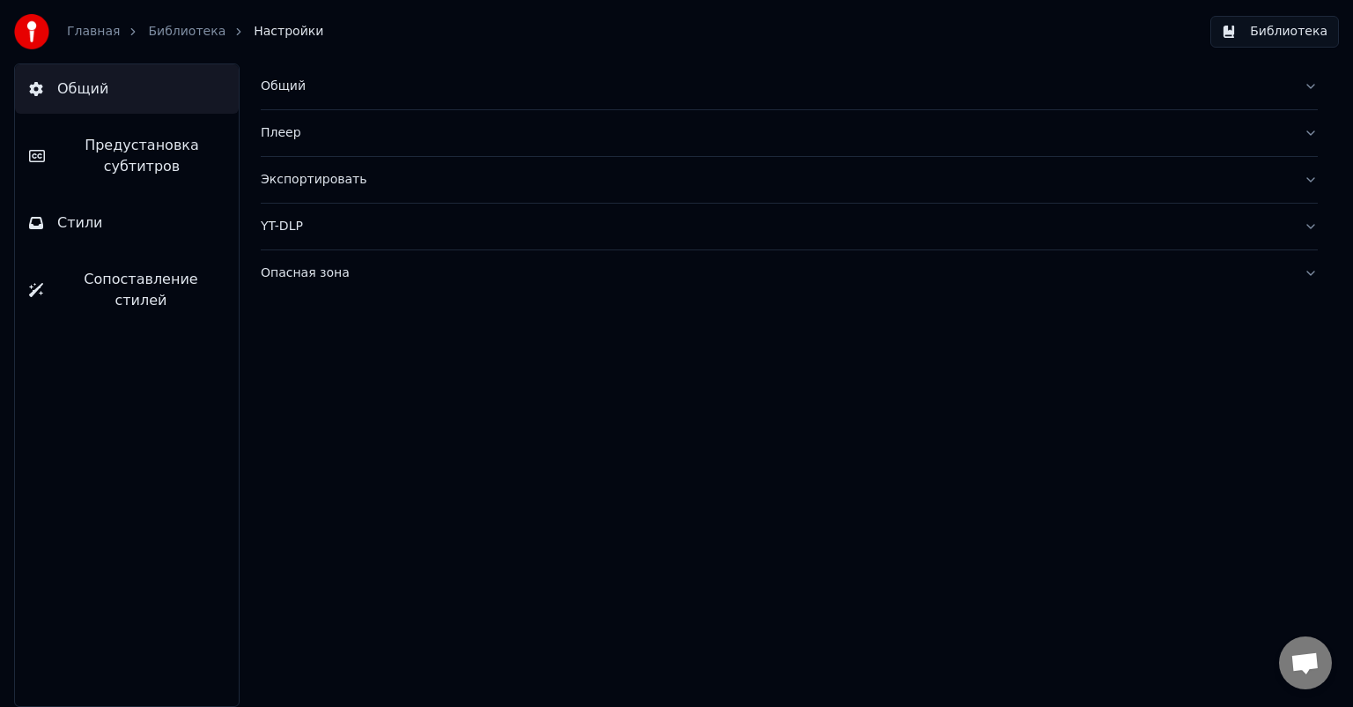
click at [1274, 32] on button "Библиотека" at bounding box center [1275, 32] width 129 height 32
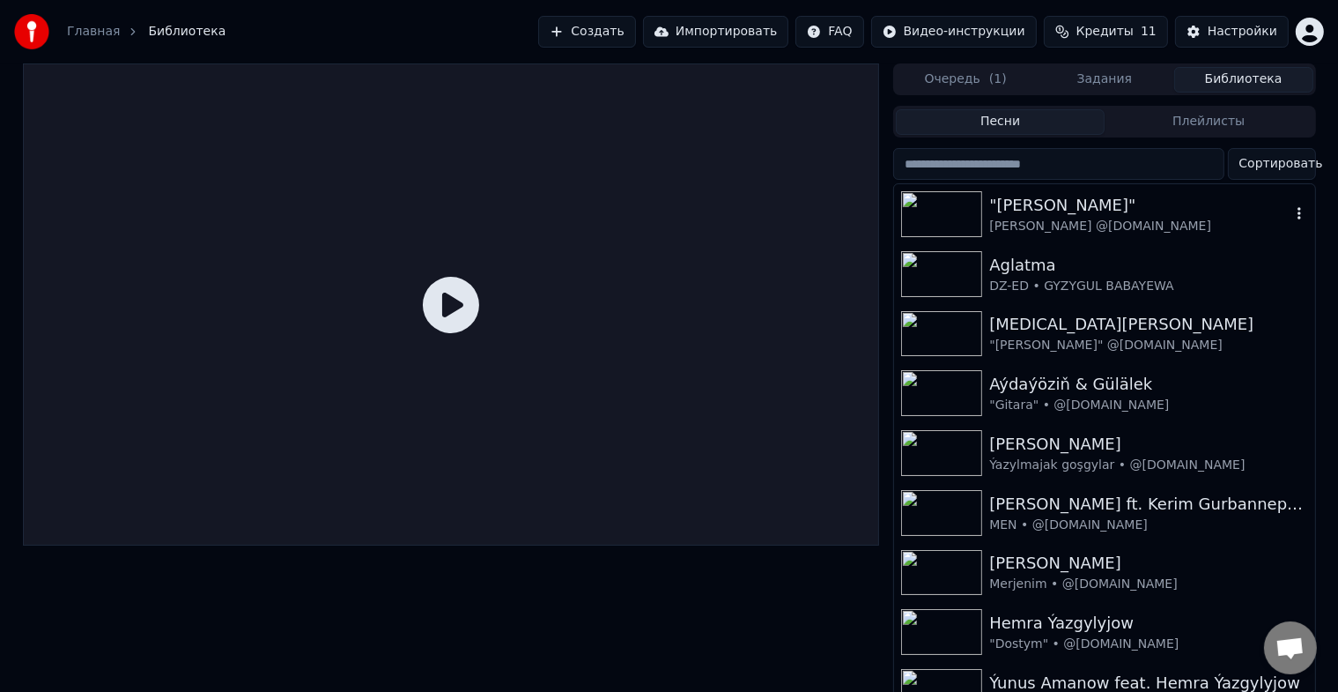
click at [961, 211] on img at bounding box center [941, 214] width 81 height 46
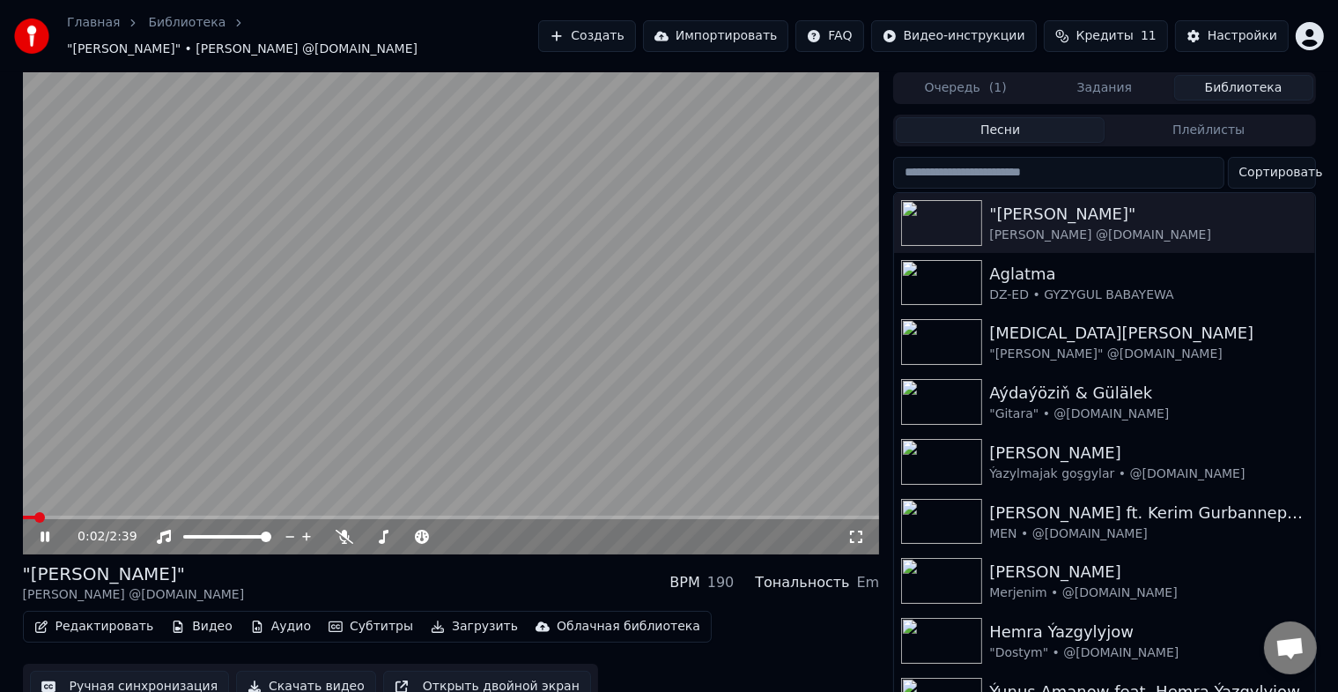
click at [549, 515] on span at bounding box center [451, 517] width 857 height 4
click at [624, 515] on span at bounding box center [451, 517] width 857 height 4
click at [670, 515] on span at bounding box center [451, 517] width 857 height 4
click at [719, 515] on span at bounding box center [451, 517] width 857 height 4
click at [480, 515] on span at bounding box center [373, 517] width 700 height 4
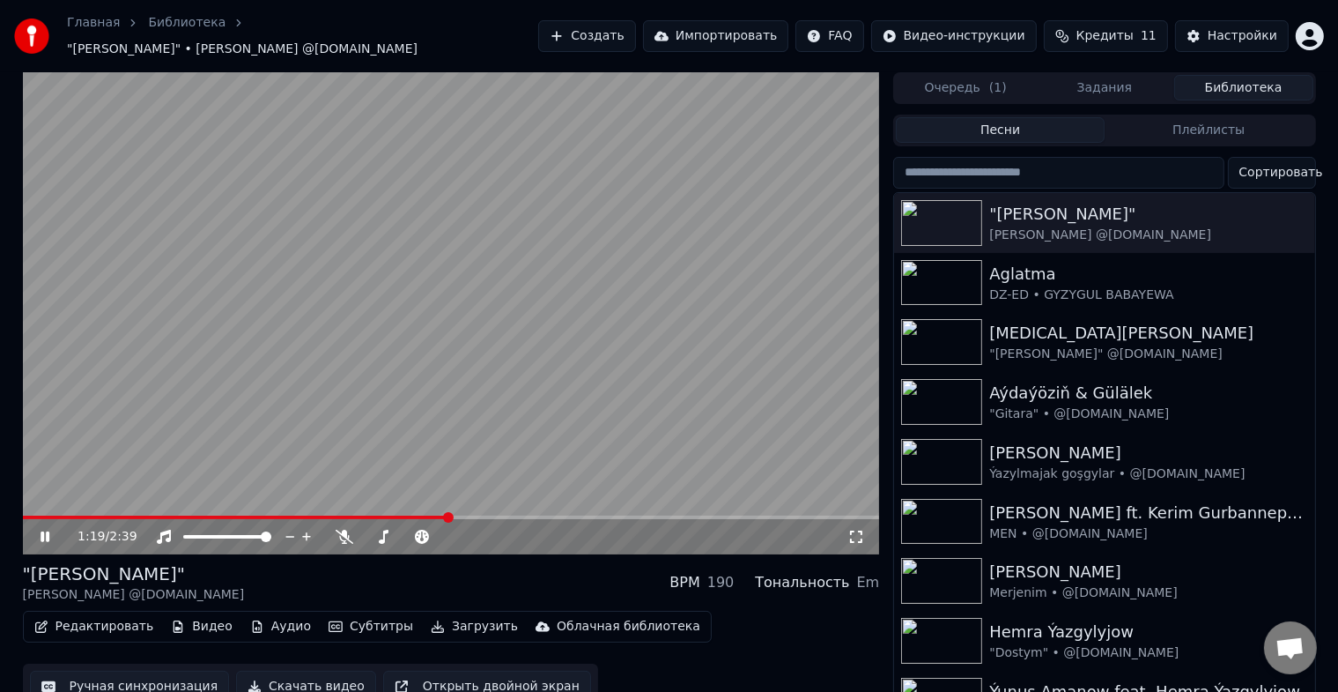
click at [448, 515] on span at bounding box center [236, 517] width 426 height 4
click at [48, 531] on icon at bounding box center [45, 536] width 9 height 11
click at [1283, 644] on span "Открытый чат" at bounding box center [1290, 649] width 29 height 25
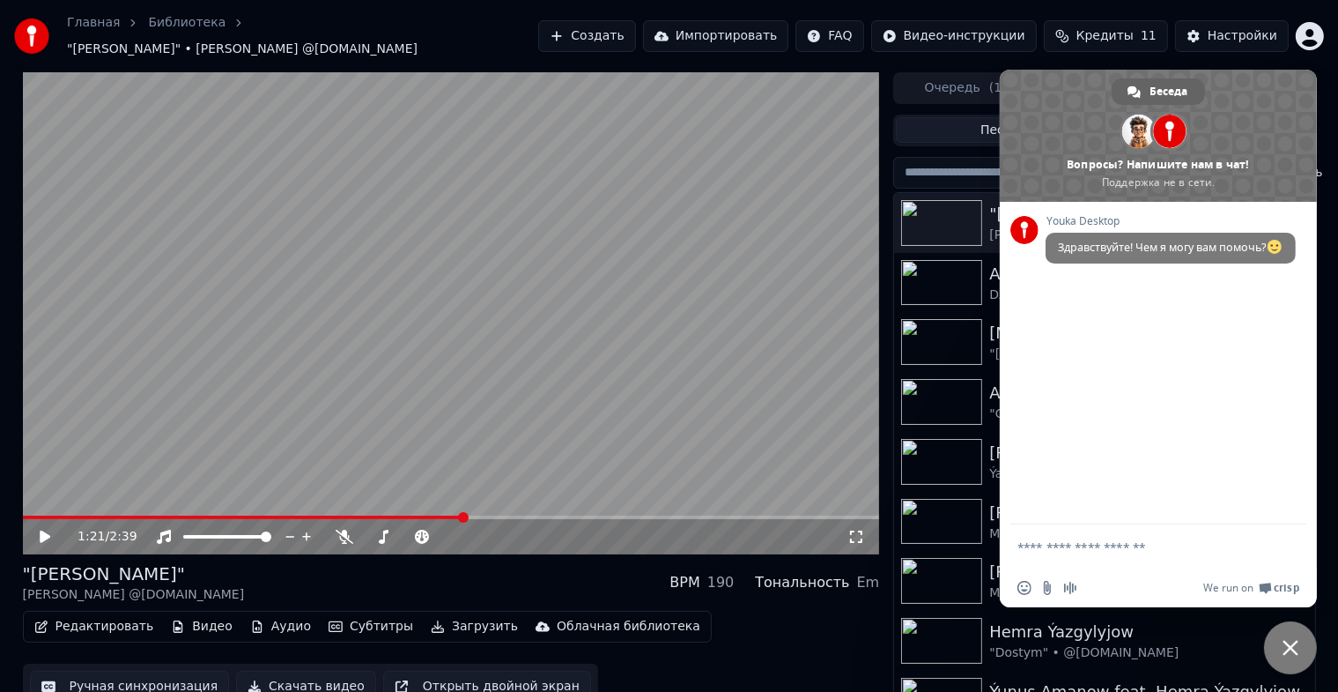
click at [719, 335] on video at bounding box center [451, 313] width 857 height 482
click at [1298, 644] on span "Закрыть чат" at bounding box center [1291, 648] width 16 height 16
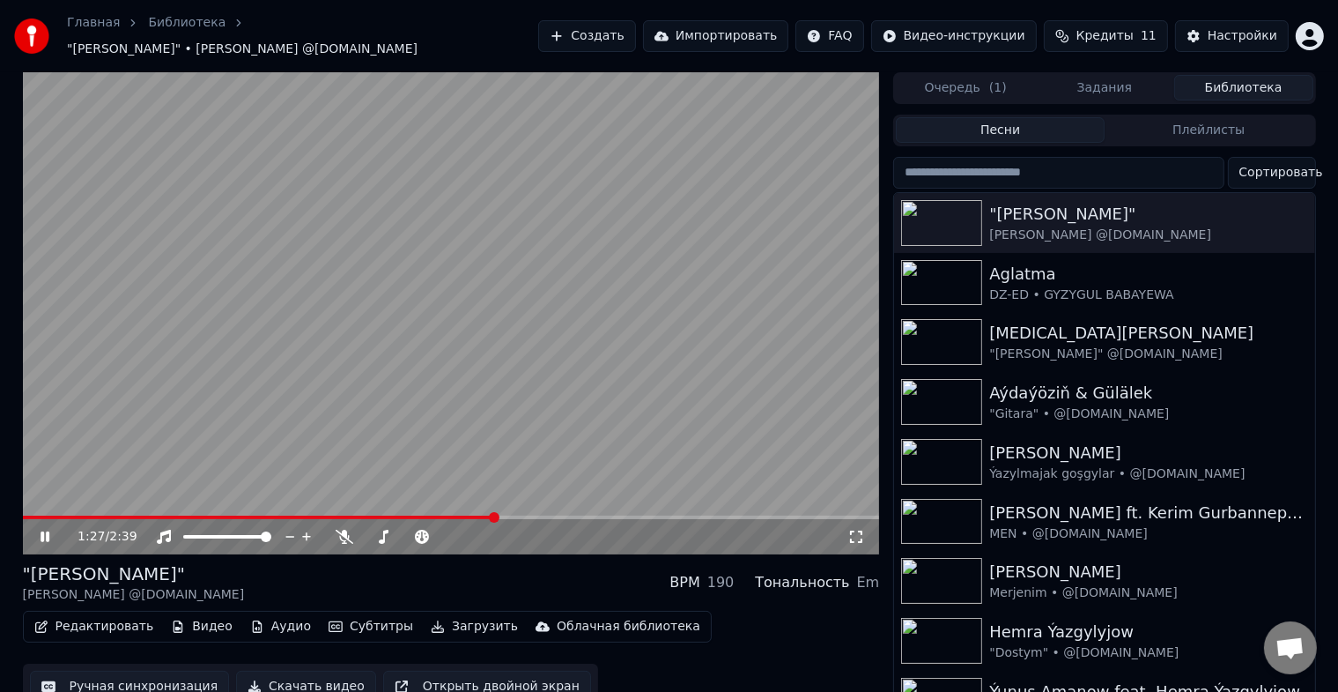
click at [379, 515] on span at bounding box center [259, 517] width 472 height 4
click at [307, 515] on span at bounding box center [165, 517] width 285 height 4
click at [401, 504] on video at bounding box center [451, 313] width 857 height 482
click at [326, 515] on span at bounding box center [451, 517] width 857 height 4
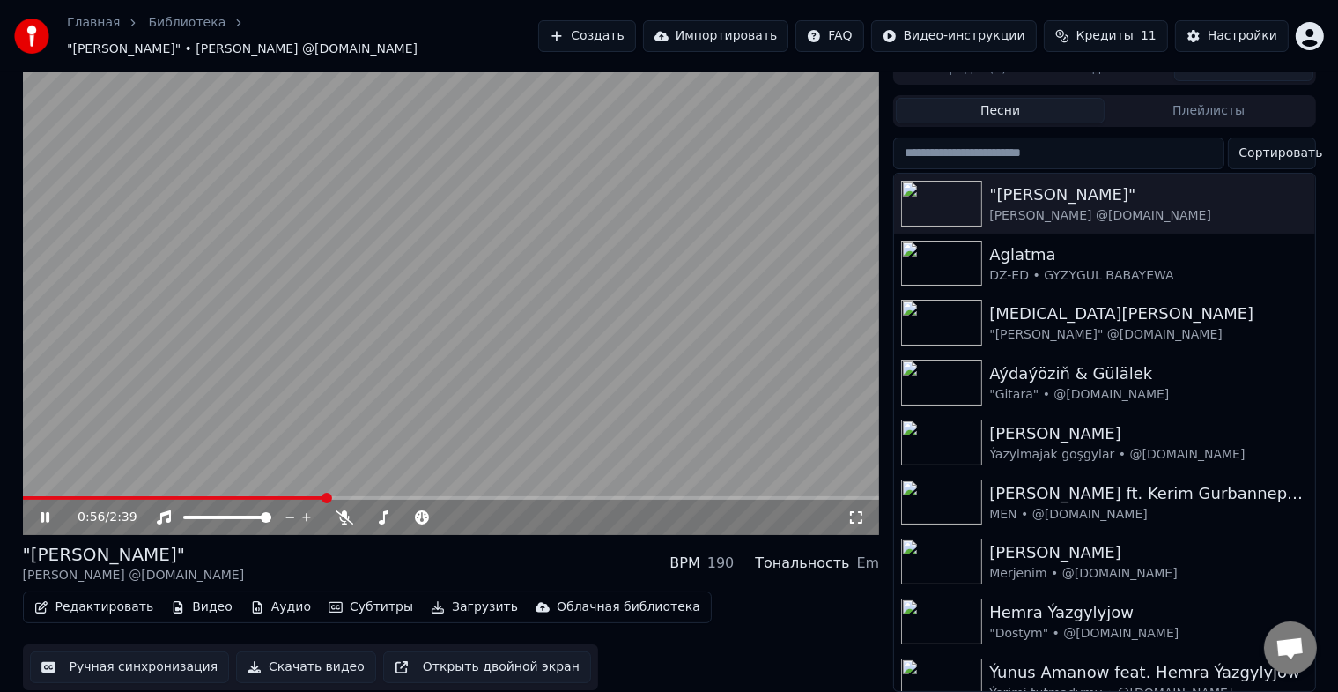
scroll to position [21, 0]
click at [48, 512] on icon at bounding box center [45, 517] width 9 height 11
click at [1212, 23] on button "Настройки" at bounding box center [1232, 36] width 114 height 32
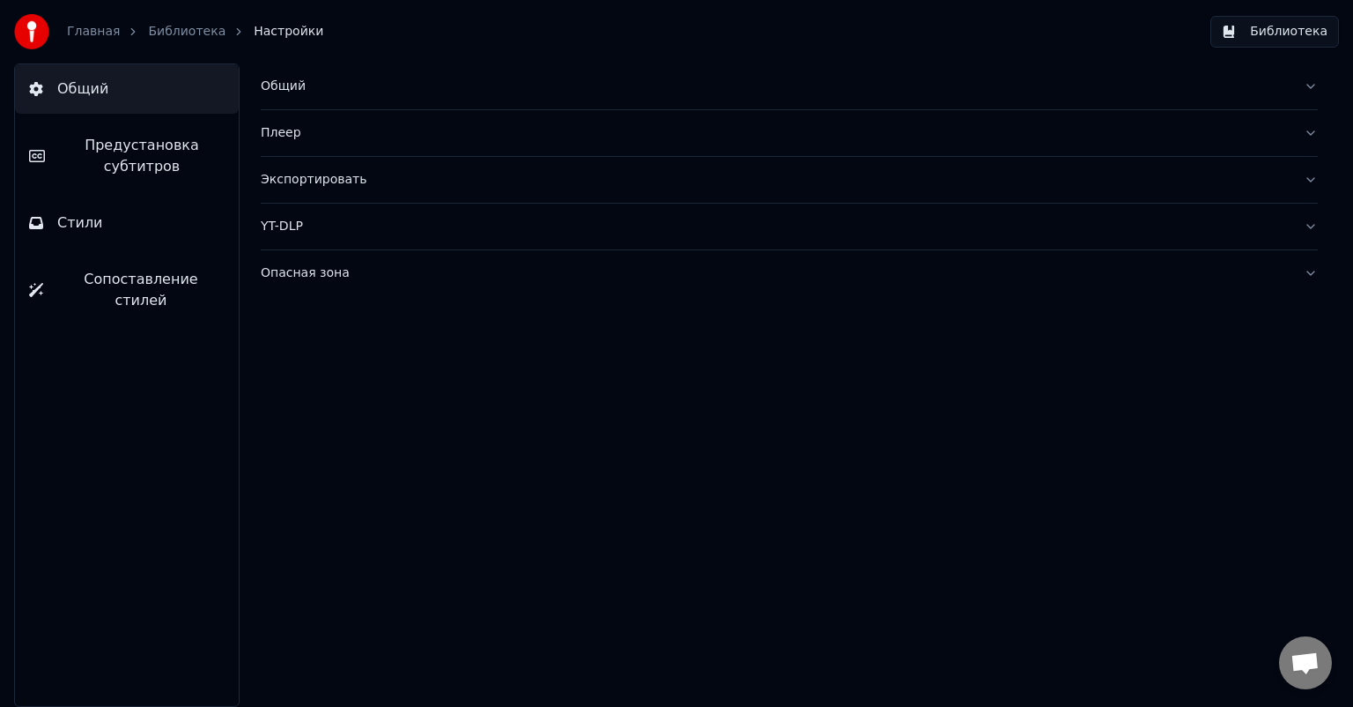
click at [292, 88] on div "Общий" at bounding box center [775, 87] width 1029 height 18
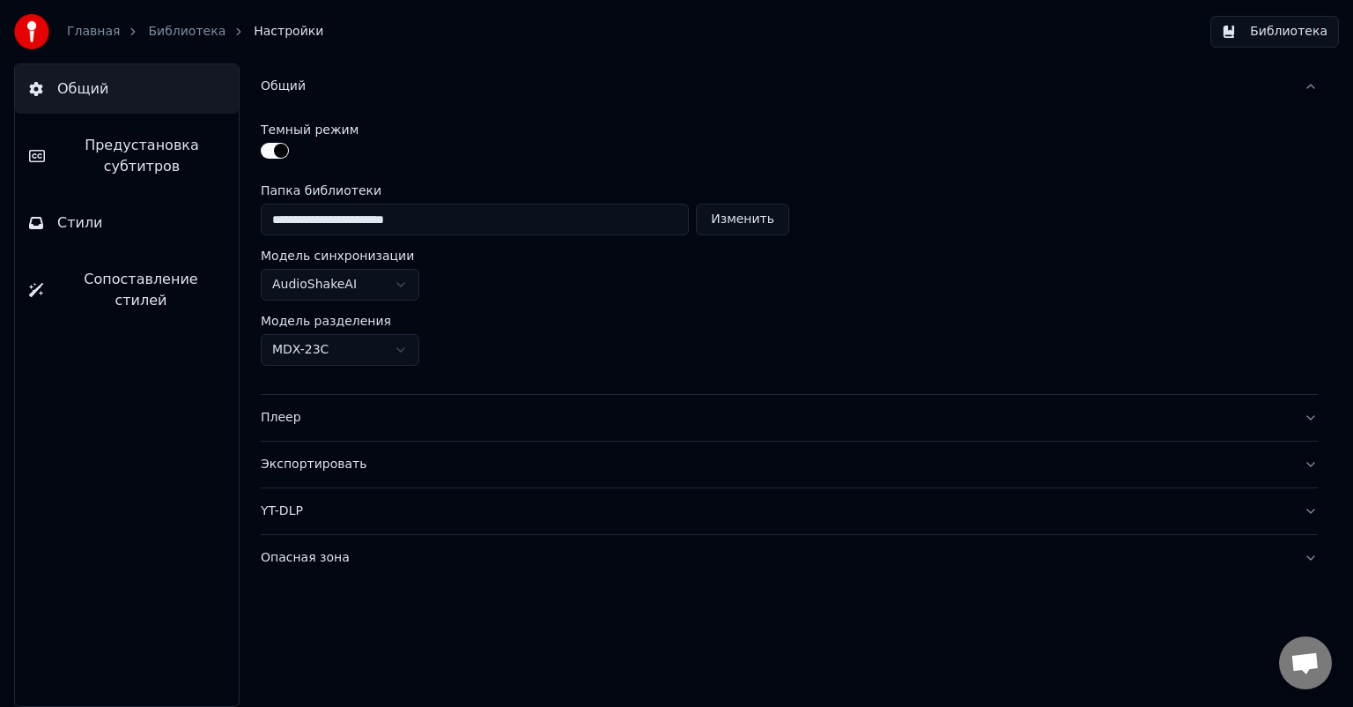
click at [130, 159] on span "Предустановка субтитров" at bounding box center [142, 156] width 166 height 42
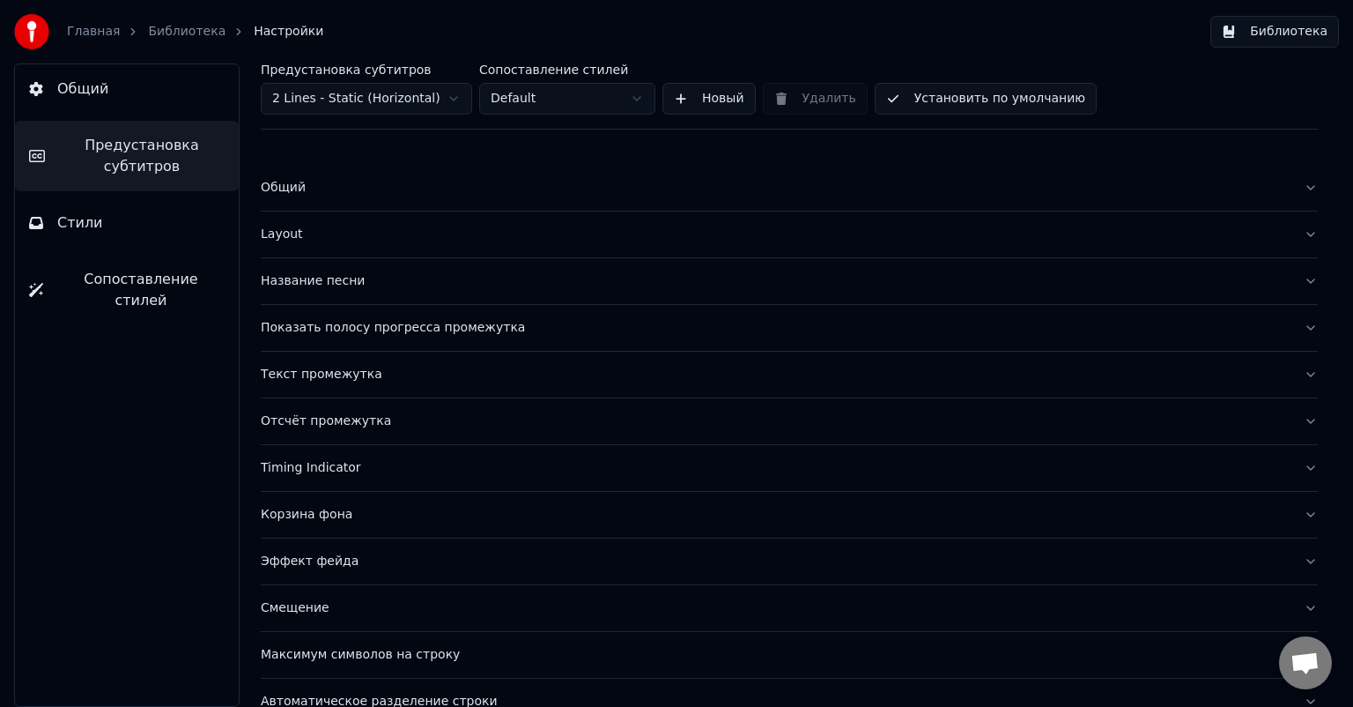
click at [78, 223] on span "Стили" at bounding box center [80, 222] width 46 height 21
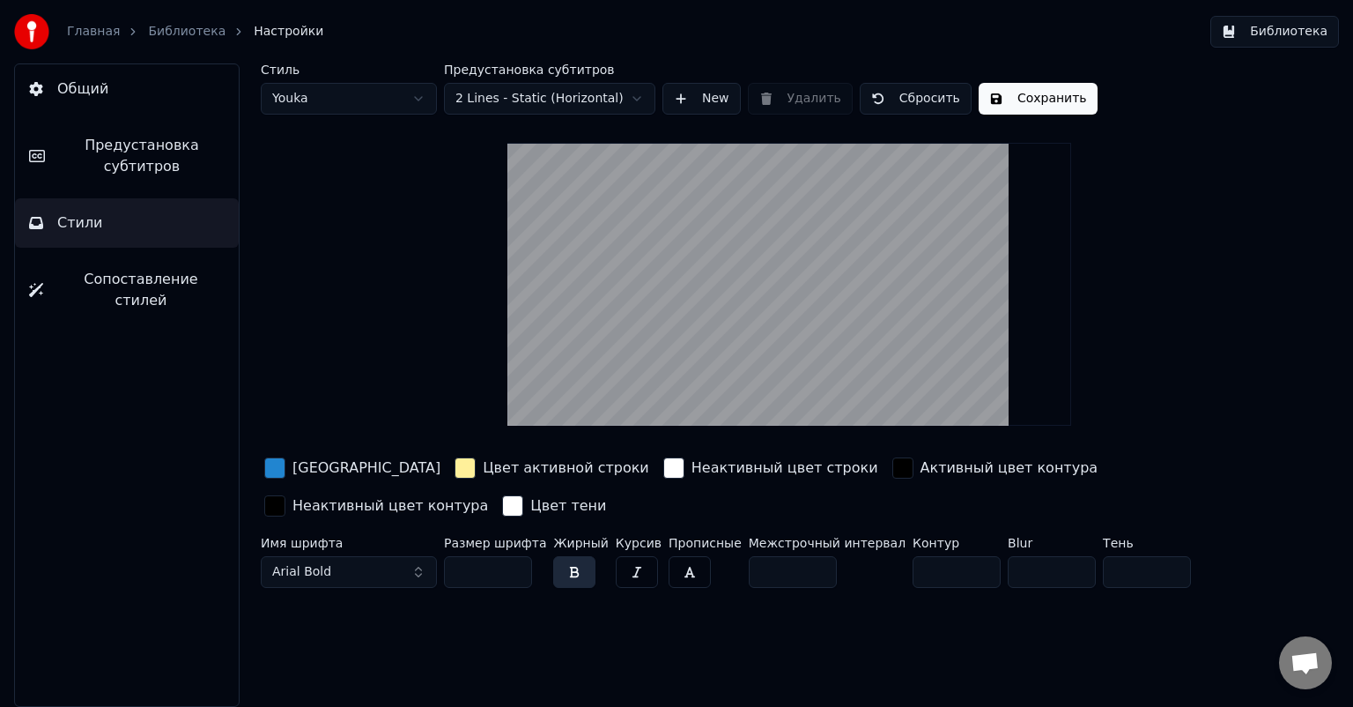
click at [152, 155] on span "Предустановка субтитров" at bounding box center [142, 156] width 166 height 42
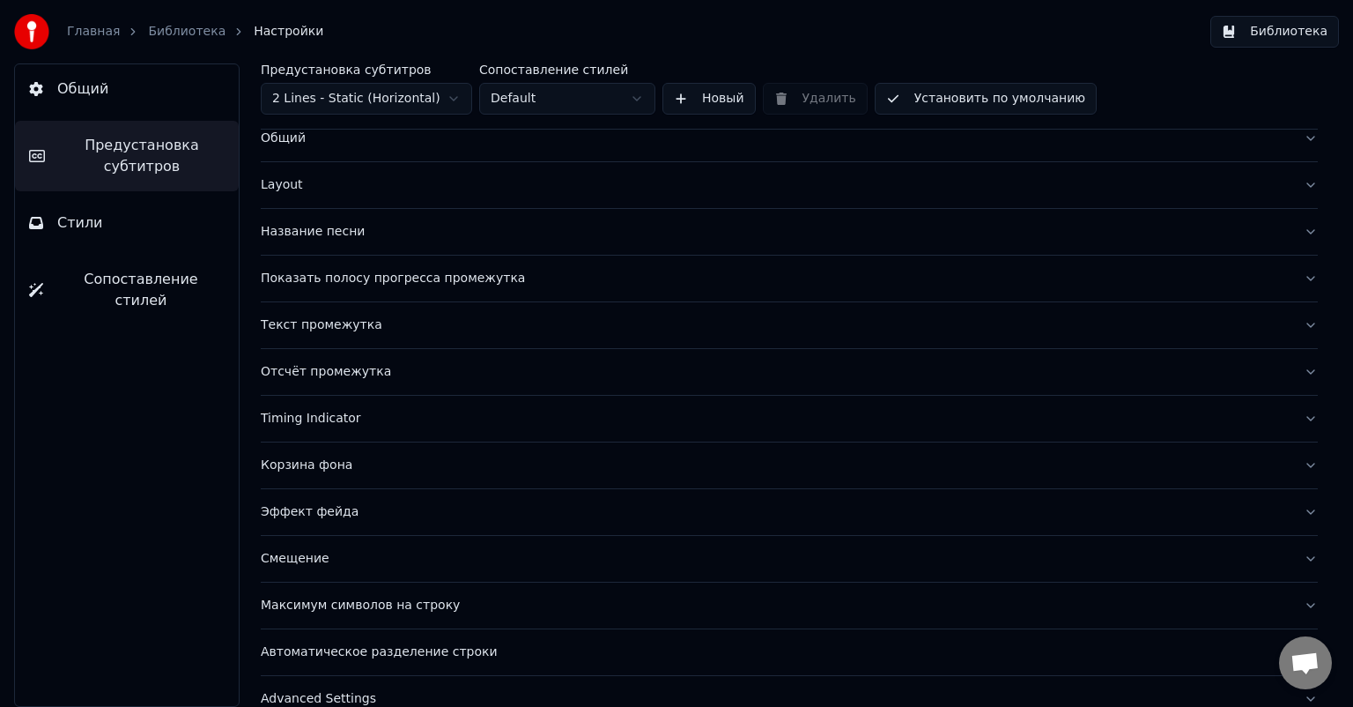
scroll to position [76, 0]
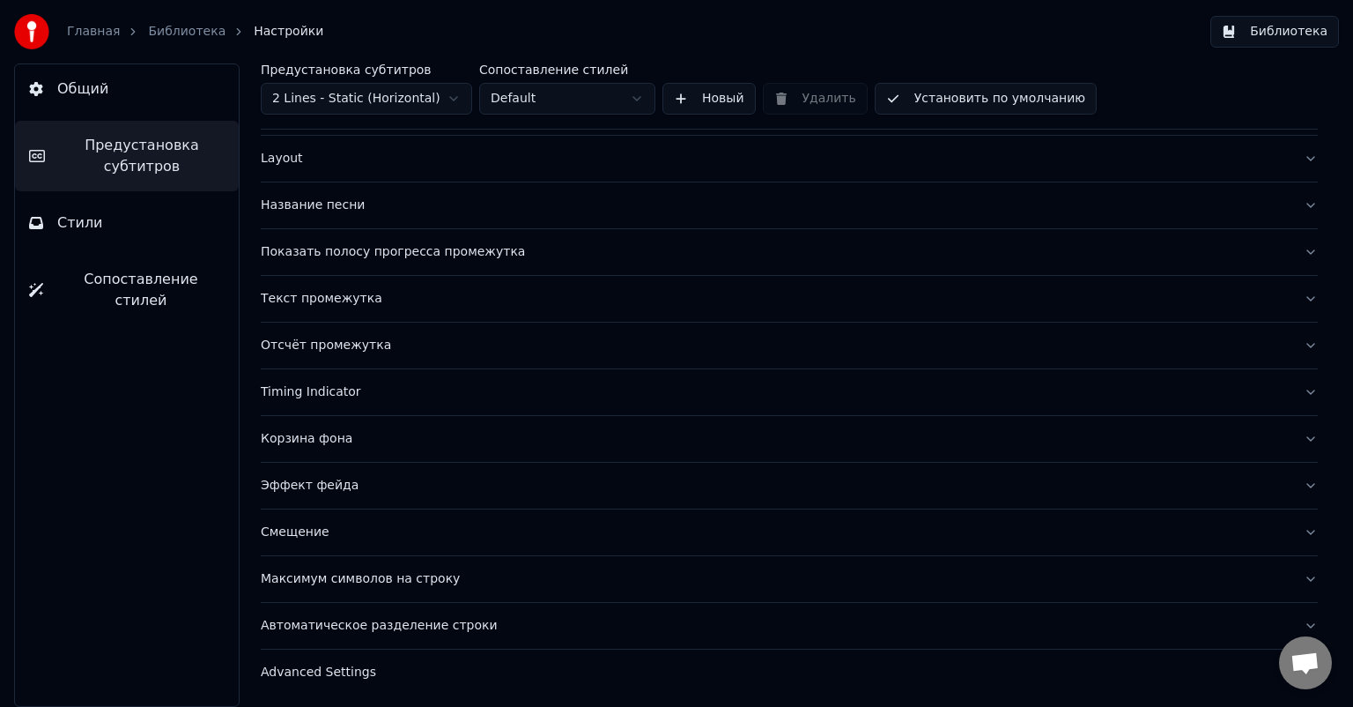
click at [391, 254] on div "Показать полосу прогресса промежутка" at bounding box center [775, 252] width 1029 height 18
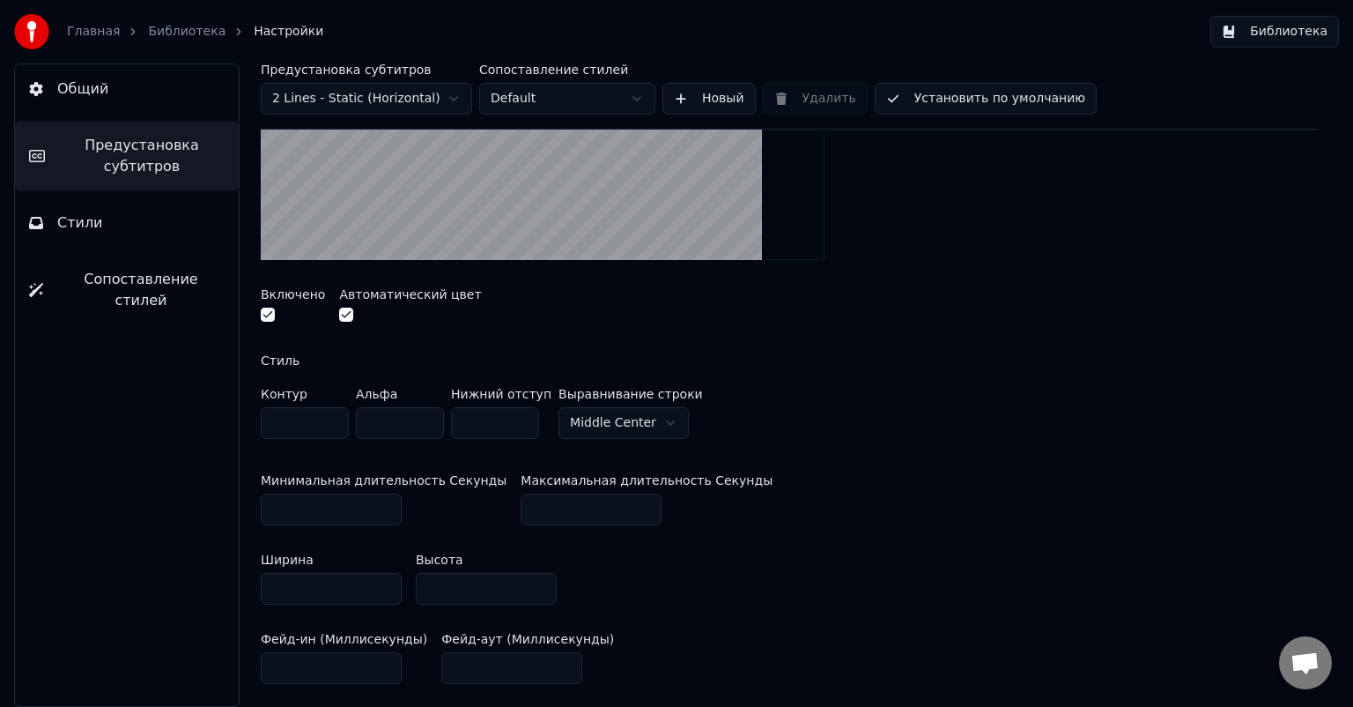
scroll to position [428, 0]
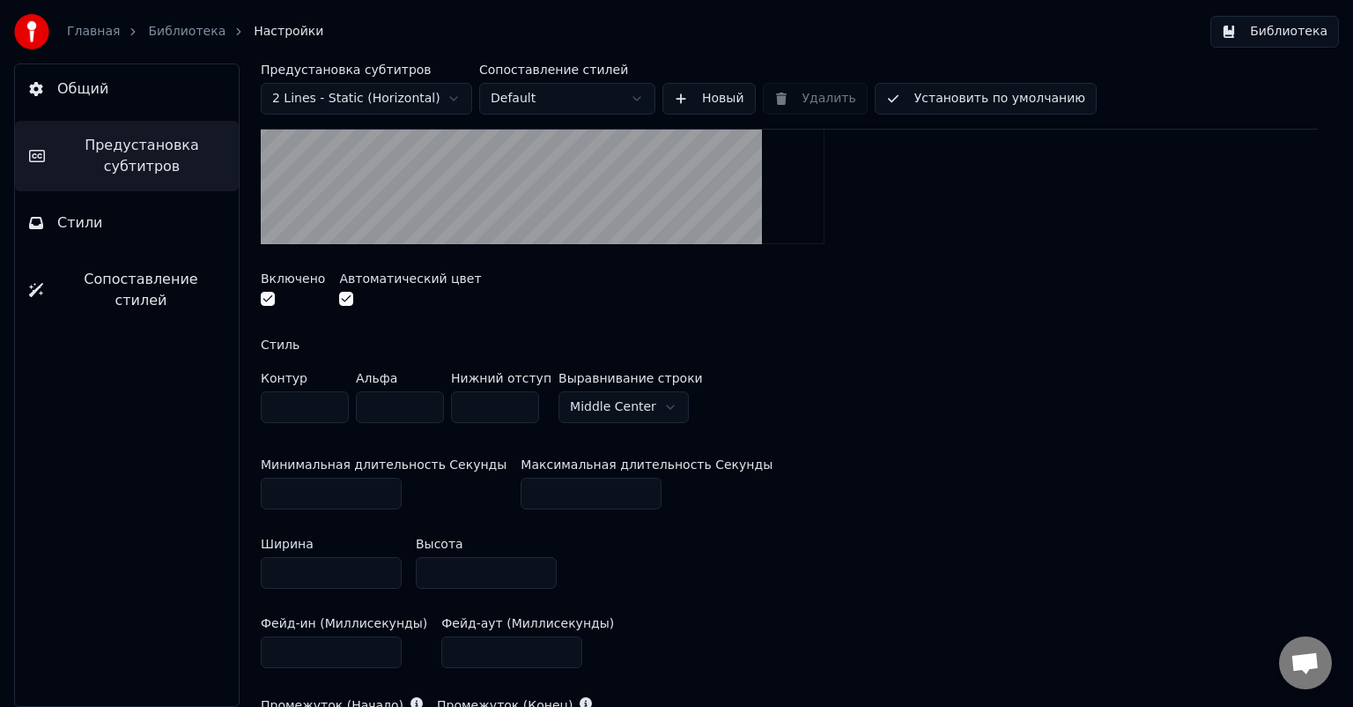
click at [269, 300] on button "button" at bounding box center [268, 299] width 14 height 14
click at [1001, 95] on button "Установить по умолчанию" at bounding box center [986, 99] width 222 height 32
click at [85, 87] on span "Общий" at bounding box center [82, 88] width 51 height 21
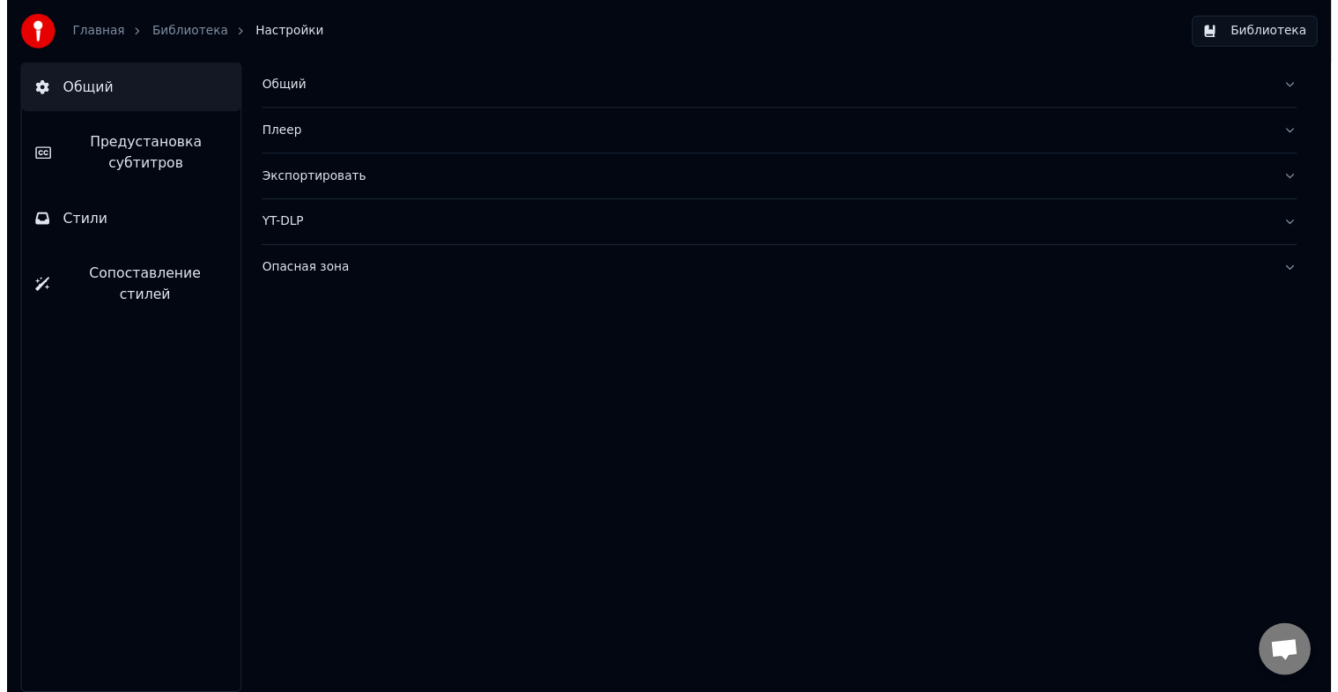
scroll to position [0, 0]
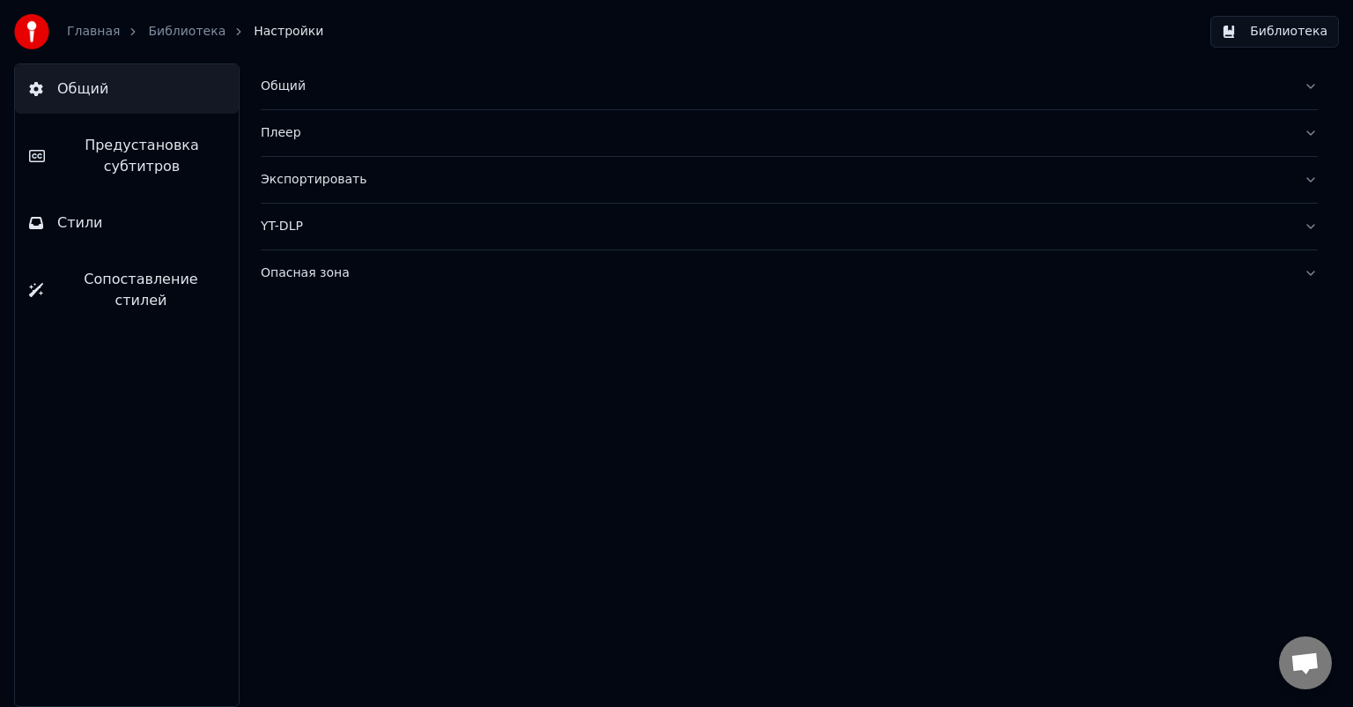
click at [1267, 30] on button "Библиотека" at bounding box center [1275, 32] width 129 height 32
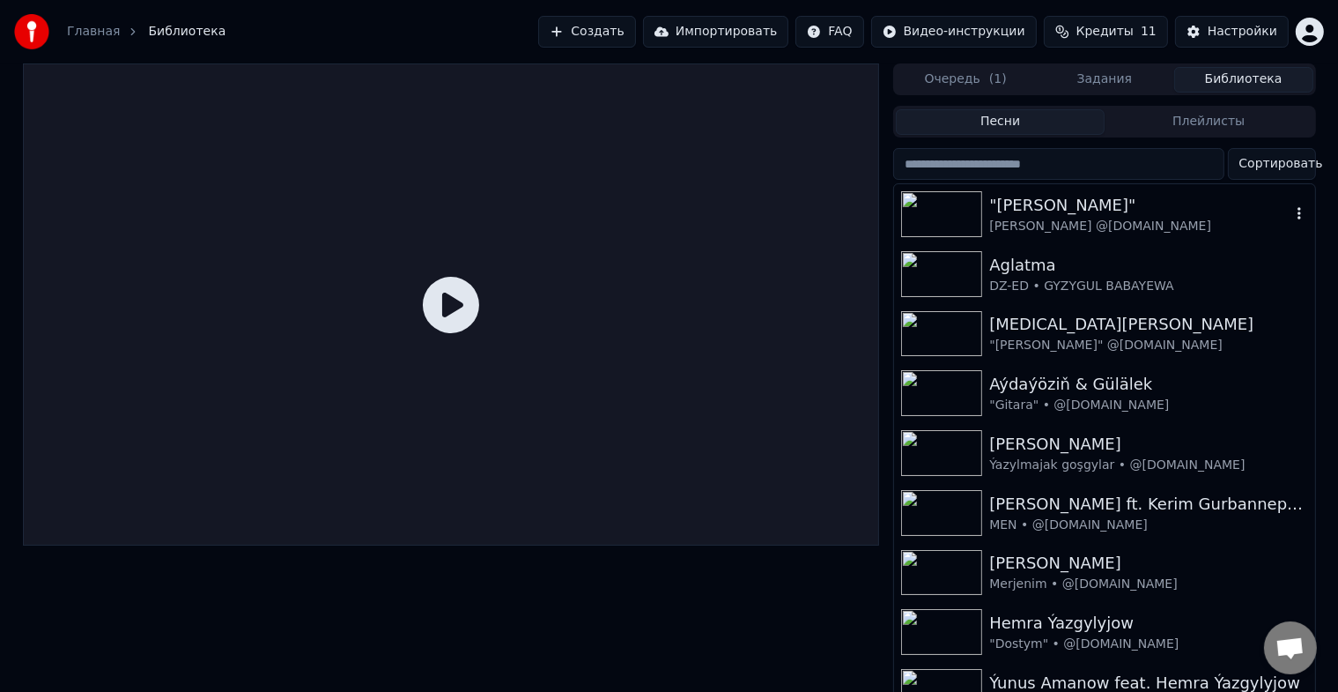
click at [951, 206] on img at bounding box center [941, 214] width 81 height 46
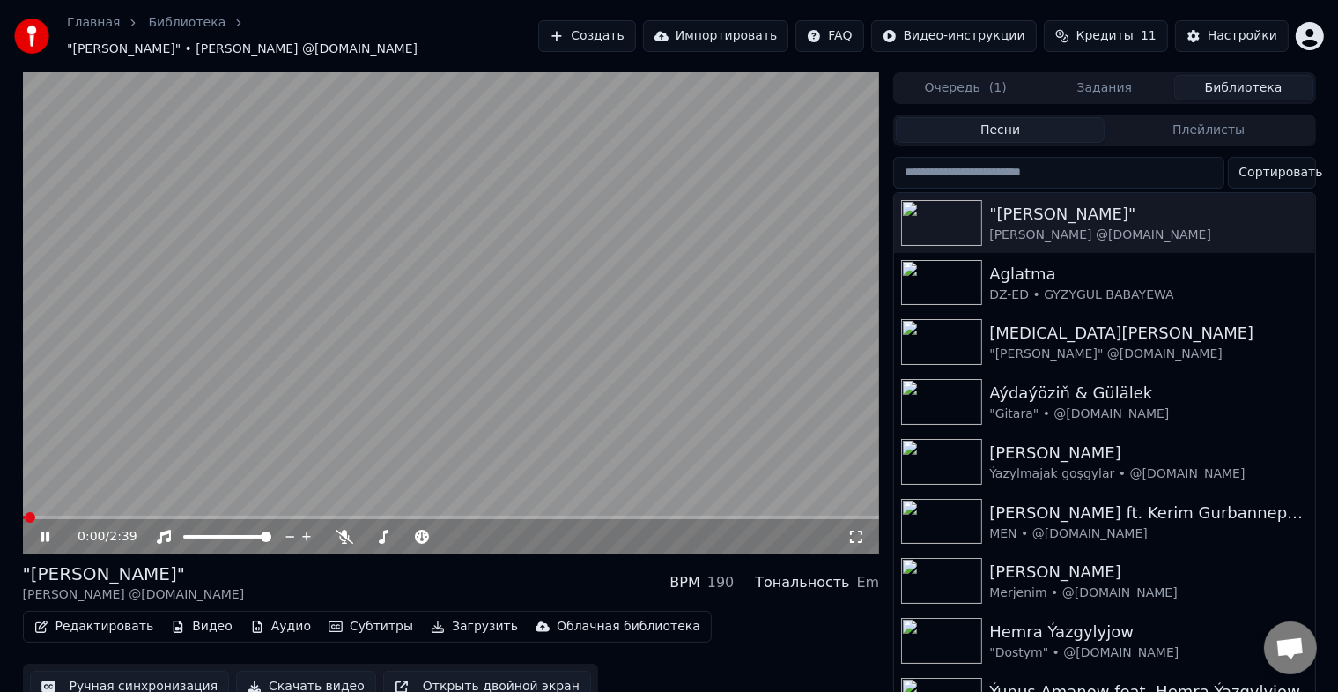
click at [466, 515] on span at bounding box center [451, 517] width 857 height 4
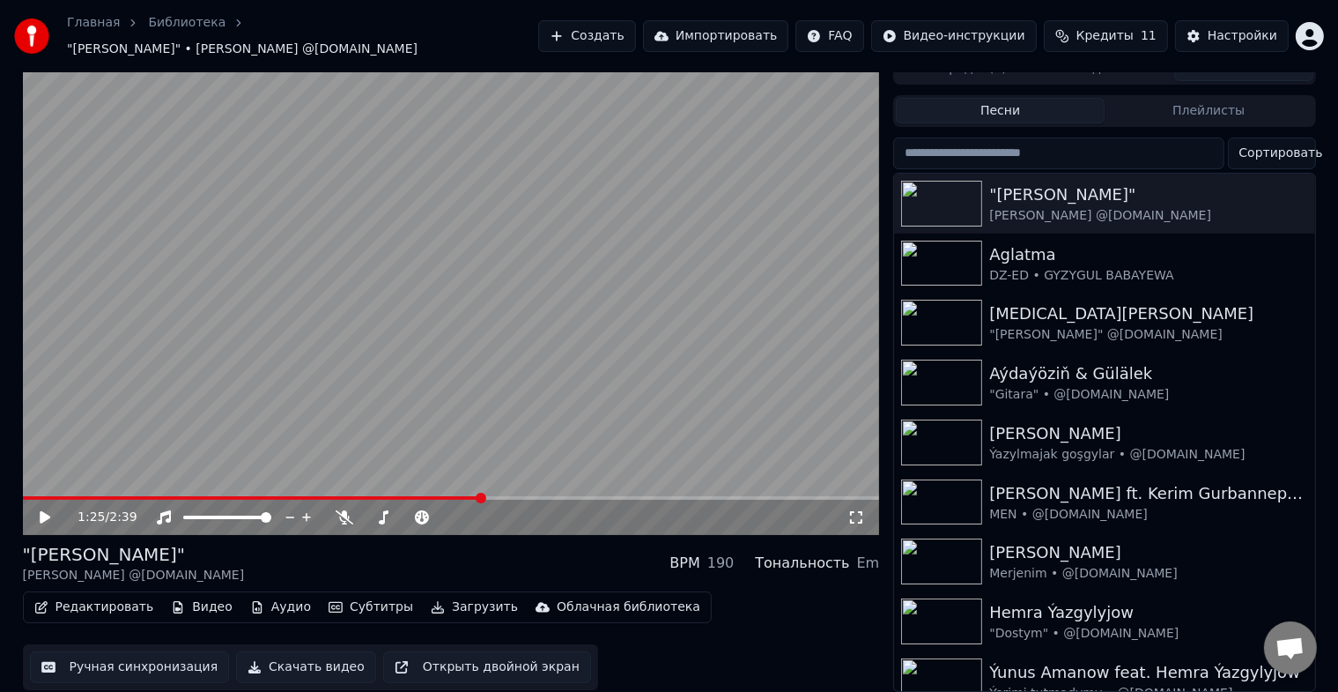
scroll to position [21, 0]
click at [1230, 33] on div "Настройки" at bounding box center [1243, 36] width 70 height 18
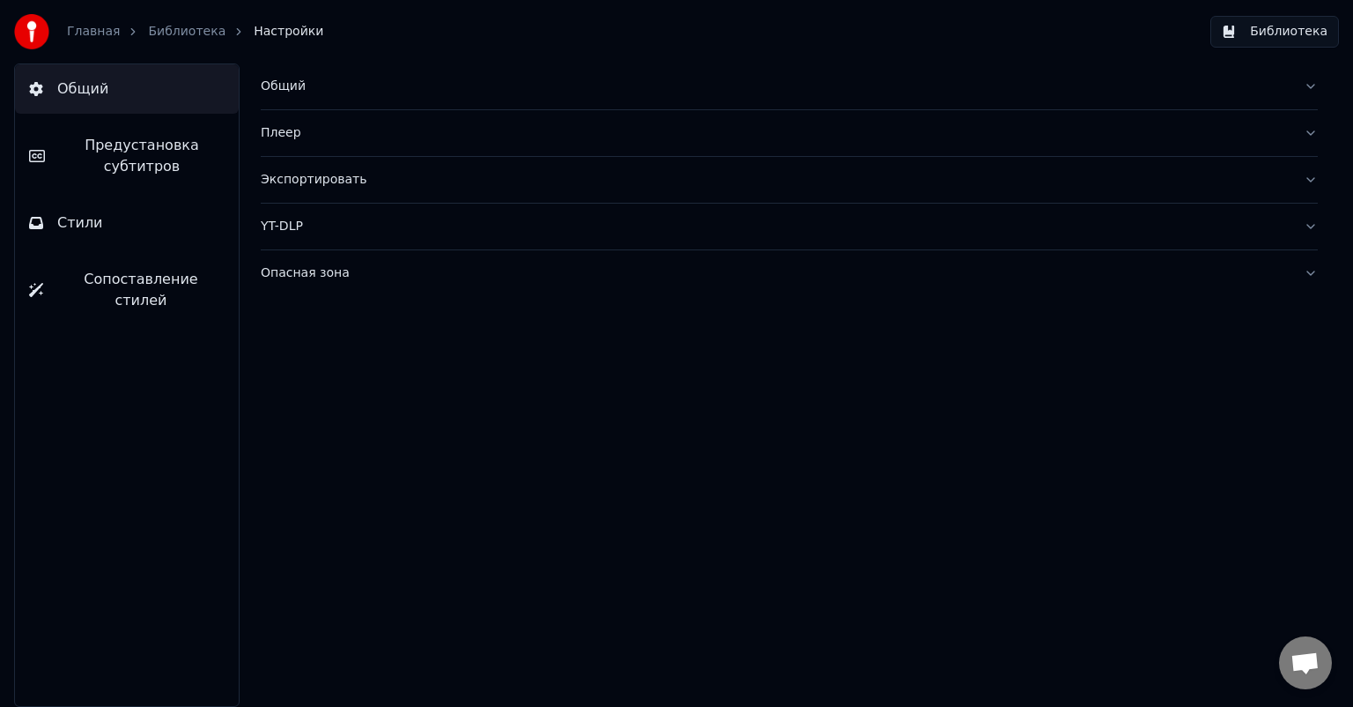
click at [120, 136] on span "Предустановка субтитров" at bounding box center [142, 156] width 166 height 42
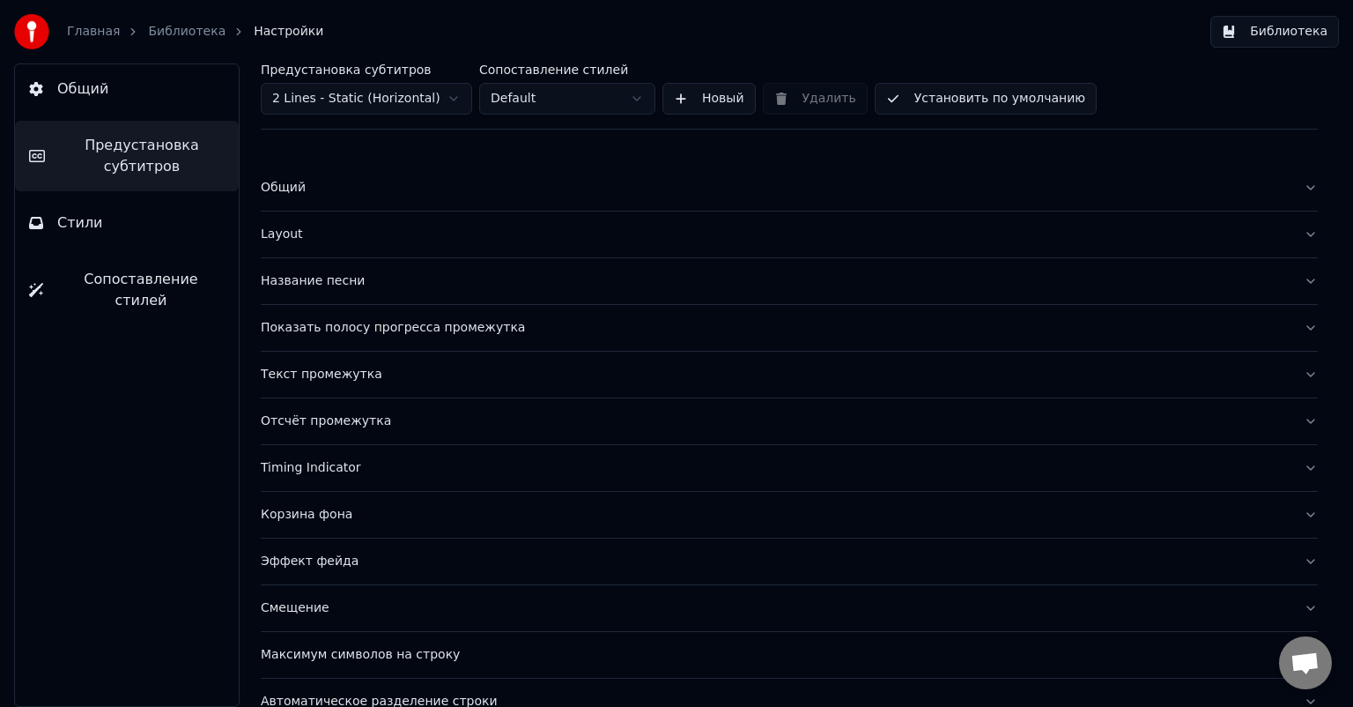
click at [347, 331] on div "Показать полосу прогресса промежутка" at bounding box center [775, 328] width 1029 height 18
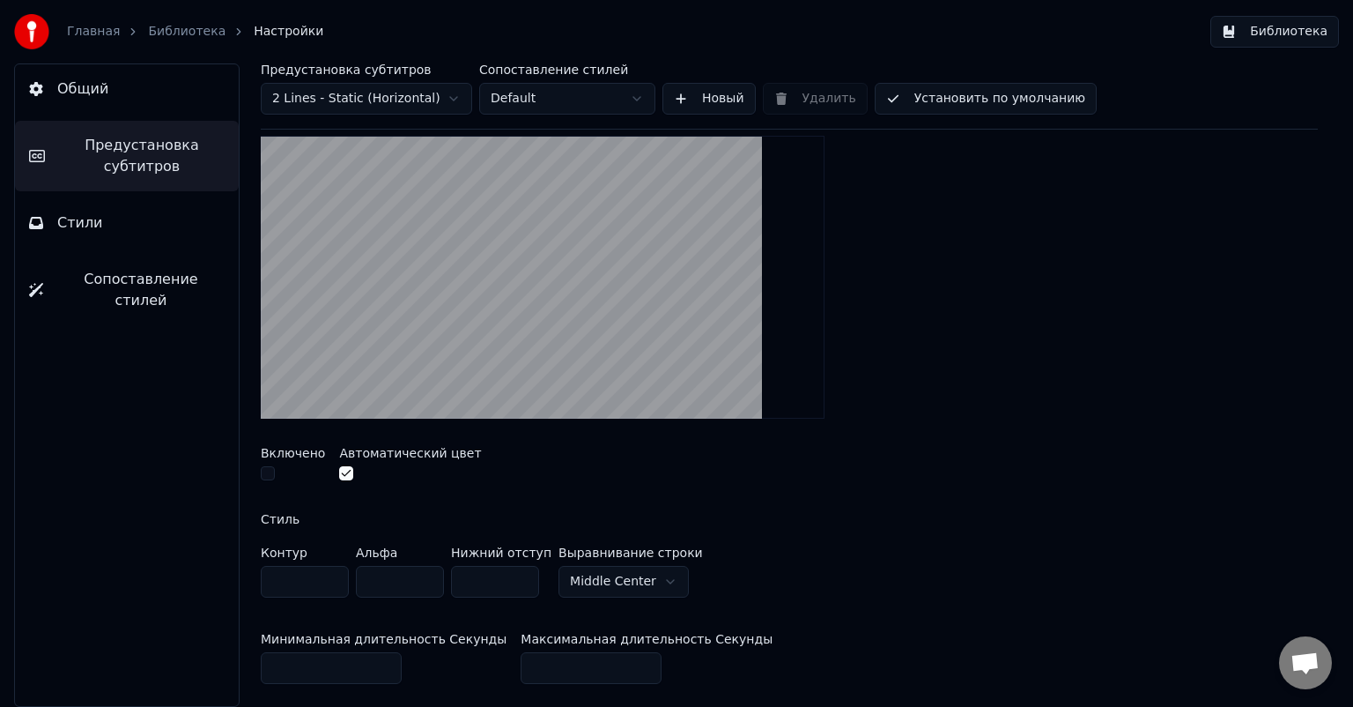
scroll to position [264, 0]
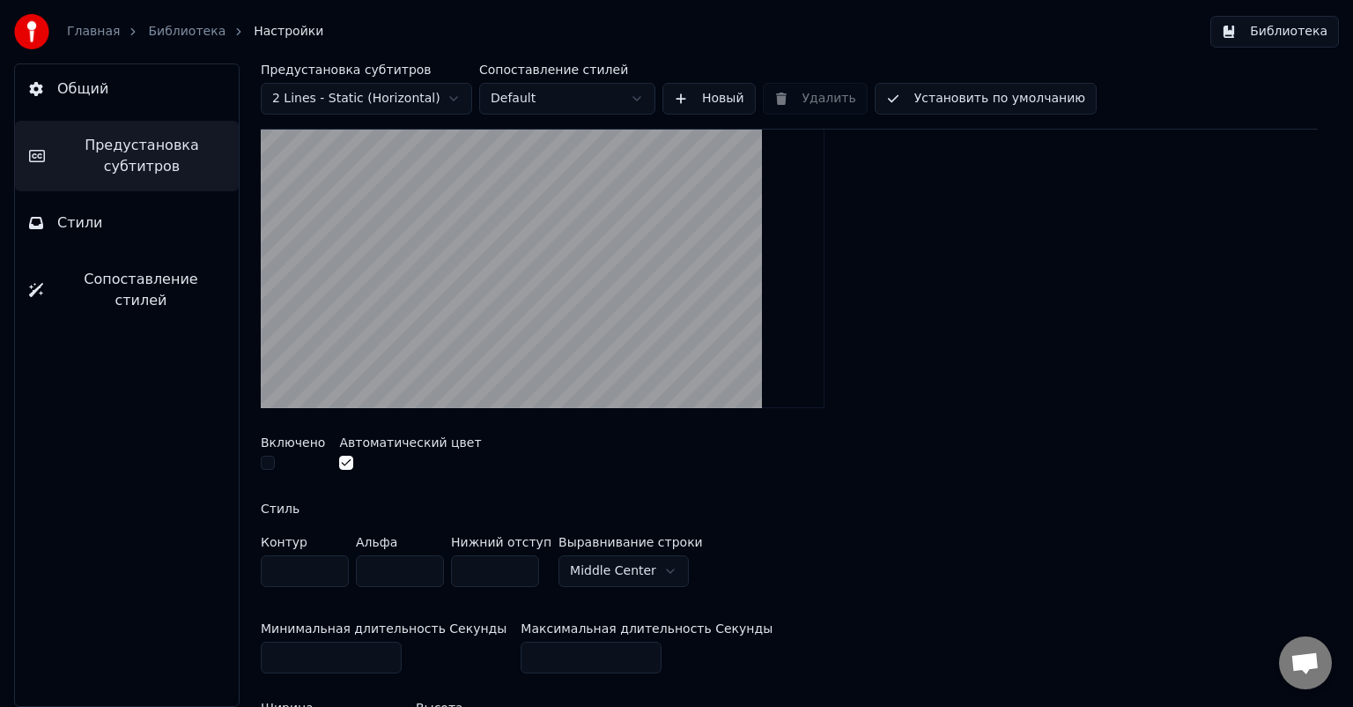
click at [268, 463] on button "button" at bounding box center [268, 463] width 14 height 14
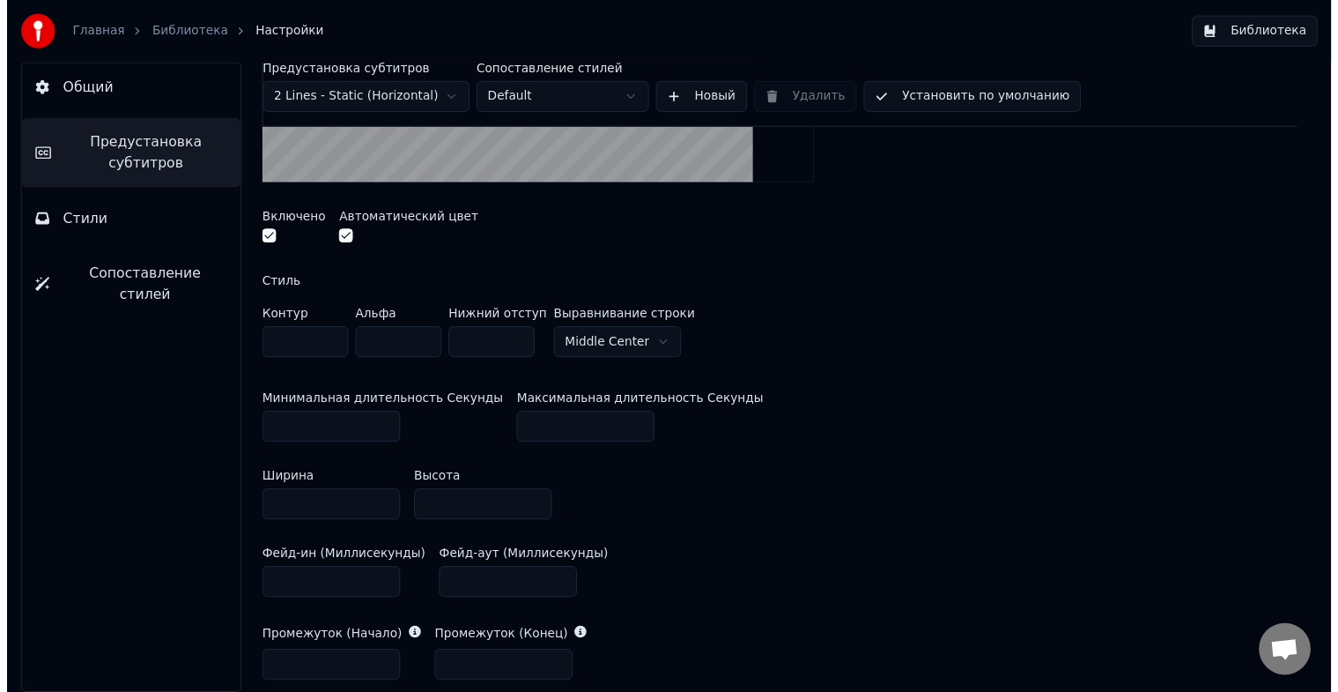
scroll to position [529, 0]
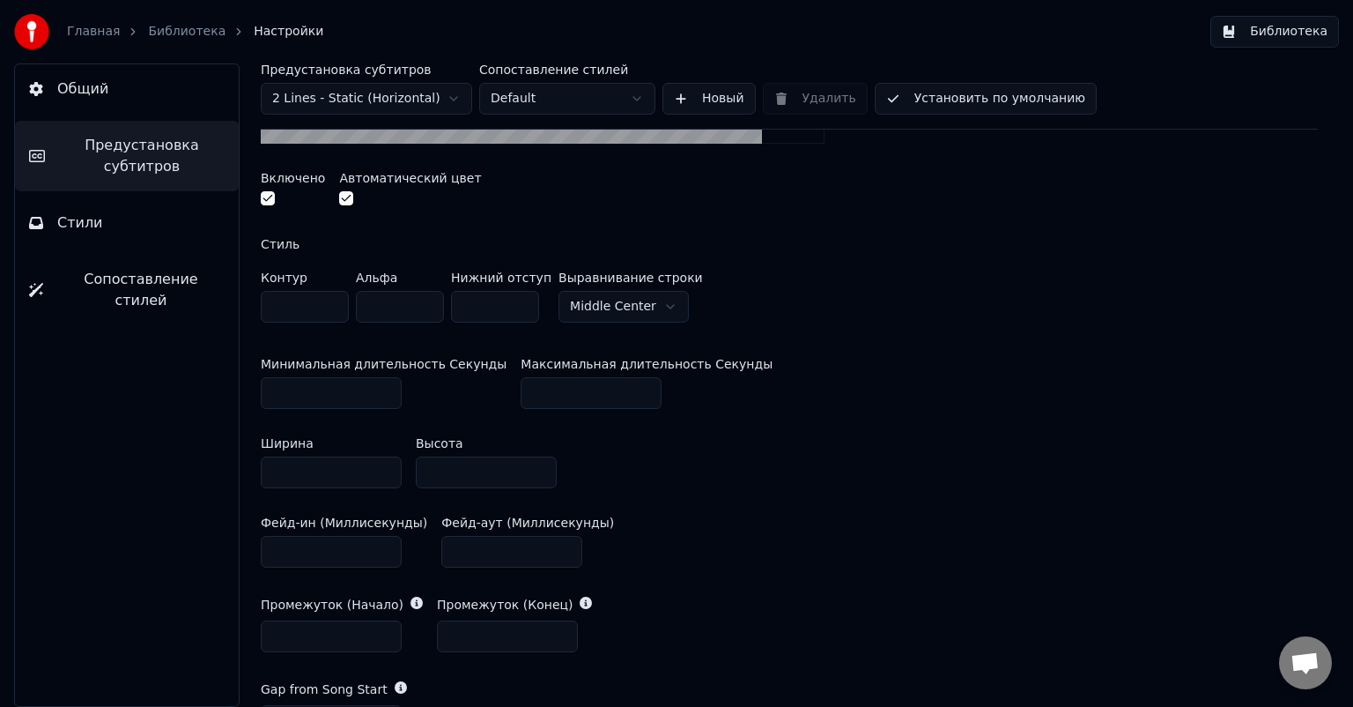
click at [1015, 97] on button "Установить по умолчанию" at bounding box center [986, 99] width 222 height 32
click at [1271, 29] on button "Библиотека" at bounding box center [1275, 32] width 129 height 32
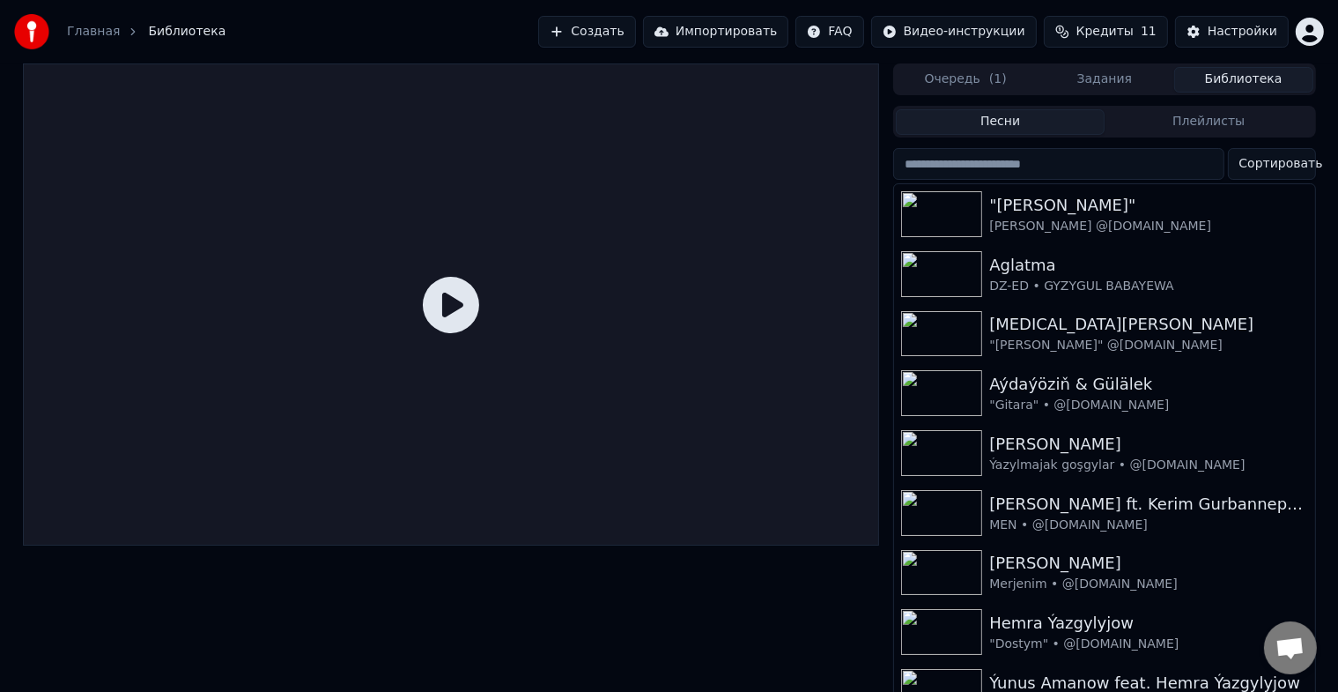
click at [455, 290] on icon at bounding box center [451, 305] width 56 height 56
click at [984, 216] on div at bounding box center [945, 214] width 88 height 46
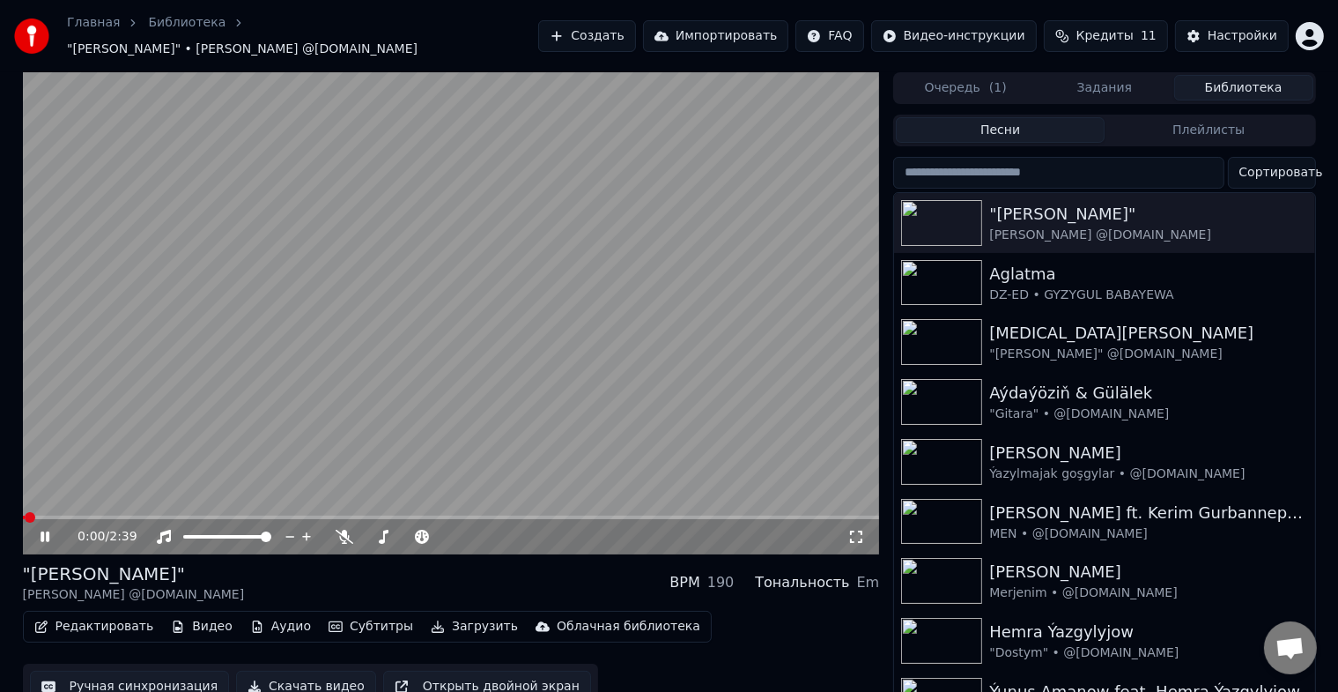
click at [435, 506] on video at bounding box center [451, 313] width 857 height 482
click at [437, 519] on div "0:00 / 2:39" at bounding box center [451, 536] width 857 height 35
click at [441, 515] on span at bounding box center [451, 517] width 857 height 4
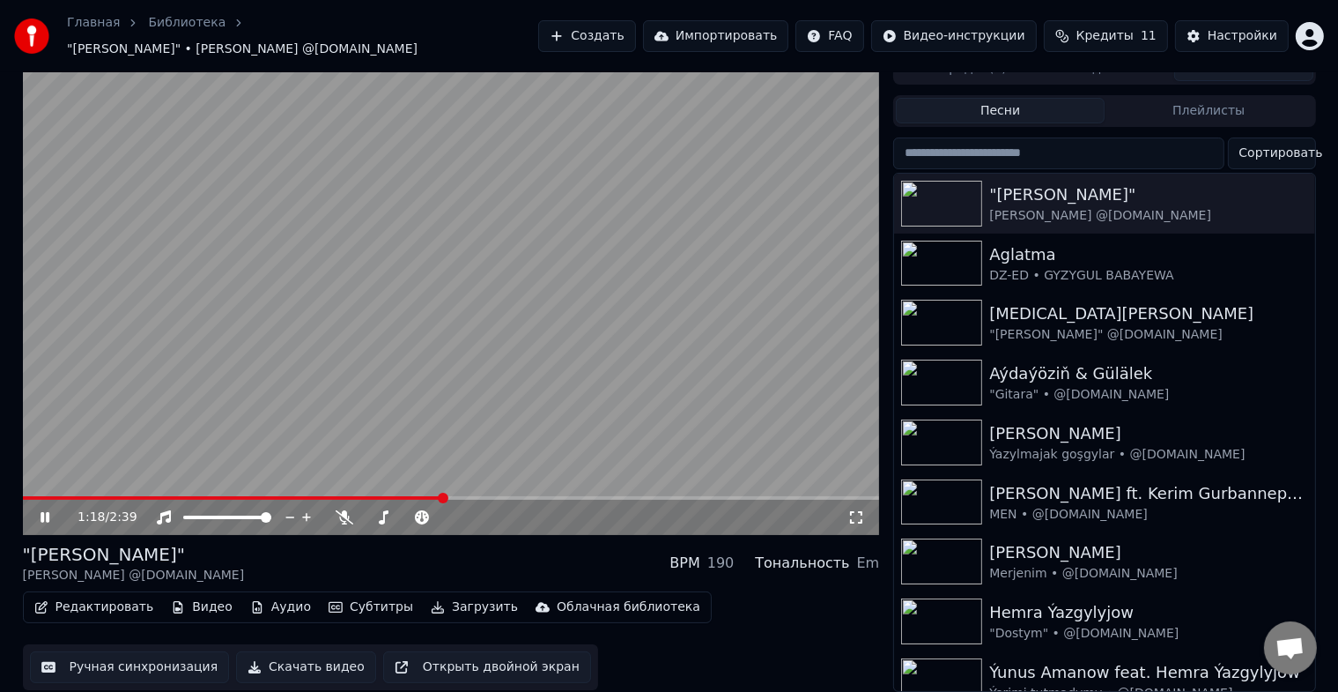
scroll to position [21, 0]
click at [1228, 27] on div "Настройки" at bounding box center [1243, 36] width 70 height 18
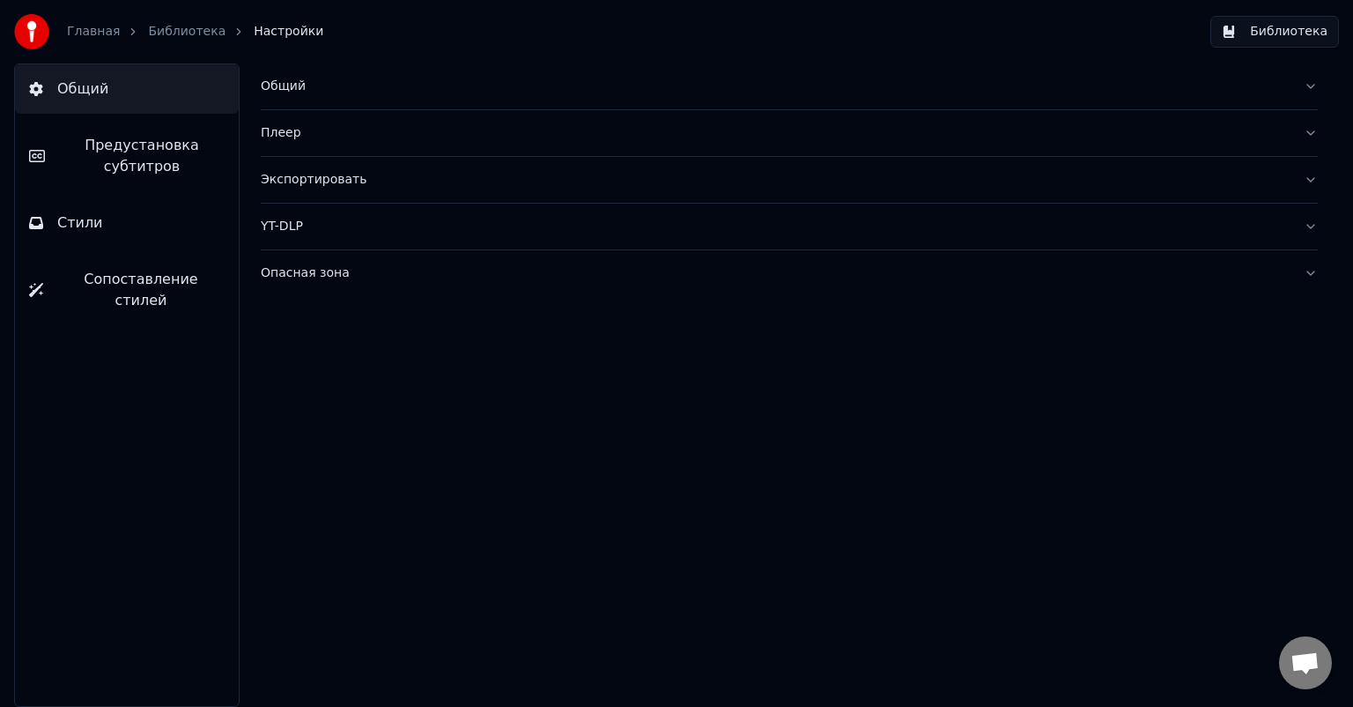
click at [133, 150] on span "Предустановка субтитров" at bounding box center [142, 156] width 166 height 42
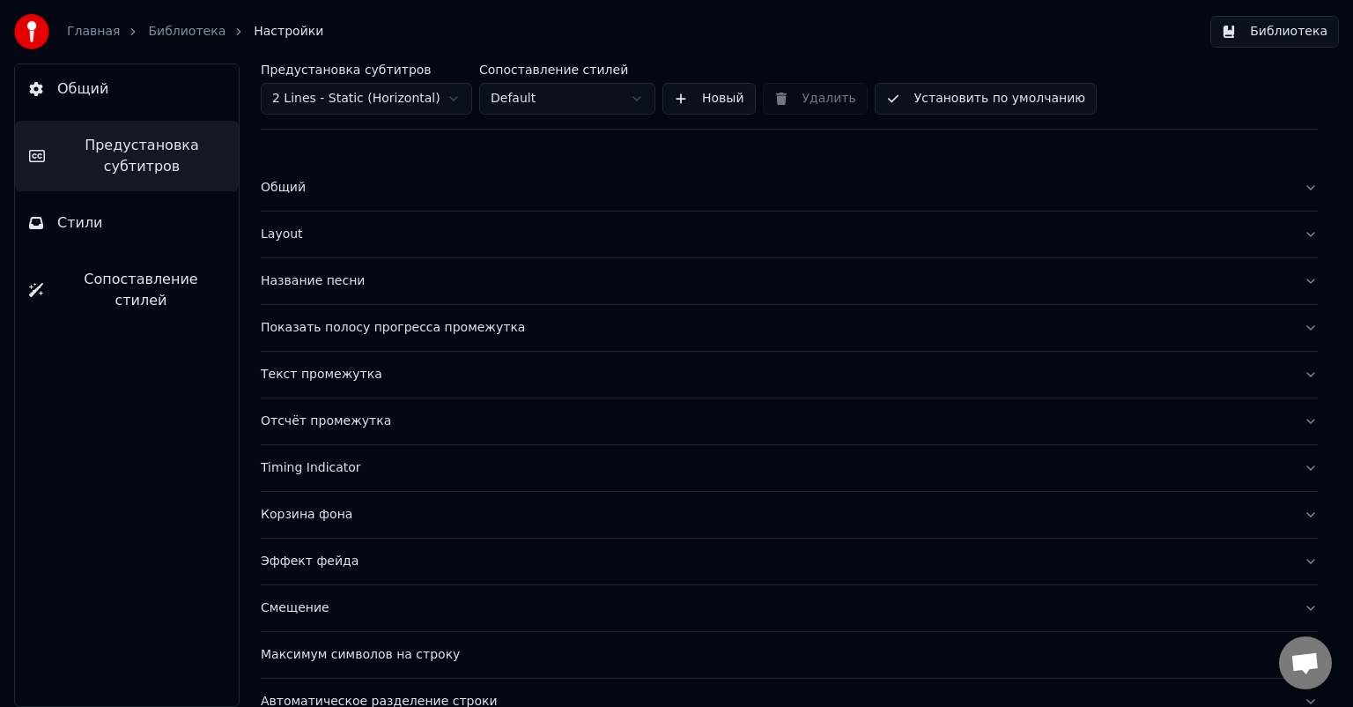
click at [396, 328] on div "Показать полосу прогресса промежутка" at bounding box center [775, 328] width 1029 height 18
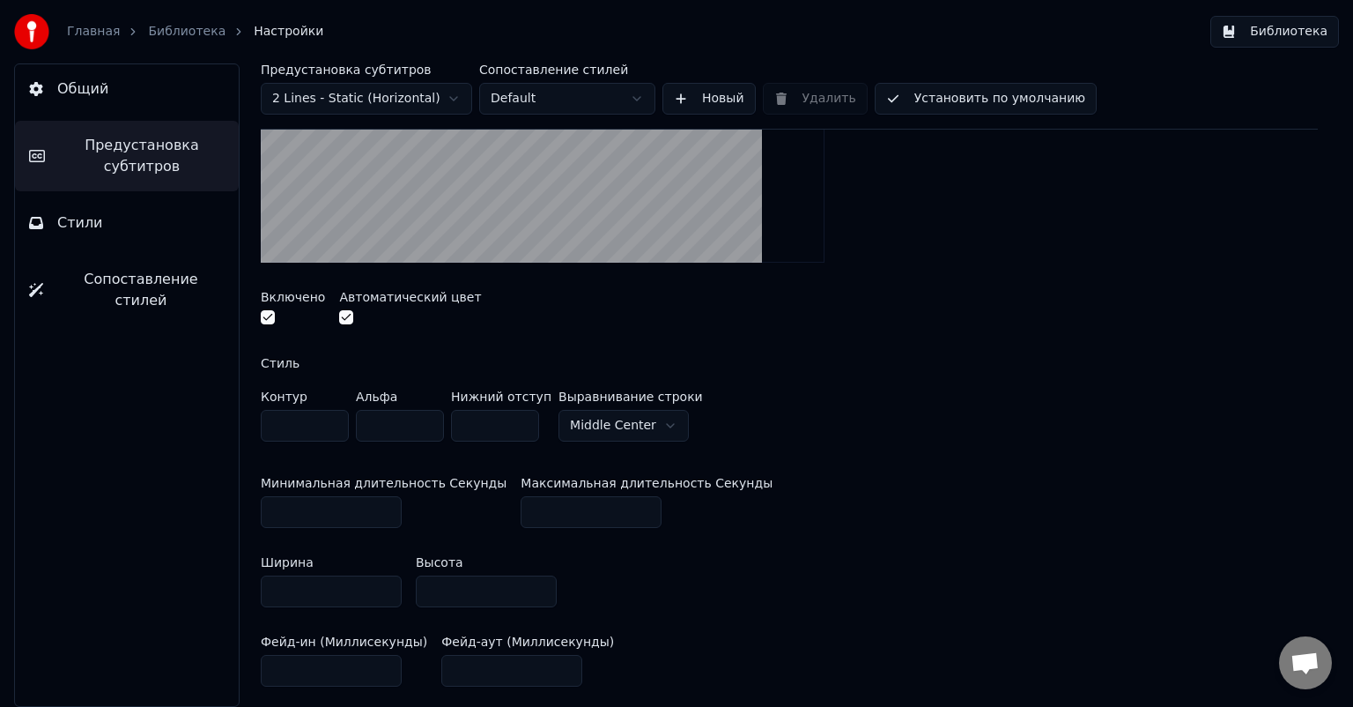
scroll to position [441, 0]
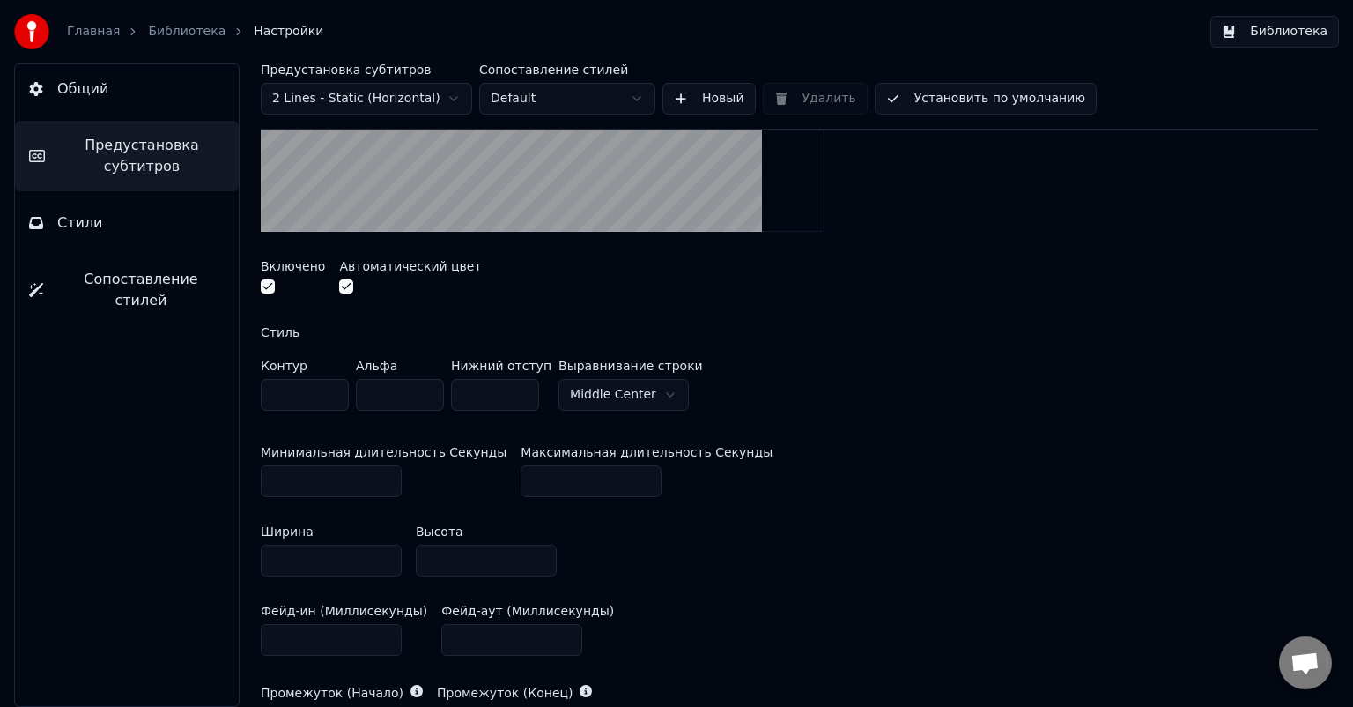
drag, startPoint x: 557, startPoint y: 479, endPoint x: 432, endPoint y: 479, distance: 125.1
click at [432, 479] on div "Минимальная длительность Секунды ** Максимальная длительность Секунды **" at bounding box center [789, 471] width 1057 height 79
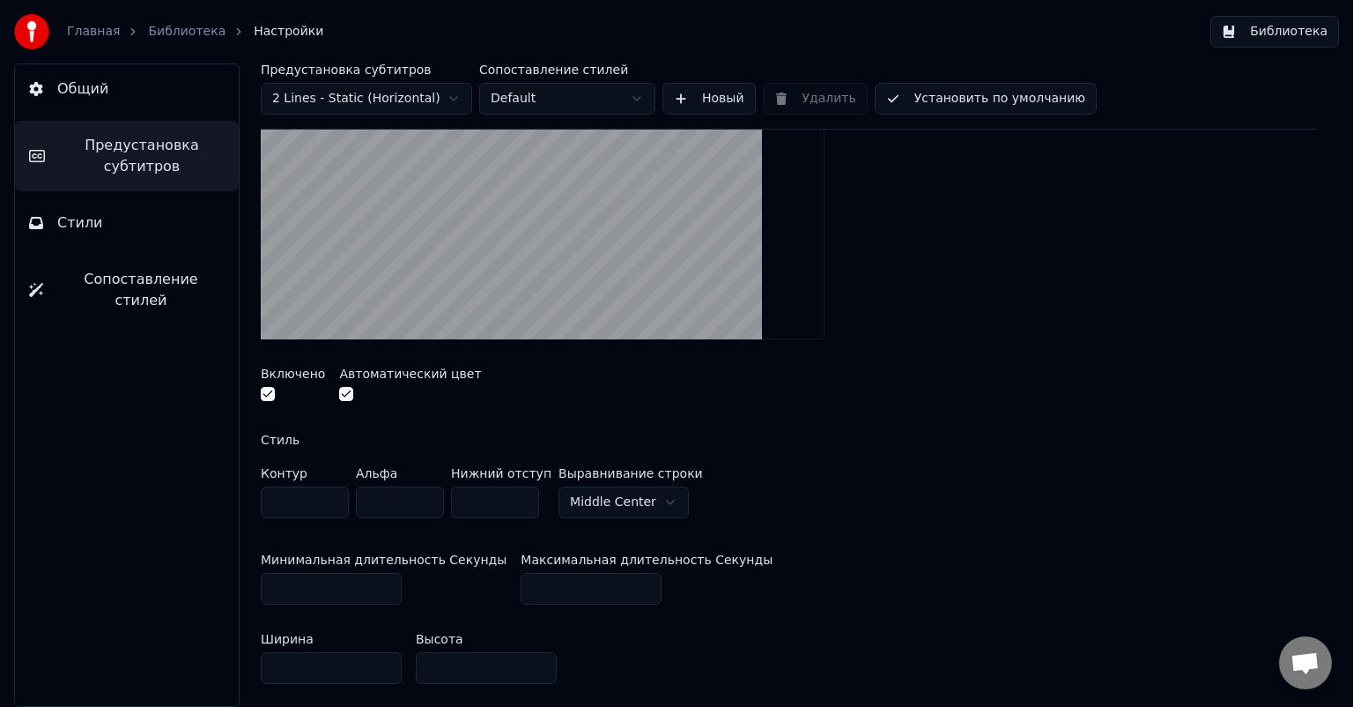
scroll to position [352, 0]
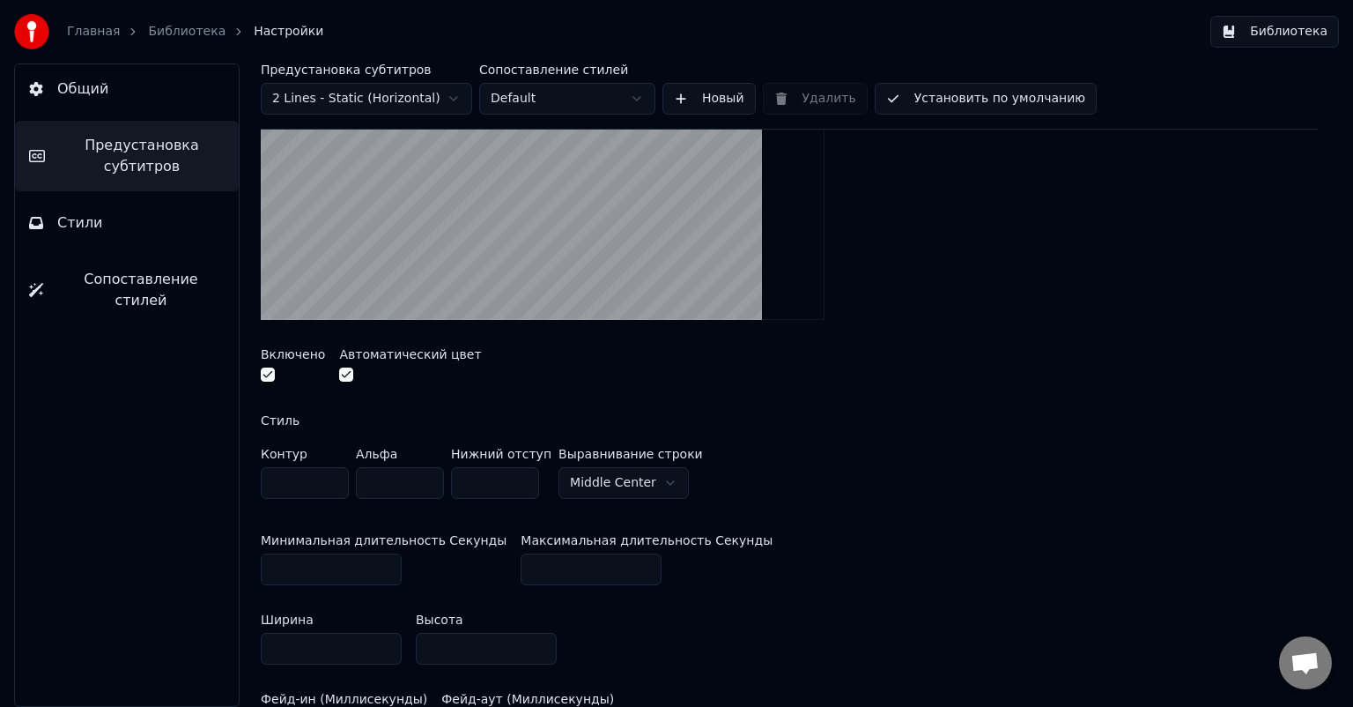
type input "***"
drag, startPoint x: 293, startPoint y: 568, endPoint x: 182, endPoint y: 568, distance: 111.0
click at [182, 568] on div "Общий Предустановка субтитров Стили Сопоставление стилей Предустановка субтитро…" at bounding box center [676, 384] width 1353 height 643
drag, startPoint x: 293, startPoint y: 569, endPoint x: 187, endPoint y: 569, distance: 105.7
click at [187, 569] on div "Общий Предустановка субтитров Стили Сопоставление стилей Предустановка субтитро…" at bounding box center [676, 384] width 1353 height 643
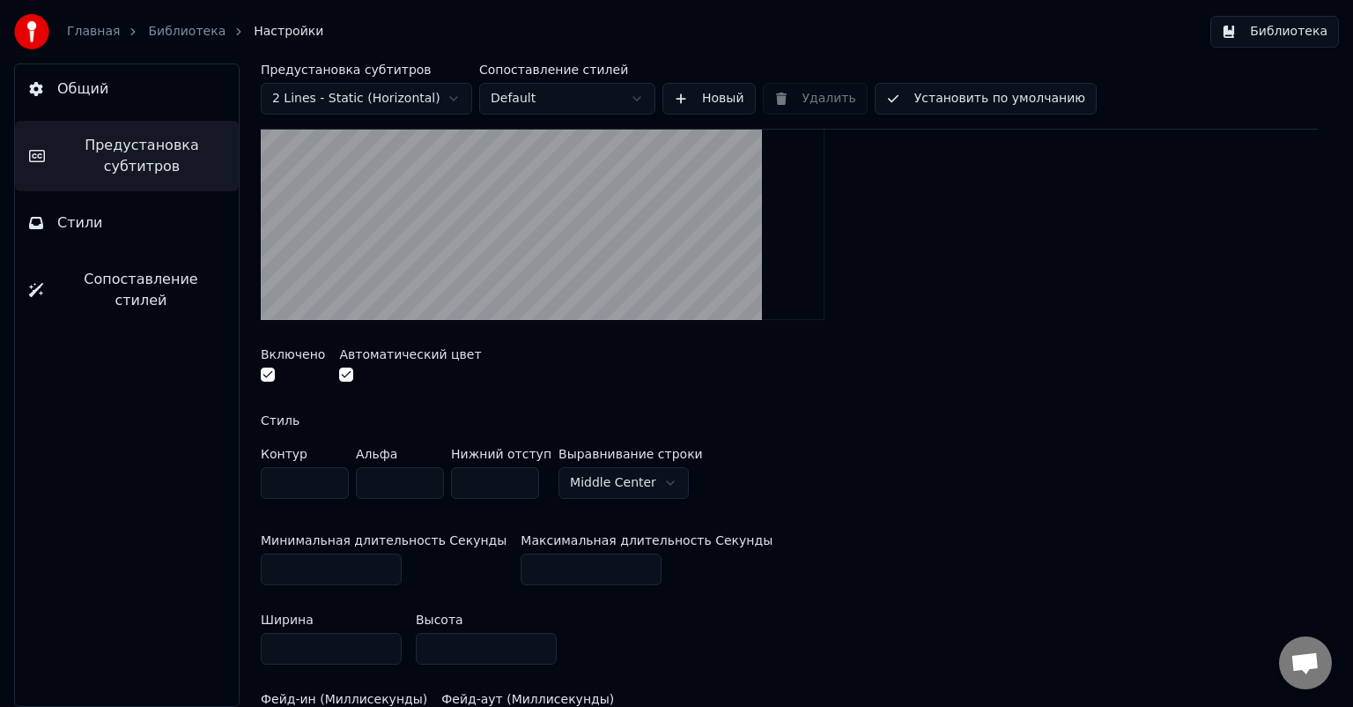
type input "*"
click at [1278, 29] on button "Библиотека" at bounding box center [1275, 32] width 129 height 32
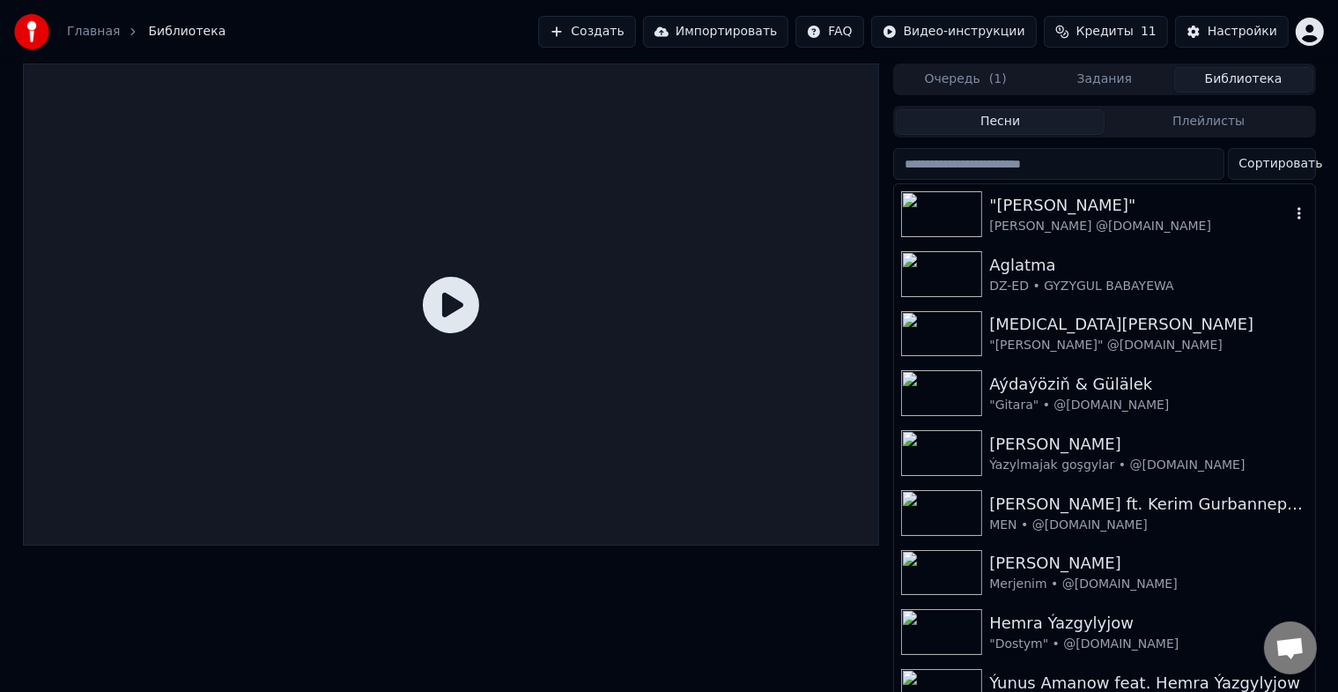
click at [945, 220] on img at bounding box center [941, 214] width 81 height 46
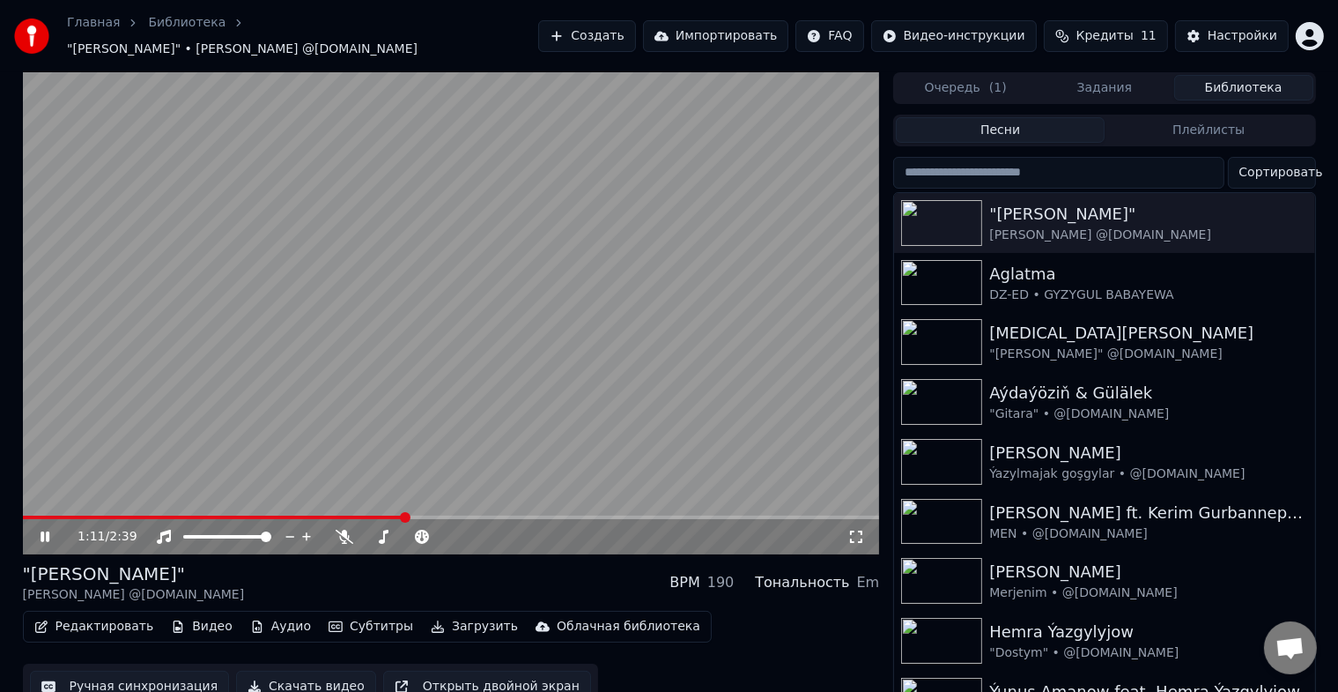
click at [407, 515] on span at bounding box center [451, 517] width 857 height 4
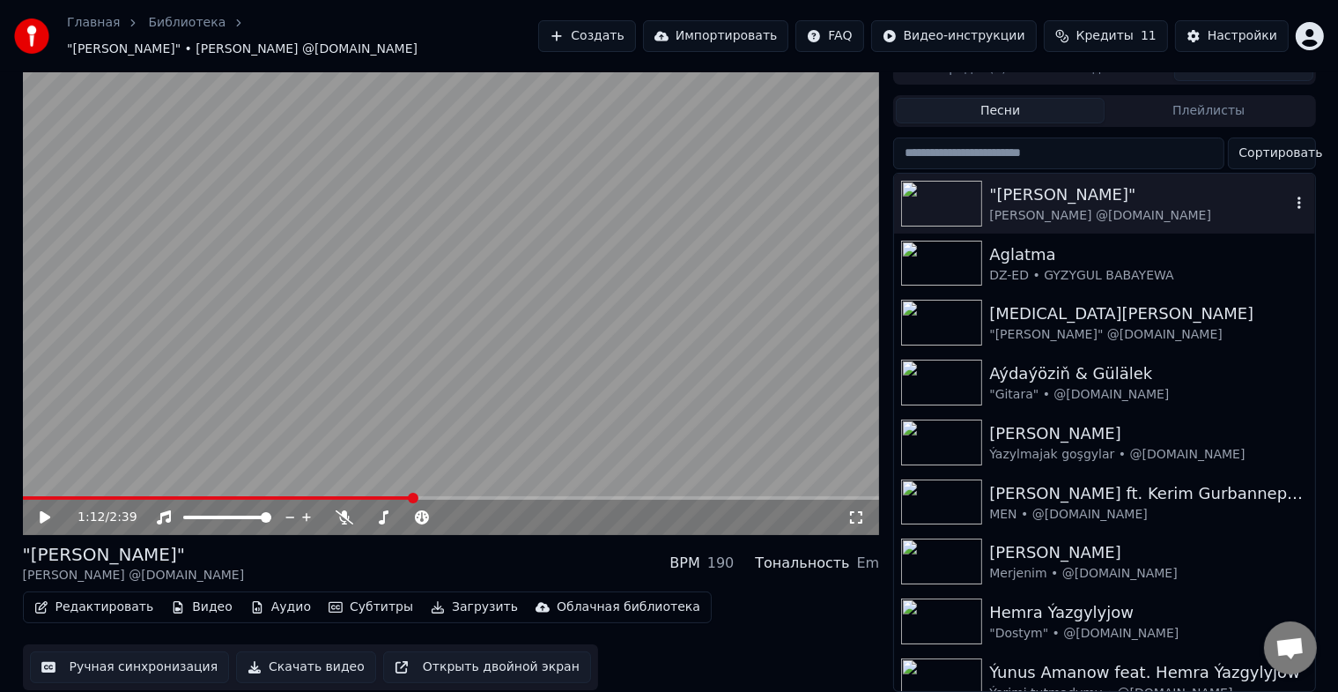
scroll to position [21, 0]
click at [1237, 27] on div "Настройки" at bounding box center [1243, 36] width 70 height 18
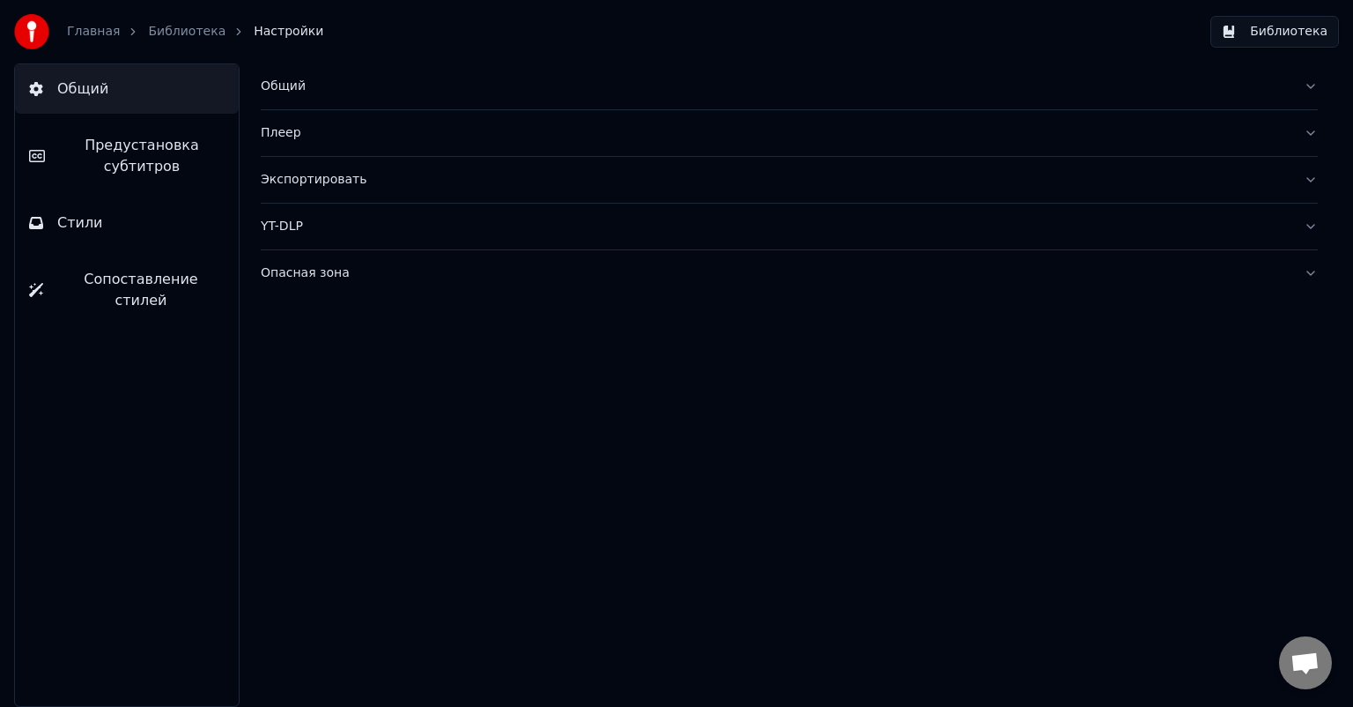
click at [295, 81] on div "Общий" at bounding box center [775, 87] width 1029 height 18
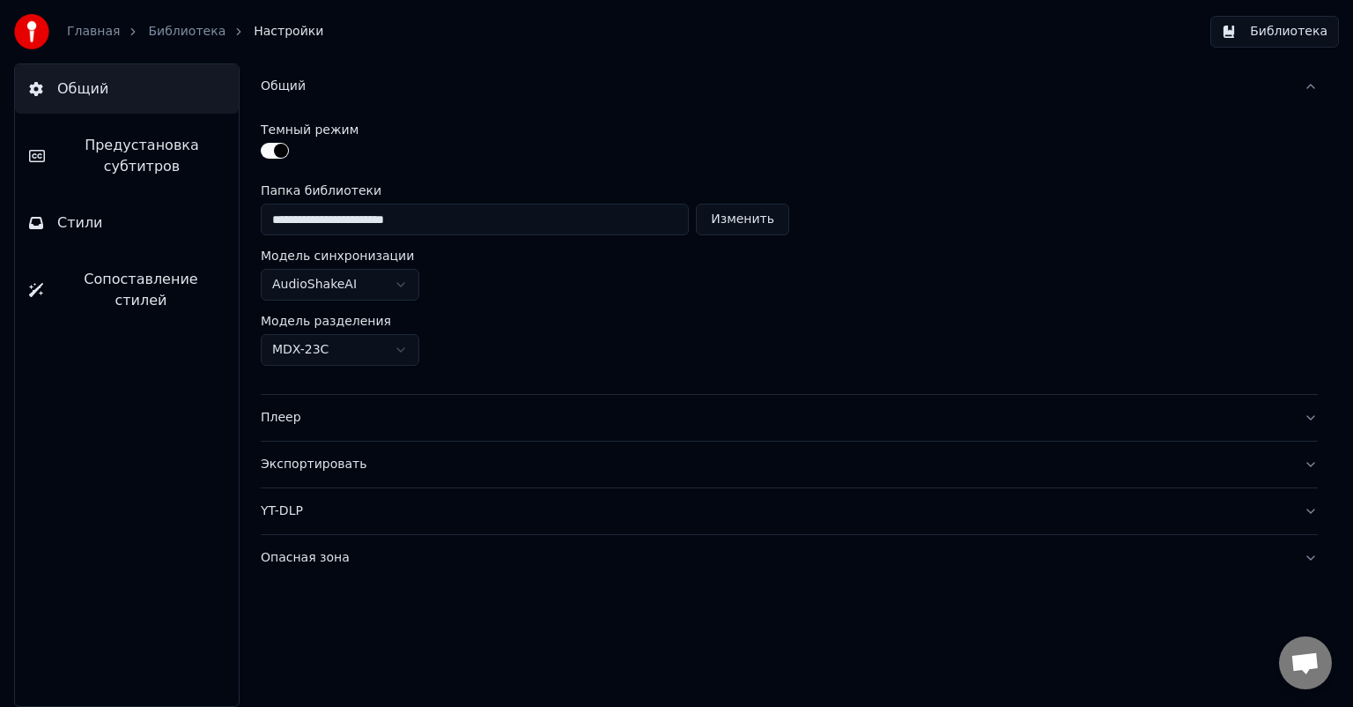
click at [160, 142] on span "Предустановка субтитров" at bounding box center [142, 156] width 166 height 42
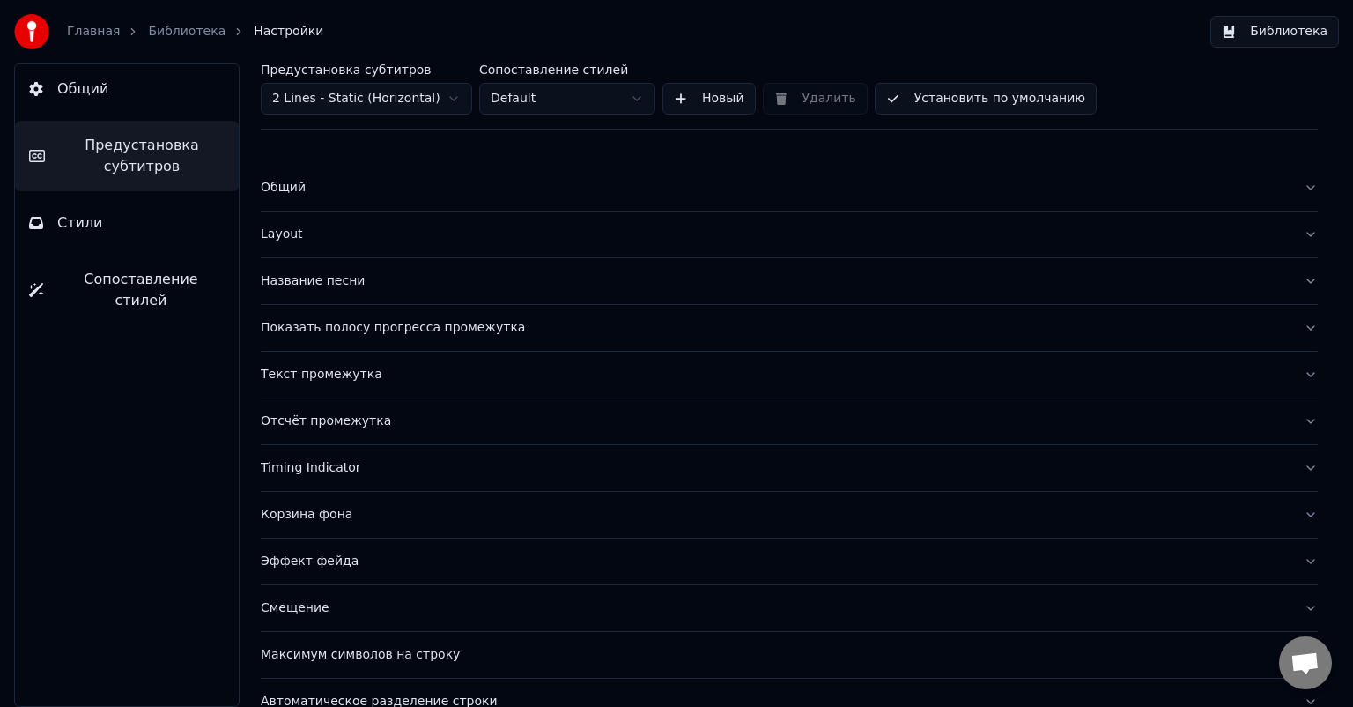
click at [382, 324] on div "Показать полосу прогресса промежутка" at bounding box center [775, 328] width 1029 height 18
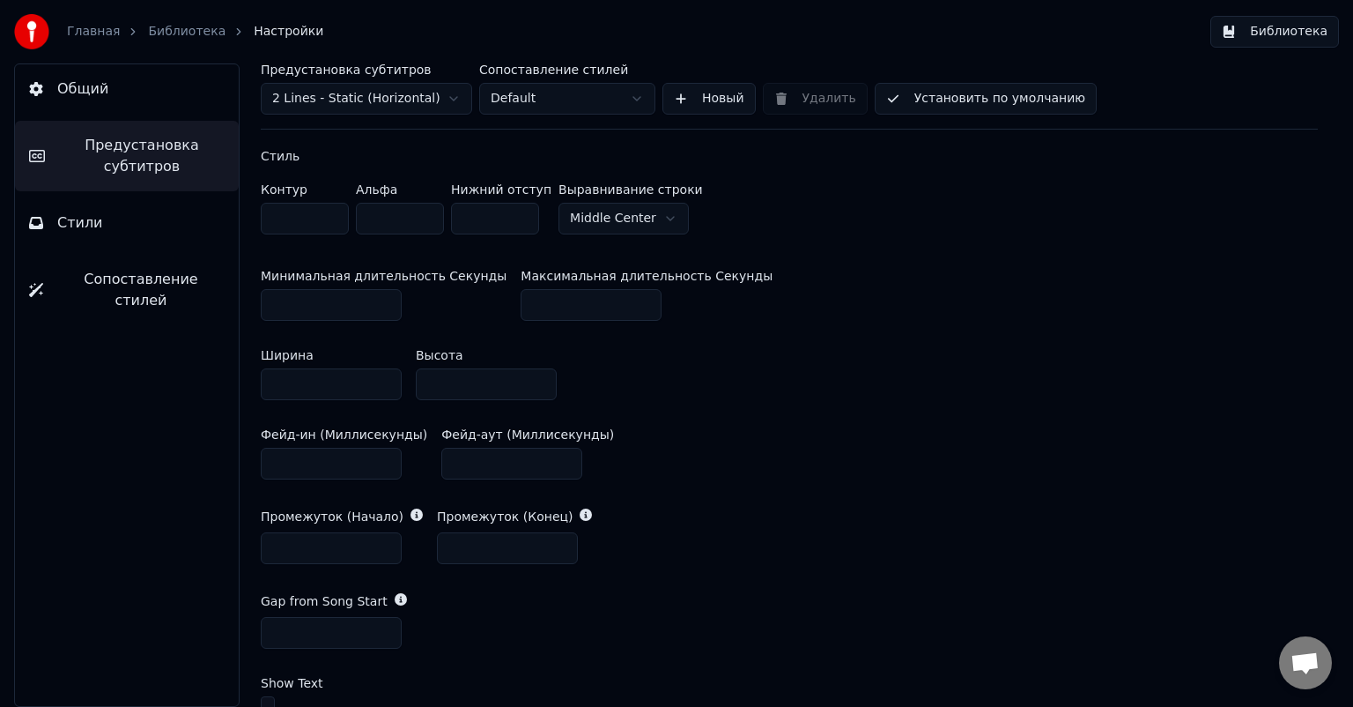
scroll to position [705, 0]
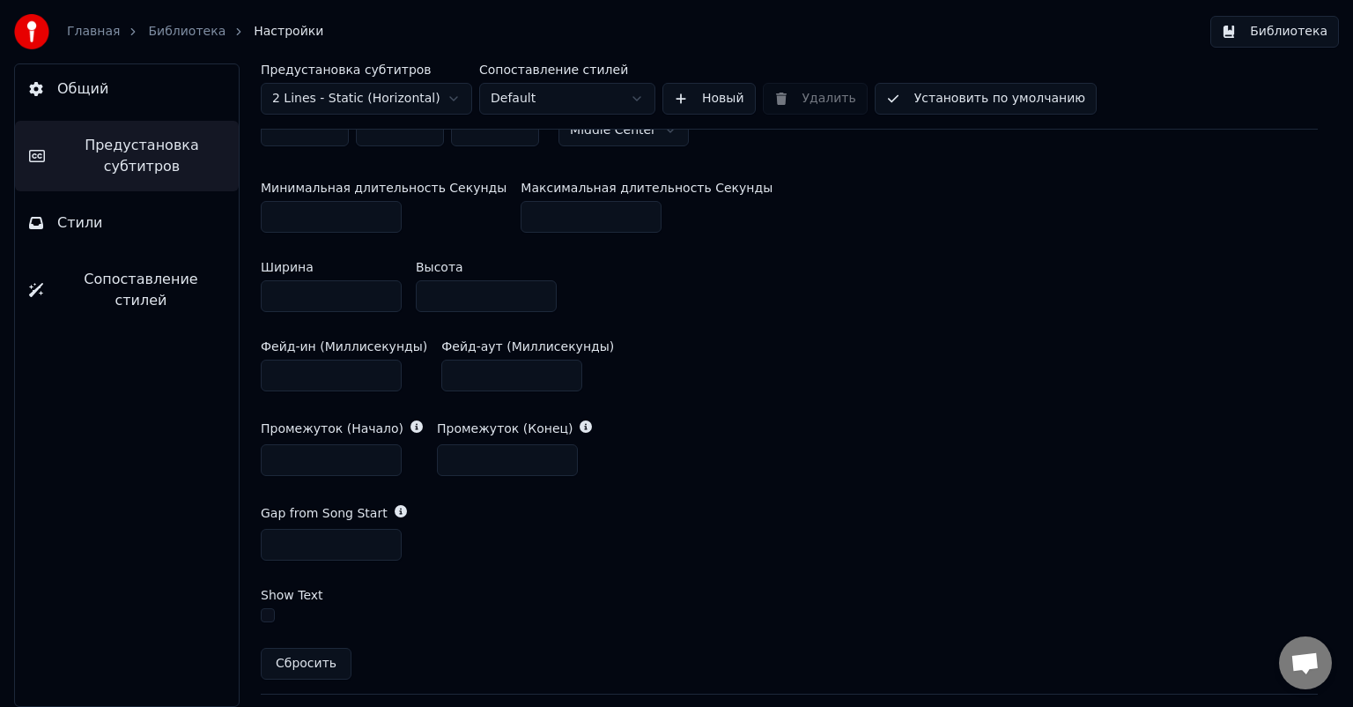
drag, startPoint x: 313, startPoint y: 542, endPoint x: 291, endPoint y: 542, distance: 22.0
click at [291, 542] on input "*" at bounding box center [331, 545] width 141 height 32
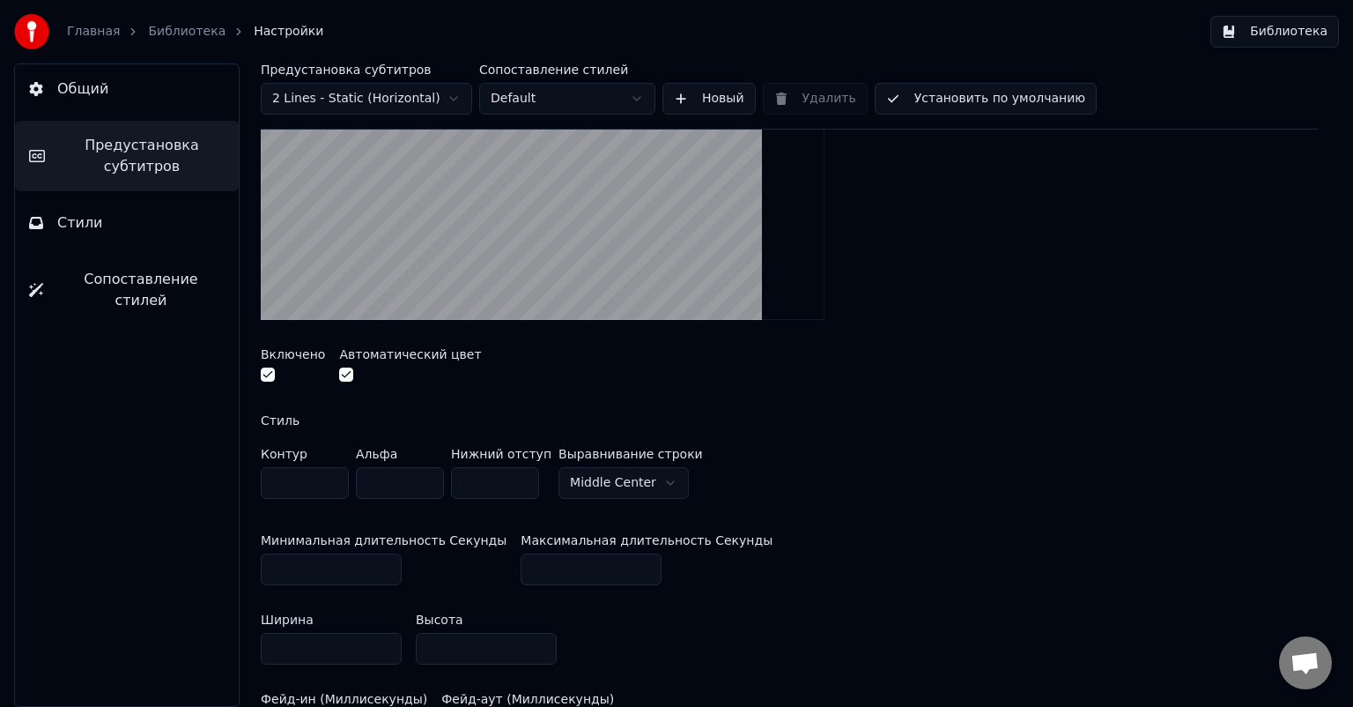
scroll to position [441, 0]
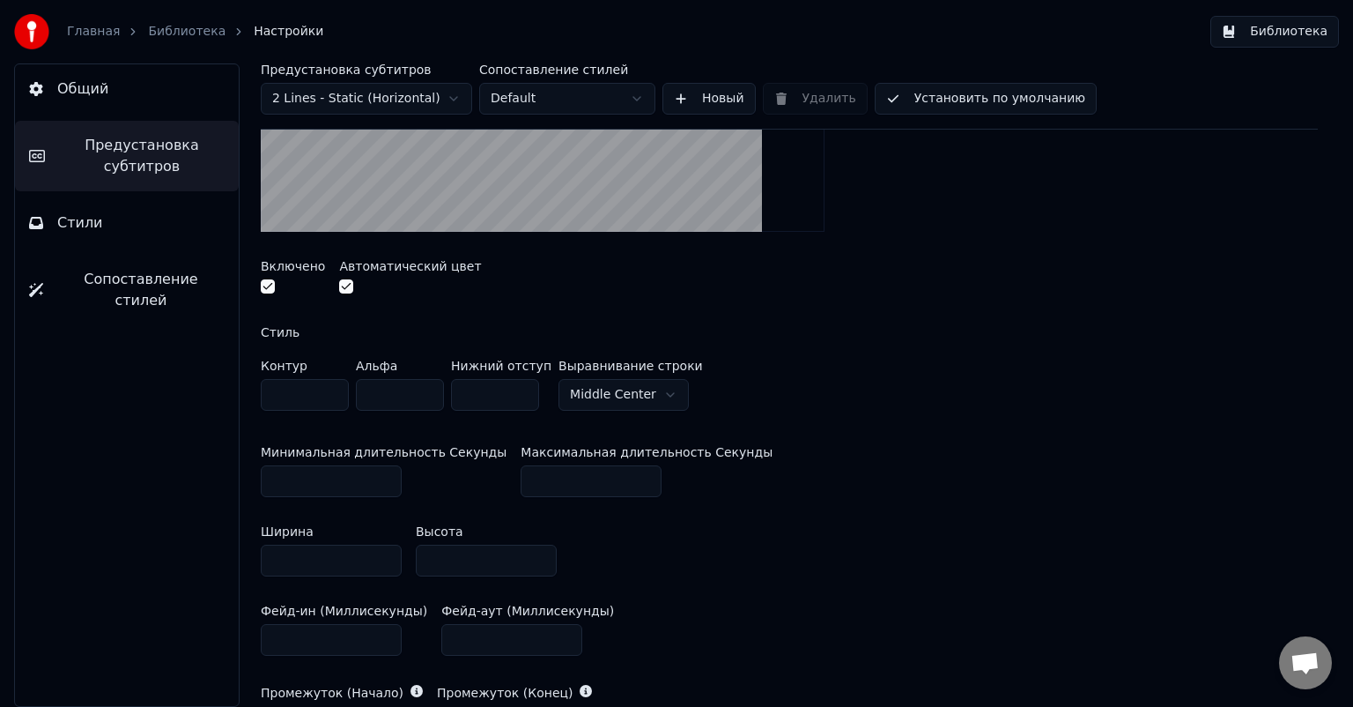
click at [302, 479] on input "*" at bounding box center [331, 481] width 141 height 32
drag, startPoint x: 312, startPoint y: 476, endPoint x: 177, endPoint y: 476, distance: 134.8
click at [170, 477] on div "Общий Предустановка субтитров Стили Сопоставление стилей Предустановка субтитро…" at bounding box center [676, 384] width 1353 height 643
type input "*"
drag, startPoint x: 553, startPoint y: 482, endPoint x: 470, endPoint y: 489, distance: 83.1
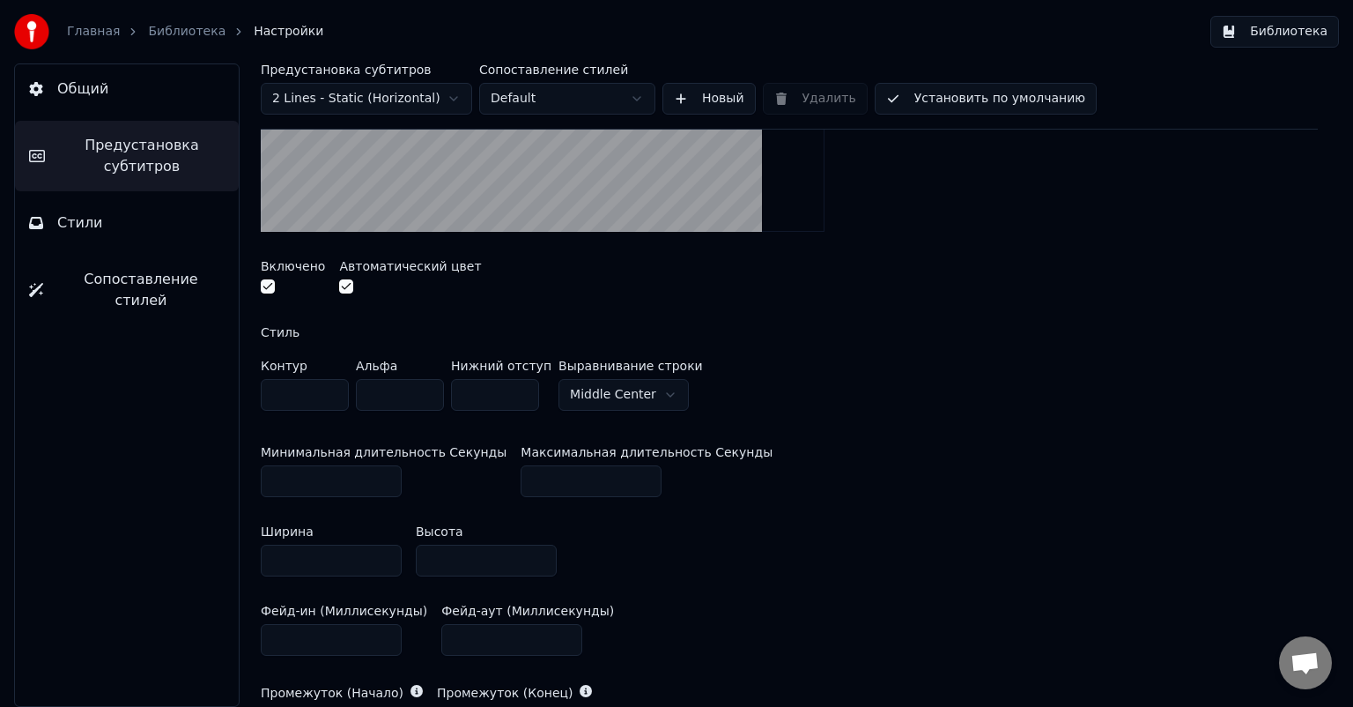
click at [470, 489] on div "Минимальная длительность Секунды * Максимальная длительность Секунды ***" at bounding box center [789, 471] width 1057 height 79
type input "**"
click at [64, 88] on span "Общий" at bounding box center [82, 88] width 51 height 21
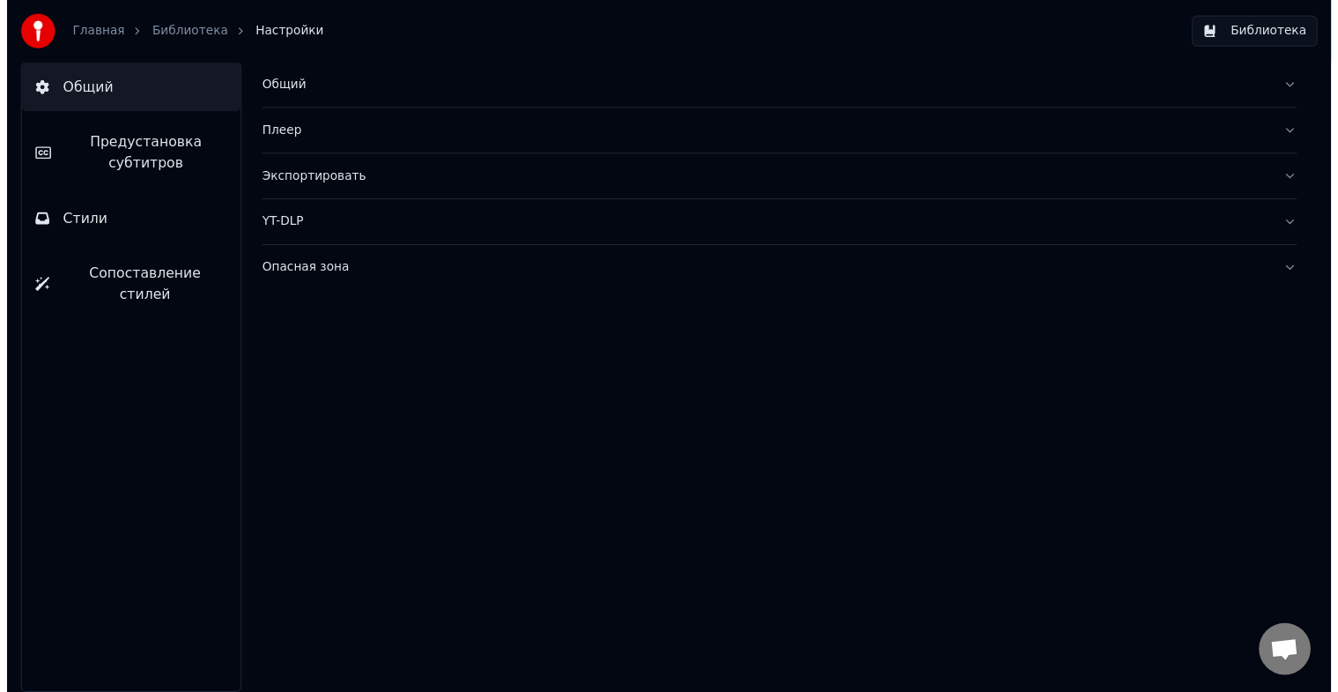
scroll to position [0, 0]
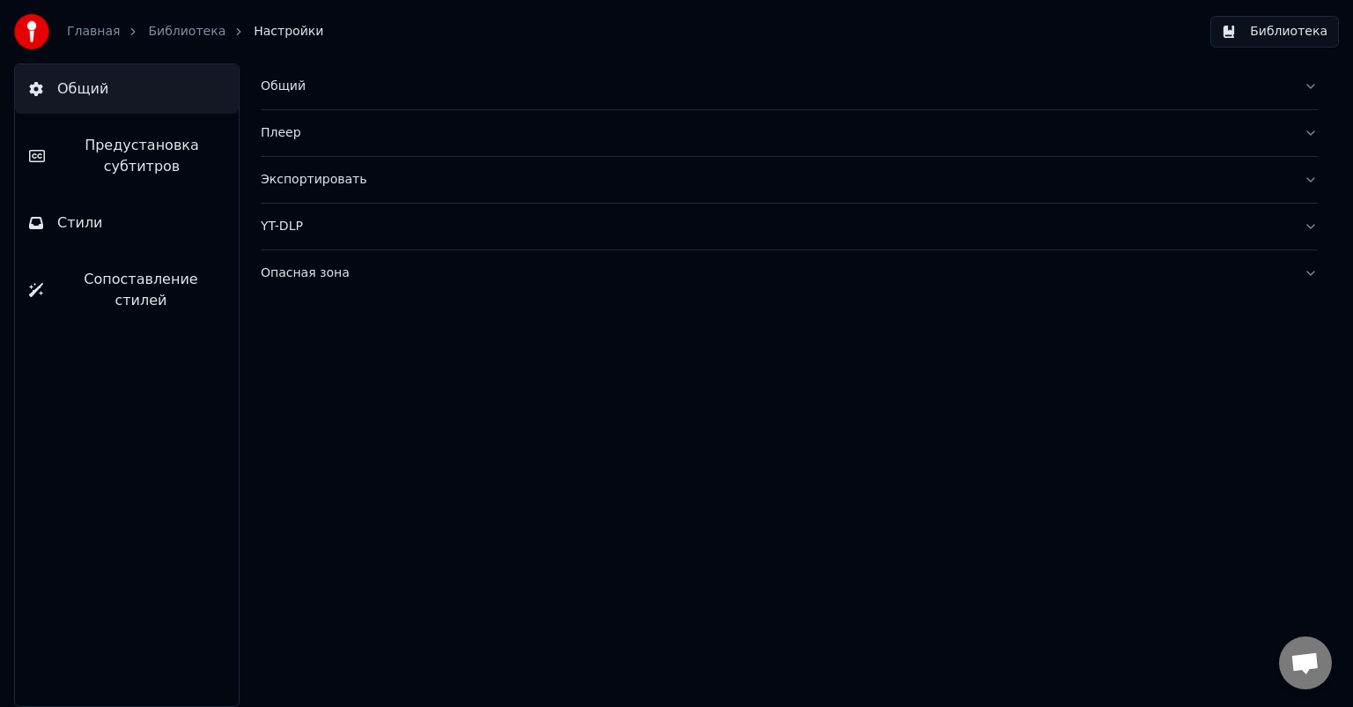
click at [170, 33] on link "Библиотека" at bounding box center [187, 32] width 78 height 18
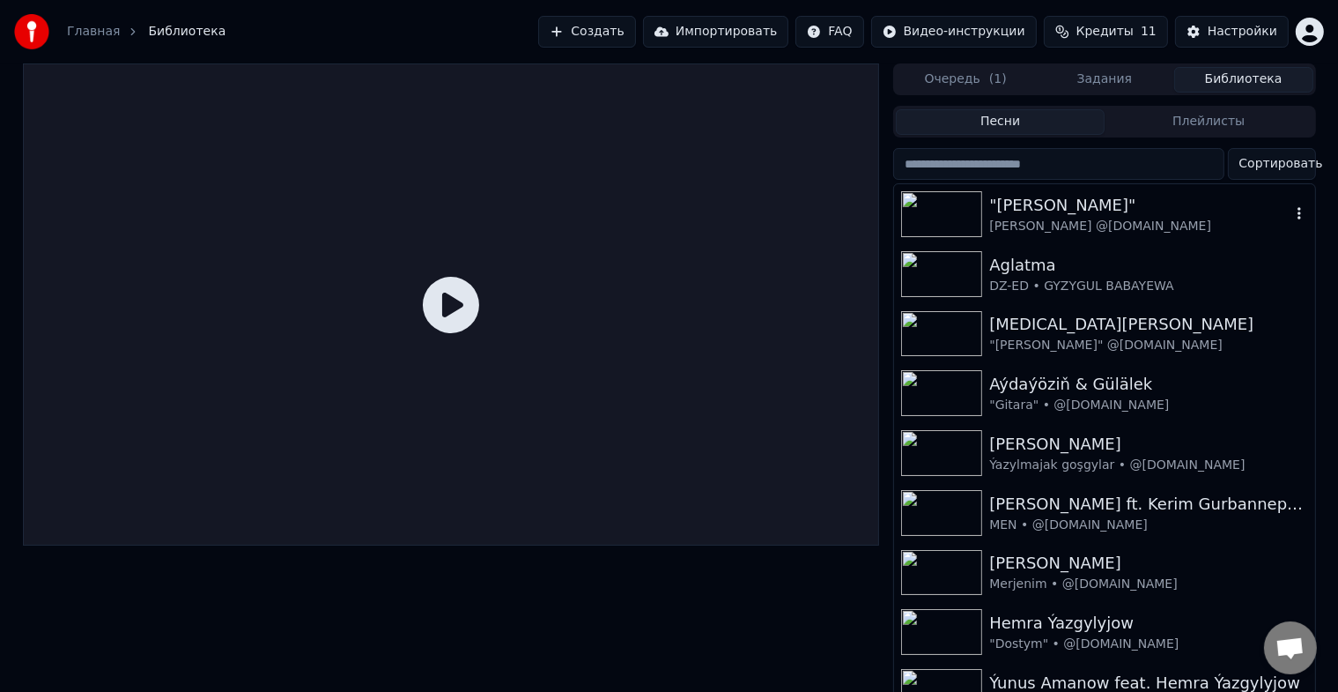
click at [960, 201] on img at bounding box center [941, 214] width 81 height 46
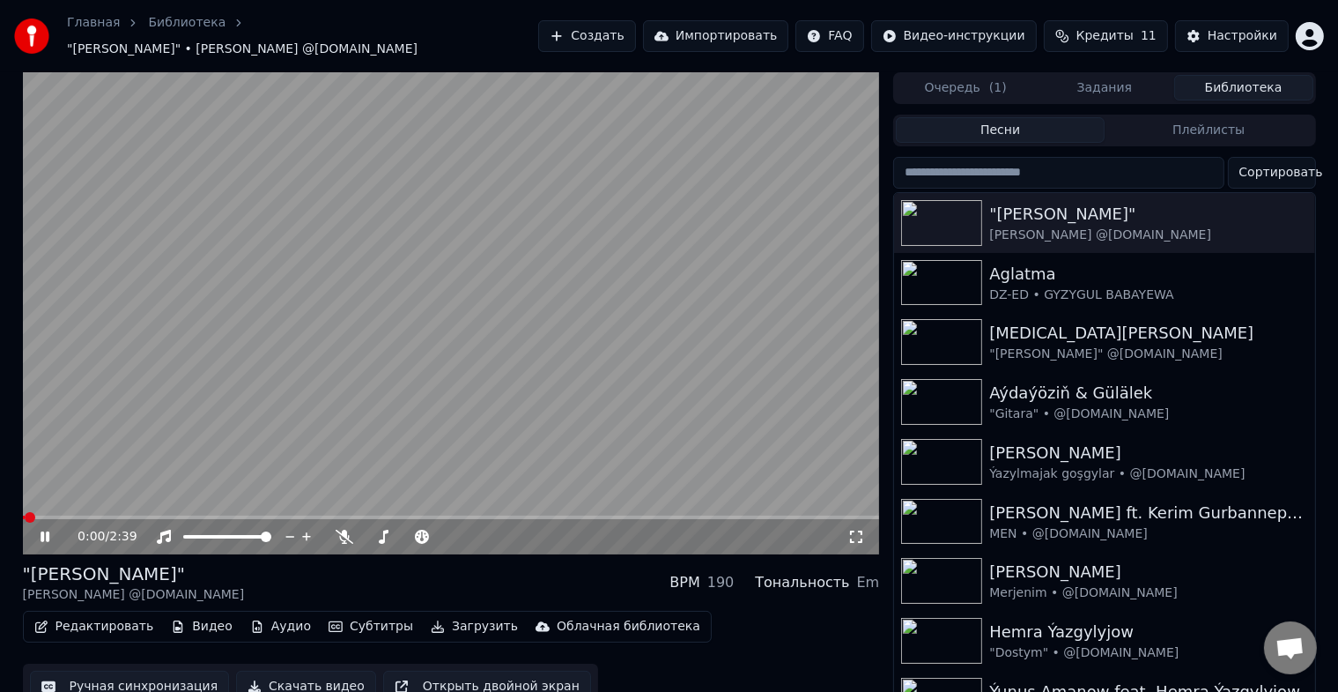
click at [462, 519] on div "0:00 / 2:39" at bounding box center [451, 536] width 857 height 35
click at [462, 515] on span at bounding box center [451, 517] width 857 height 4
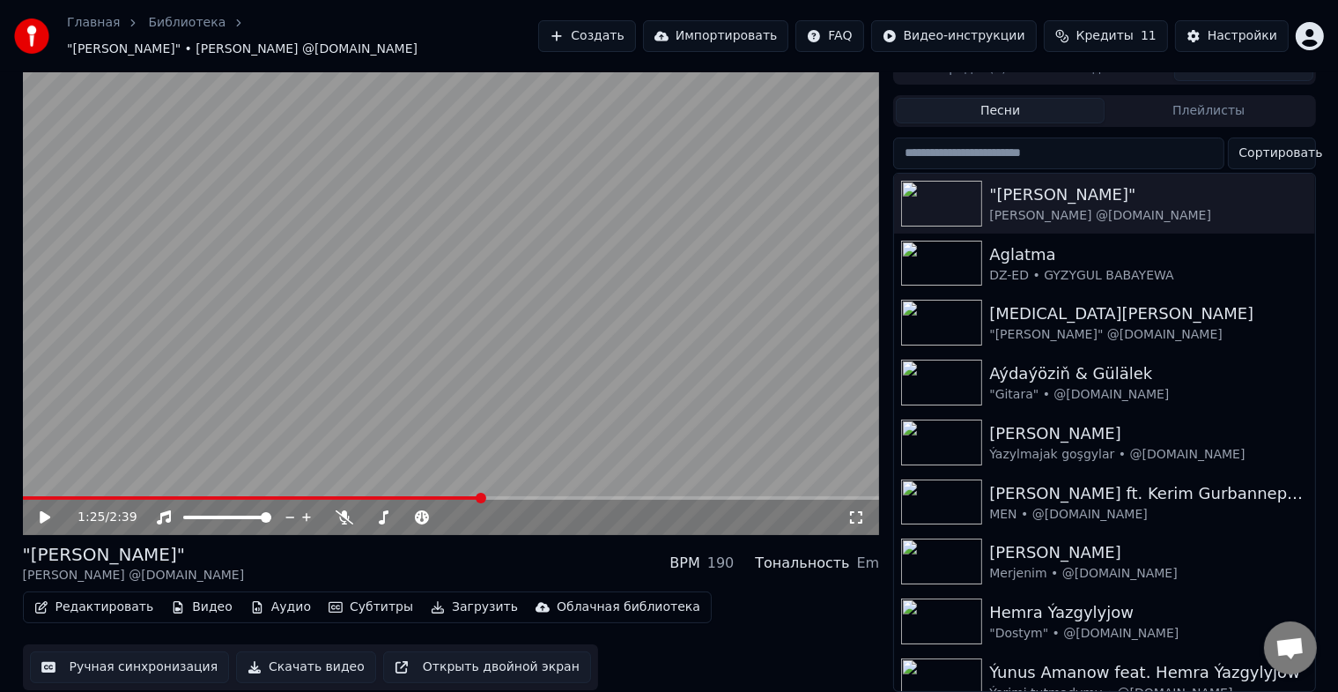
scroll to position [21, 0]
click at [1230, 31] on div "Настройки" at bounding box center [1243, 36] width 70 height 18
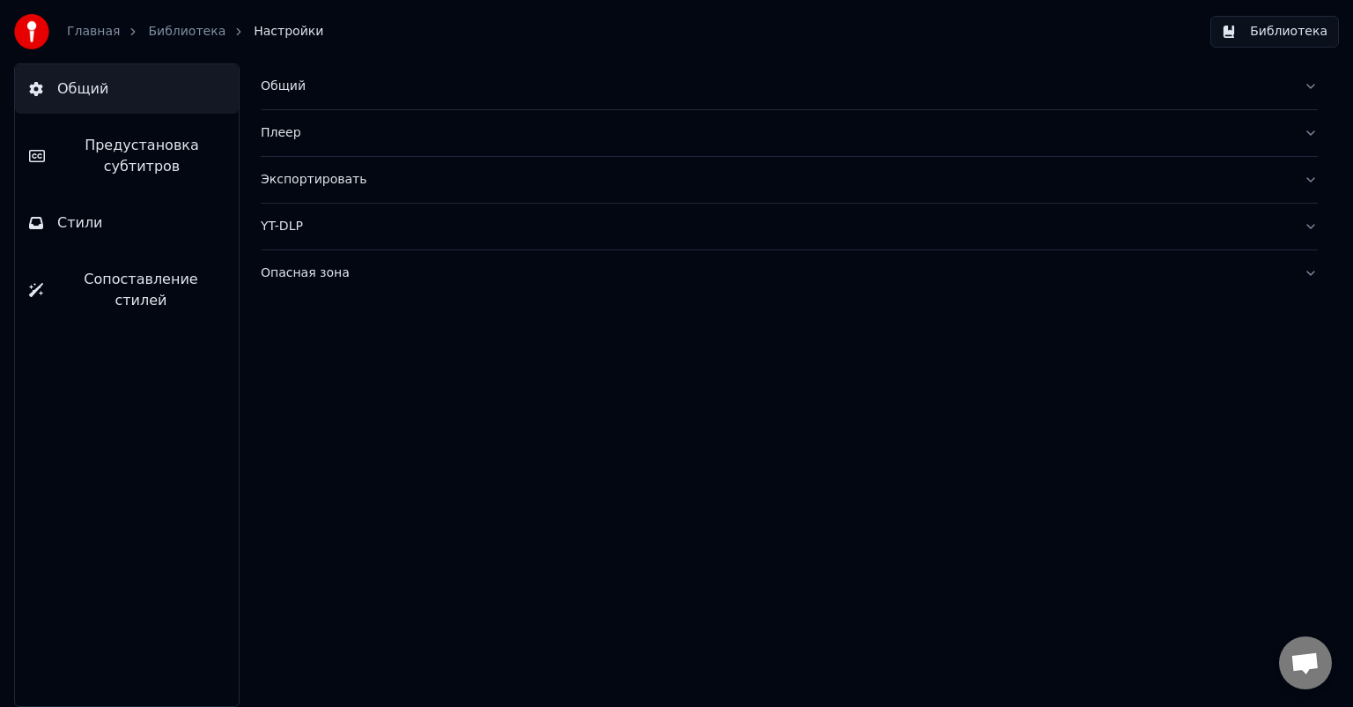
click at [146, 159] on span "Предустановка субтитров" at bounding box center [142, 156] width 166 height 42
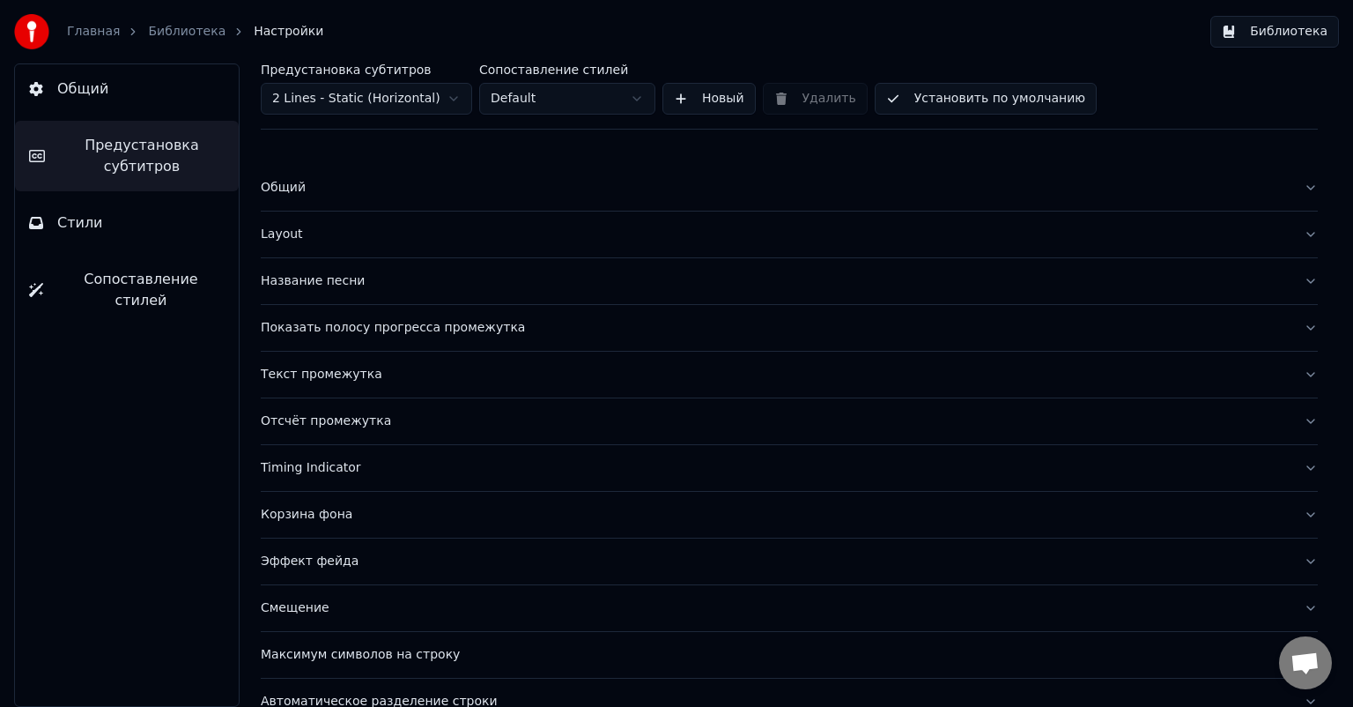
click at [382, 324] on div "Показать полосу прогресса промежутка" at bounding box center [775, 328] width 1029 height 18
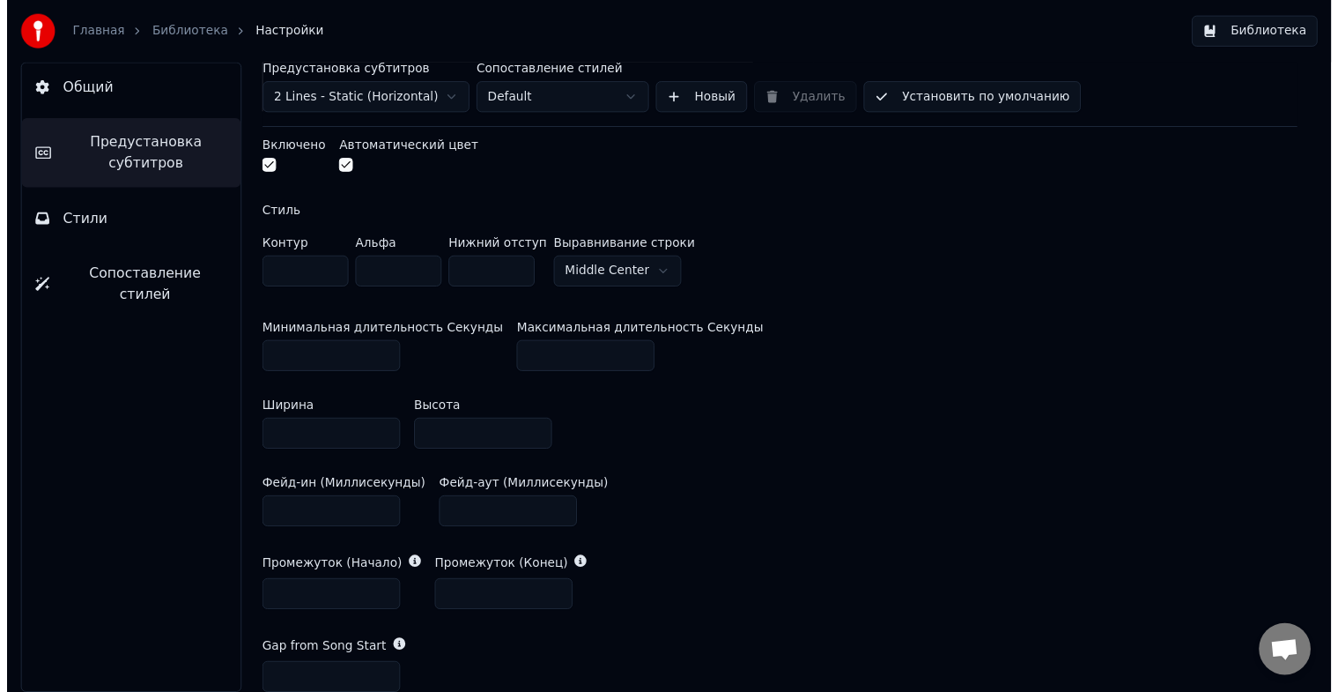
scroll to position [529, 0]
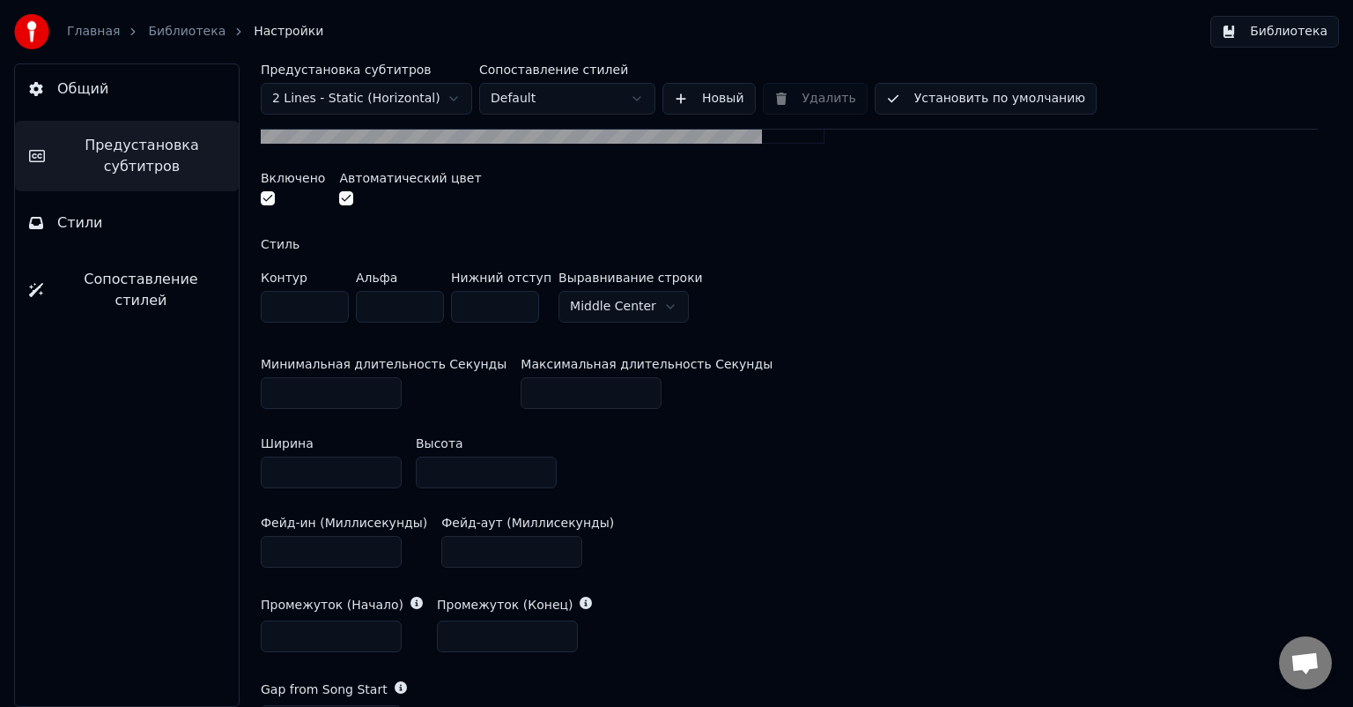
drag, startPoint x: 554, startPoint y: 389, endPoint x: 388, endPoint y: 391, distance: 166.5
click at [389, 391] on div "Минимальная длительность Секунды * Максимальная длительность Секунды **" at bounding box center [789, 383] width 1057 height 79
type input "**"
drag, startPoint x: 214, startPoint y: 397, endPoint x: 195, endPoint y: 397, distance: 19.4
click at [195, 397] on div "Общий Предустановка субтитров Стили Сопоставление стилей Предустановка субтитро…" at bounding box center [676, 384] width 1353 height 643
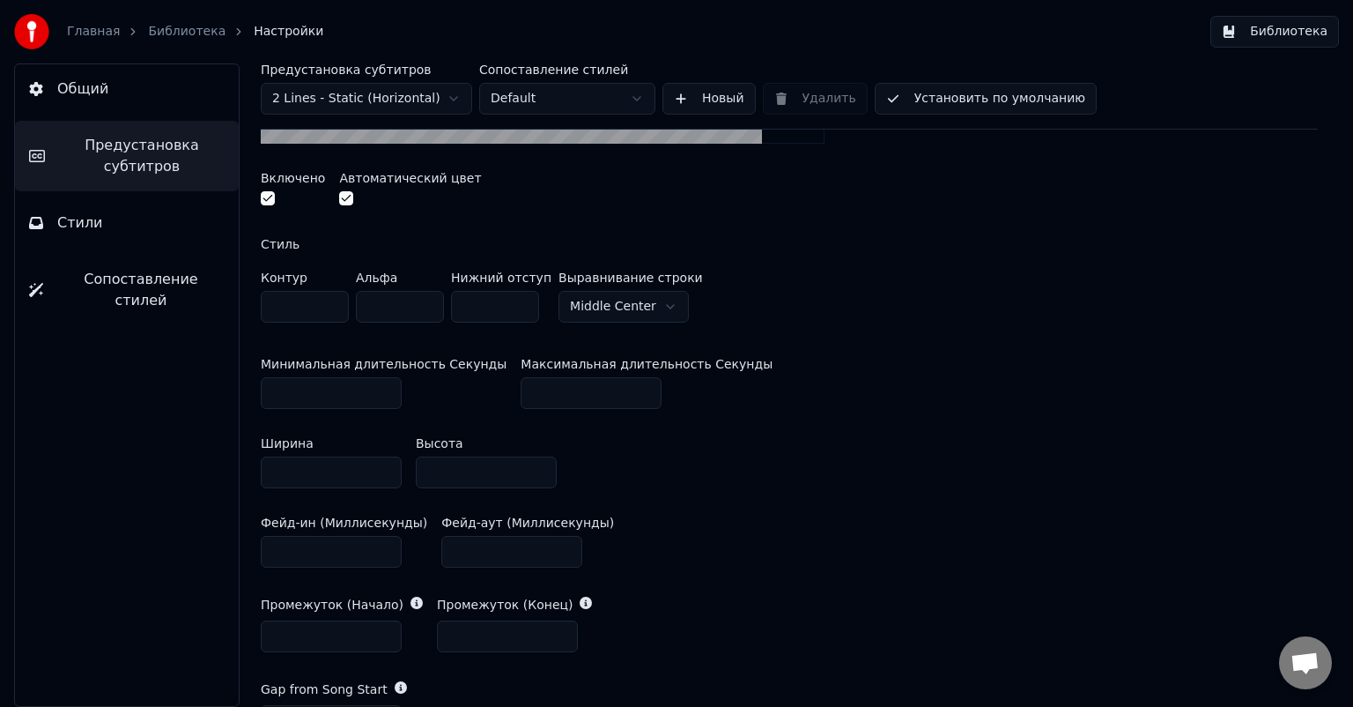
type input "**"
click at [1276, 32] on button "Библиотека" at bounding box center [1275, 32] width 129 height 32
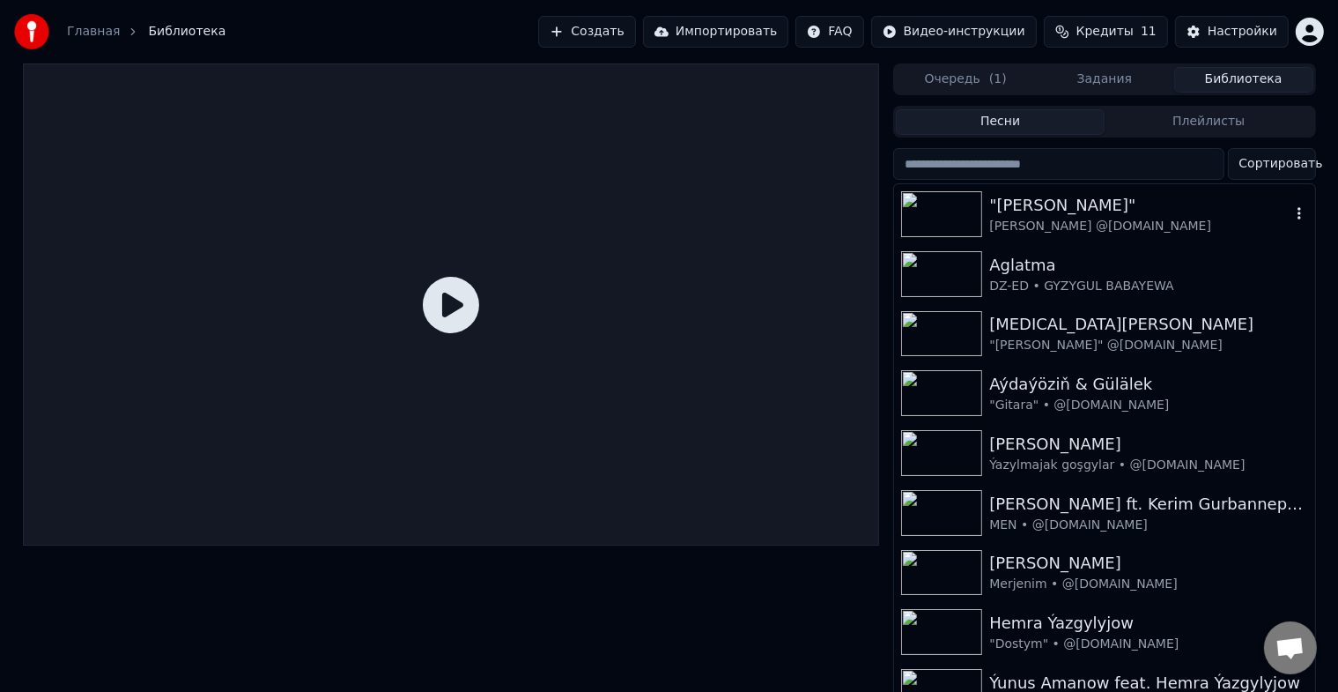
click at [959, 207] on img at bounding box center [941, 214] width 81 height 46
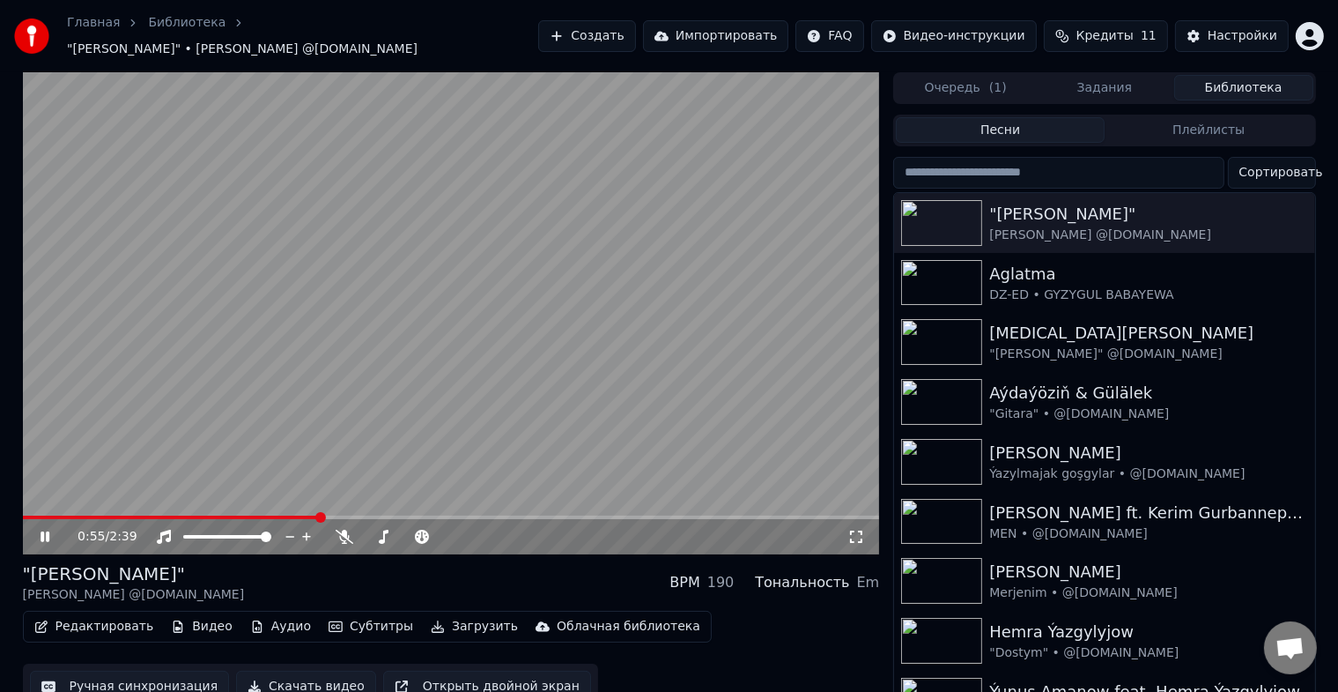
click at [316, 515] on span at bounding box center [451, 517] width 857 height 4
click at [391, 515] on span at bounding box center [451, 517] width 857 height 4
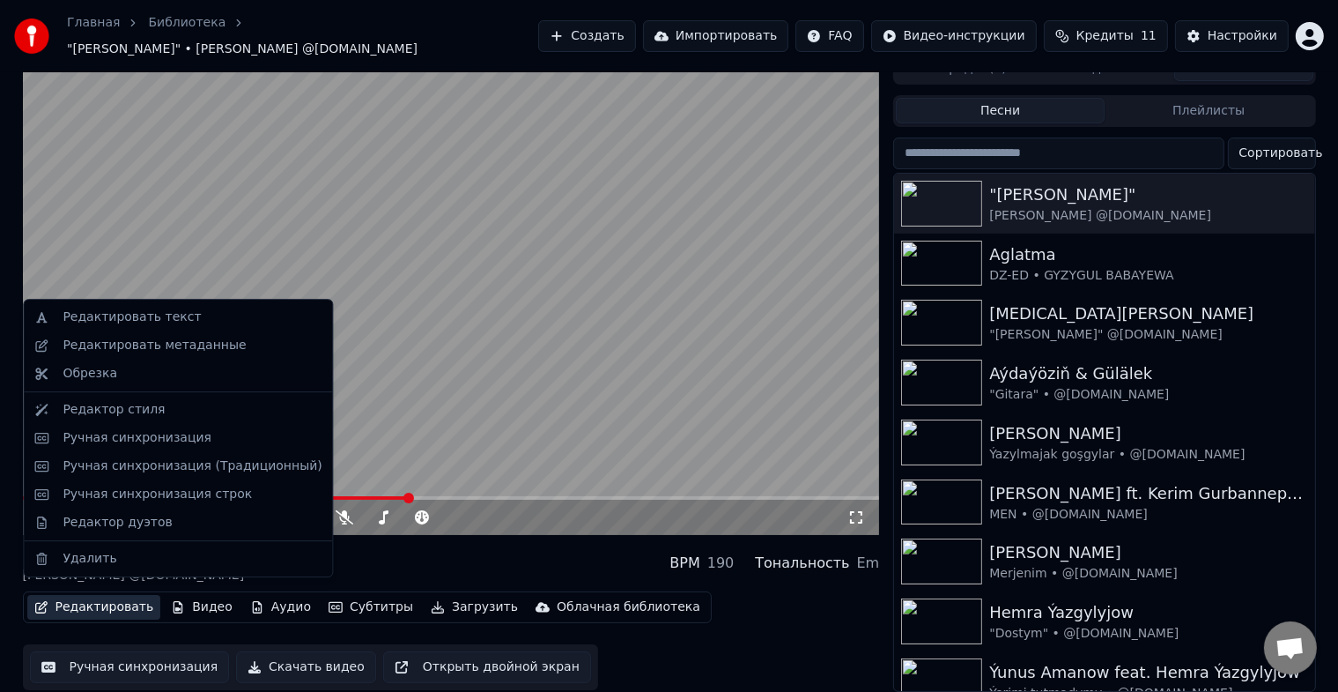
click at [82, 595] on button "Редактировать" at bounding box center [94, 607] width 134 height 25
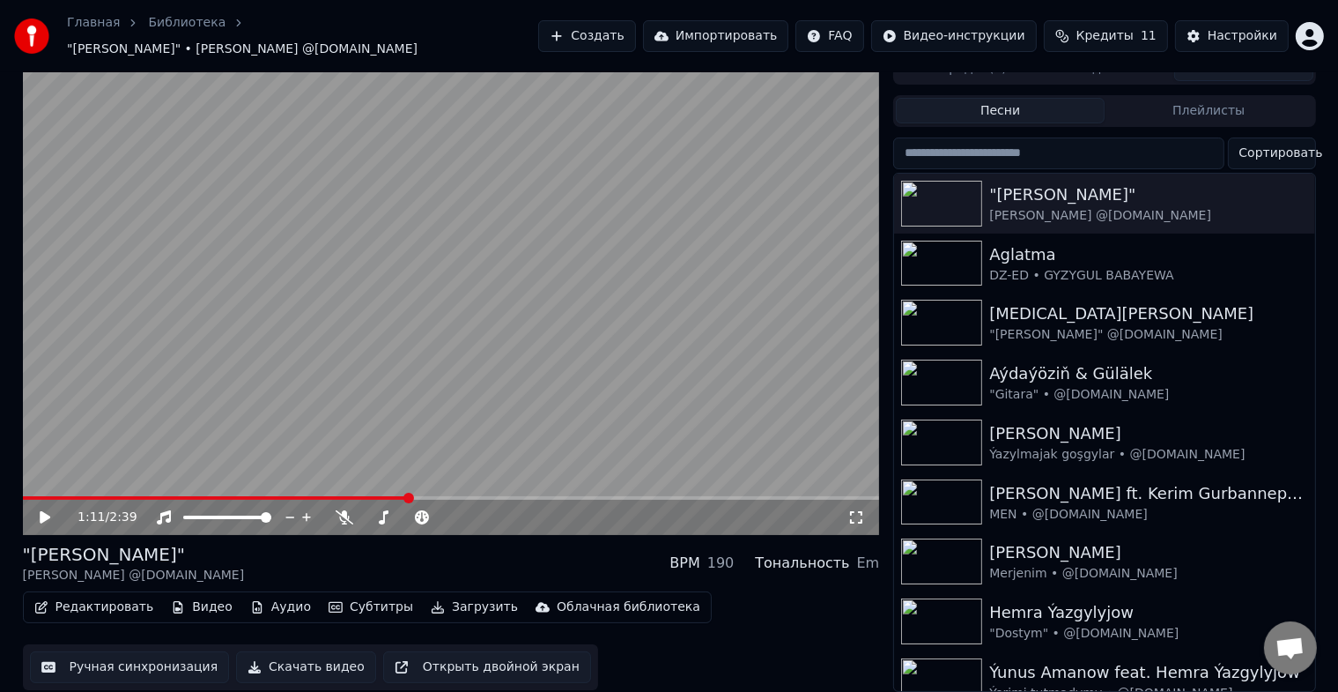
click at [162, 656] on button "Ручная синхронизация" at bounding box center [130, 667] width 200 height 32
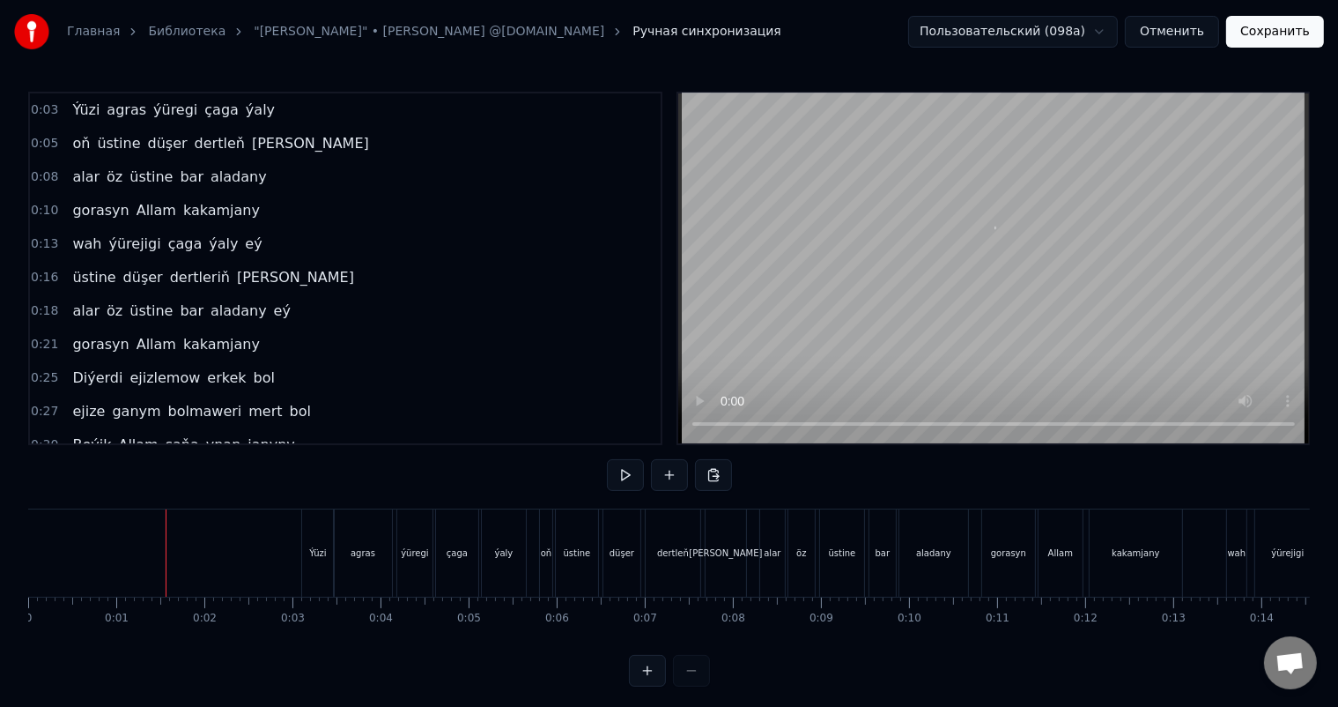
click at [1082, 25] on html "Главная Библиотека "Kakamjan Karaoke" • Yunus Amanow @hilli.karaoke.tm Ручная с…" at bounding box center [669, 357] width 1338 height 715
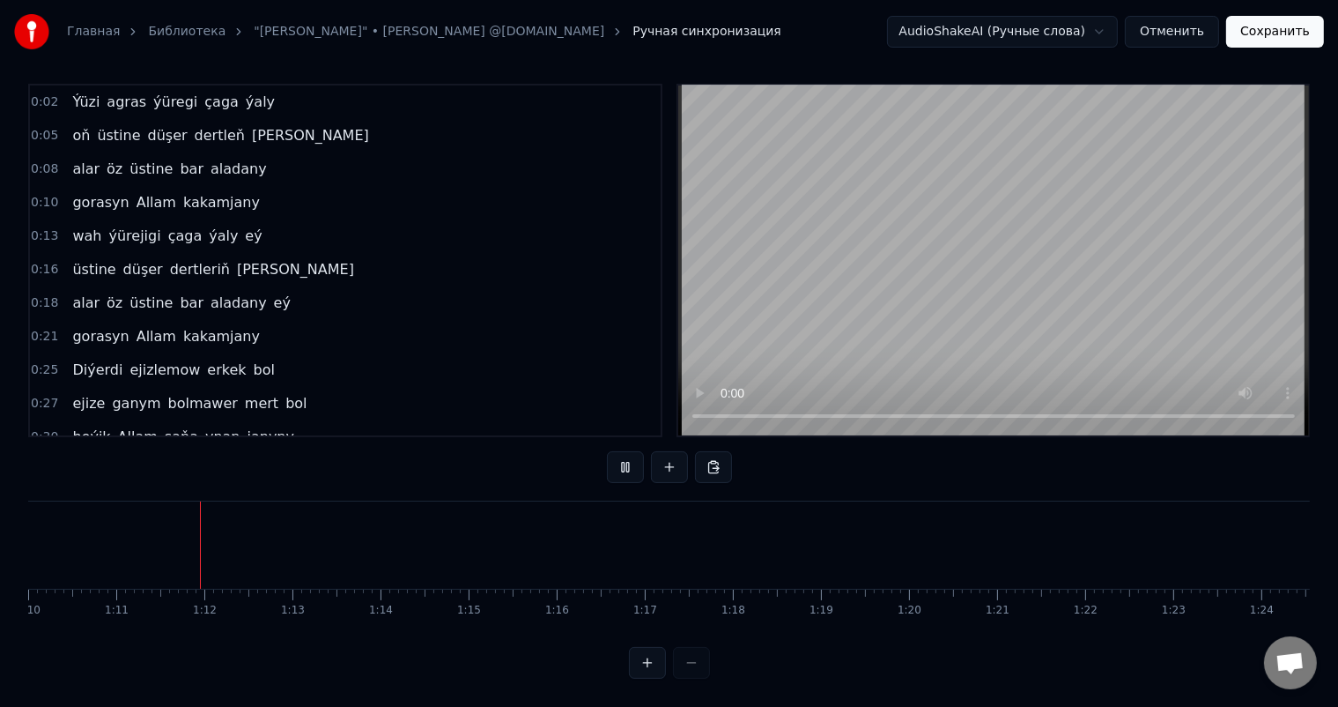
scroll to position [0, 6198]
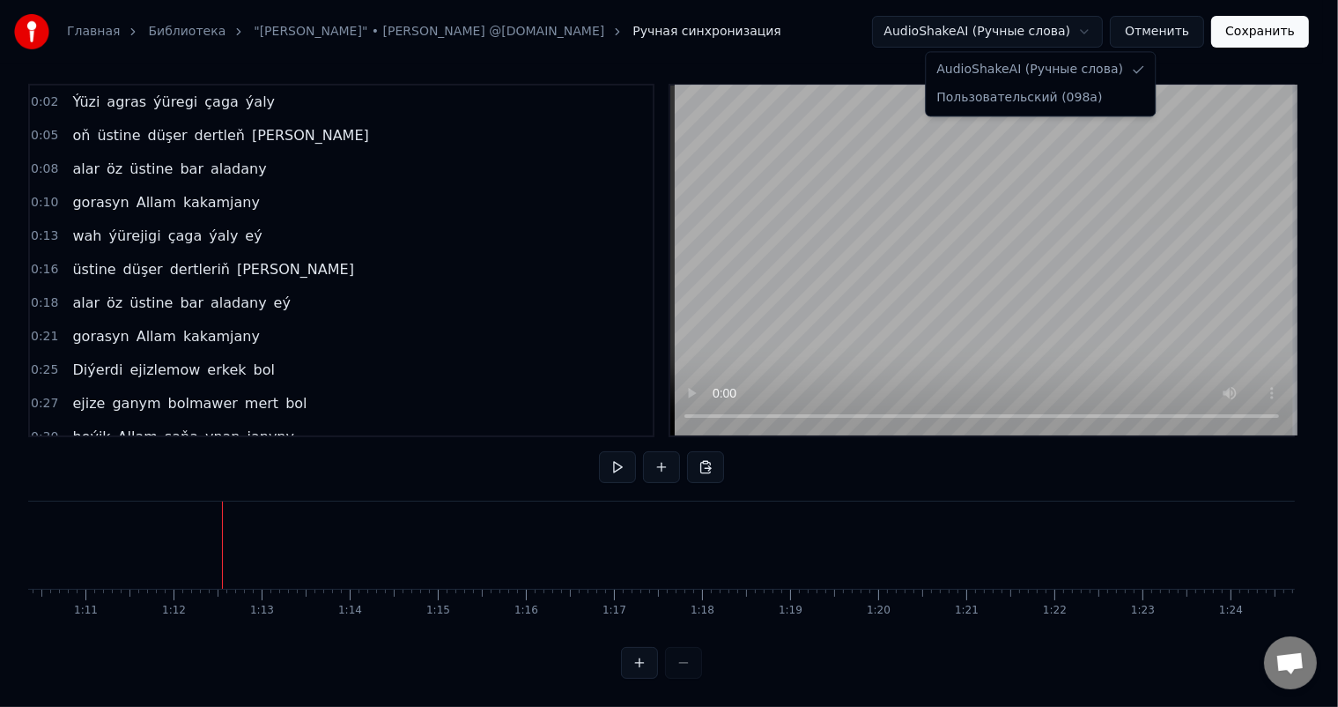
click at [1058, 32] on html "Главная Библиотека "Kakamjan Karaoke" • Yunus Amanow @hilli.karaoke.tm Ручная с…" at bounding box center [669, 349] width 1338 height 715
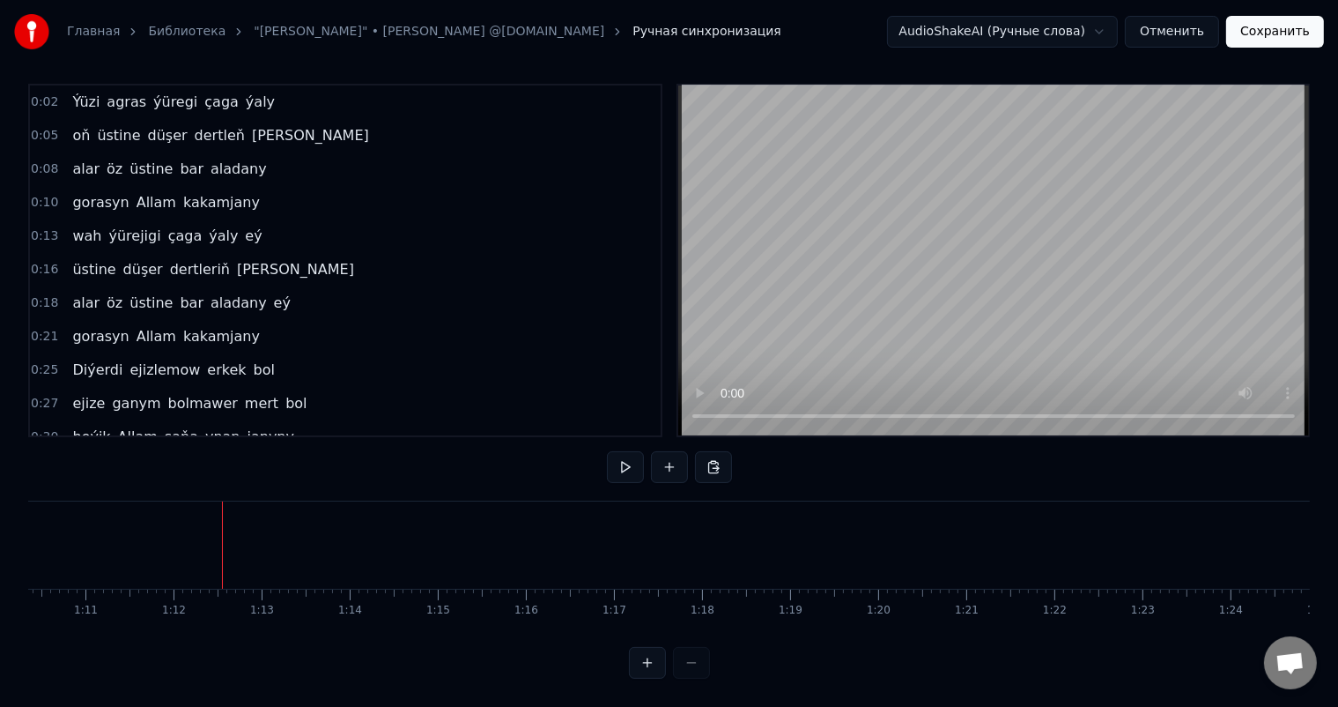
click at [1180, 26] on html "Главная Библиотека "Kakamjan Karaoke" • Yunus Amanow @hilli.karaoke.tm Ручная с…" at bounding box center [669, 349] width 1338 height 715
click at [1175, 35] on button "Отменить" at bounding box center [1172, 32] width 94 height 32
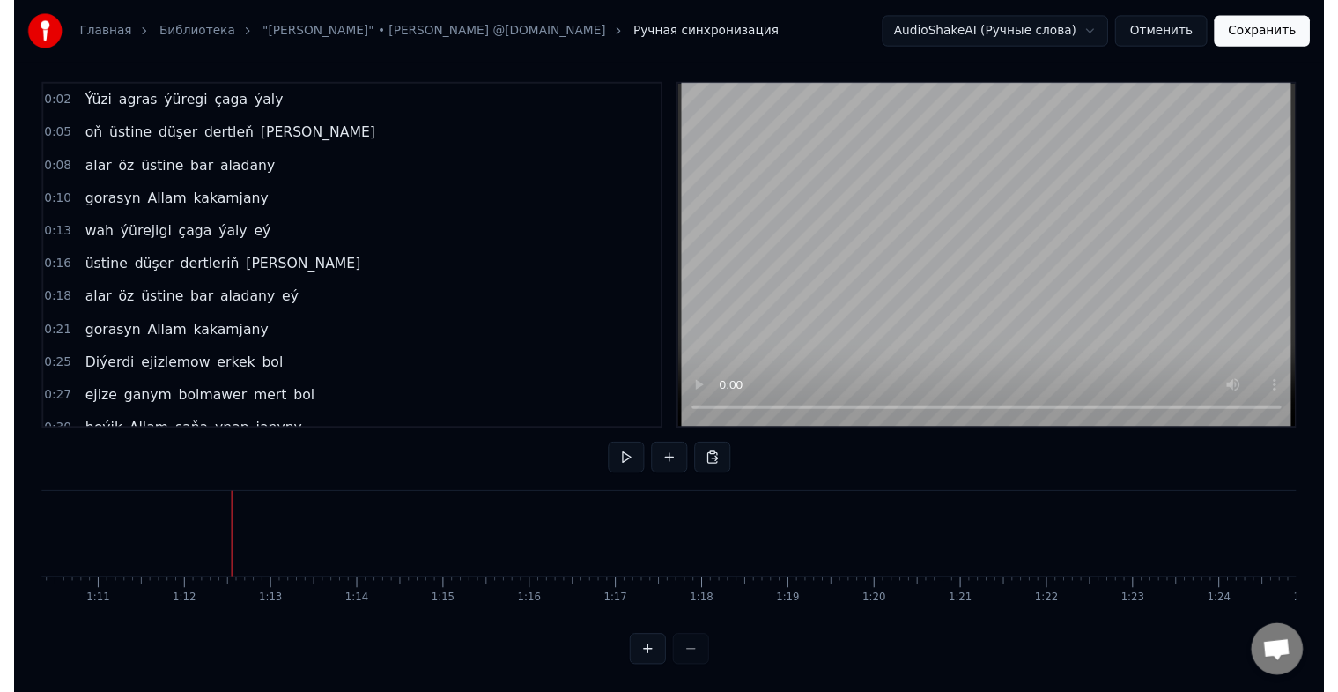
scroll to position [21, 0]
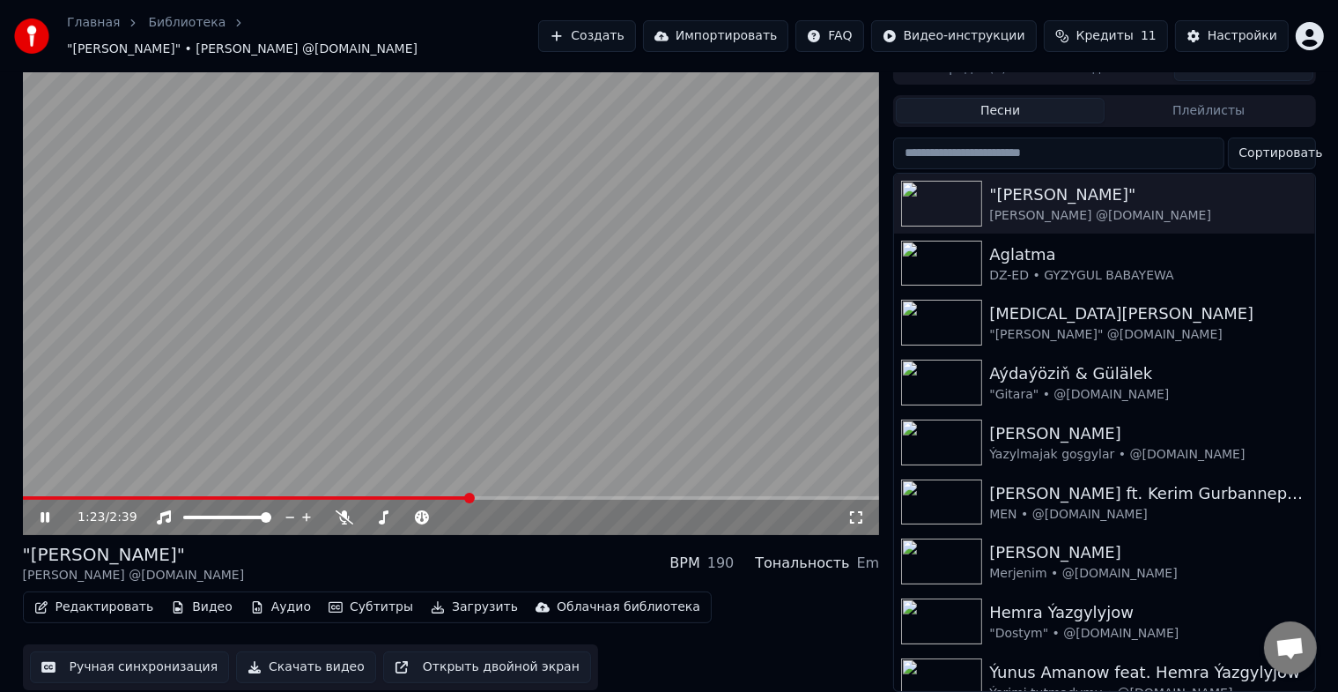
click at [468, 496] on span at bounding box center [451, 498] width 857 height 4
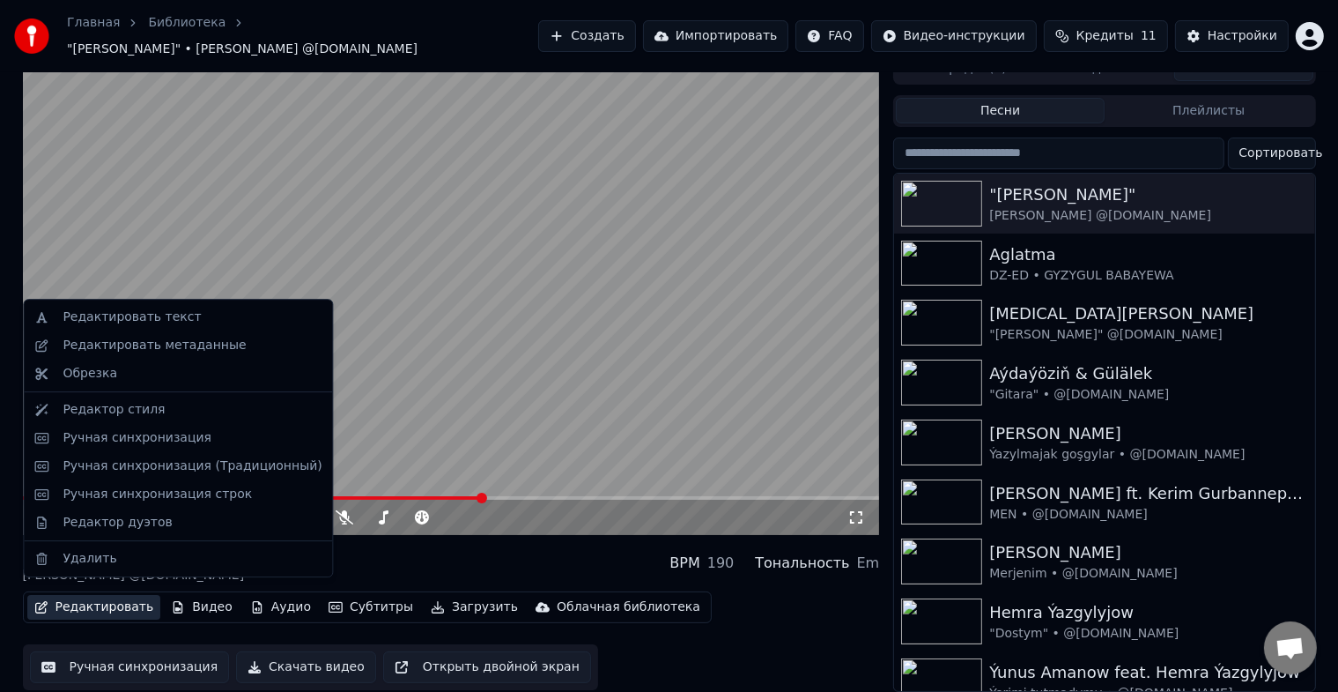
click at [91, 595] on button "Редактировать" at bounding box center [94, 607] width 134 height 25
click at [249, 467] on div "Ручная синхронизация (Традиционный)" at bounding box center [192, 466] width 259 height 18
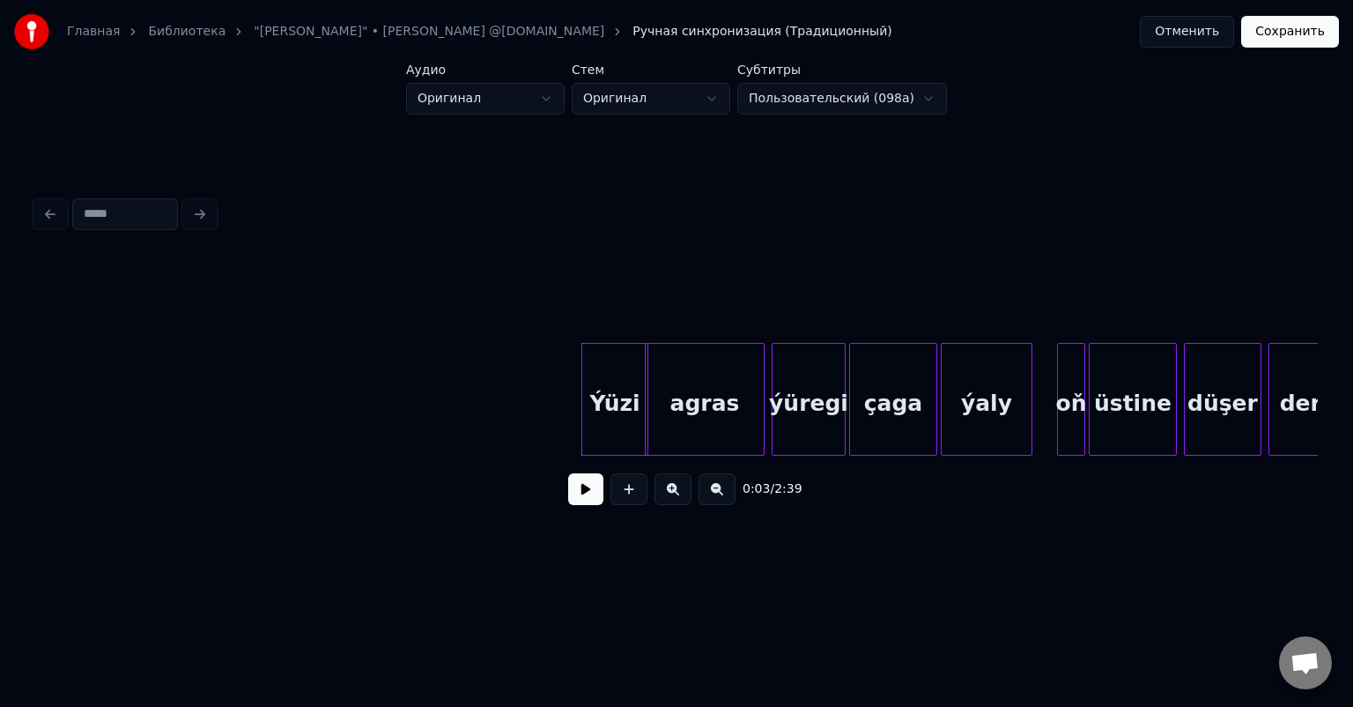
click at [587, 498] on button at bounding box center [585, 489] width 35 height 32
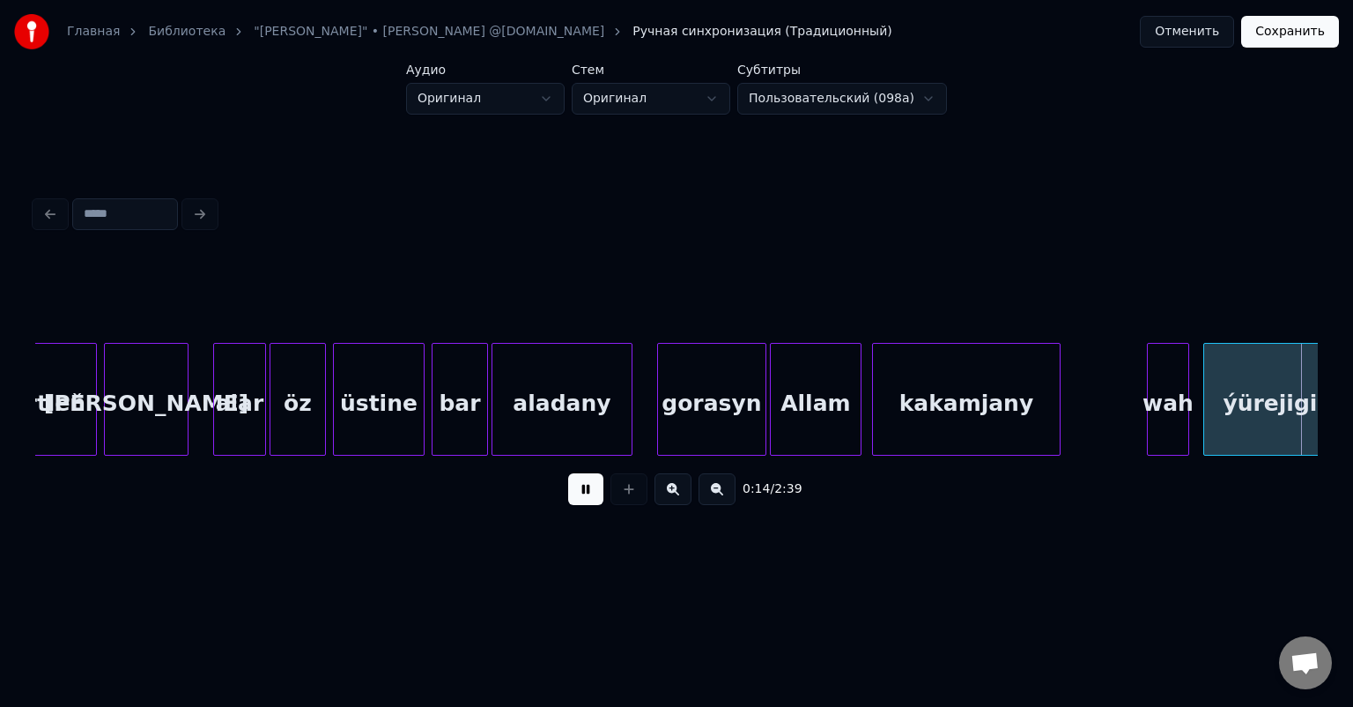
scroll to position [0, 2568]
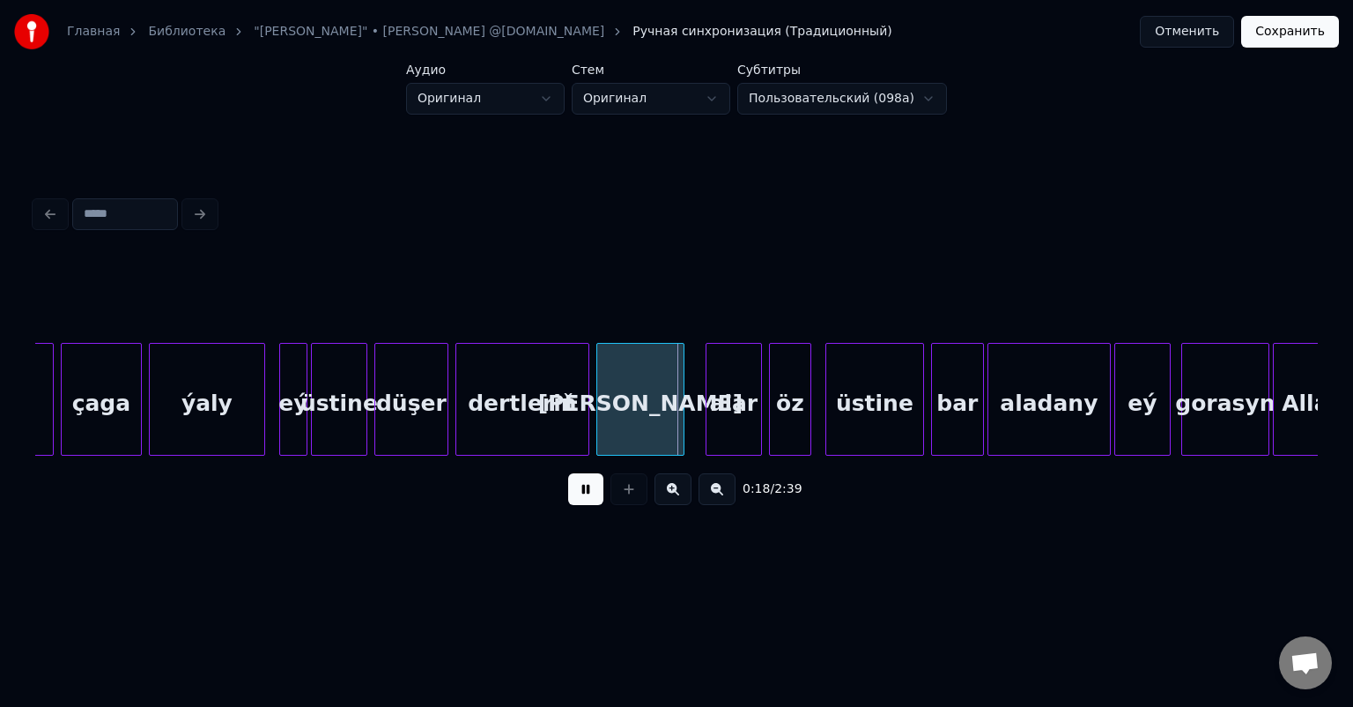
click at [722, 497] on button at bounding box center [717, 489] width 37 height 32
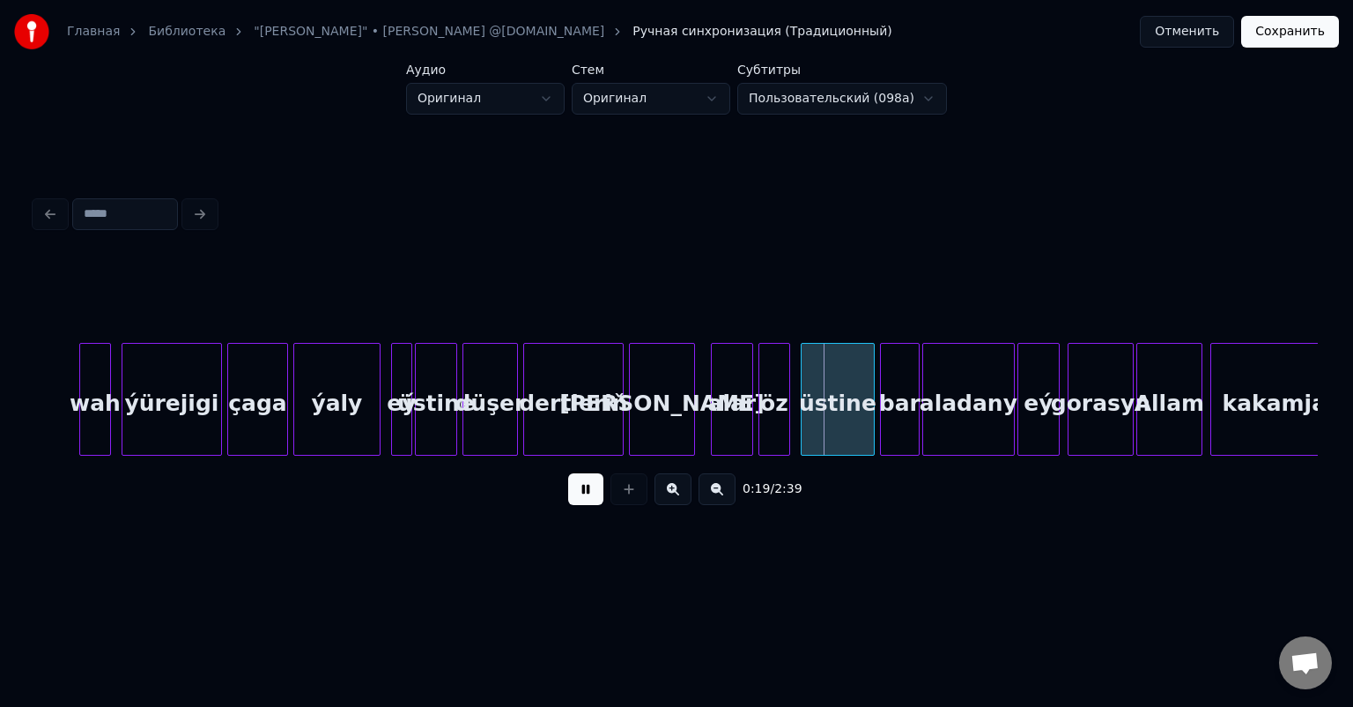
click at [722, 497] on button at bounding box center [717, 489] width 37 height 32
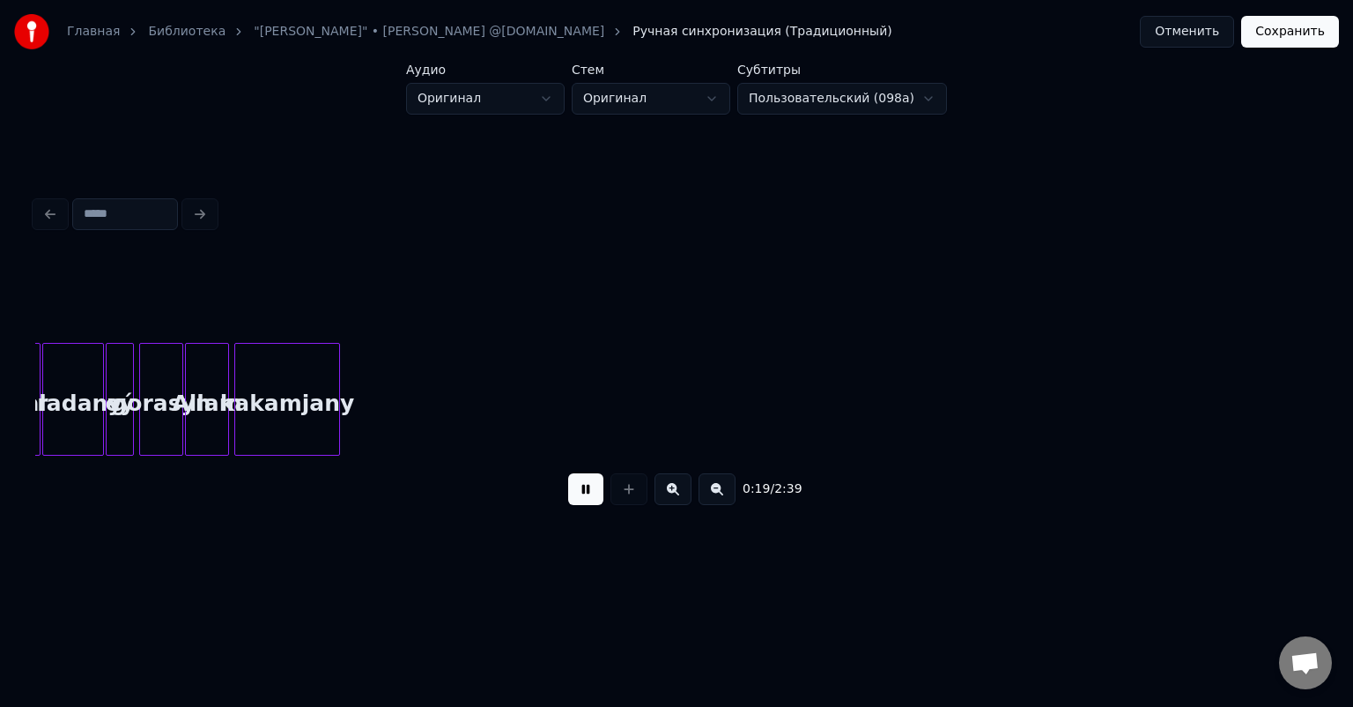
scroll to position [0, 895]
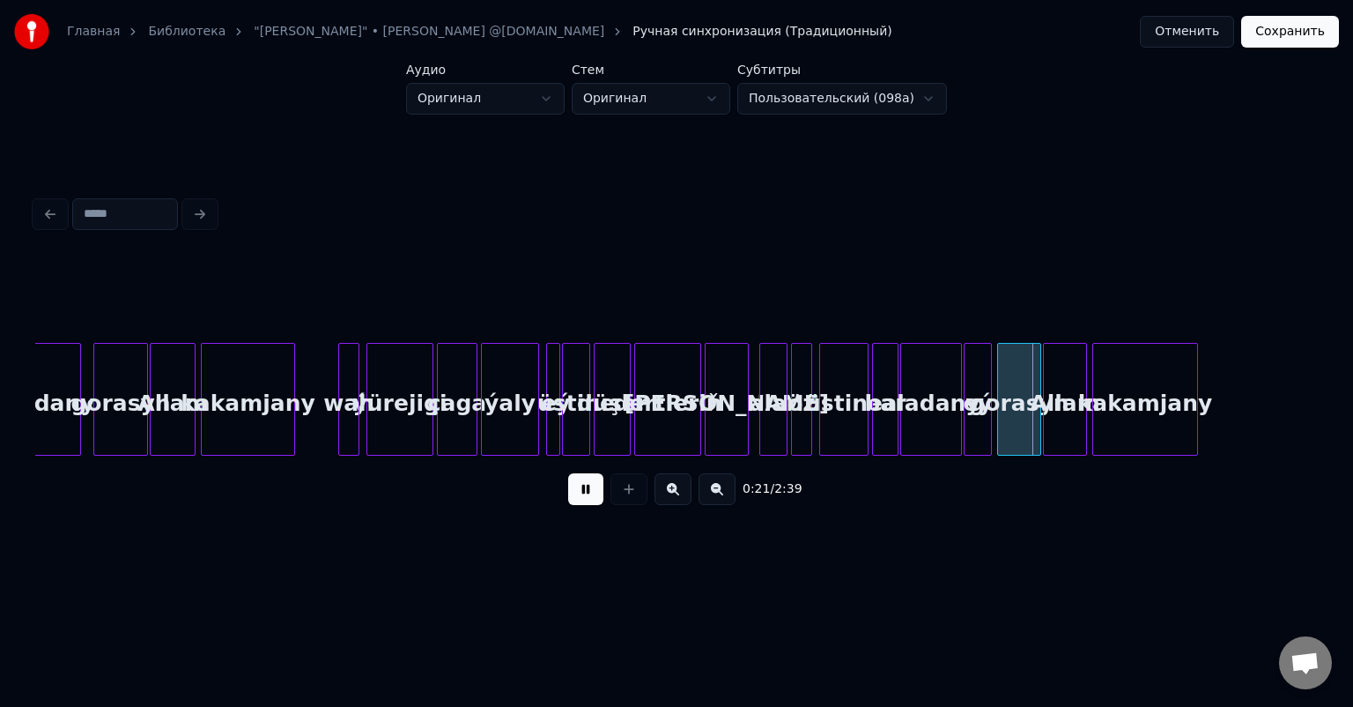
click at [678, 500] on button at bounding box center [673, 489] width 37 height 32
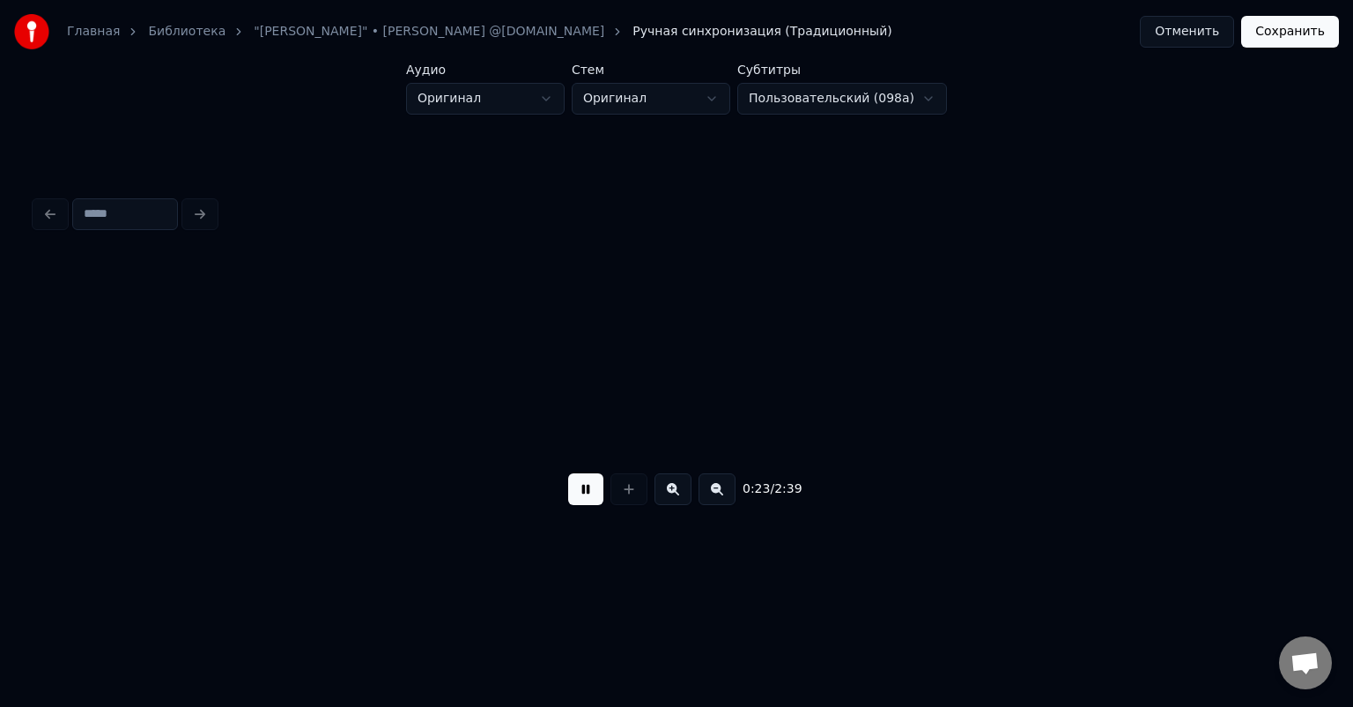
scroll to position [0, 3126]
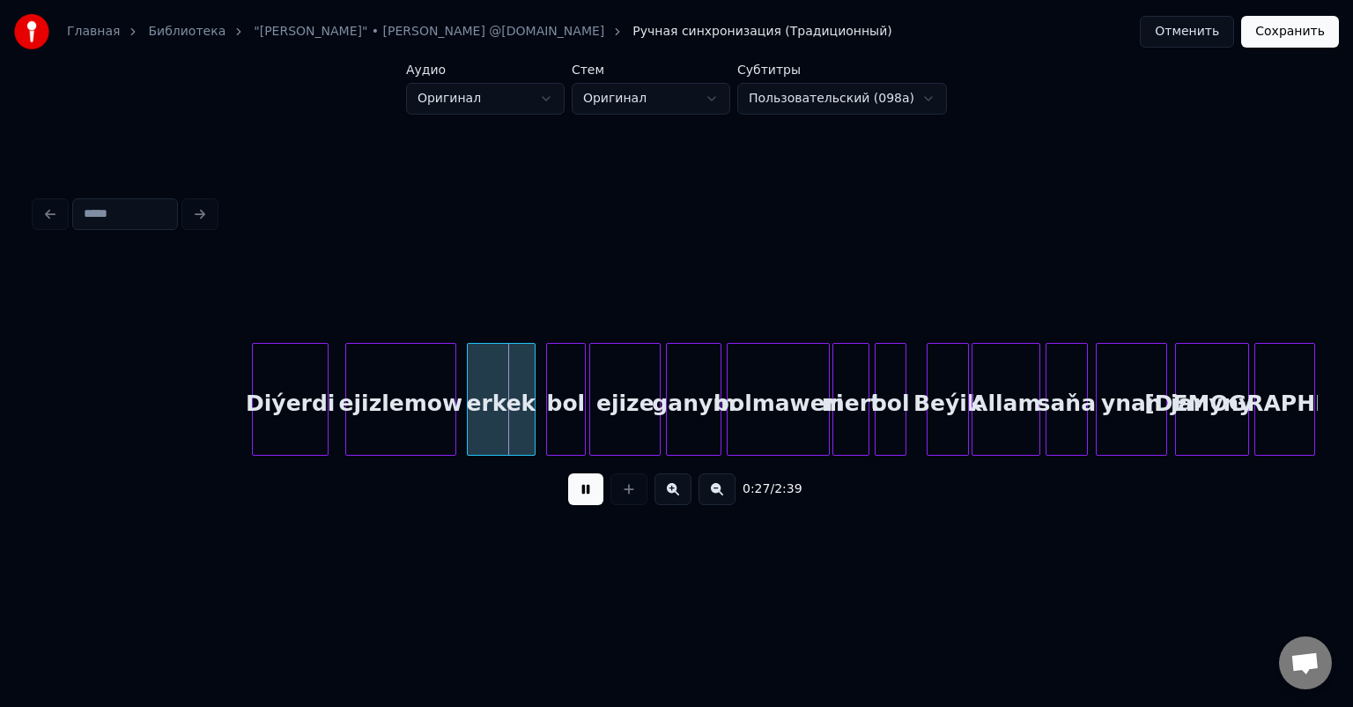
click at [655, 473] on button at bounding box center [673, 489] width 37 height 32
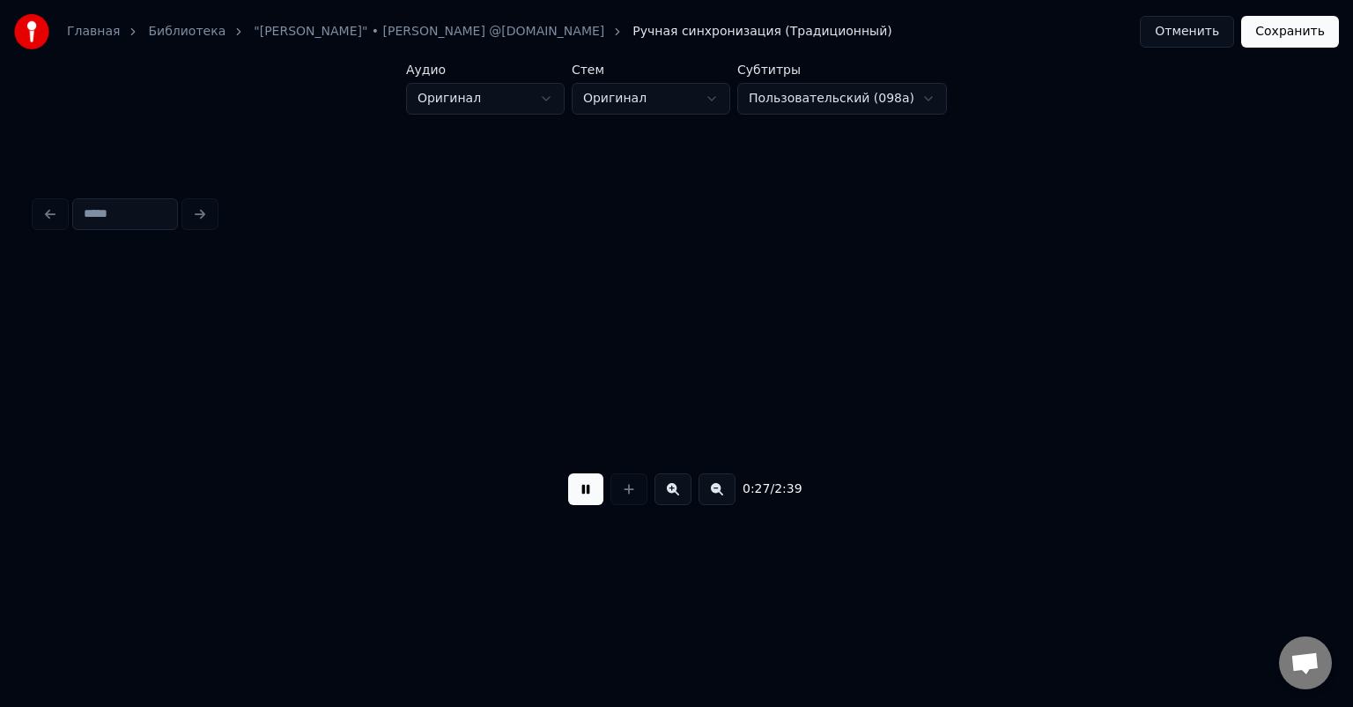
scroll to position [0, 4335]
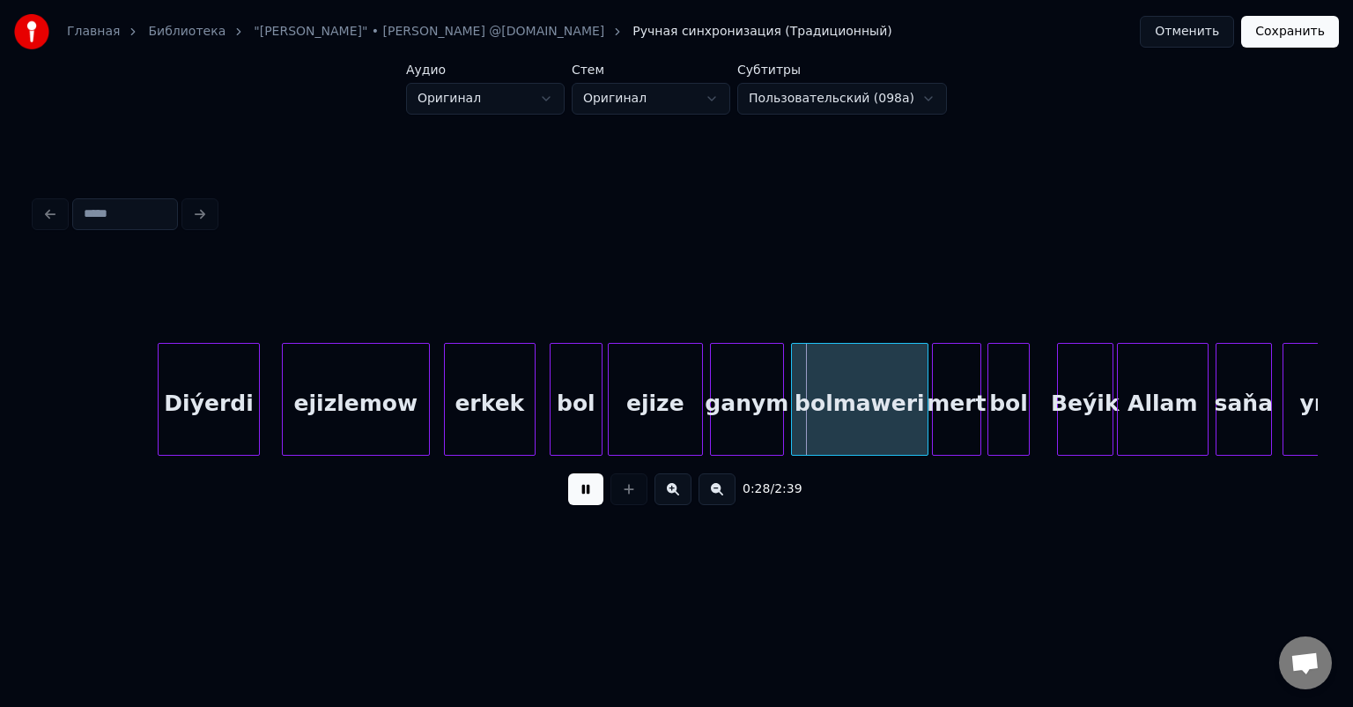
click at [1197, 33] on button "Отменить" at bounding box center [1187, 32] width 94 height 32
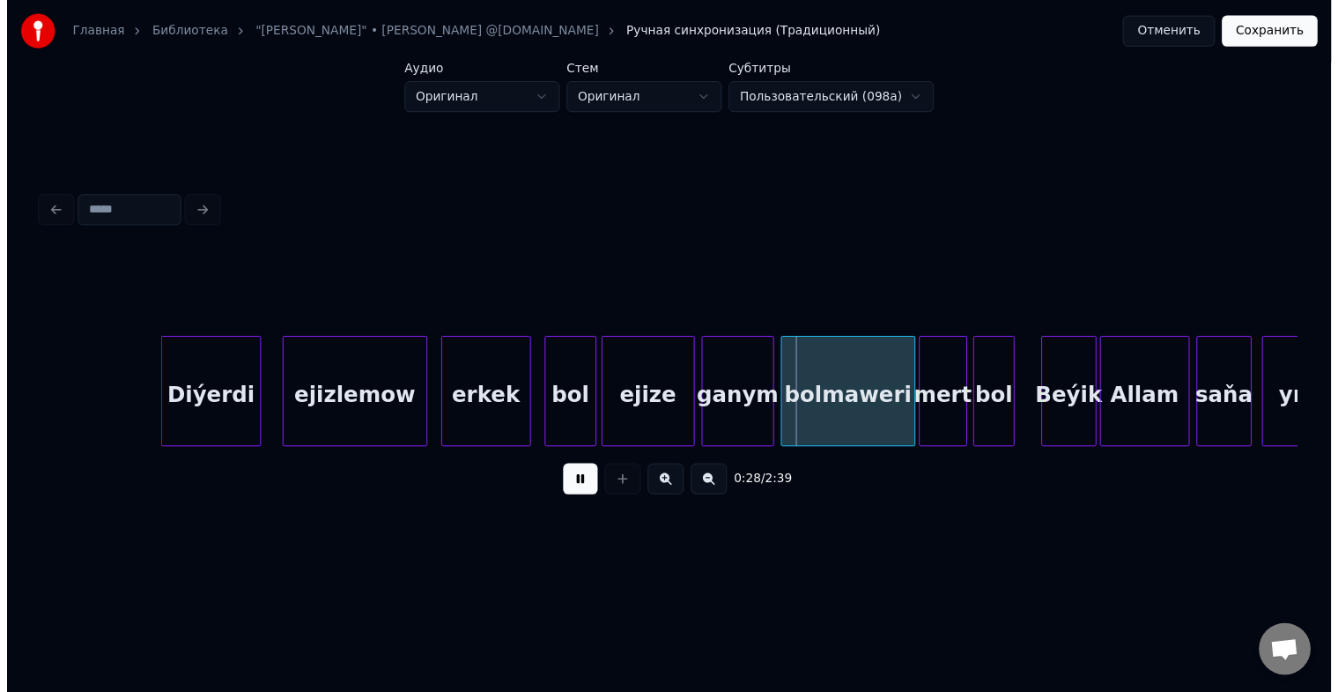
scroll to position [21, 0]
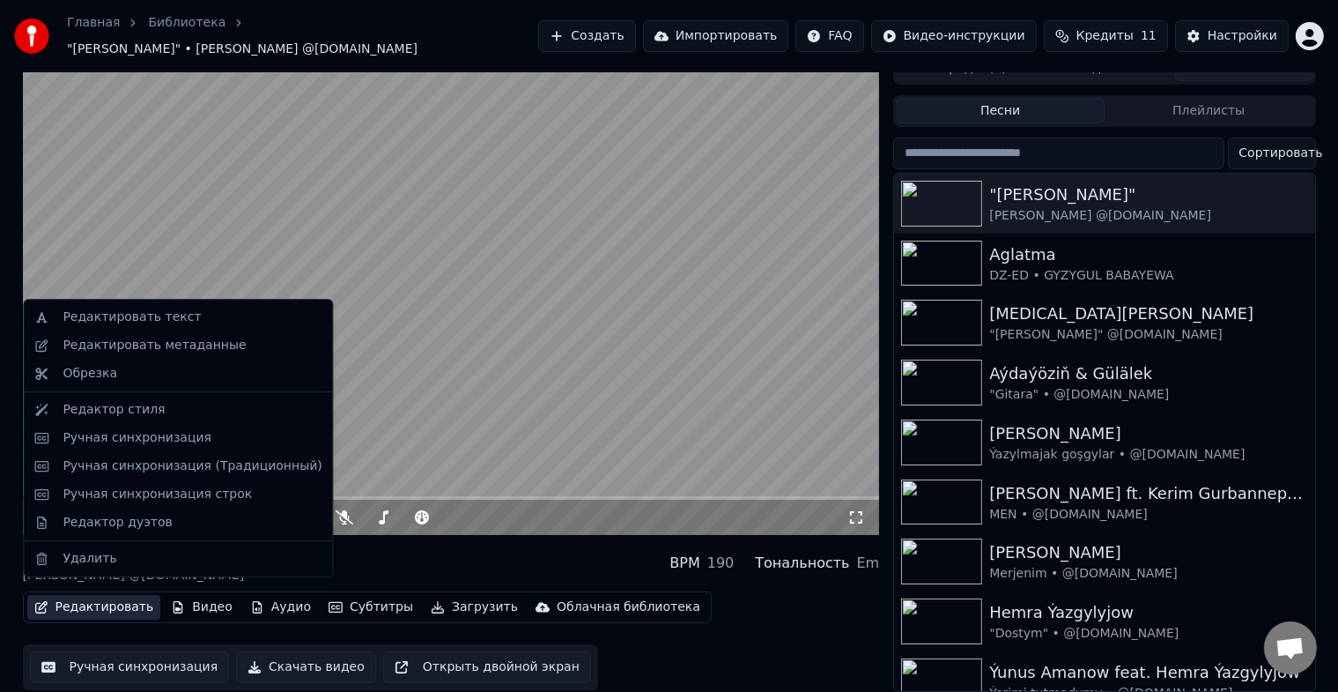
click at [109, 598] on button "Редактировать" at bounding box center [94, 607] width 134 height 25
click at [236, 497] on div "Ручная синхронизация строк" at bounding box center [192, 494] width 259 height 18
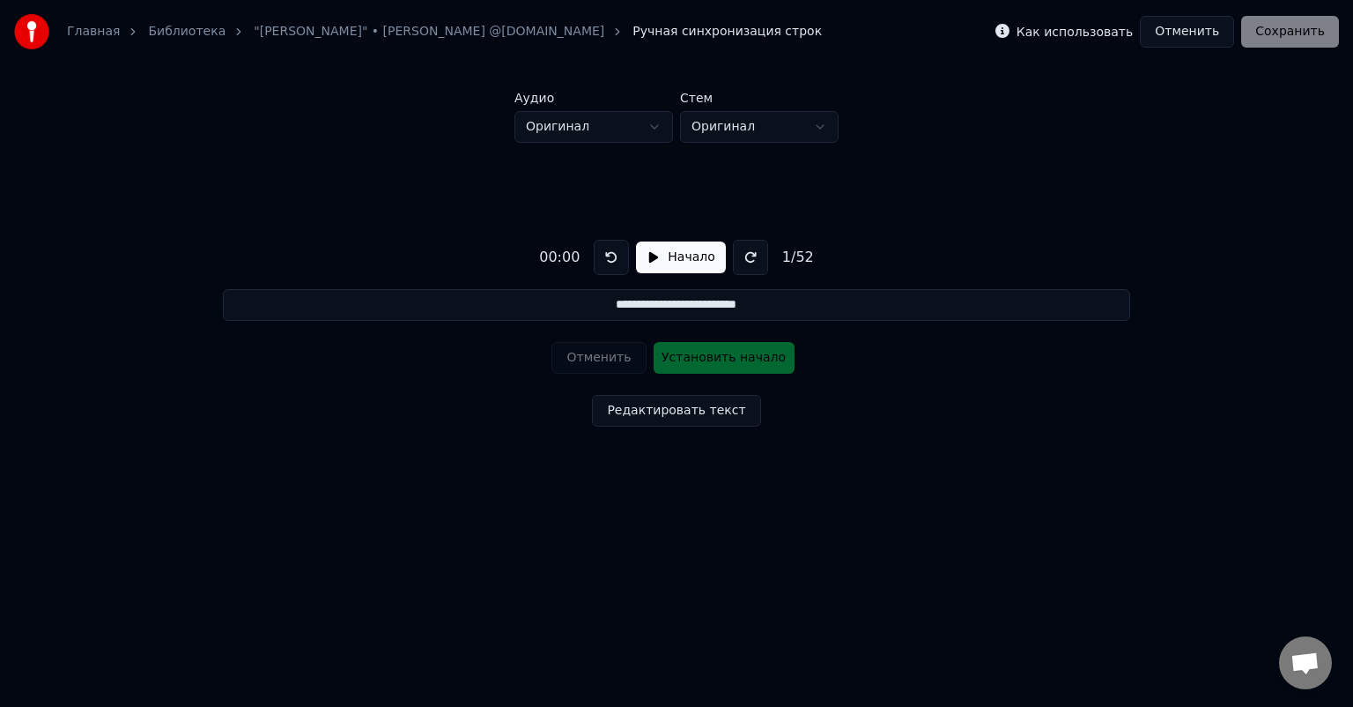
click at [683, 257] on button "Начало" at bounding box center [680, 257] width 89 height 32
click at [1187, 32] on button "Отменить" at bounding box center [1187, 32] width 94 height 32
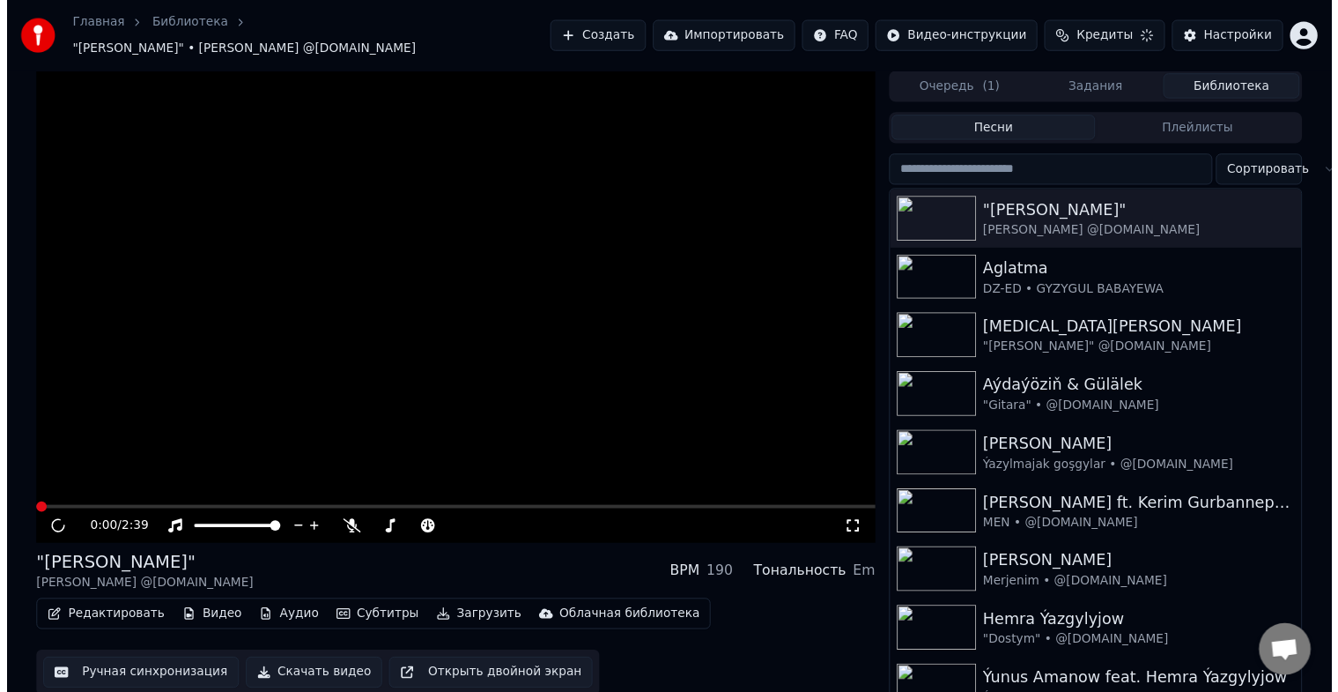
scroll to position [21, 0]
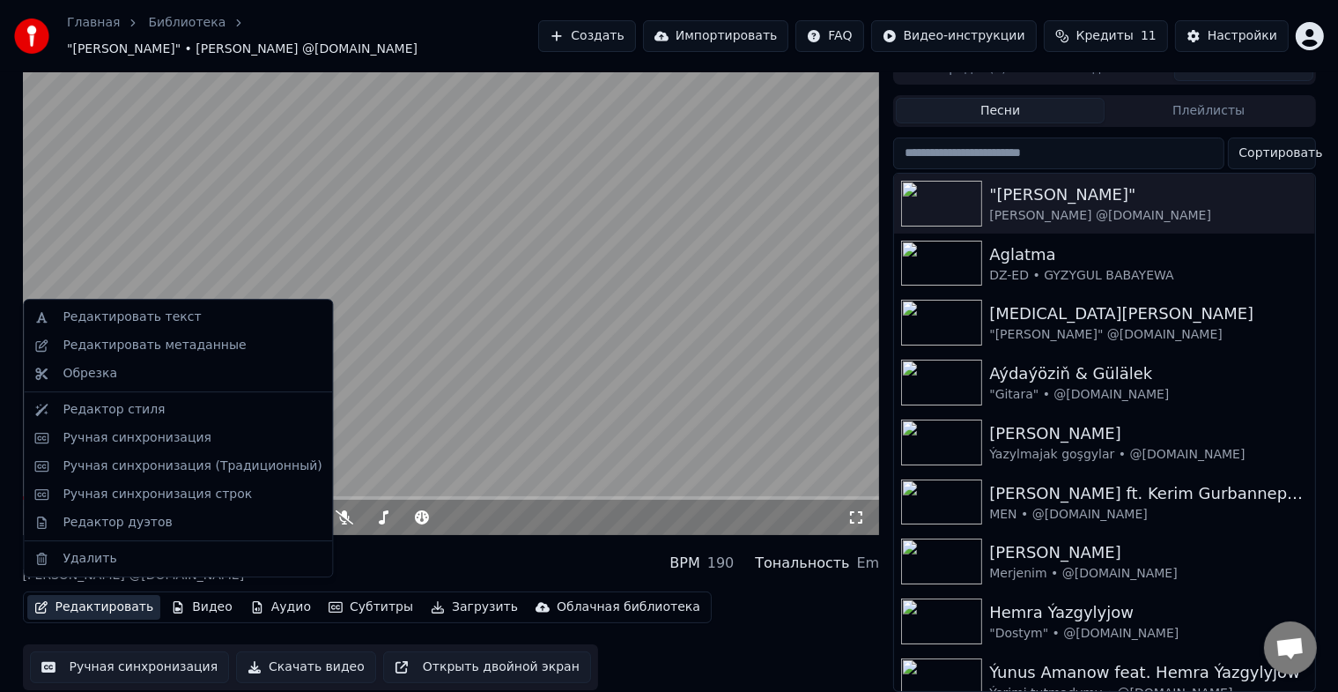
click at [81, 595] on button "Редактировать" at bounding box center [94, 607] width 134 height 25
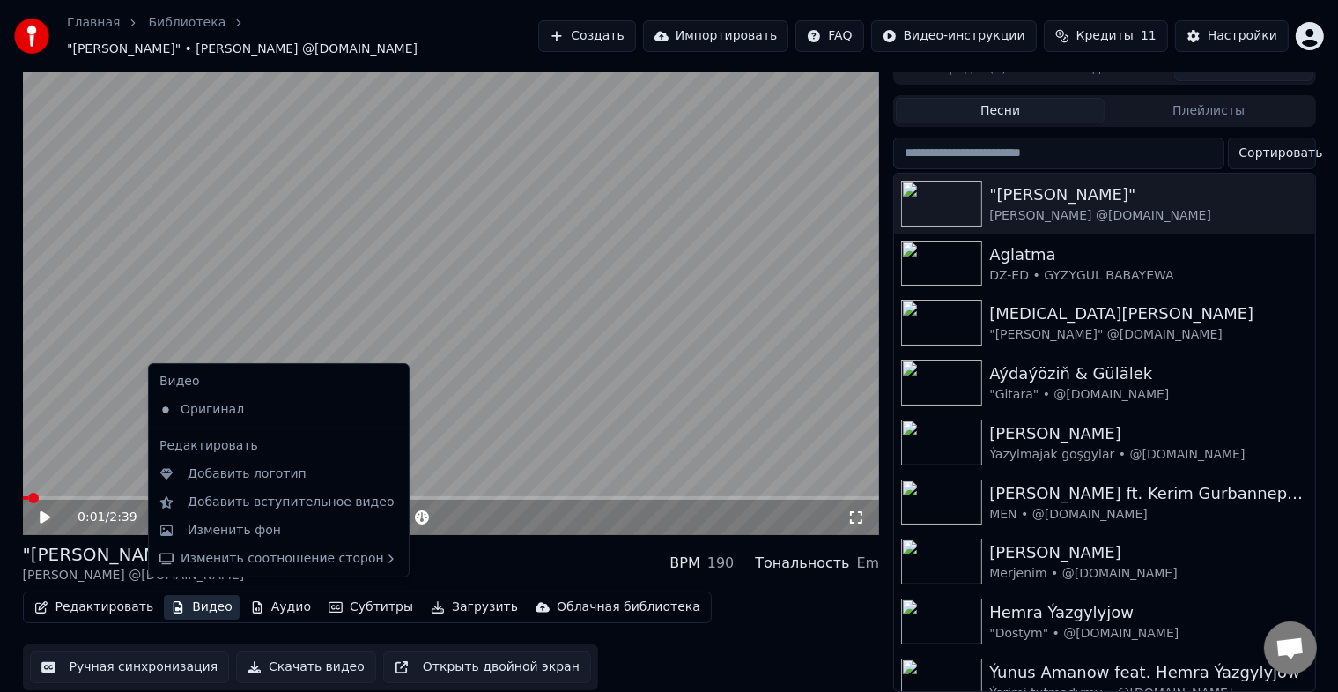
click at [149, 654] on button "Ручная синхронизация" at bounding box center [130, 667] width 200 height 32
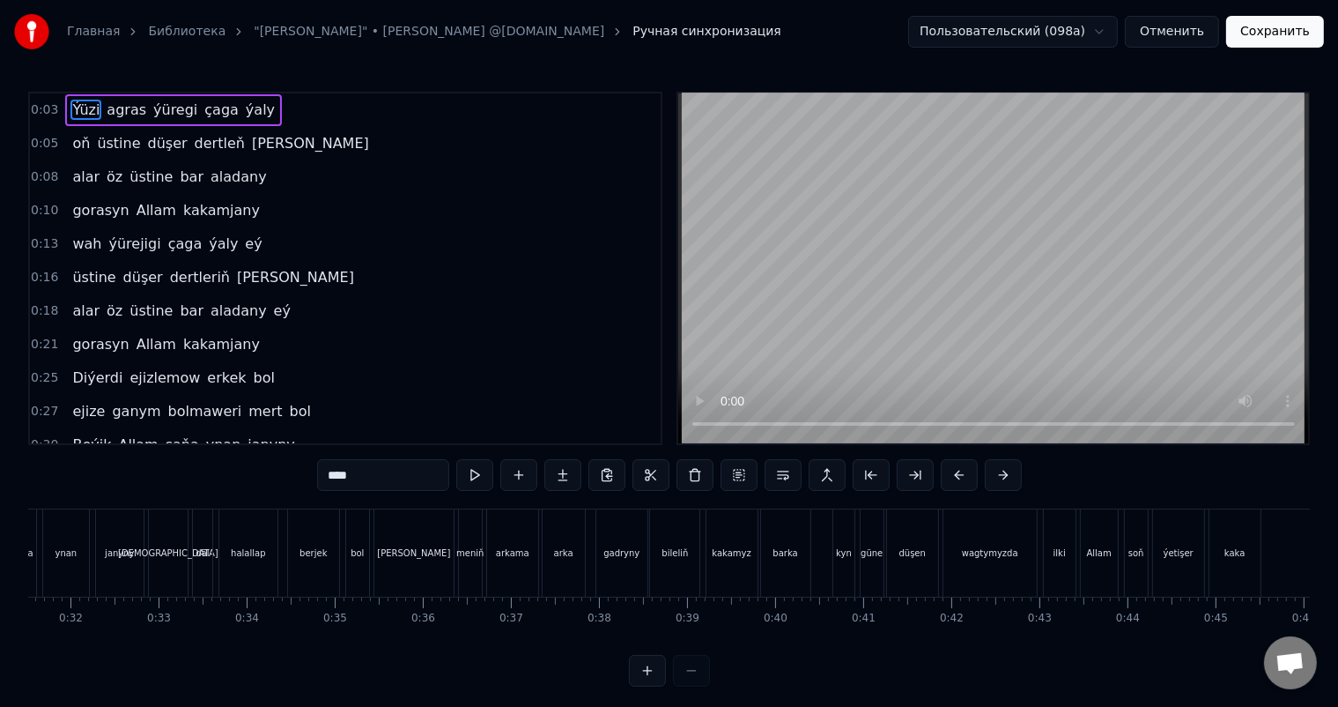
scroll to position [0, 2880]
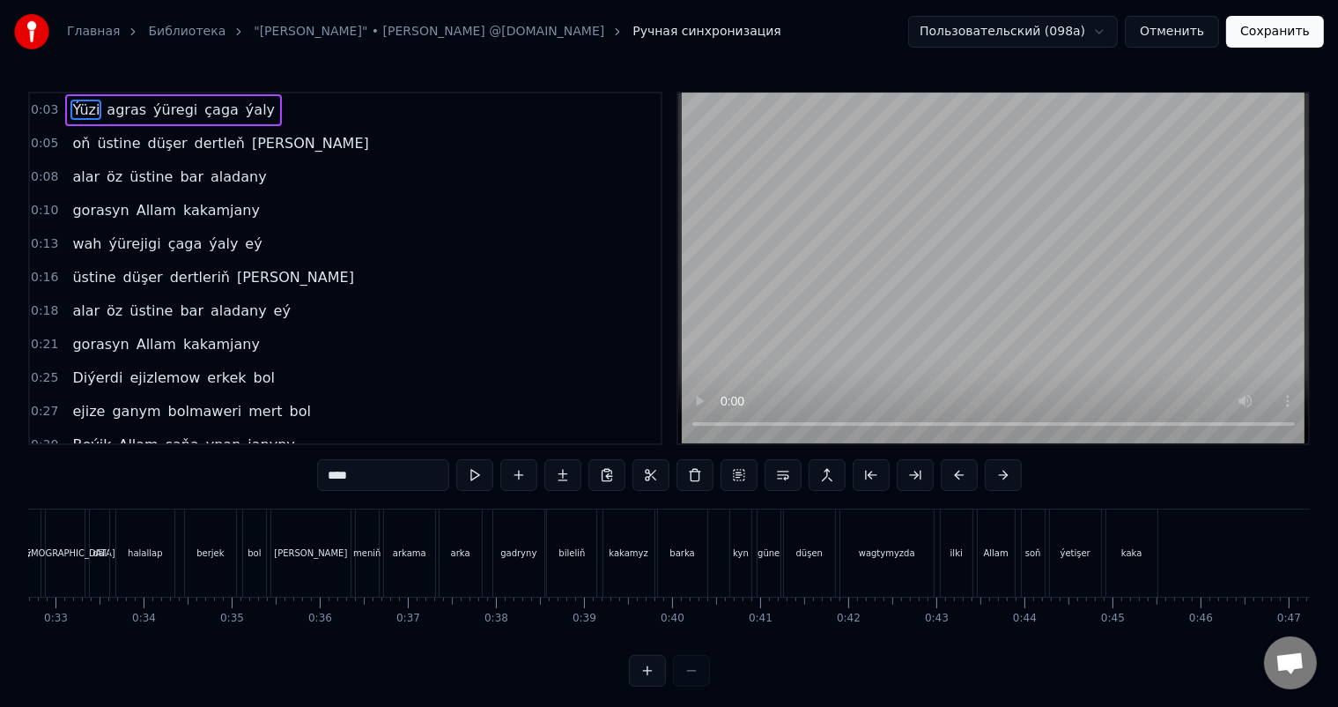
click at [1105, 33] on html "Главная Библиотека "Kakamjan Karaoke" • Yunus Amanow @hilli.karaoke.tm Ручная с…" at bounding box center [669, 357] width 1338 height 715
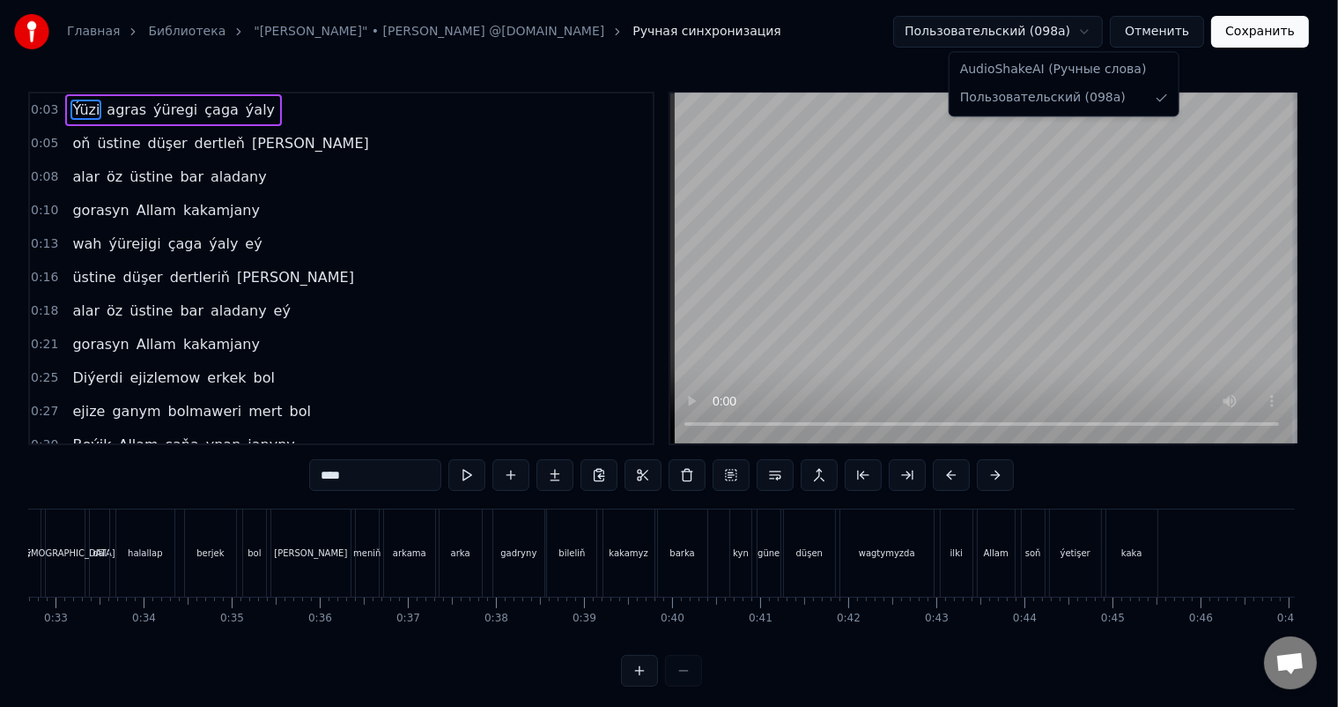
click at [1105, 33] on html "Главная Библиотека "Kakamjan Karaoke" • Yunus Amanow @hilli.karaoke.tm Ручная с…" at bounding box center [669, 357] width 1338 height 715
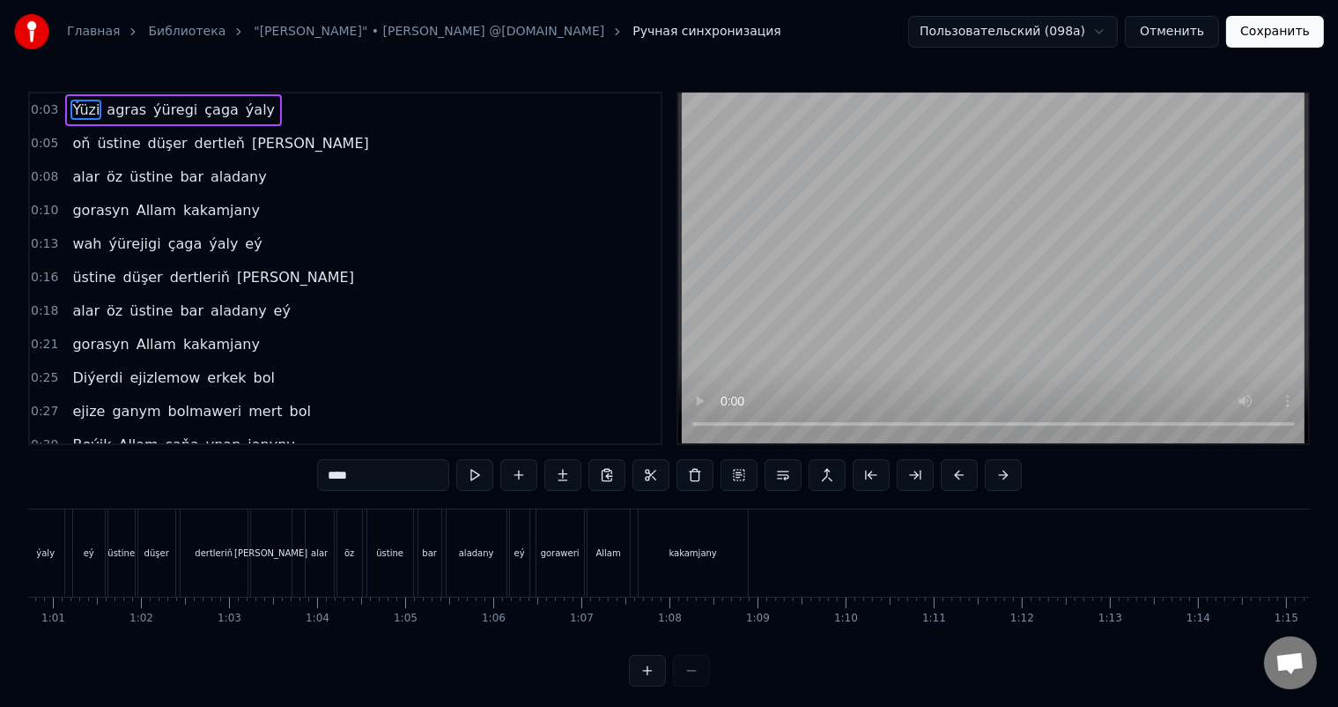
scroll to position [0, 5390]
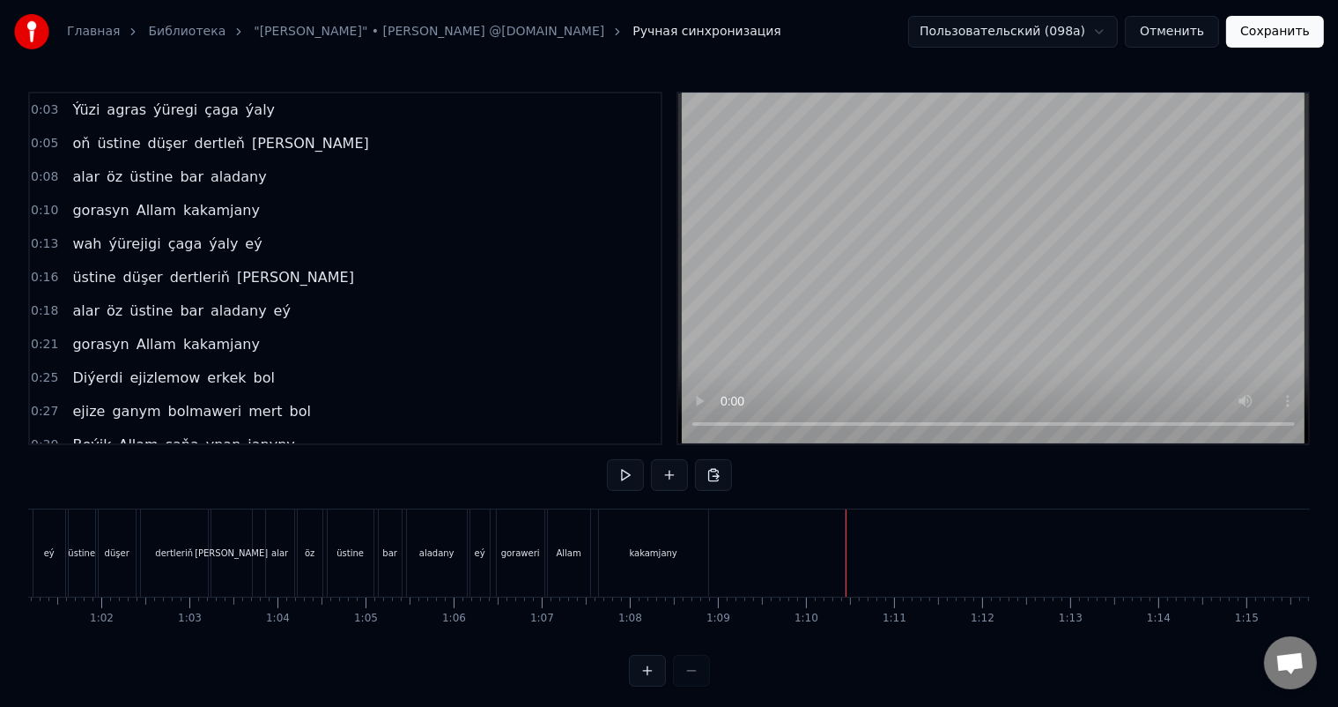
click at [678, 544] on div "kakamjany" at bounding box center [653, 552] width 109 height 87
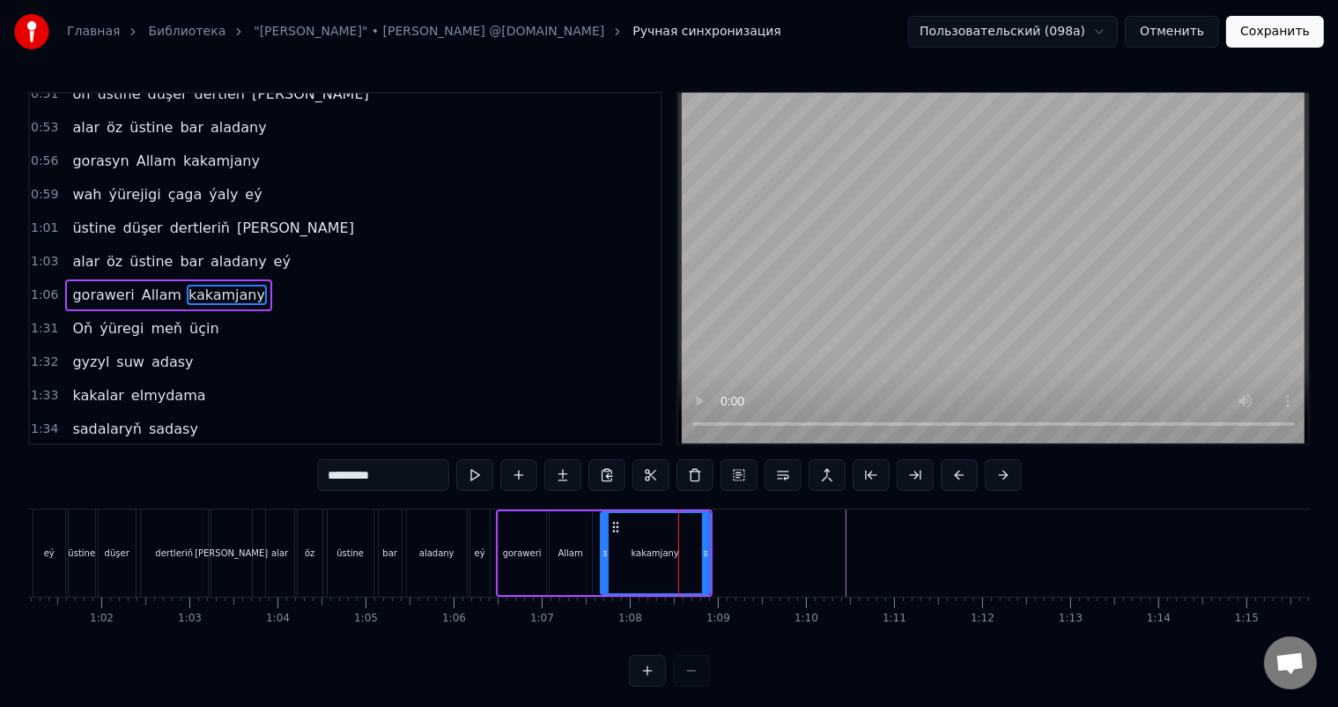
scroll to position [586, 0]
drag, startPoint x: 705, startPoint y: 547, endPoint x: 811, endPoint y: 553, distance: 106.8
click at [811, 553] on icon at bounding box center [812, 553] width 7 height 14
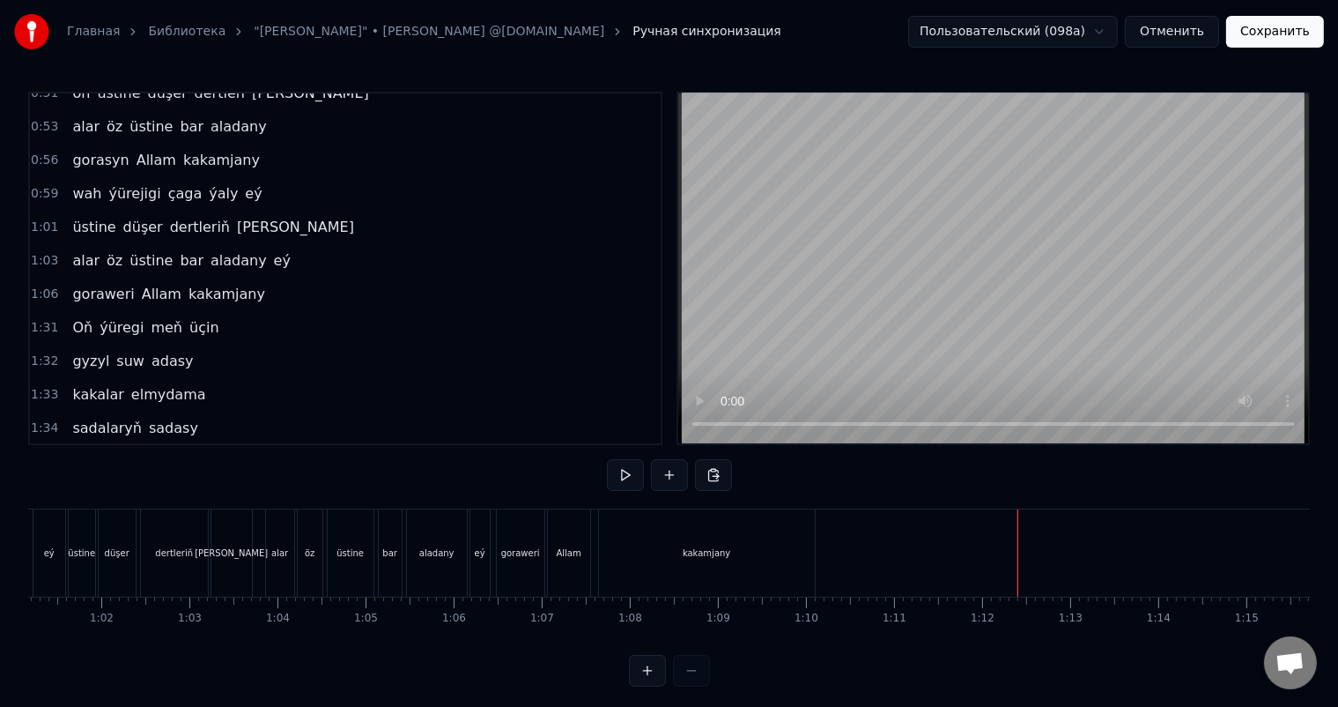
click at [787, 546] on div "kakamjany" at bounding box center [707, 552] width 216 height 87
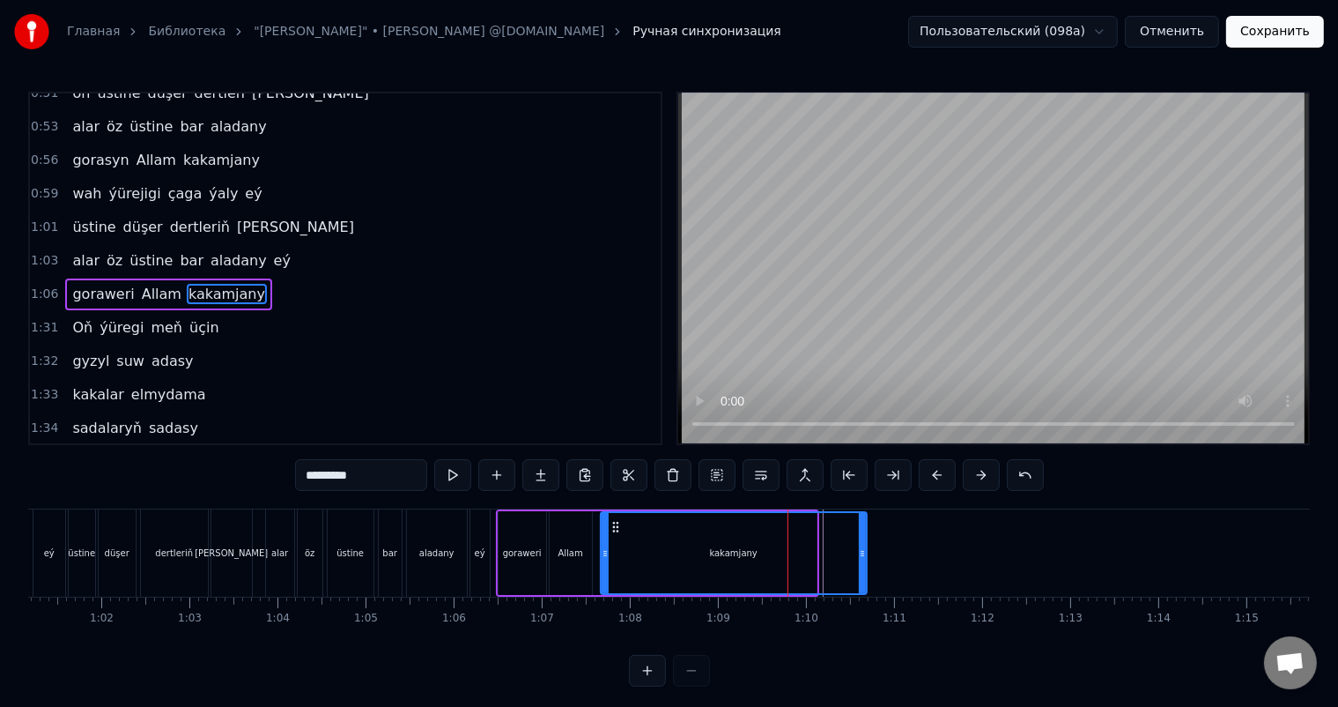
drag, startPoint x: 813, startPoint y: 548, endPoint x: 863, endPoint y: 546, distance: 50.3
click at [863, 546] on icon at bounding box center [862, 553] width 7 height 14
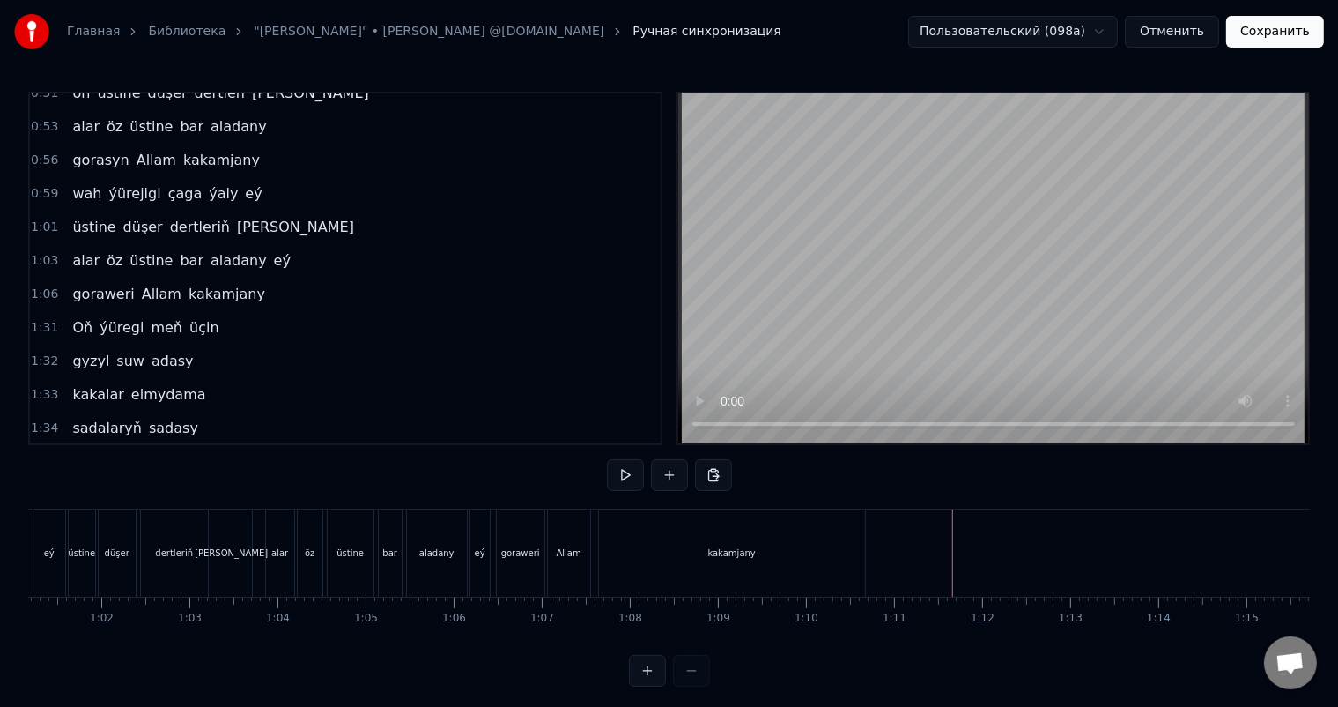
click at [778, 547] on div "kakamjany" at bounding box center [732, 552] width 266 height 87
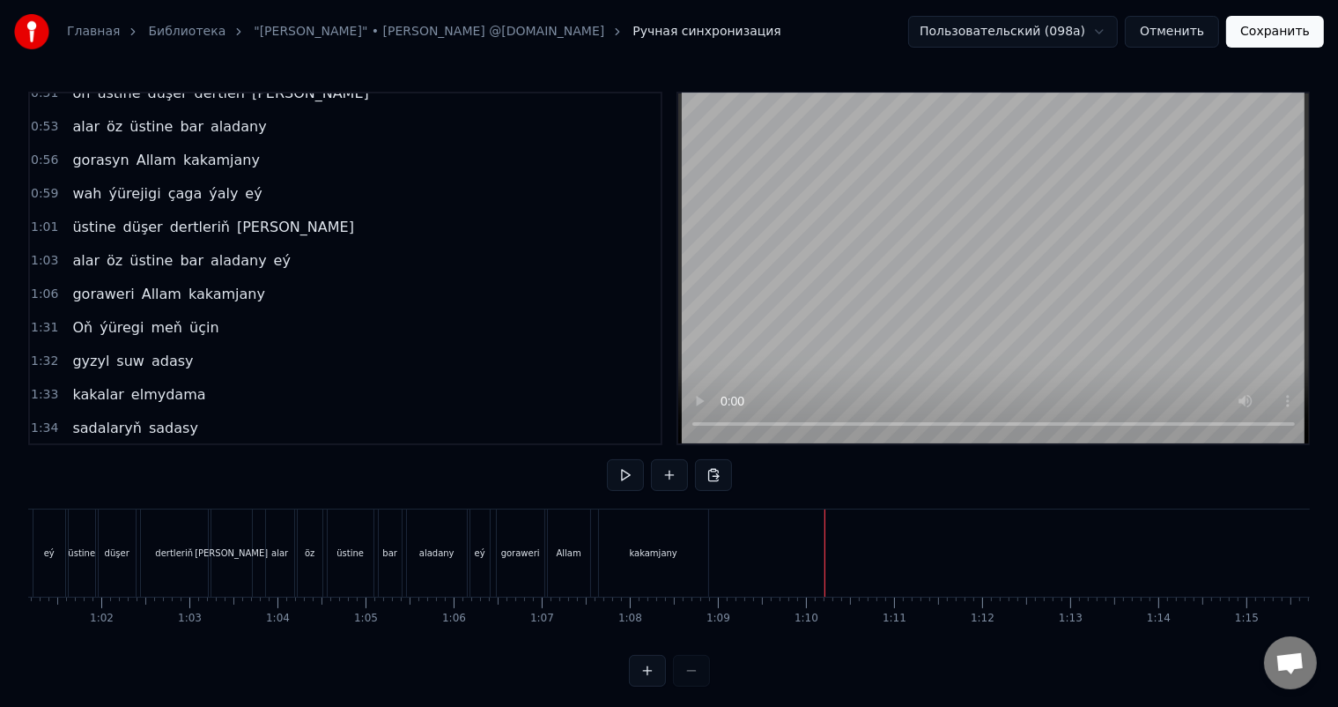
click at [648, 546] on div "kakamjany" at bounding box center [653, 552] width 48 height 13
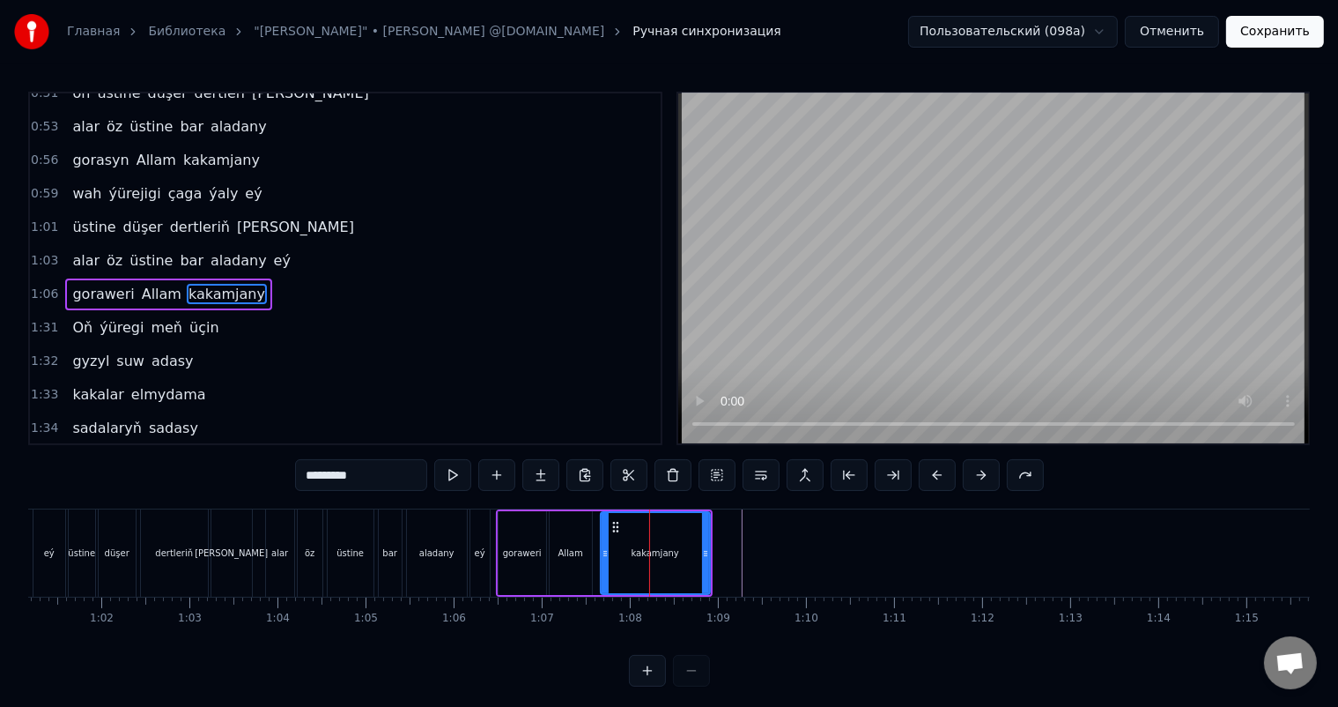
click at [512, 524] on div "goraweri" at bounding box center [523, 553] width 48 height 84
type input "********"
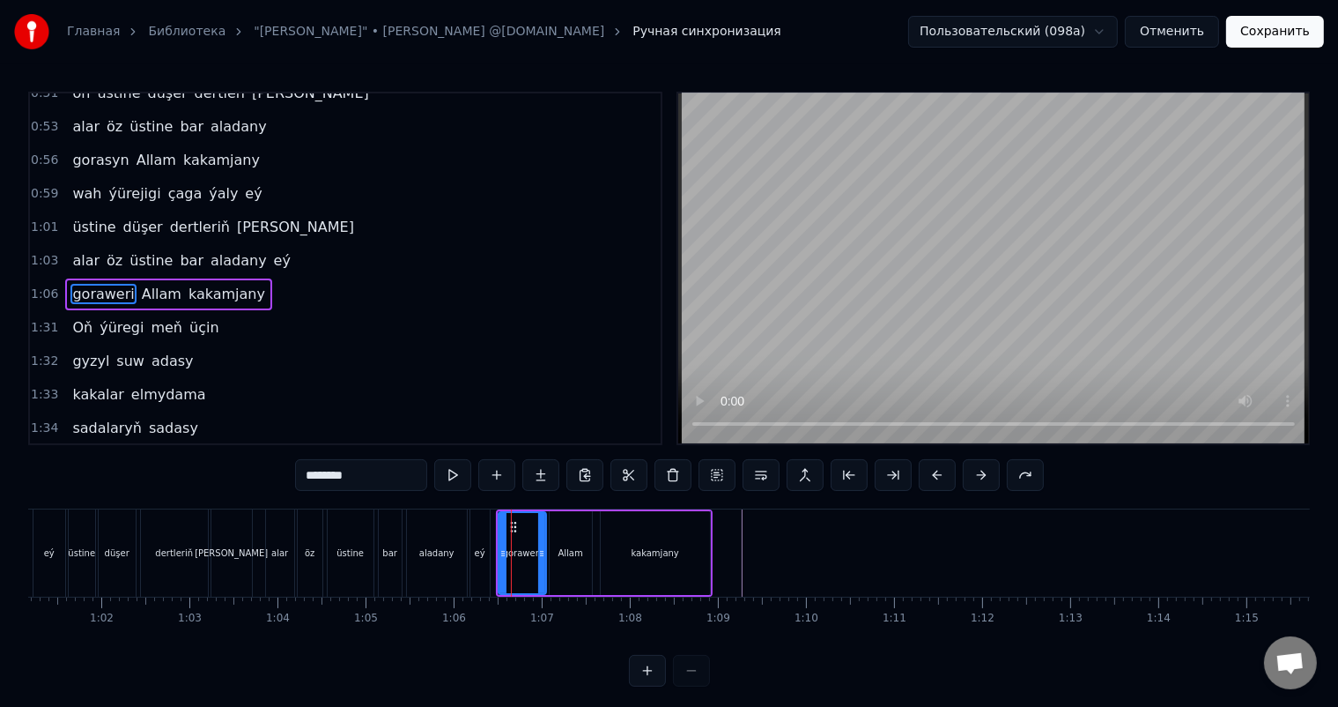
click at [70, 284] on span "goraweri" at bounding box center [102, 294] width 65 height 20
click at [511, 523] on icon at bounding box center [514, 527] width 14 height 14
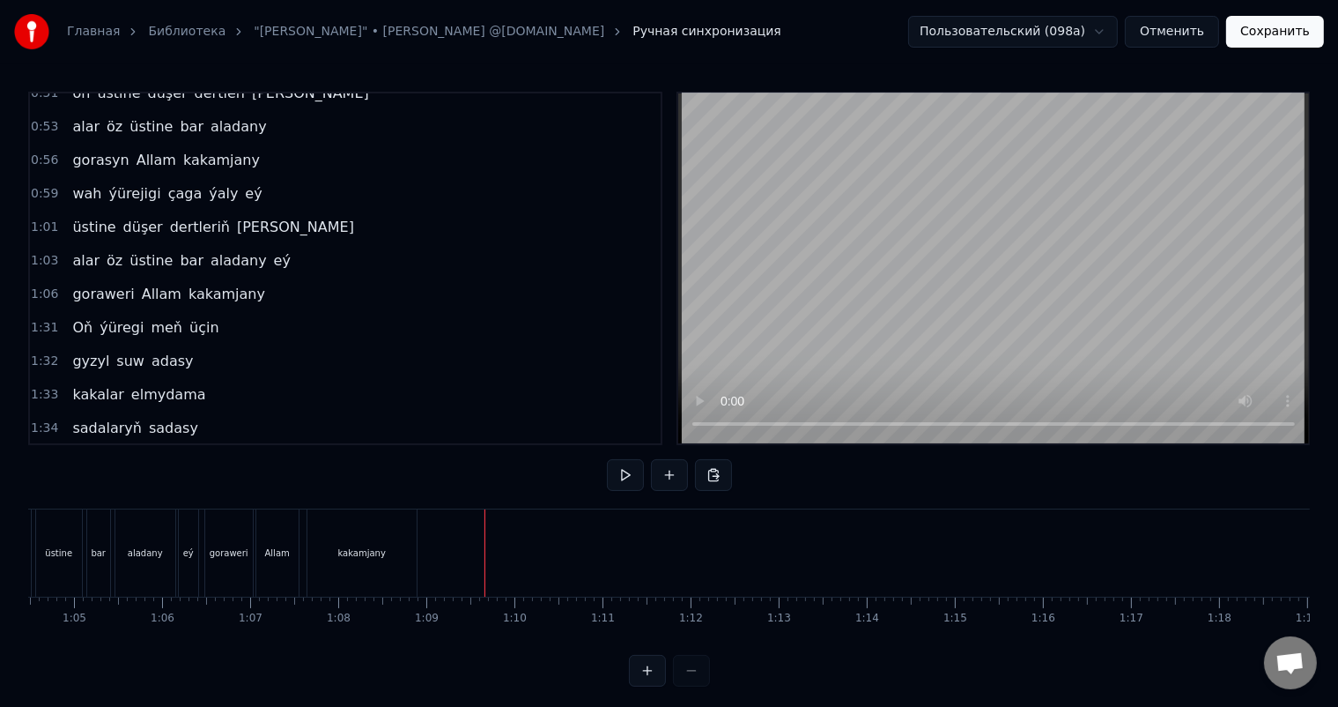
scroll to position [0, 5698]
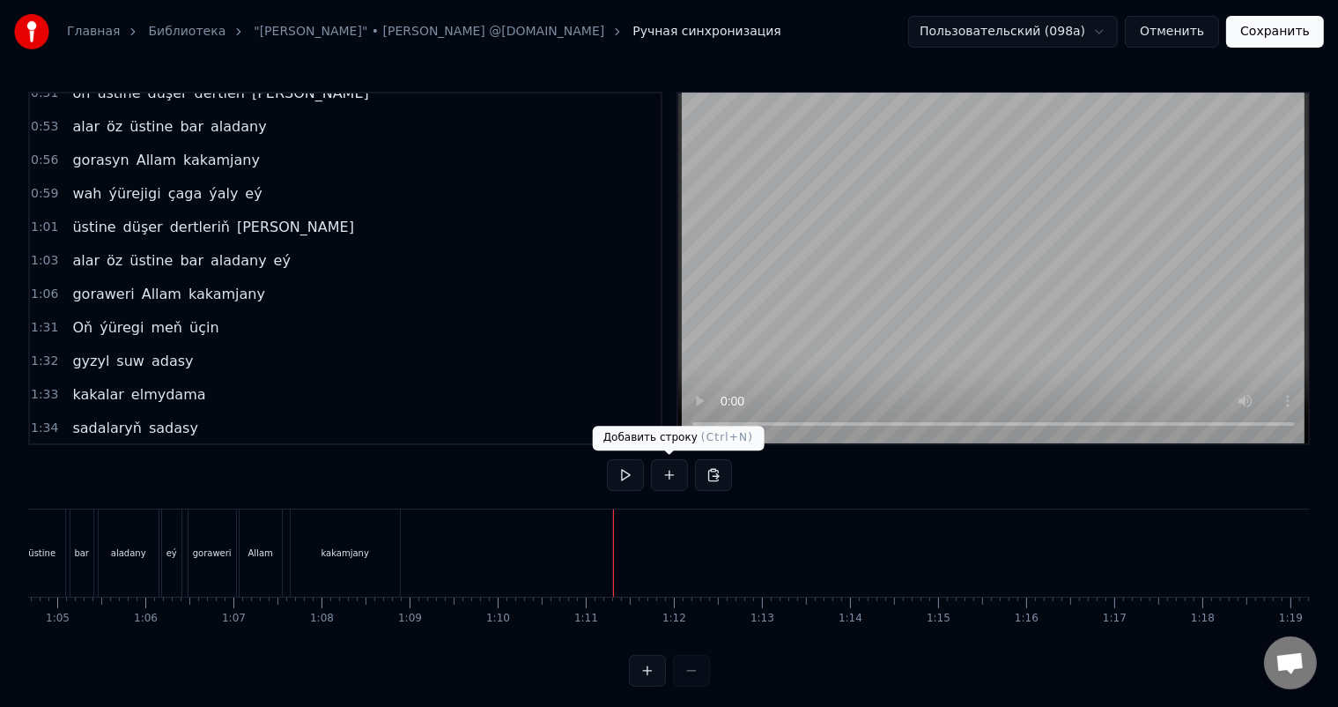
click at [665, 471] on button at bounding box center [669, 475] width 37 height 32
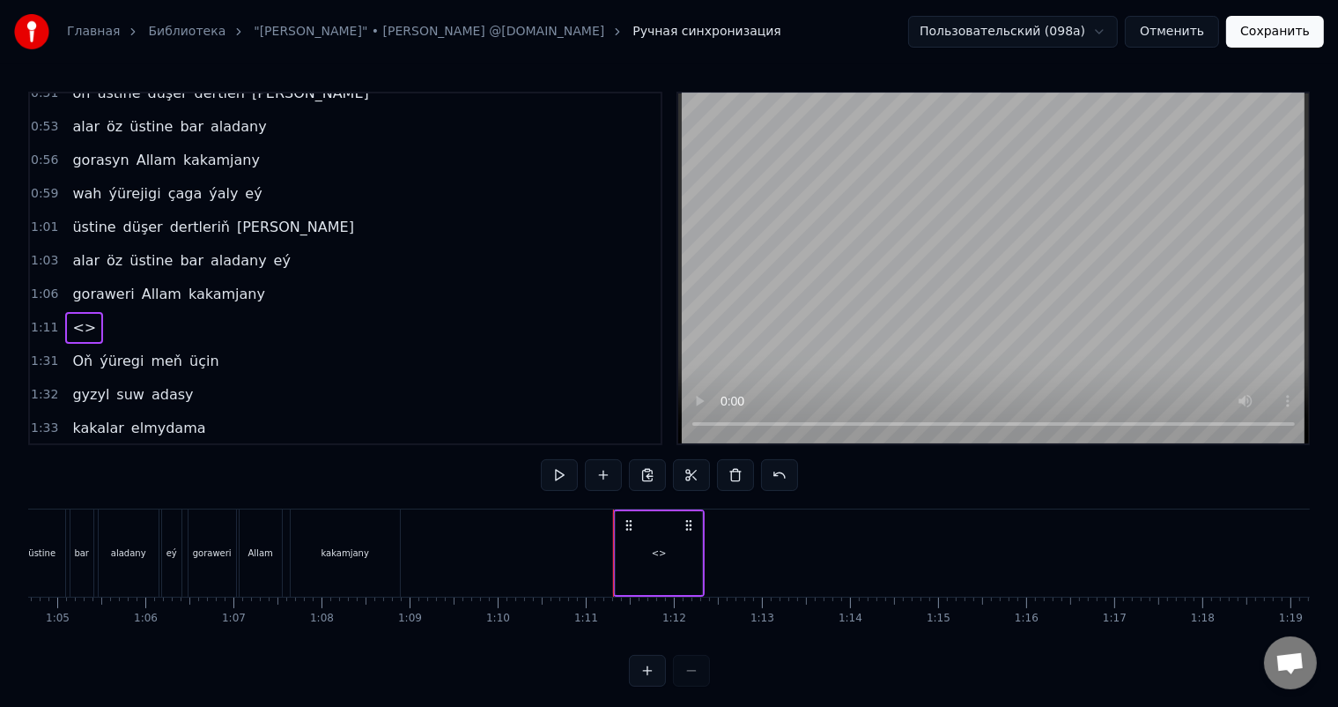
drag, startPoint x: 656, startPoint y: 525, endPoint x: 640, endPoint y: 525, distance: 15.9
click at [640, 525] on div "<>" at bounding box center [659, 553] width 86 height 84
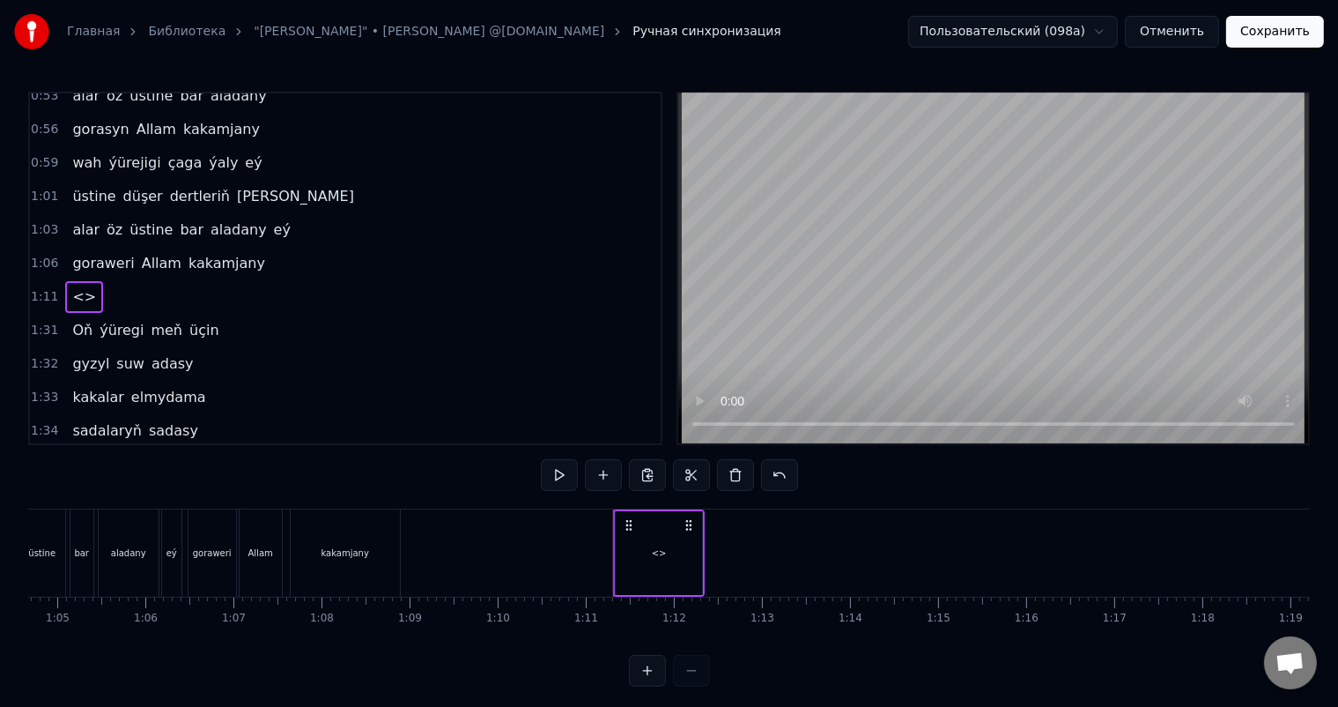
scroll to position [619, 0]
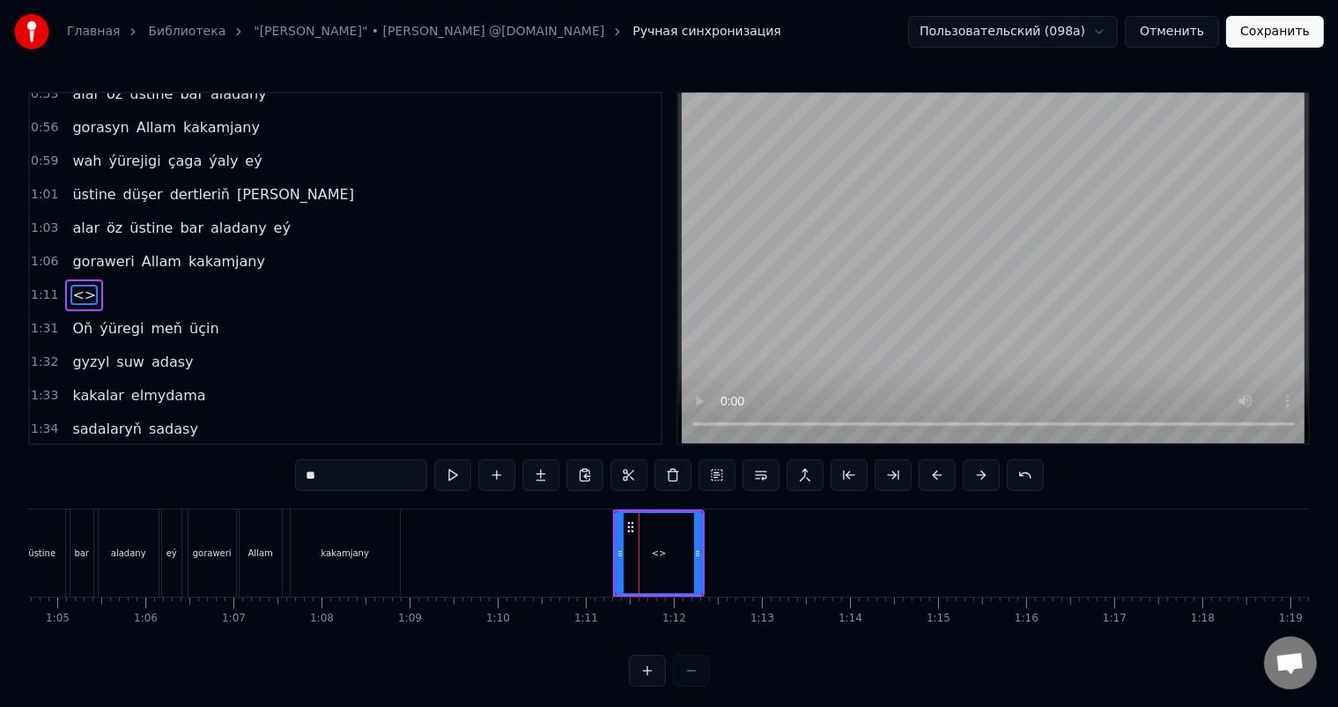
click at [664, 539] on div "<>" at bounding box center [659, 553] width 85 height 80
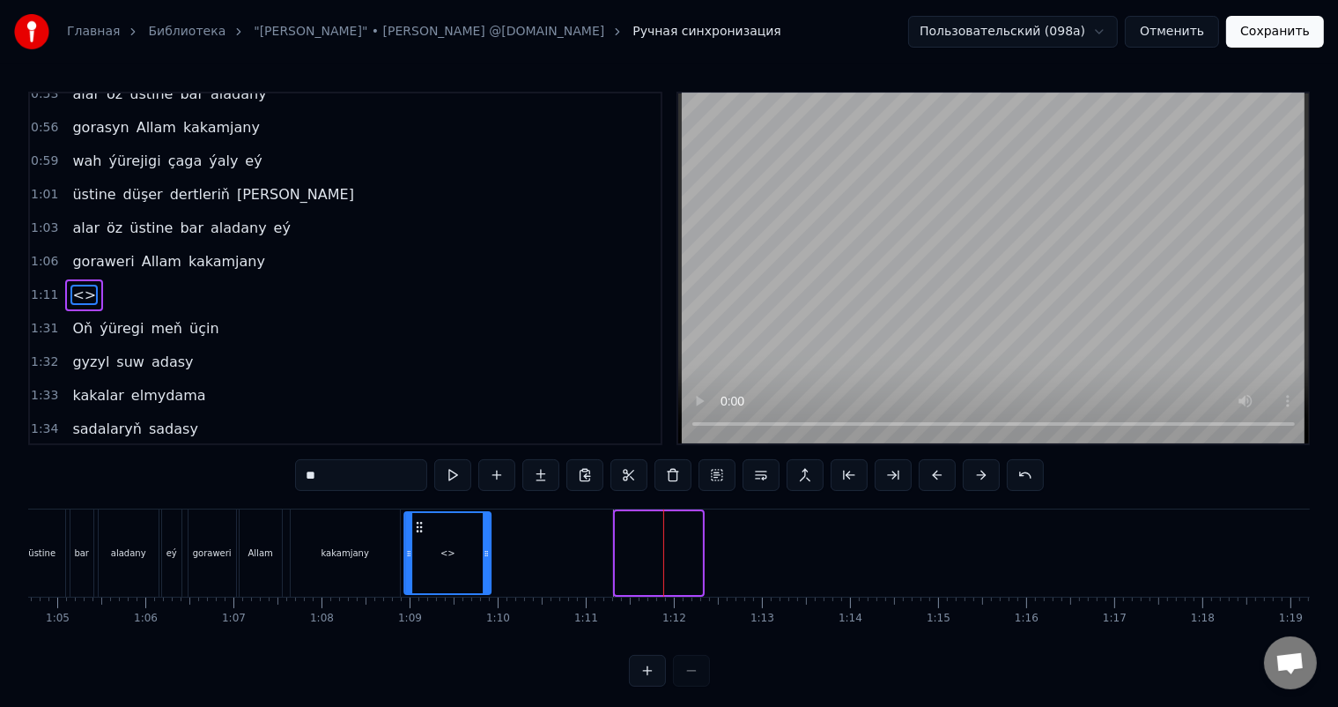
drag, startPoint x: 626, startPoint y: 522, endPoint x: 415, endPoint y: 519, distance: 211.5
click at [415, 520] on icon at bounding box center [419, 527] width 14 height 14
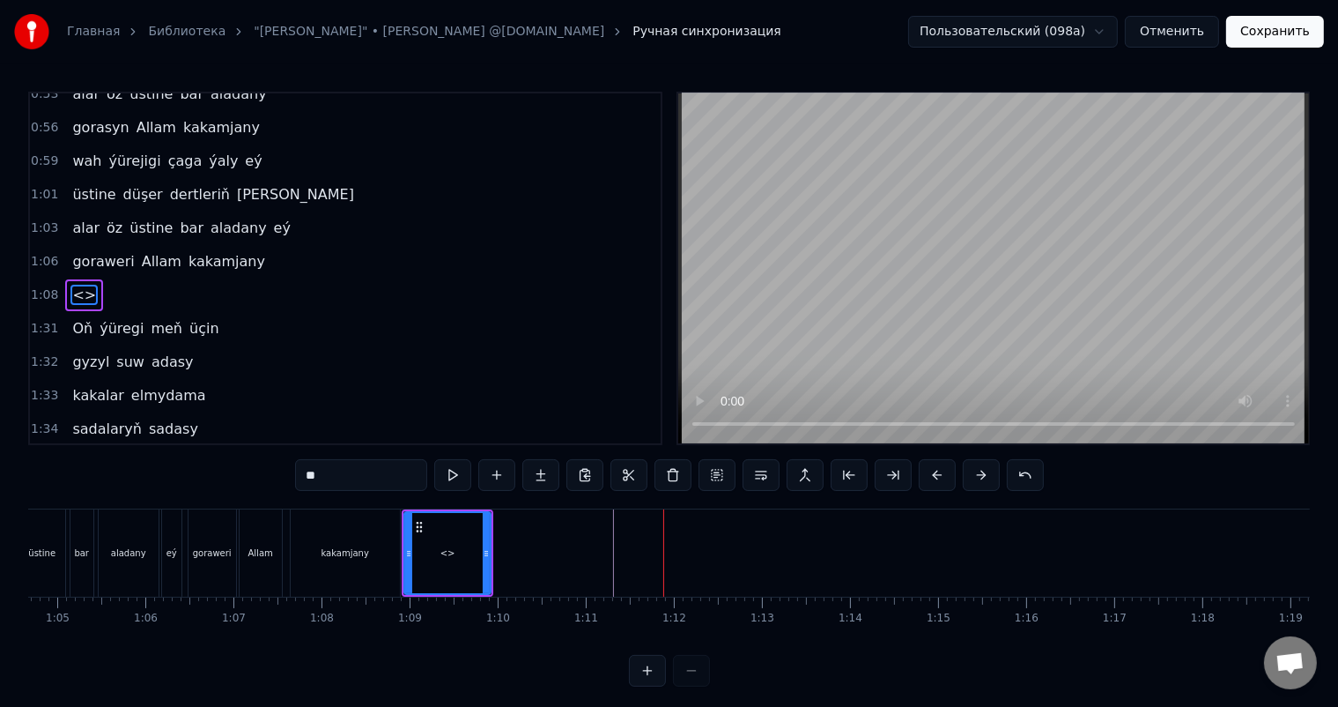
drag, startPoint x: 363, startPoint y: 481, endPoint x: 243, endPoint y: 479, distance: 119.8
click at [243, 479] on div "0:03 Ýüzi agras ýüregi çaga ýaly 0:05 oň üstine düşer dertleň bary 0:08 alar öz…" at bounding box center [669, 389] width 1282 height 595
click at [543, 541] on div at bounding box center [1340, 552] width 14020 height 87
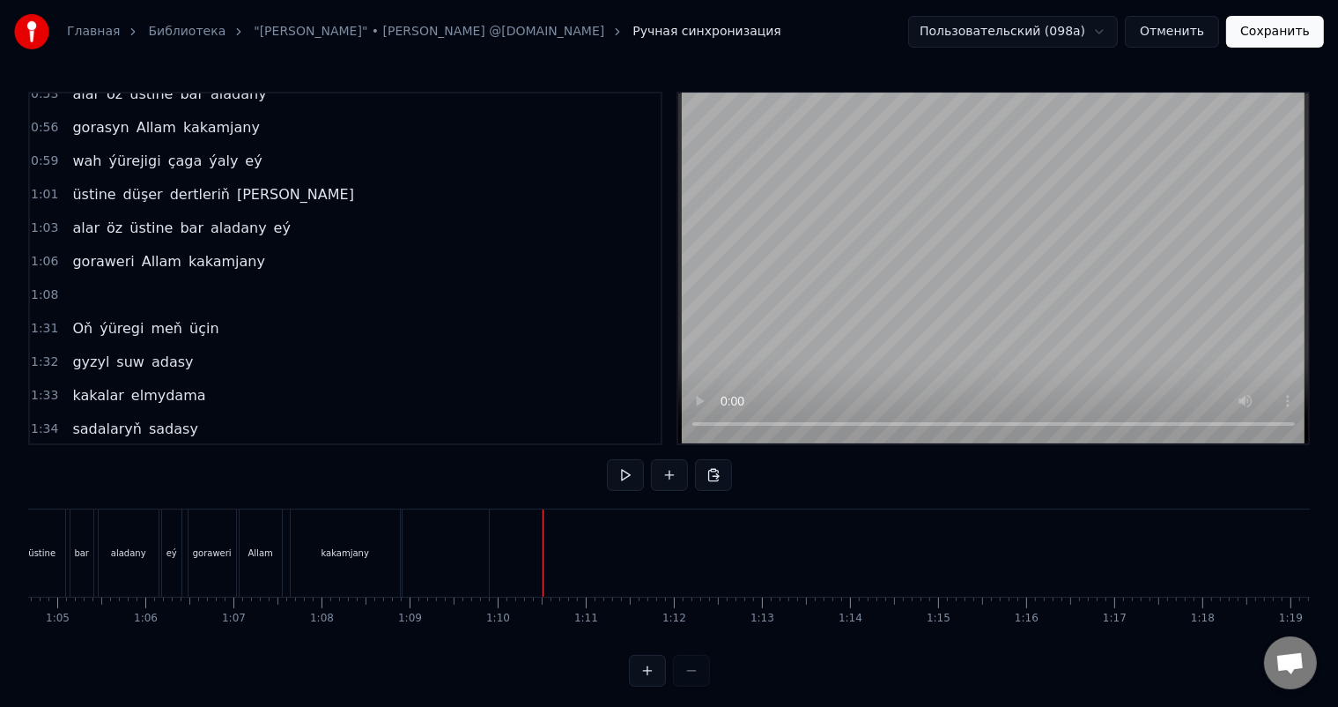
click at [423, 540] on div at bounding box center [446, 552] width 86 height 87
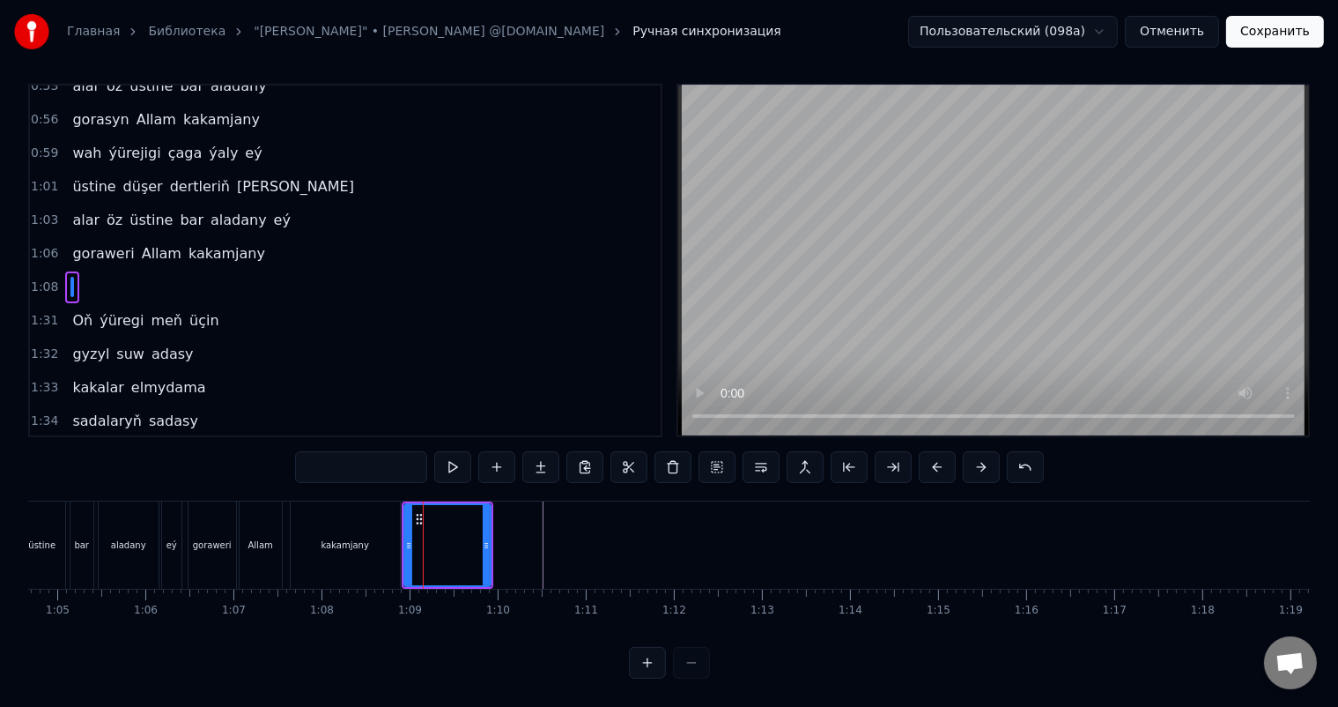
scroll to position [23, 0]
click at [508, 513] on div at bounding box center [1340, 544] width 14020 height 87
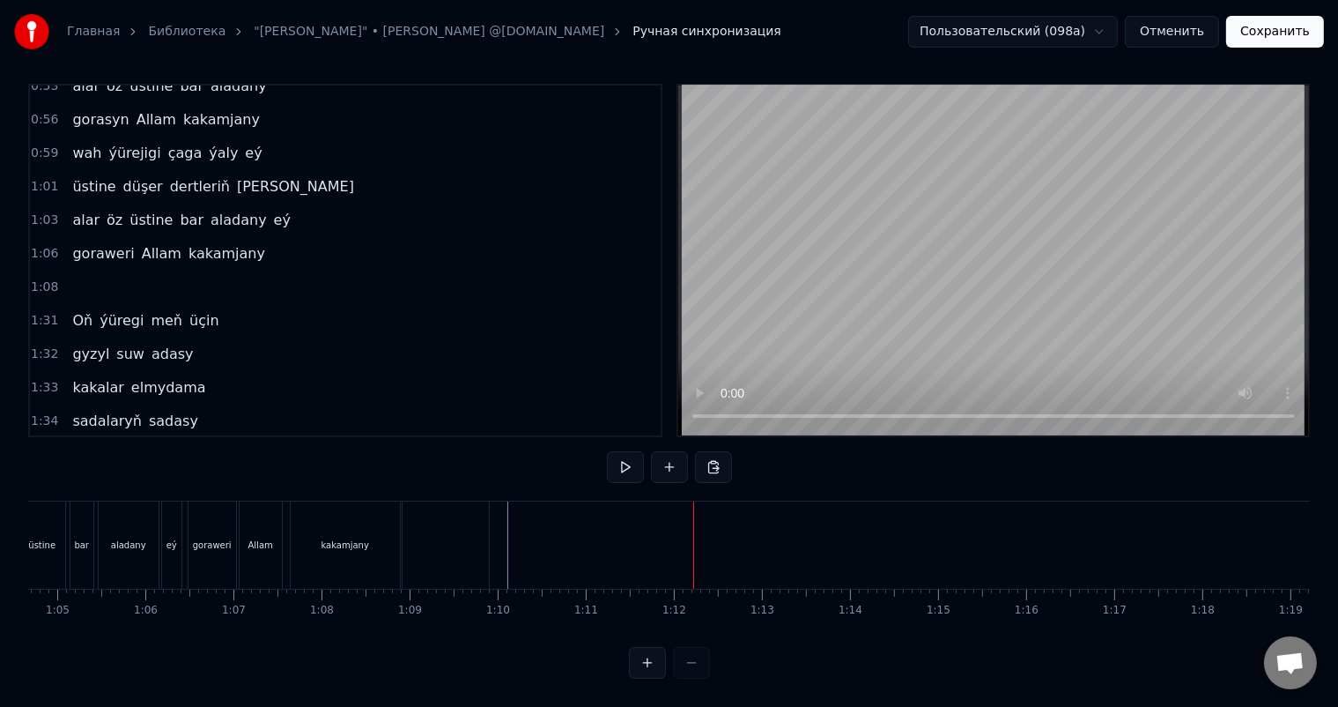
click at [463, 522] on div at bounding box center [446, 544] width 86 height 87
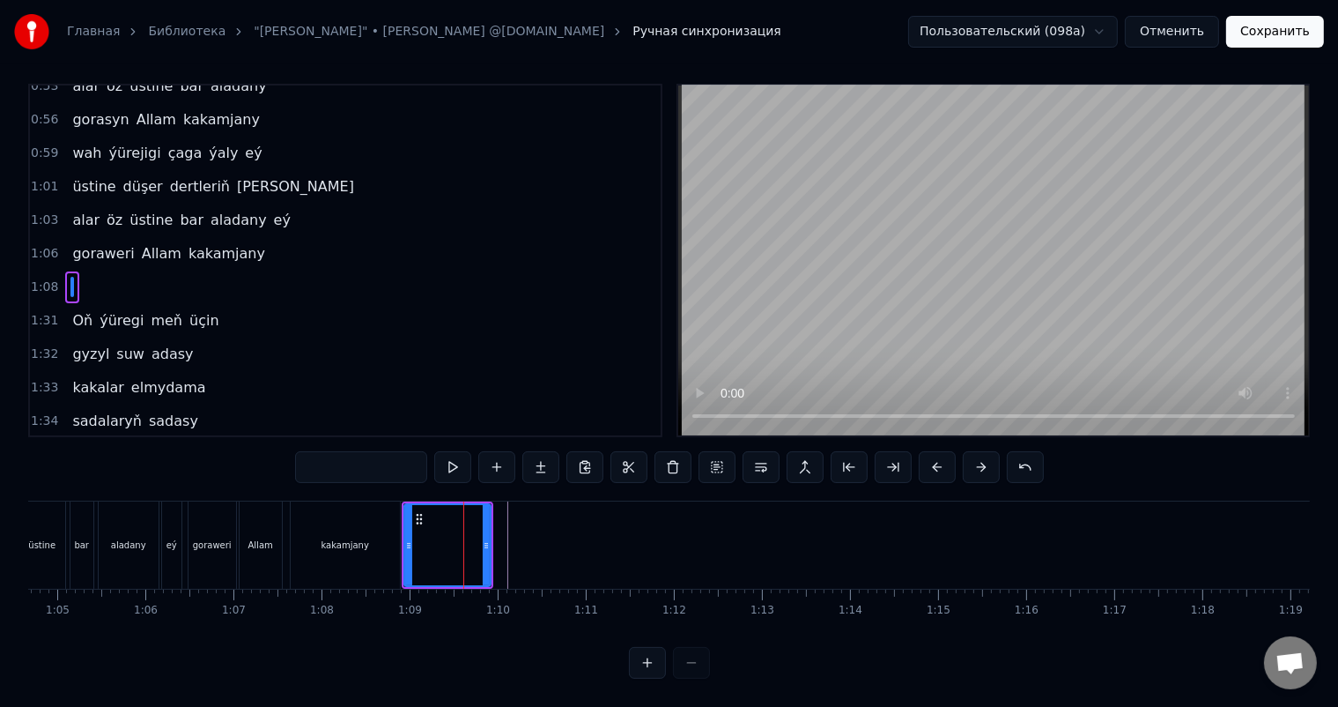
scroll to position [0, 0]
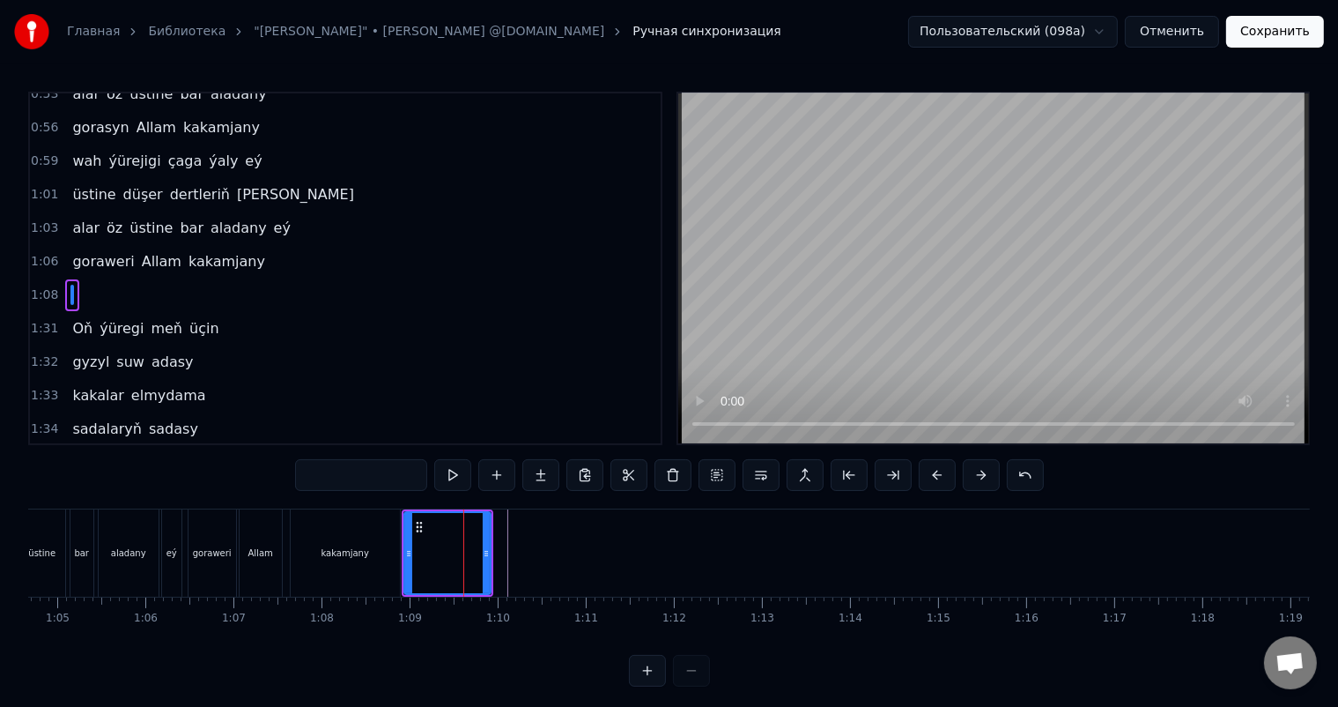
type input "**"
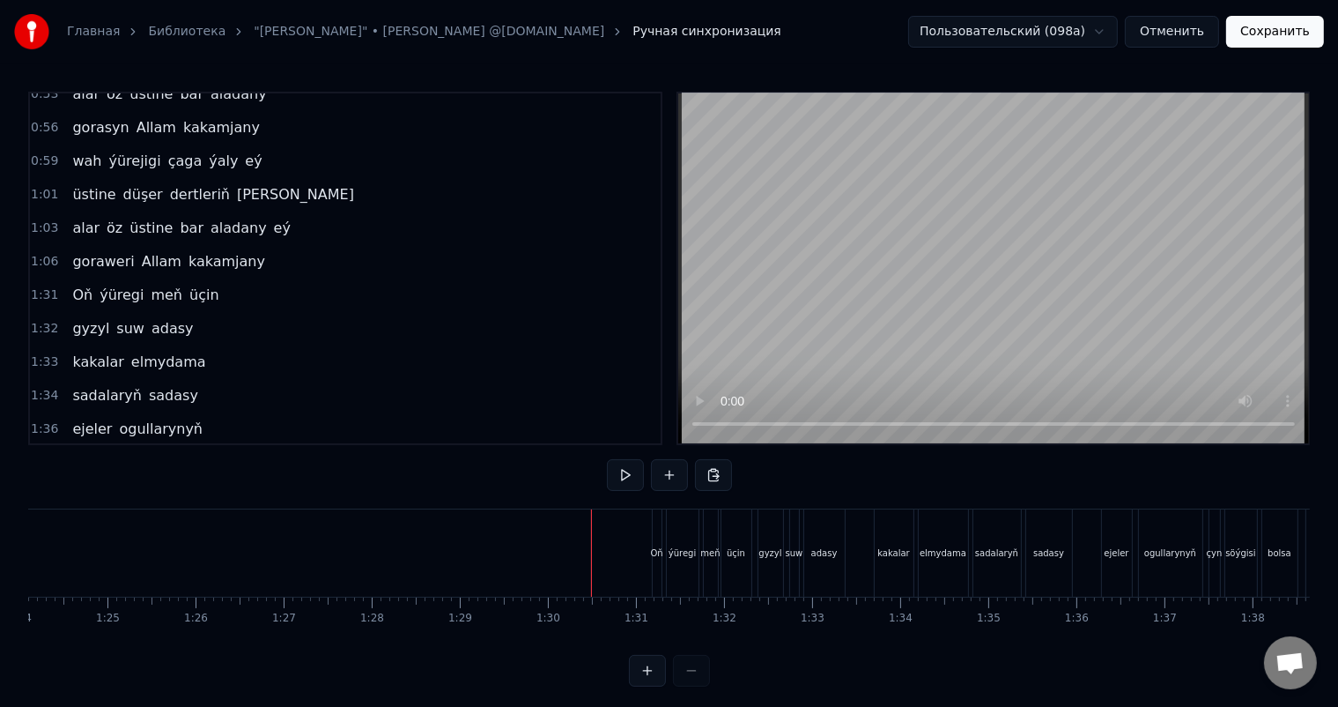
scroll to position [0, 7394]
drag, startPoint x: 742, startPoint y: 640, endPoint x: 718, endPoint y: 644, distance: 24.2
click at [718, 641] on div "Ýüzi agras ýüregi çaga ýaly oň üstine düşer dertleň bary alar öz üstine bar ala…" at bounding box center [669, 574] width 1282 height 132
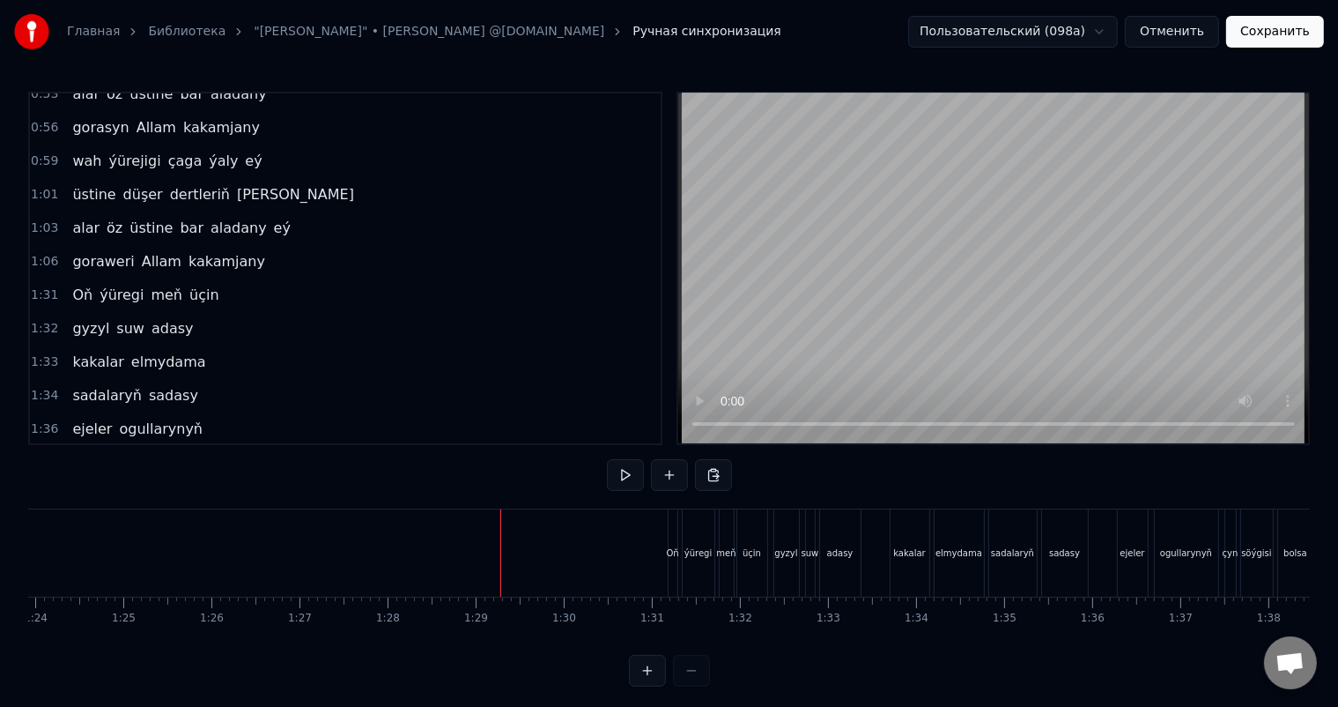
click at [393, 546] on div at bounding box center [393, 552] width 1 height 87
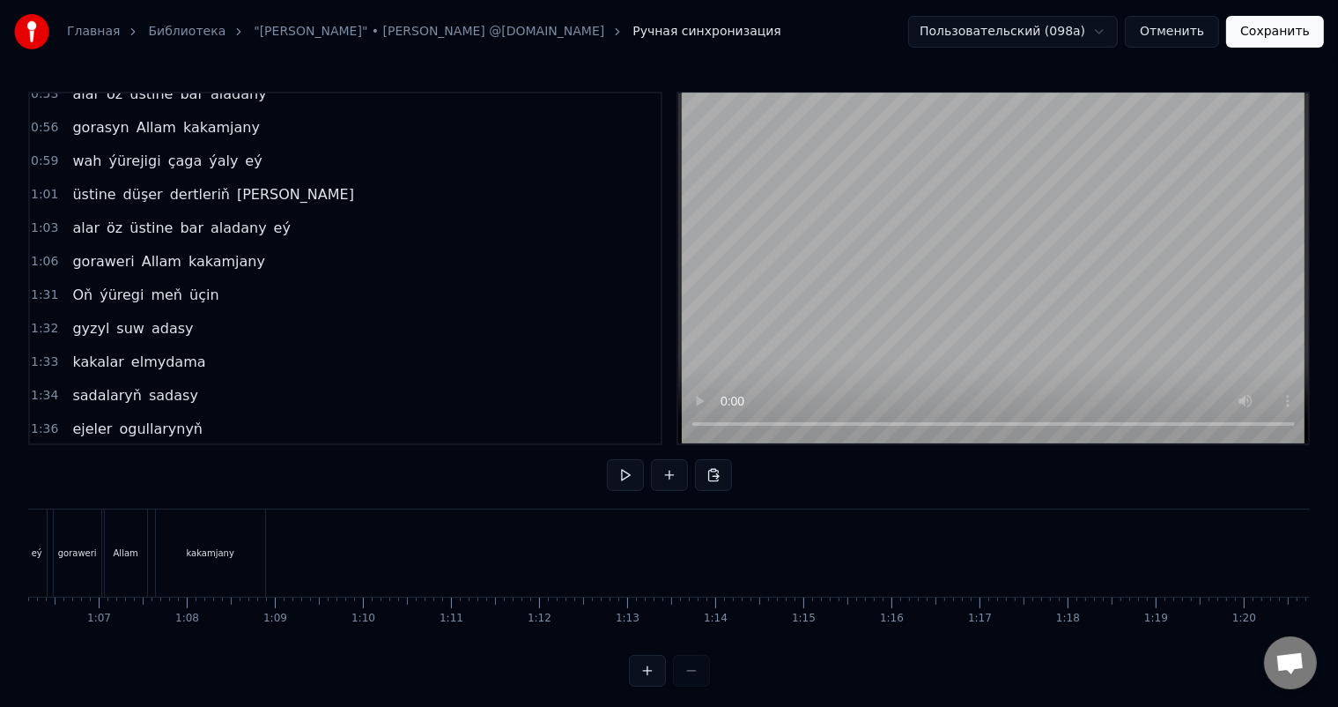
scroll to position [0, 5840]
click at [304, 545] on div at bounding box center [1198, 552] width 14020 height 87
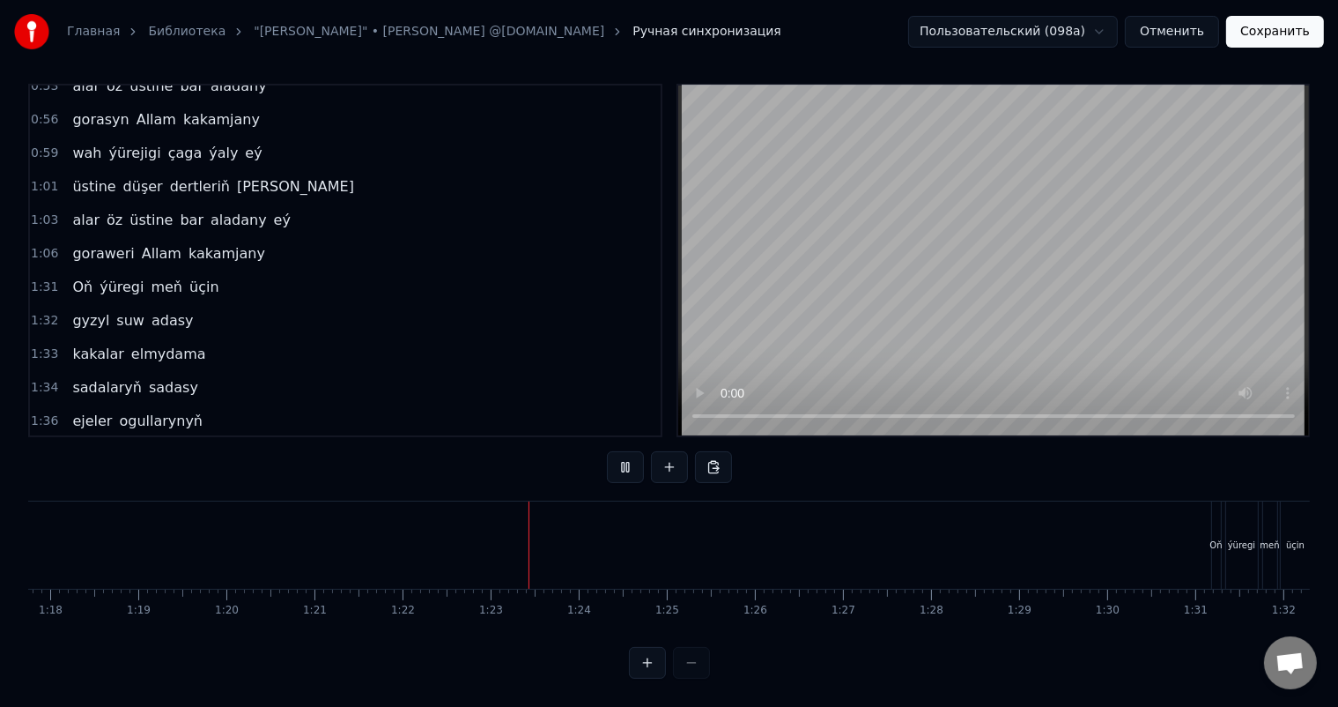
scroll to position [0, 6842]
click at [1190, 30] on button "Отменить" at bounding box center [1172, 32] width 94 height 32
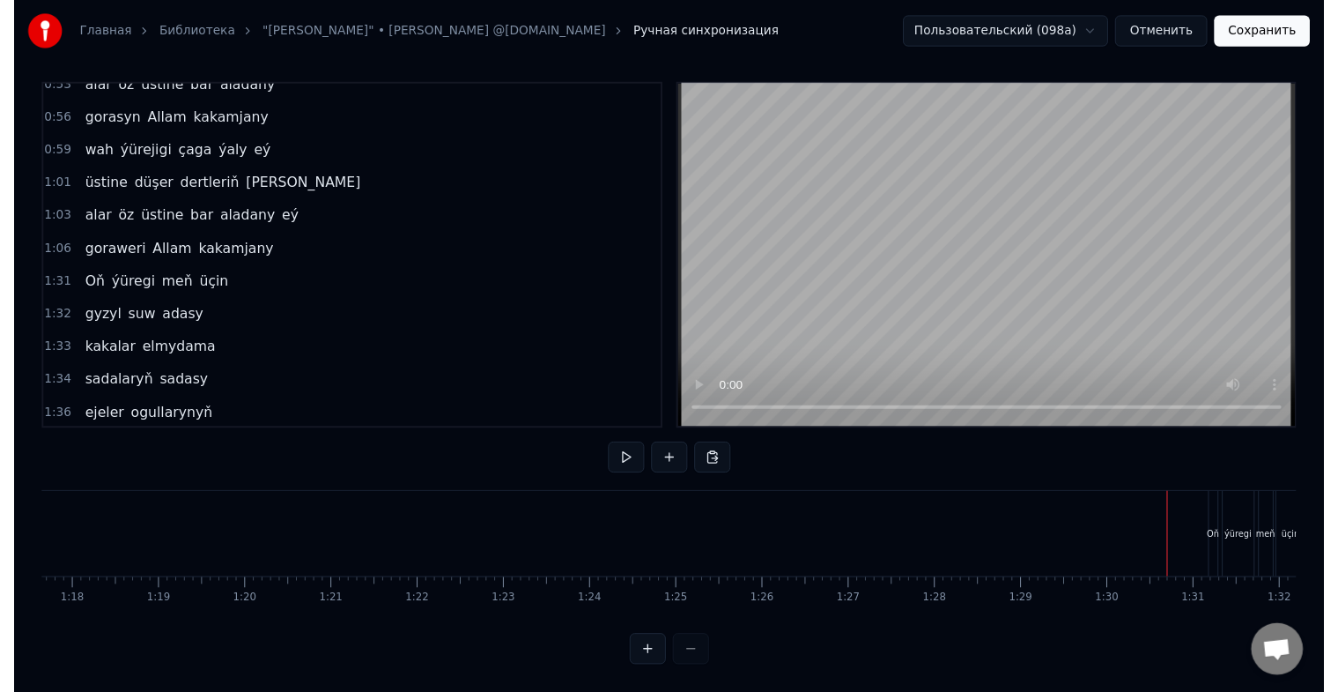
scroll to position [21, 0]
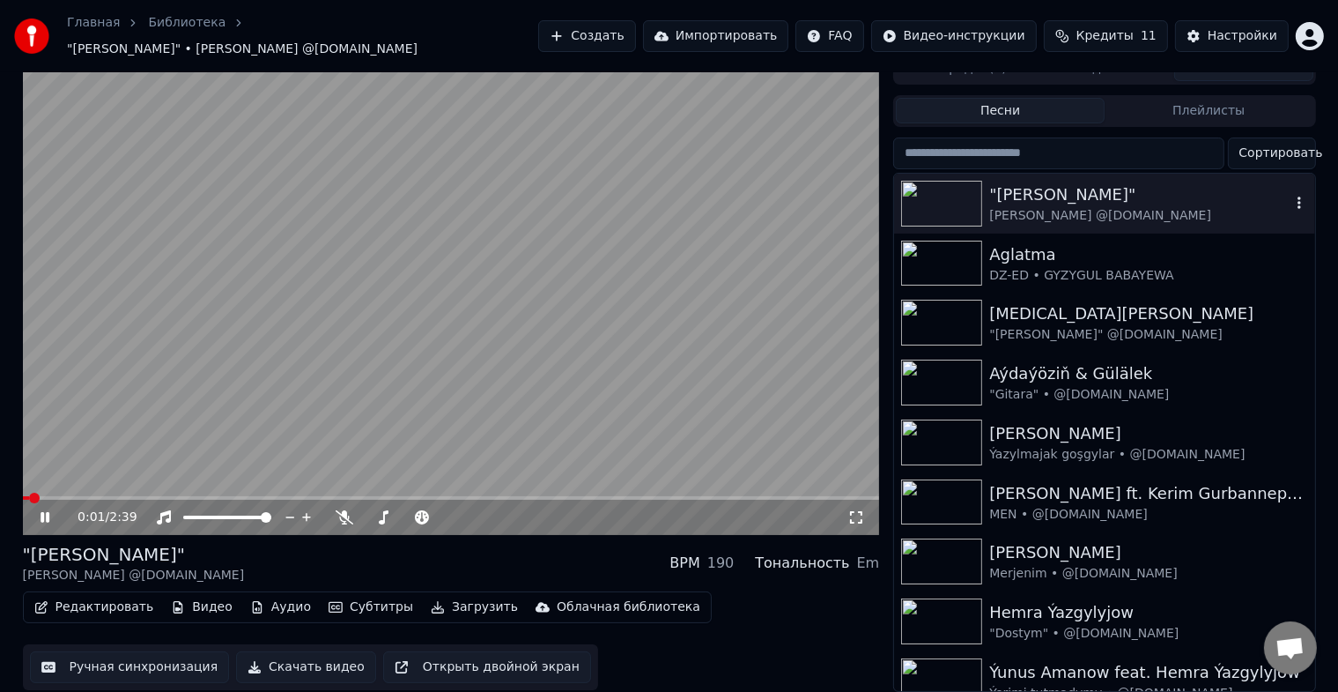
click at [962, 186] on img at bounding box center [941, 204] width 81 height 46
click at [46, 512] on icon at bounding box center [45, 517] width 9 height 11
click at [1220, 27] on div "Настройки" at bounding box center [1243, 36] width 70 height 18
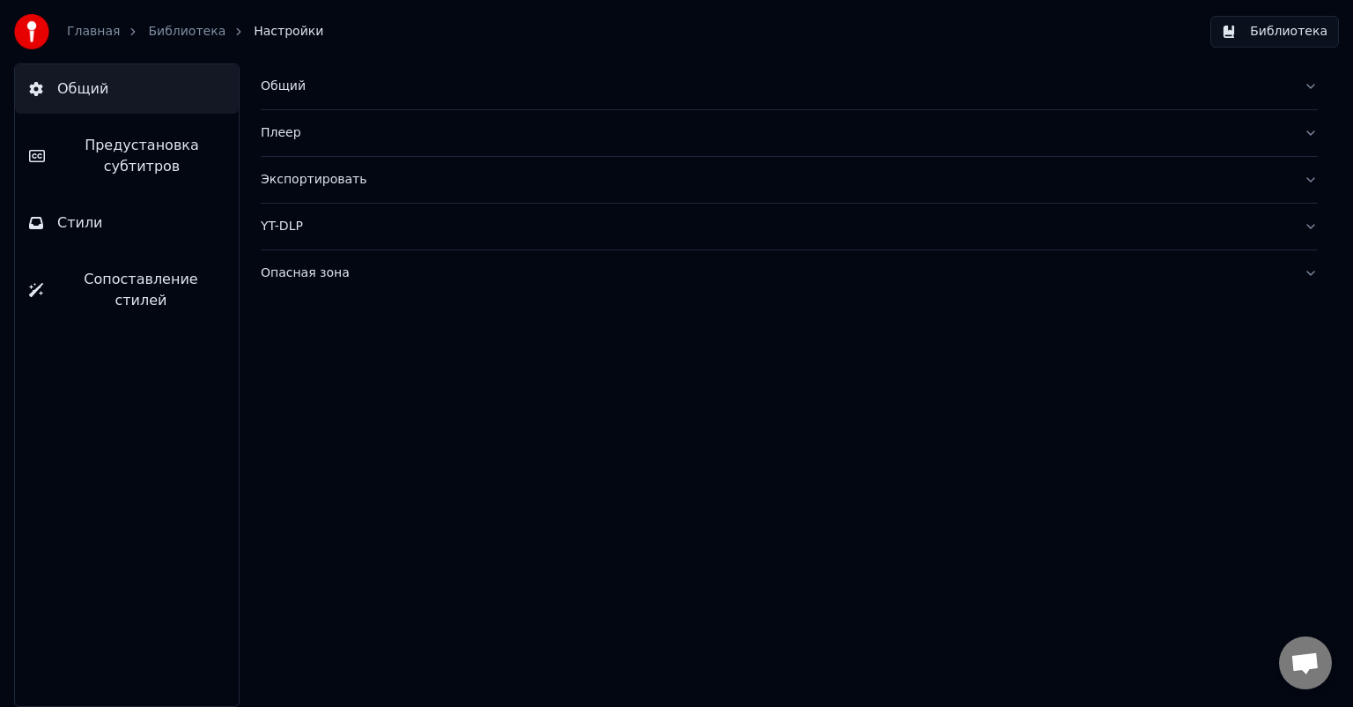
click at [130, 155] on span "Предустановка субтитров" at bounding box center [142, 156] width 166 height 42
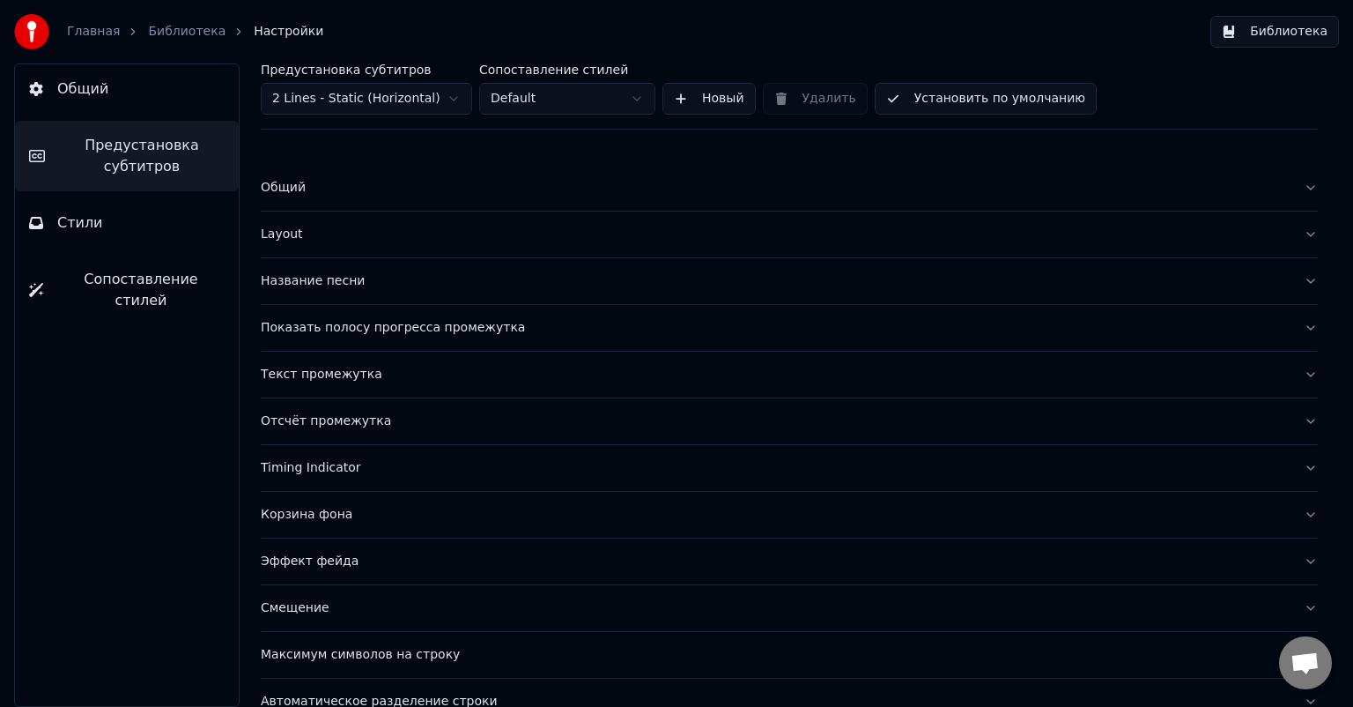
click at [367, 322] on div "Показать полосу прогресса промежутка" at bounding box center [775, 328] width 1029 height 18
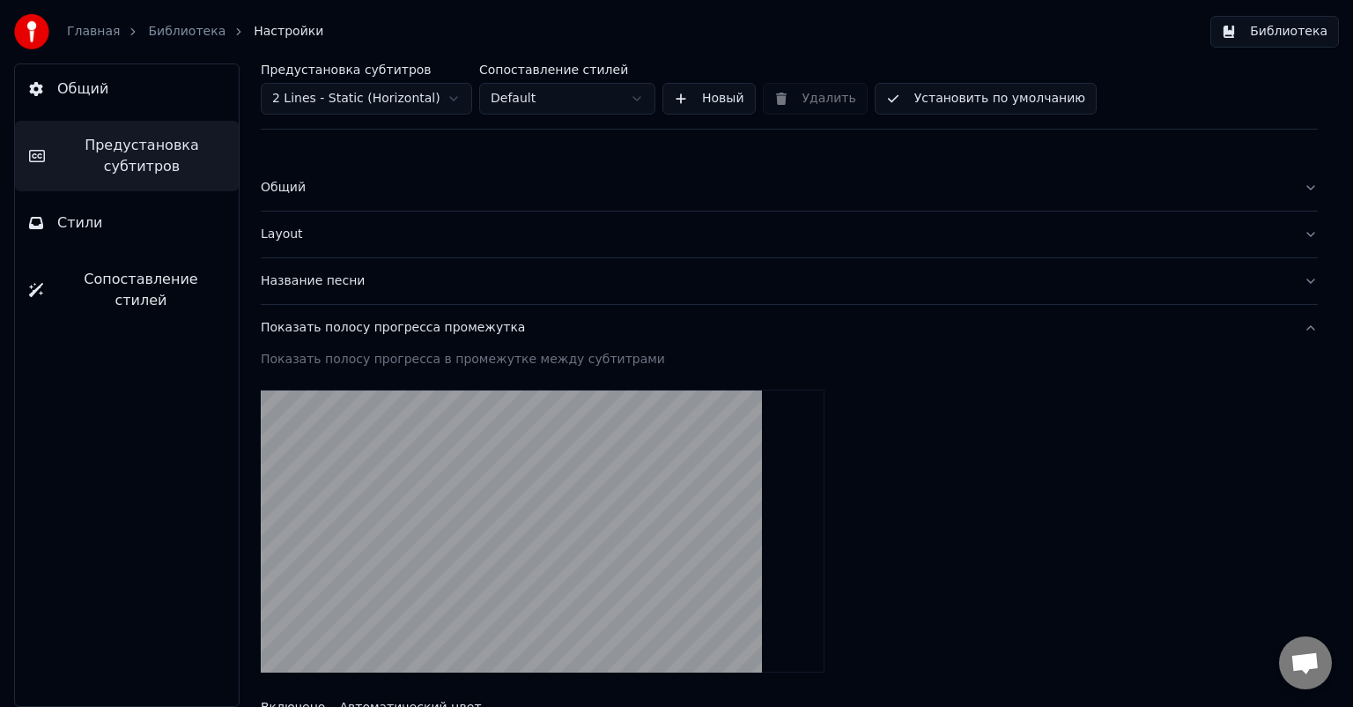
click at [127, 167] on span "Предустановка субтитров" at bounding box center [142, 156] width 166 height 42
click at [116, 78] on button "Общий" at bounding box center [127, 88] width 224 height 49
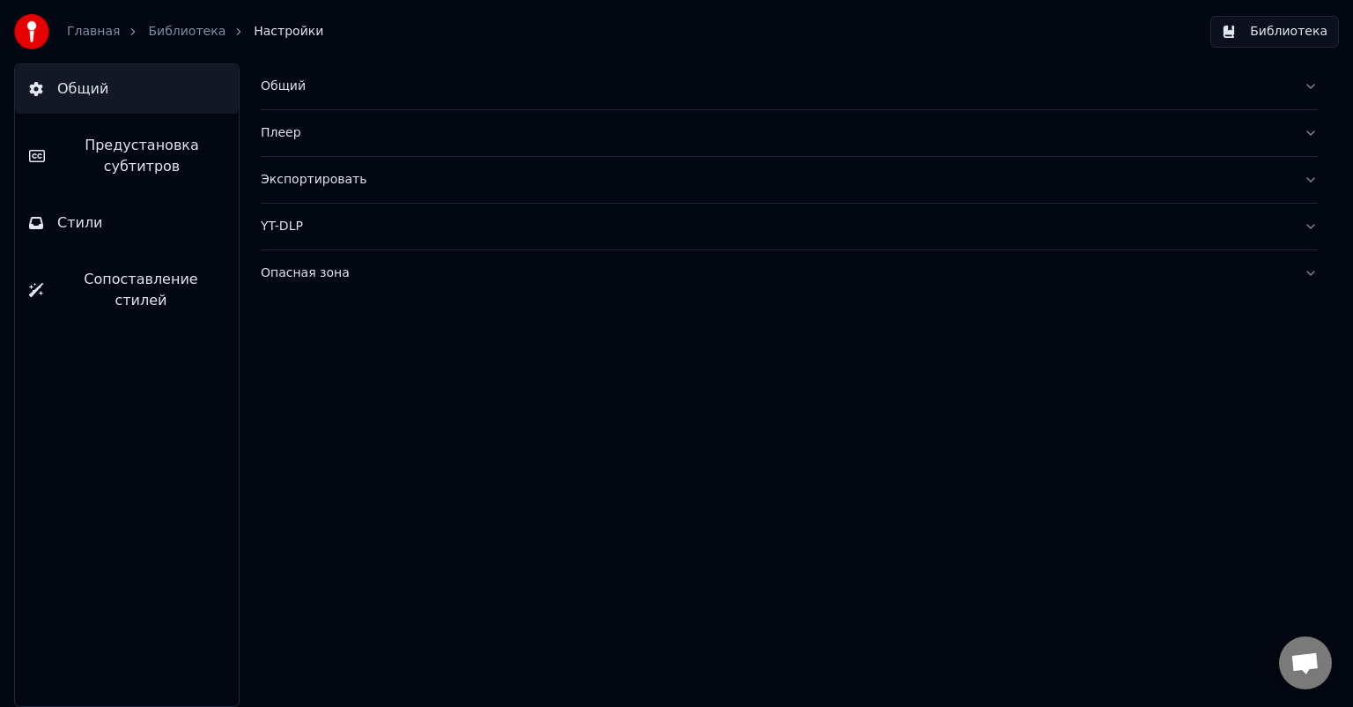
click at [106, 153] on span "Предустановка субтитров" at bounding box center [142, 156] width 166 height 42
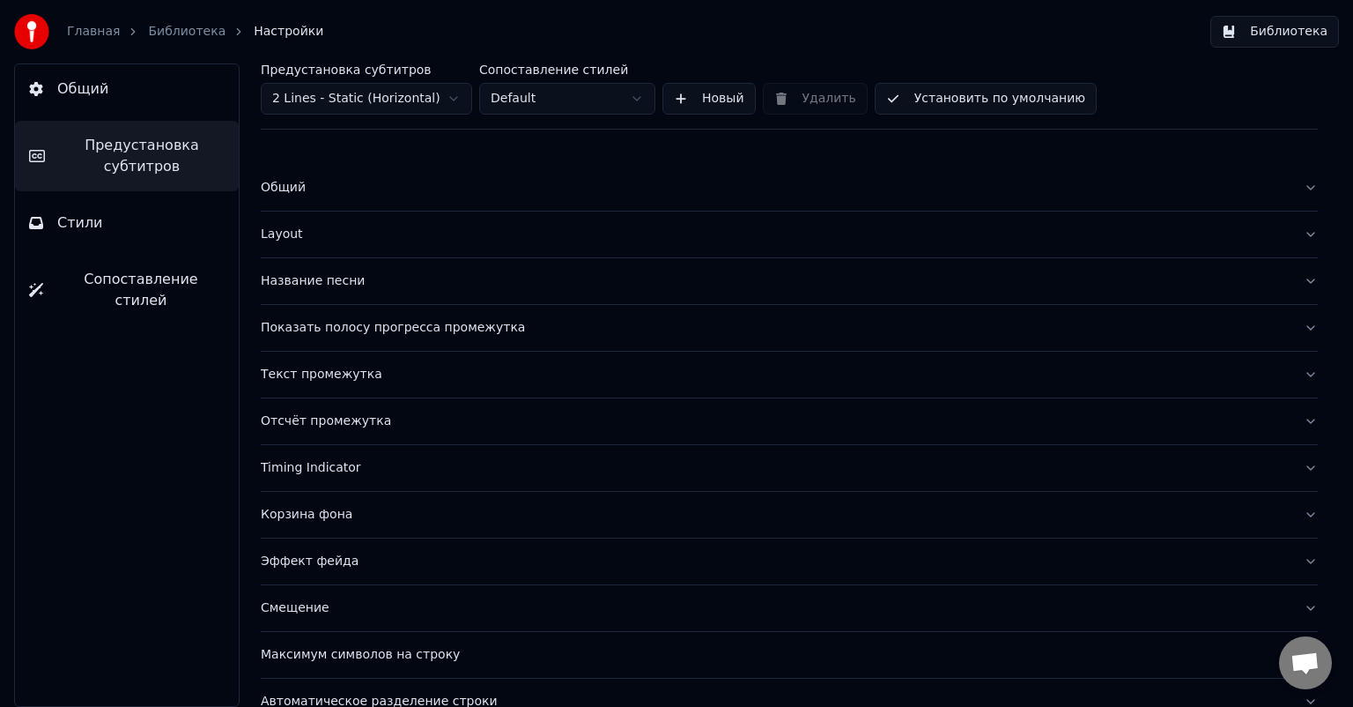
click at [394, 324] on div "Показать полосу прогресса промежутка" at bounding box center [775, 328] width 1029 height 18
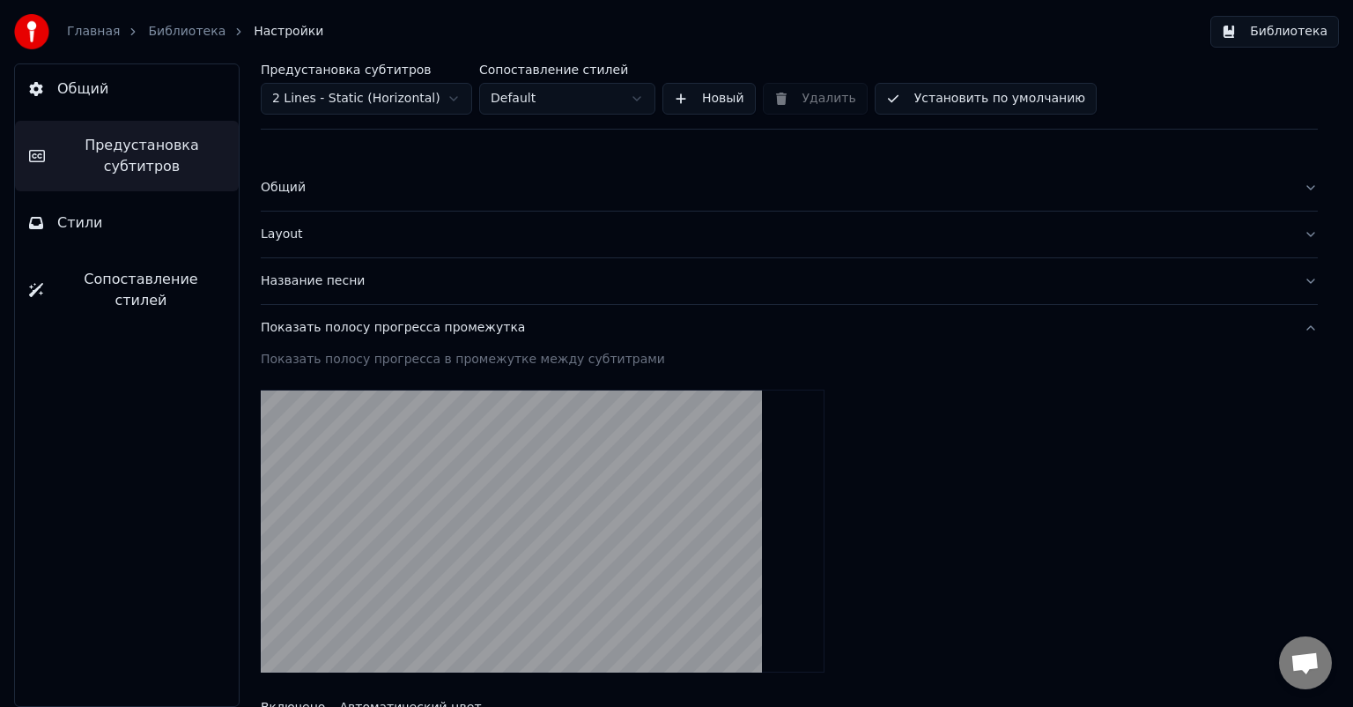
click at [506, 355] on div "Показать полосу прогресса в промежутке между субтитрами" at bounding box center [789, 360] width 1057 height 18
drag, startPoint x: 574, startPoint y: 355, endPoint x: 418, endPoint y: 355, distance: 156.0
click at [418, 355] on div "Показать полосу прогресса в промежутке между субтитрами" at bounding box center [789, 360] width 1057 height 18
click at [457, 355] on div "Показать полосу прогресса в промежутке между субтитрами" at bounding box center [789, 360] width 1057 height 18
drag, startPoint x: 587, startPoint y: 363, endPoint x: 311, endPoint y: 381, distance: 276.3
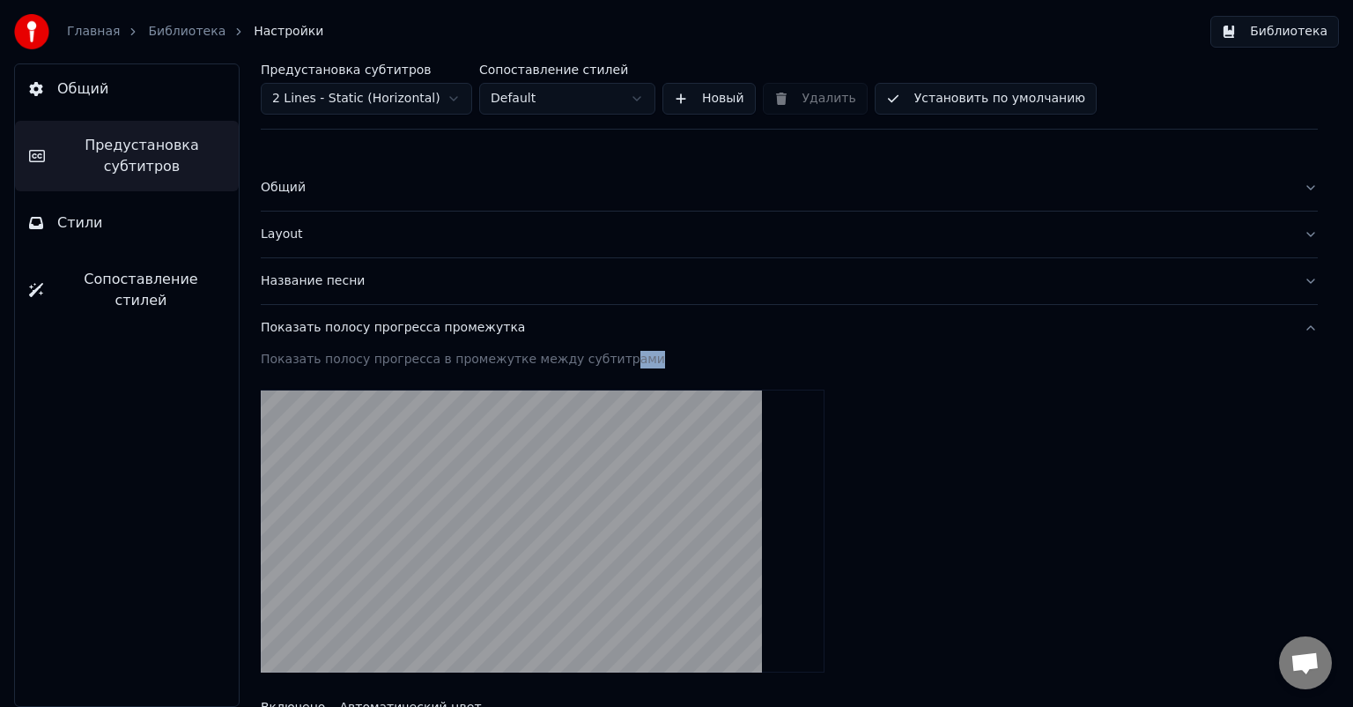
click at [461, 370] on div "Показать полосу прогресса в промежутке между субтитрами" at bounding box center [789, 363] width 1057 height 25
click at [417, 354] on div "Показать полосу прогресса в промежутке между субтитрами" at bounding box center [789, 360] width 1057 height 18
click at [1271, 33] on button "Библиотека" at bounding box center [1275, 32] width 129 height 32
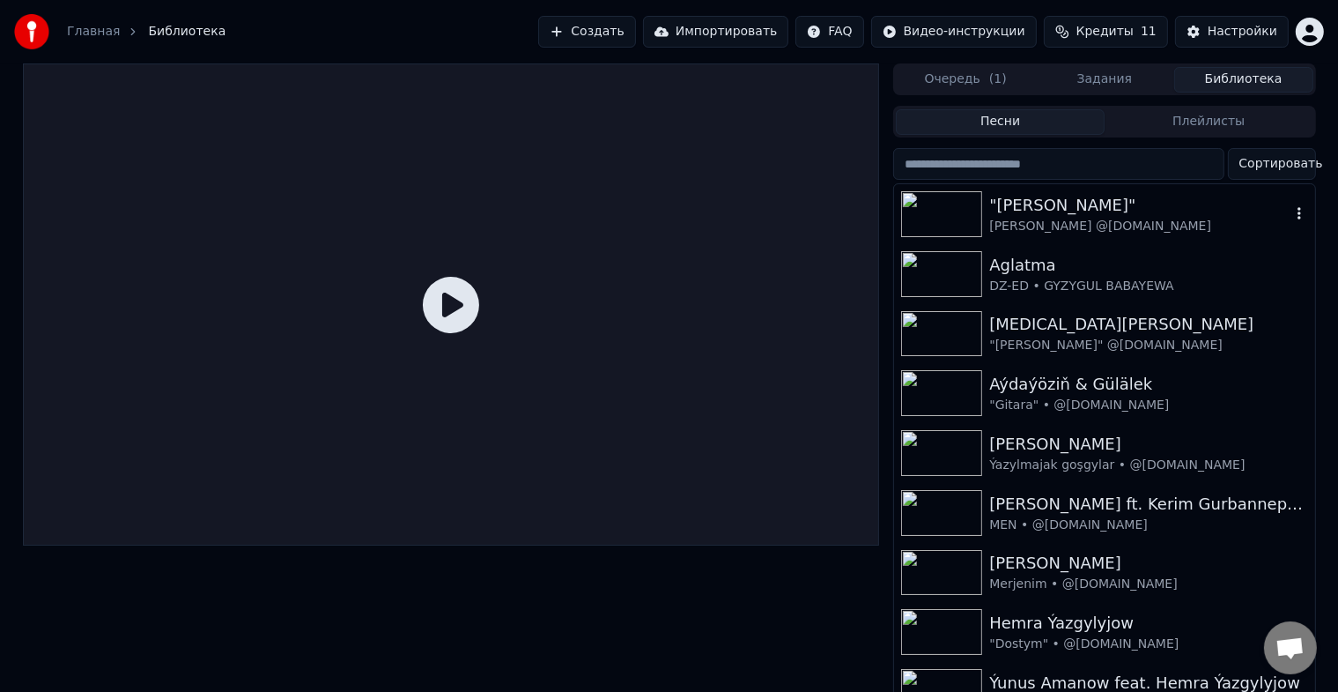
click at [939, 214] on img at bounding box center [941, 214] width 81 height 46
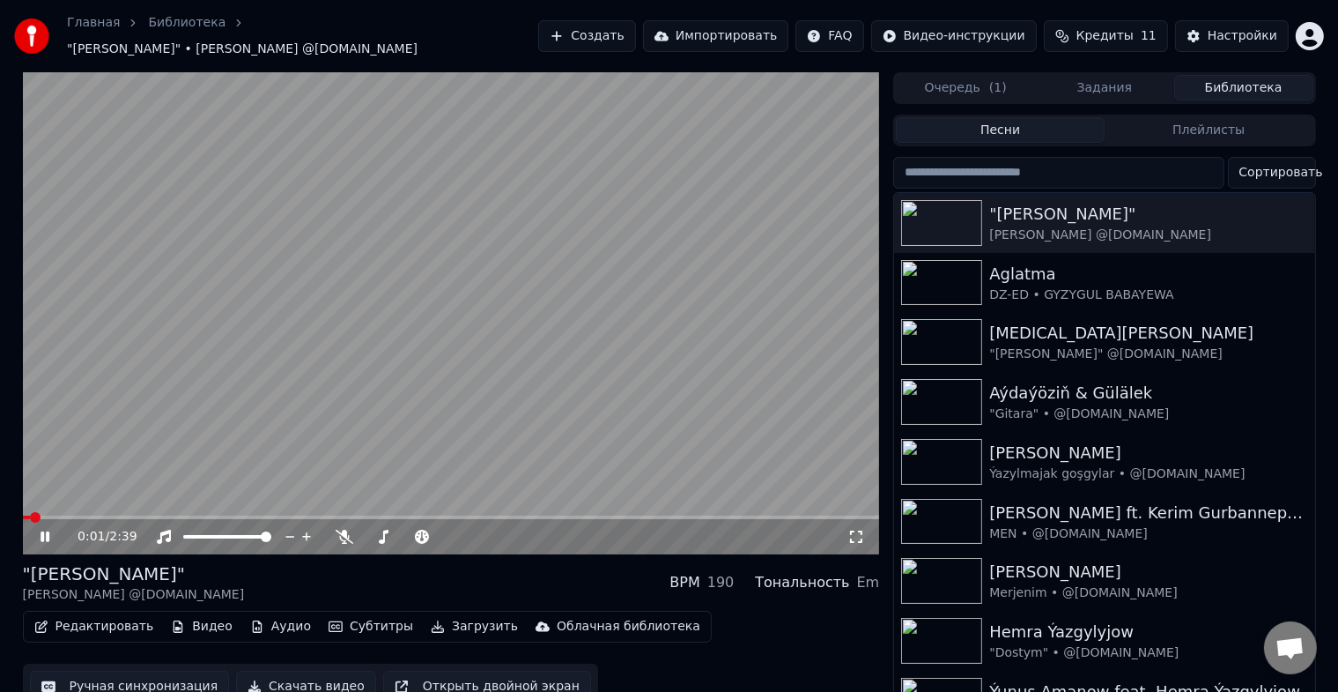
click at [49, 530] on icon at bounding box center [57, 537] width 41 height 14
click at [353, 614] on button "Субтитры" at bounding box center [371, 626] width 99 height 25
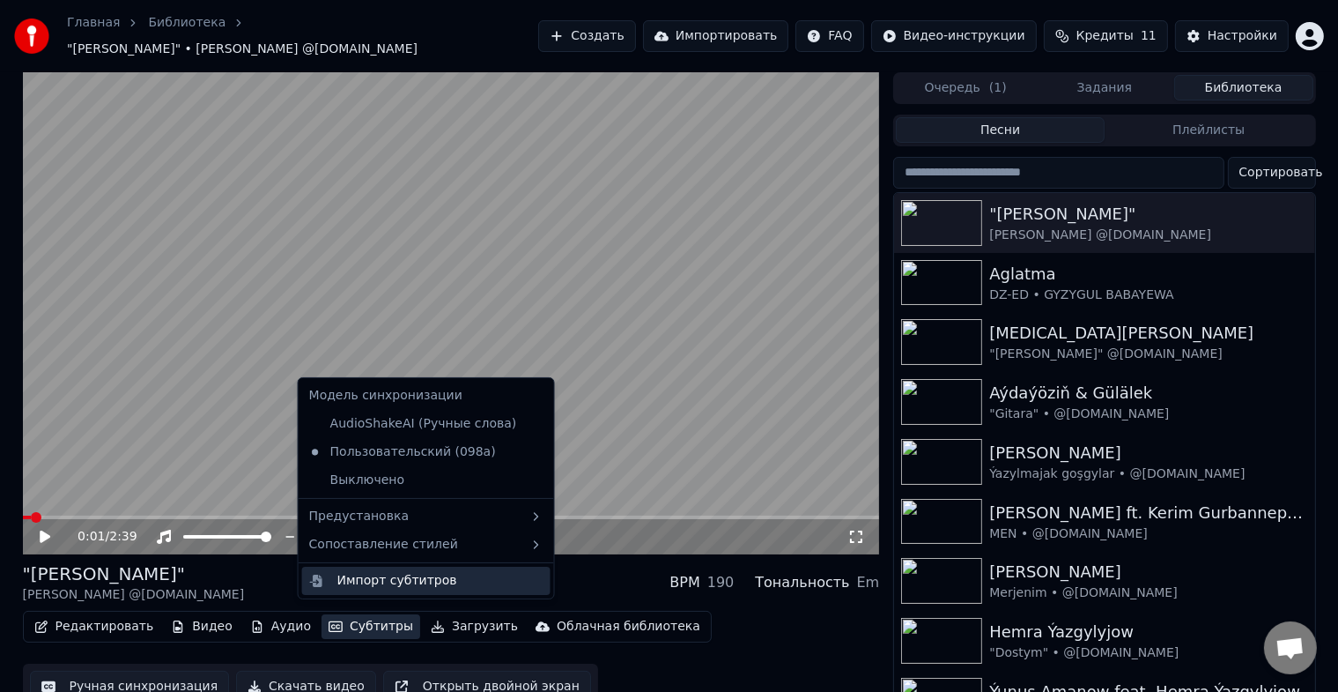
click at [441, 578] on div "Импорт субтитров" at bounding box center [397, 581] width 120 height 18
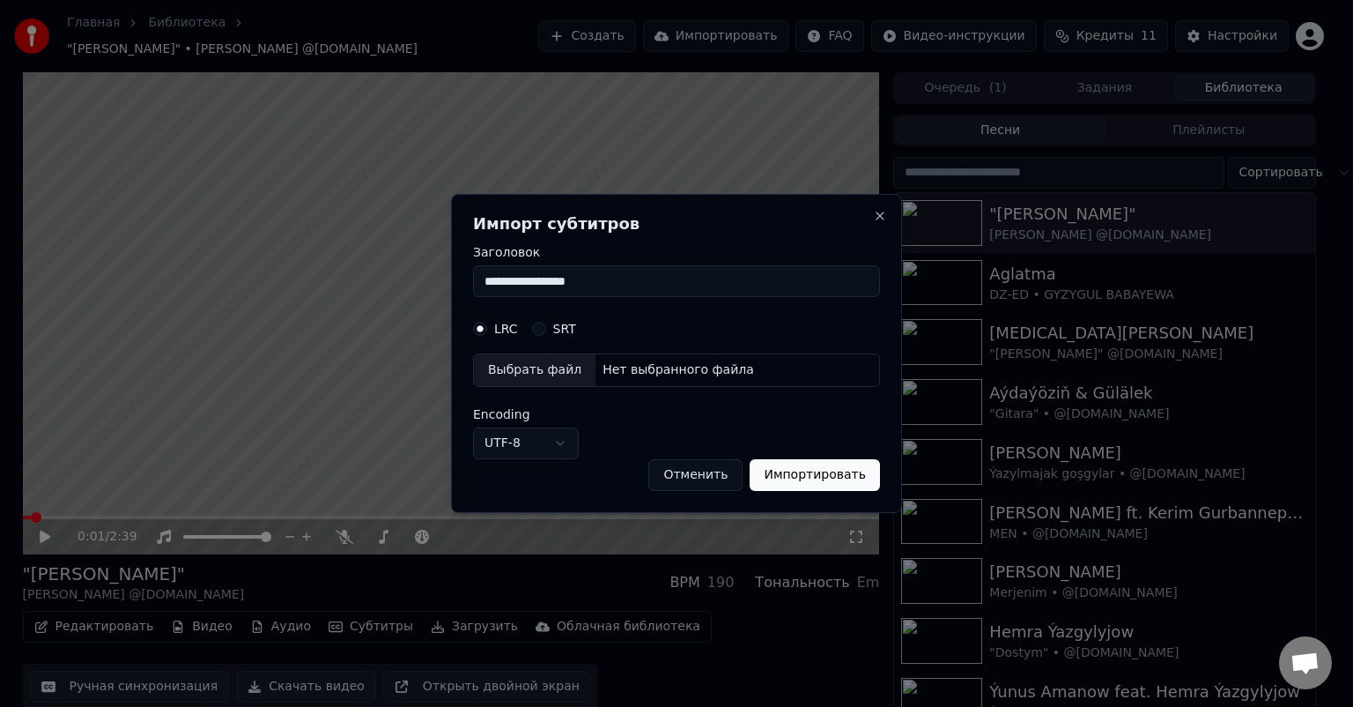
click at [550, 440] on body "Главная Библиотека "Kakamjan Karaoke" • Yunus Amanow @hilli.karaoke.tm Создать …" at bounding box center [669, 353] width 1338 height 707
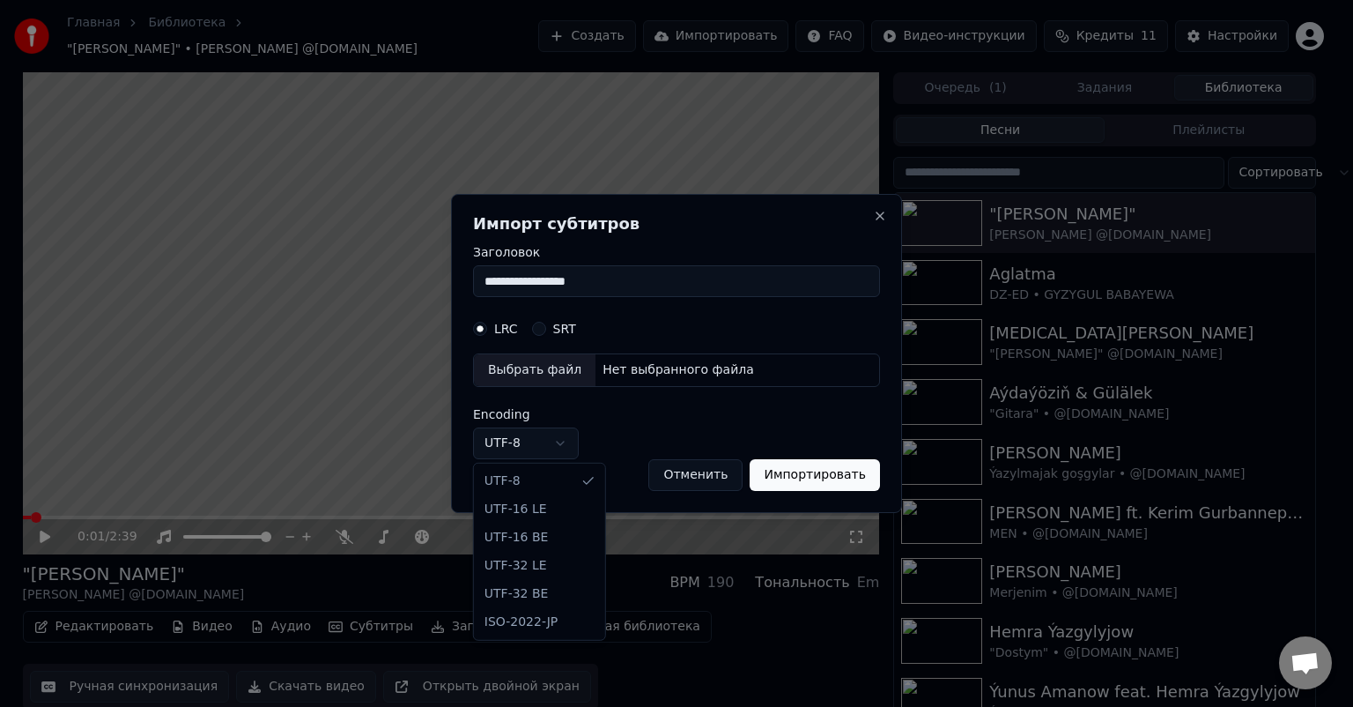
click at [550, 440] on body "Главная Библиотека "Kakamjan Karaoke" • Yunus Amanow @hilli.karaoke.tm Создать …" at bounding box center [669, 353] width 1338 height 707
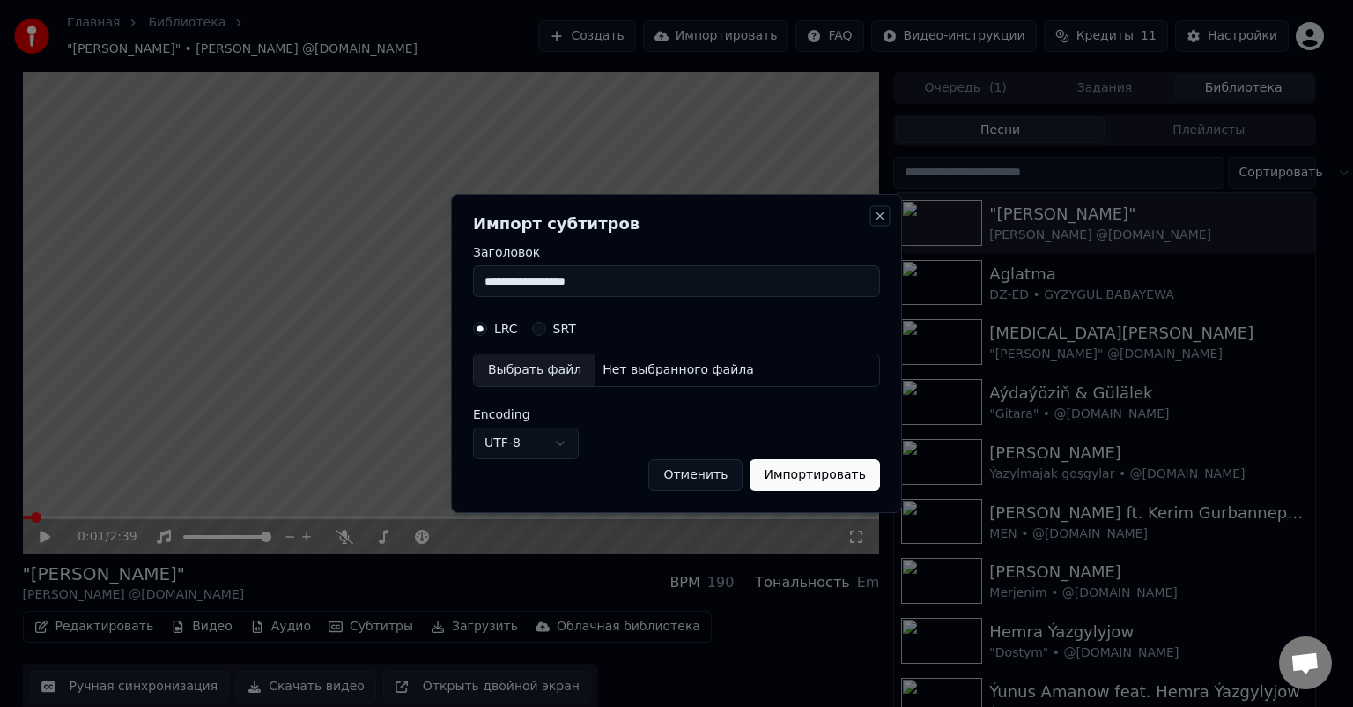
click at [879, 213] on button "Close" at bounding box center [880, 216] width 14 height 14
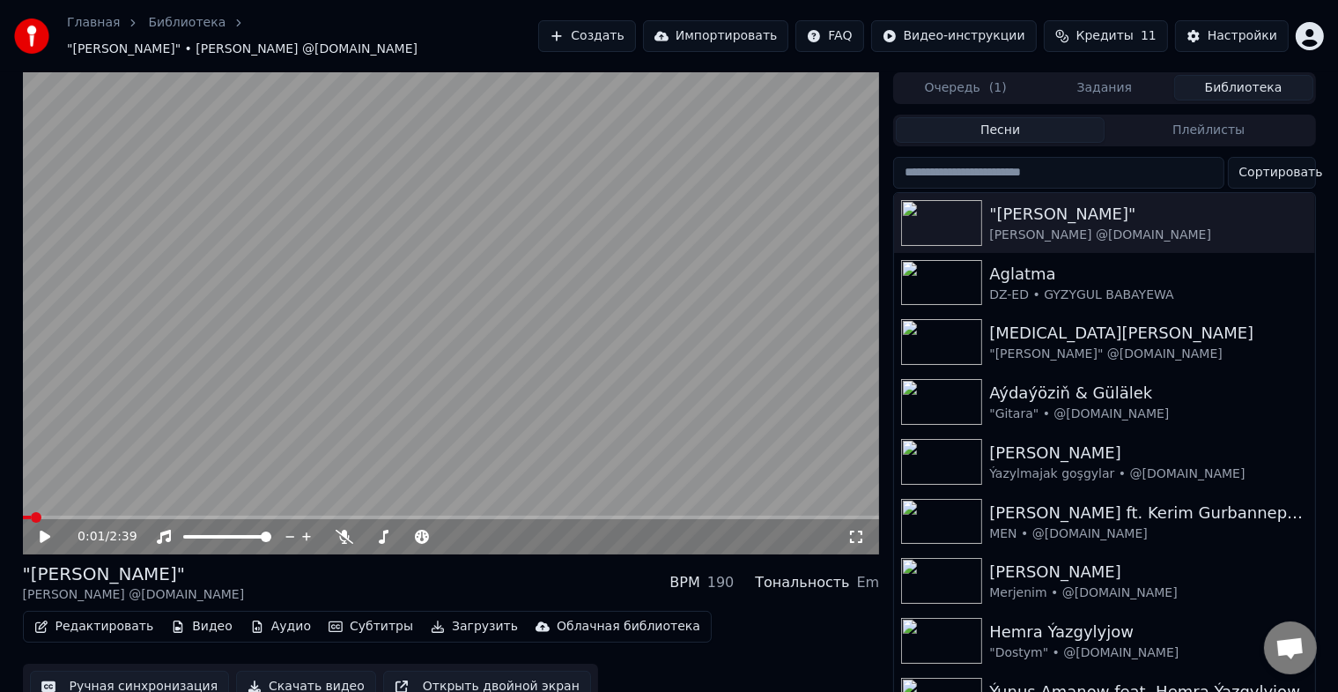
click at [338, 619] on button "Субтитры" at bounding box center [371, 626] width 99 height 25
click at [1233, 32] on div "Настройки" at bounding box center [1243, 36] width 70 height 18
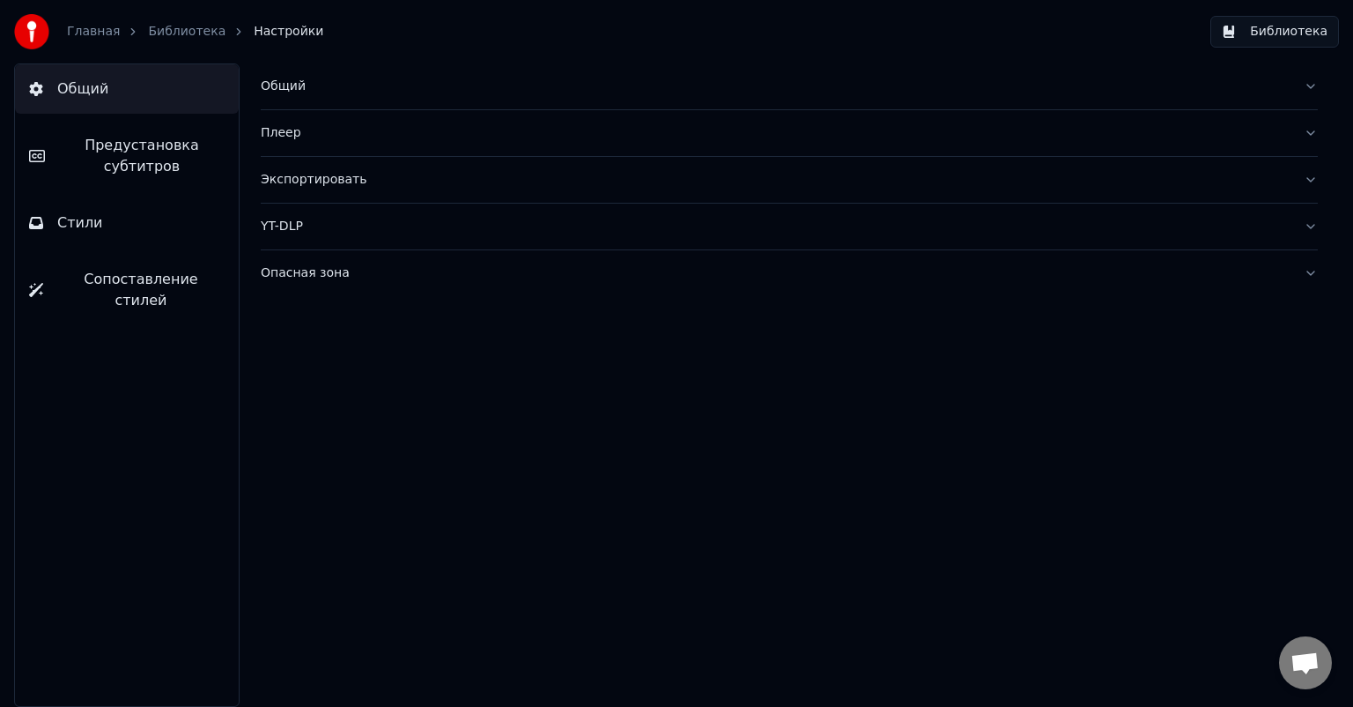
click at [124, 153] on span "Предустановка субтитров" at bounding box center [142, 156] width 166 height 42
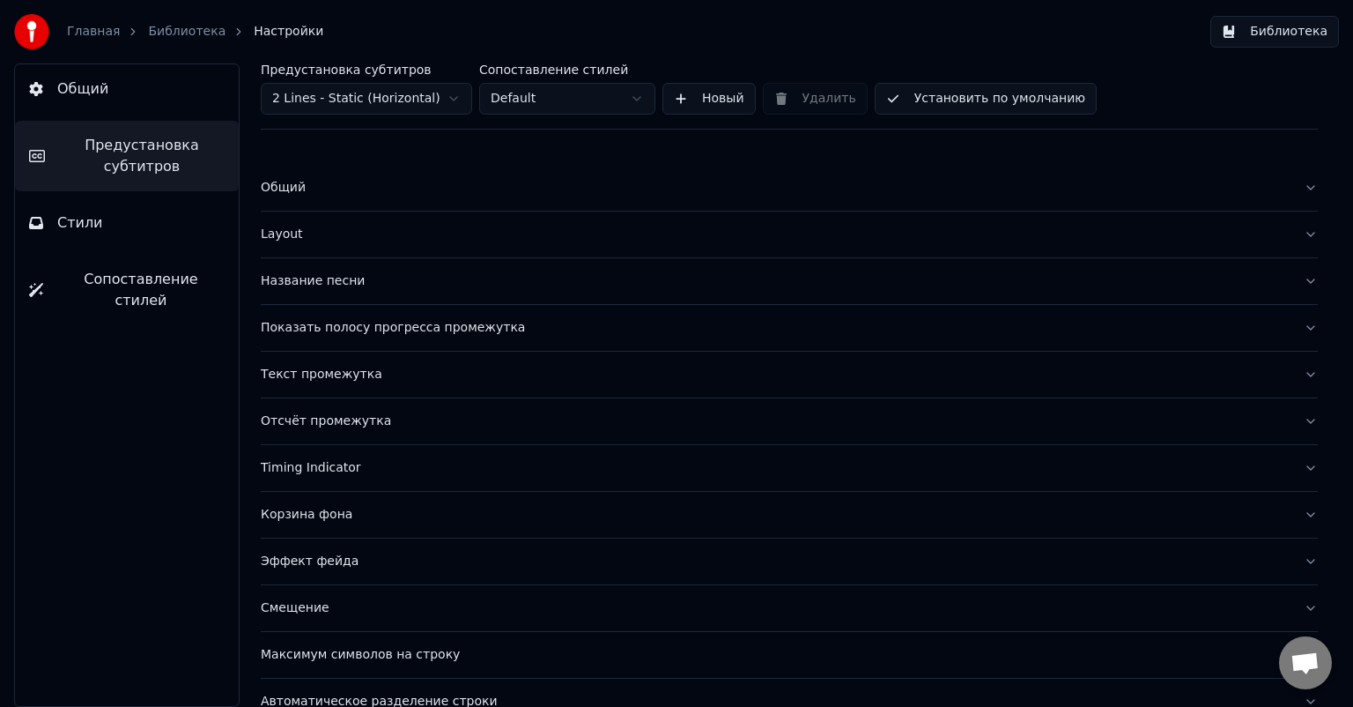
click at [406, 325] on div "Показать полосу прогресса промежутка" at bounding box center [775, 328] width 1029 height 18
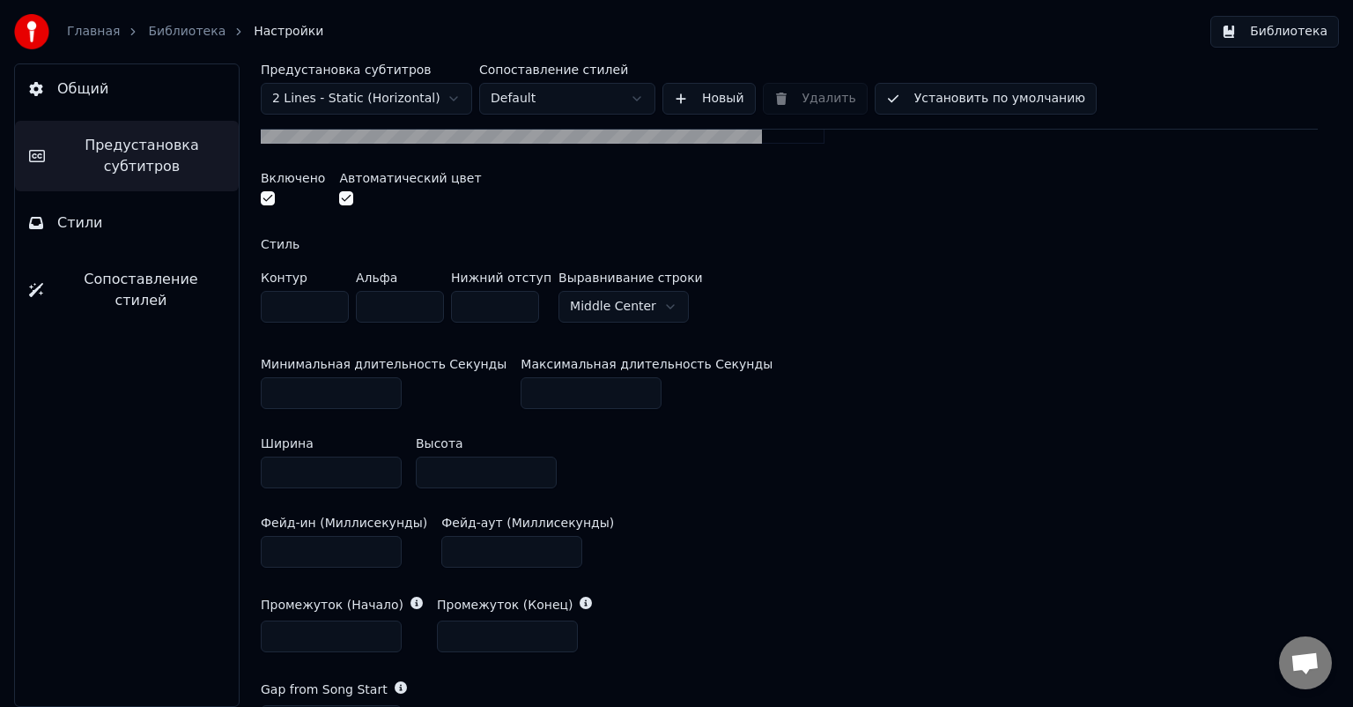
scroll to position [617, 0]
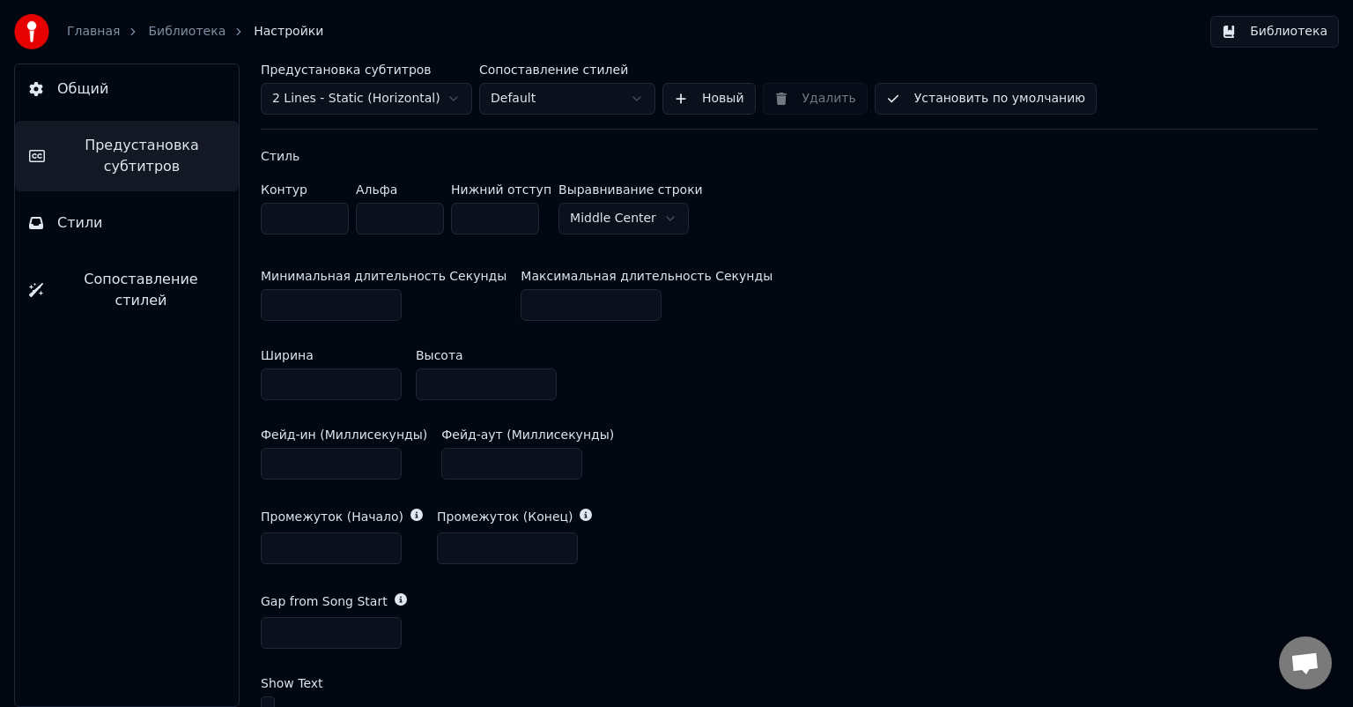
click at [411, 514] on icon at bounding box center [417, 514] width 12 height 12
drag, startPoint x: 404, startPoint y: 515, endPoint x: 396, endPoint y: 497, distance: 19.8
click at [396, 497] on div "Промежуток (Начало) * Промежуток (Конец) *" at bounding box center [789, 535] width 1057 height 85
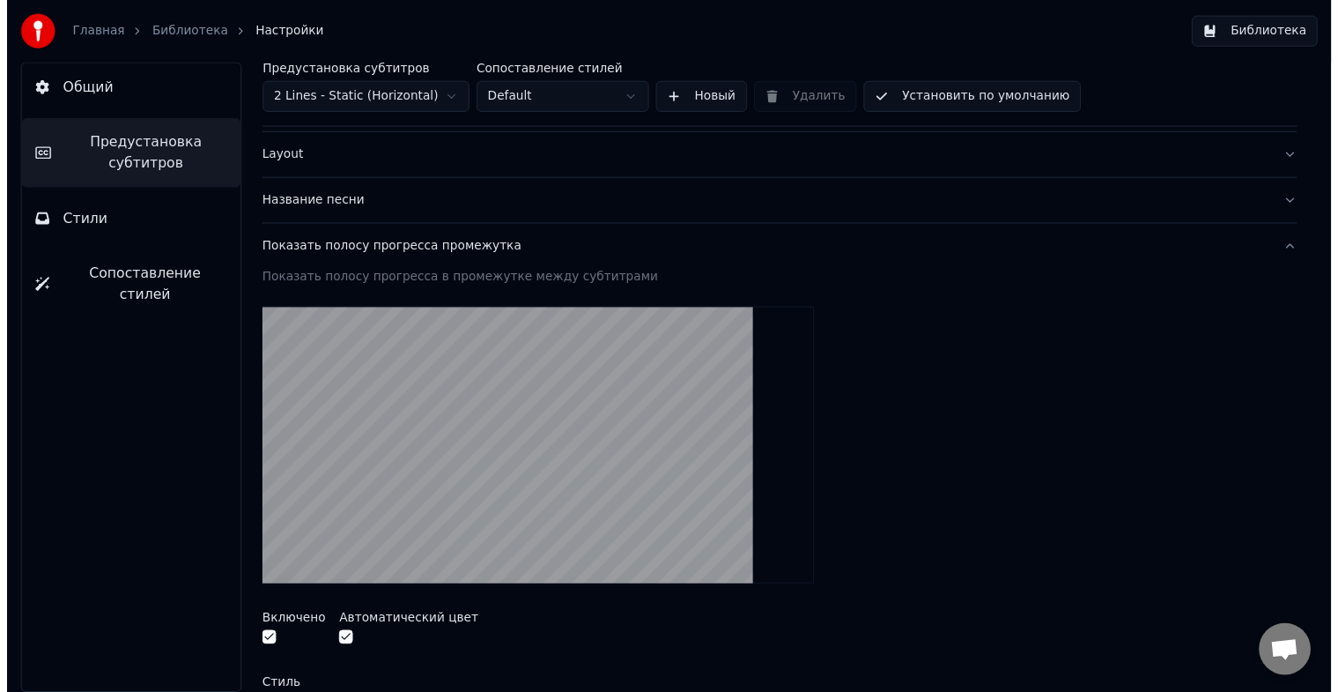
scroll to position [0, 0]
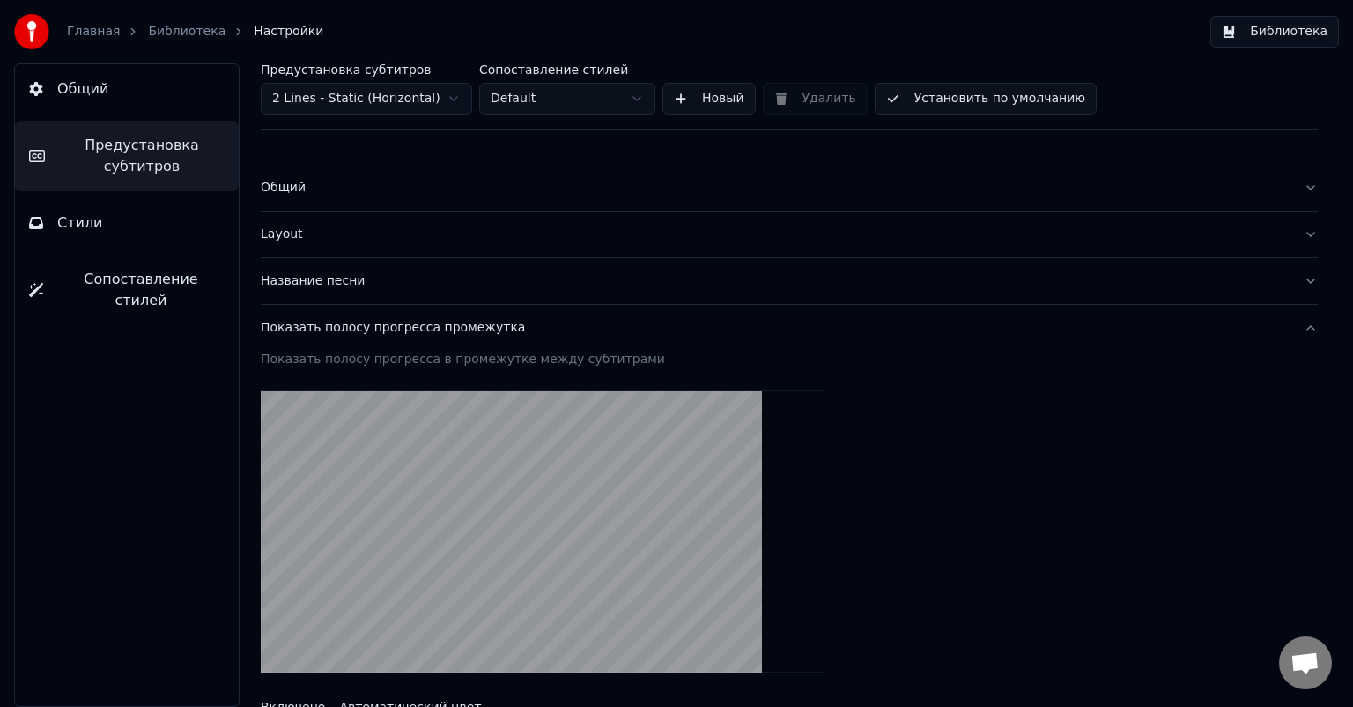
click at [557, 359] on div "Показать полосу прогресса в промежутке между субтитрами" at bounding box center [789, 360] width 1057 height 18
click at [1309, 29] on button "Библиотека" at bounding box center [1275, 32] width 129 height 32
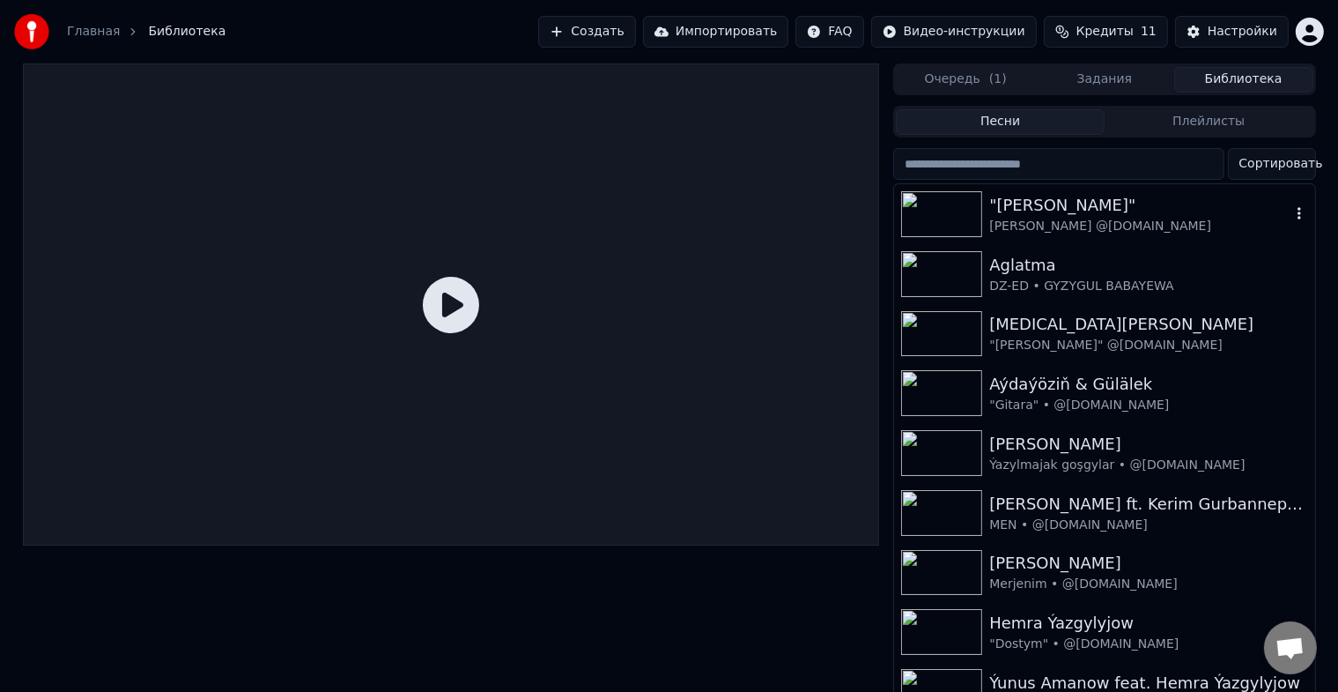
click at [993, 204] on div ""[PERSON_NAME]"" at bounding box center [1139, 205] width 300 height 25
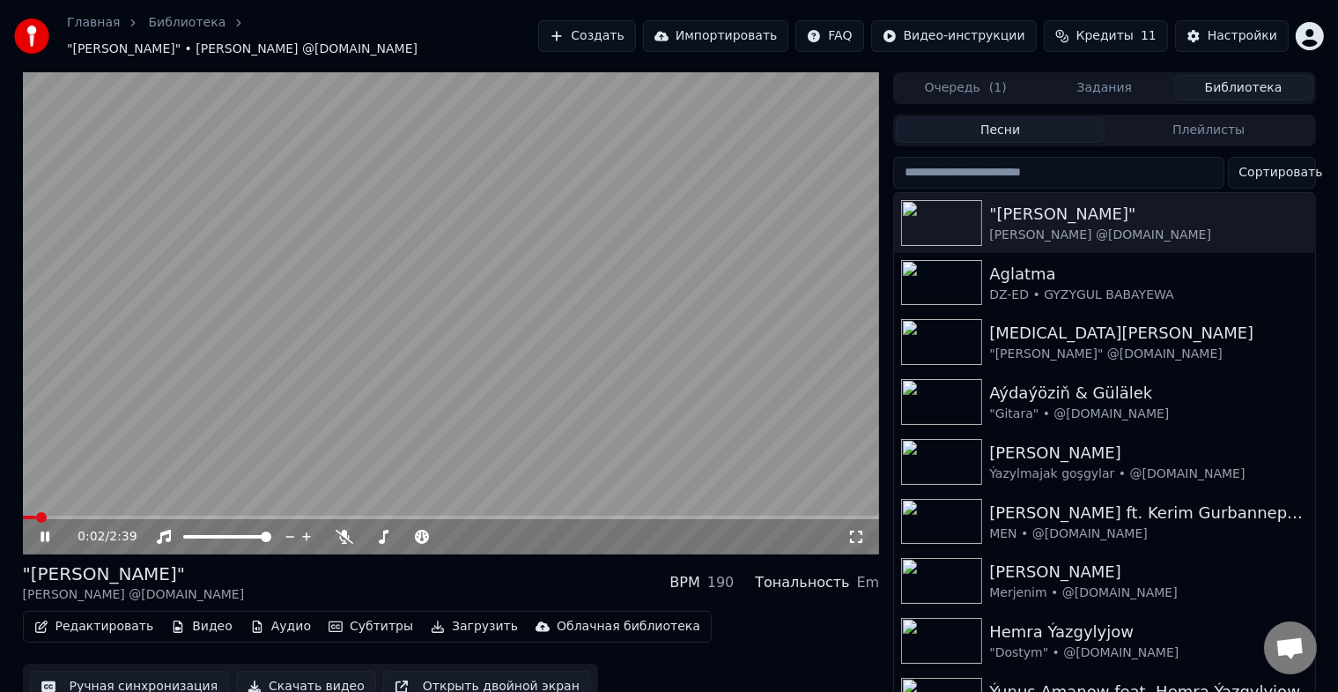
click at [42, 531] on icon at bounding box center [45, 536] width 9 height 11
click at [1078, 226] on div "[PERSON_NAME] @[DOMAIN_NAME]" at bounding box center [1139, 235] width 300 height 18
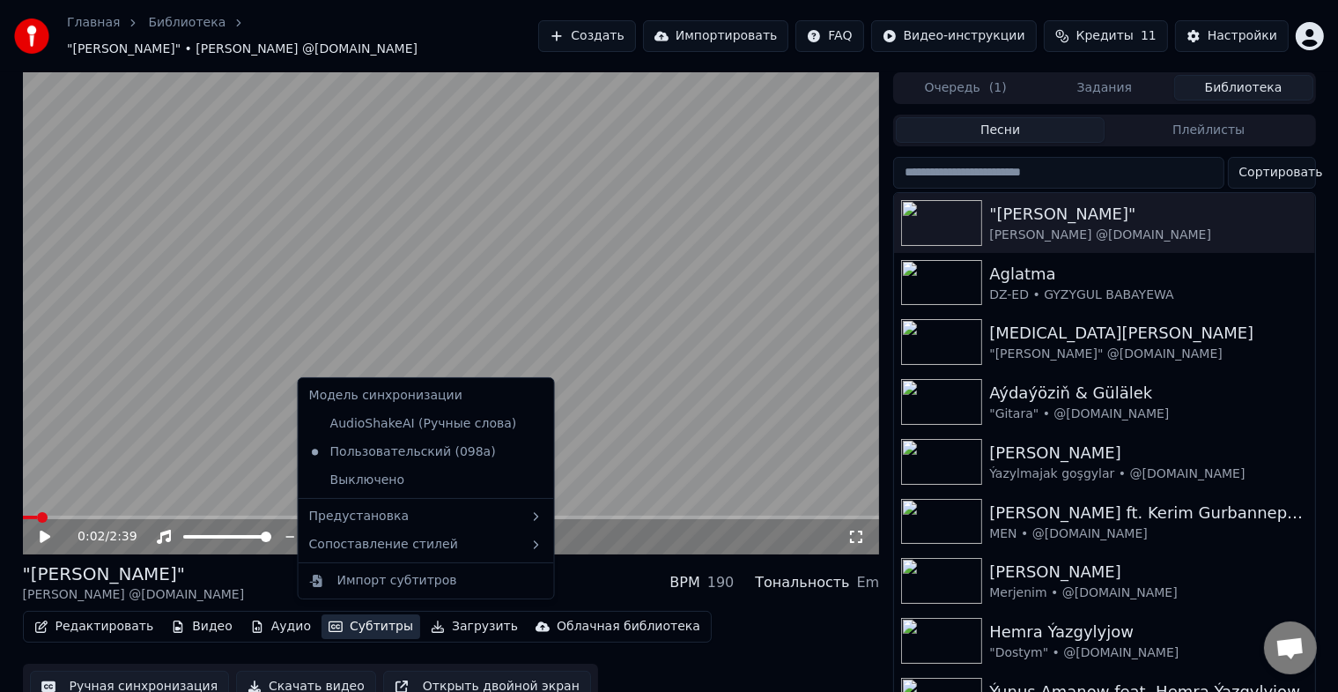
click at [352, 614] on button "Субтитры" at bounding box center [371, 626] width 99 height 25
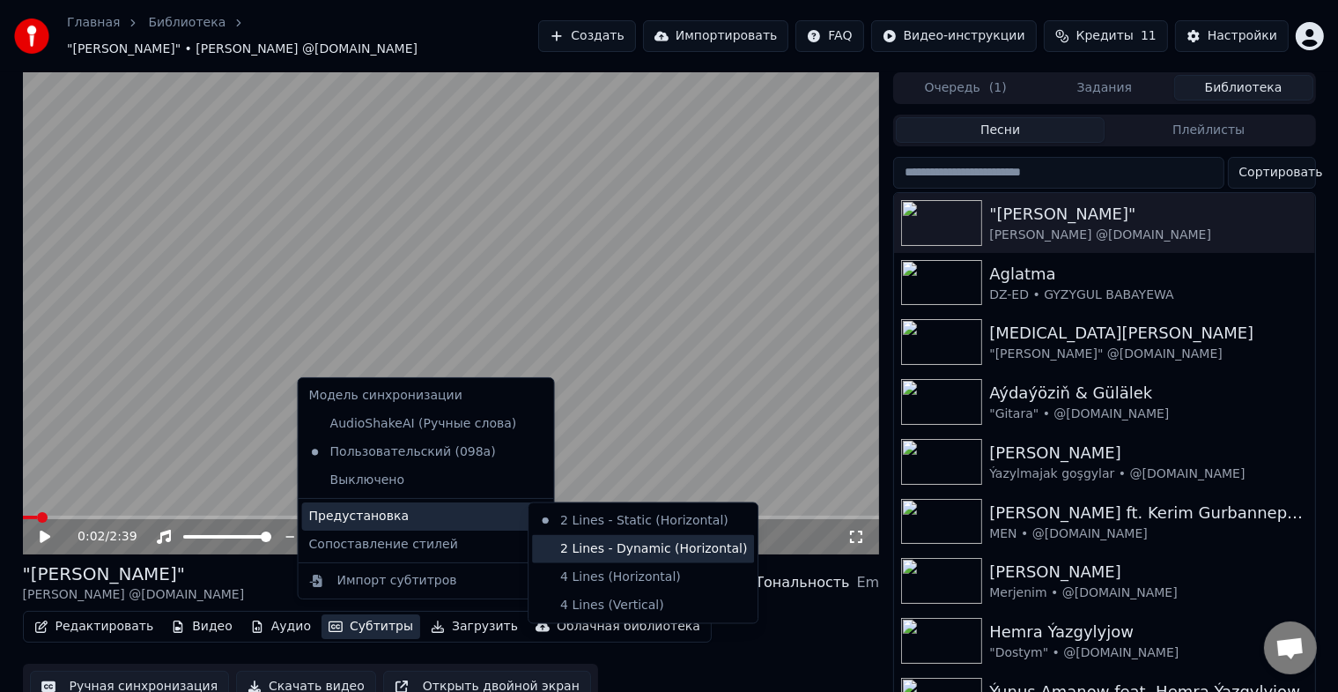
click at [671, 550] on div "2 Lines - Dynamic (Horizontal)" at bounding box center [643, 549] width 222 height 28
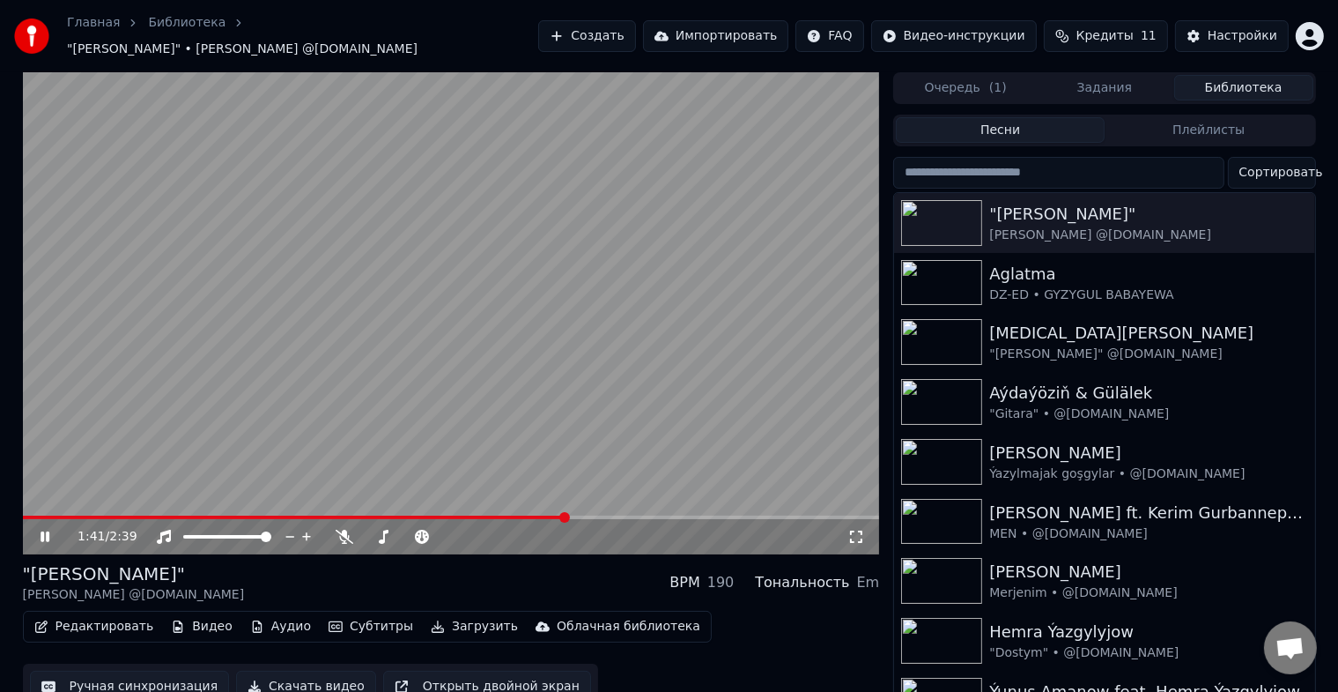
click at [567, 515] on span at bounding box center [451, 517] width 857 height 4
click at [627, 515] on span at bounding box center [451, 517] width 857 height 4
click at [462, 515] on span at bounding box center [243, 517] width 441 height 4
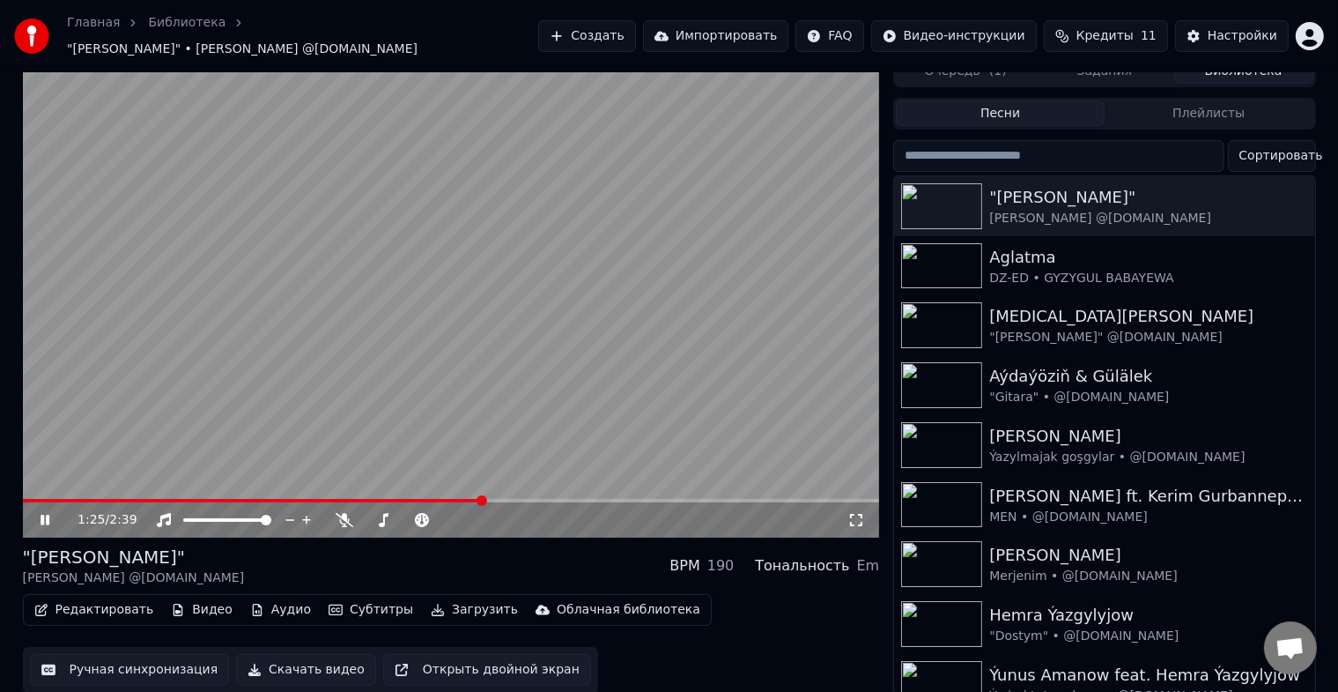
scroll to position [21, 0]
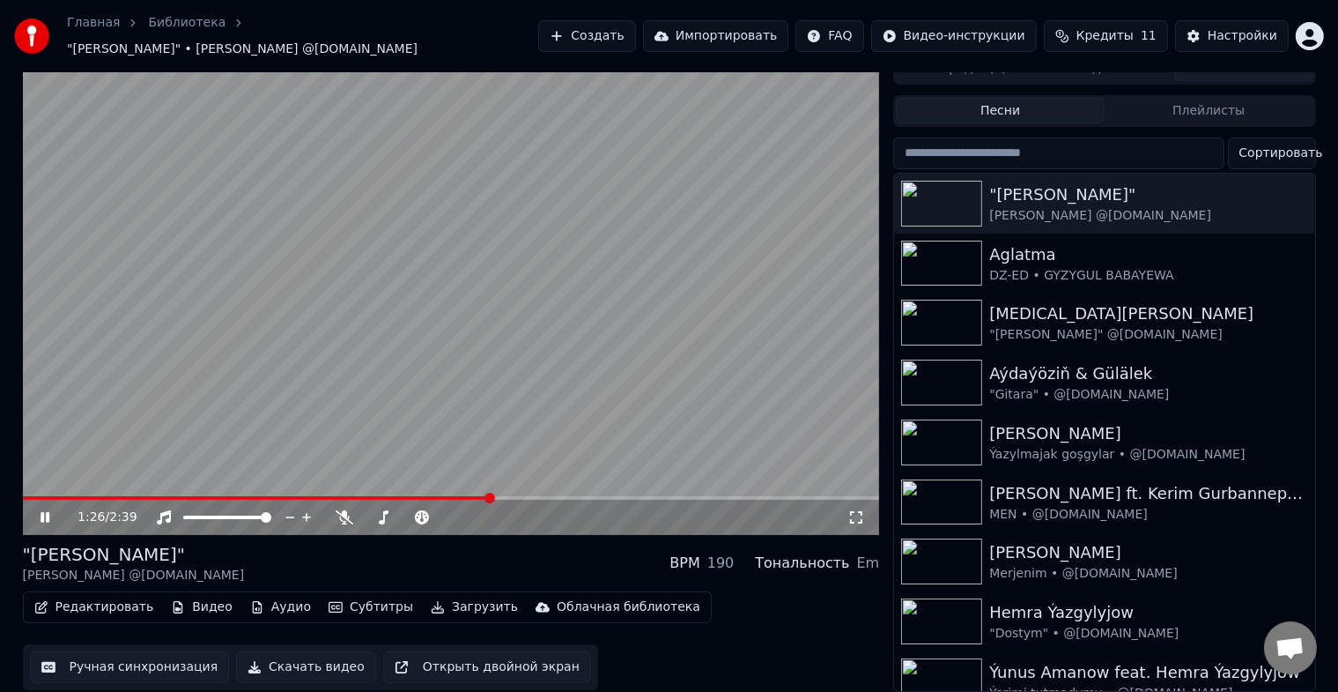
click at [352, 595] on button "Субтитры" at bounding box center [371, 607] width 99 height 25
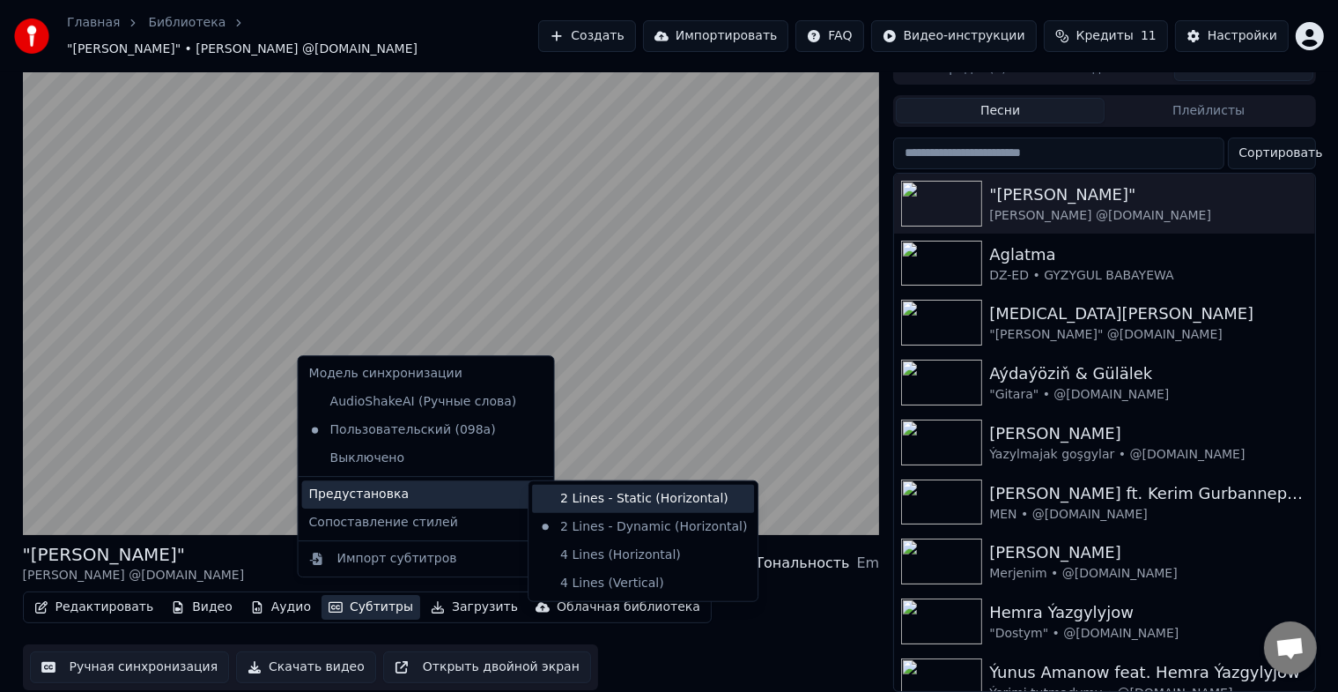
click at [585, 498] on div "2 Lines - Static (Horizontal)" at bounding box center [643, 499] width 222 height 28
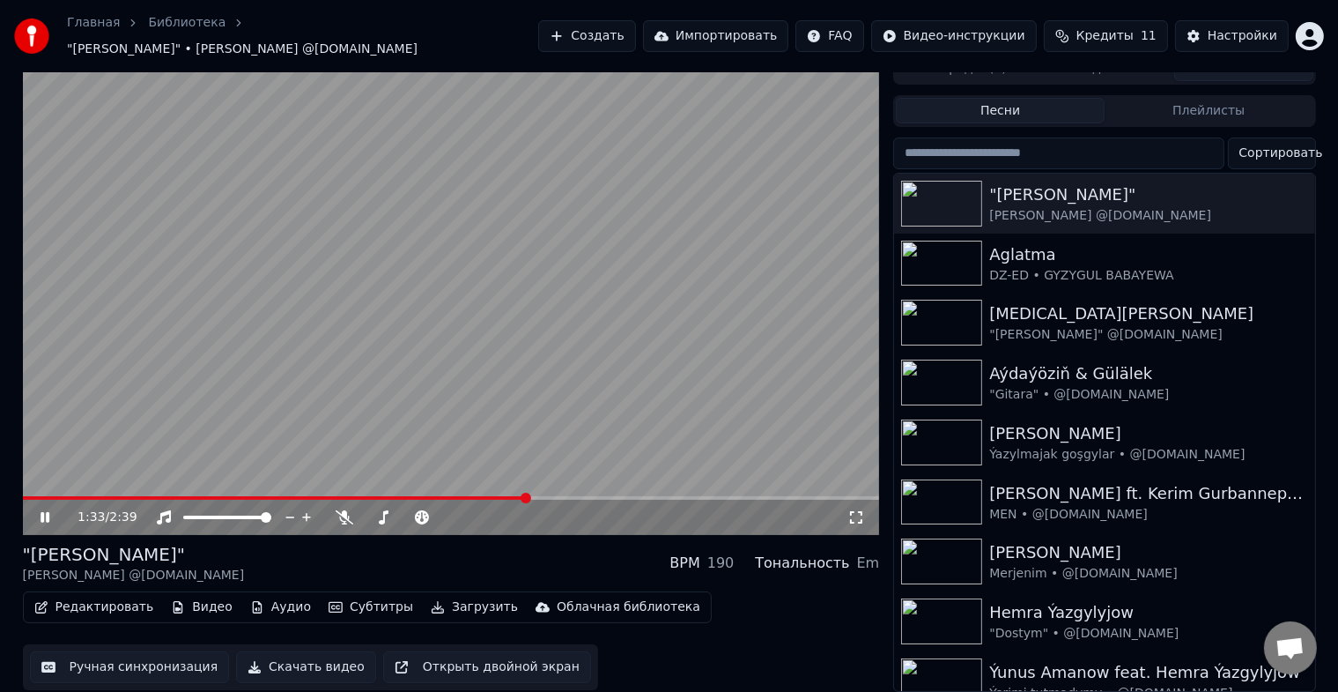
click at [29, 496] on span at bounding box center [275, 498] width 504 height 4
click at [23, 493] on span at bounding box center [28, 498] width 11 height 11
click at [23, 496] on span at bounding box center [23, 498] width 0 height 4
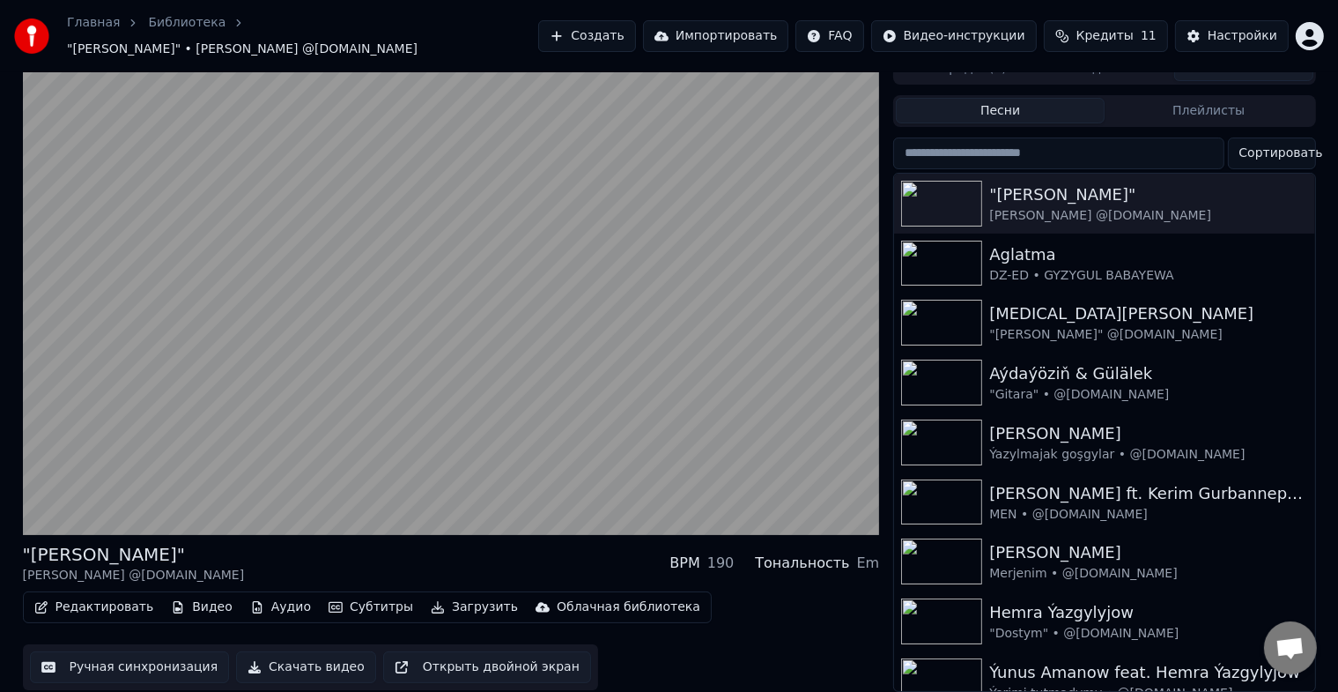
click at [153, 656] on button "Ручная синхронизация" at bounding box center [130, 667] width 200 height 32
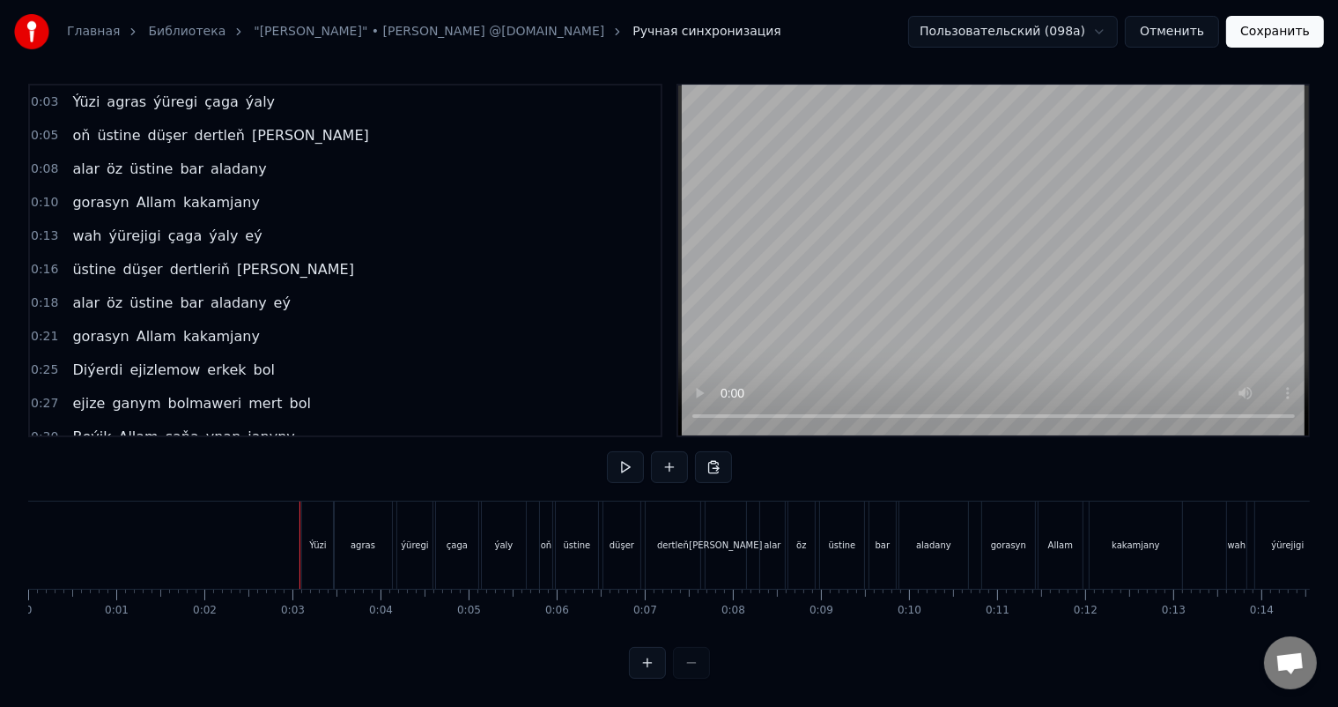
click at [317, 505] on div "Ýüzi" at bounding box center [318, 544] width 32 height 87
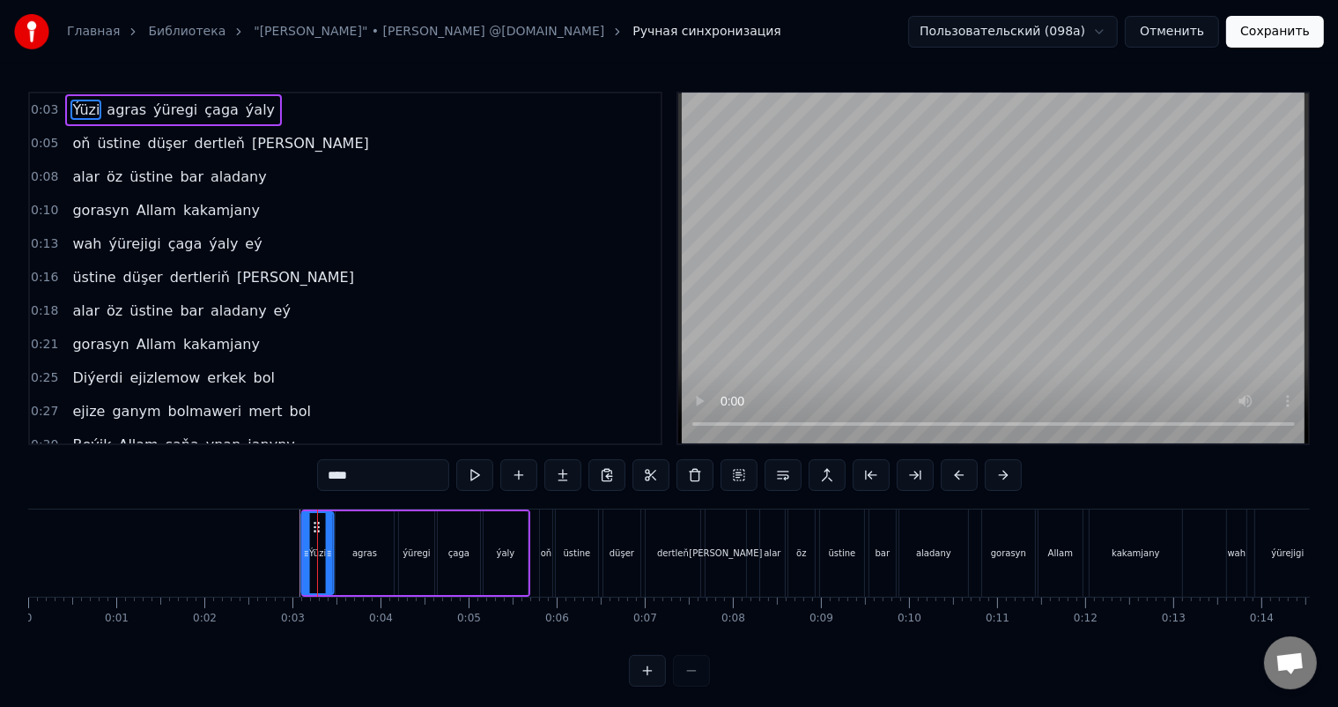
click at [318, 526] on circle at bounding box center [318, 526] width 1 height 1
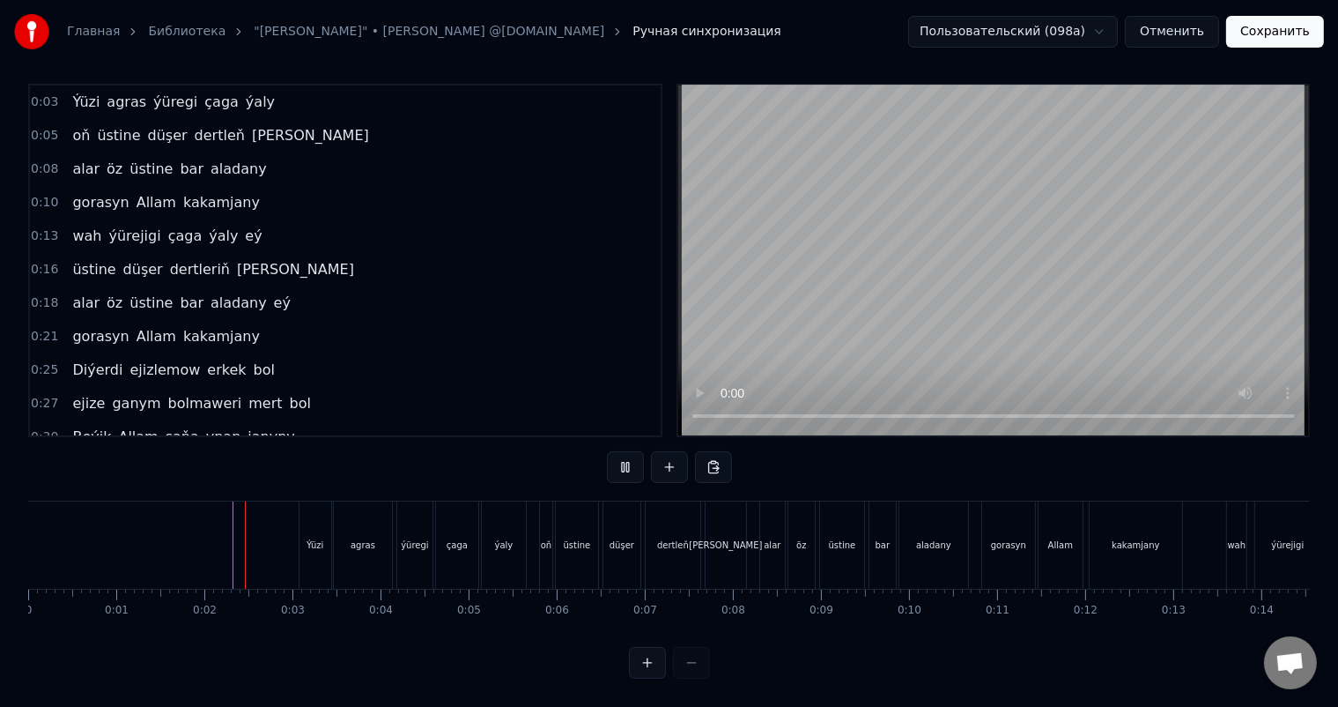
scroll to position [23, 0]
click at [1293, 28] on button "Сохранить" at bounding box center [1275, 32] width 98 height 32
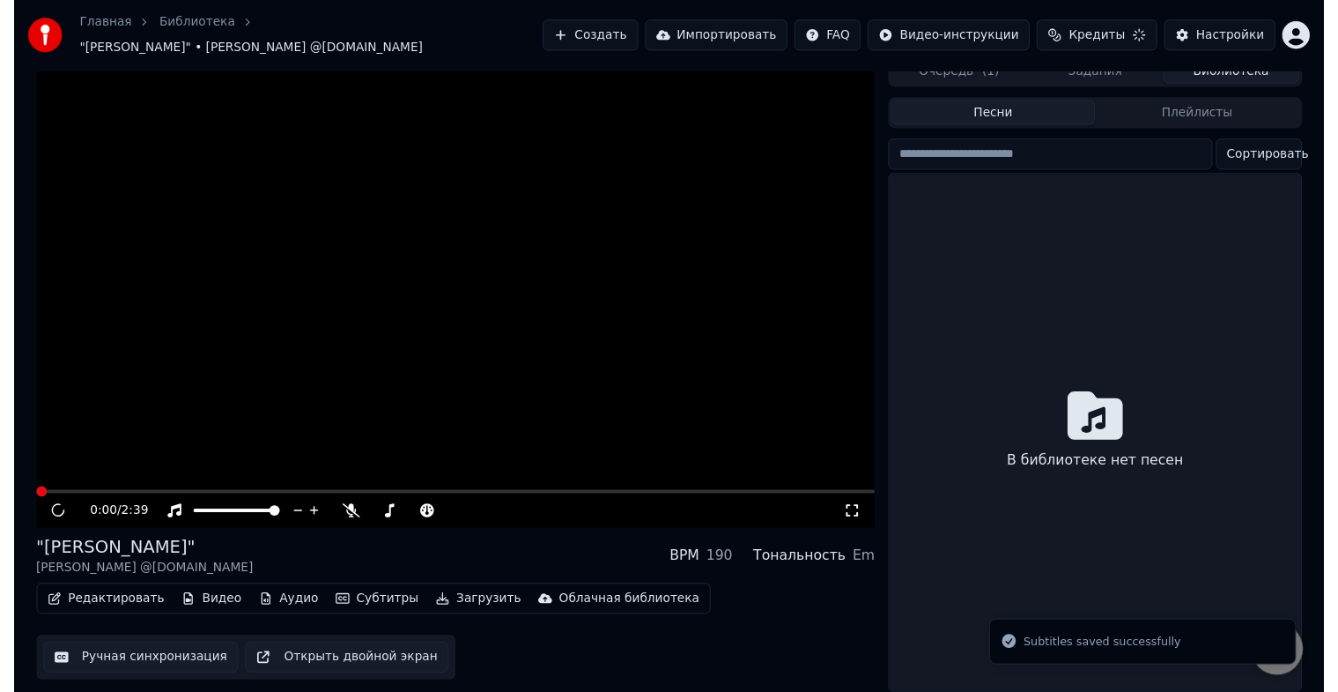
scroll to position [21, 0]
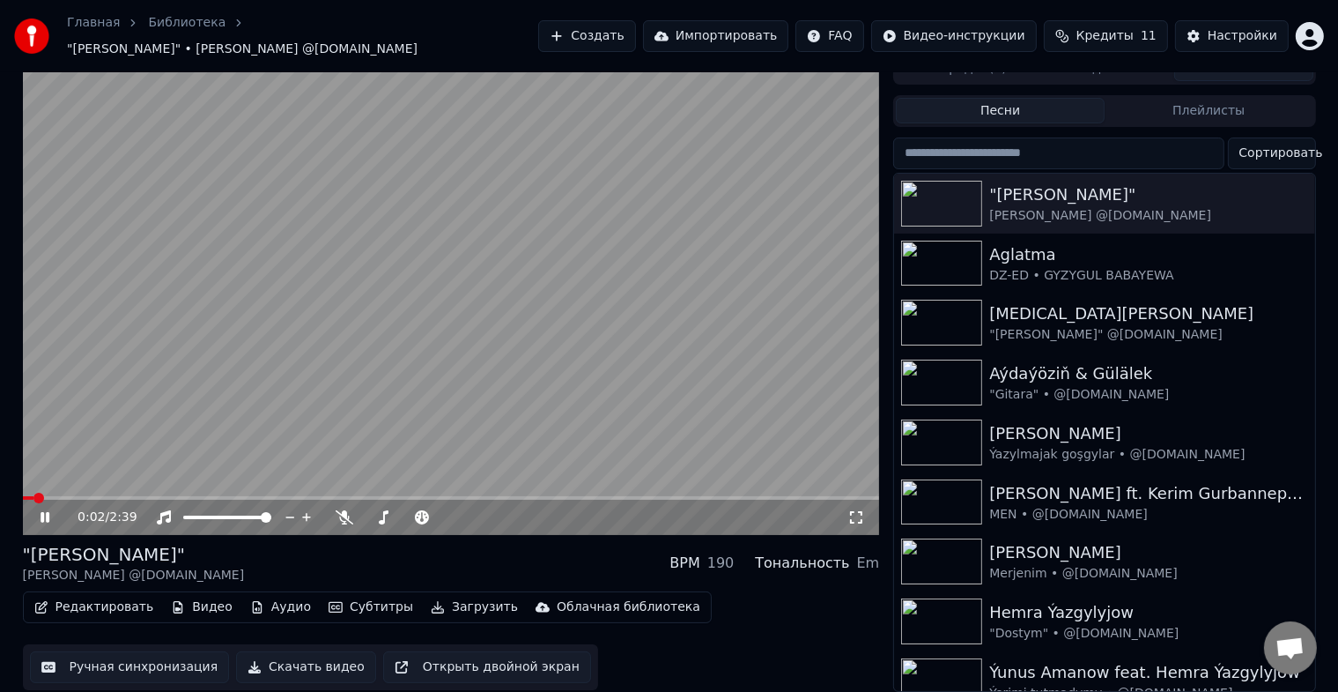
click at [31, 496] on span at bounding box center [28, 498] width 11 height 4
click at [23, 496] on span at bounding box center [23, 498] width 0 height 4
click at [46, 512] on icon at bounding box center [45, 517] width 9 height 11
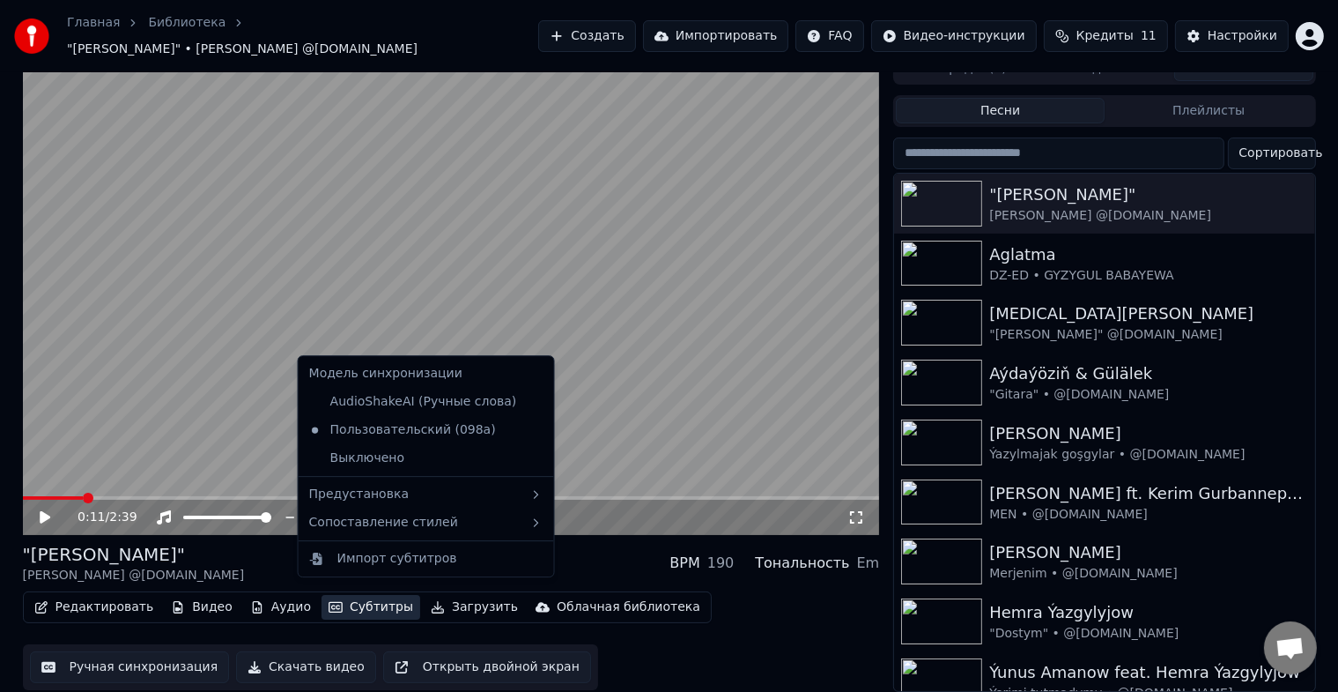
click at [339, 595] on button "Субтитры" at bounding box center [371, 607] width 99 height 25
click at [416, 458] on div "Выключено" at bounding box center [426, 458] width 248 height 28
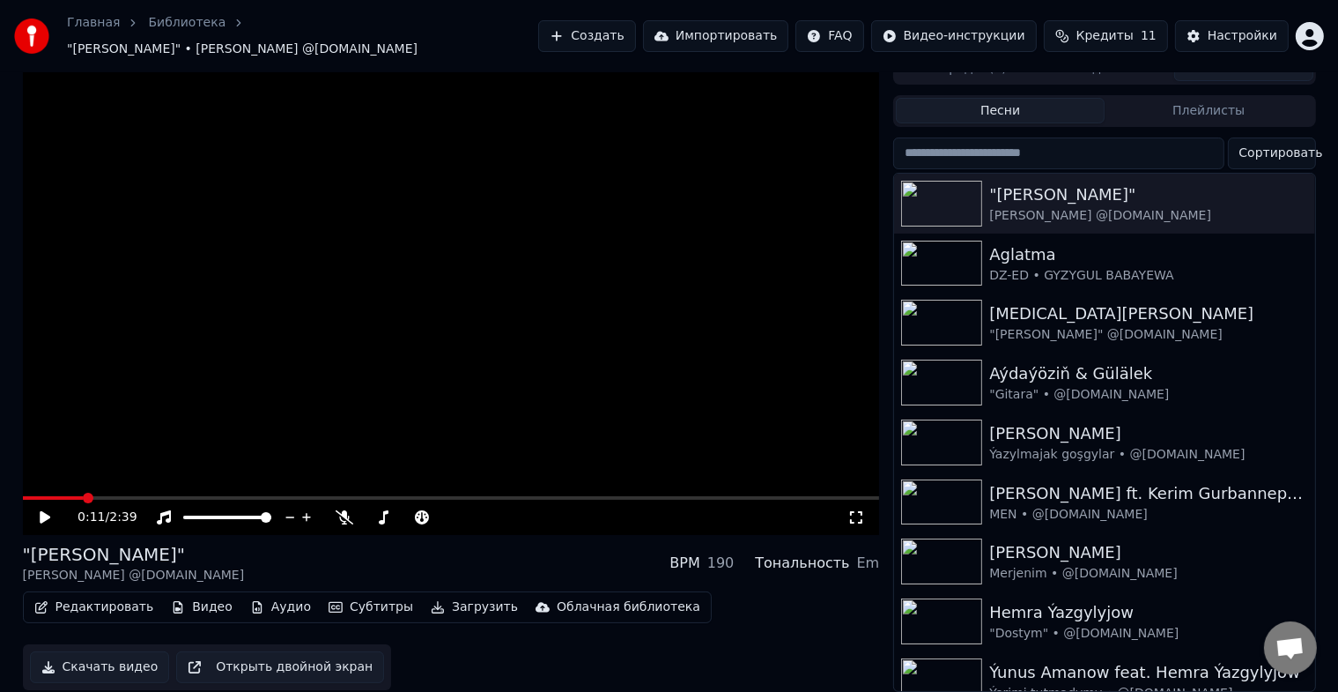
click at [51, 510] on icon at bounding box center [57, 517] width 41 height 14
click at [493, 496] on span at bounding box center [451, 498] width 857 height 4
click at [48, 512] on icon at bounding box center [45, 517] width 9 height 11
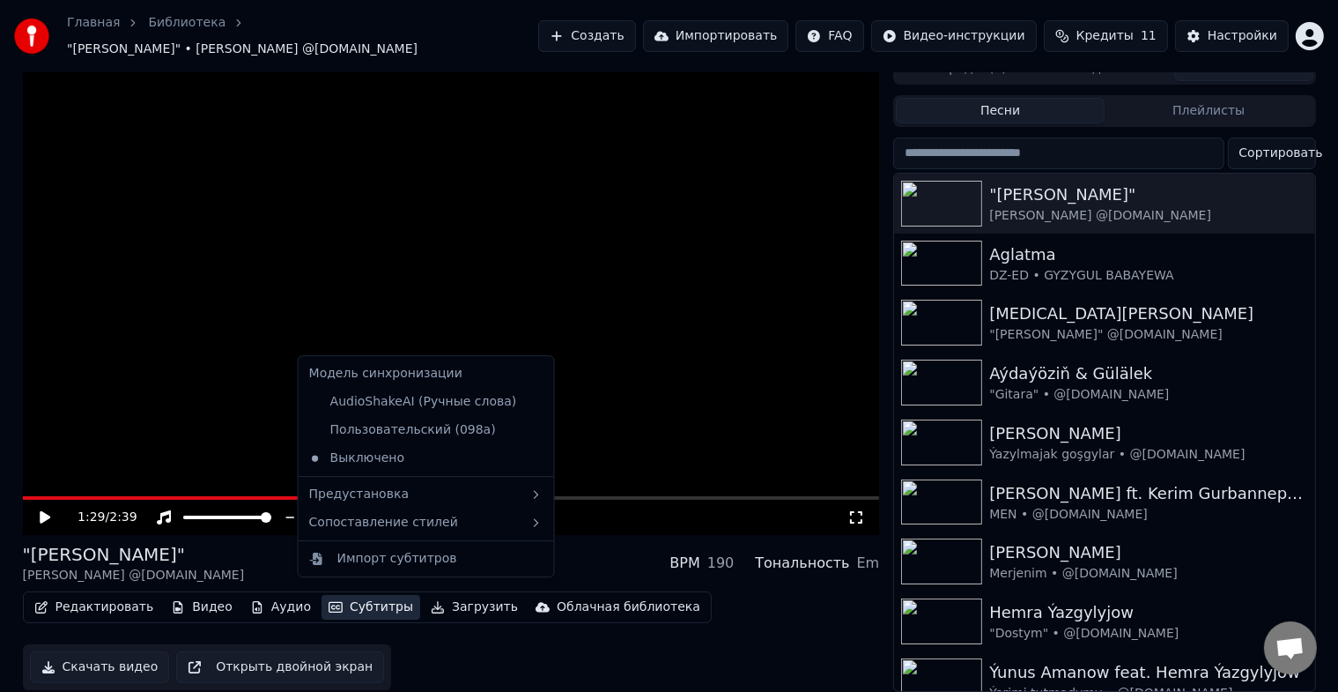
click at [342, 597] on button "Субтитры" at bounding box center [371, 607] width 99 height 25
click at [424, 411] on div "AudioShakeAI (Ручные слова)" at bounding box center [413, 402] width 222 height 28
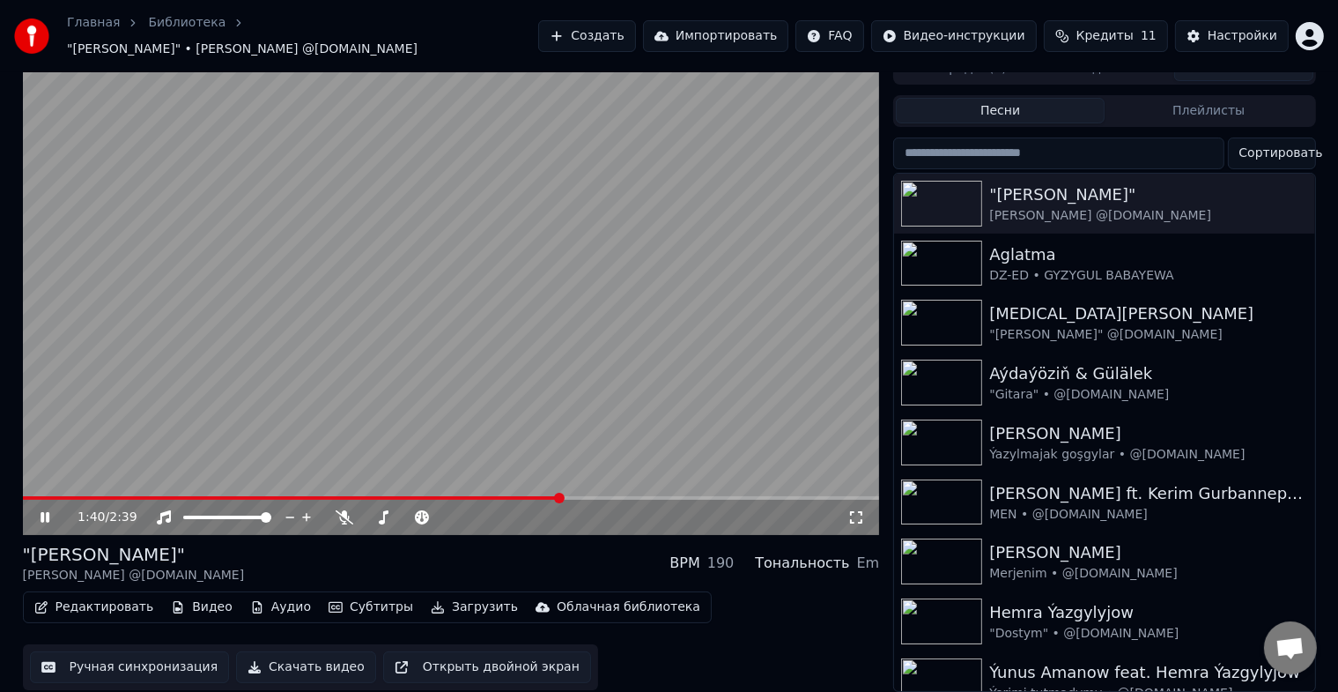
click at [569, 496] on span at bounding box center [451, 498] width 857 height 4
click at [620, 496] on span at bounding box center [451, 498] width 857 height 4
click at [441, 496] on span at bounding box center [233, 498] width 420 height 4
click at [44, 510] on icon at bounding box center [57, 517] width 41 height 14
click at [348, 595] on button "Субтитры" at bounding box center [371, 607] width 99 height 25
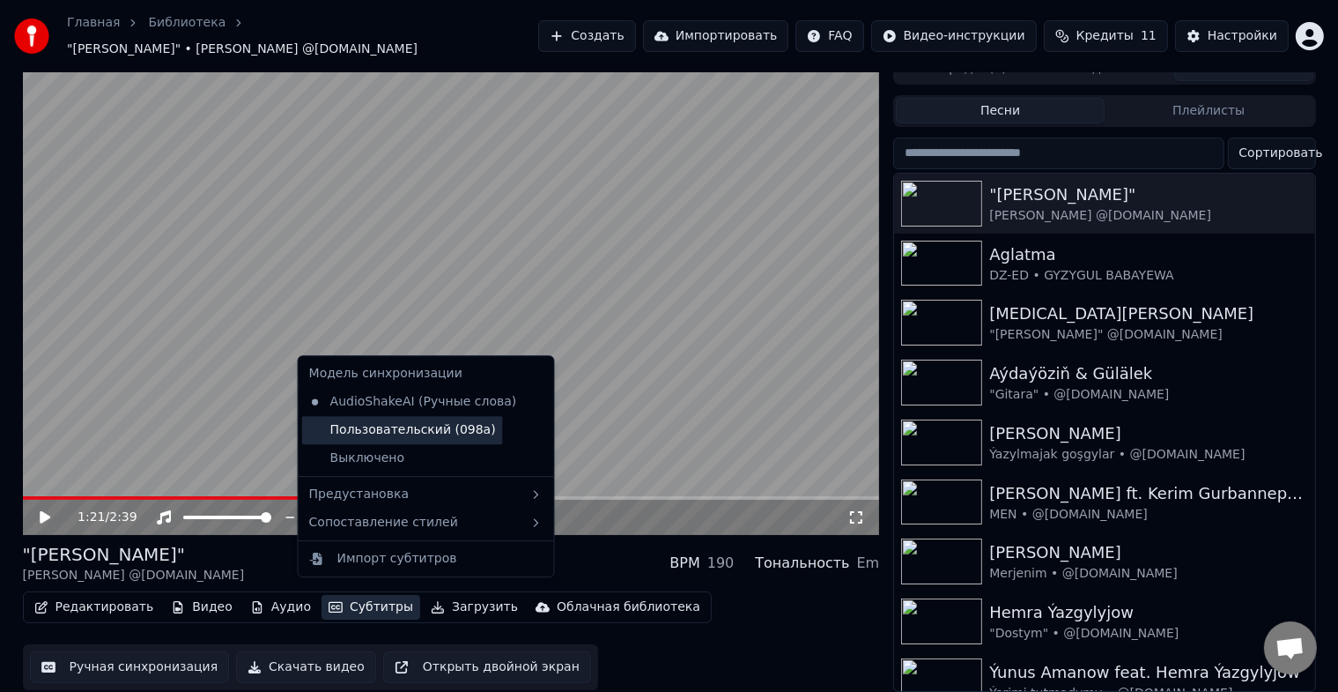
click at [437, 426] on div "Пользовательский (098a)" at bounding box center [402, 430] width 201 height 28
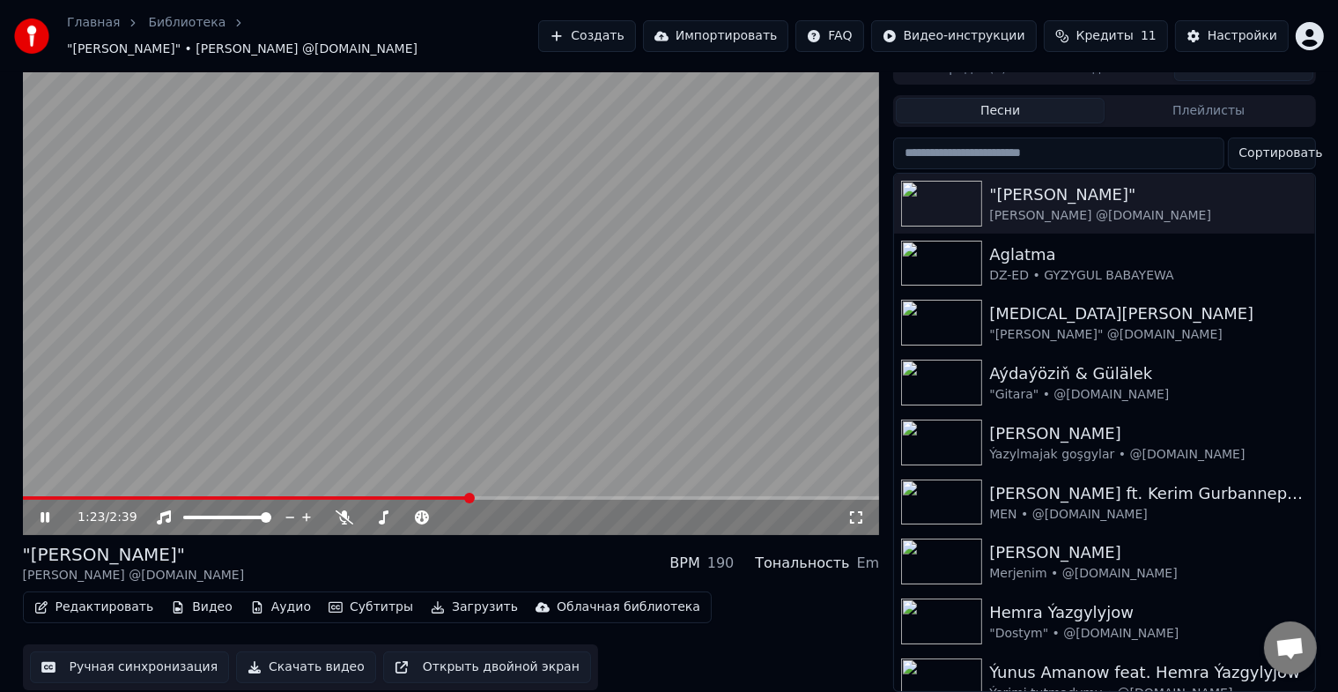
click at [363, 496] on span at bounding box center [247, 498] width 448 height 4
click at [50, 496] on span at bounding box center [195, 498] width 344 height 4
click at [23, 496] on span at bounding box center [23, 498] width 0 height 4
click at [854, 511] on icon at bounding box center [856, 517] width 12 height 12
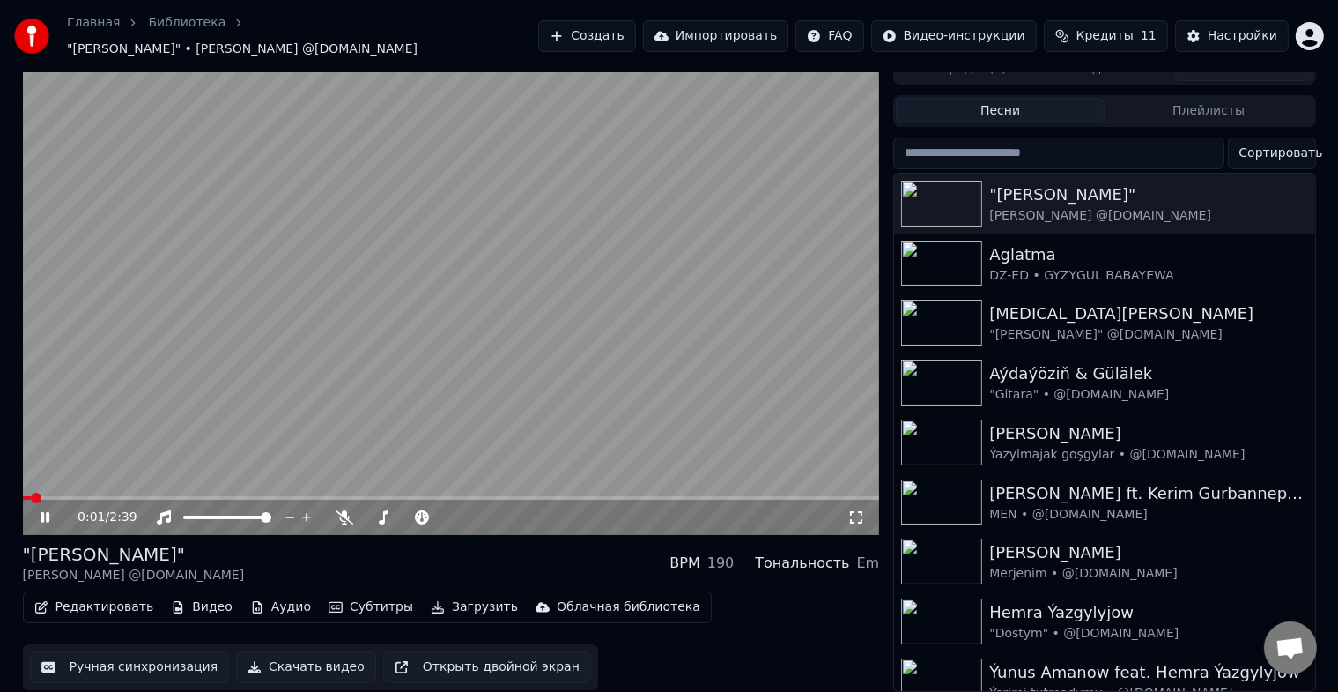
scroll to position [0, 0]
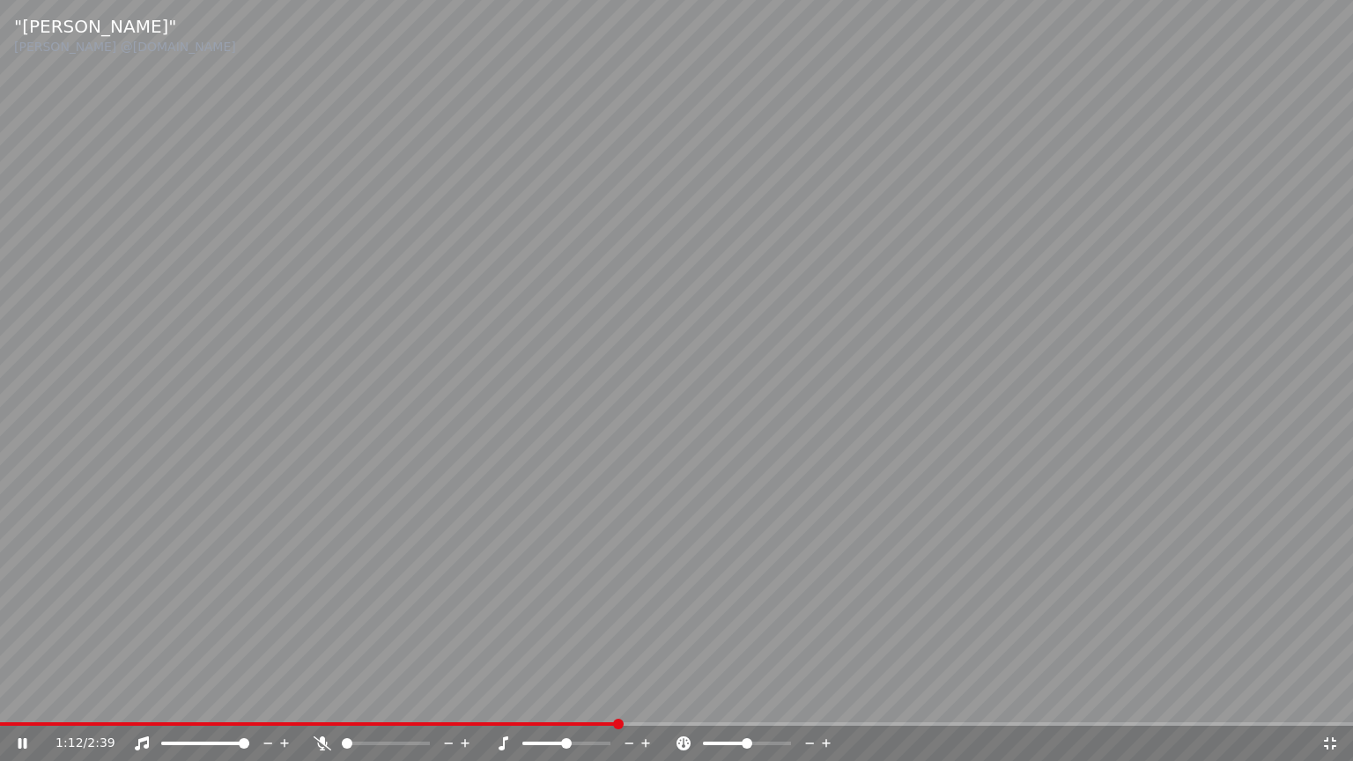
click at [675, 706] on span at bounding box center [676, 724] width 1353 height 4
click at [747, 706] on div "1:20 / 2:39" at bounding box center [676, 743] width 1353 height 35
click at [750, 706] on span at bounding box center [676, 724] width 1353 height 4
click at [1336, 706] on icon at bounding box center [1331, 744] width 18 height 14
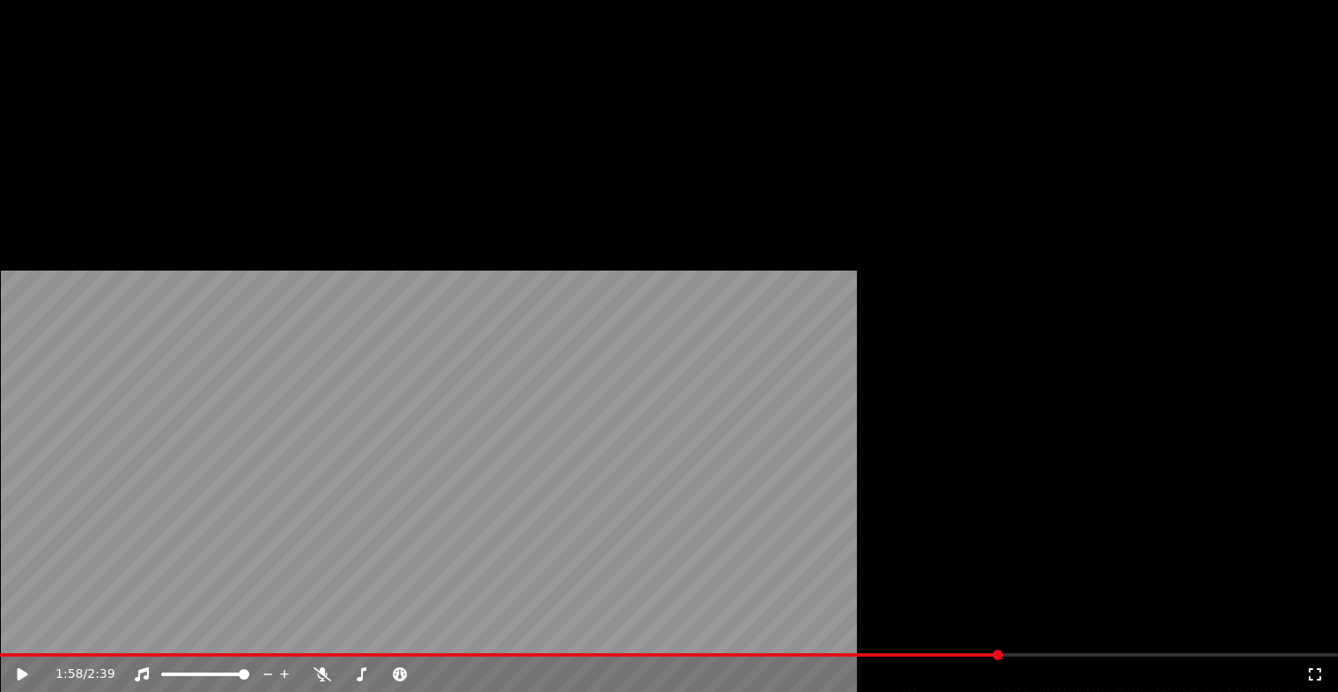
scroll to position [21, 0]
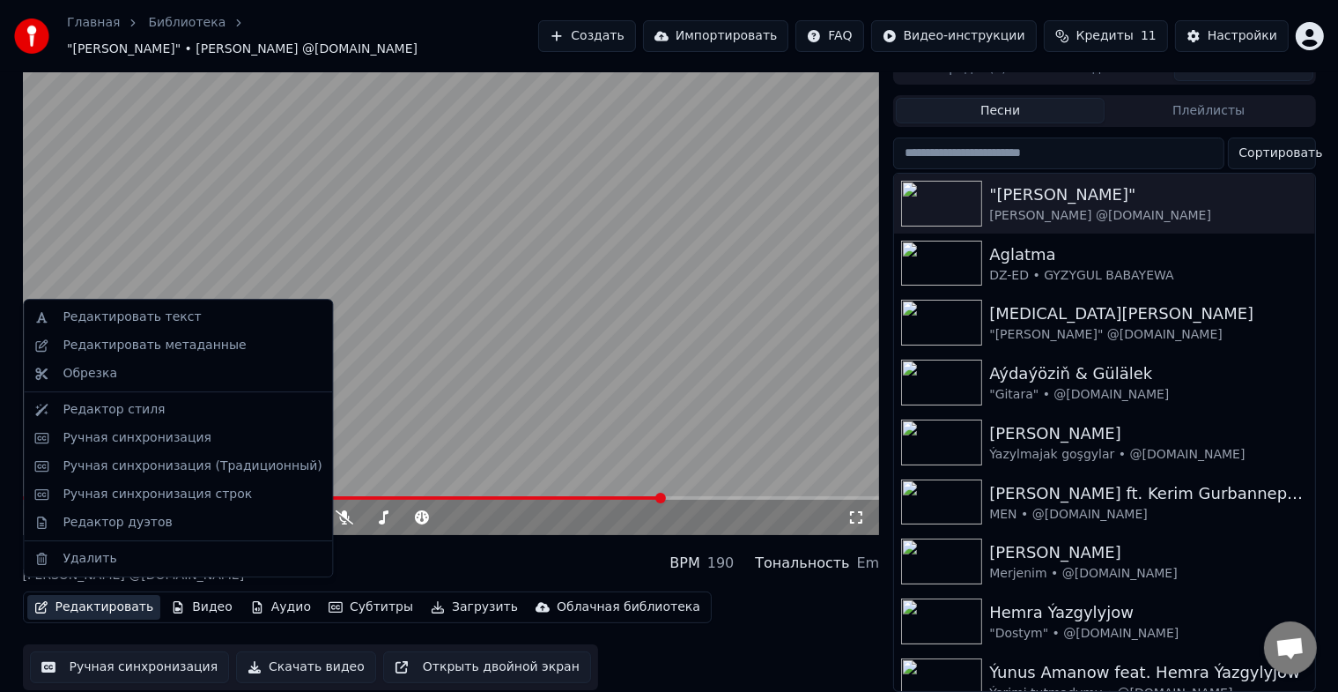
click at [99, 595] on button "Редактировать" at bounding box center [94, 607] width 134 height 25
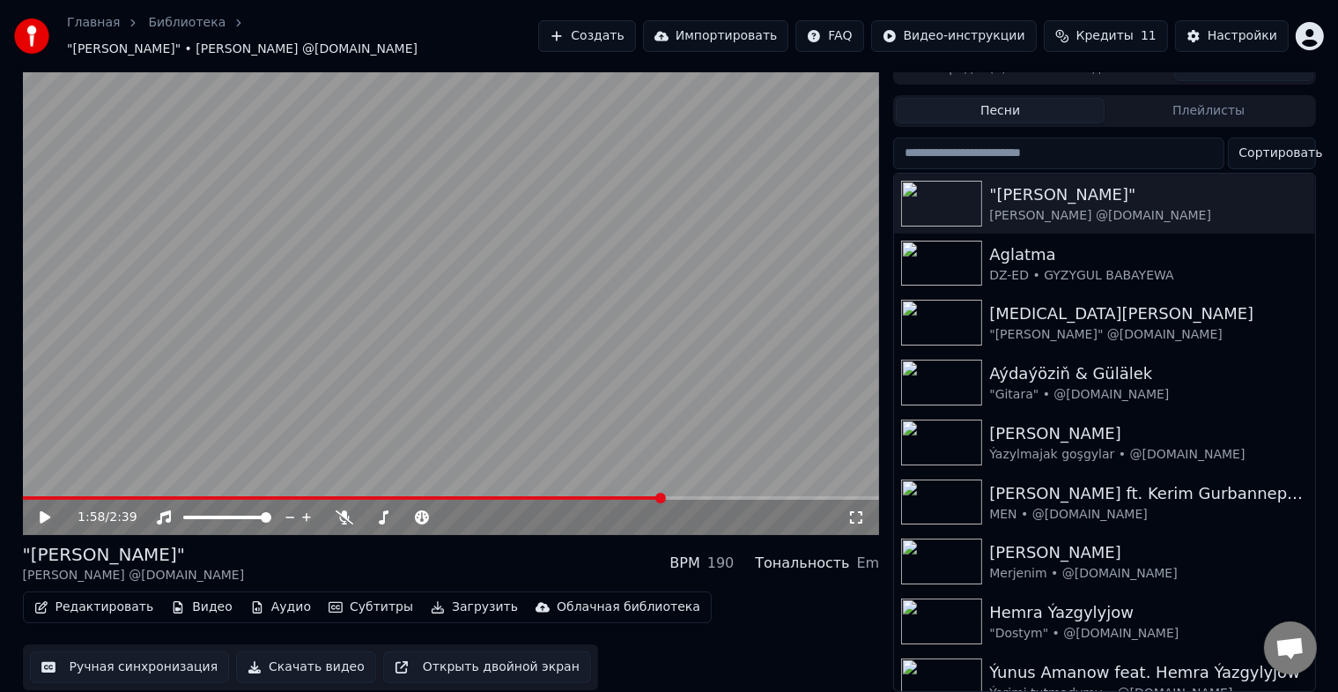
click at [123, 656] on button "Ручная синхронизация" at bounding box center [130, 667] width 200 height 32
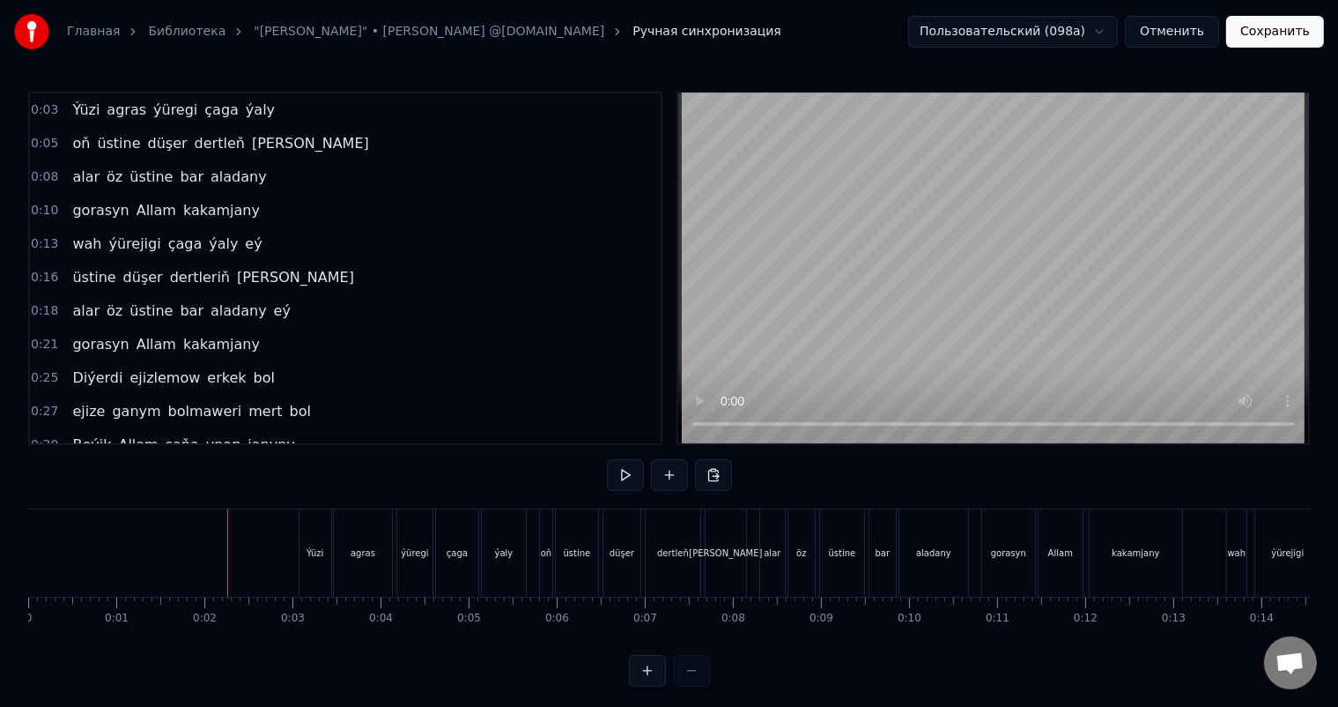
click at [308, 530] on div "Ýüzi" at bounding box center [316, 552] width 32 height 87
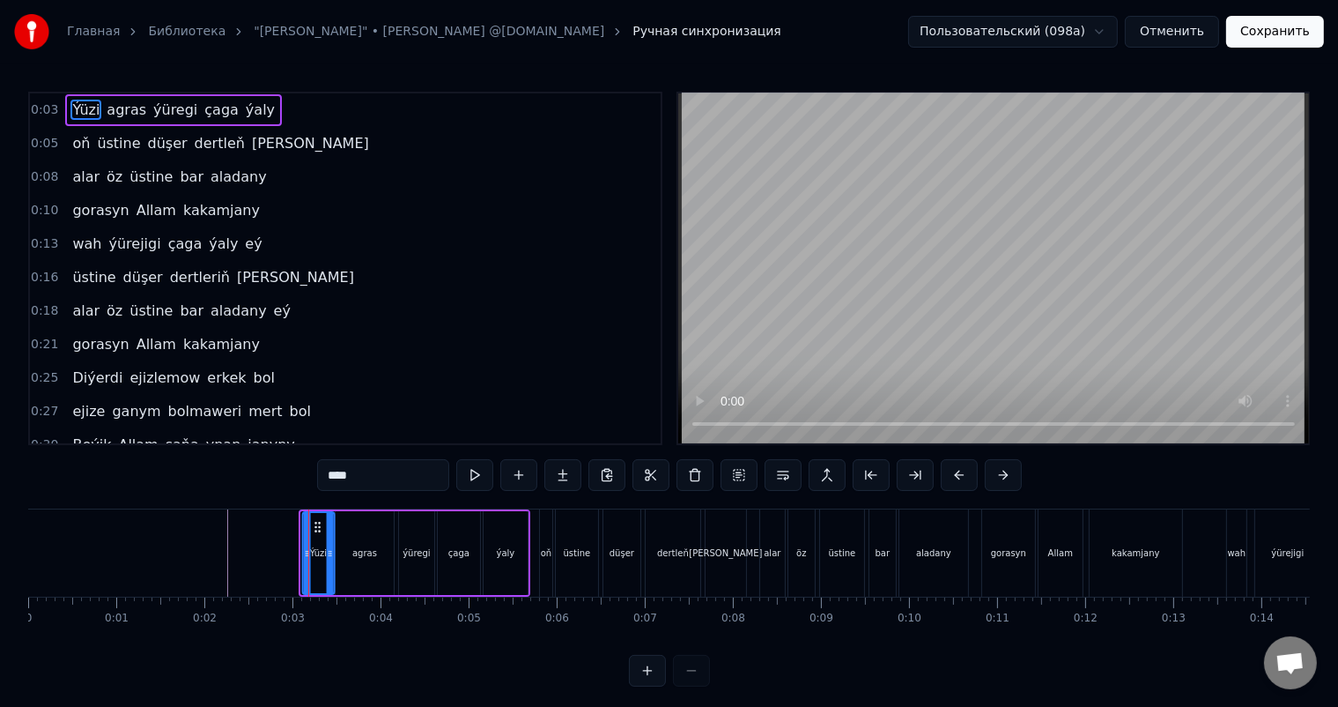
click at [316, 526] on icon at bounding box center [317, 527] width 14 height 14
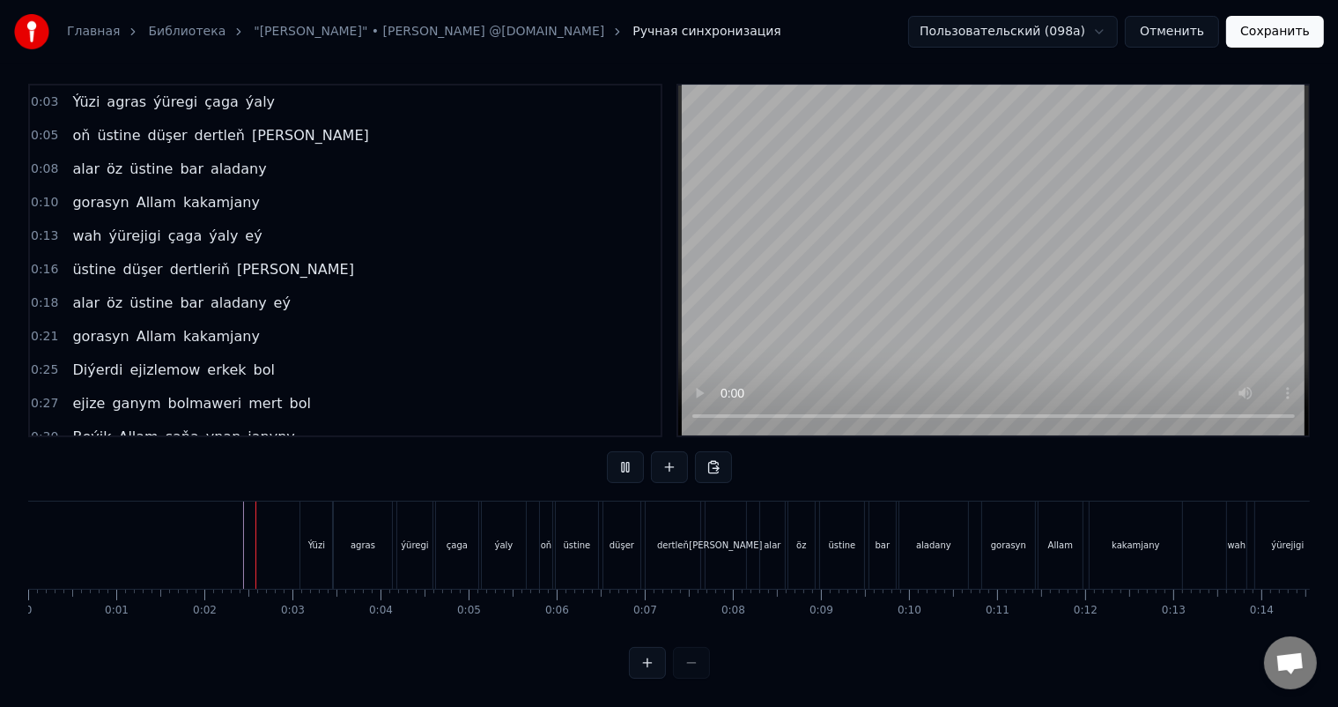
scroll to position [23, 0]
click at [1278, 36] on button "Сохранить" at bounding box center [1275, 32] width 98 height 32
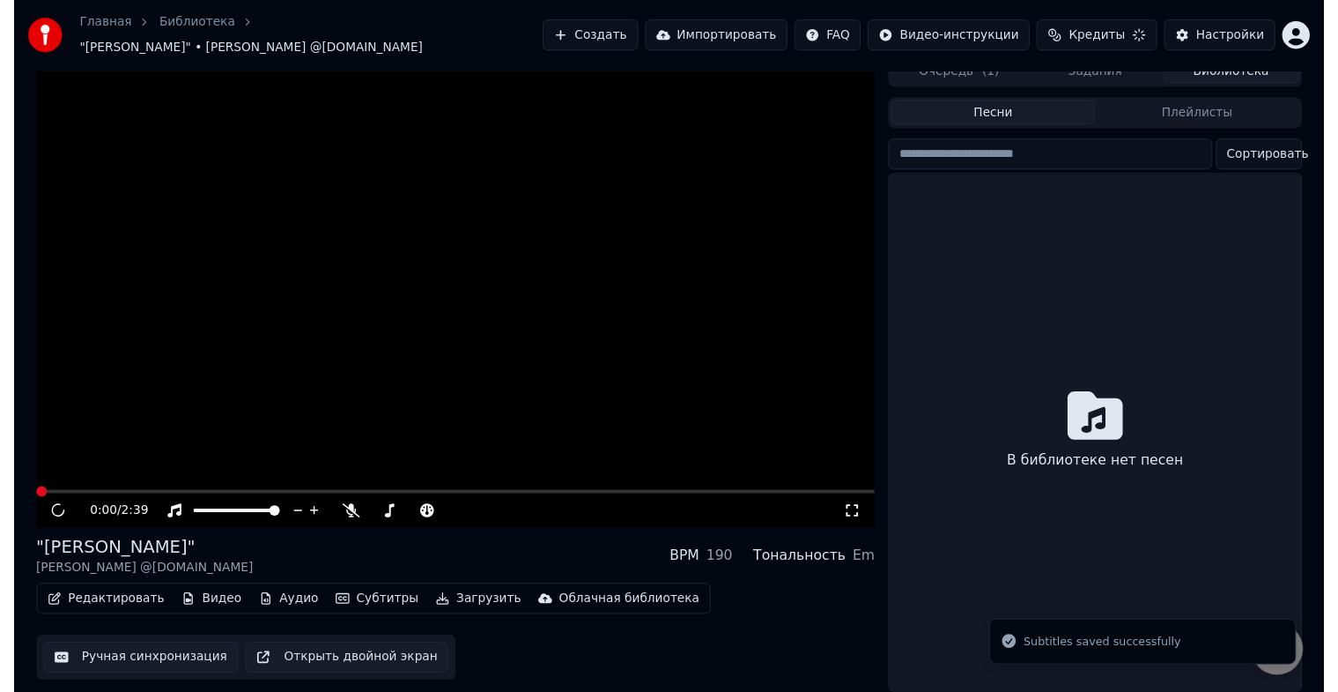
scroll to position [21, 0]
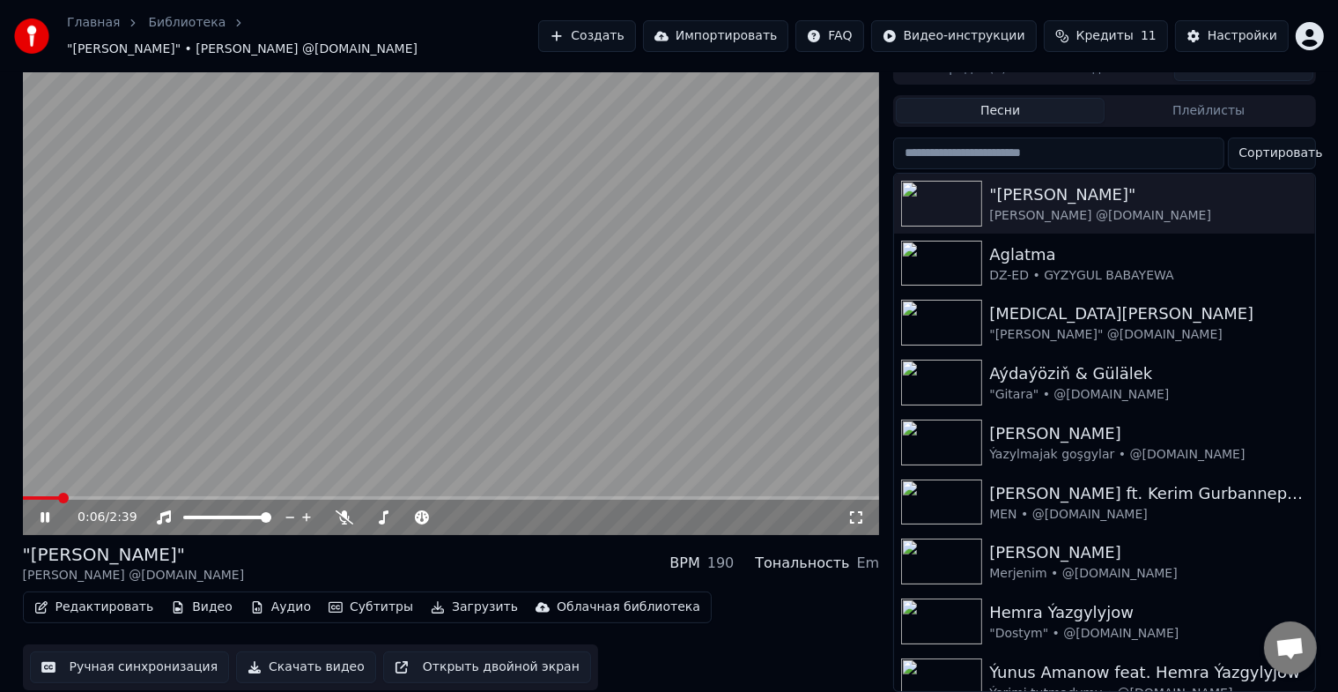
click at [44, 510] on icon at bounding box center [57, 517] width 41 height 14
click at [23, 496] on span at bounding box center [23, 498] width 0 height 4
click at [46, 510] on icon at bounding box center [57, 517] width 41 height 14
click at [43, 512] on icon at bounding box center [45, 517] width 9 height 11
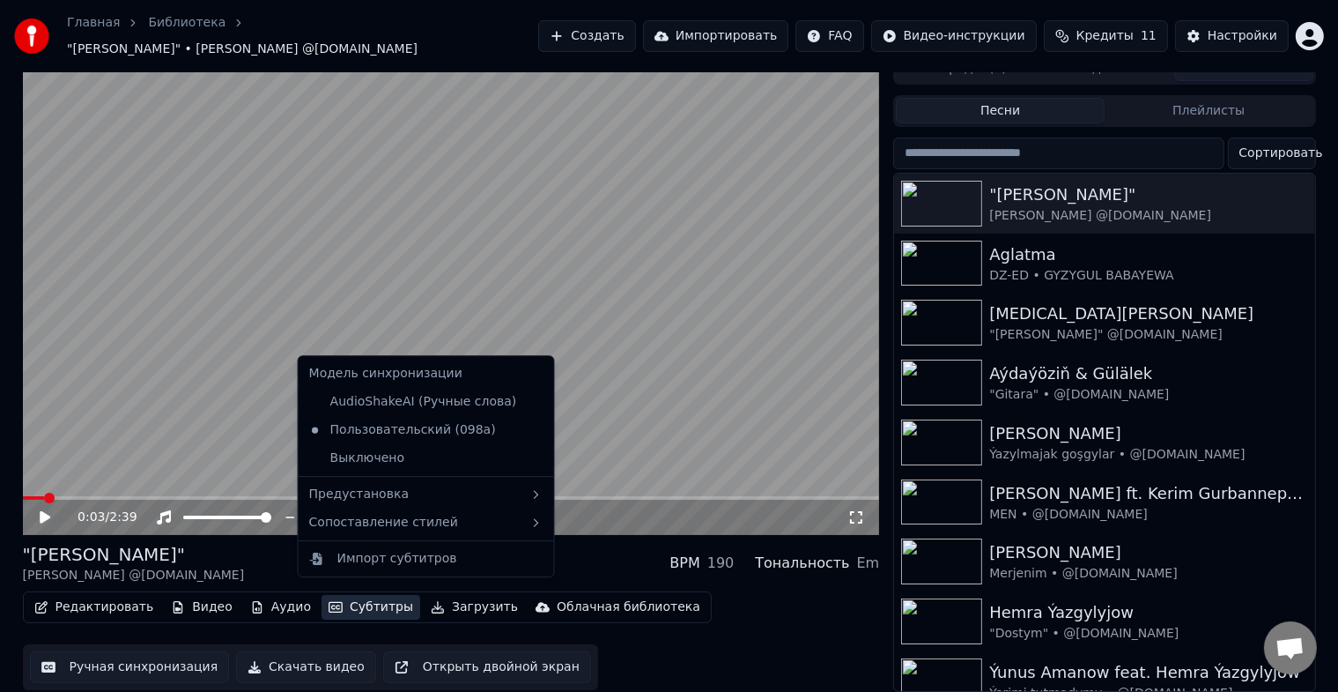
click at [345, 596] on button "Субтитры" at bounding box center [371, 607] width 99 height 25
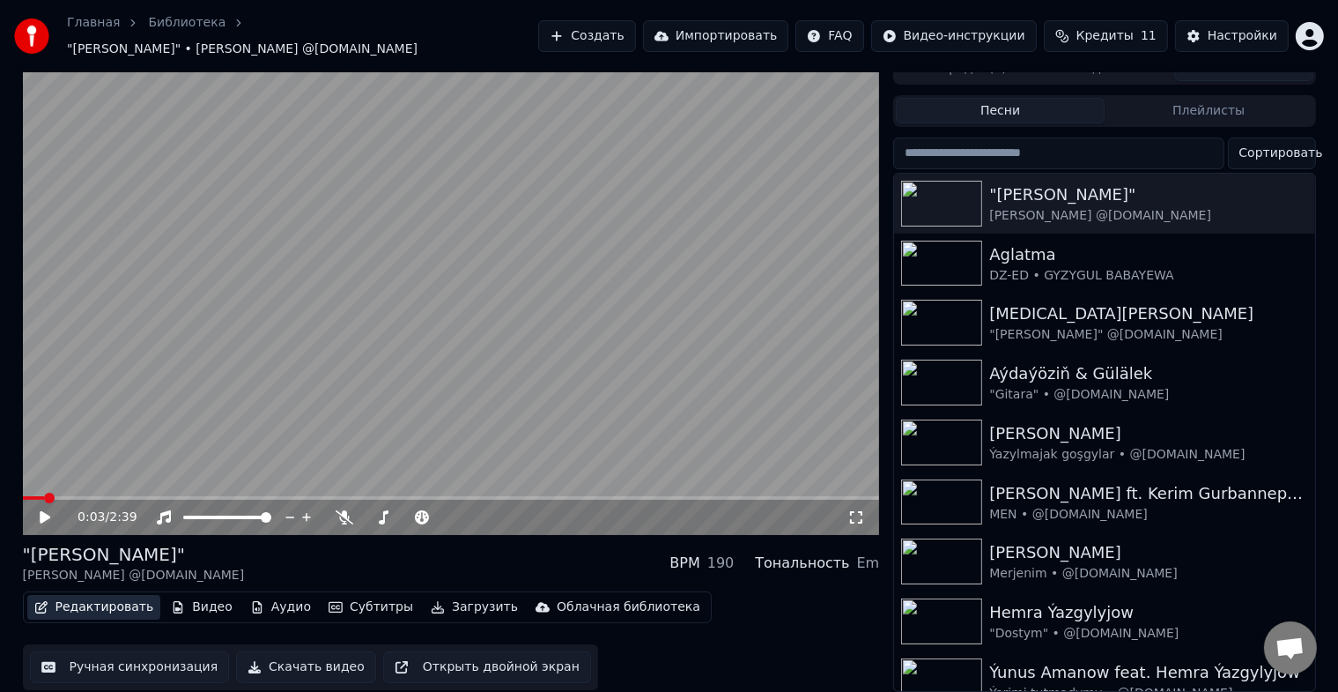
click at [86, 596] on button "Редактировать" at bounding box center [94, 607] width 134 height 25
click at [88, 596] on button "Редактировать" at bounding box center [94, 607] width 134 height 25
click at [109, 661] on button "Ручная синхронизация" at bounding box center [130, 667] width 200 height 32
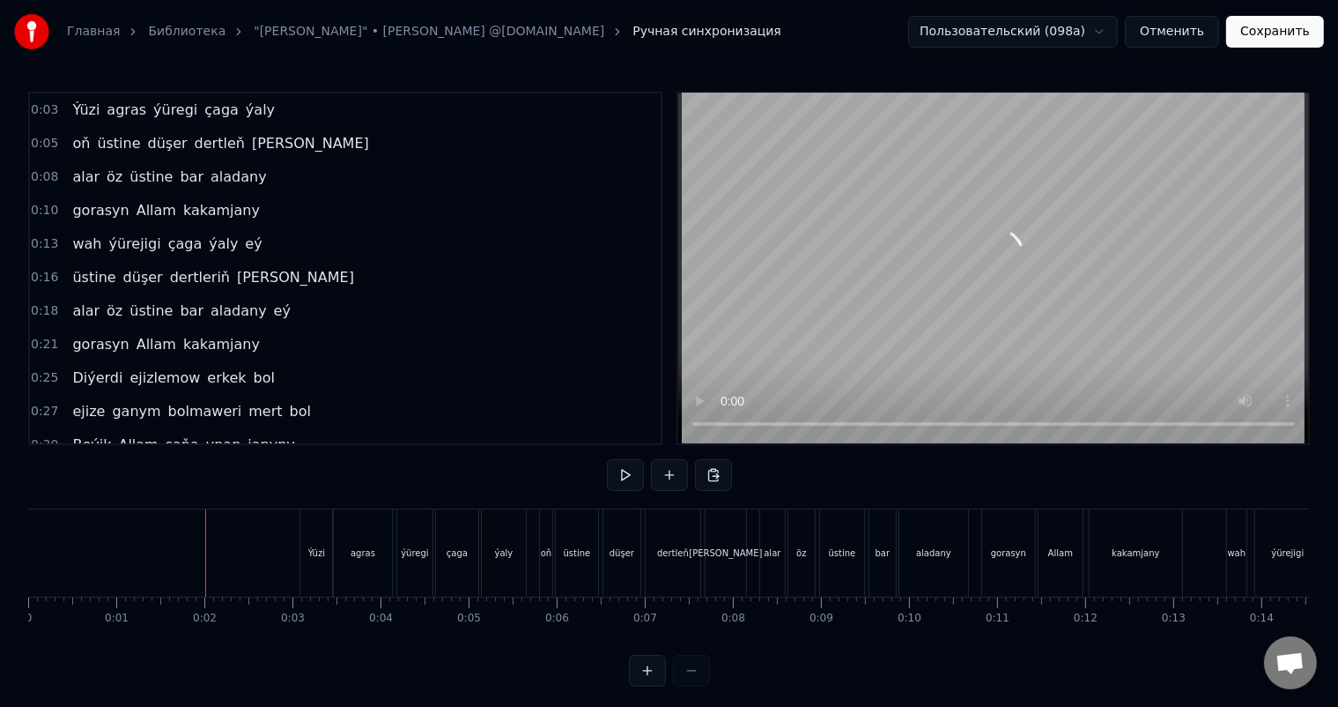
scroll to position [23, 0]
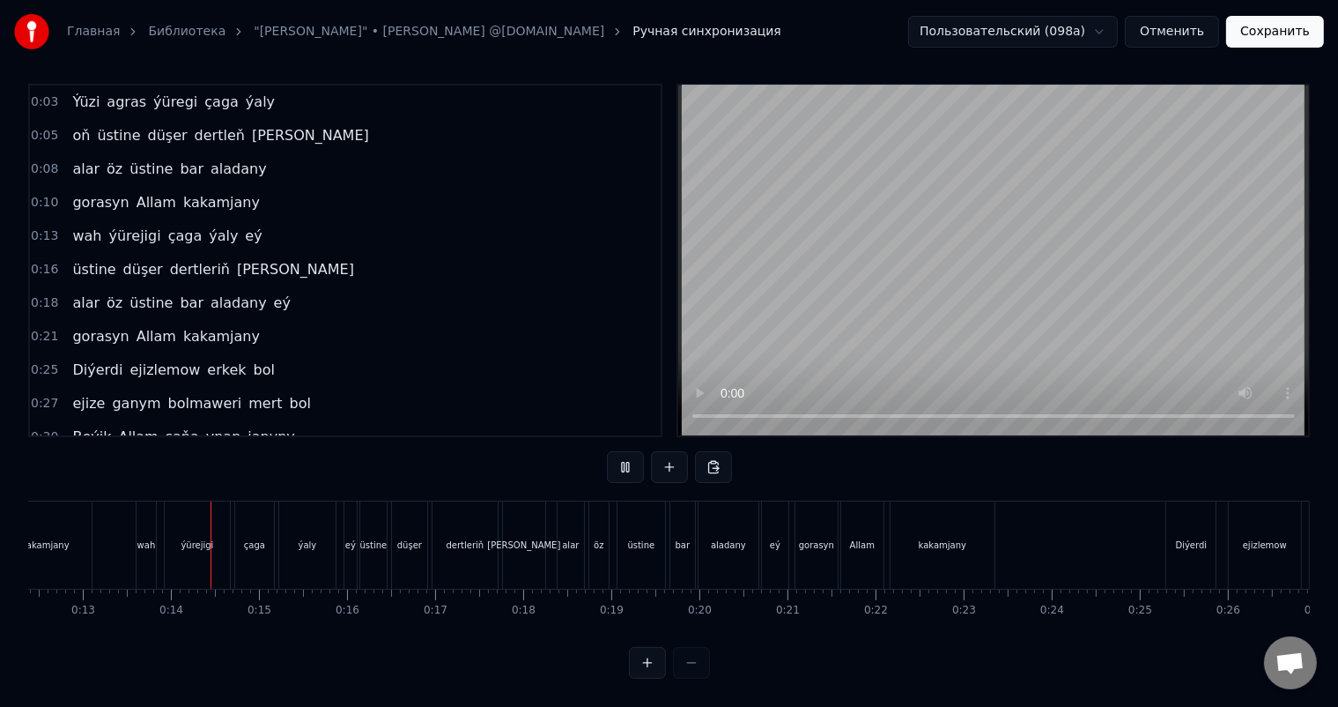
scroll to position [0, 1125]
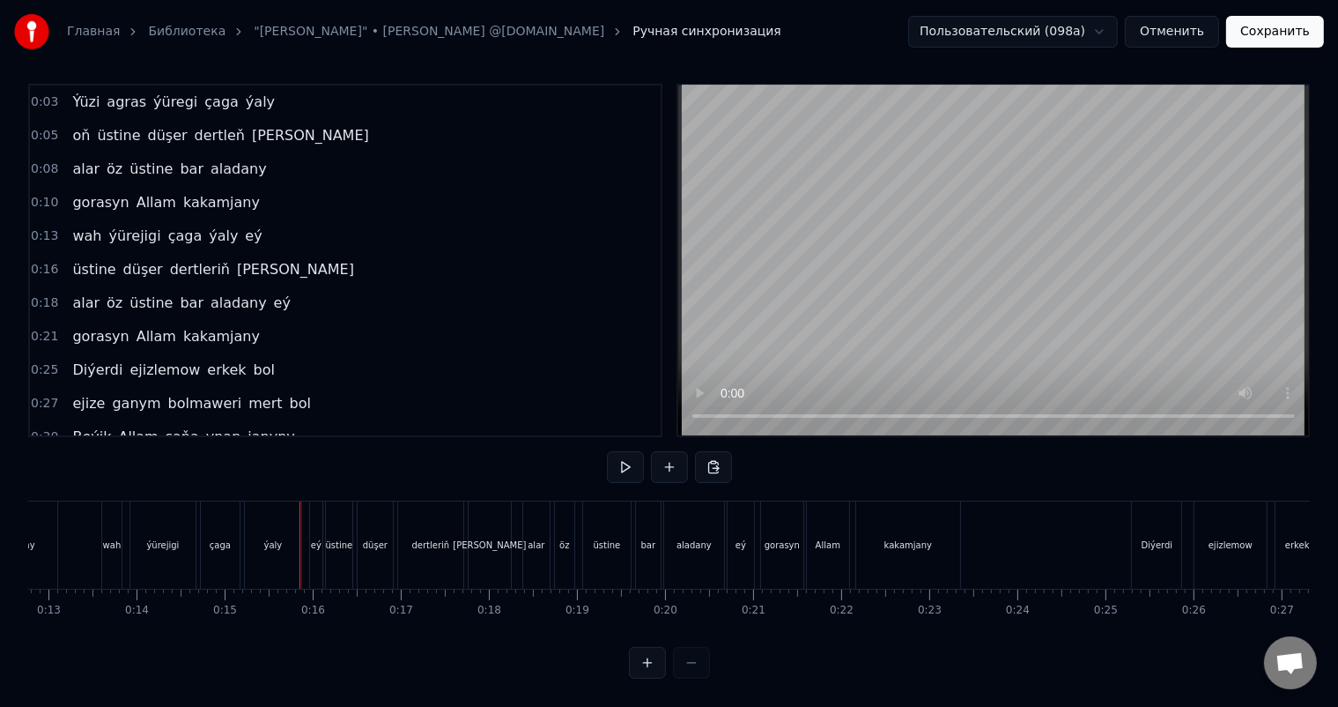
click at [1200, 36] on button "Отменить" at bounding box center [1172, 32] width 94 height 32
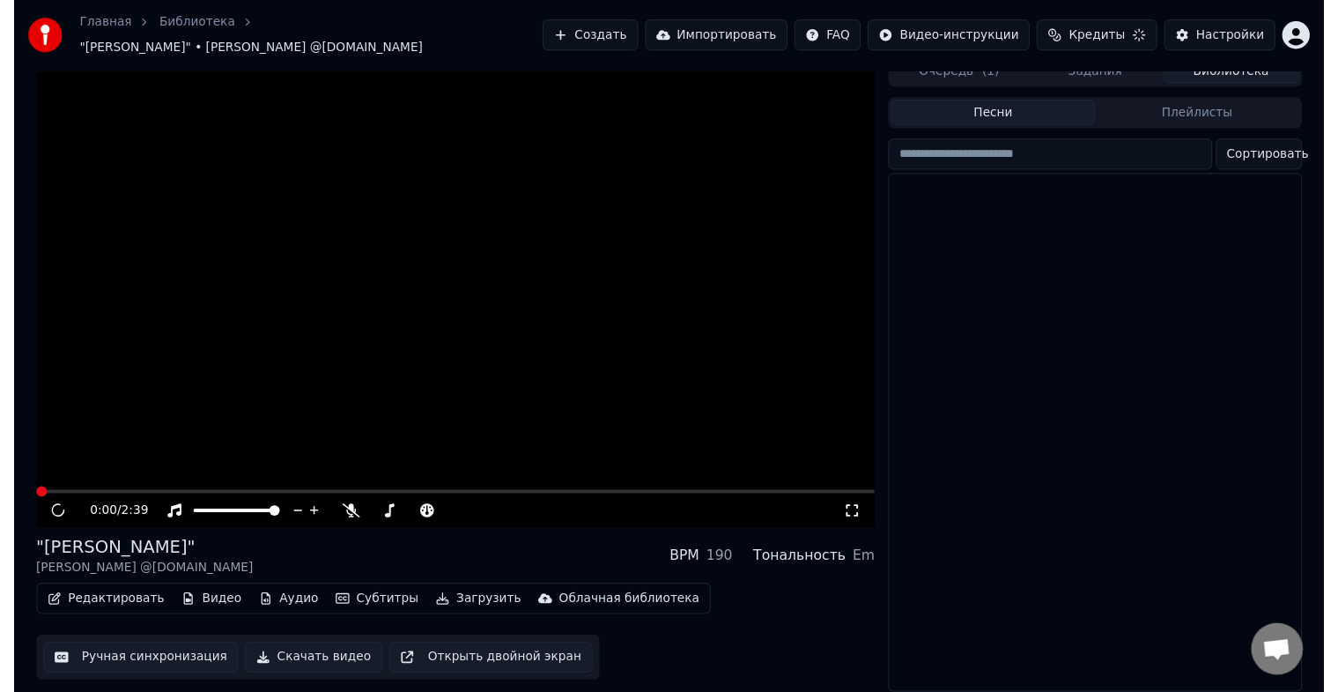
scroll to position [21, 0]
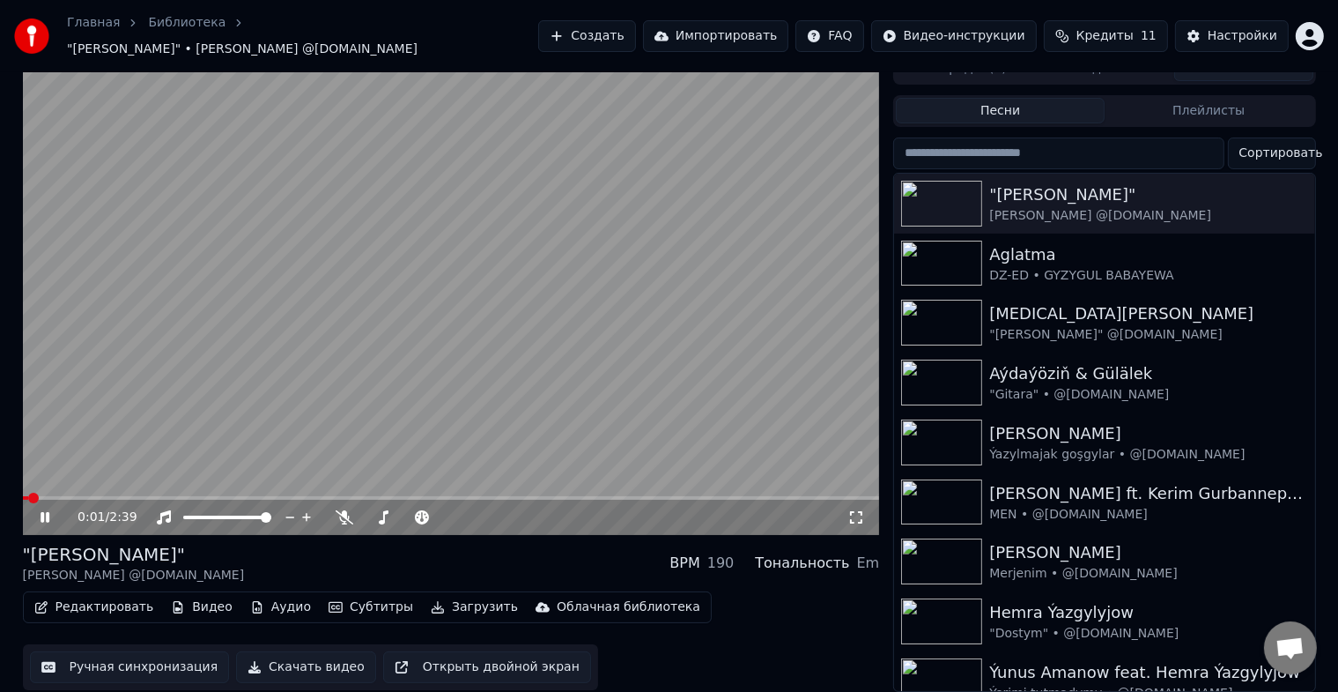
click at [41, 512] on icon at bounding box center [45, 517] width 9 height 11
click at [300, 655] on button "Скачать видео" at bounding box center [306, 667] width 140 height 32
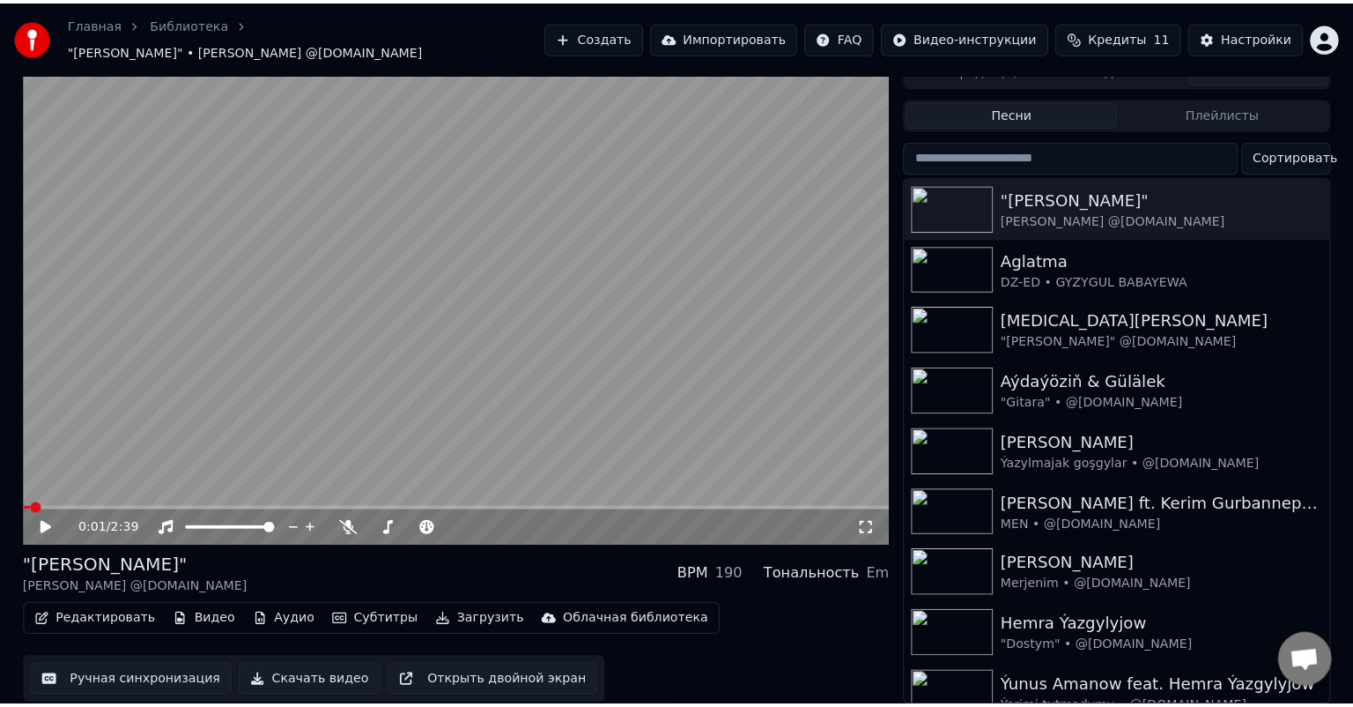
scroll to position [0, 0]
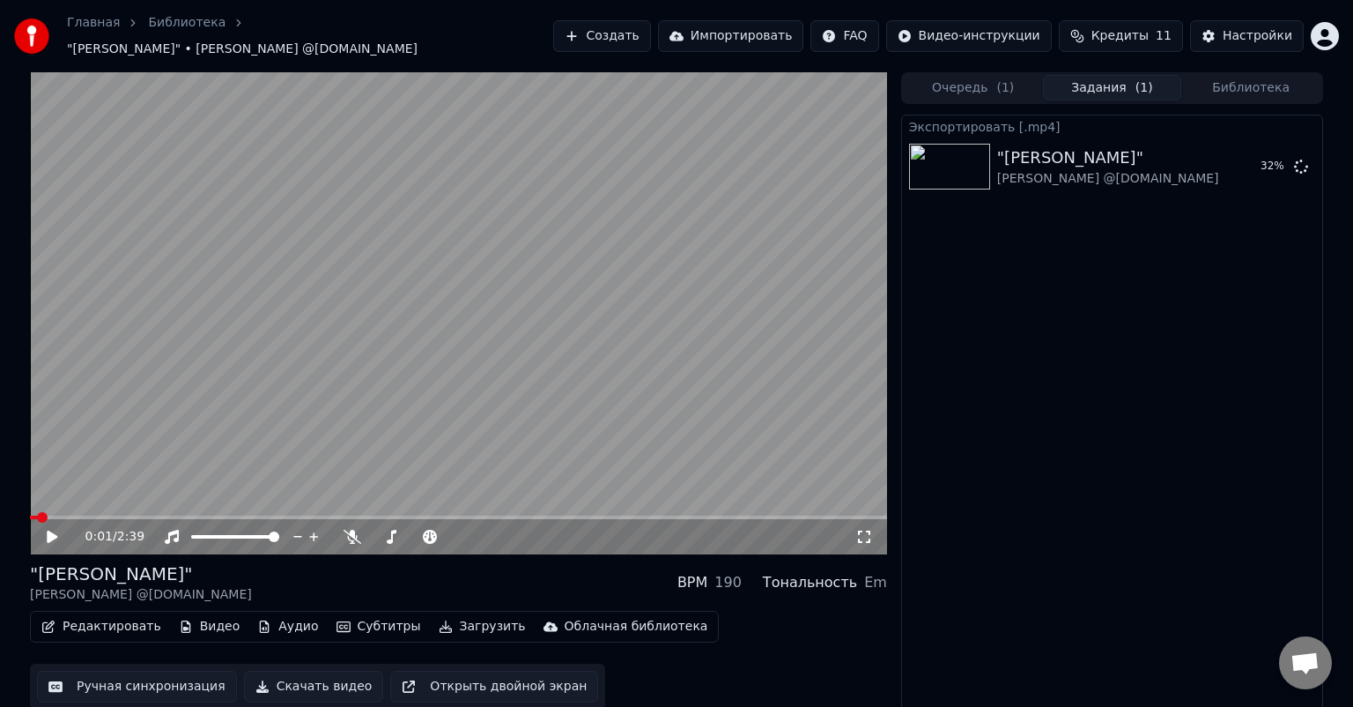
click at [56, 530] on icon at bounding box center [52, 536] width 11 height 12
click at [30, 512] on span at bounding box center [35, 517] width 11 height 11
click at [56, 531] on icon at bounding box center [52, 536] width 9 height 11
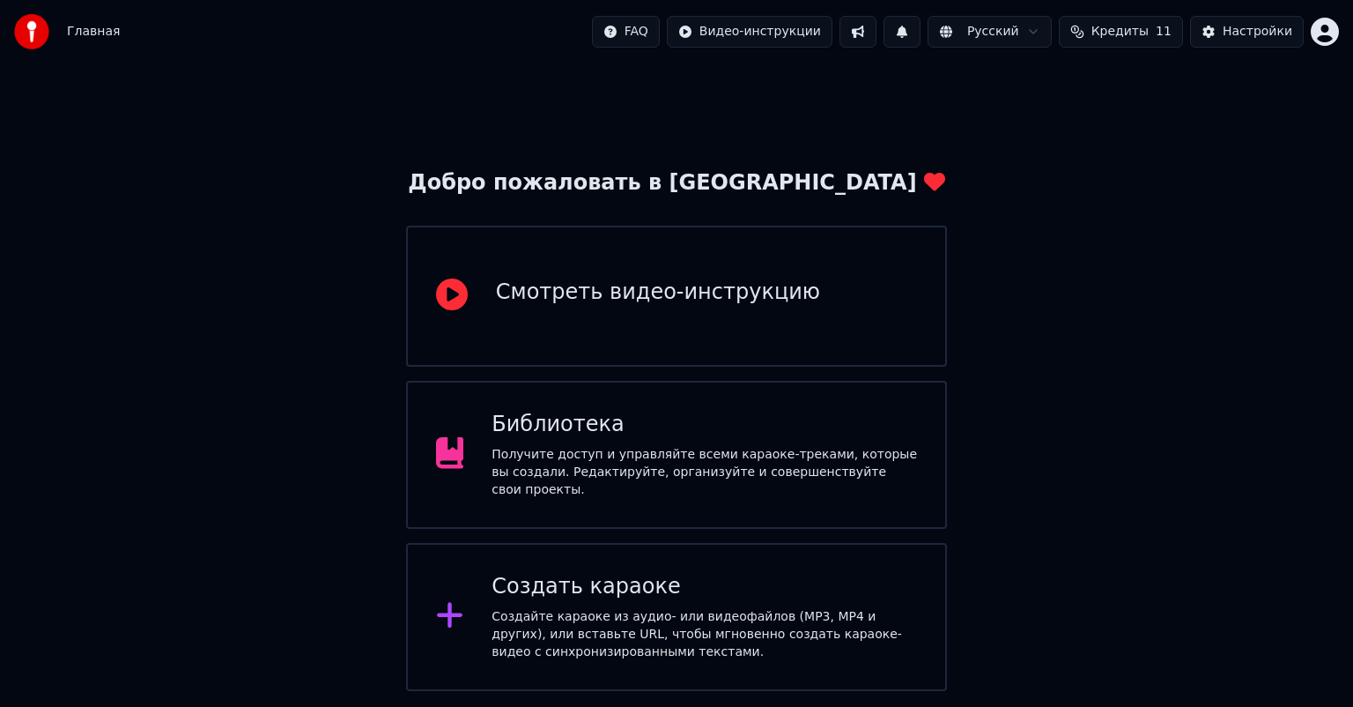
click at [670, 452] on div "Получите доступ и управляйте всеми караоке-треками, которые вы создали. Редакти…" at bounding box center [705, 472] width 426 height 53
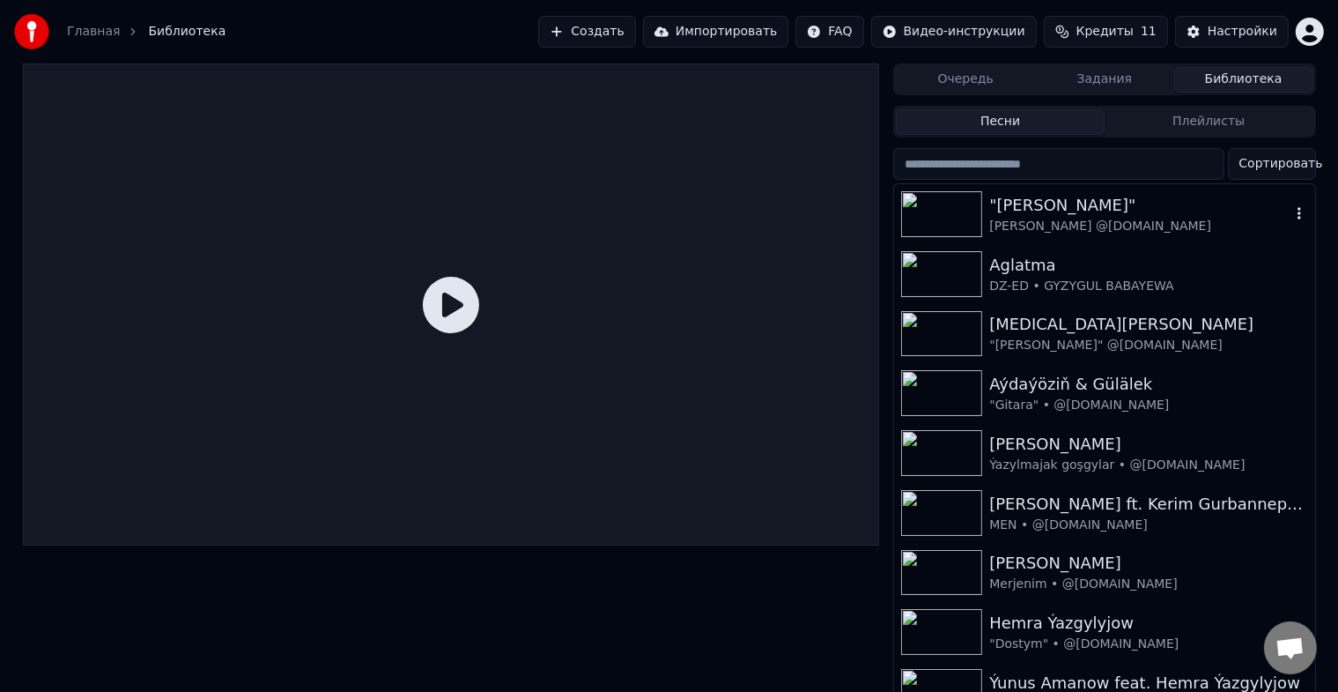
click at [1152, 212] on div ""[PERSON_NAME]"" at bounding box center [1139, 205] width 300 height 25
